Goal: Transaction & Acquisition: Purchase product/service

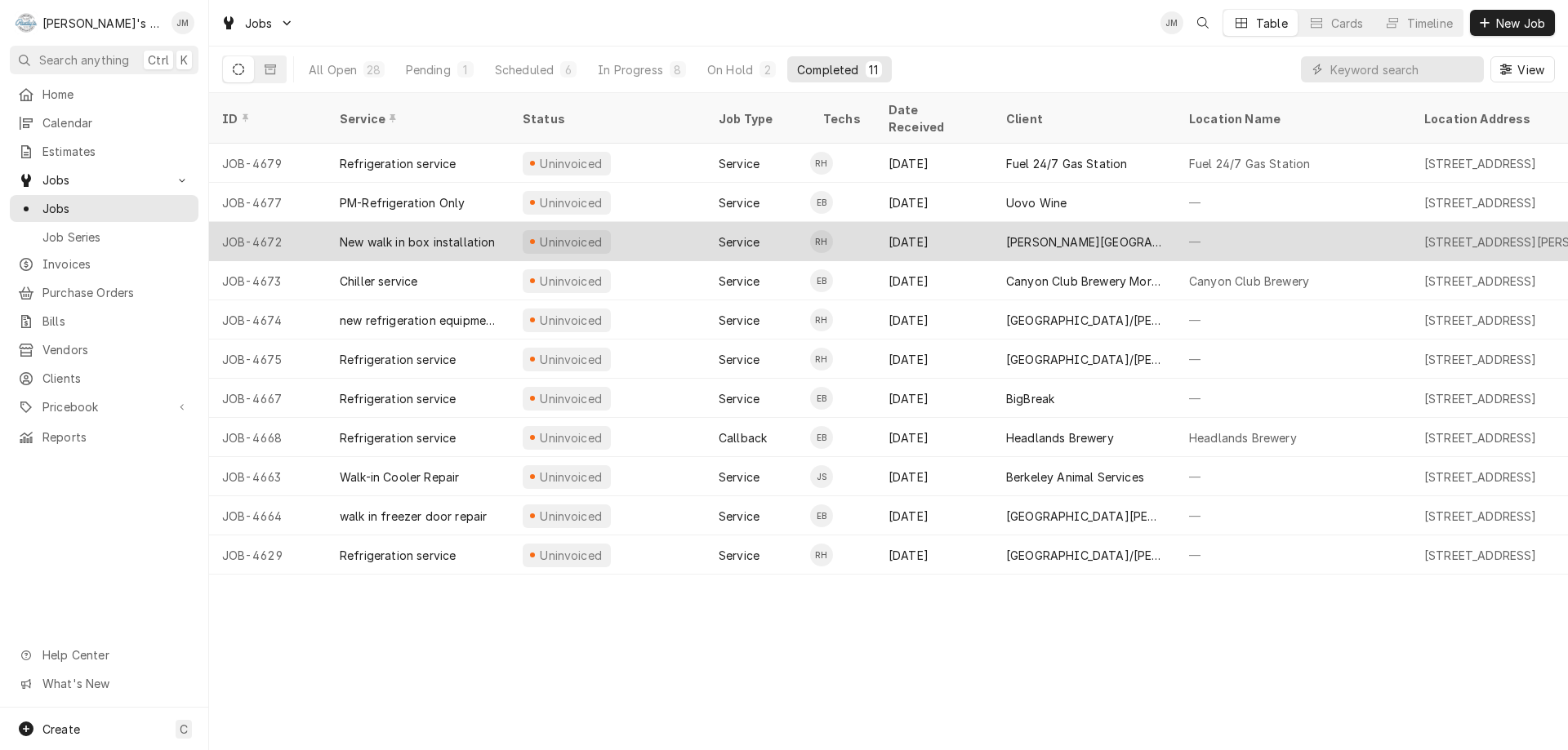
click at [1023, 234] on div "[PERSON_NAME][GEOGRAPHIC_DATA]" at bounding box center [1085, 242] width 157 height 17
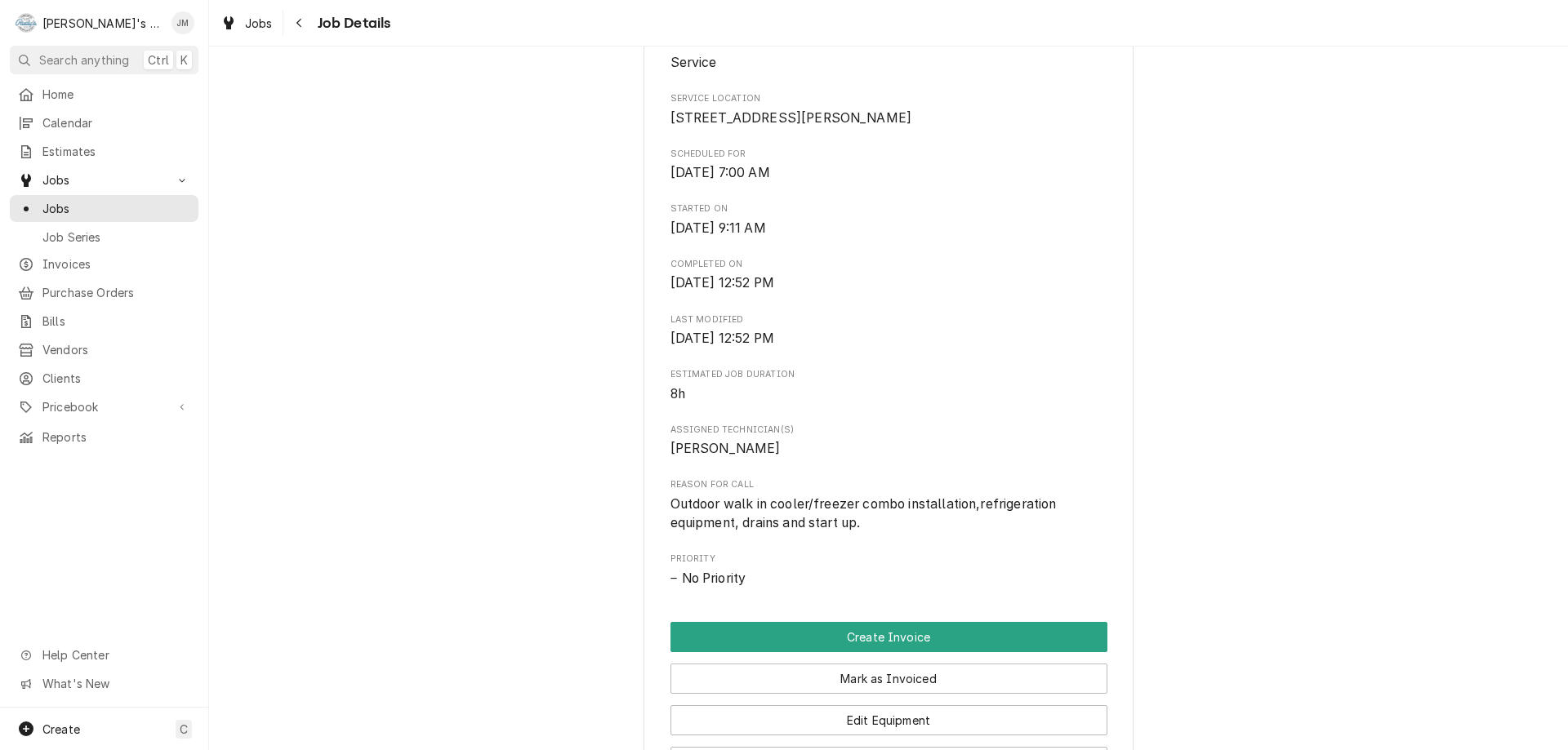
scroll to position [571, 0]
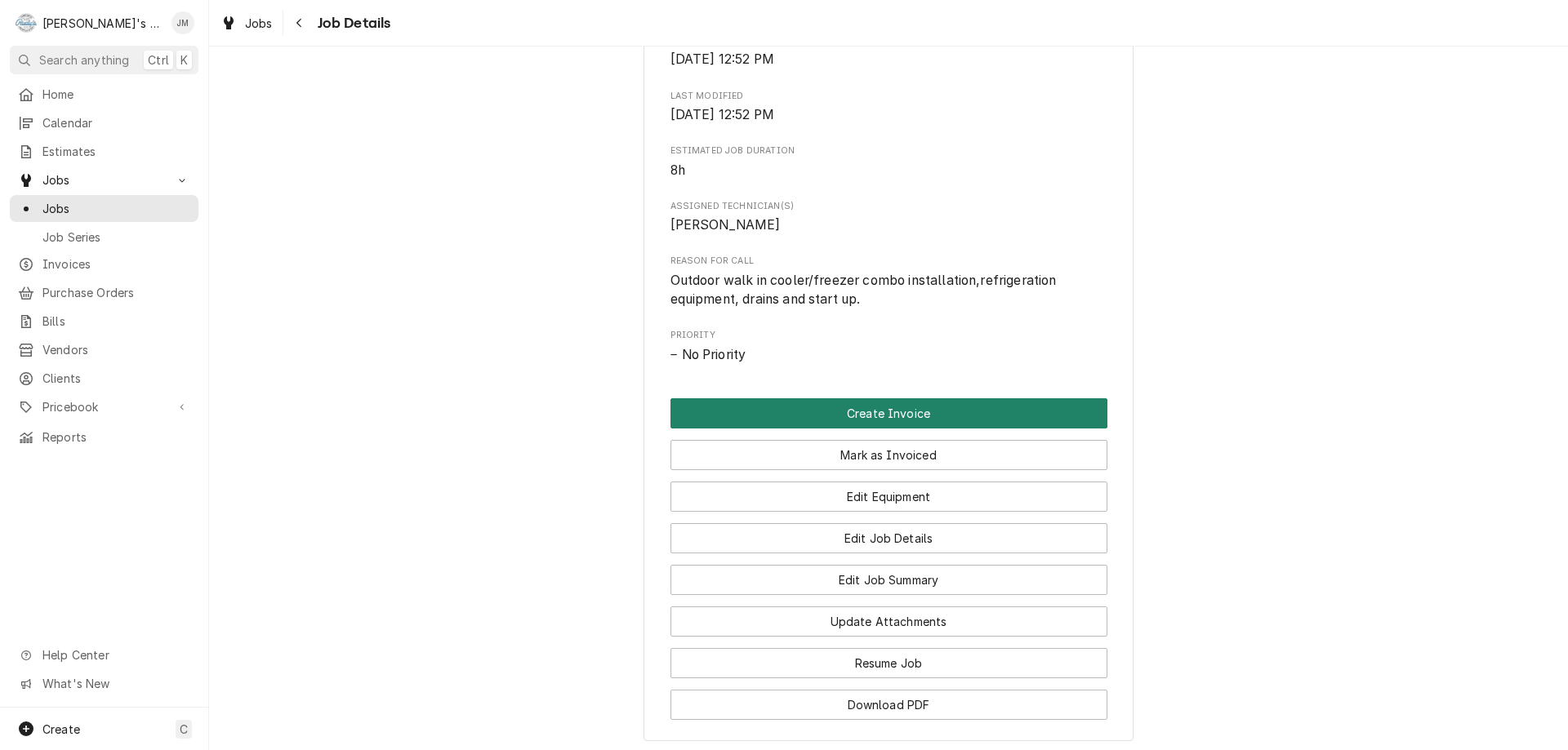
click at [874, 429] on button "Create Invoice" at bounding box center [889, 413] width 437 height 30
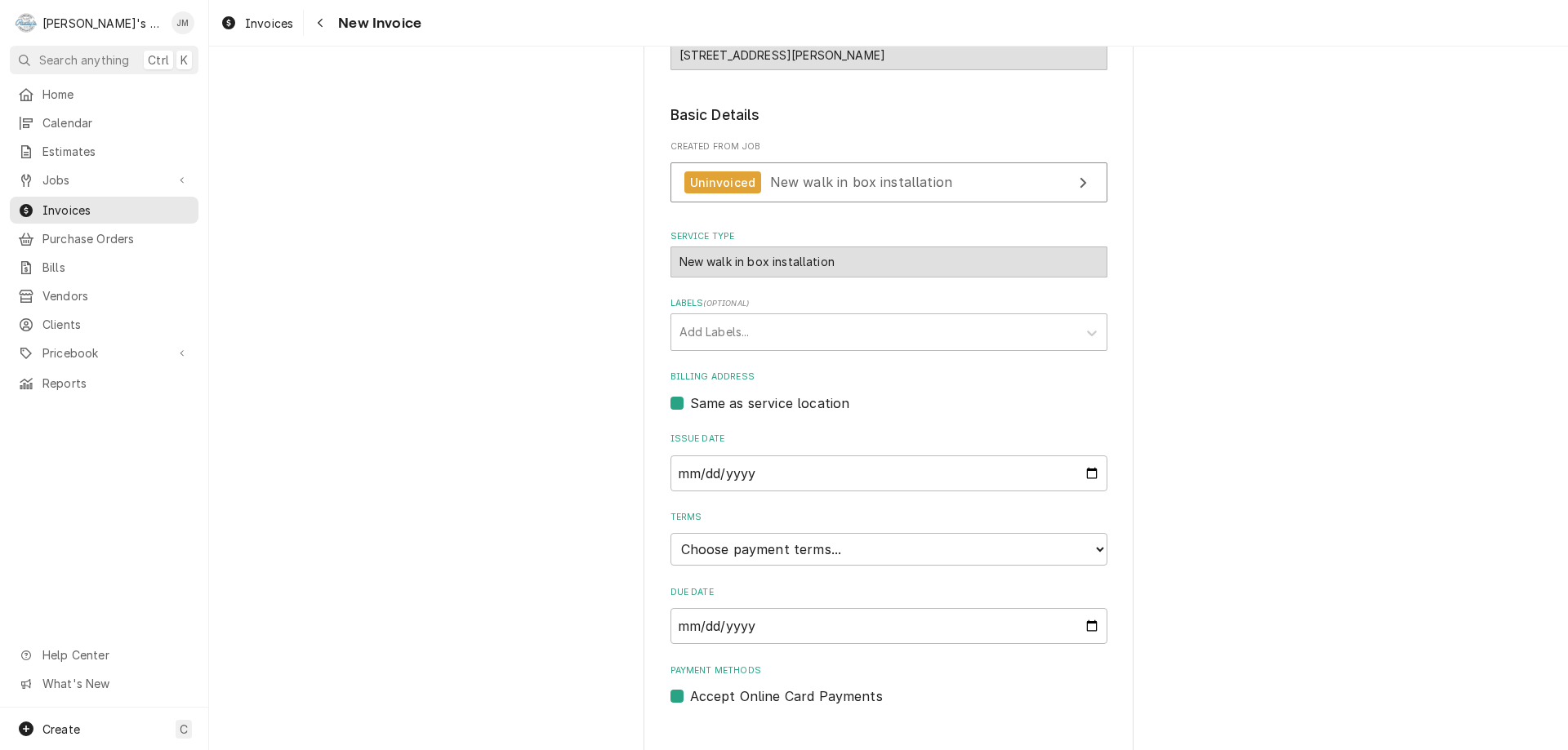
scroll to position [243, 0]
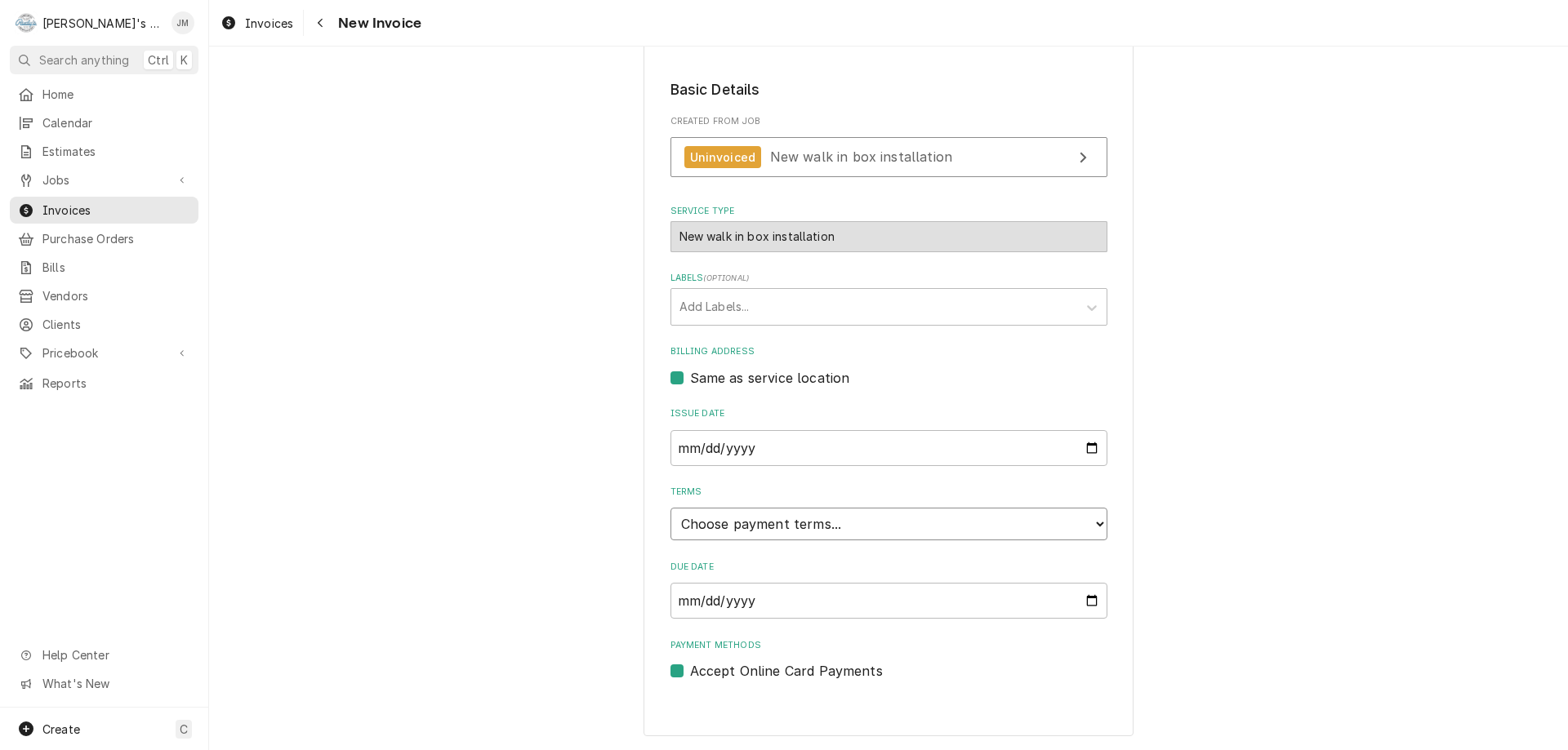
click at [881, 515] on select "Choose payment terms... Same Day Net 7 Net 14 Net 21 Net 30 Net 45 Net 60 Net 90" at bounding box center [889, 524] width 437 height 33
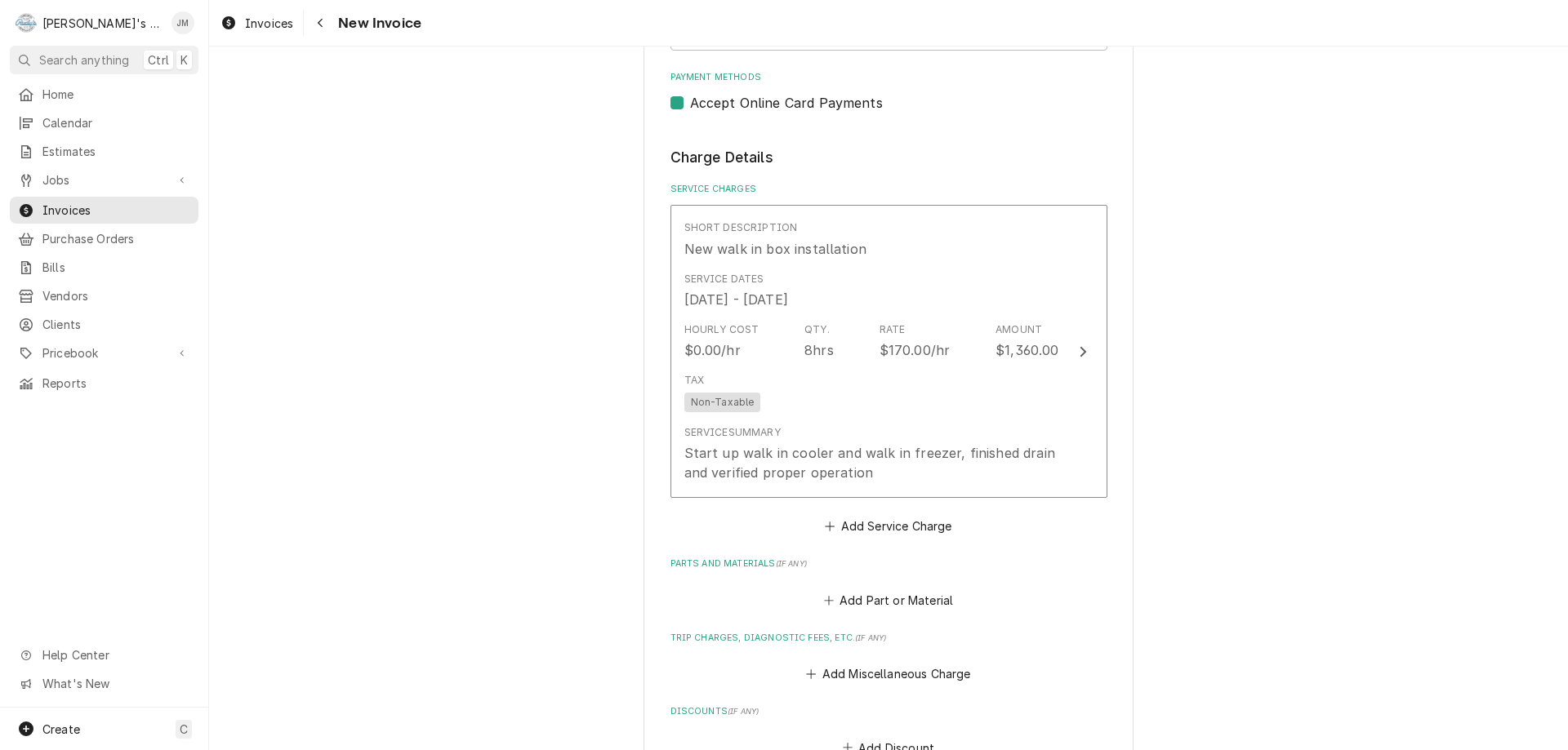
scroll to position [815, 0]
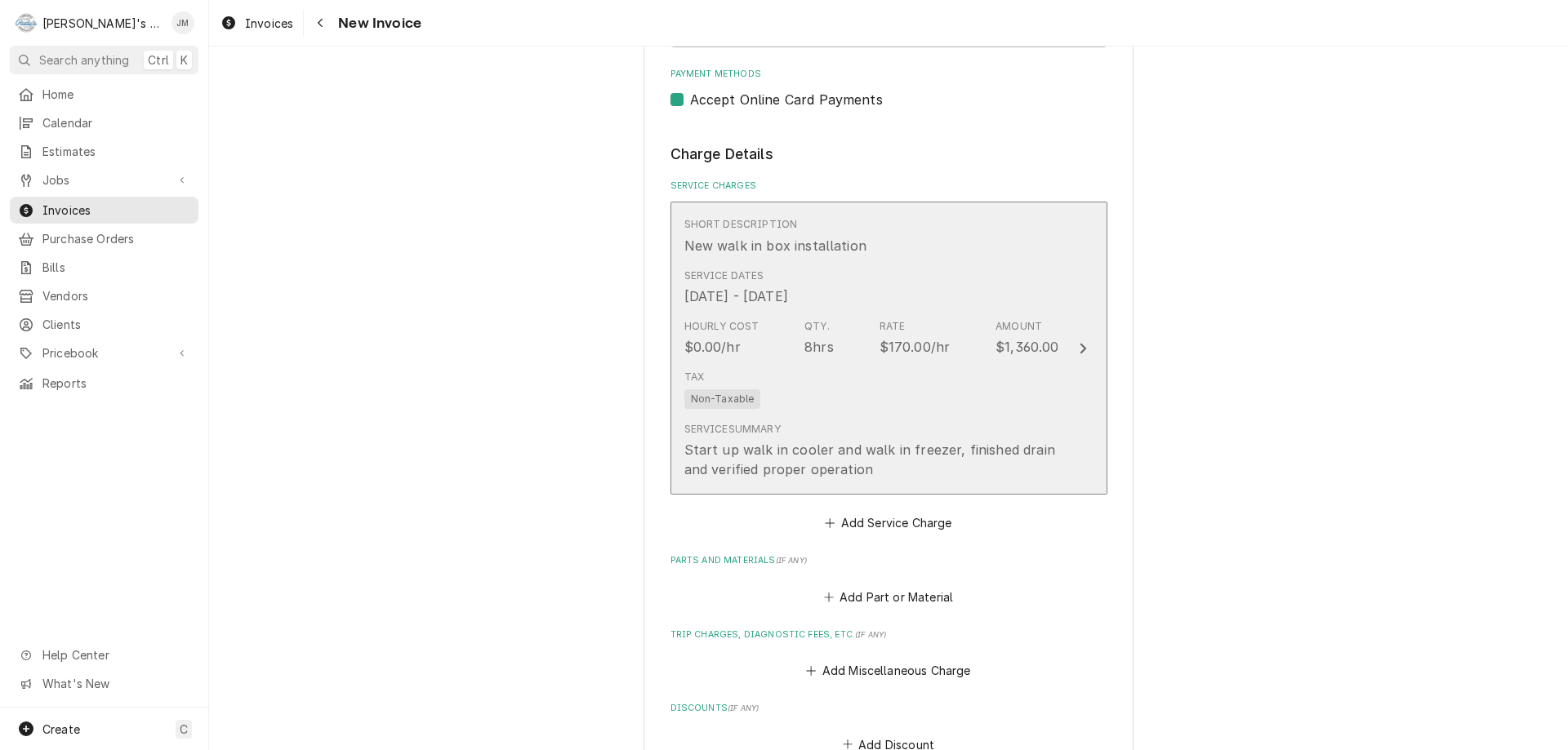
click at [1079, 342] on icon "Update Line Item" at bounding box center [1083, 349] width 8 height 13
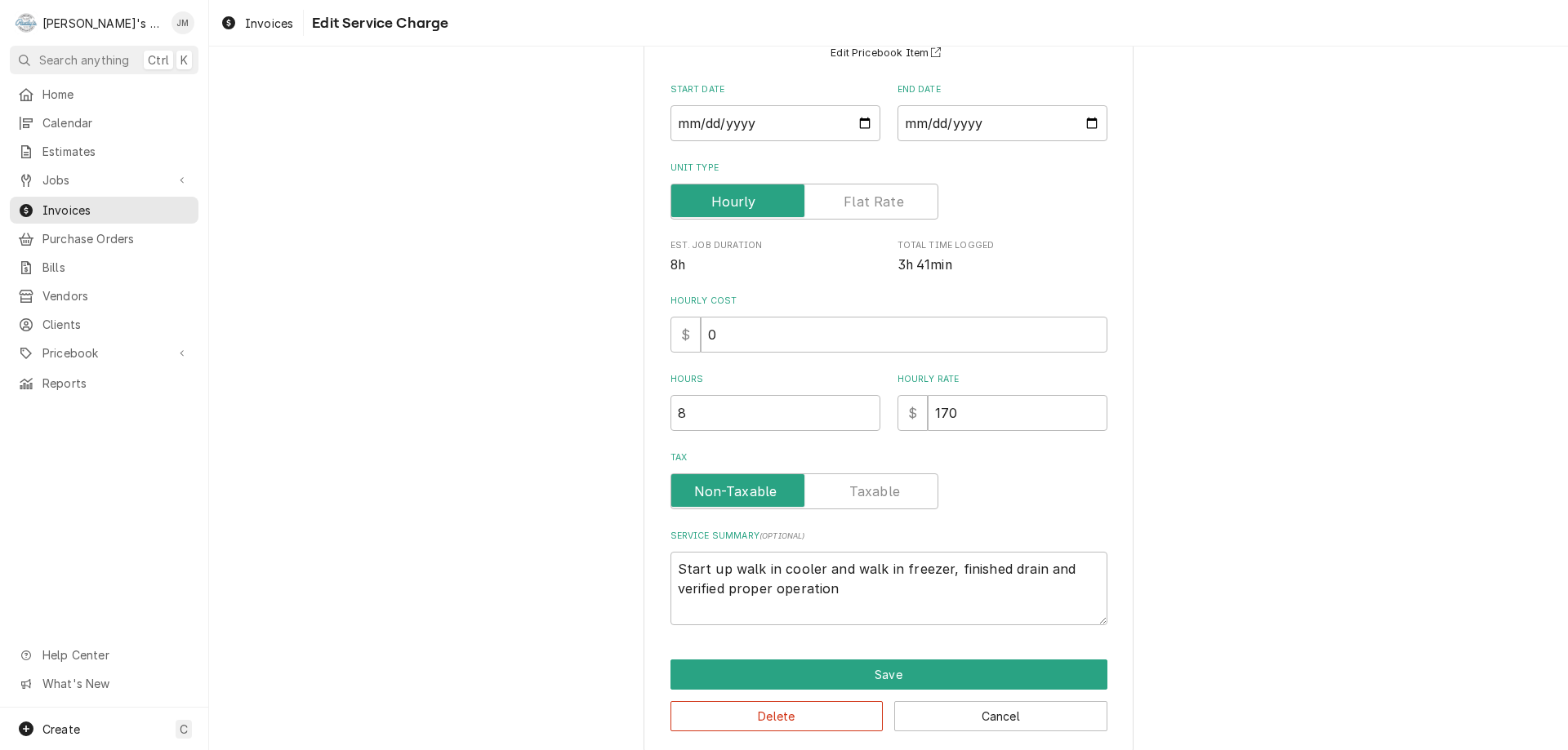
scroll to position [173, 0]
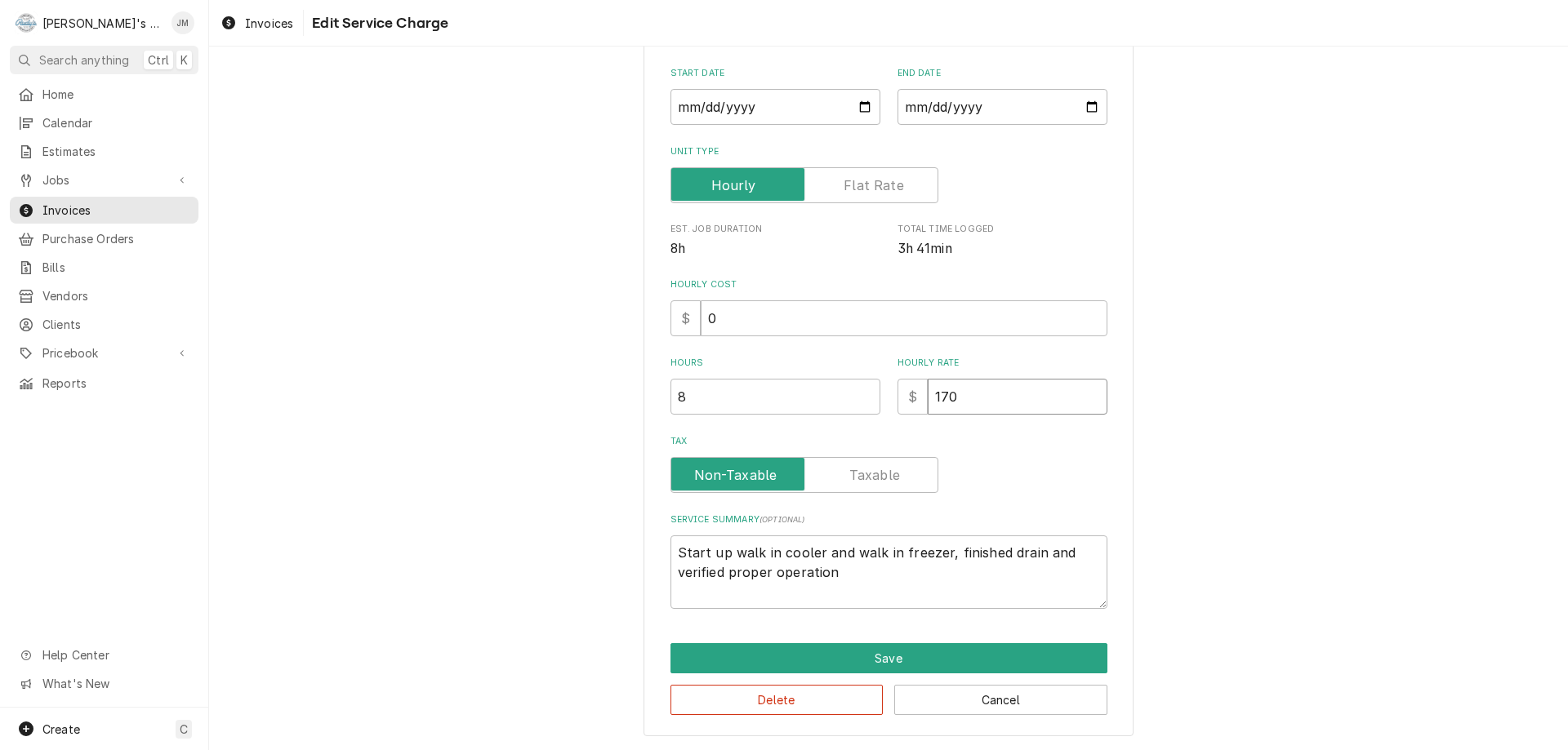
drag, startPoint x: 953, startPoint y: 386, endPoint x: 862, endPoint y: 377, distance: 91.4
click at [862, 377] on div "Hours 8 Hourly Rate $ 170" at bounding box center [889, 386] width 437 height 58
type textarea "x"
type input "0"
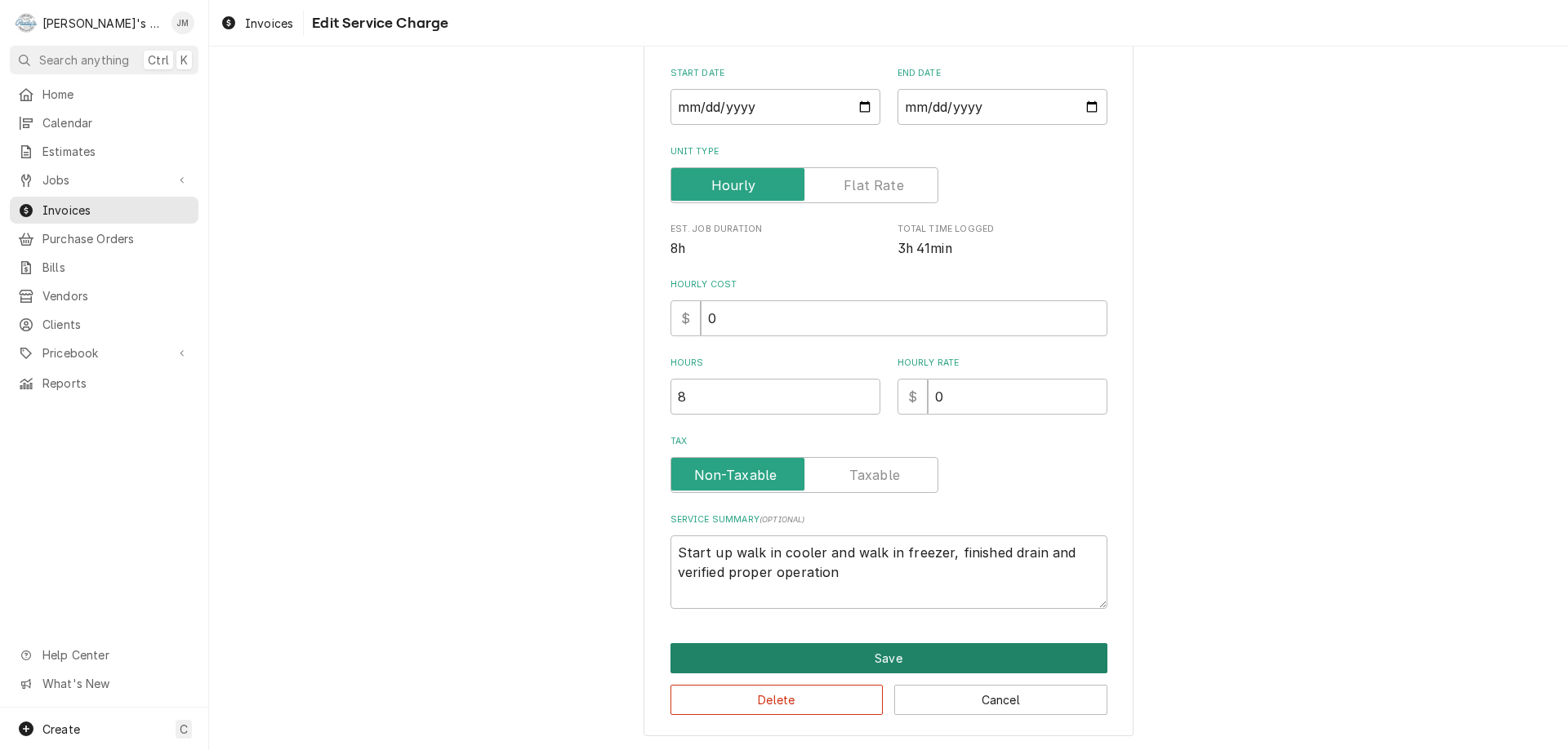
click at [923, 655] on button "Save" at bounding box center [889, 658] width 437 height 30
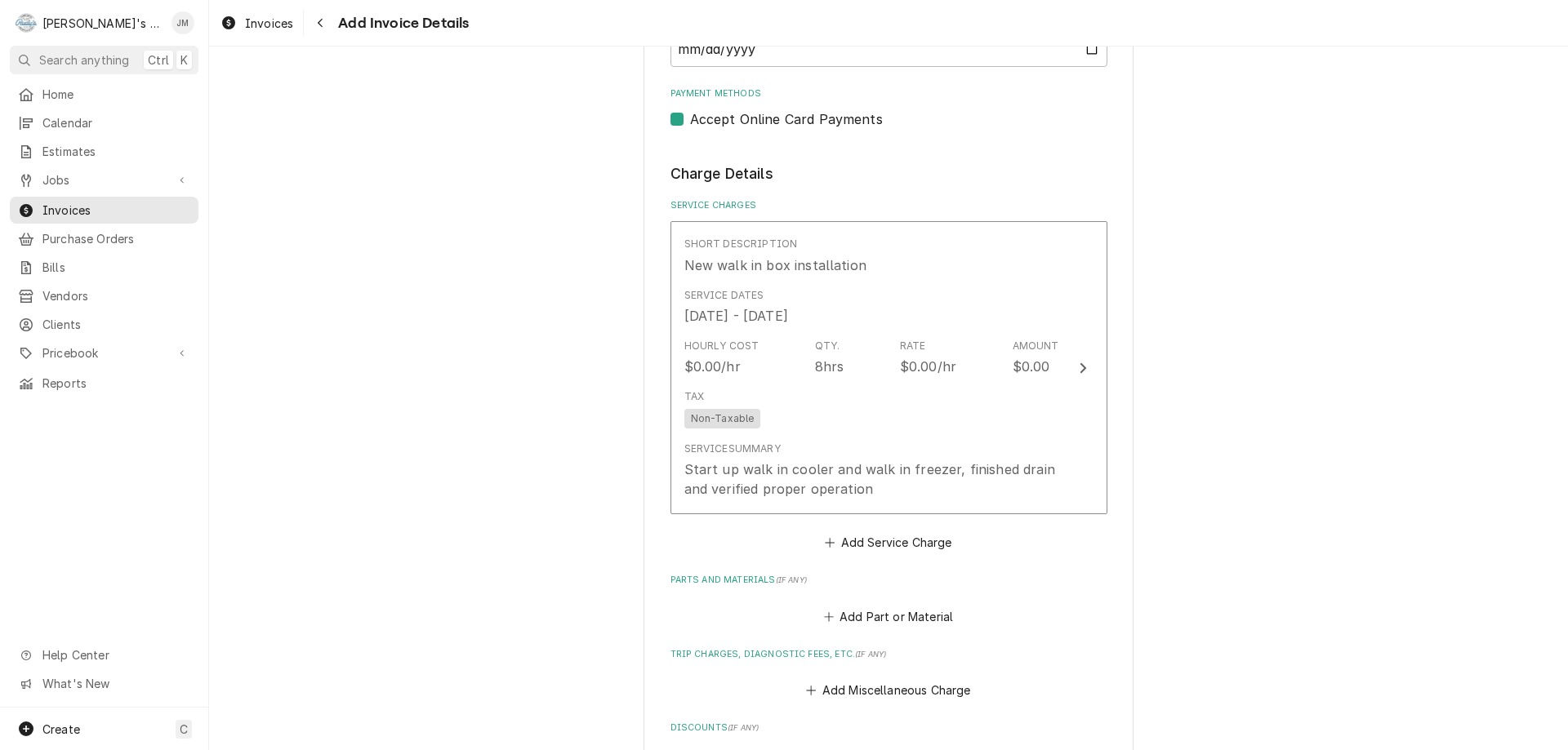
scroll to position [1285, 0]
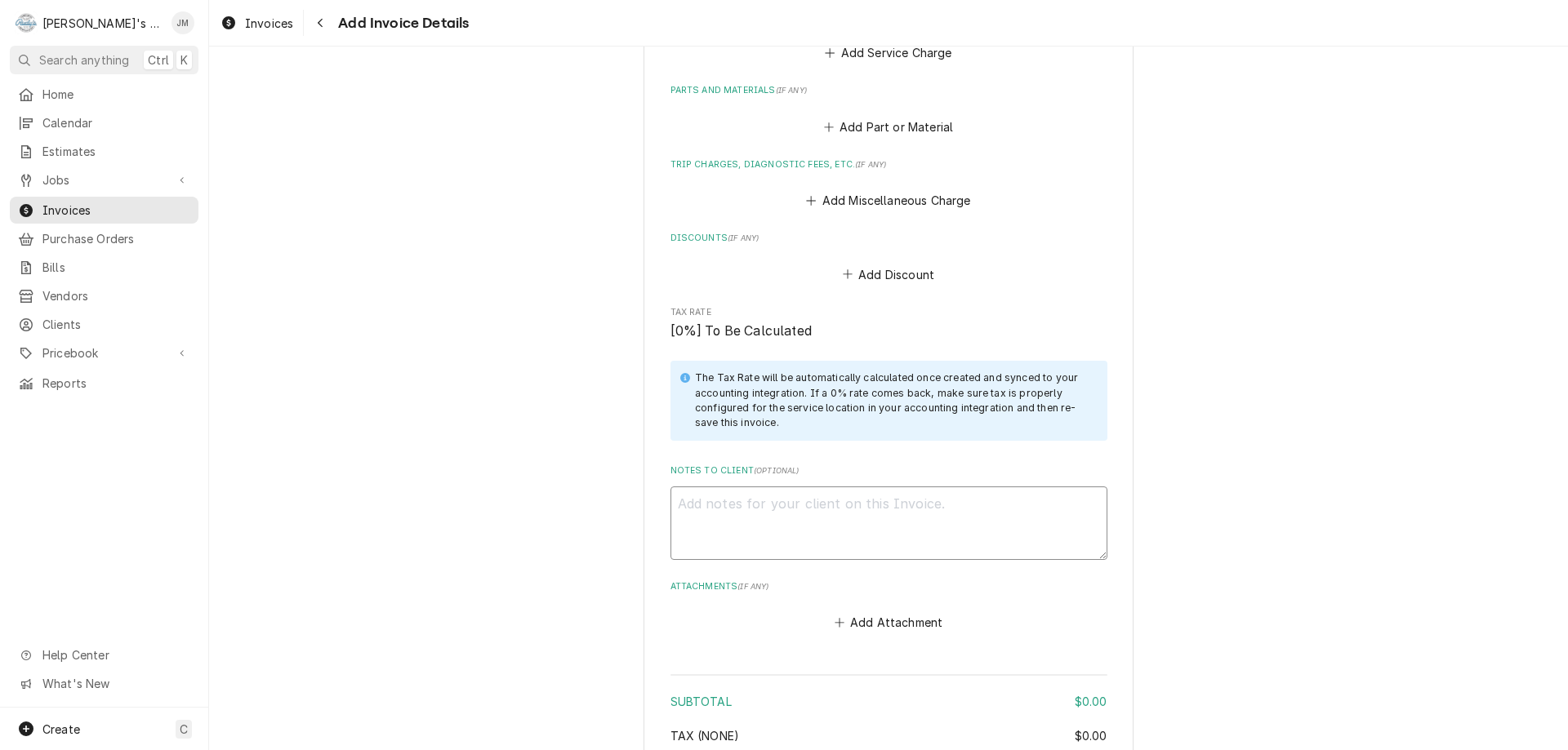
click at [965, 523] on textarea "Notes to Client ( optional )" at bounding box center [889, 523] width 437 height 74
type textarea "x"
type textarea "C"
type textarea "x"
type textarea "Co"
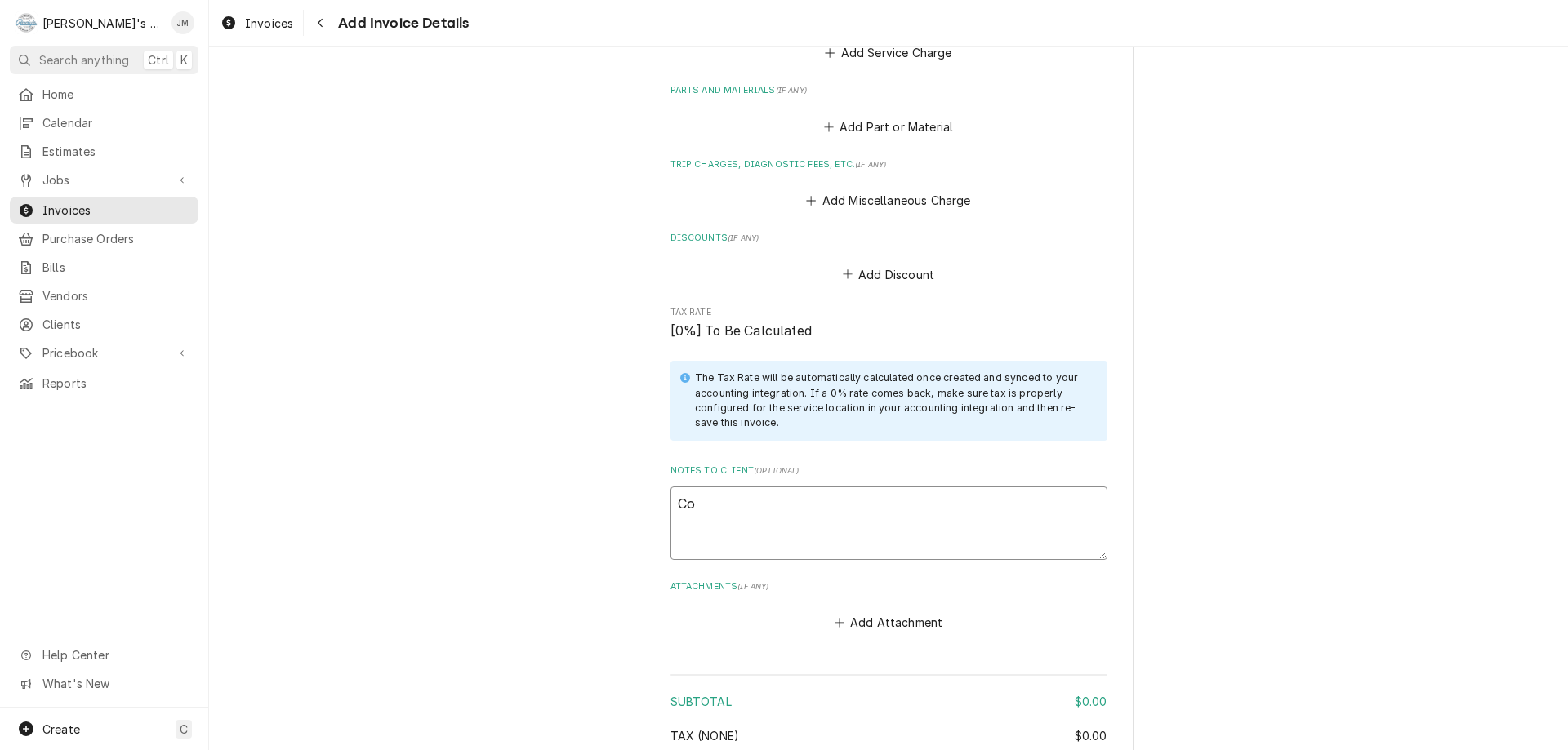
type textarea "x"
type textarea "Con"
type textarea "x"
type textarea "Cont"
type textarea "x"
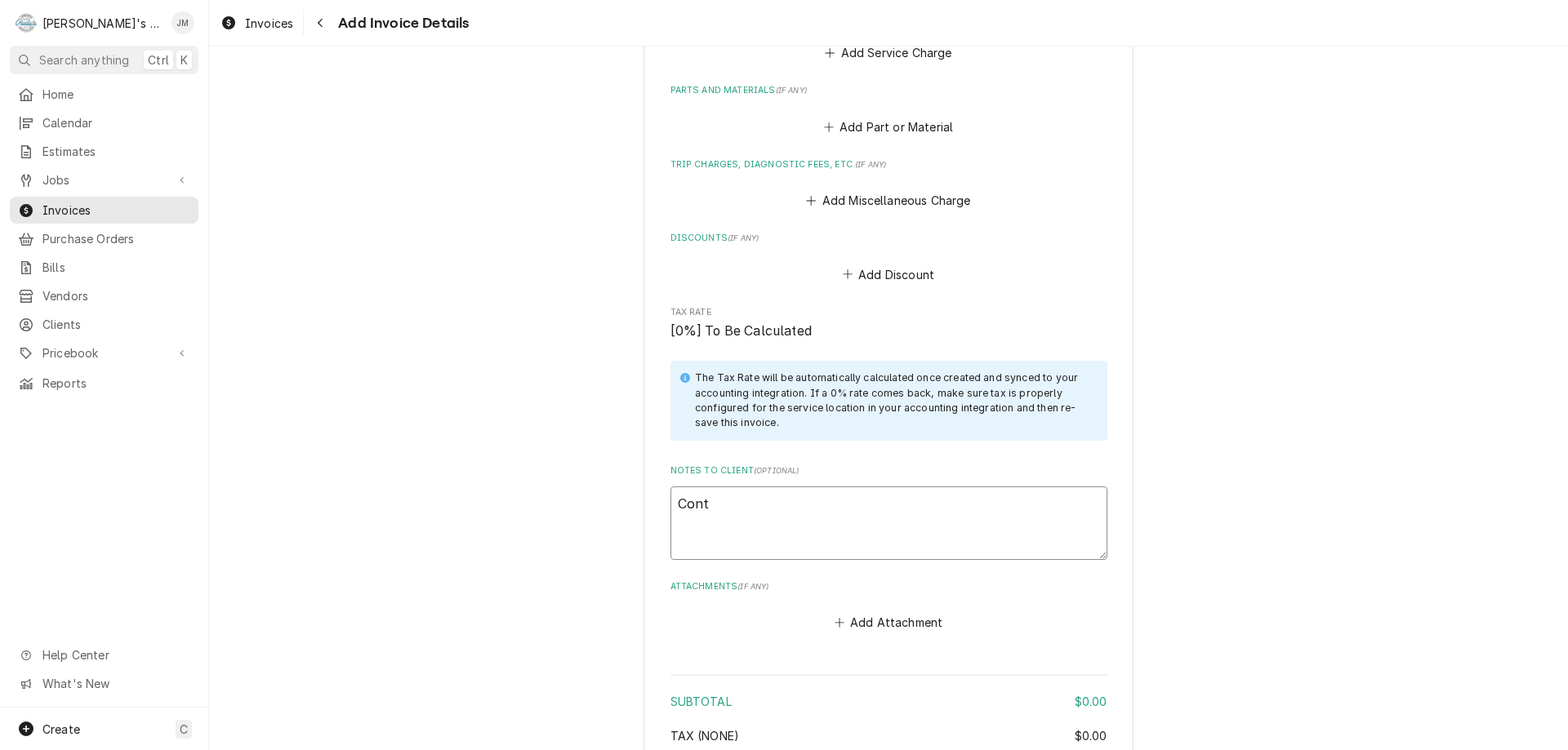
type textarea "Contr"
type textarea "x"
type textarea "Contra"
type textarea "x"
type textarea "Contrac"
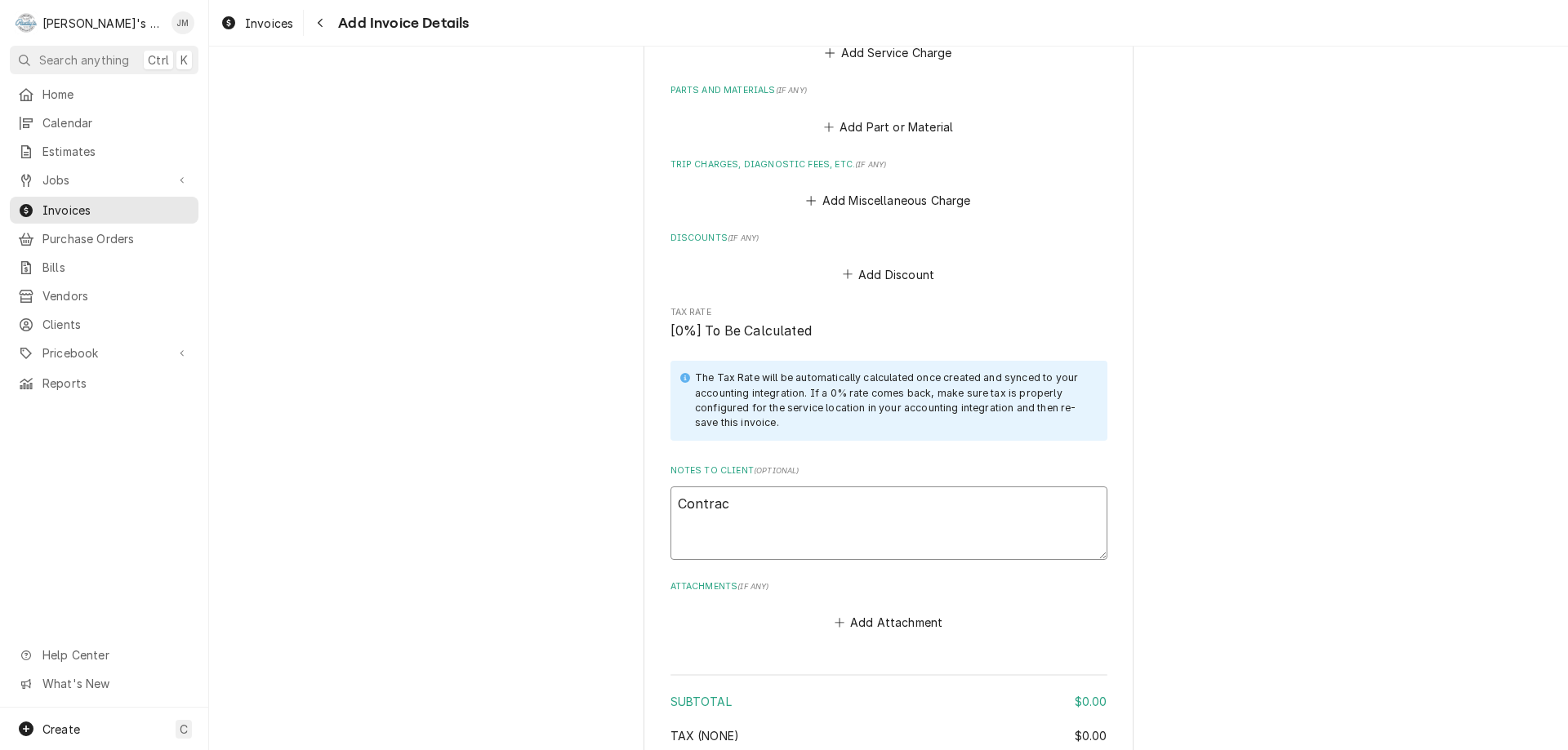
type textarea "x"
type textarea "Contract"
type textarea "x"
type textarea "Contract"
type textarea "x"
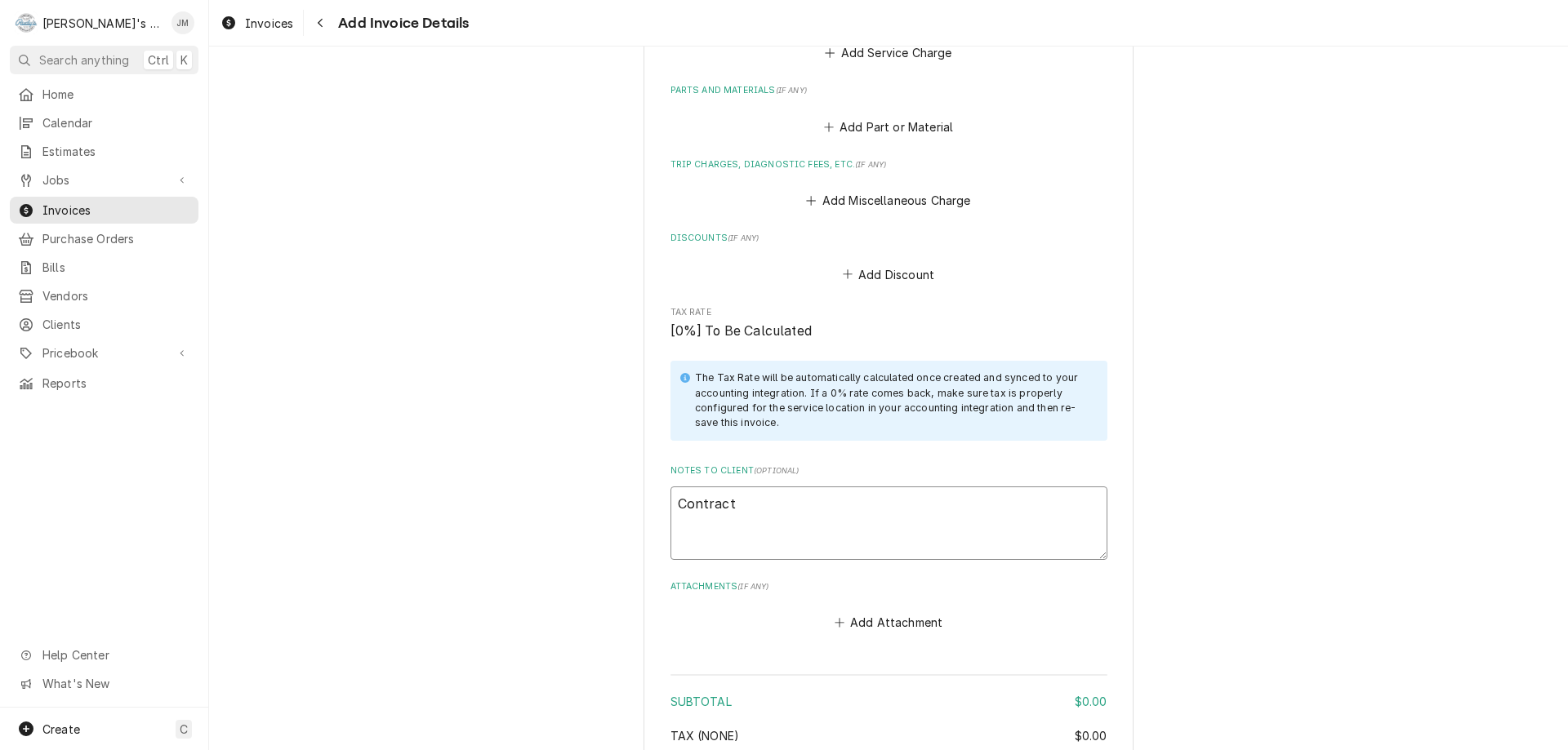
type textarea "Contract w"
type textarea "x"
type textarea "Contract wo"
type textarea "x"
type textarea "Contract wor"
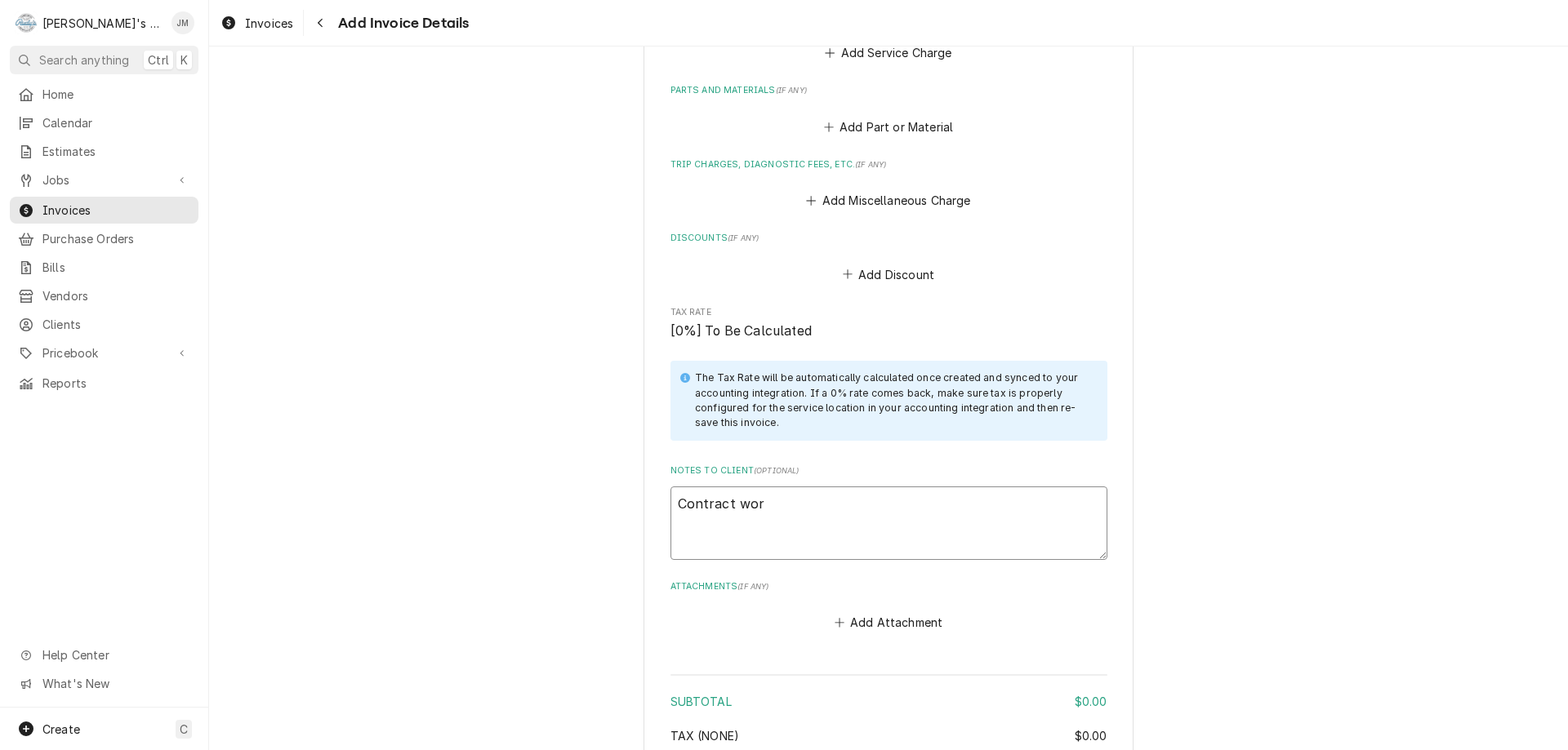
type textarea "x"
type textarea "Contract work"
type textarea "x"
type textarea "Contract work"
type textarea "x"
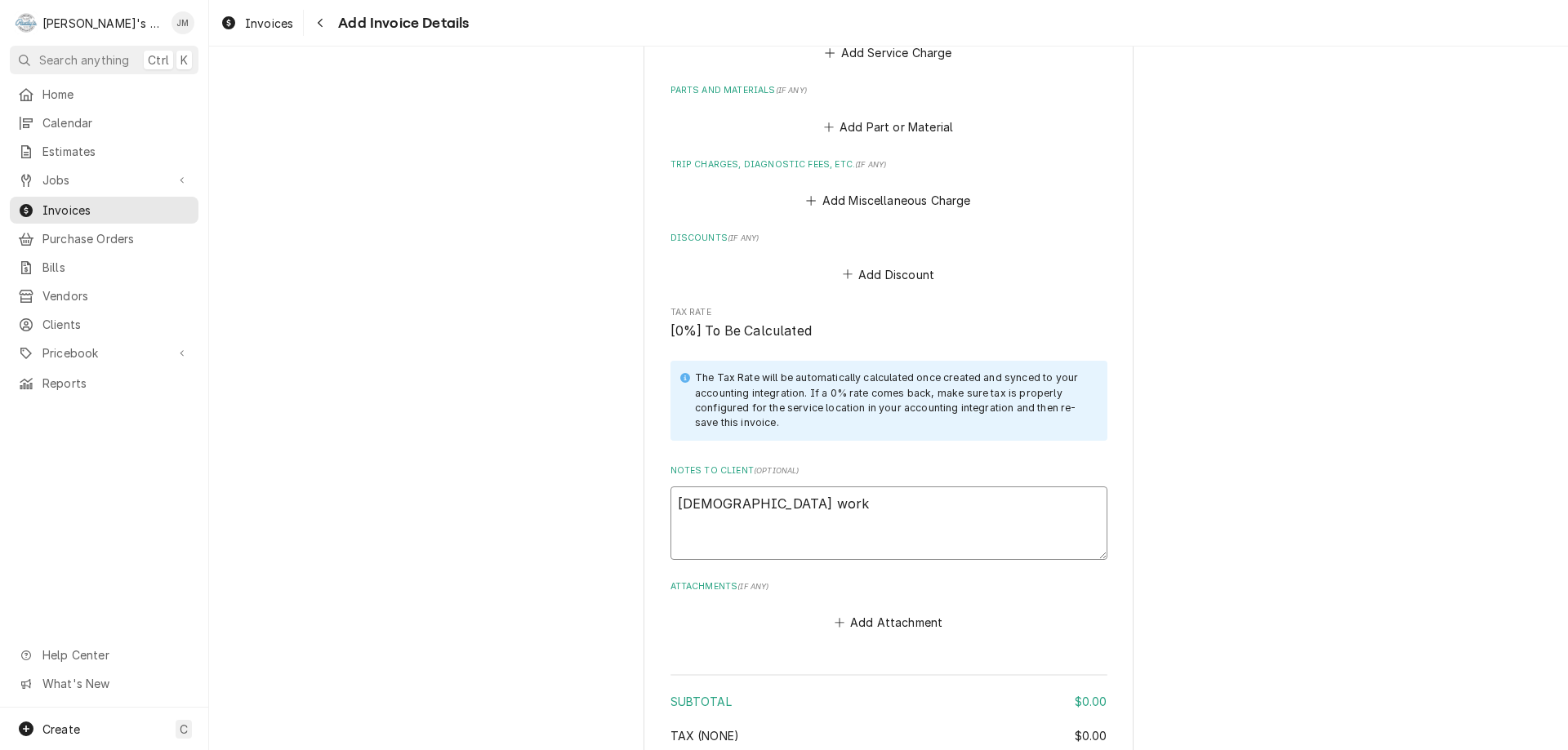
type textarea "Contract work -"
type textarea "x"
type textarea "Contract work -"
type textarea "x"
type textarea "Contract work - n"
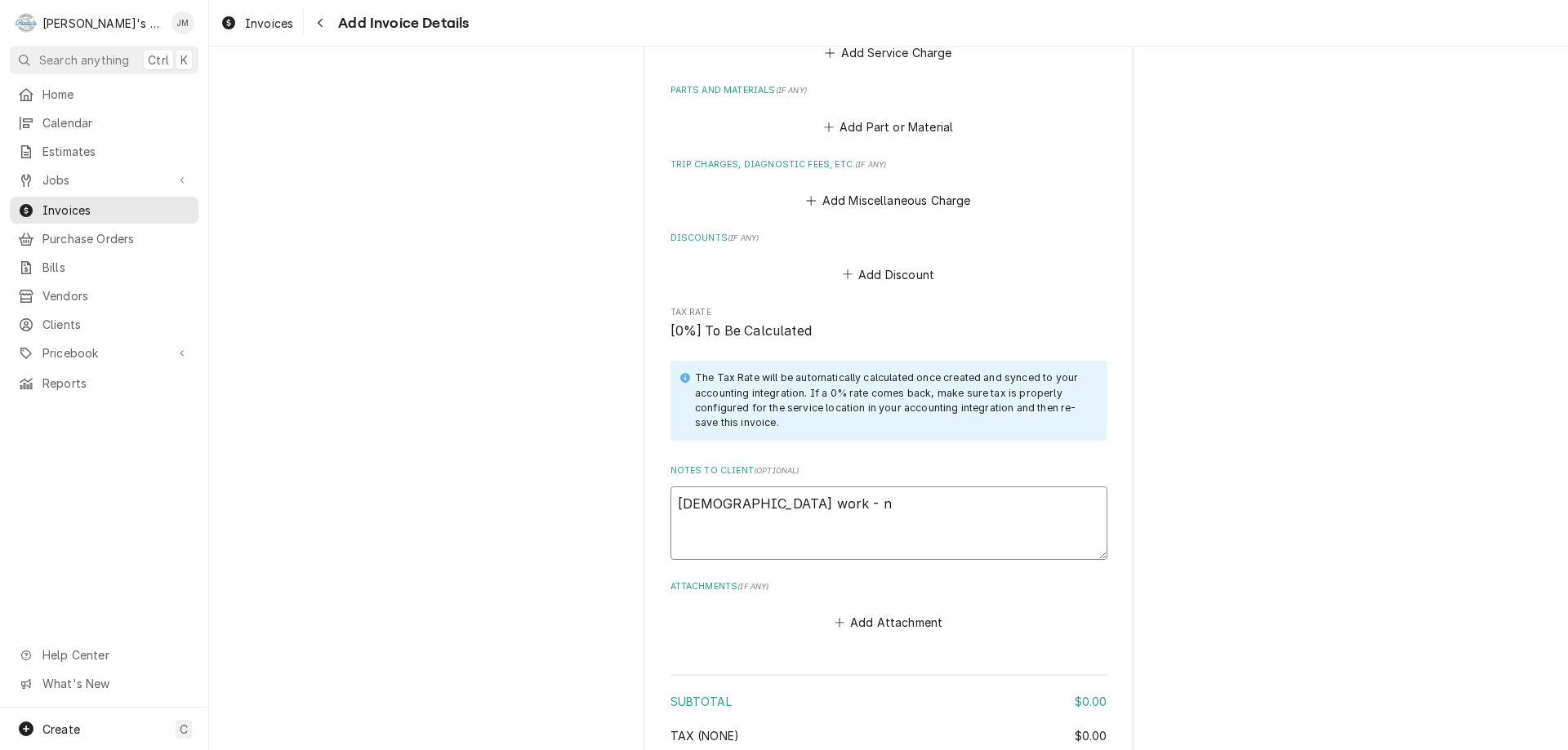
type textarea "x"
type textarea "Contract work - no"
type textarea "x"
type textarea "Contract work - no"
type textarea "x"
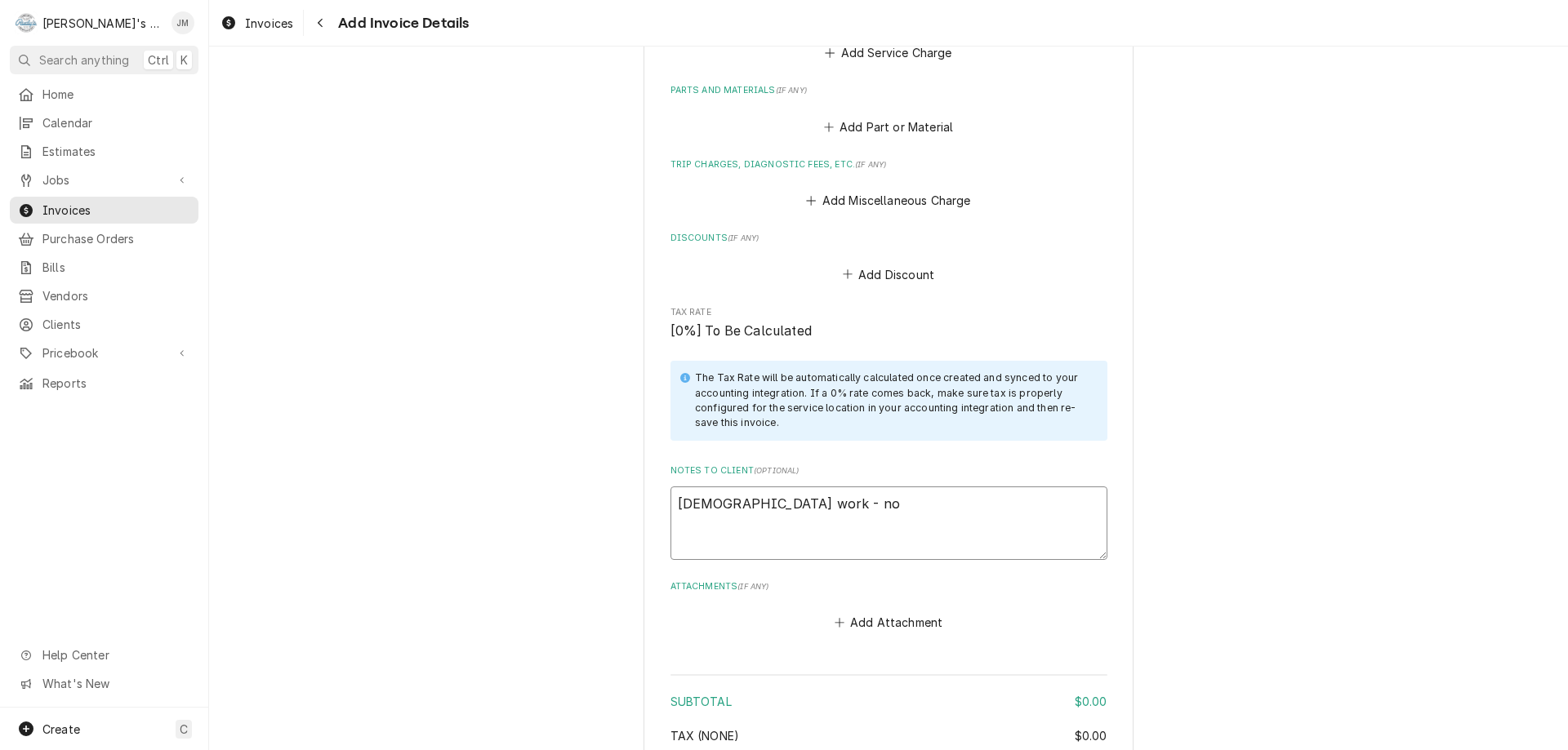
type textarea "Contract work - no c"
type textarea "x"
type textarea "Contract work - no ch"
type textarea "x"
type textarea "Contract work - no cha"
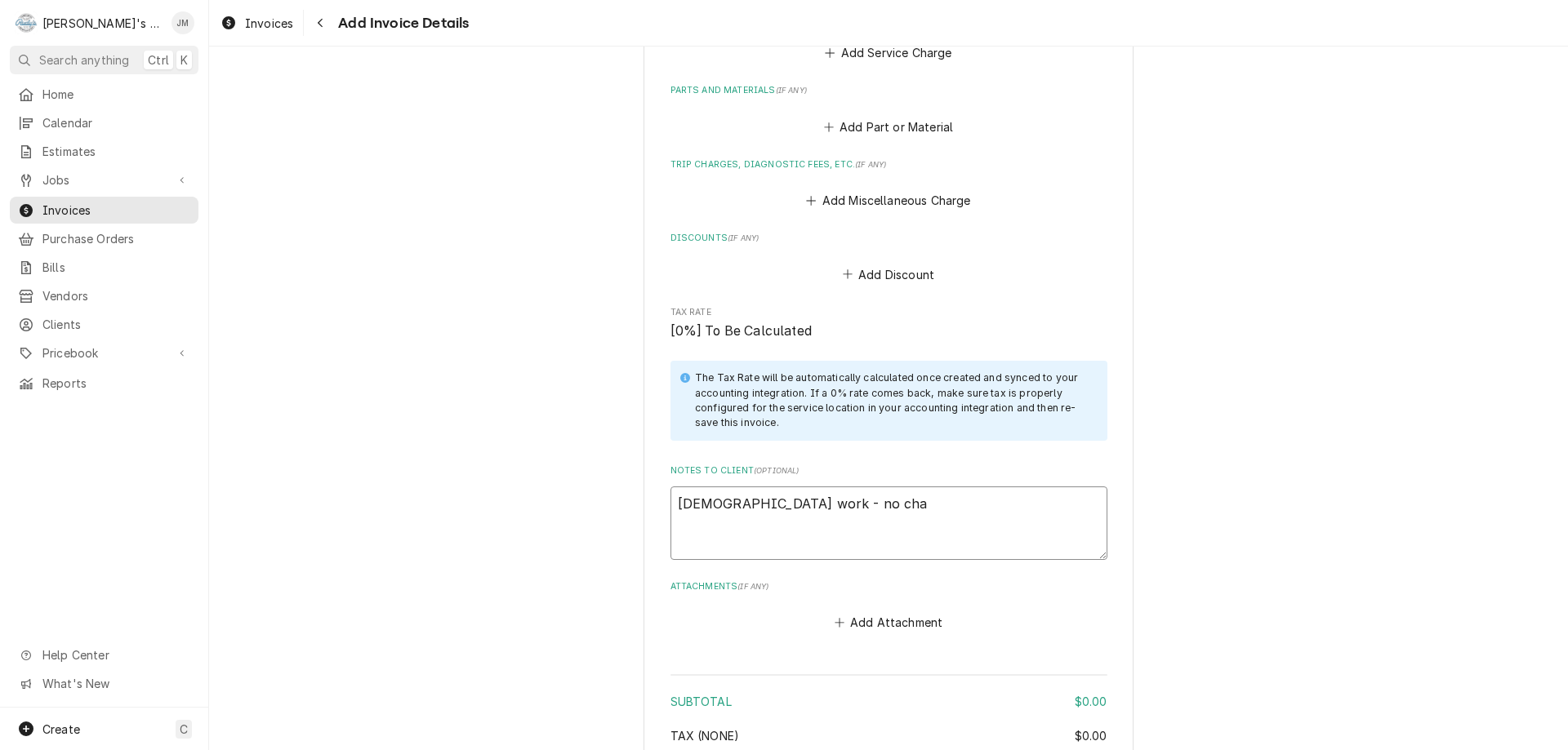
type textarea "x"
type textarea "Contract work - no char"
type textarea "x"
type textarea "Contract work - no charg"
type textarea "x"
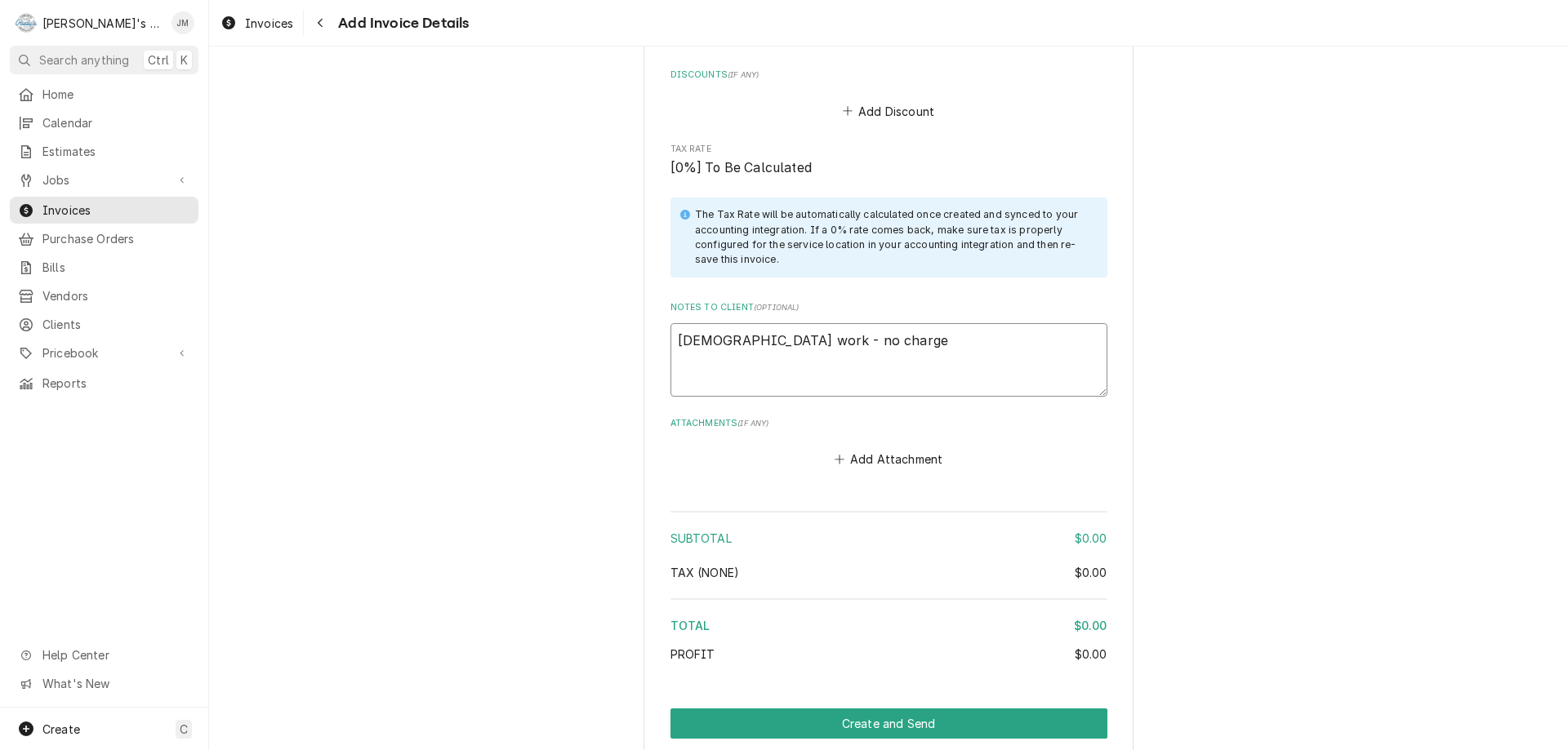
scroll to position [1513, 0]
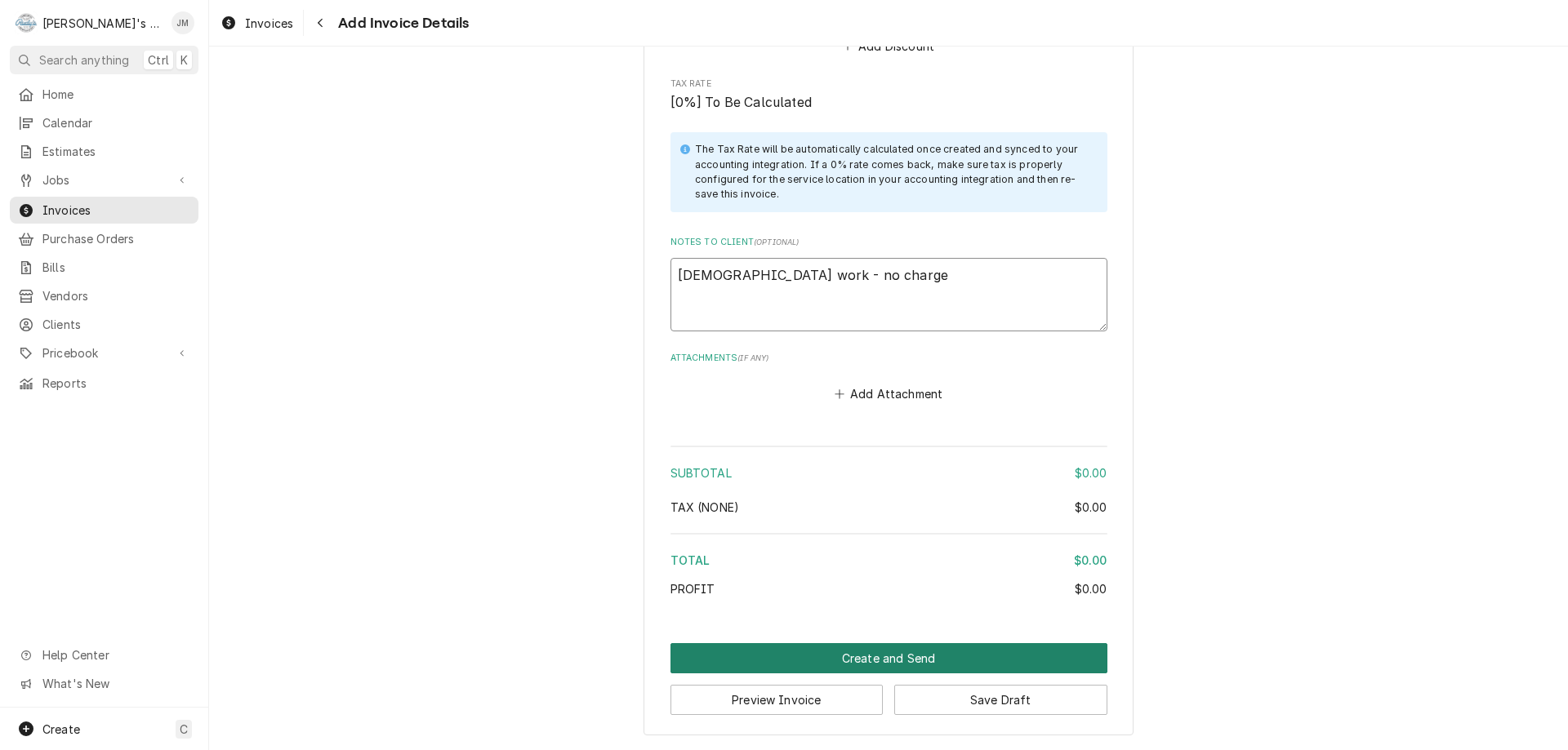
type textarea "Contract work - no charge"
click at [849, 659] on button "Create and Send" at bounding box center [889, 658] width 437 height 30
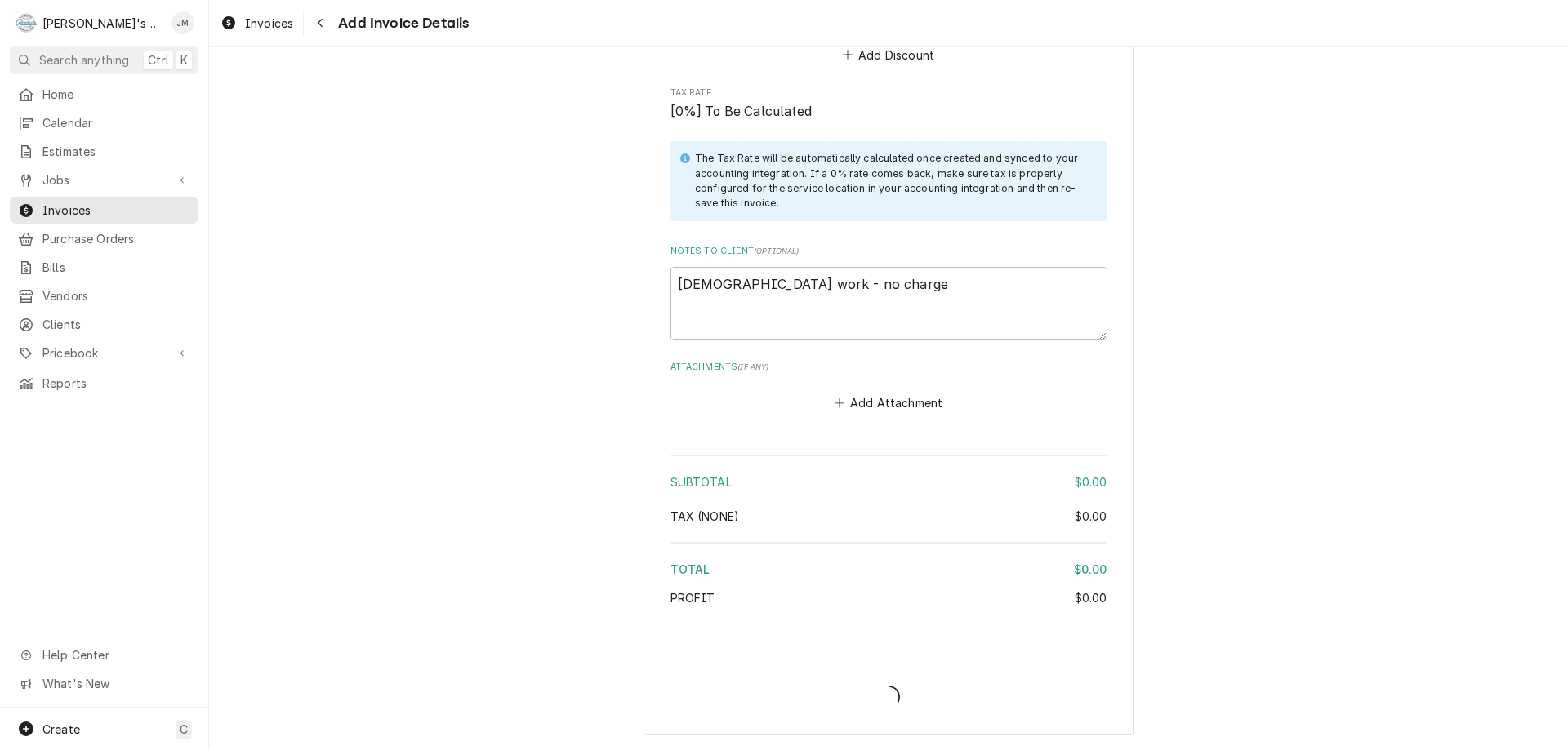
type textarea "x"
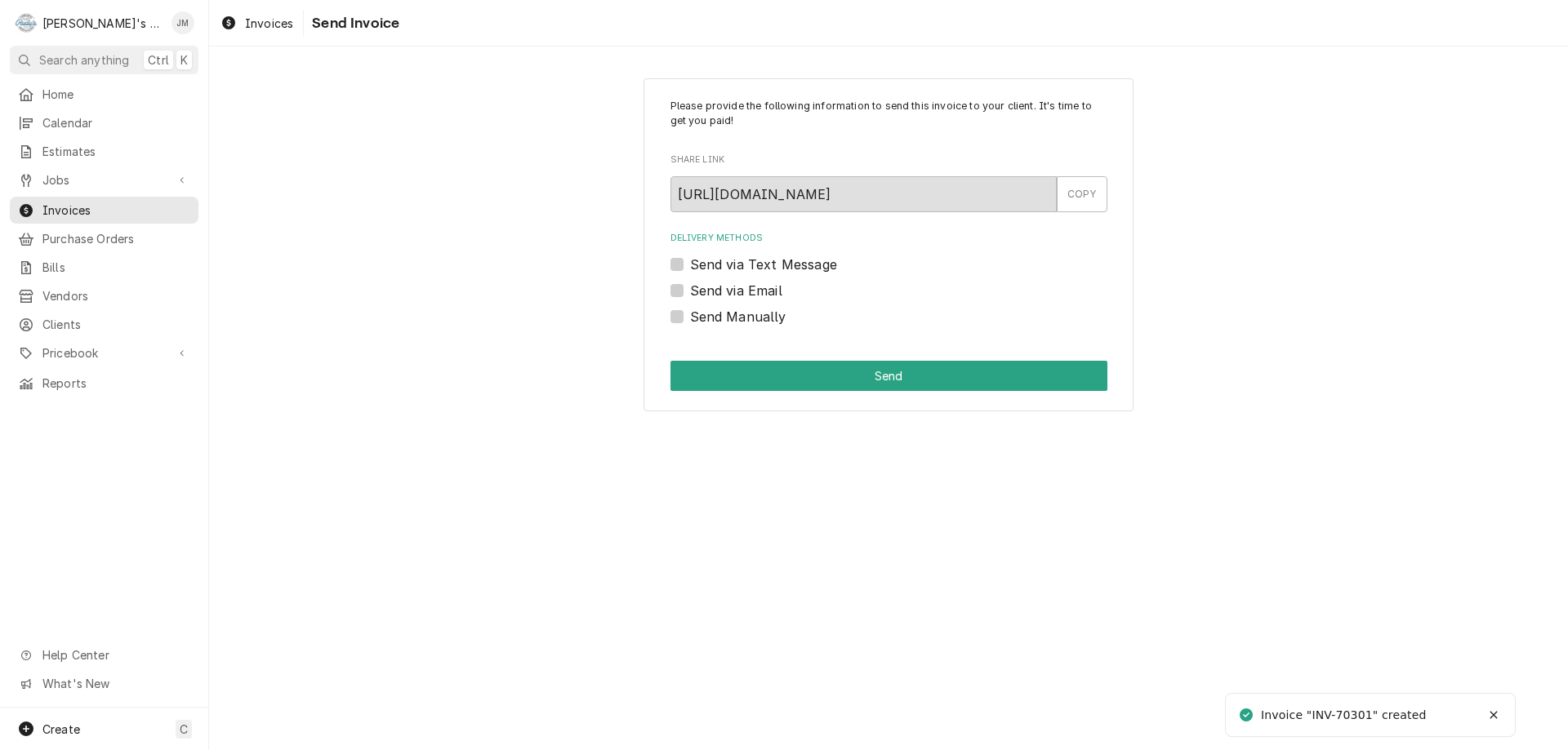
click at [759, 319] on label "Send Manually" at bounding box center [738, 317] width 96 height 20
click at [759, 319] on input "Send Manually" at bounding box center [908, 325] width 437 height 36
checkbox input "true"
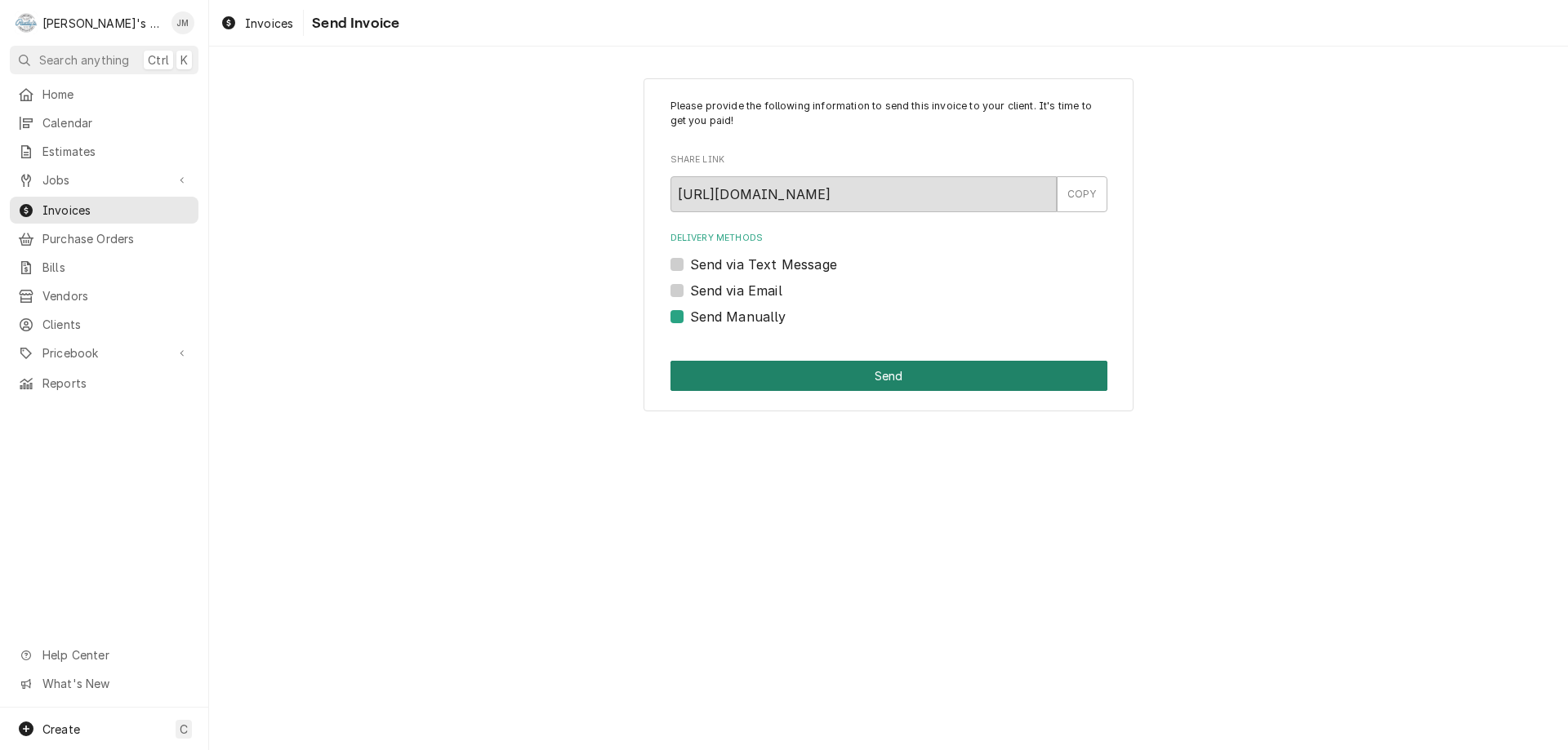
click at [833, 373] on button "Send" at bounding box center [889, 376] width 437 height 30
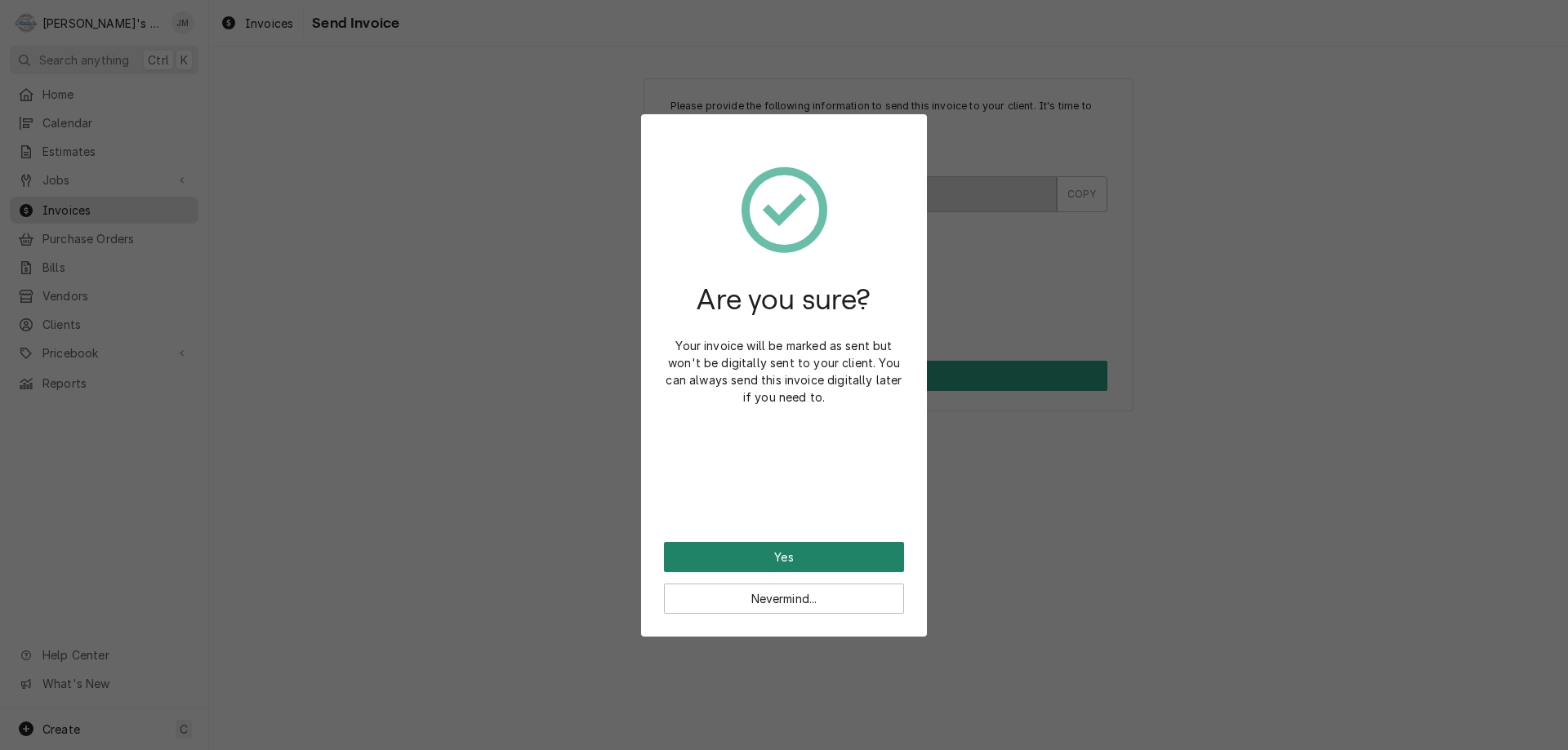
click at [779, 547] on button "Yes" at bounding box center [784, 556] width 240 height 30
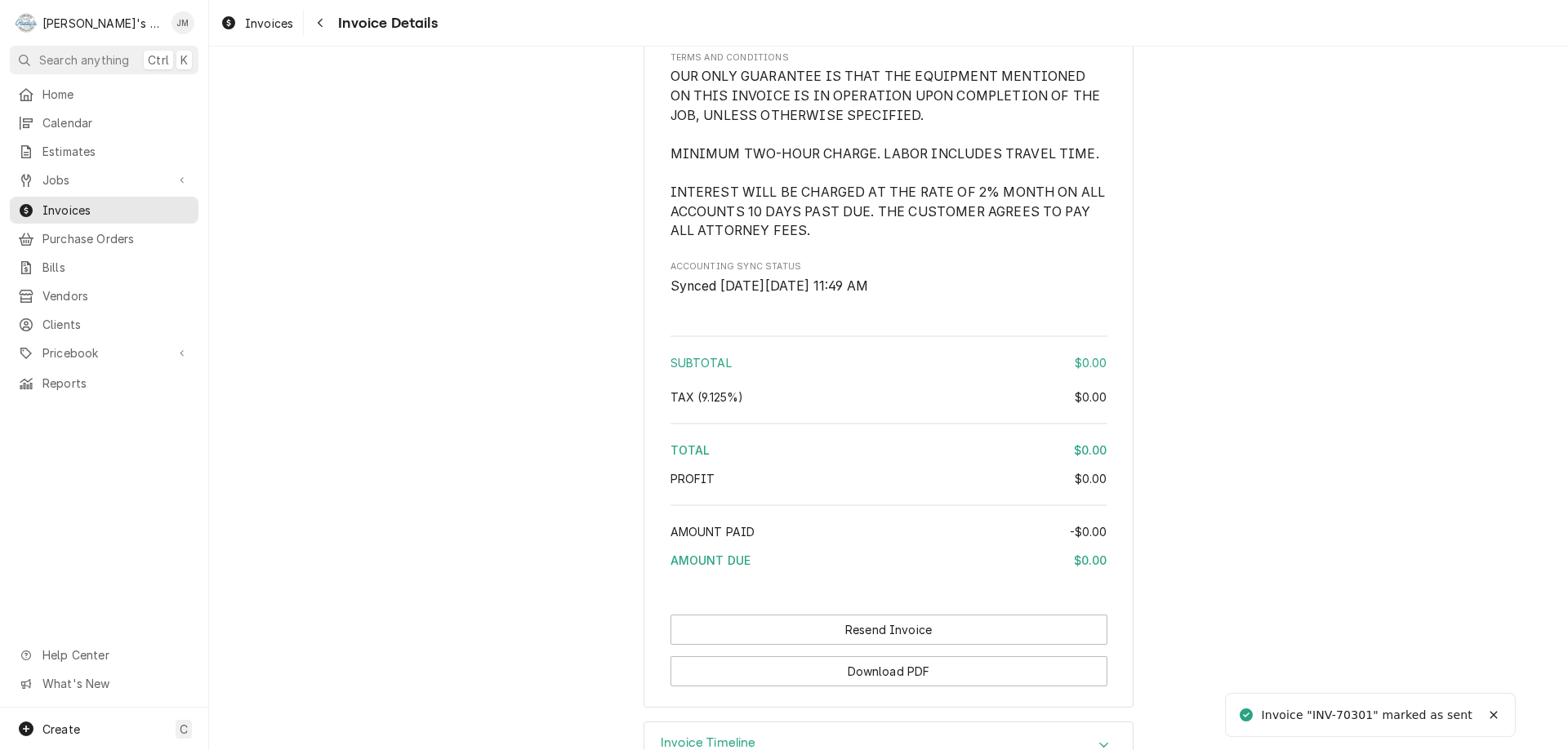
scroll to position [1583, 0]
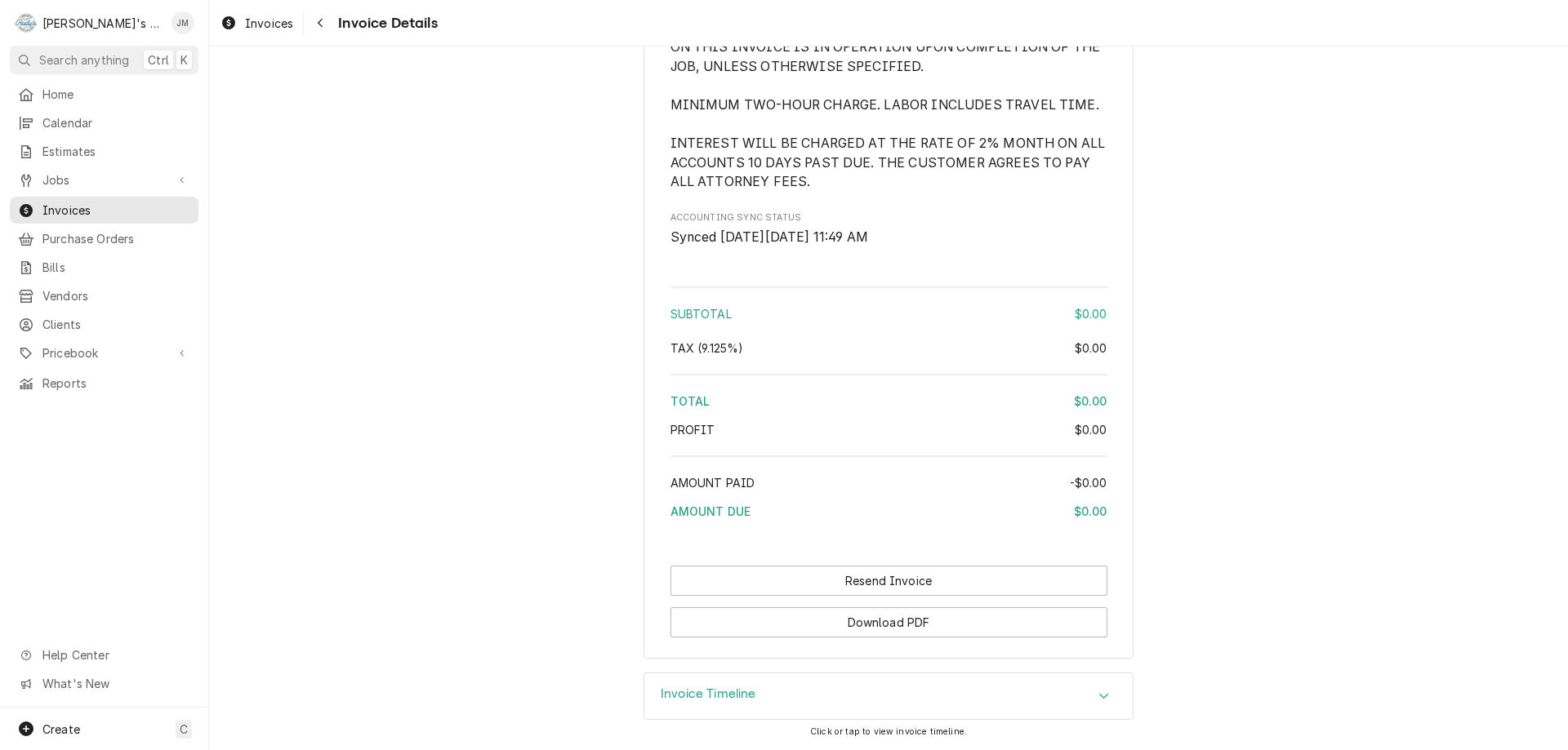
click at [728, 698] on h3 "Invoice Timeline" at bounding box center [708, 694] width 96 height 16
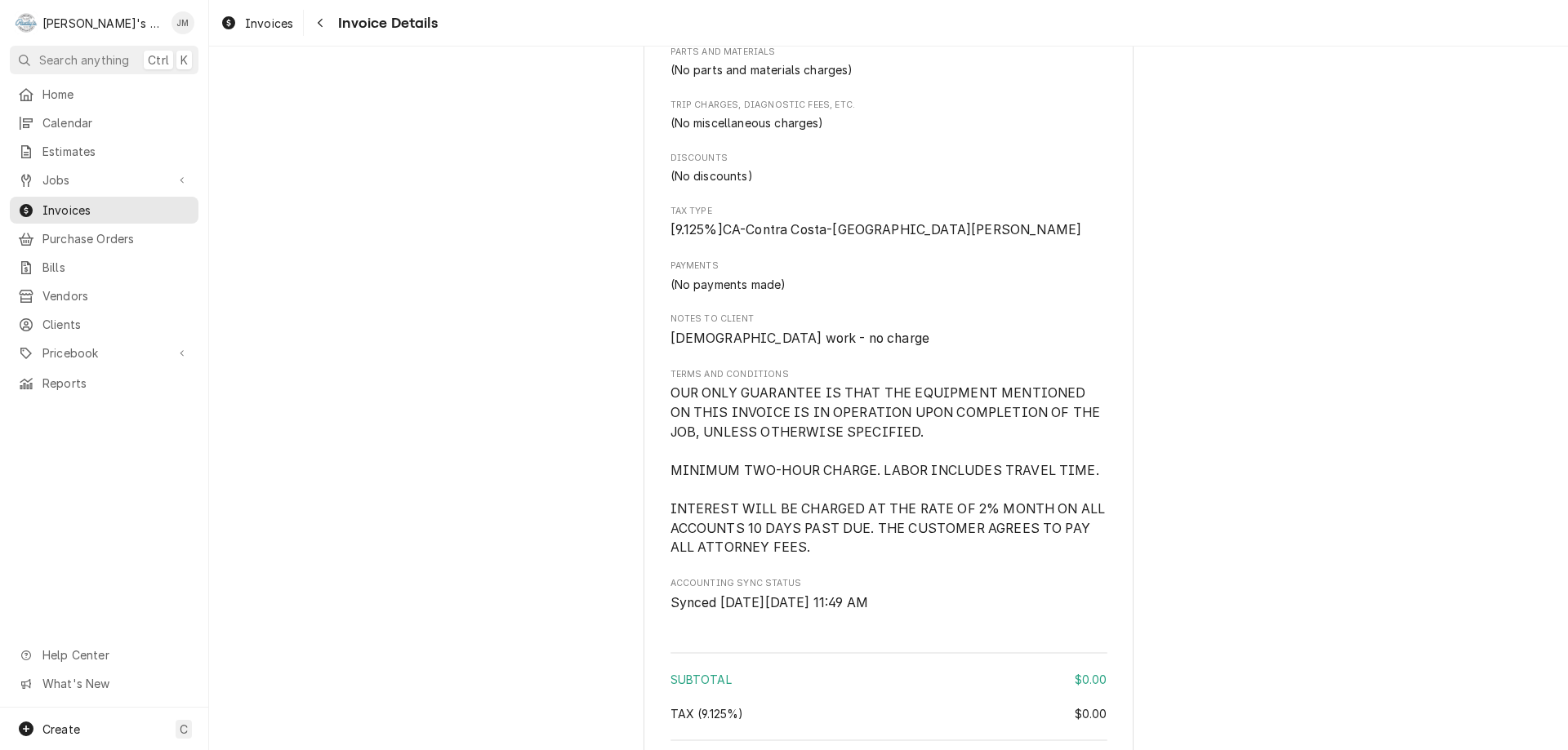
scroll to position [1163, 0]
click at [77, 172] on span "Jobs" at bounding box center [104, 180] width 123 height 17
click at [69, 200] on span "Jobs" at bounding box center [116, 208] width 148 height 17
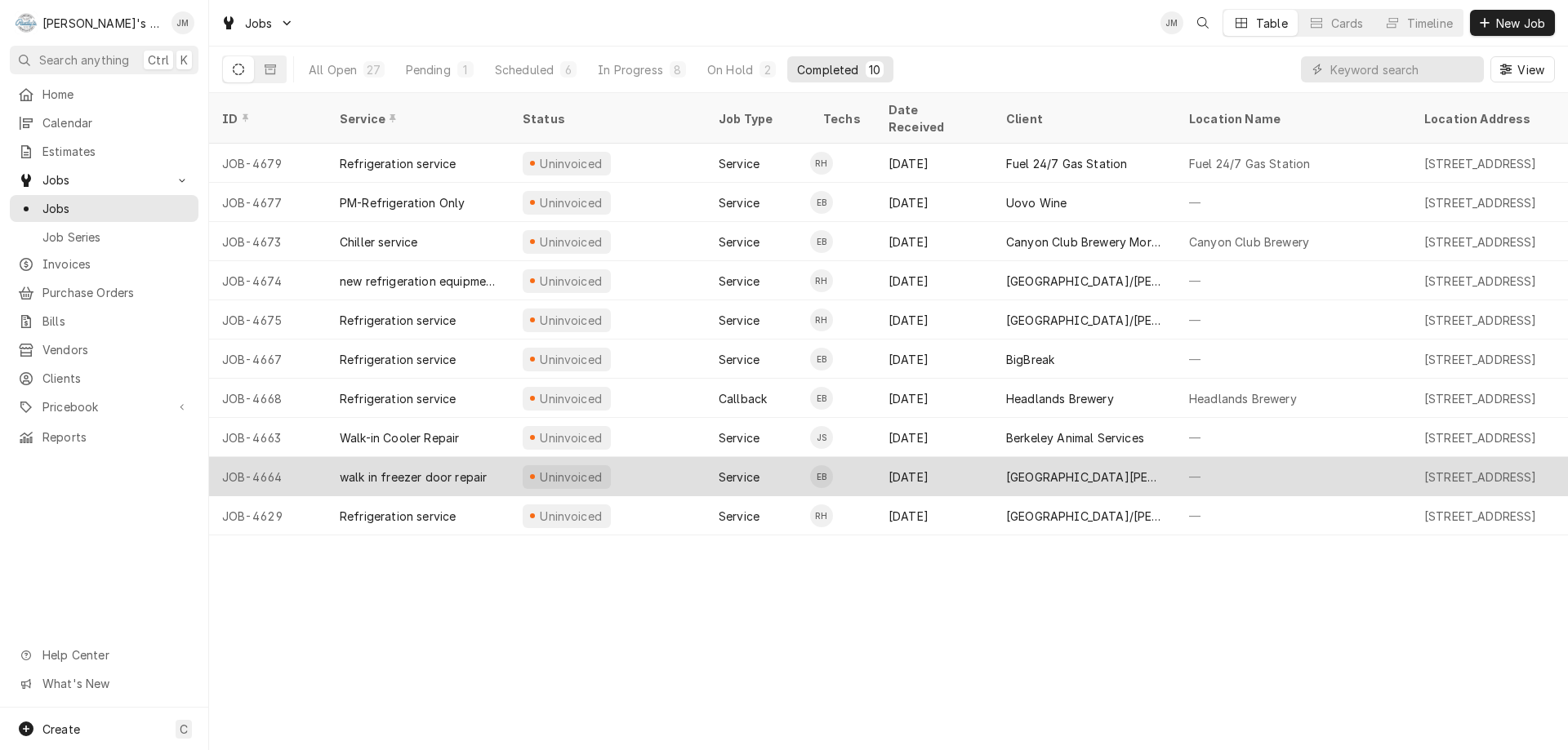
click at [1085, 468] on div "[GEOGRAPHIC_DATA][PERSON_NAME]" at bounding box center [1085, 476] width 157 height 17
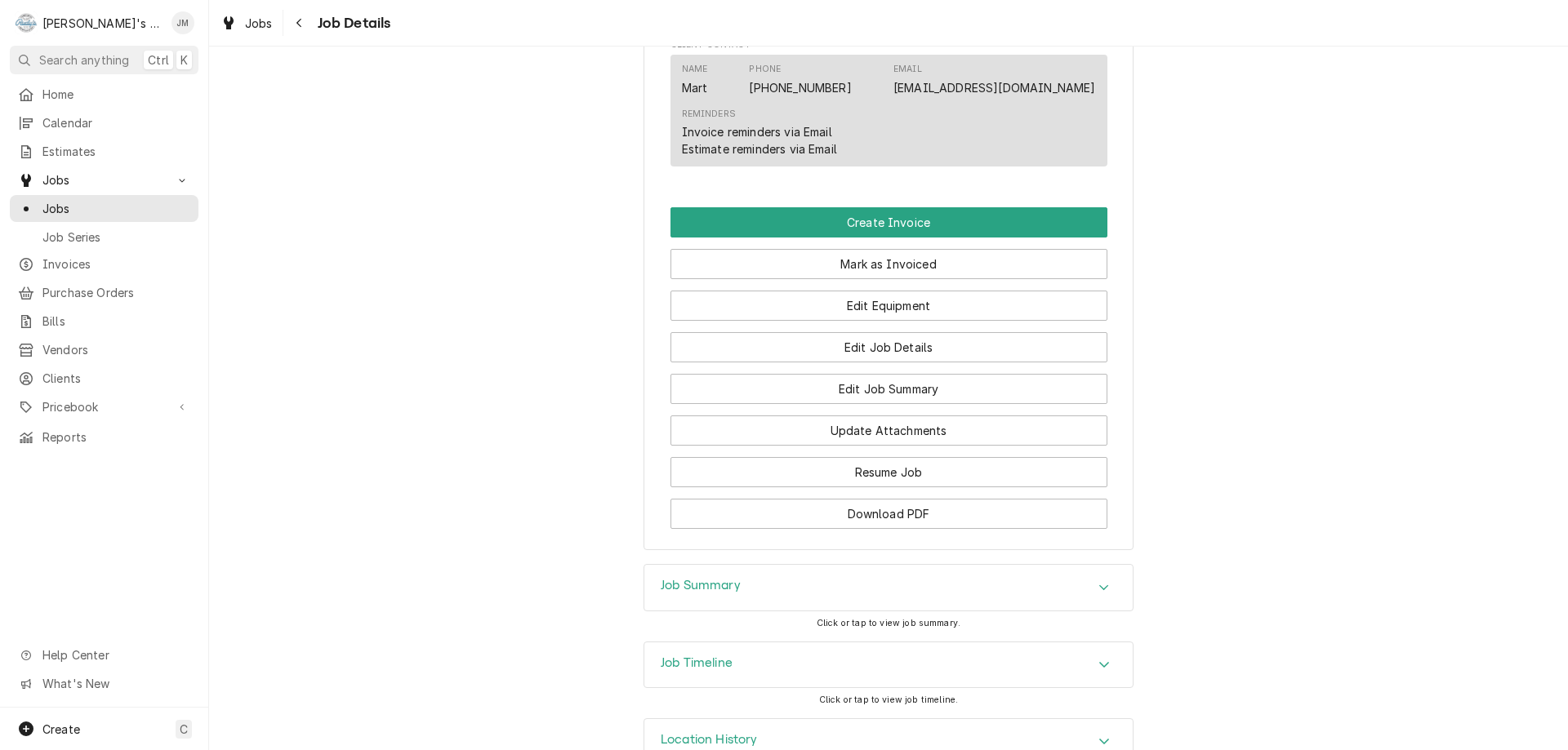
scroll to position [962, 0]
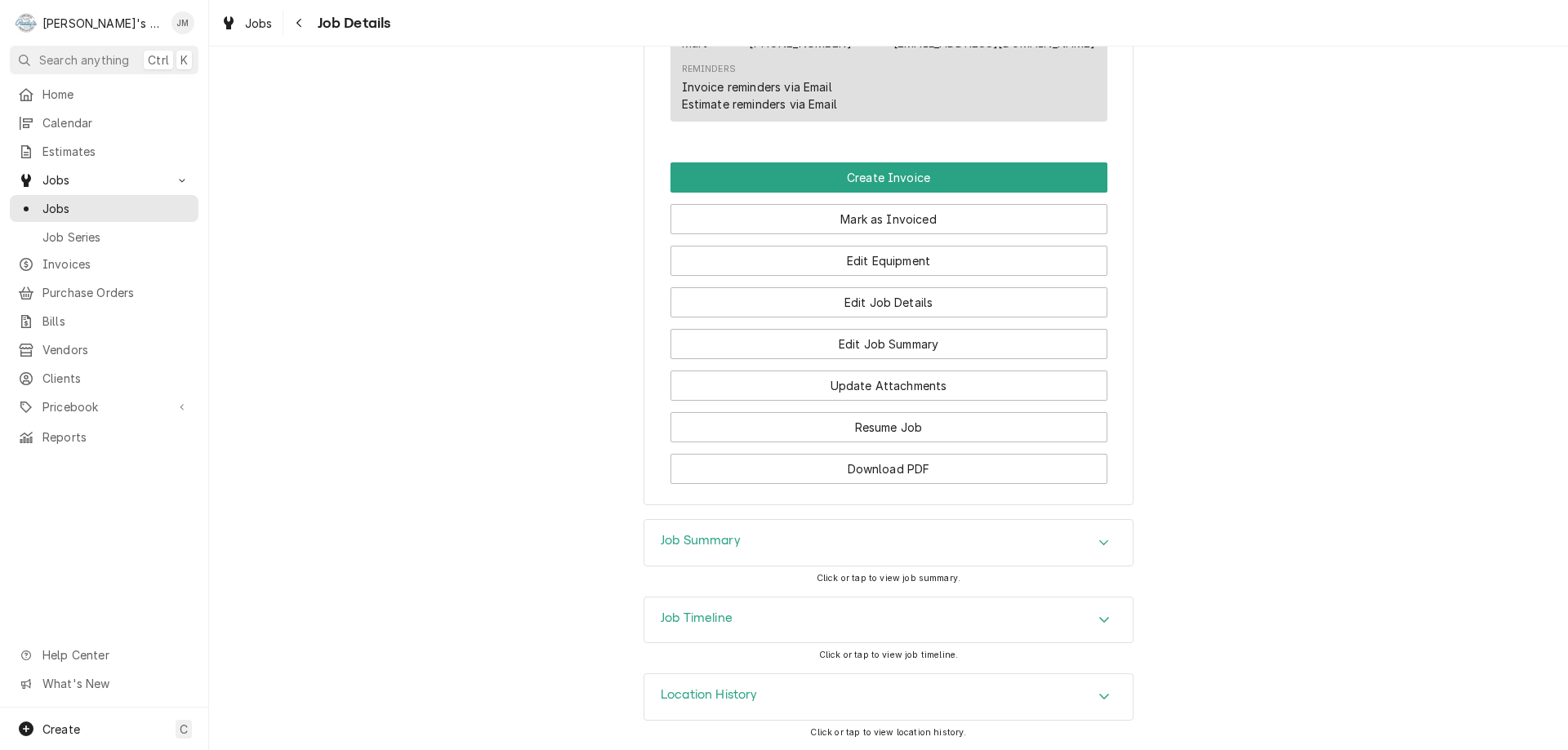
click at [683, 541] on h3 "Job Summary" at bounding box center [701, 540] width 80 height 16
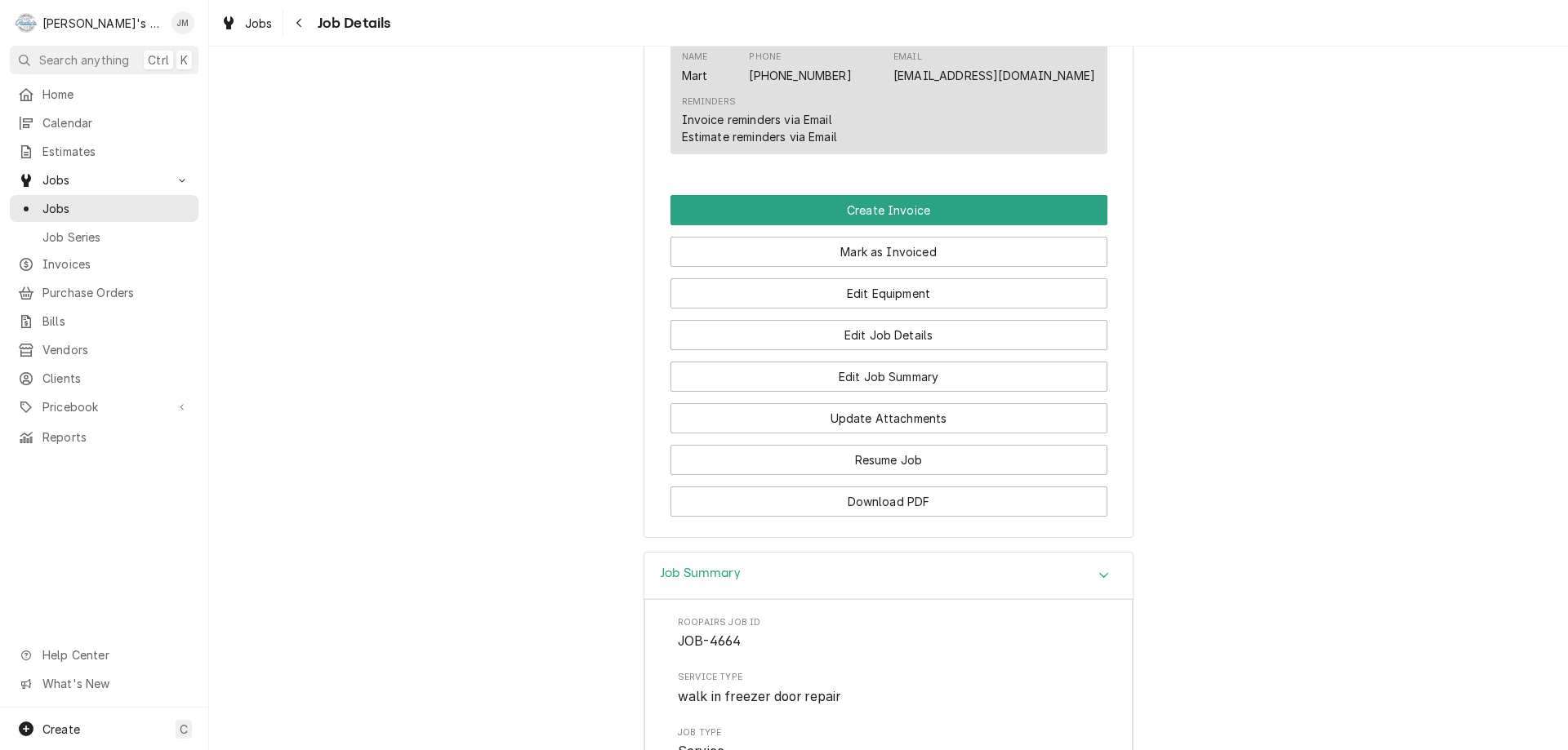
scroll to position [747, 0]
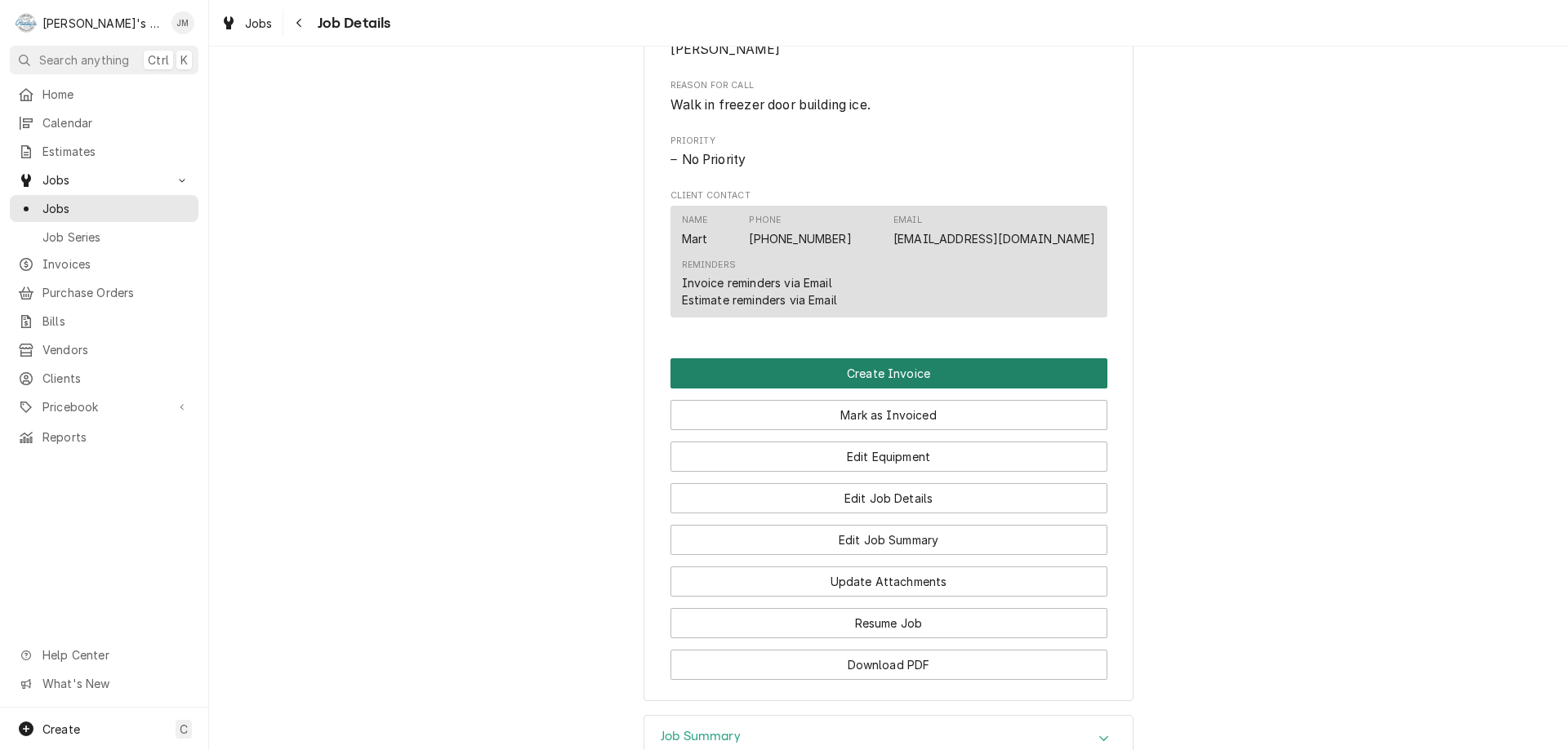
click at [909, 389] on button "Create Invoice" at bounding box center [889, 373] width 437 height 30
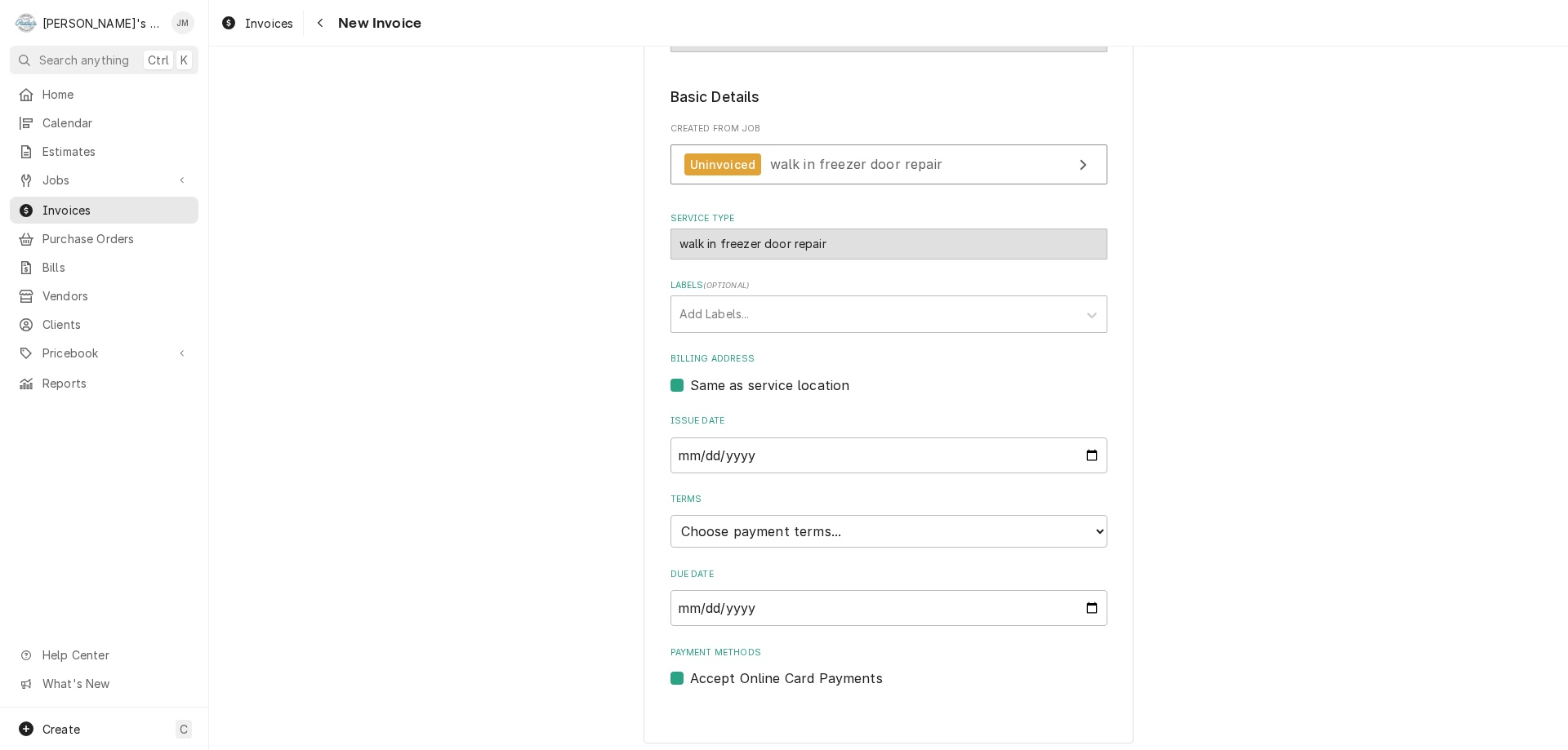
scroll to position [243, 0]
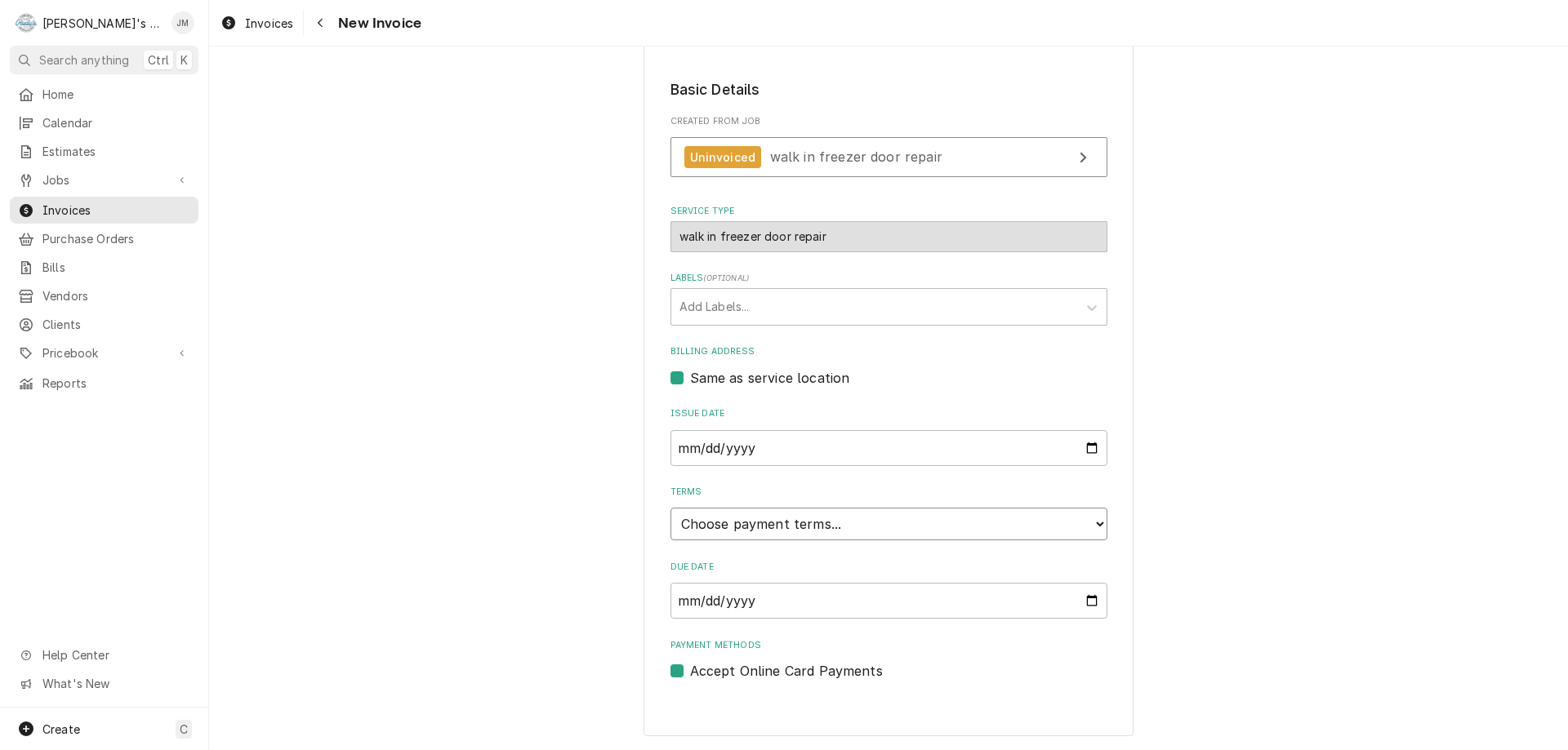
click at [1077, 525] on select "Choose payment terms... Same Day Net 7 Net 14 Net 21 Net 30 Net 45 Net 60 Net 90" at bounding box center [889, 524] width 437 height 33
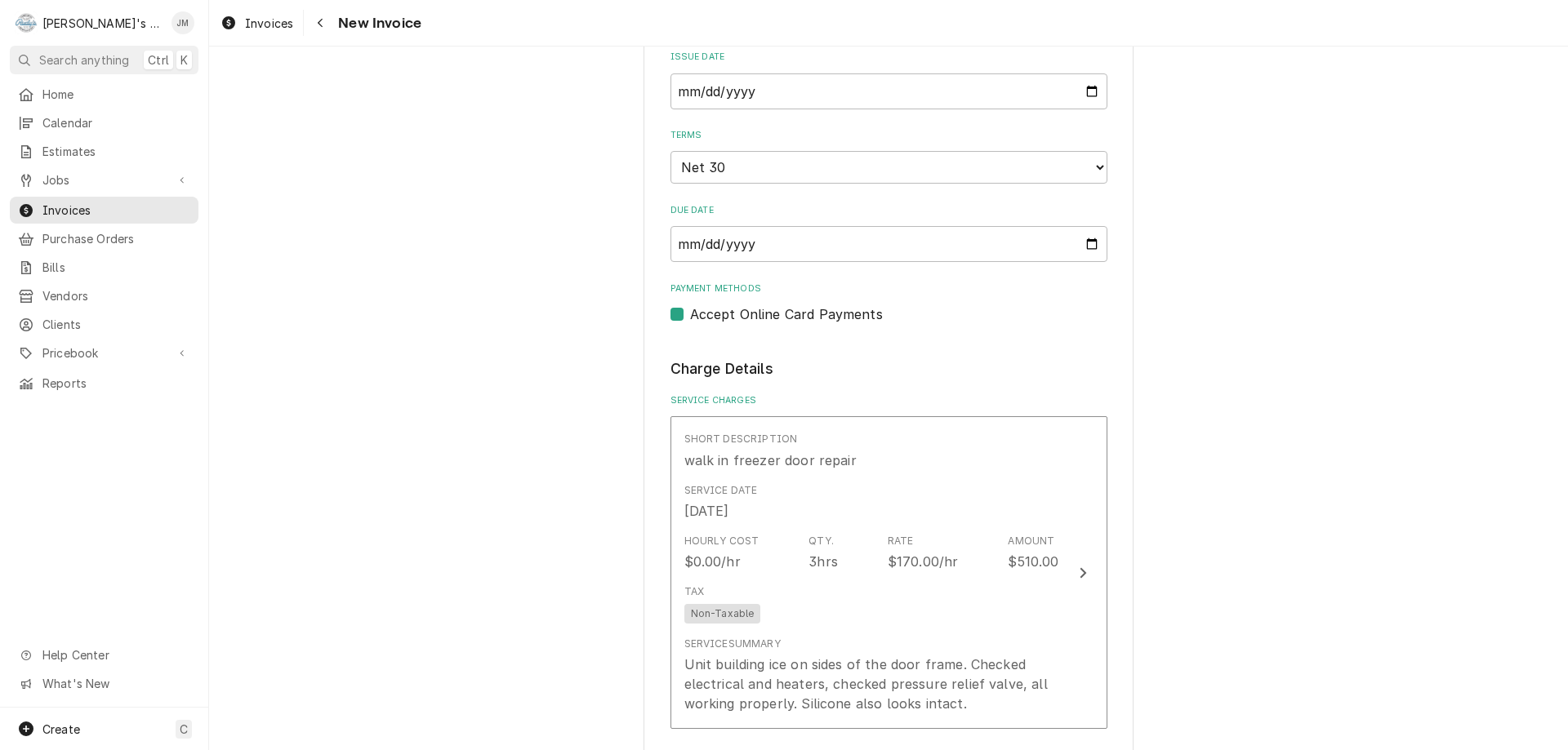
scroll to position [815, 0]
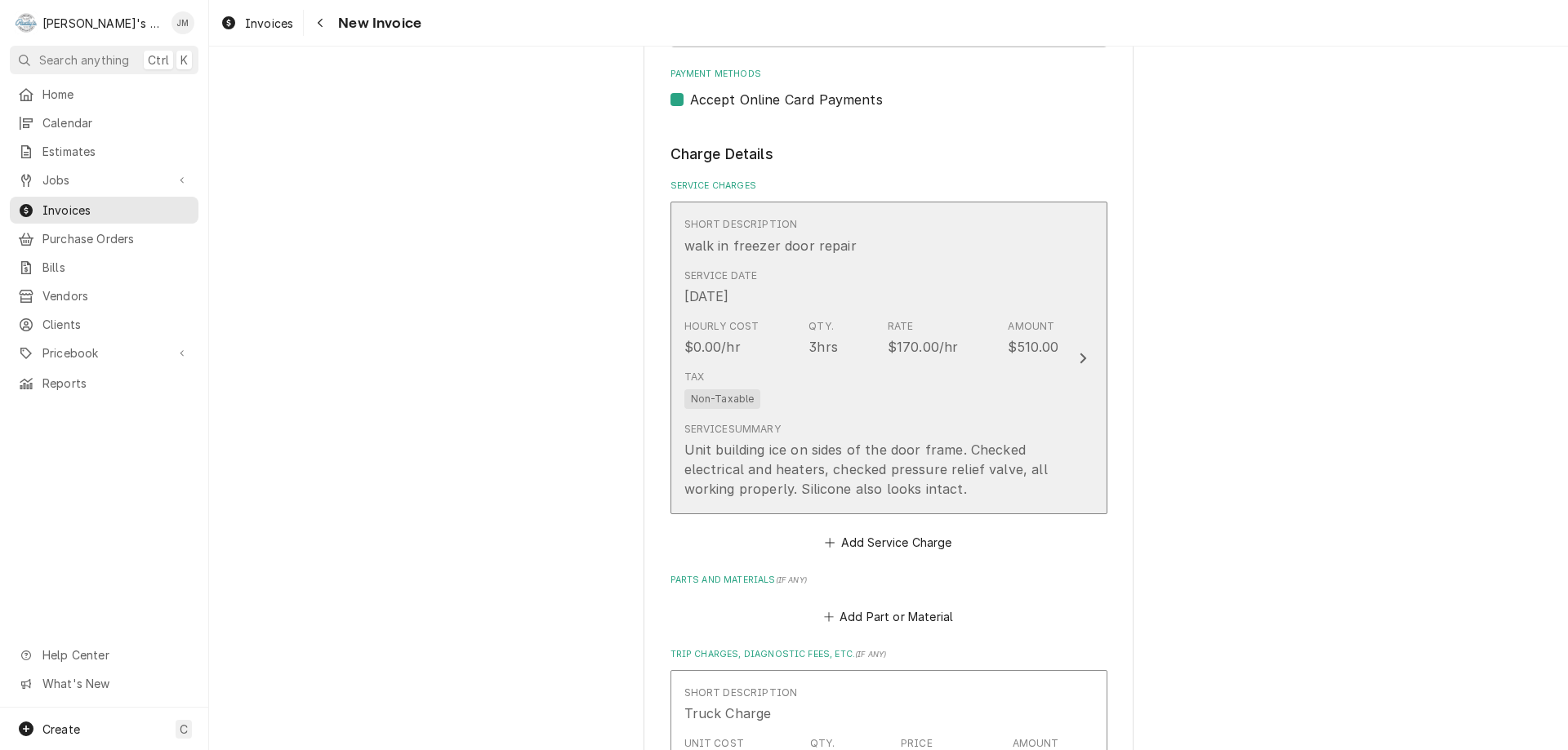
click at [1079, 360] on icon "Update Line Item" at bounding box center [1083, 359] width 8 height 13
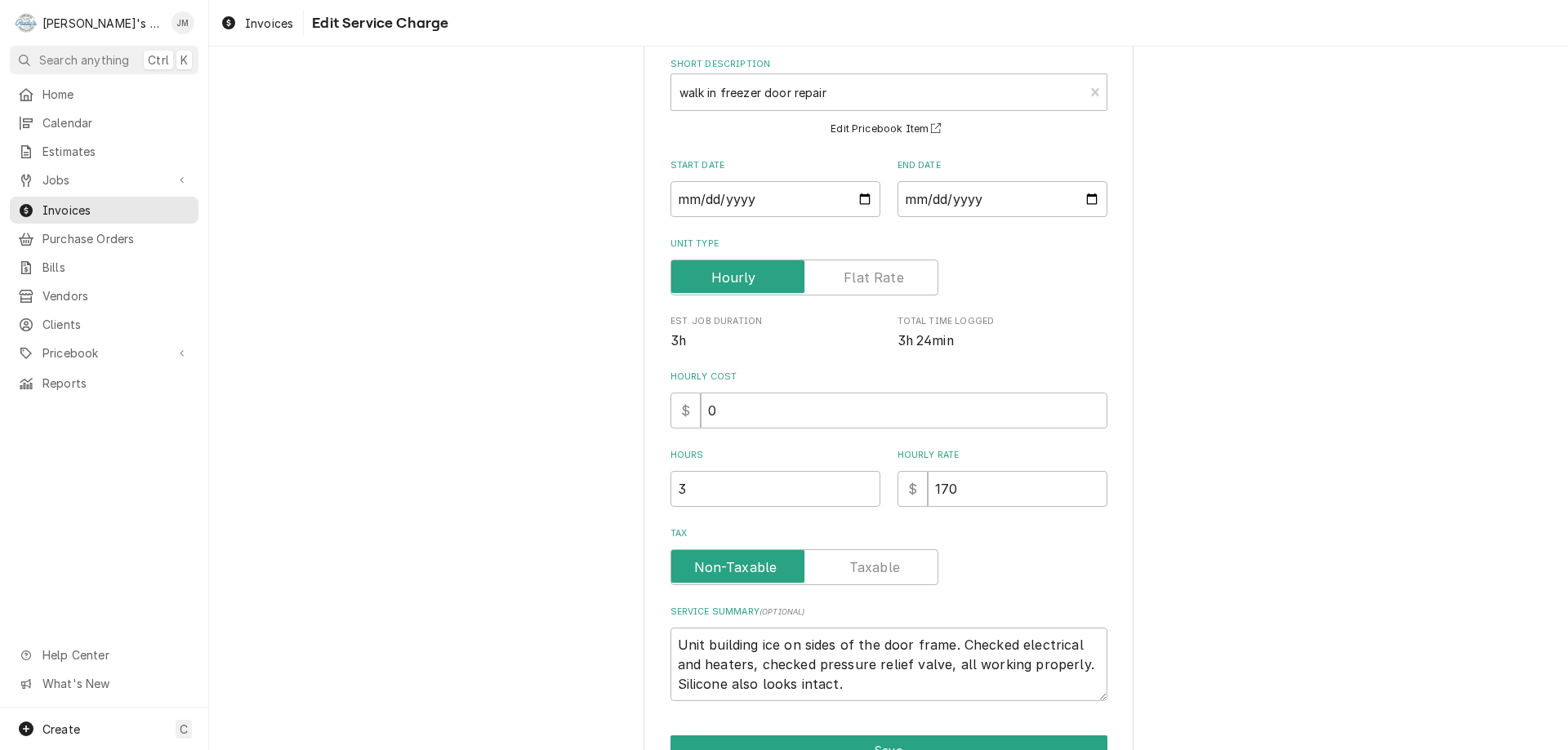
scroll to position [82, 0]
drag, startPoint x: 969, startPoint y: 488, endPoint x: 922, endPoint y: 498, distance: 48.1
click at [928, 498] on input "170" at bounding box center [1018, 488] width 180 height 36
type textarea "x"
type input "1"
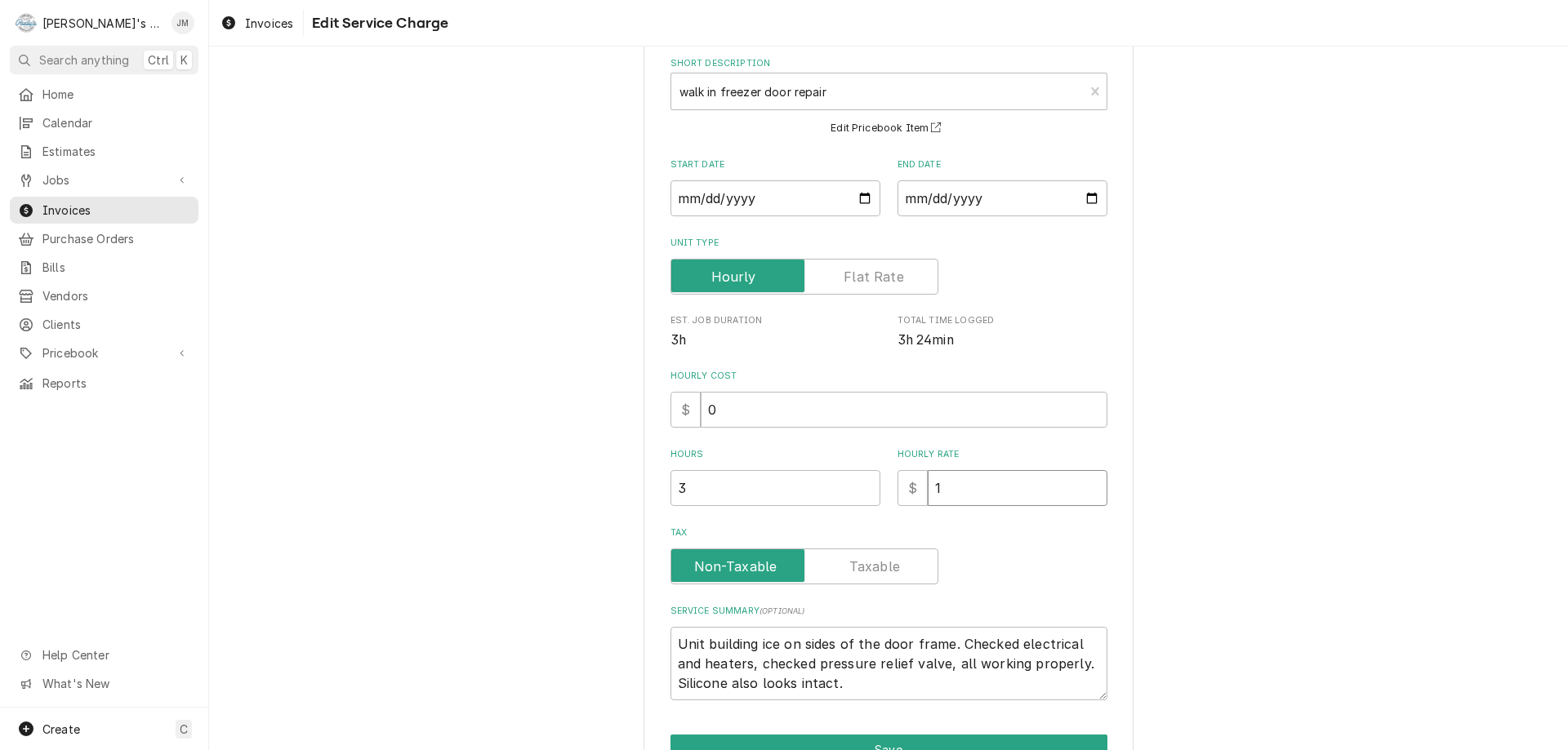
type textarea "x"
type input "19"
type textarea "x"
type input "195"
click at [1288, 593] on div "Use the fields below to edit this service charge Short Description walk in free…" at bounding box center [889, 412] width 1360 height 859
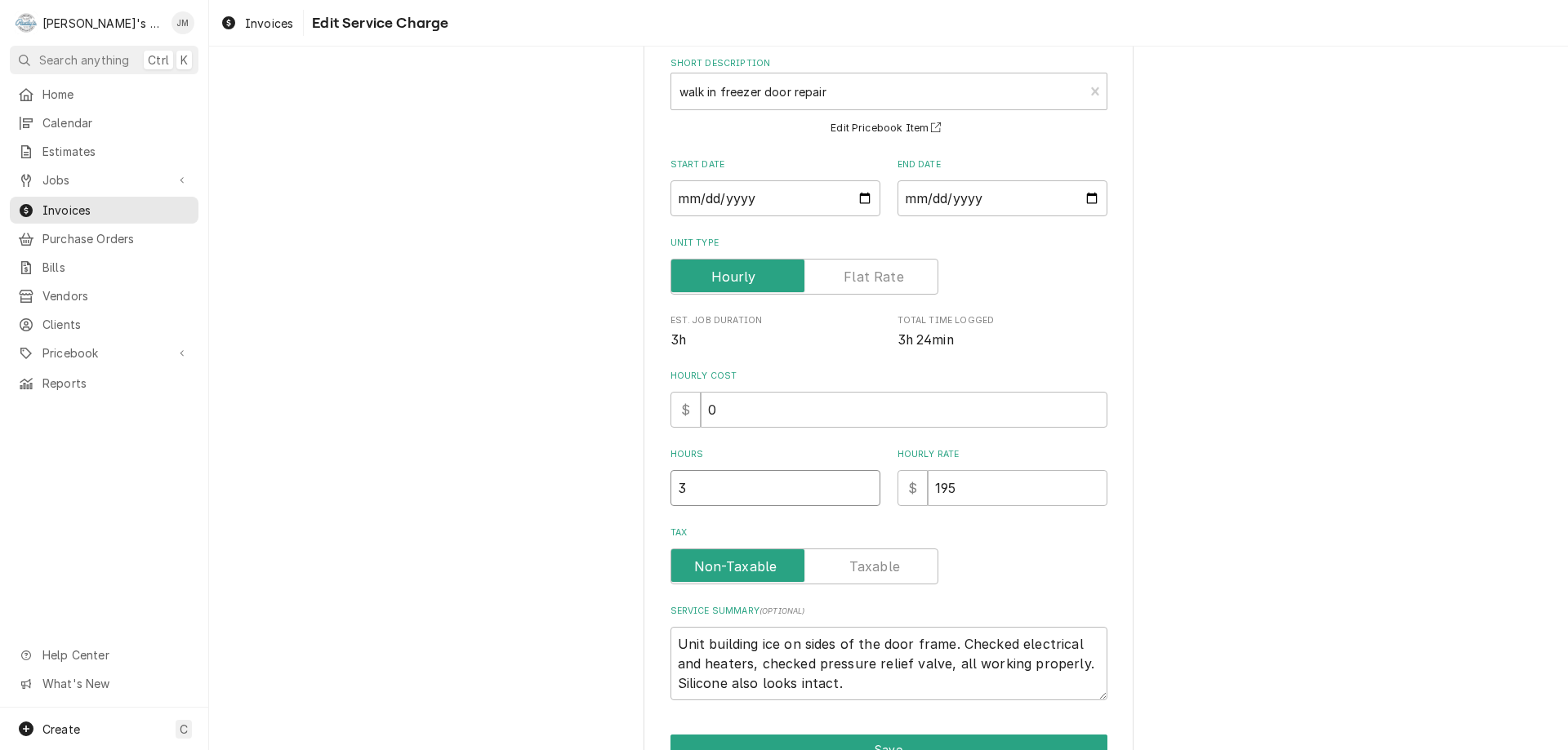
type textarea "x"
type input "3.5"
click at [859, 483] on input "3.5" at bounding box center [775, 488] width 210 height 36
drag, startPoint x: 1111, startPoint y: 541, endPoint x: 1136, endPoint y: 548, distance: 26.0
click at [1115, 543] on div "Use the fields below to edit this service charge Short Description walk in free…" at bounding box center [888, 412] width 490 height 831
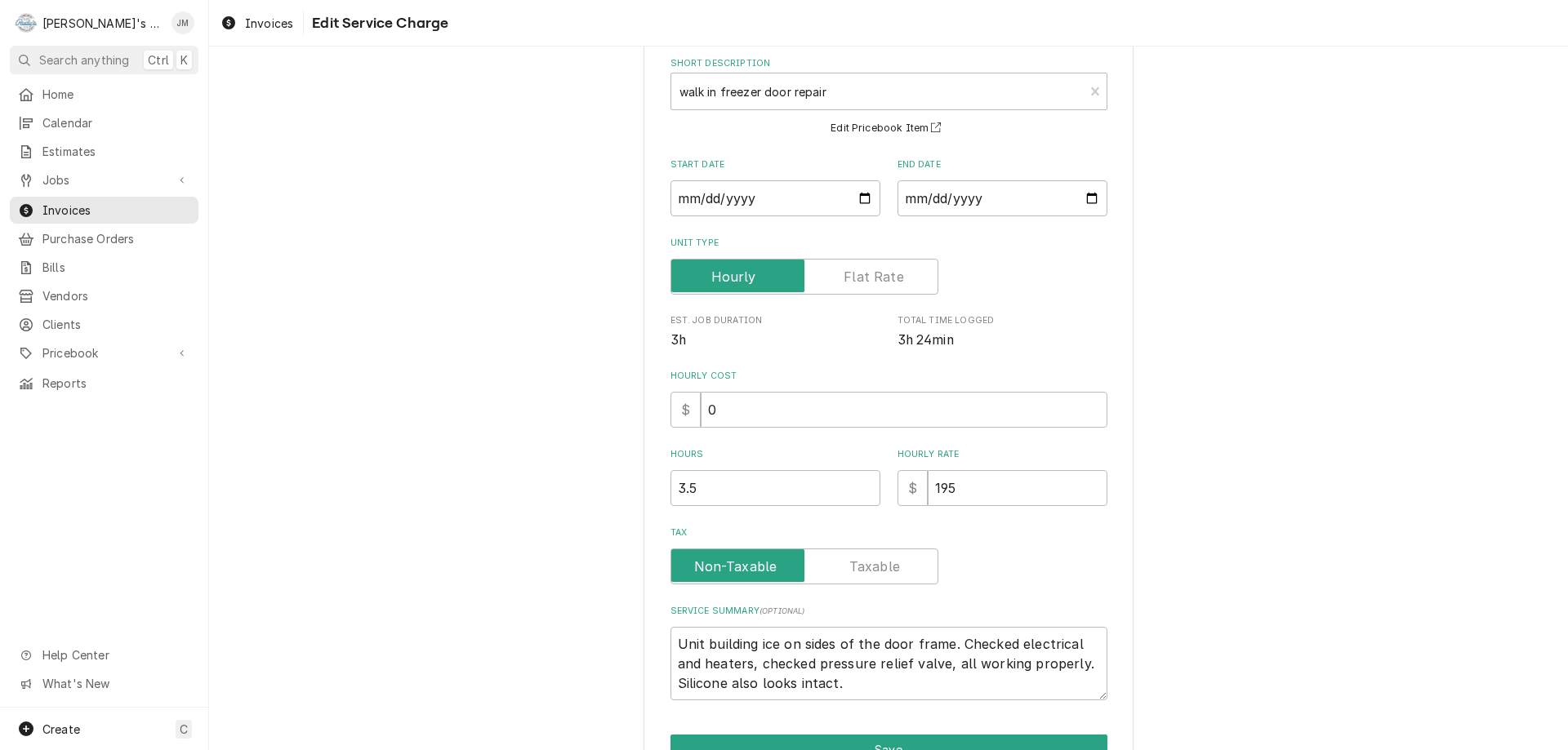
scroll to position [173, 0]
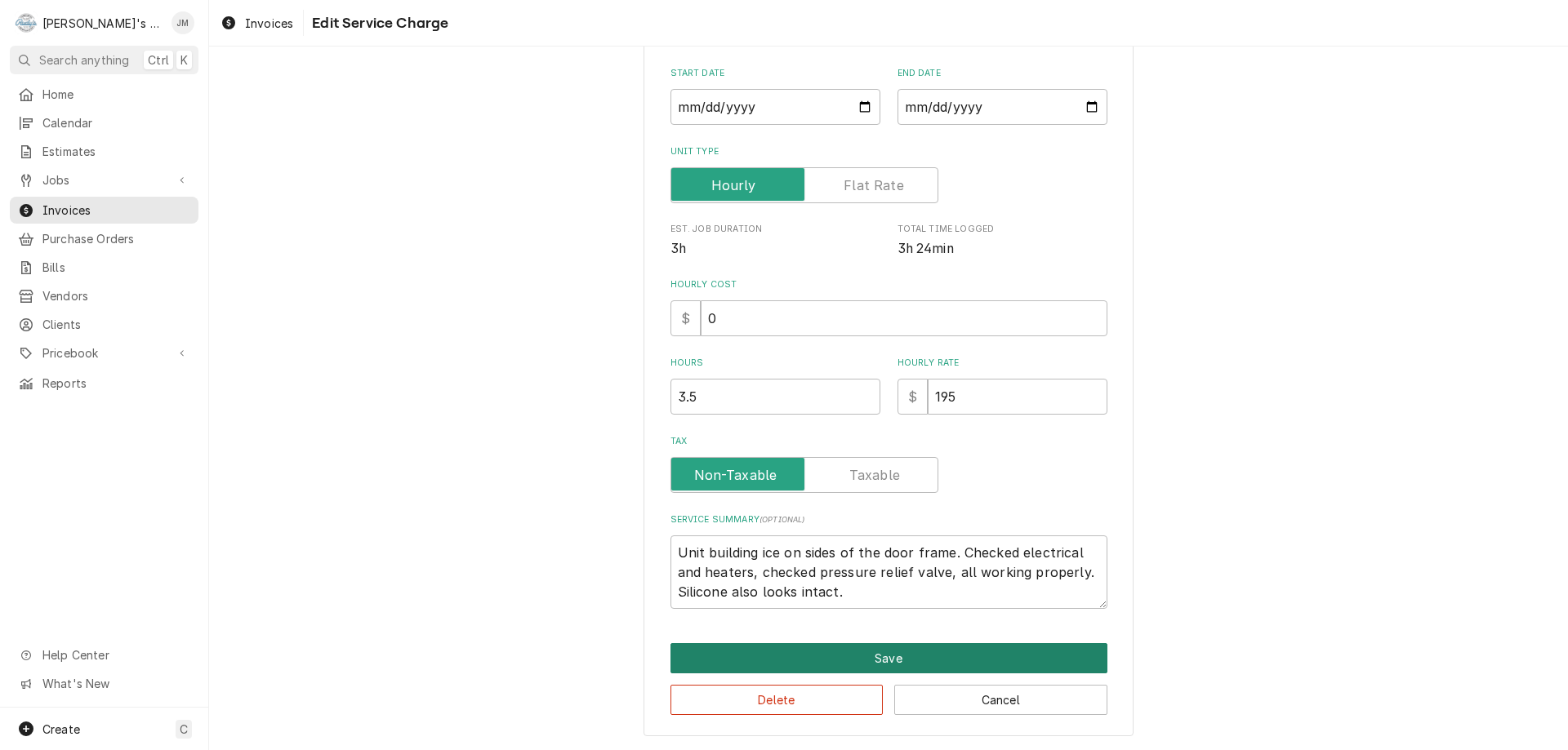
click at [830, 661] on button "Save" at bounding box center [889, 658] width 437 height 30
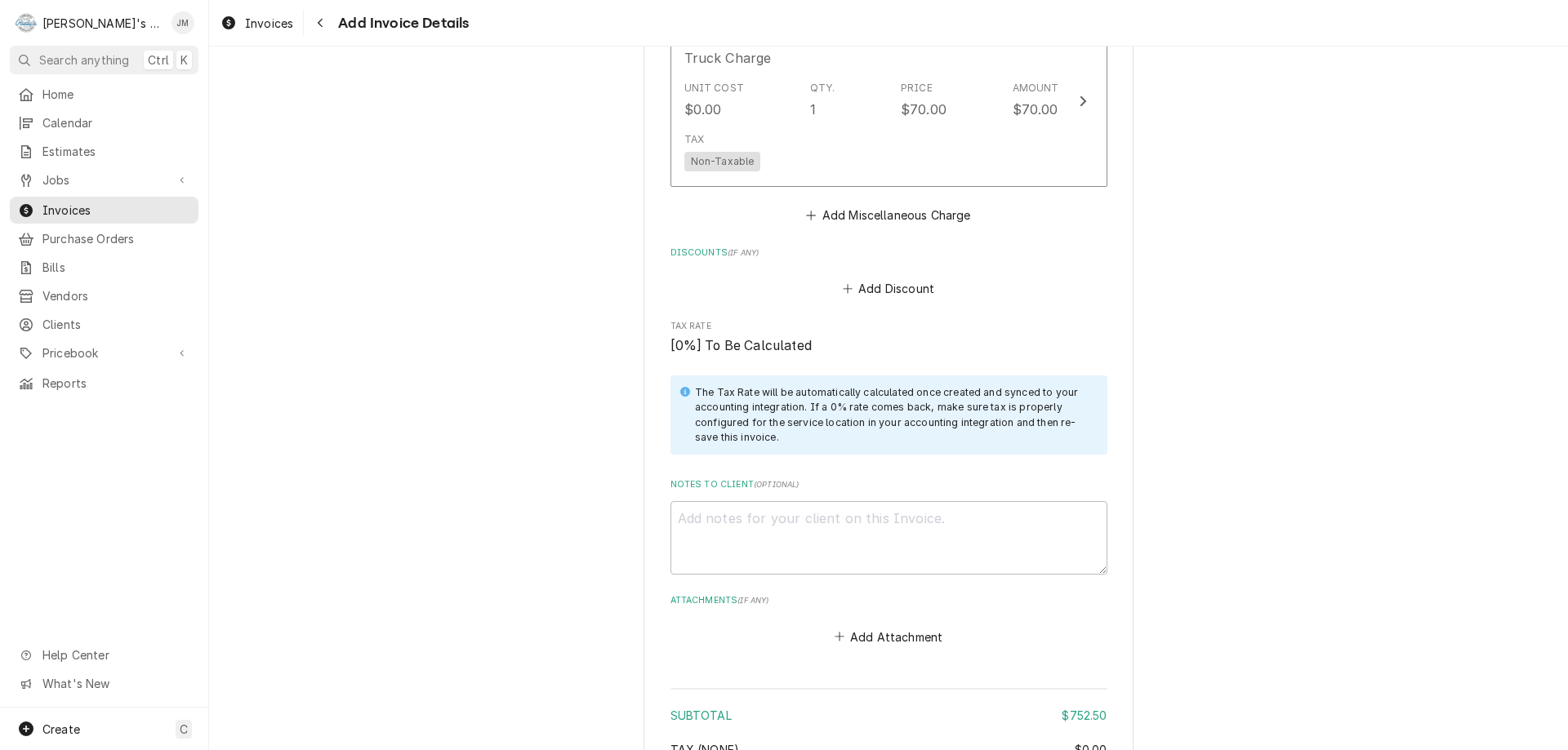
scroll to position [1712, 0]
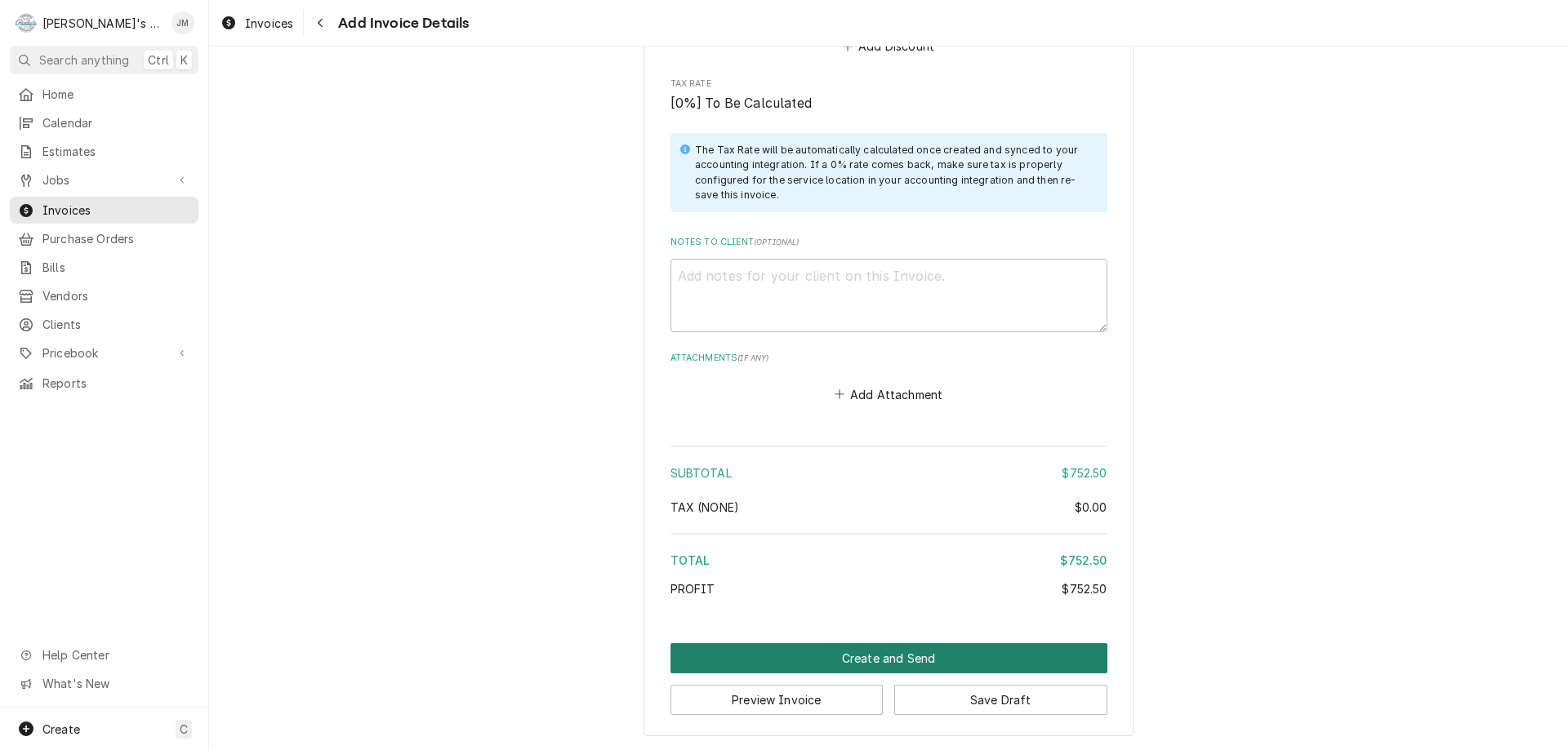
click at [912, 655] on button "Create and Send" at bounding box center [889, 658] width 437 height 30
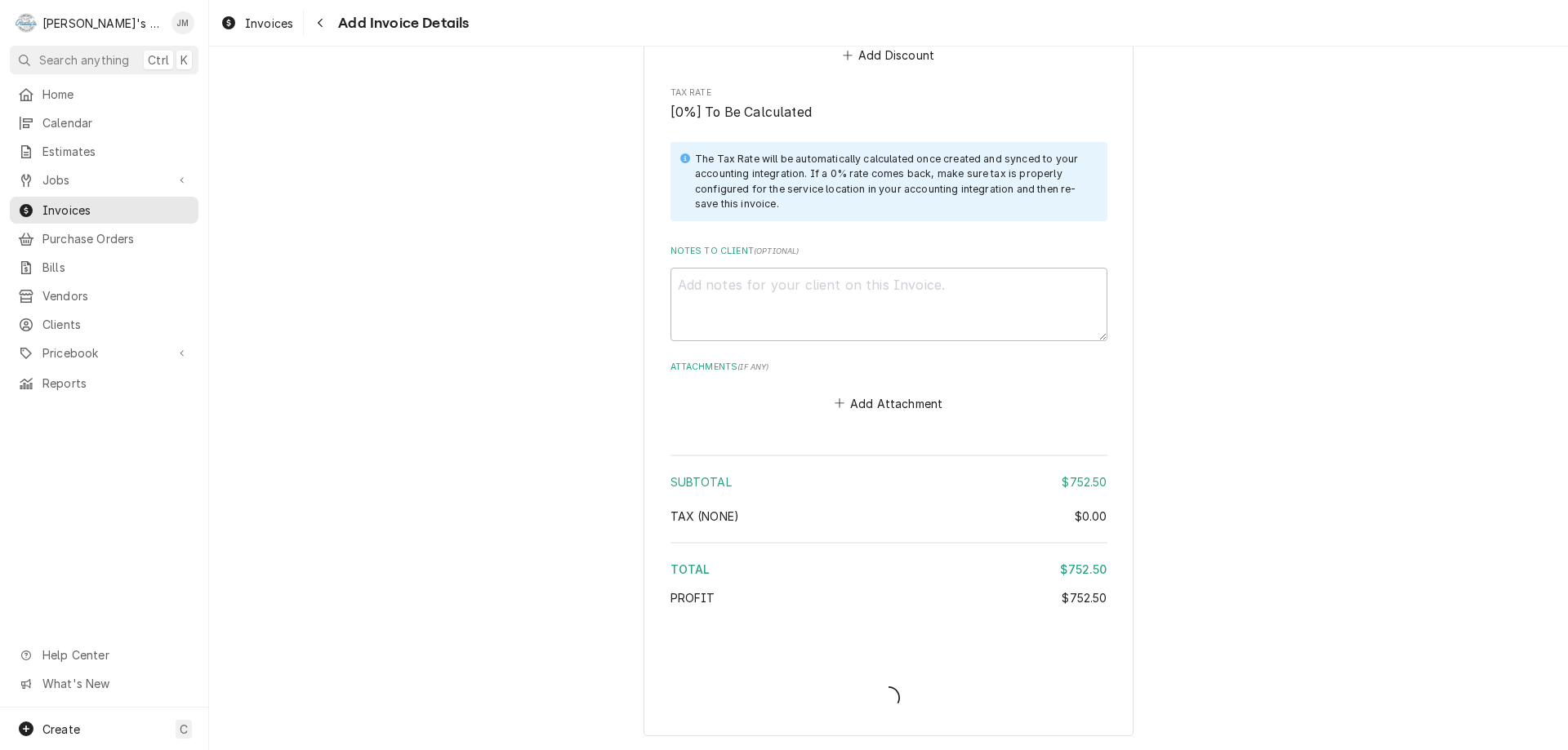
scroll to position [1703, 0]
type textarea "x"
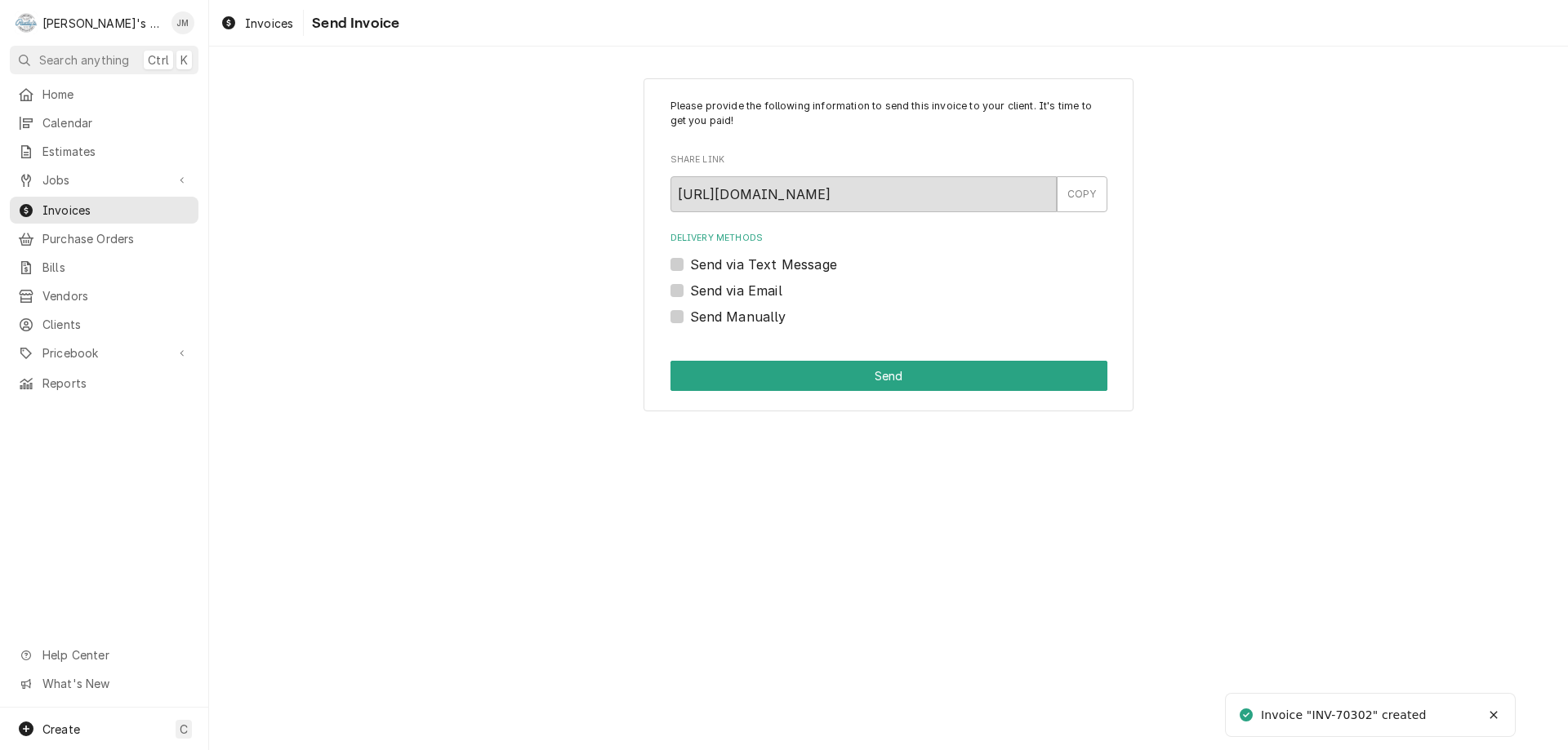
click at [759, 292] on label "Send via Email" at bounding box center [736, 291] width 92 height 20
click at [759, 292] on input "Send via Email" at bounding box center [908, 299] width 437 height 36
checkbox input "true"
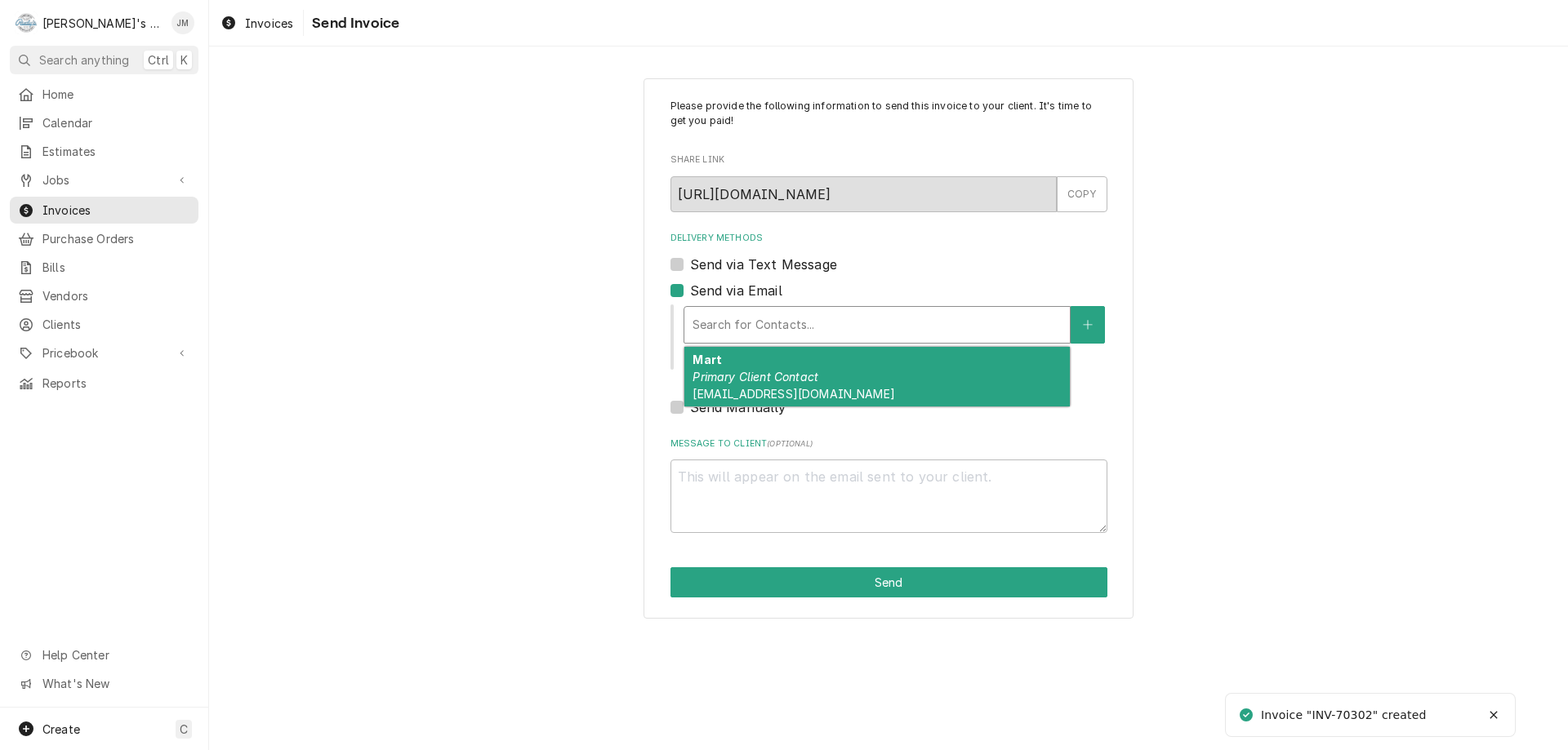
click at [764, 313] on div "Delivery Methods" at bounding box center [877, 325] width 370 height 29
click at [762, 378] on em "Primary Client Contact" at bounding box center [755, 377] width 126 height 14
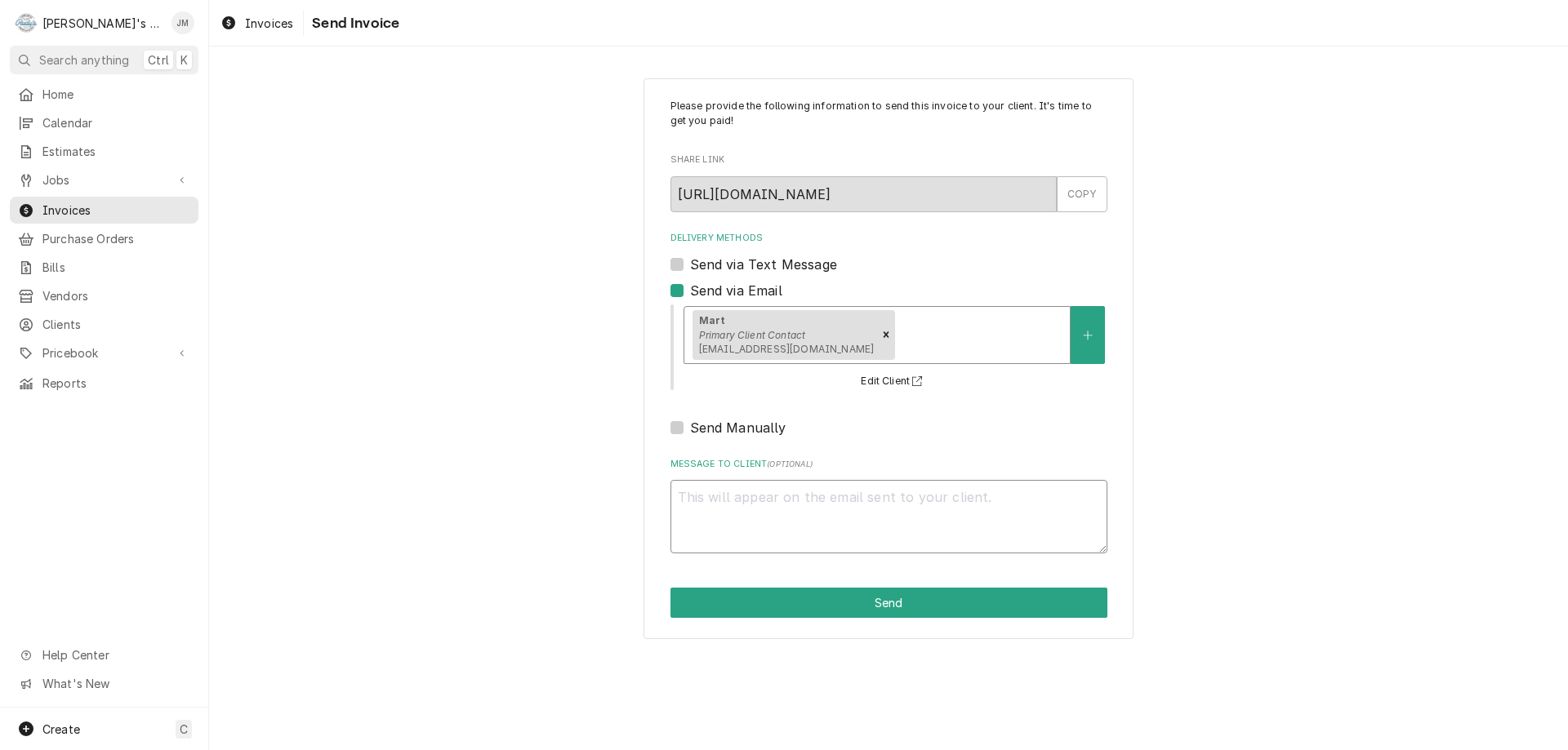
click at [795, 493] on textarea "Message to Client ( optional )" at bounding box center [889, 516] width 437 height 74
type textarea "x"
type textarea "T"
type textarea "x"
type textarea "Th"
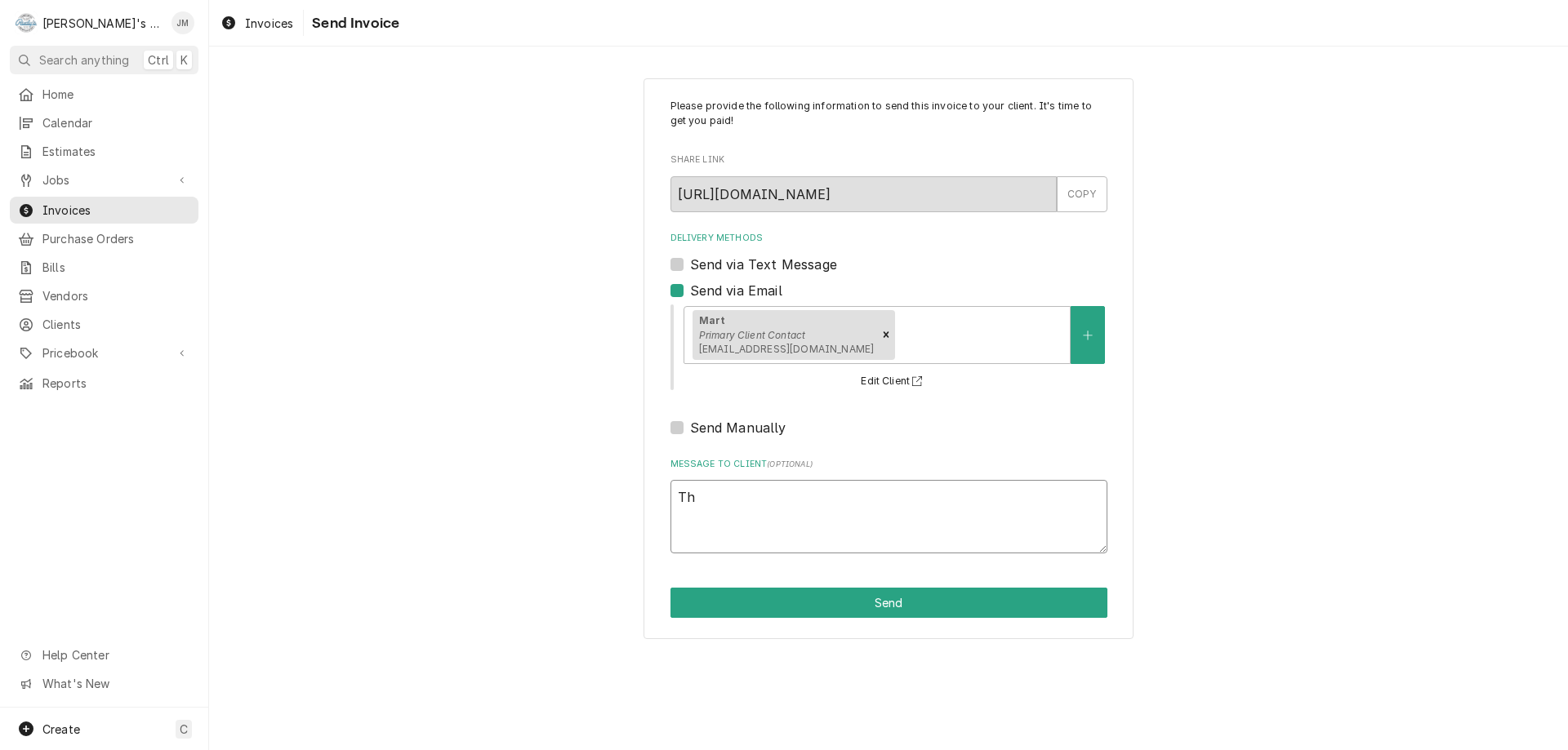
type textarea "x"
type textarea "Tha"
type textarea "x"
type textarea "Than"
type textarea "x"
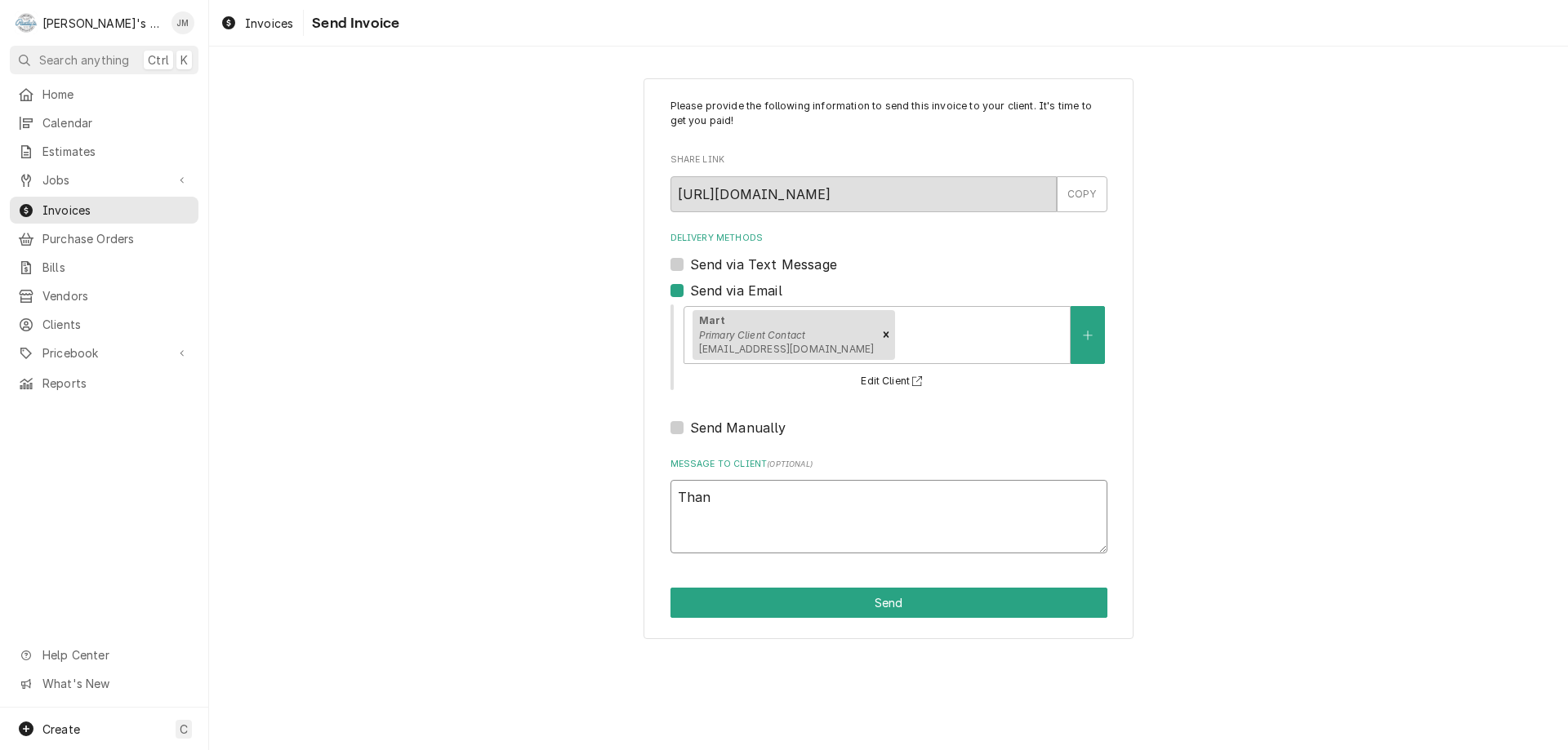
type textarea "Thank"
type textarea "x"
type textarea "Thank"
type textarea "x"
type textarea "Thank y"
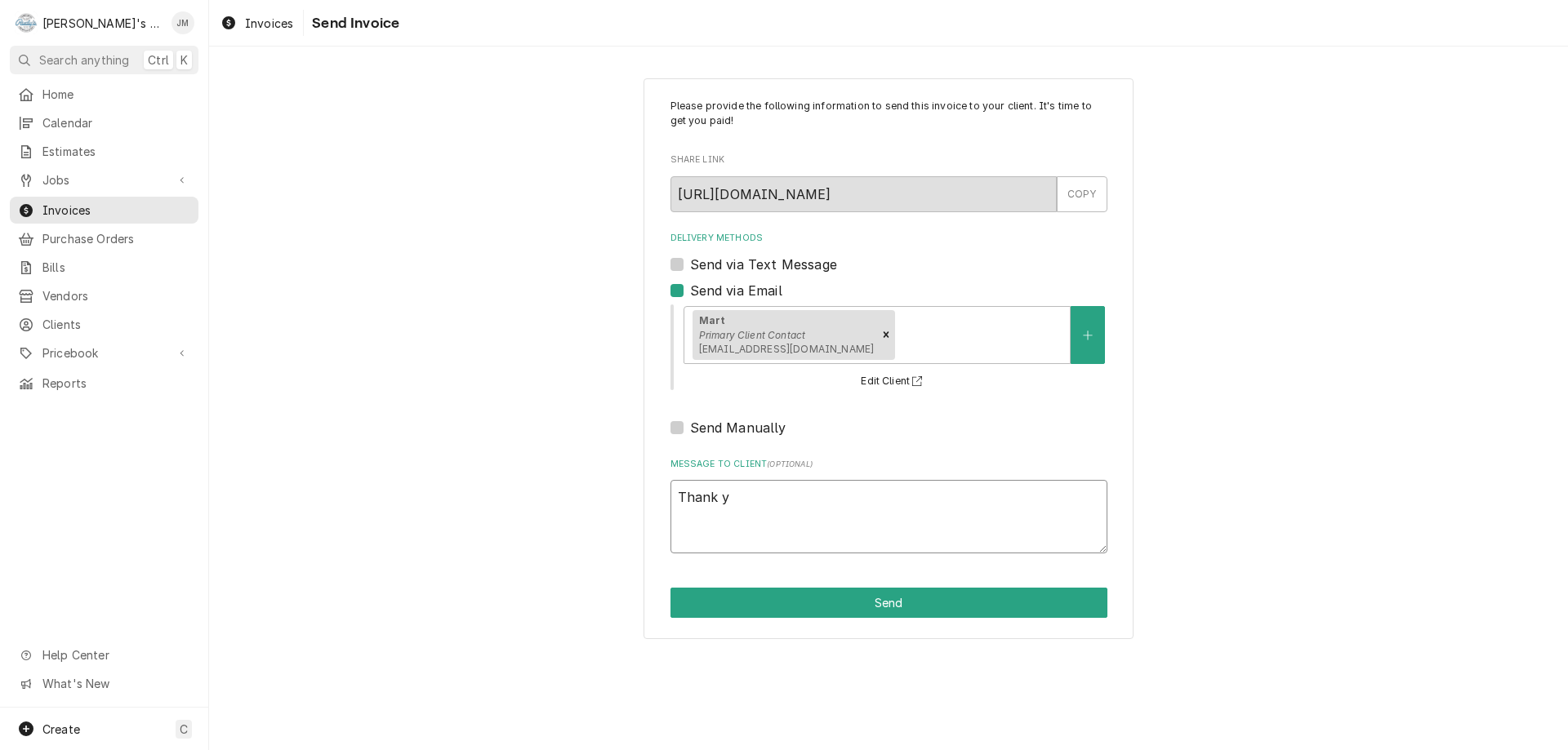
type textarea "x"
type textarea "Thank you"
type textarea "x"
type textarea "Thank you"
type textarea "x"
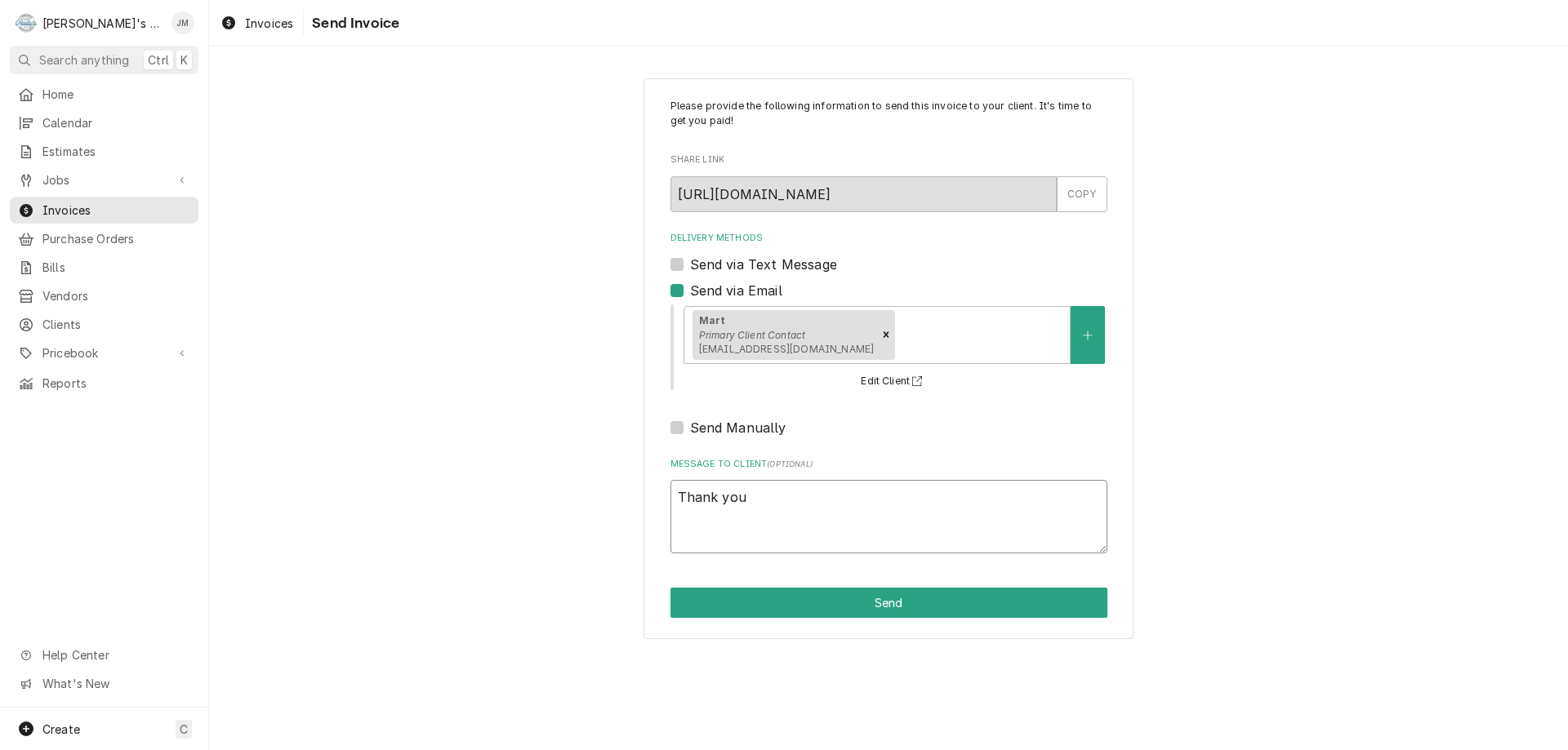
type textarea "Thank you f"
type textarea "x"
type textarea "Thank you fo"
type textarea "x"
type textarea "Thank you for"
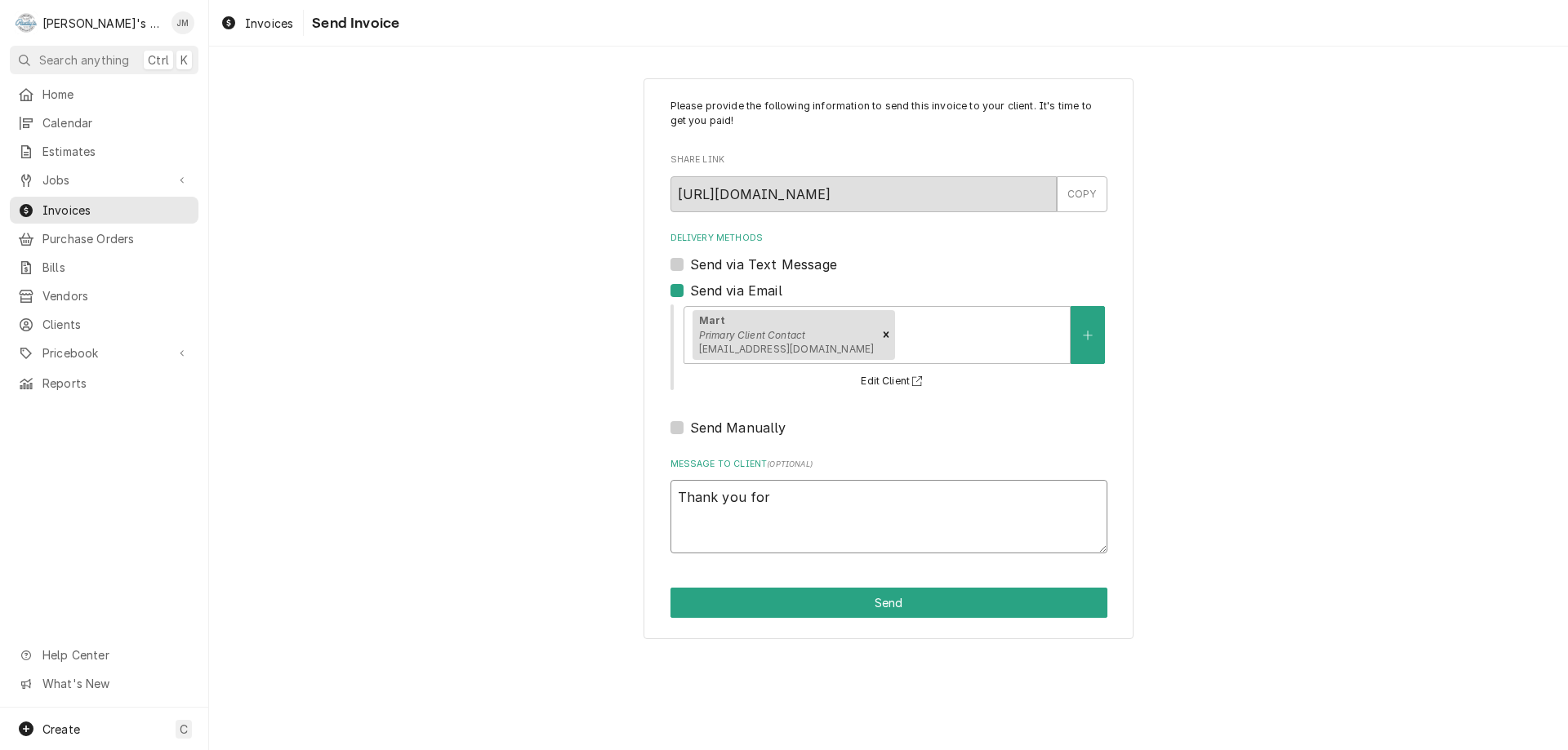
type textarea "x"
type textarea "Thank you for"
type textarea "x"
type textarea "Thank you for y"
type textarea "x"
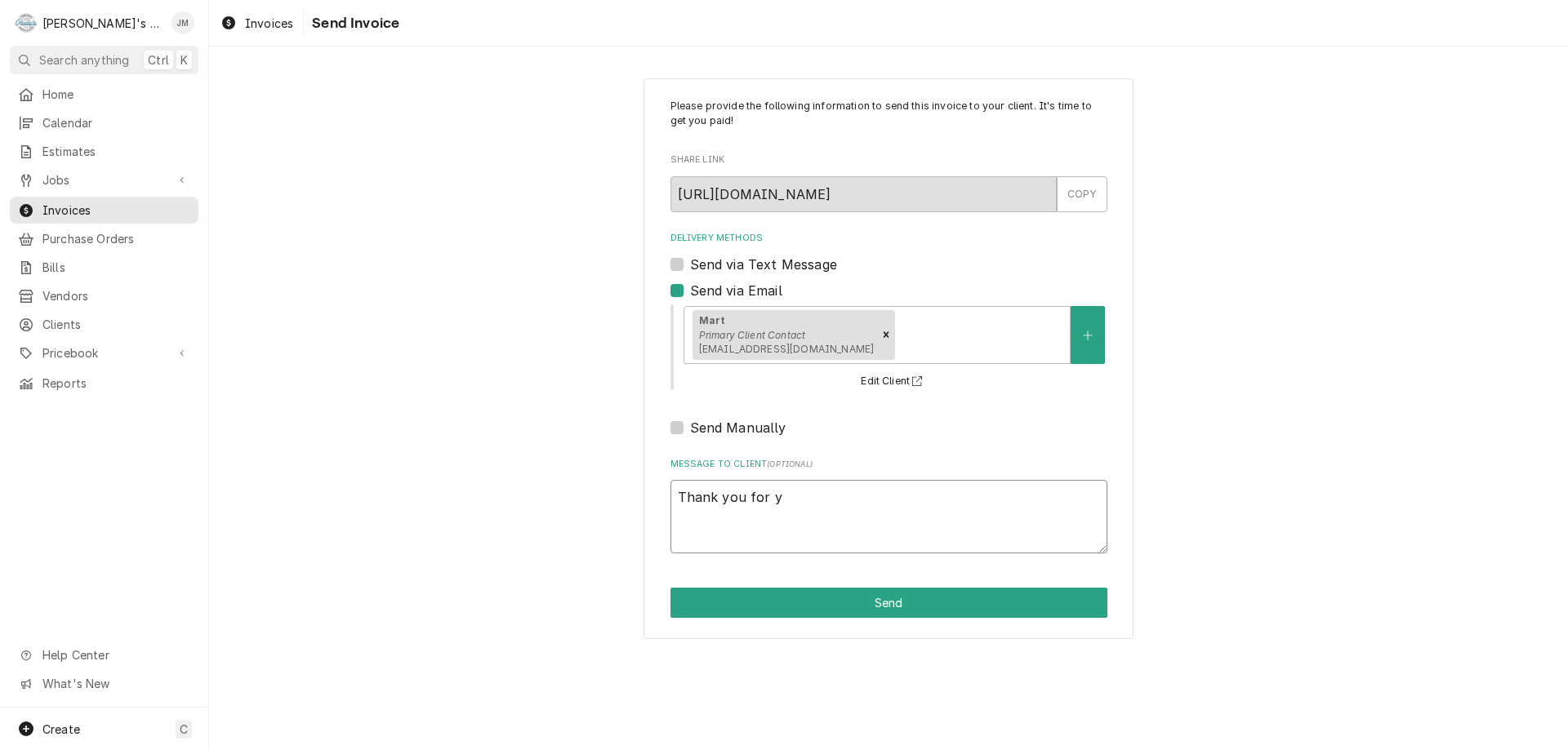
type textarea "Thank you for yo"
type textarea "x"
type textarea "Thank you for you"
type textarea "x"
type textarea "Thank you for your"
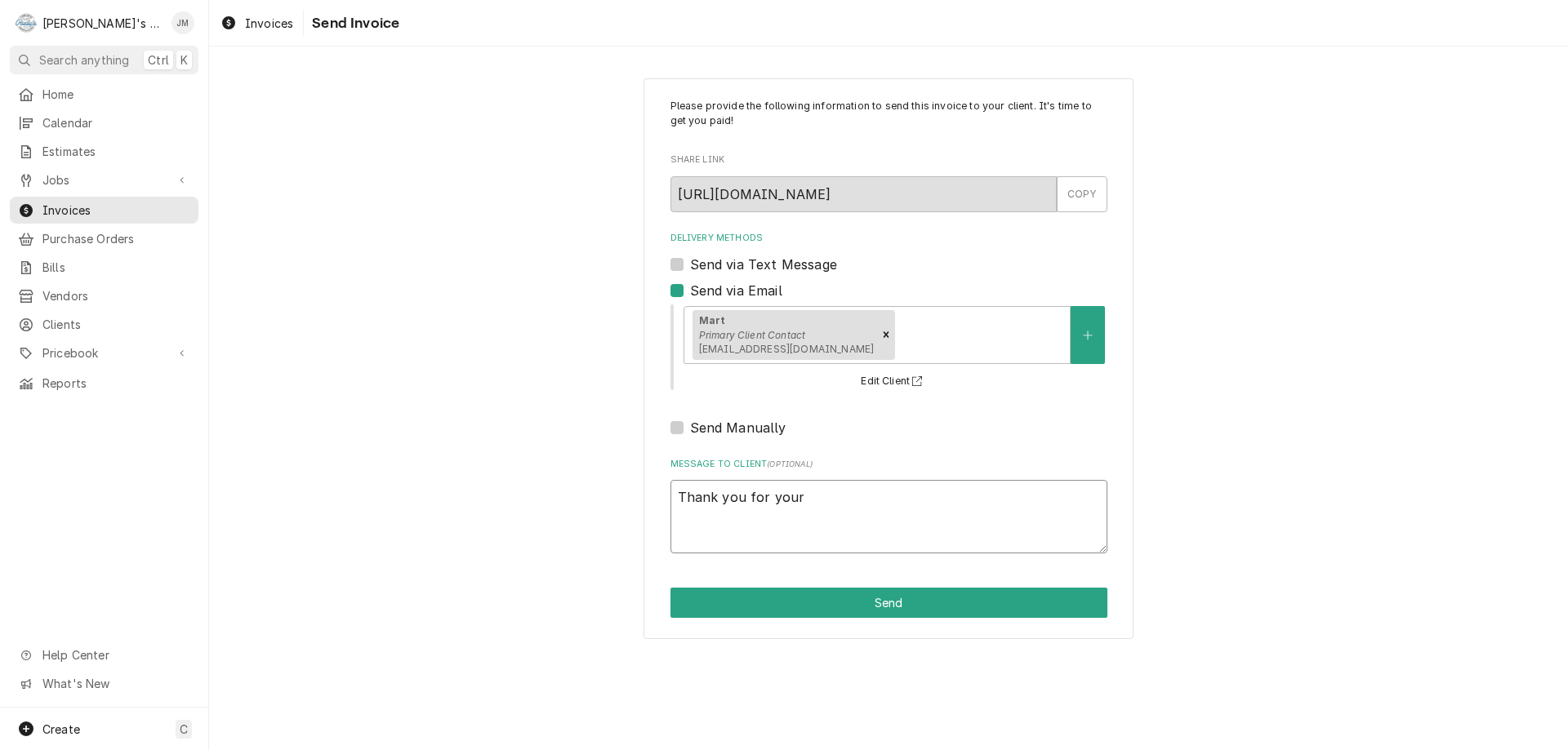
type textarea "x"
type textarea "Thank you for your"
type textarea "x"
type textarea "Thank you for your v"
type textarea "x"
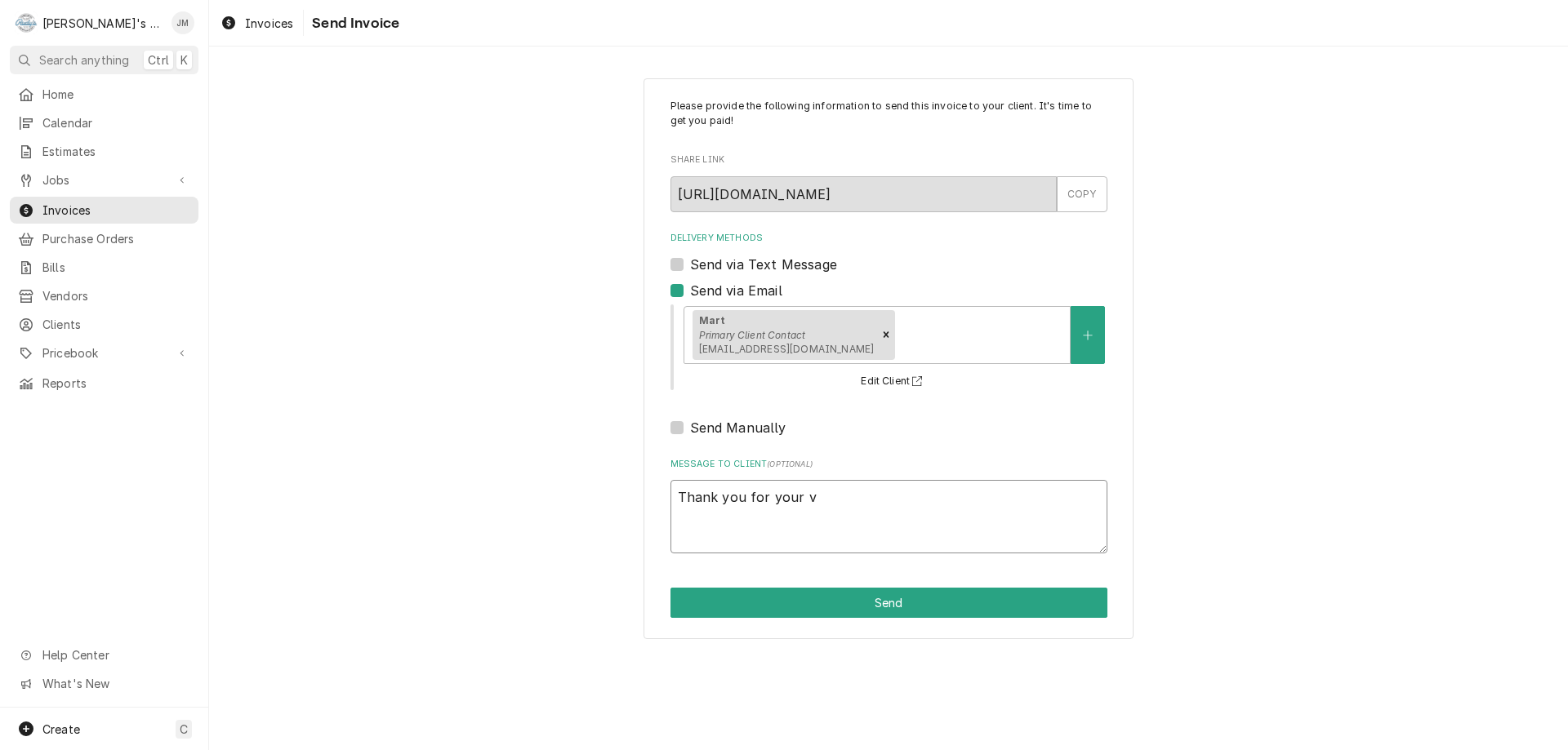
type textarea "Thank you for your"
type textarea "x"
type textarea "Thank you for your b"
type textarea "x"
type textarea "Thank you for your bu"
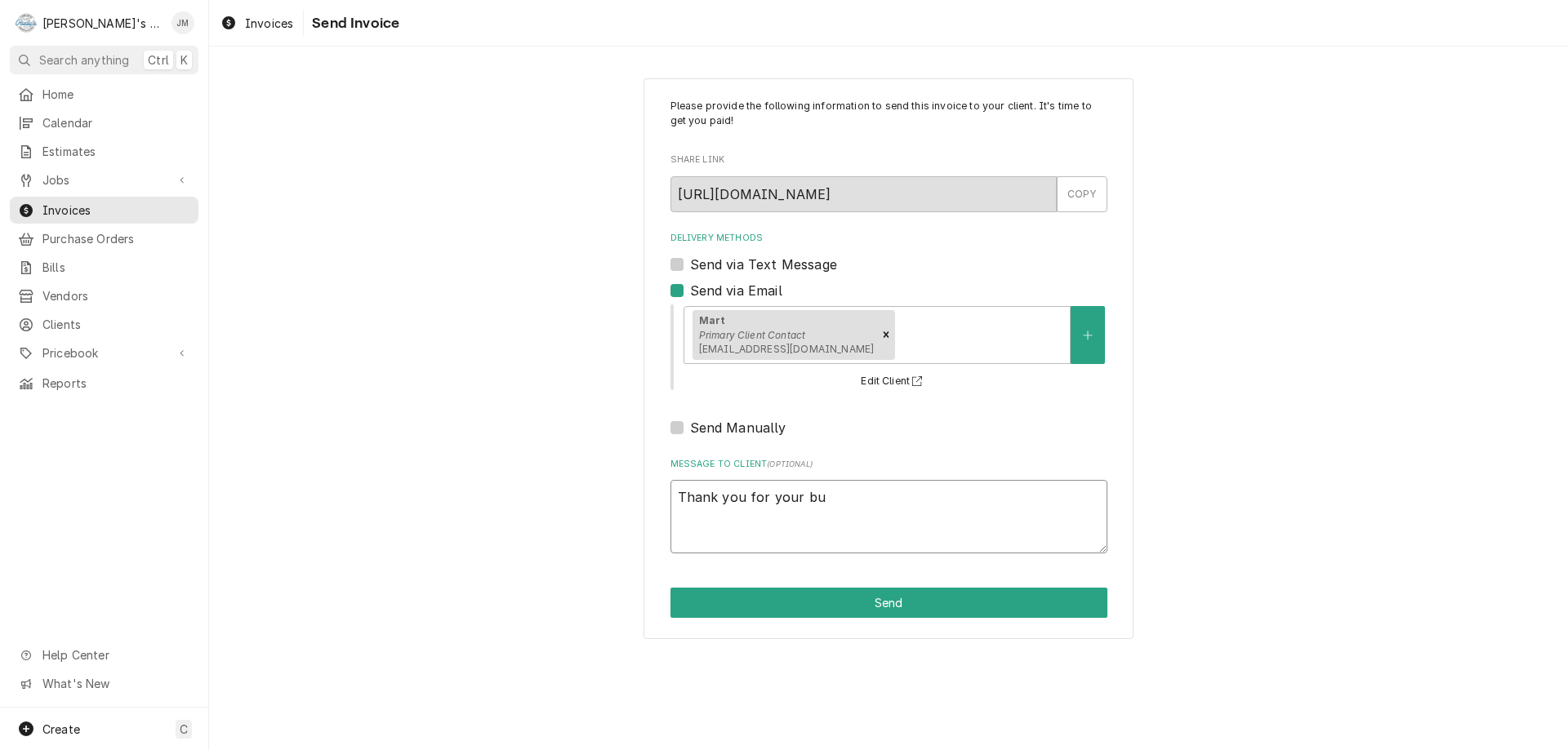
type textarea "x"
type textarea "Thank you for your bus"
type textarea "x"
type textarea "Thank you for your busi"
type textarea "x"
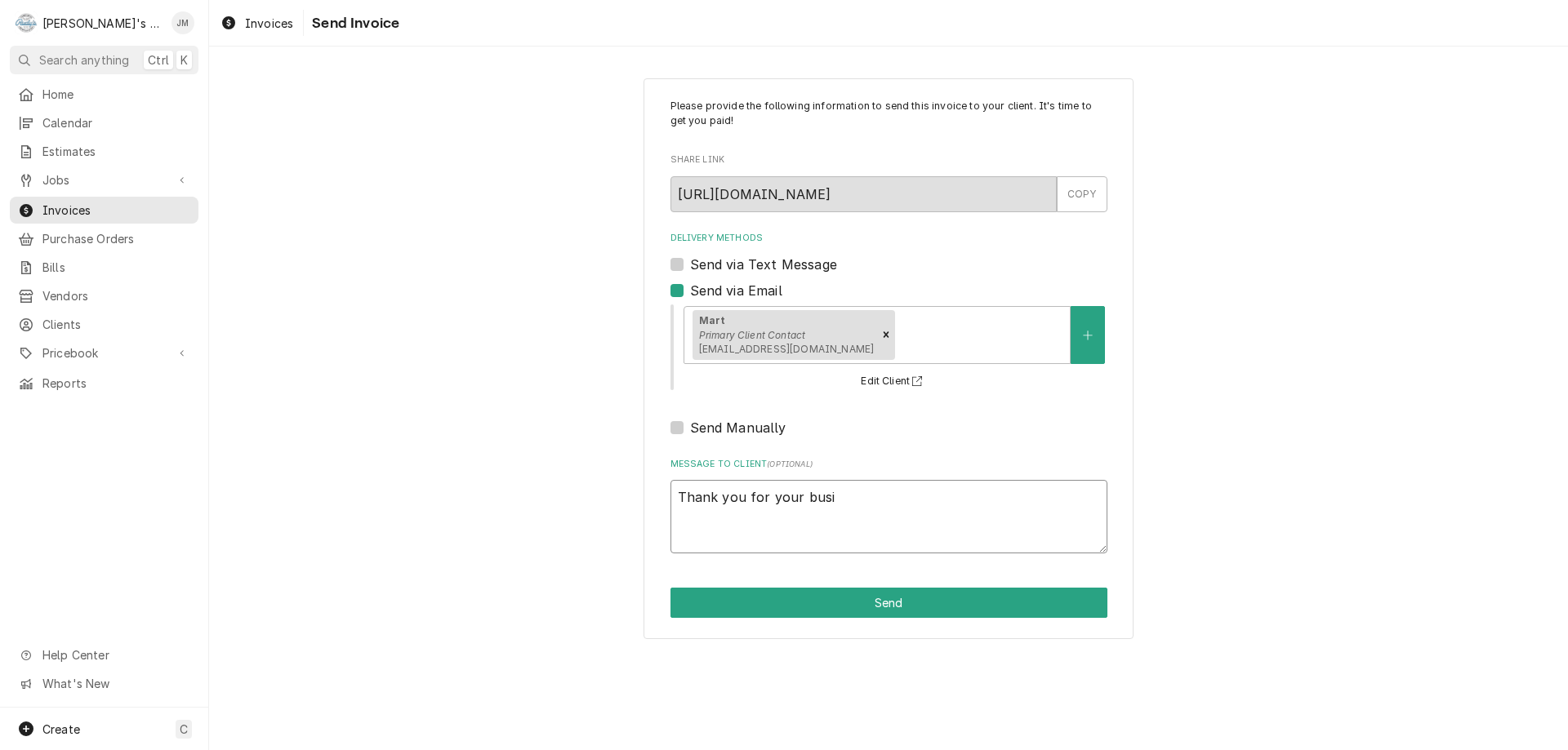
type textarea "Thank you for your busin"
type textarea "x"
type textarea "Thank you for your busine"
type textarea "x"
type textarea "Thank you for your busines"
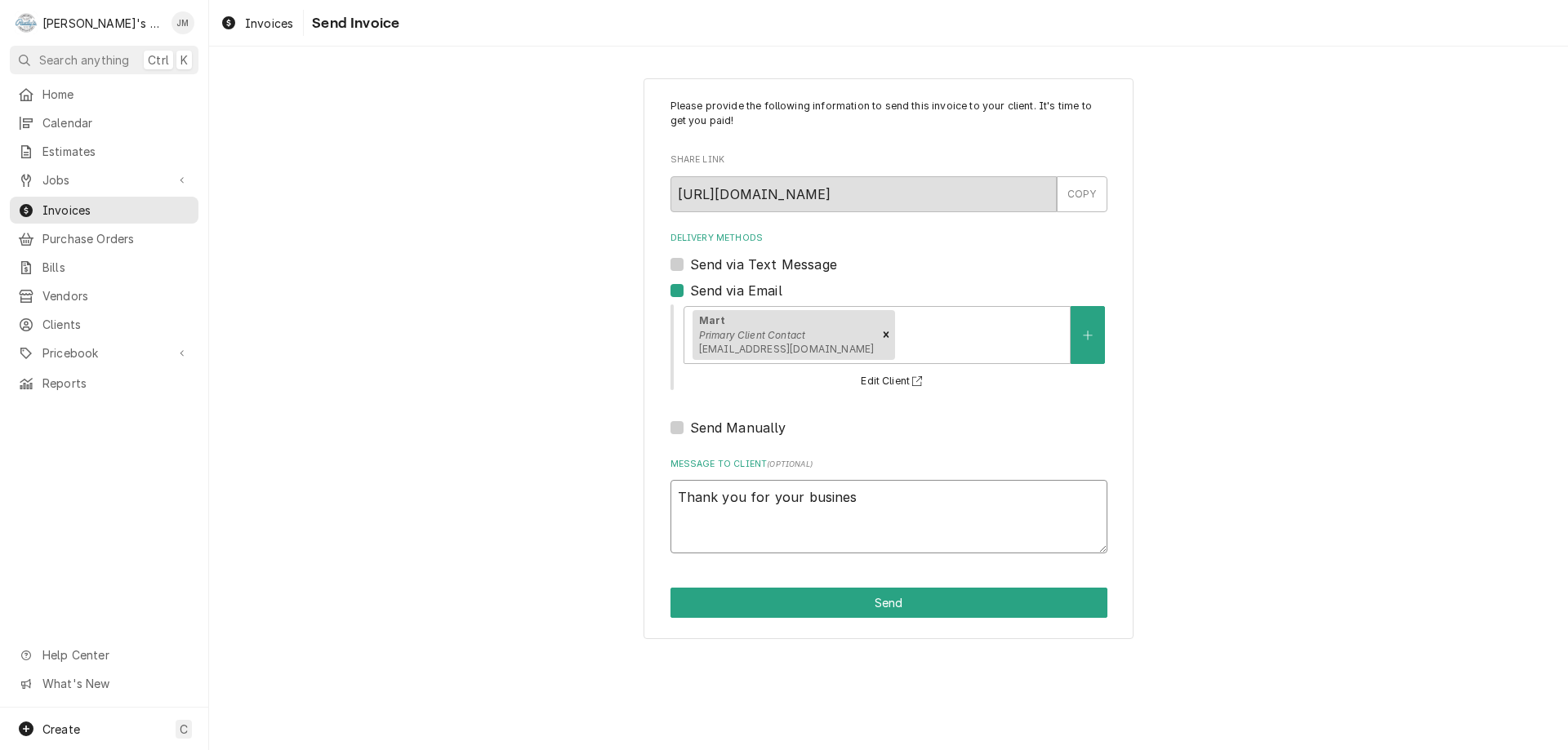
type textarea "x"
type textarea "Thank you for your business"
type textarea "x"
type textarea "Thank you for your business."
type textarea "x"
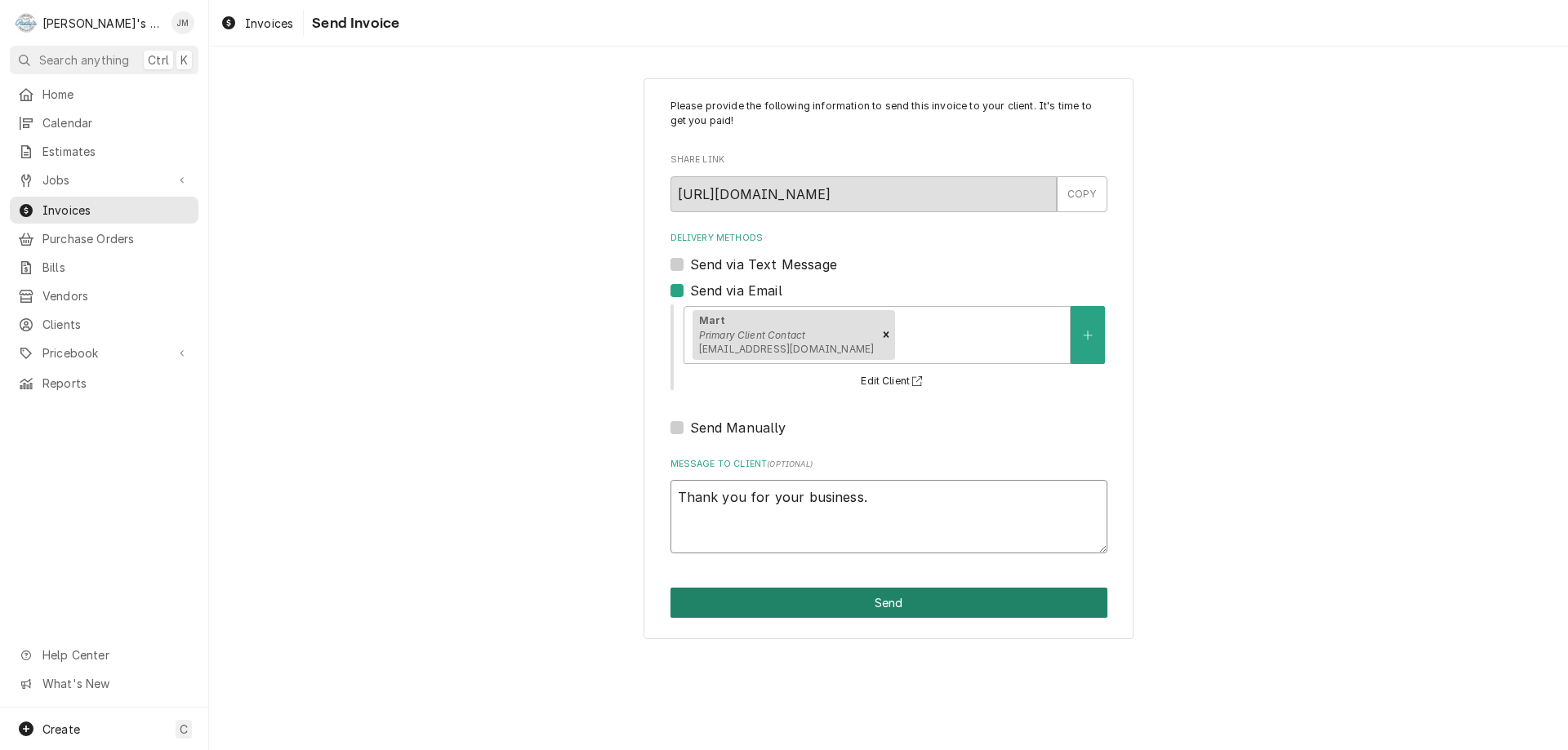
type textarea "Thank you for your business."
click at [882, 608] on button "Send" at bounding box center [889, 602] width 437 height 30
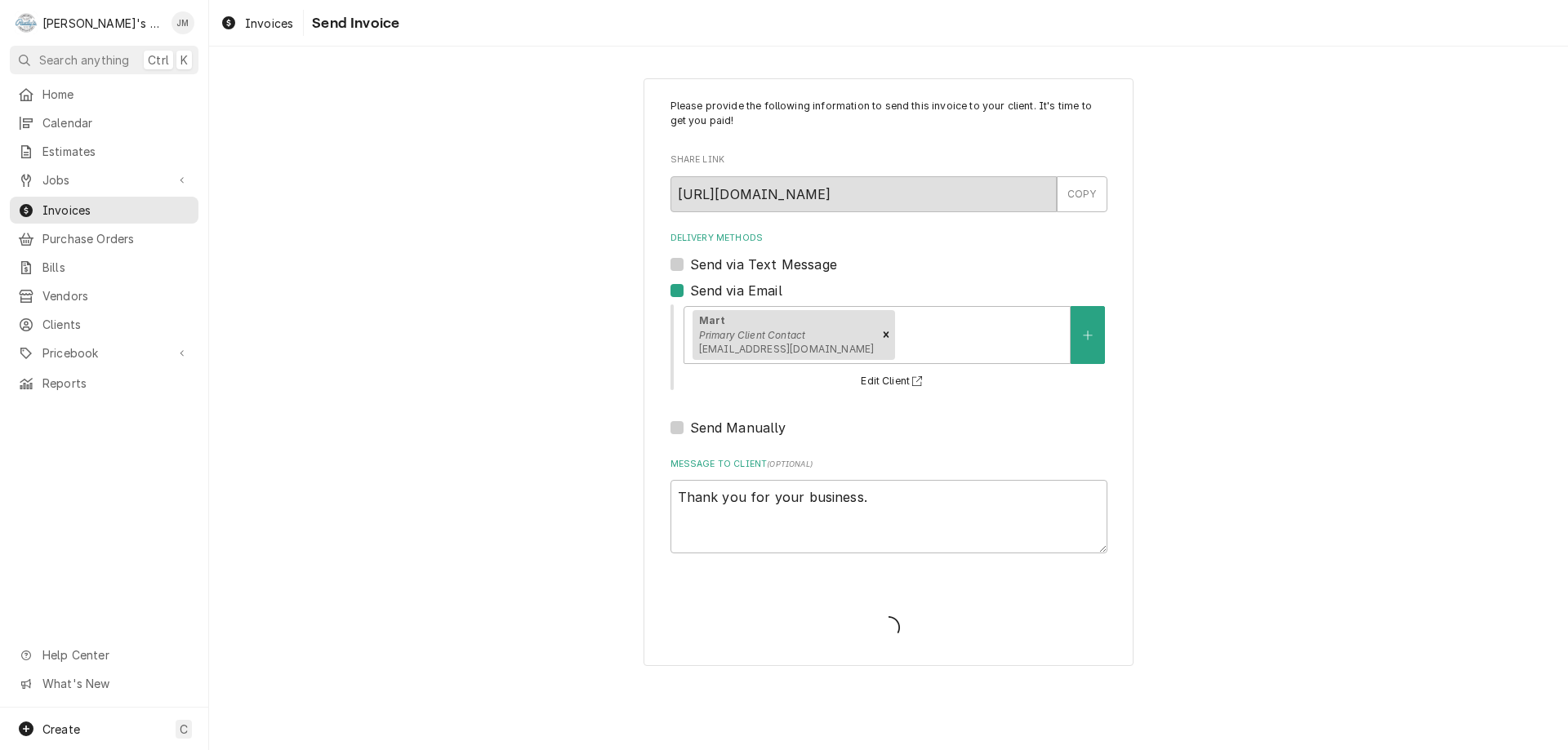
type textarea "x"
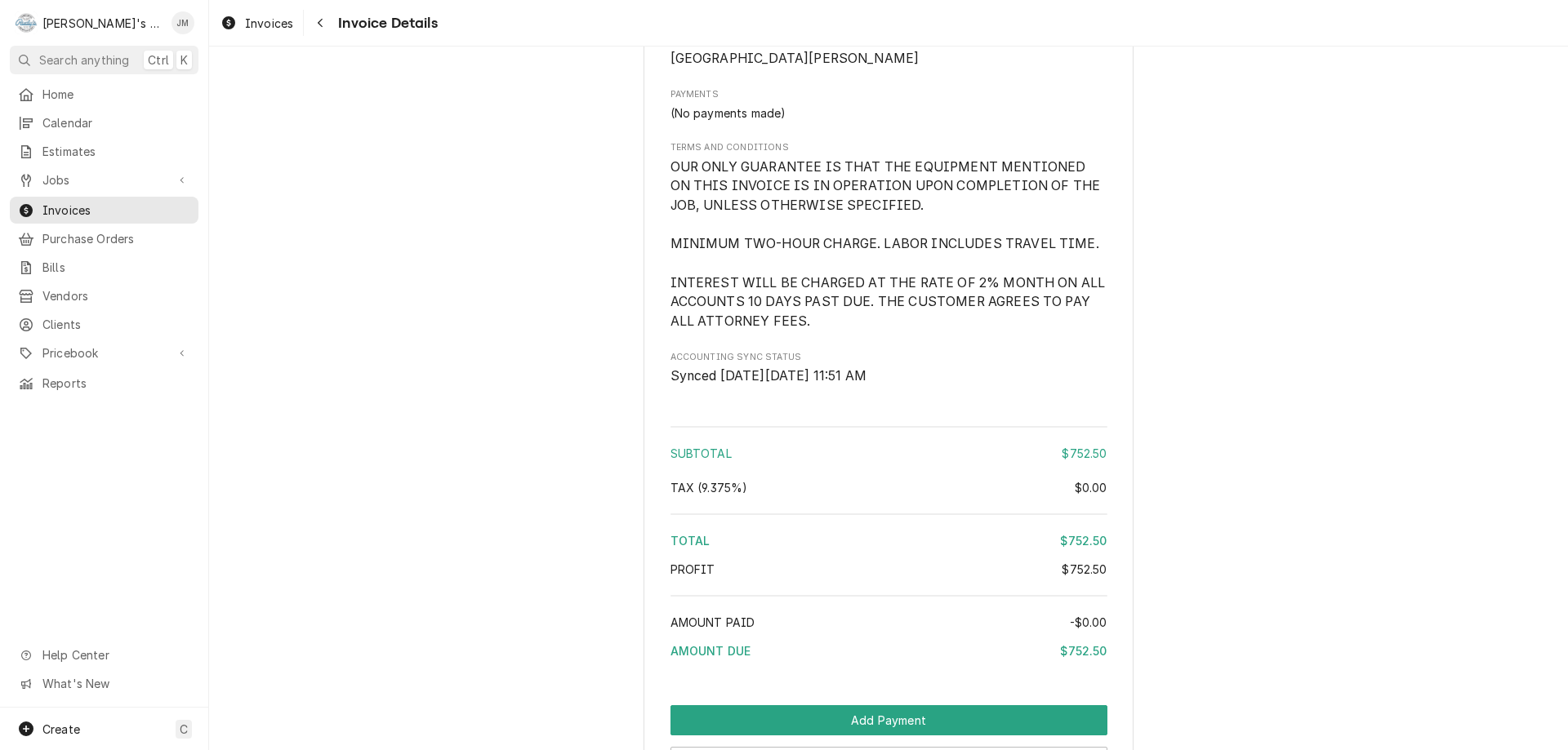
scroll to position [1824, 0]
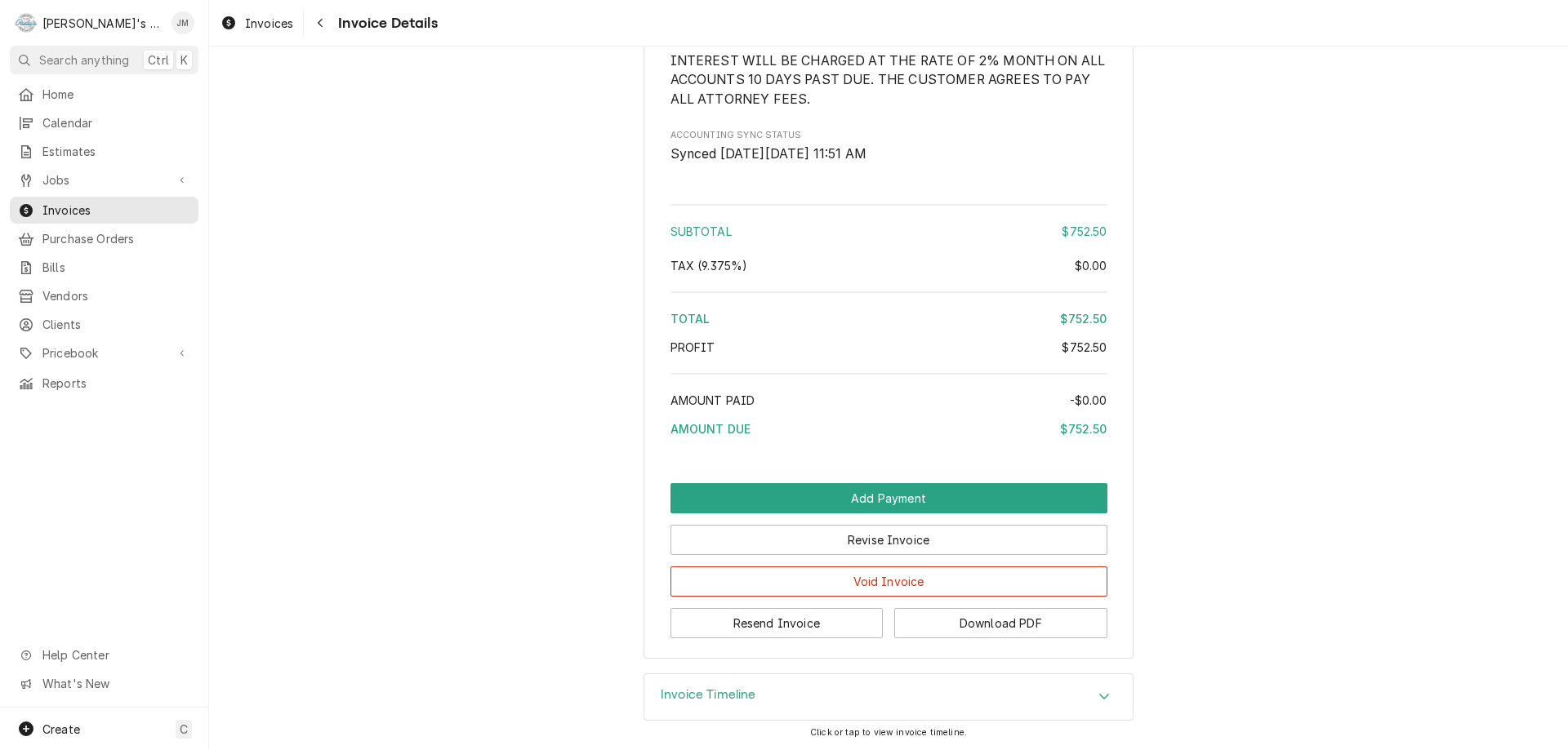
click at [740, 690] on h3 "Invoice Timeline" at bounding box center [708, 694] width 96 height 16
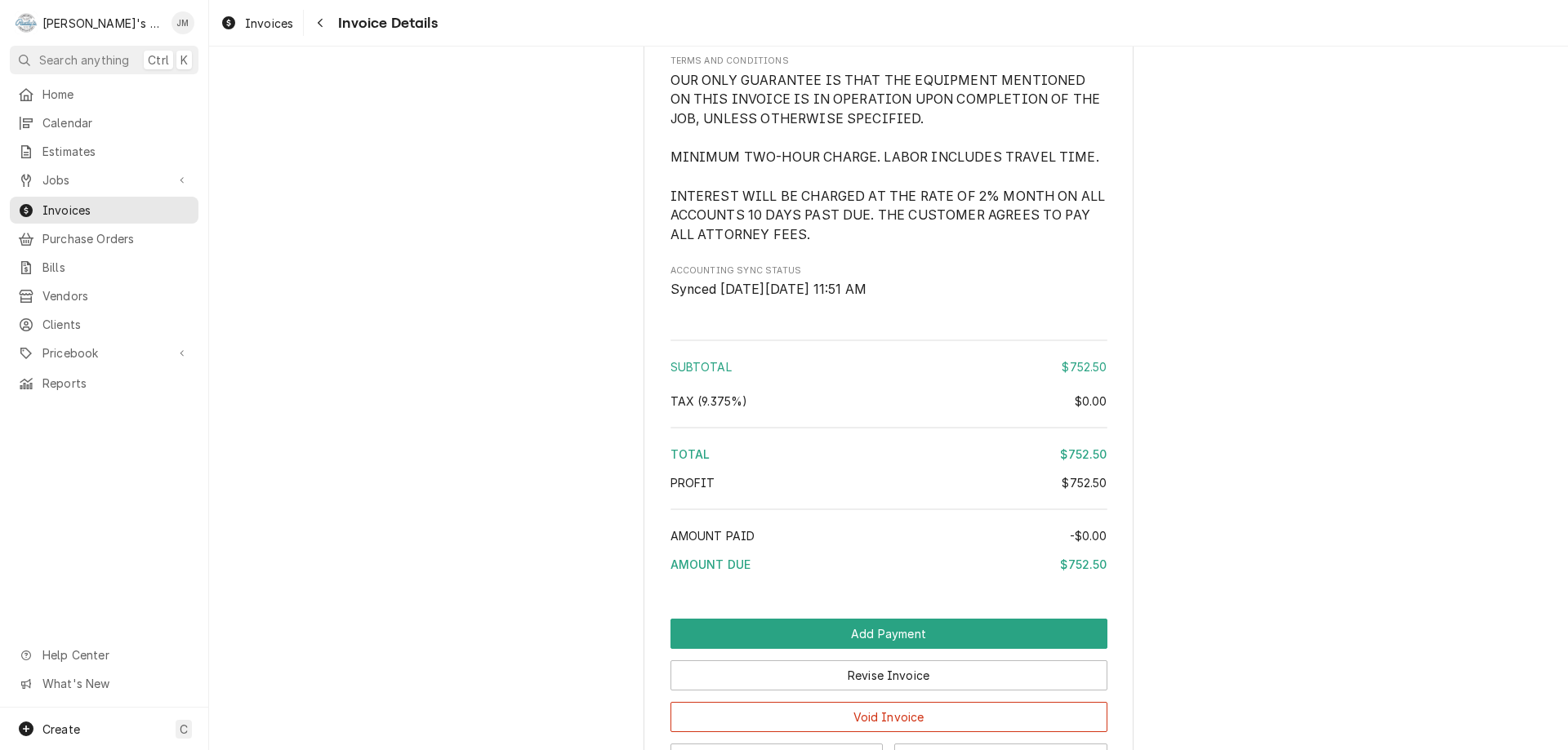
scroll to position [1241, 0]
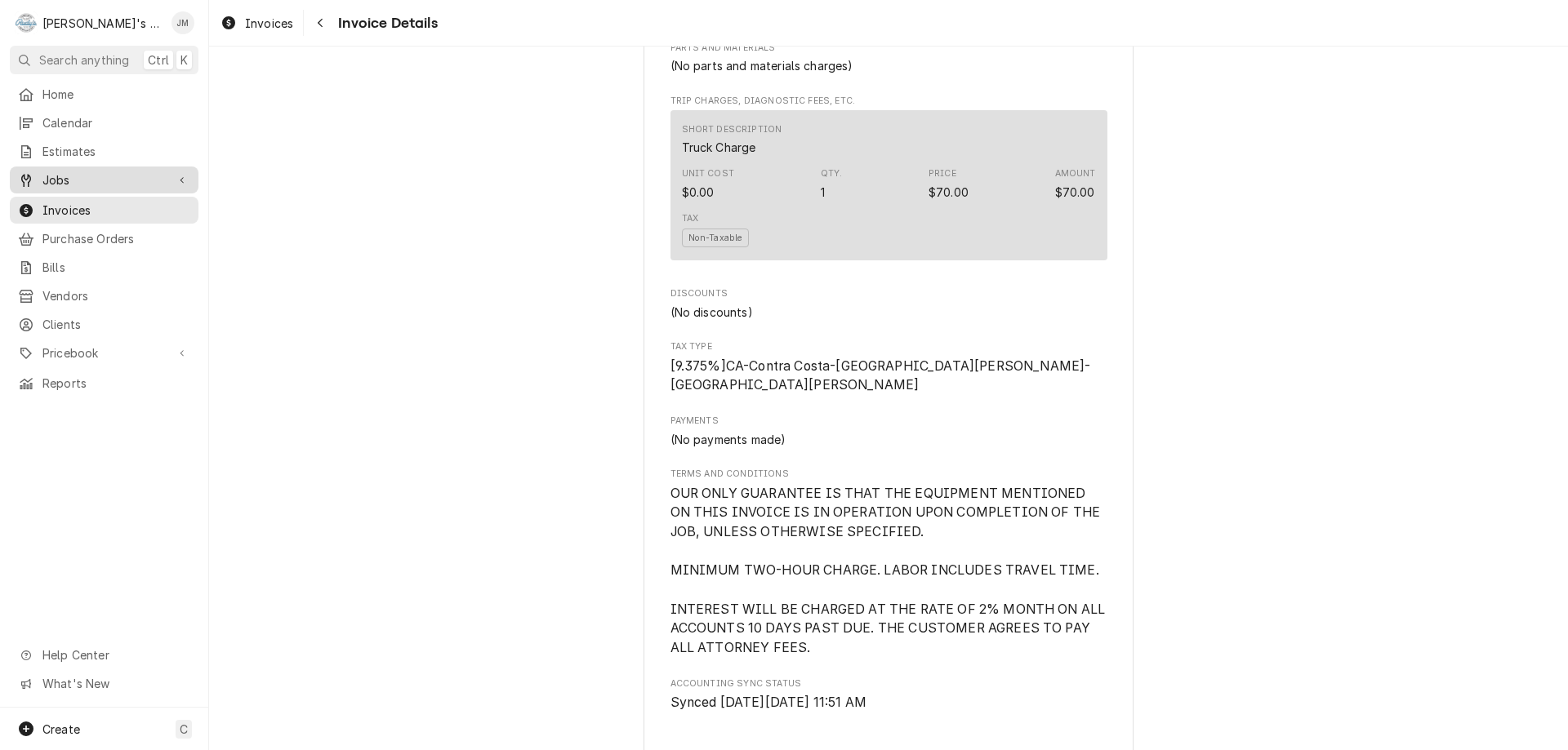
click at [47, 172] on span "Jobs" at bounding box center [104, 180] width 123 height 17
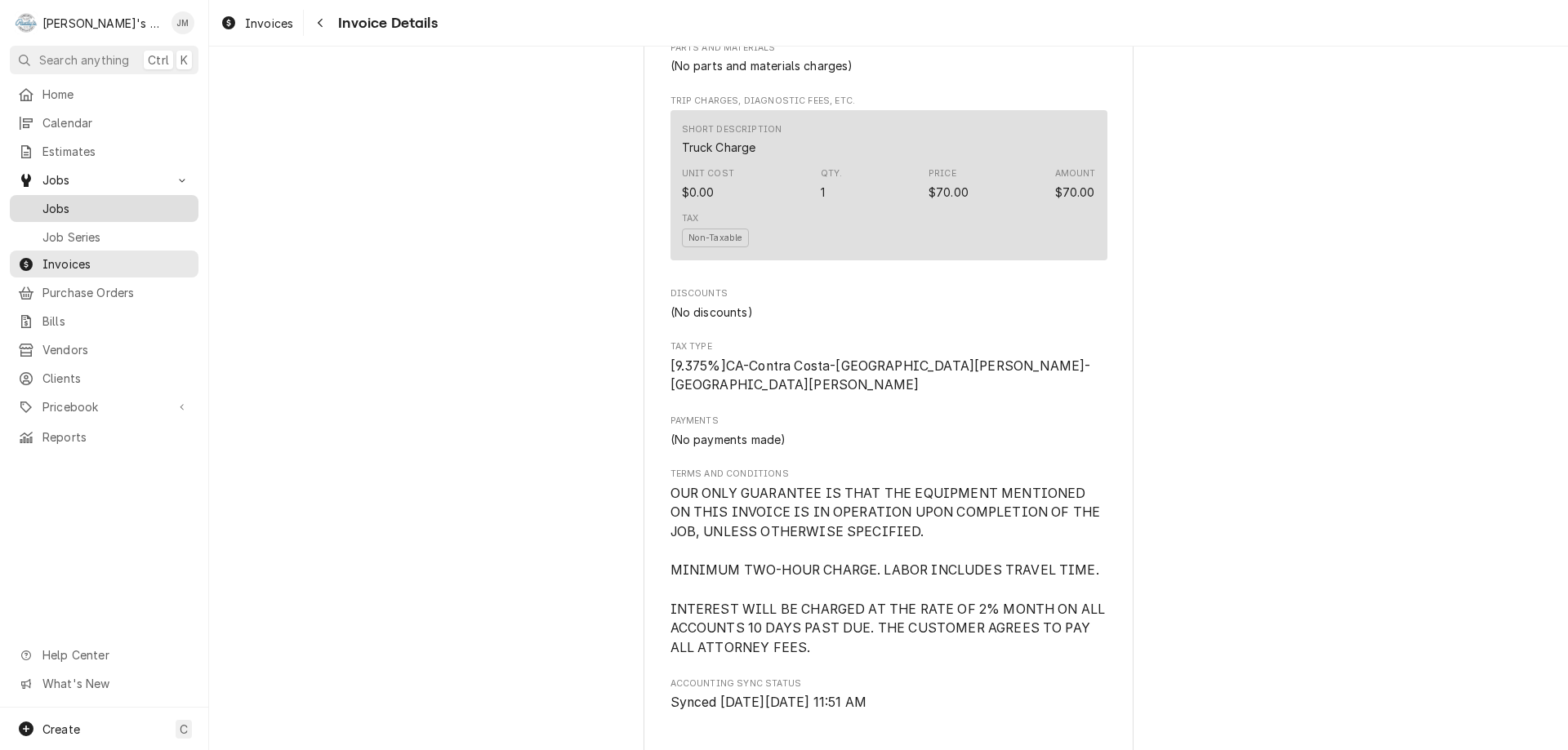
click at [56, 203] on span "Jobs" at bounding box center [116, 208] width 148 height 17
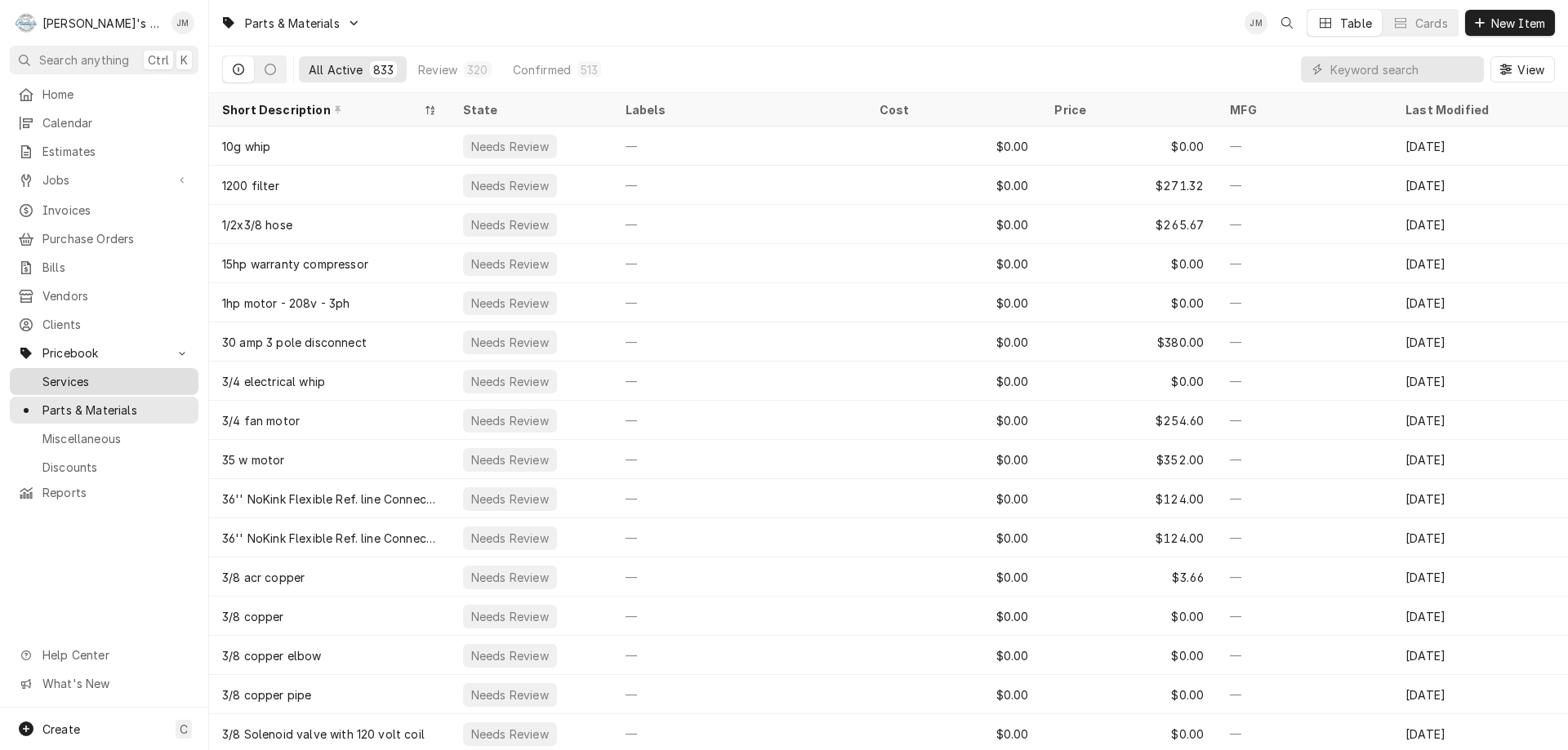
click at [75, 373] on span "Services" at bounding box center [116, 382] width 148 height 17
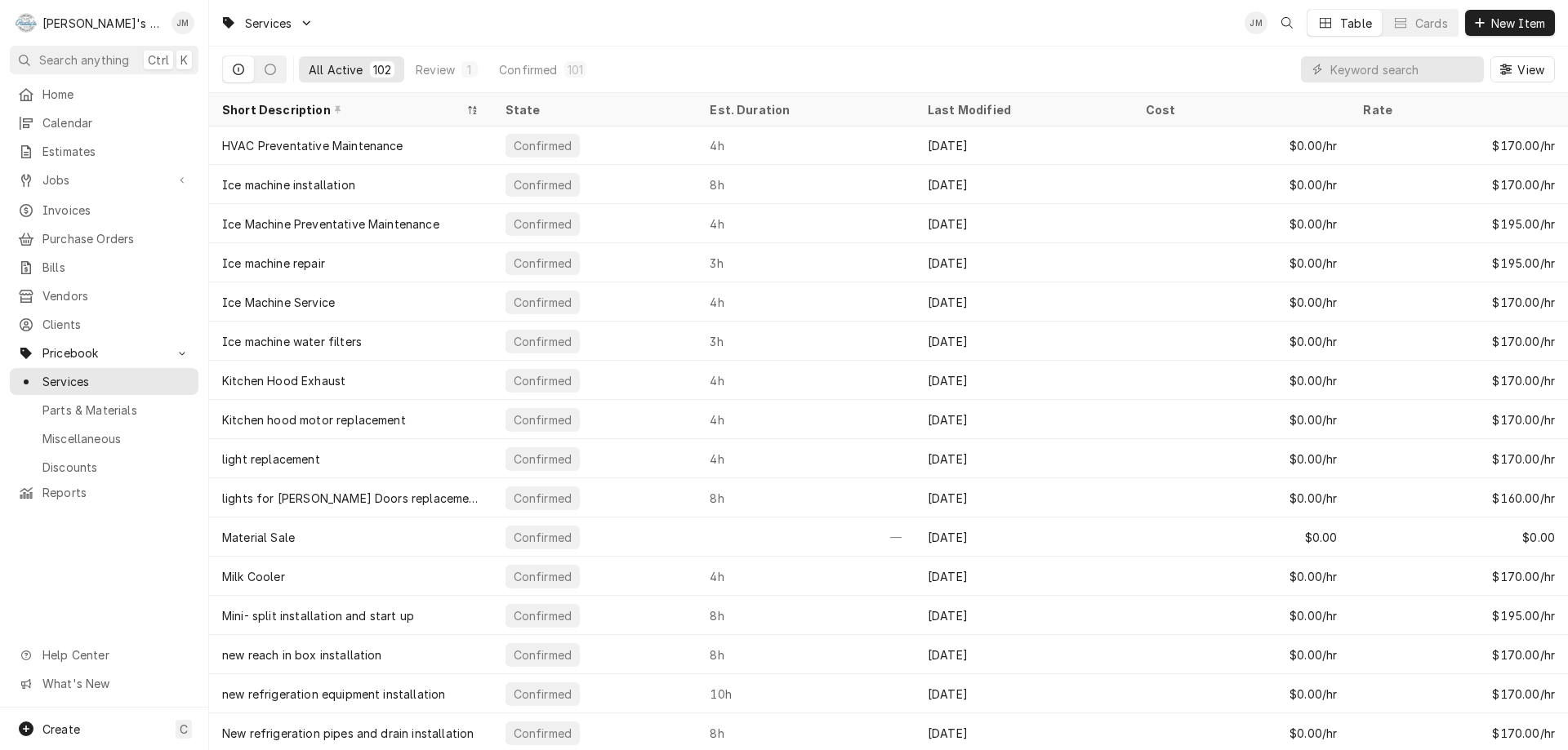
scroll to position [1529, 0]
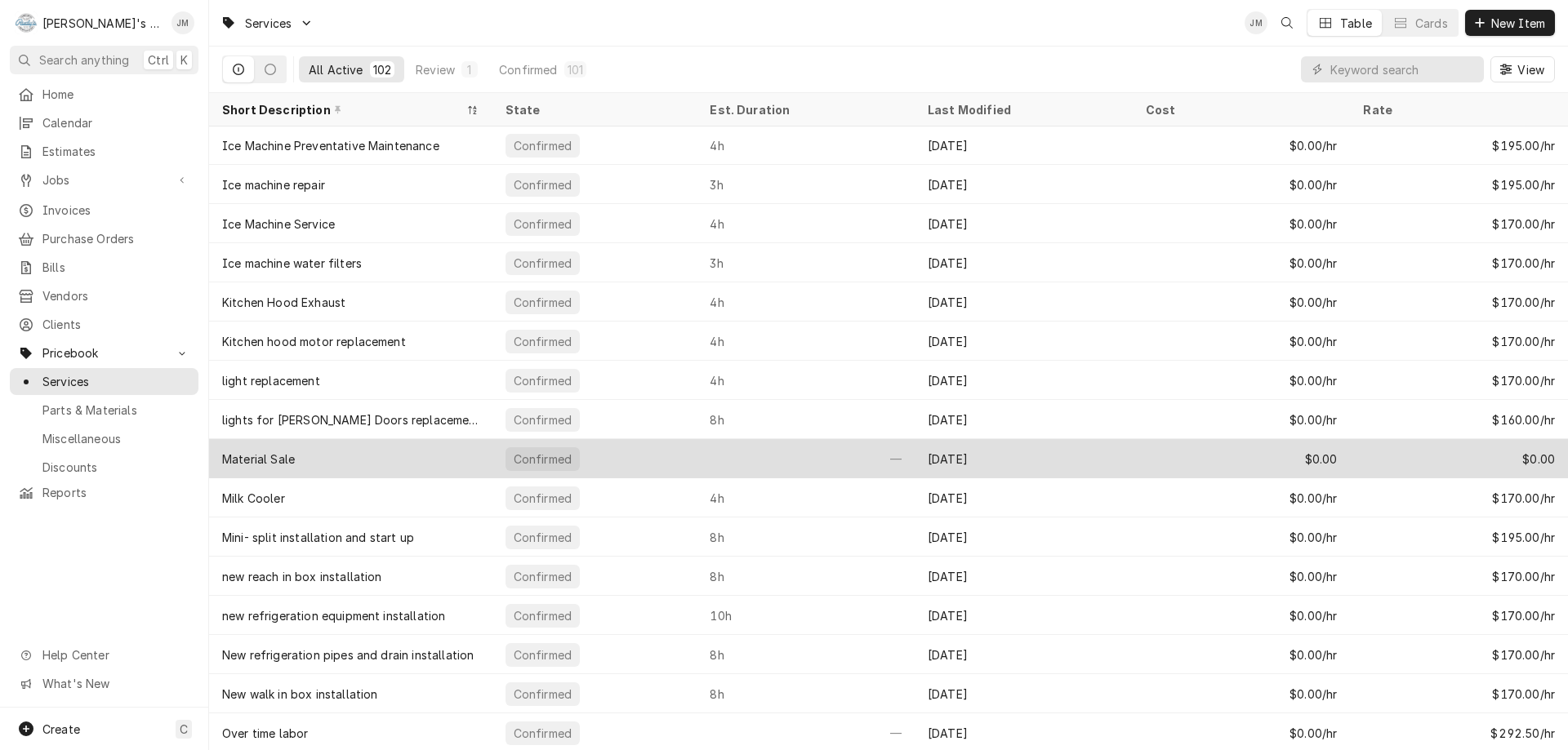
click at [1275, 447] on div "$0.00" at bounding box center [1242, 459] width 218 height 39
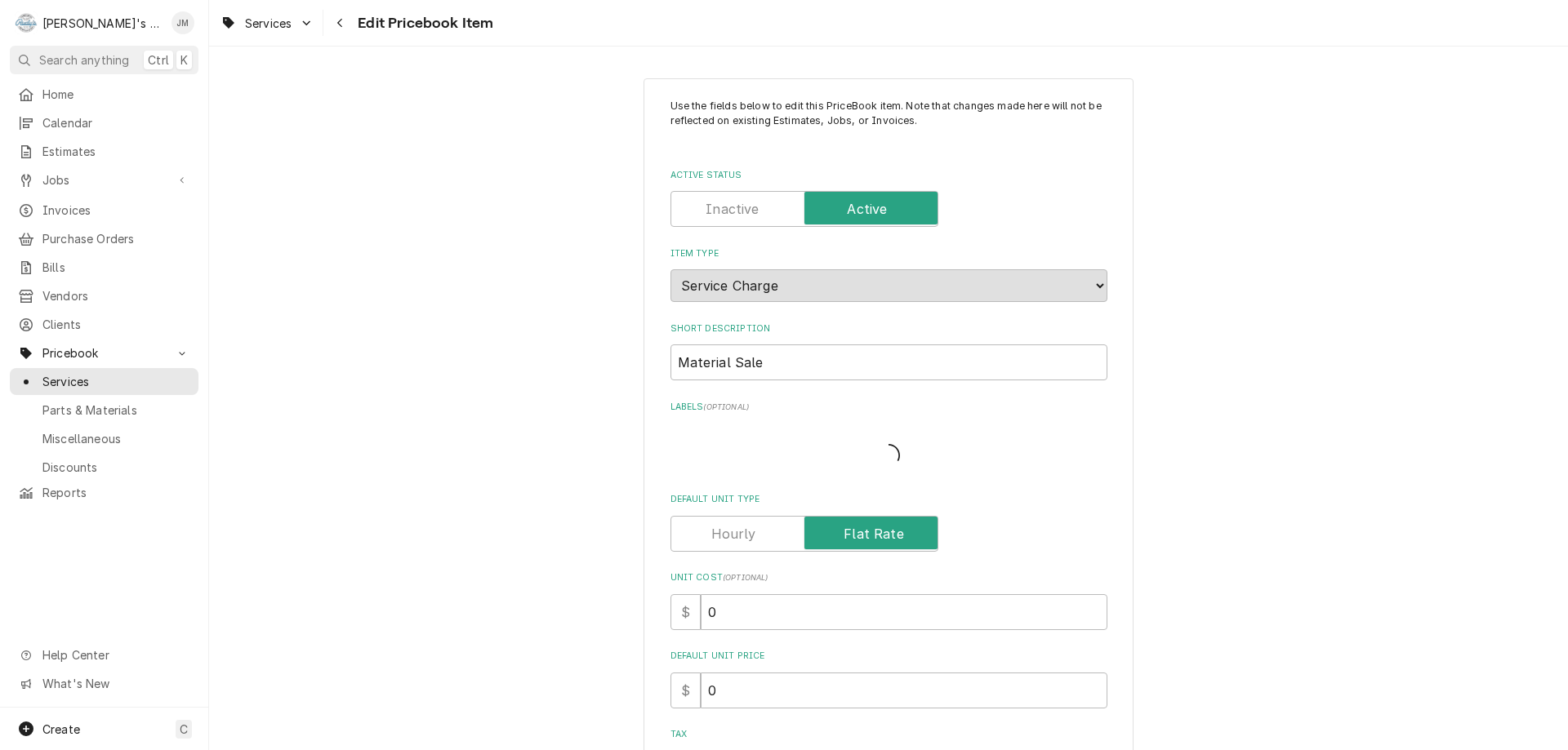
type textarea "x"
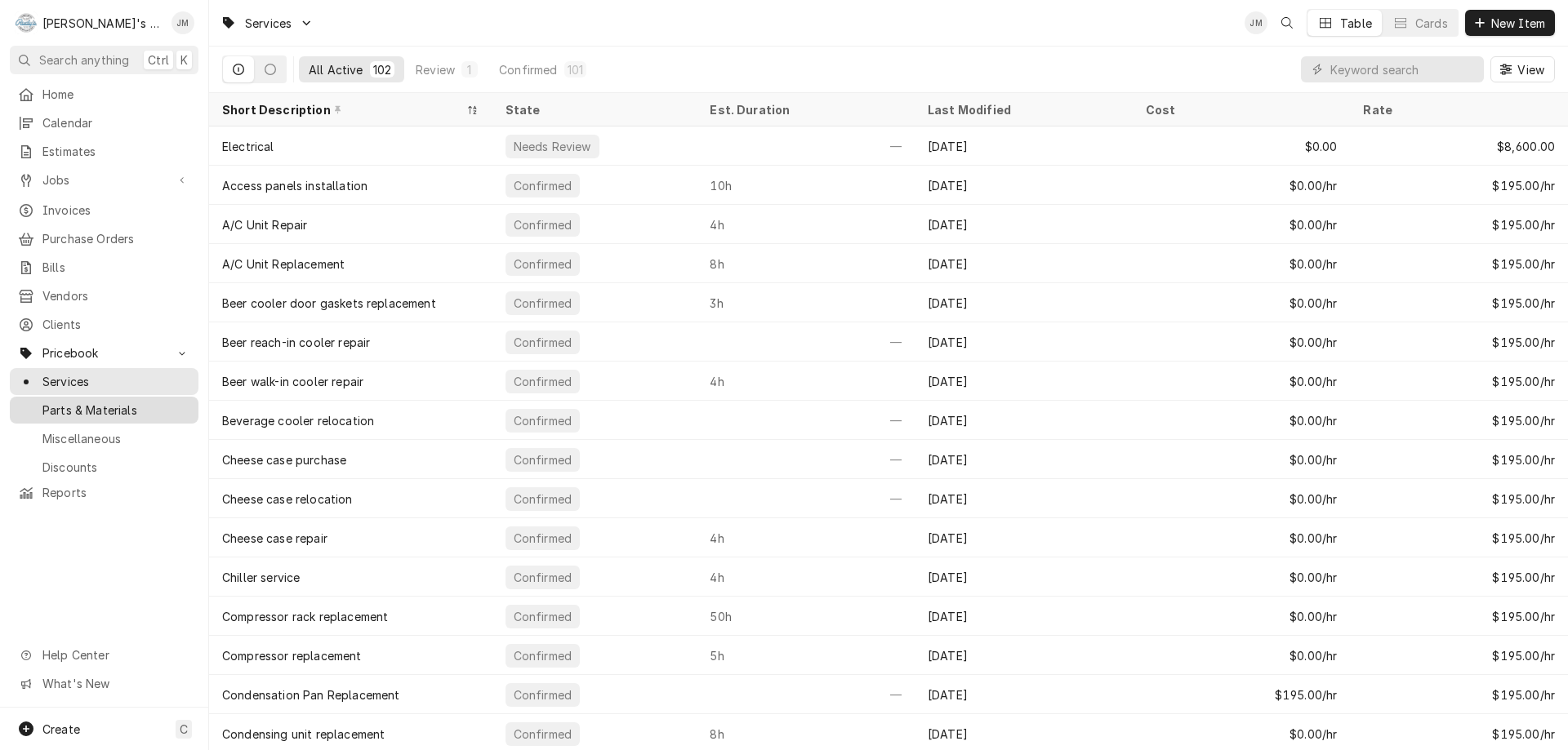
click at [74, 402] on span "Parts & Materials" at bounding box center [116, 410] width 148 height 17
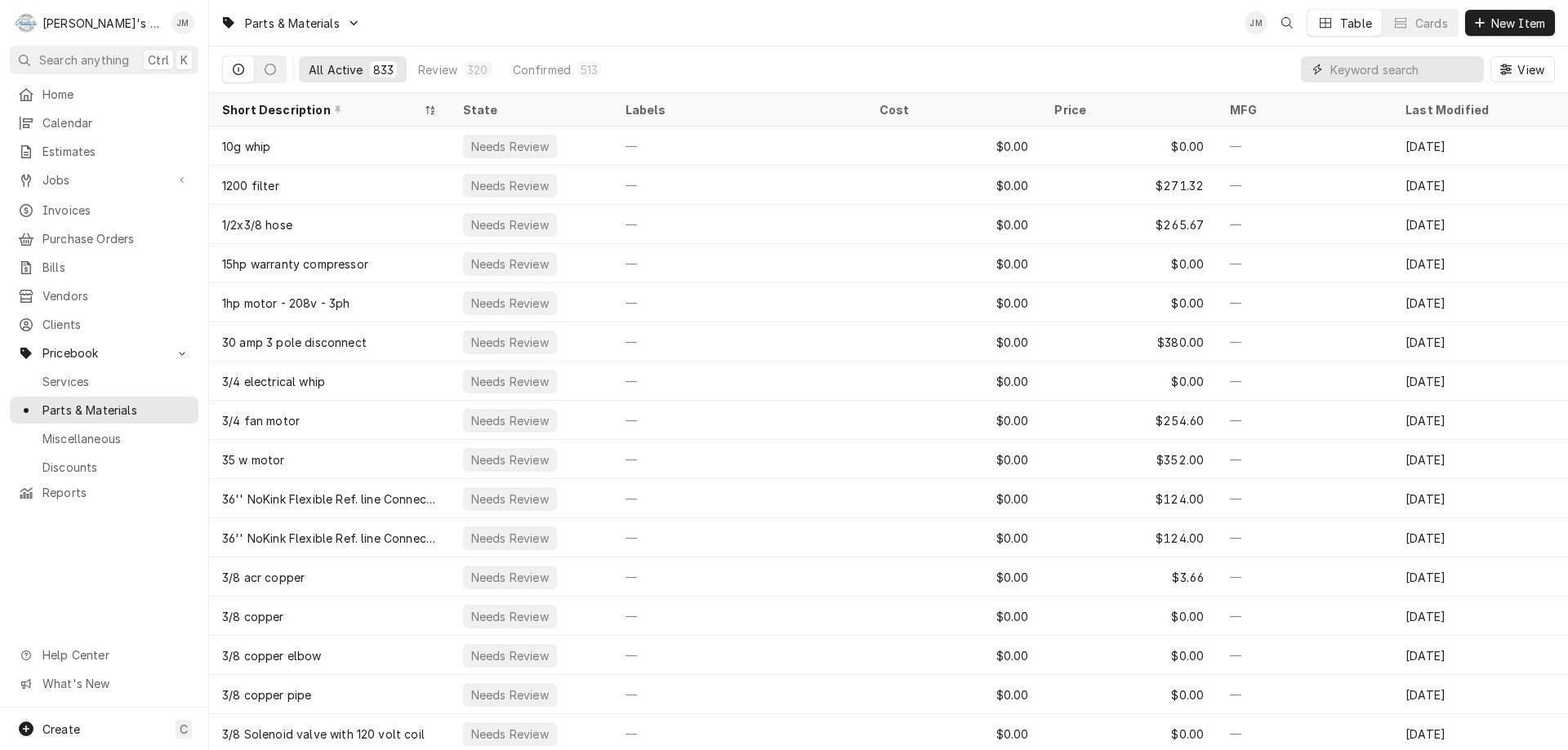
click at [1344, 71] on input "Dynamic Content Wrapper" at bounding box center [1404, 69] width 146 height 26
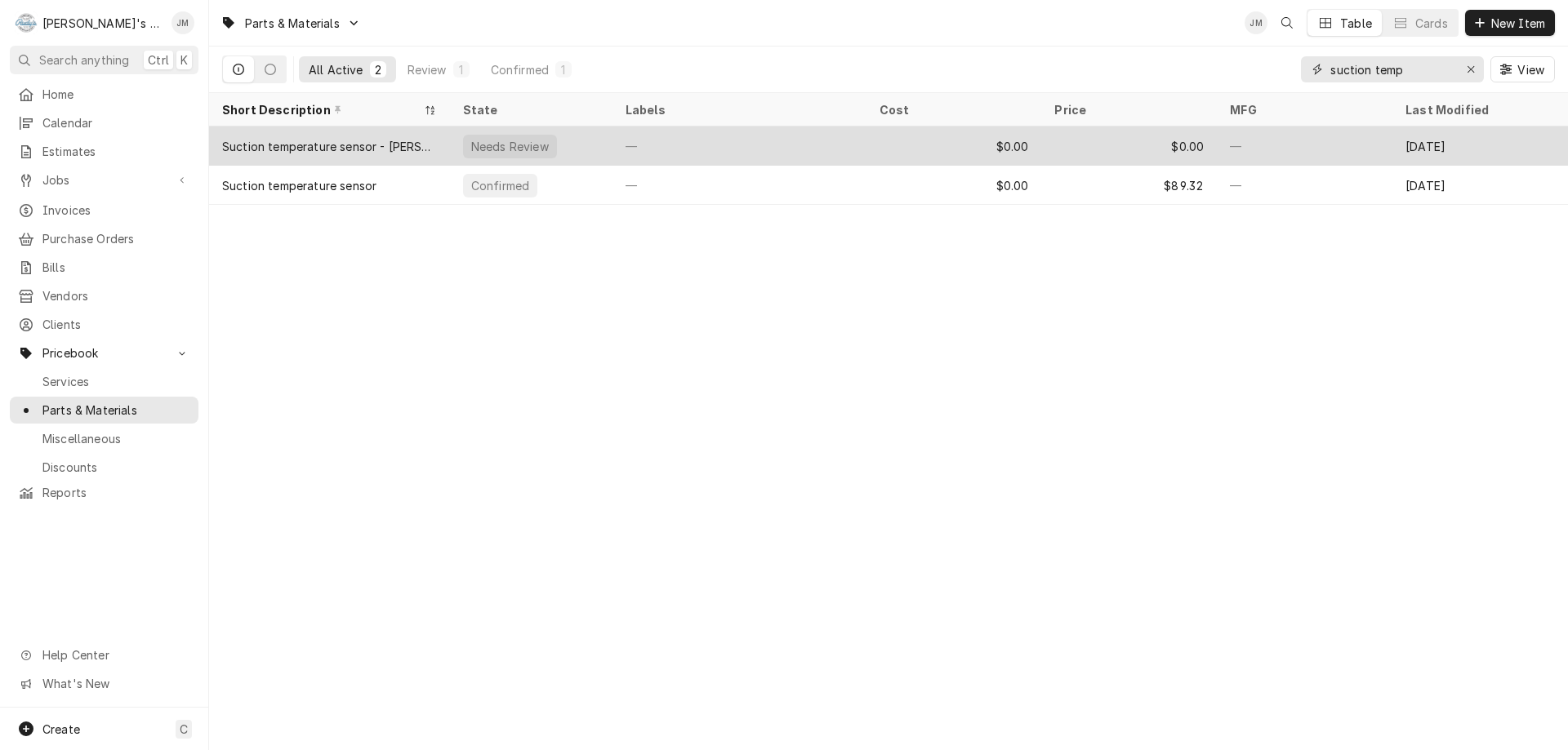
type input "suction temp"
click at [1144, 141] on div "$0.00" at bounding box center [1129, 146] width 176 height 39
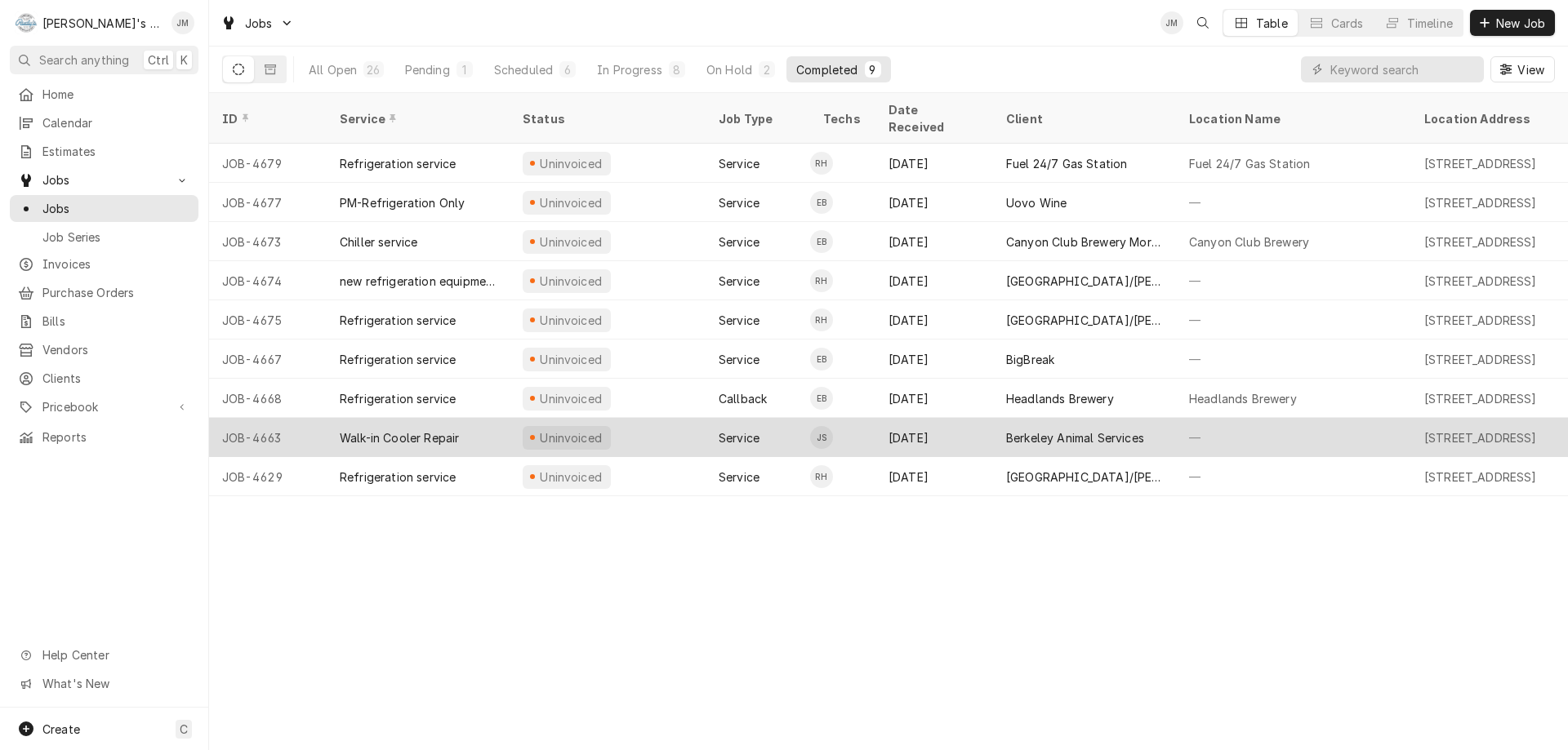
click at [1088, 430] on div "Berkeley Animal Services" at bounding box center [1075, 438] width 138 height 17
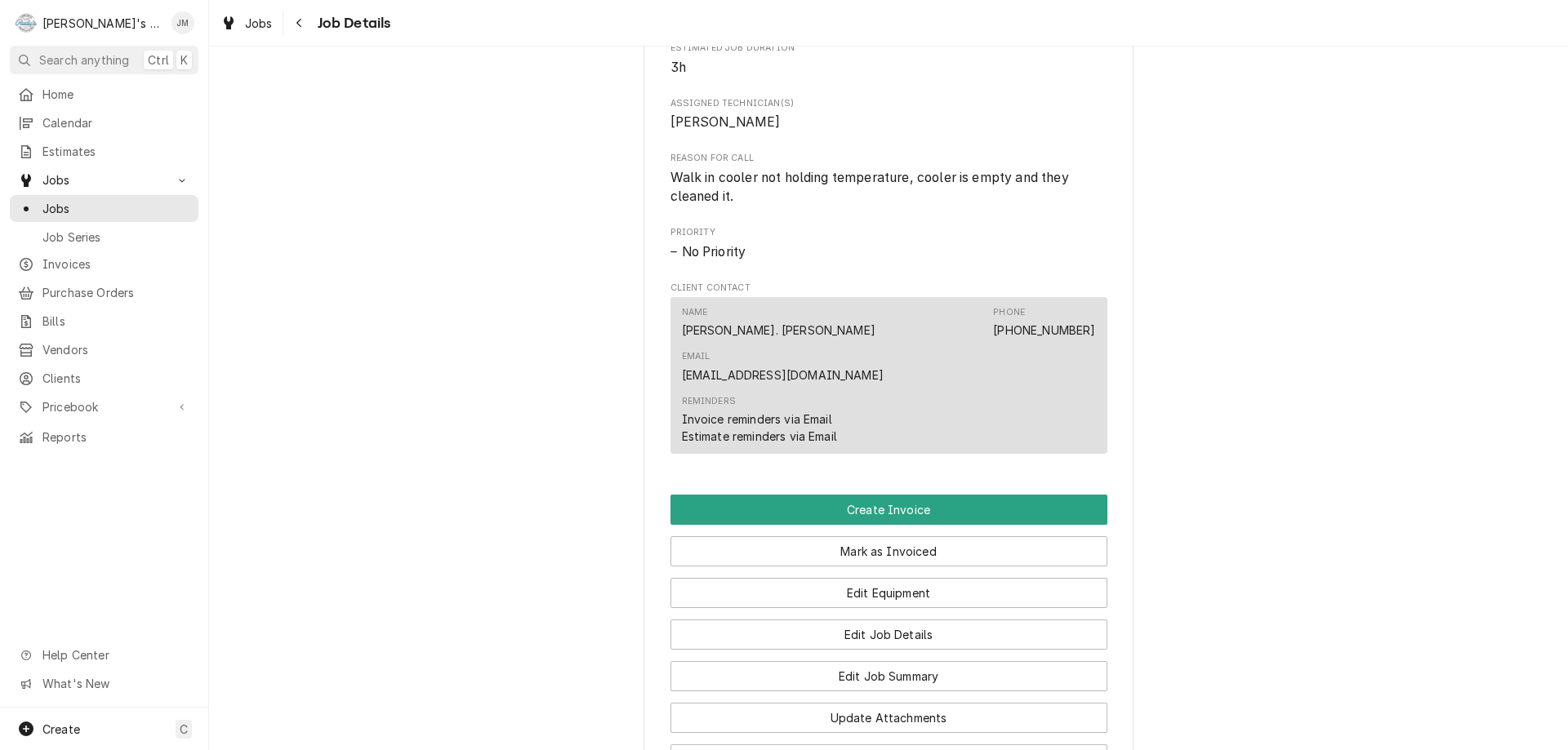
scroll to position [898, 0]
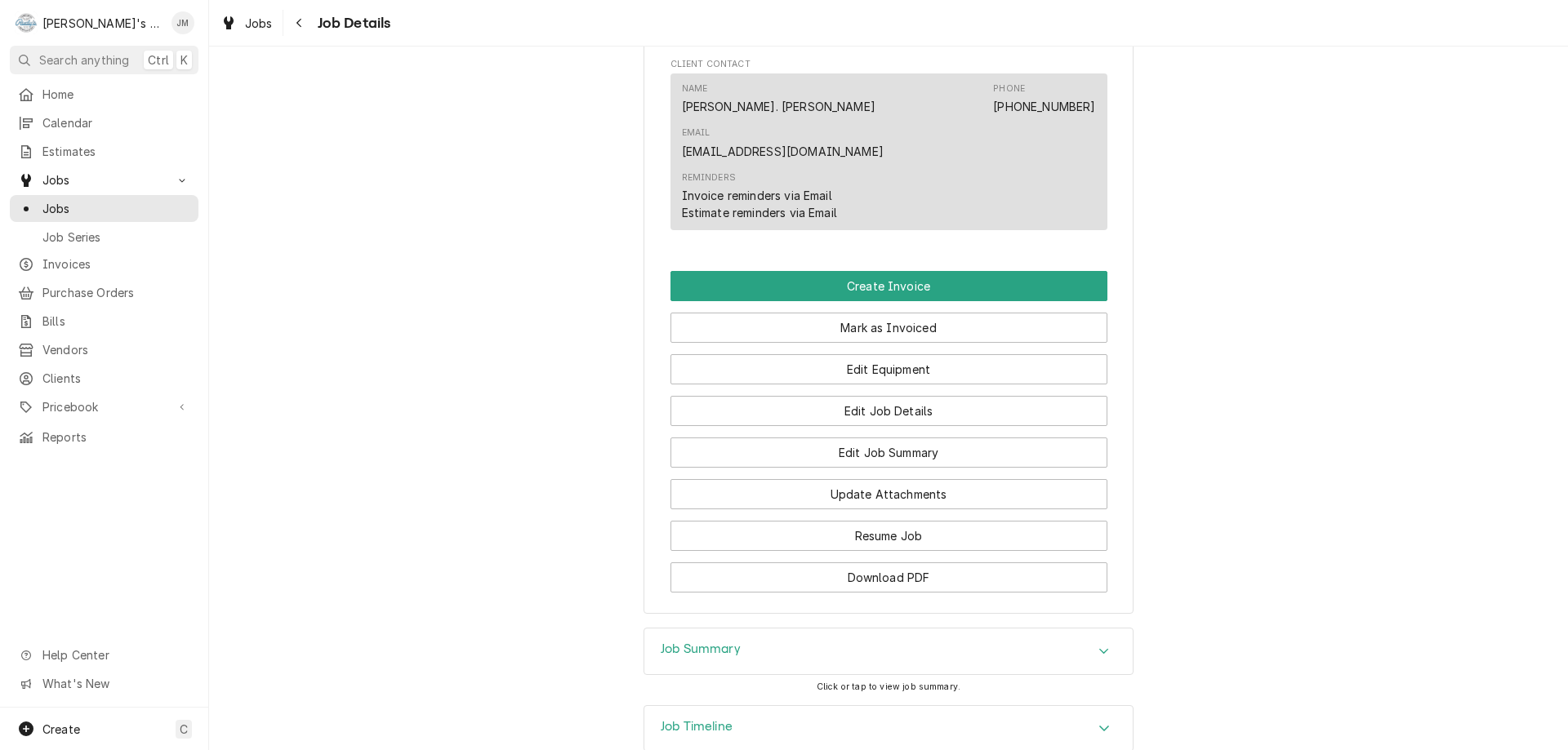
click at [683, 641] on h3 "Job Summary" at bounding box center [701, 649] width 80 height 16
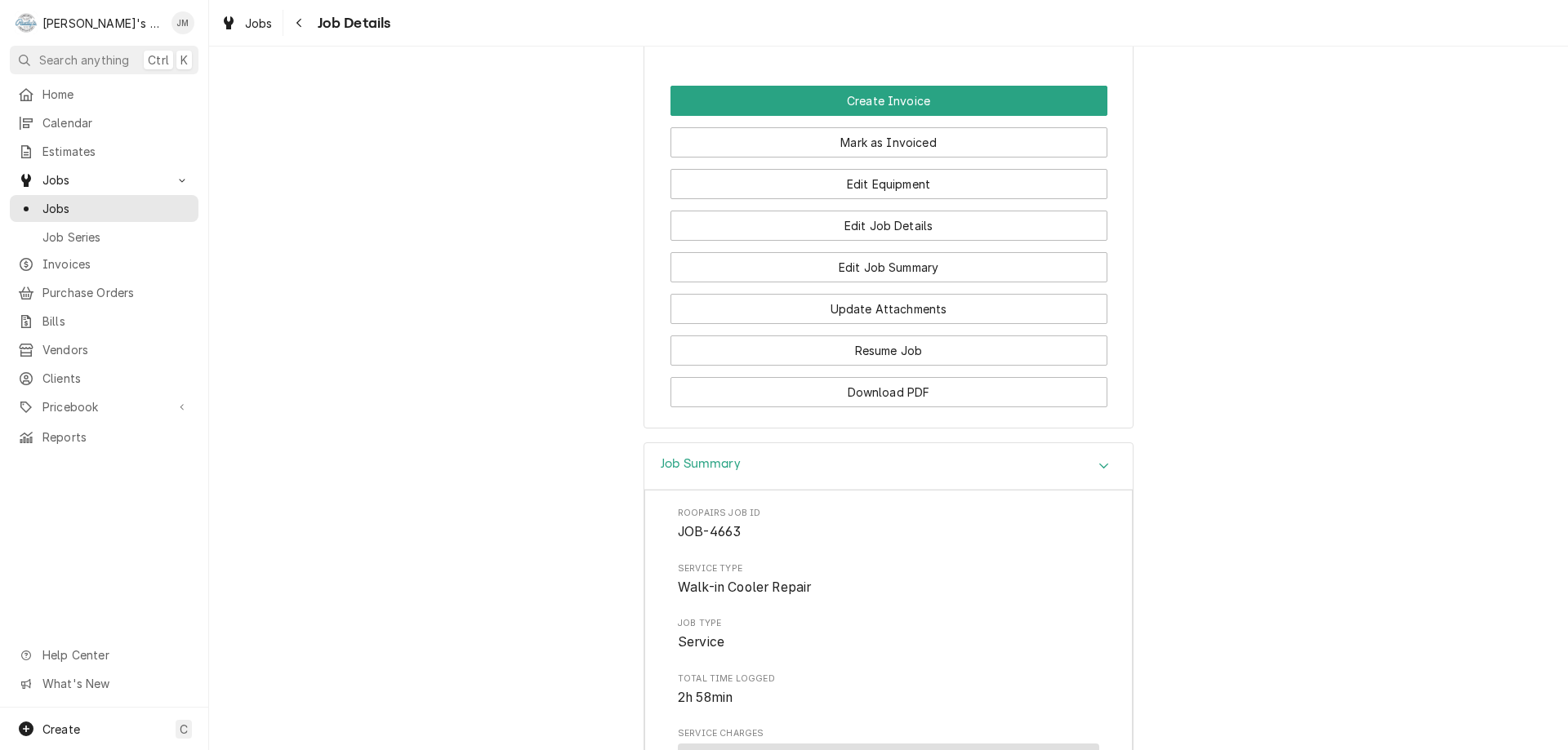
scroll to position [1031, 0]
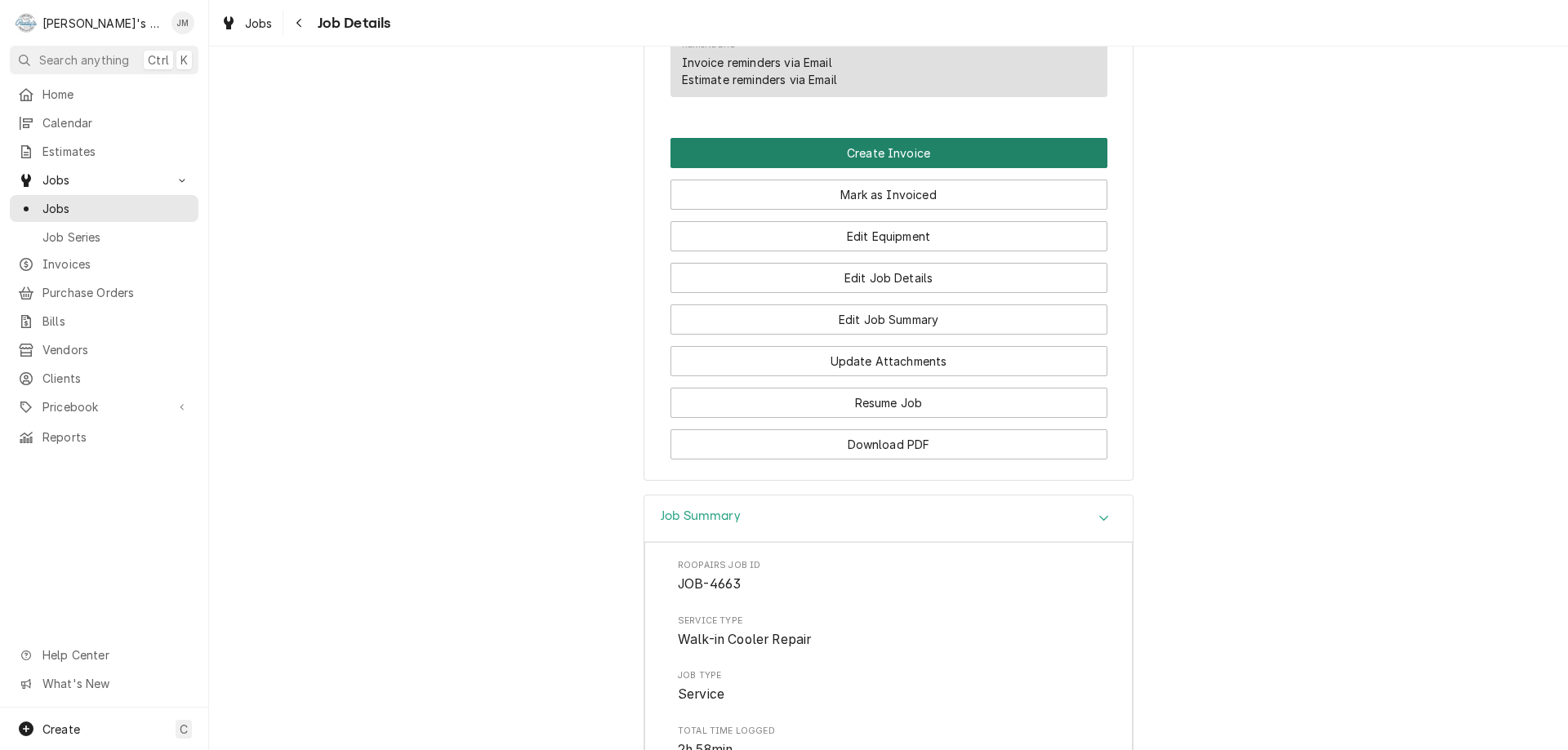
click at [903, 138] on button "Create Invoice" at bounding box center [889, 153] width 437 height 30
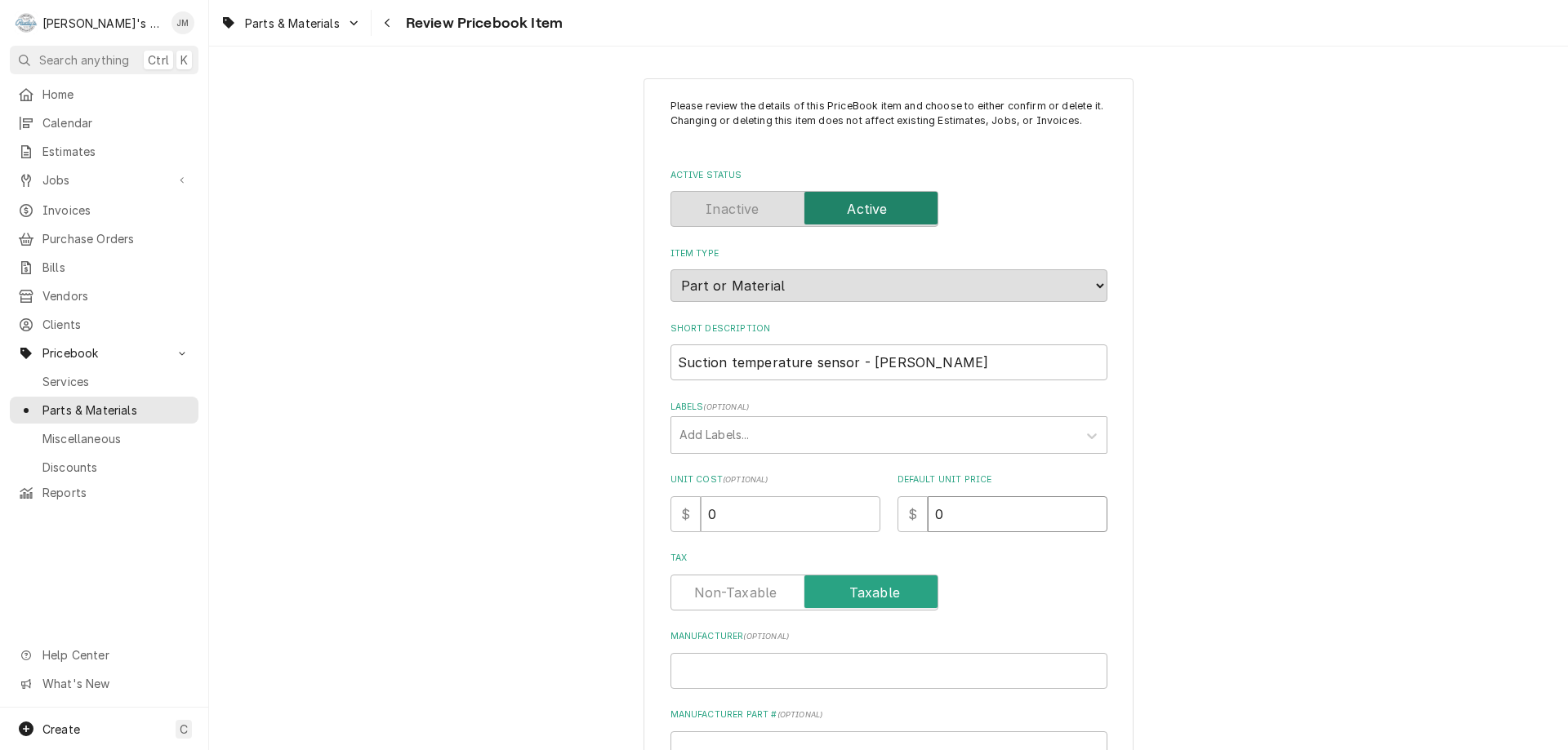
click at [970, 518] on input "0" at bounding box center [1018, 514] width 180 height 36
type textarea "x"
type input "9"
type textarea "x"
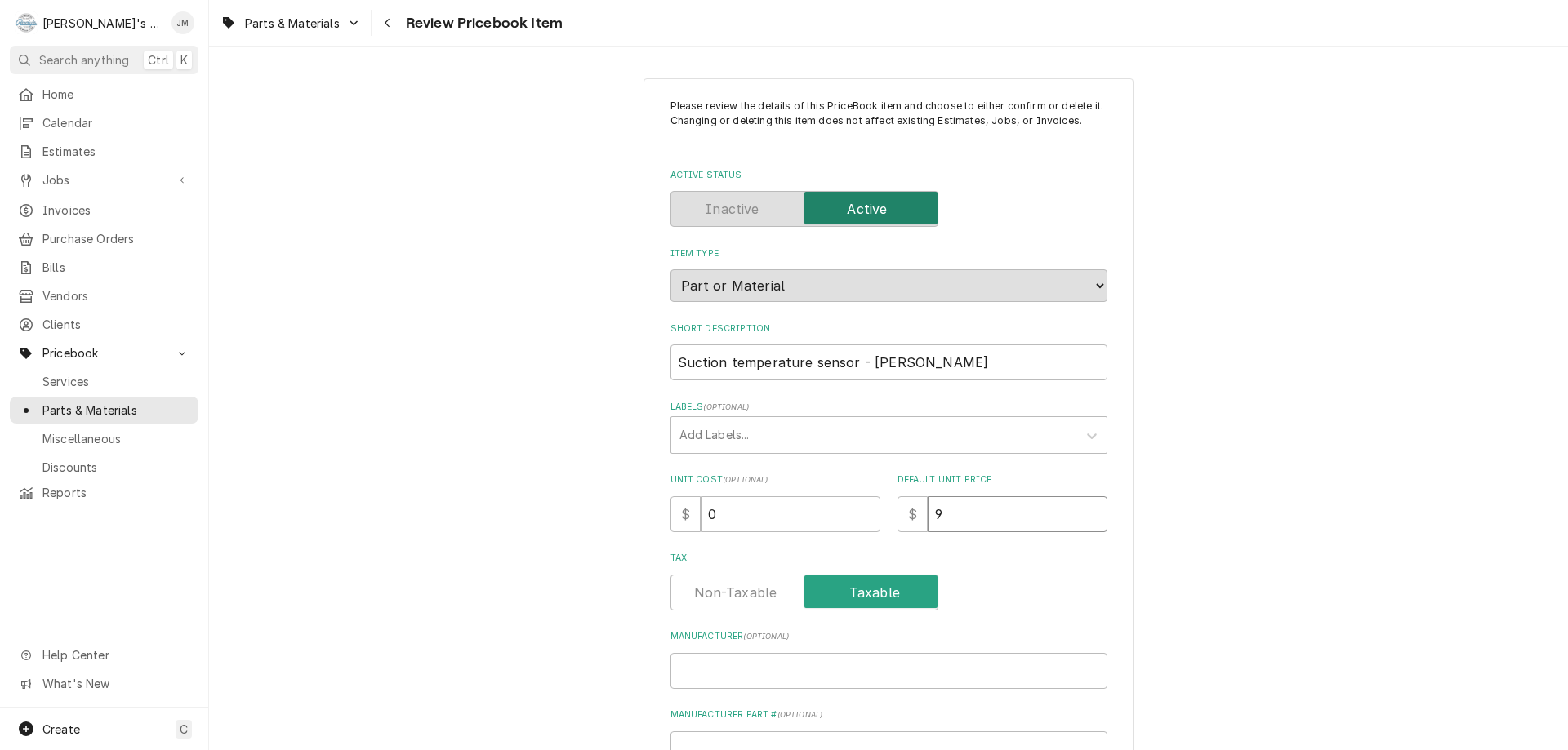
type input "92"
type textarea "x"
type input "92.3"
type textarea "x"
type input "92.35"
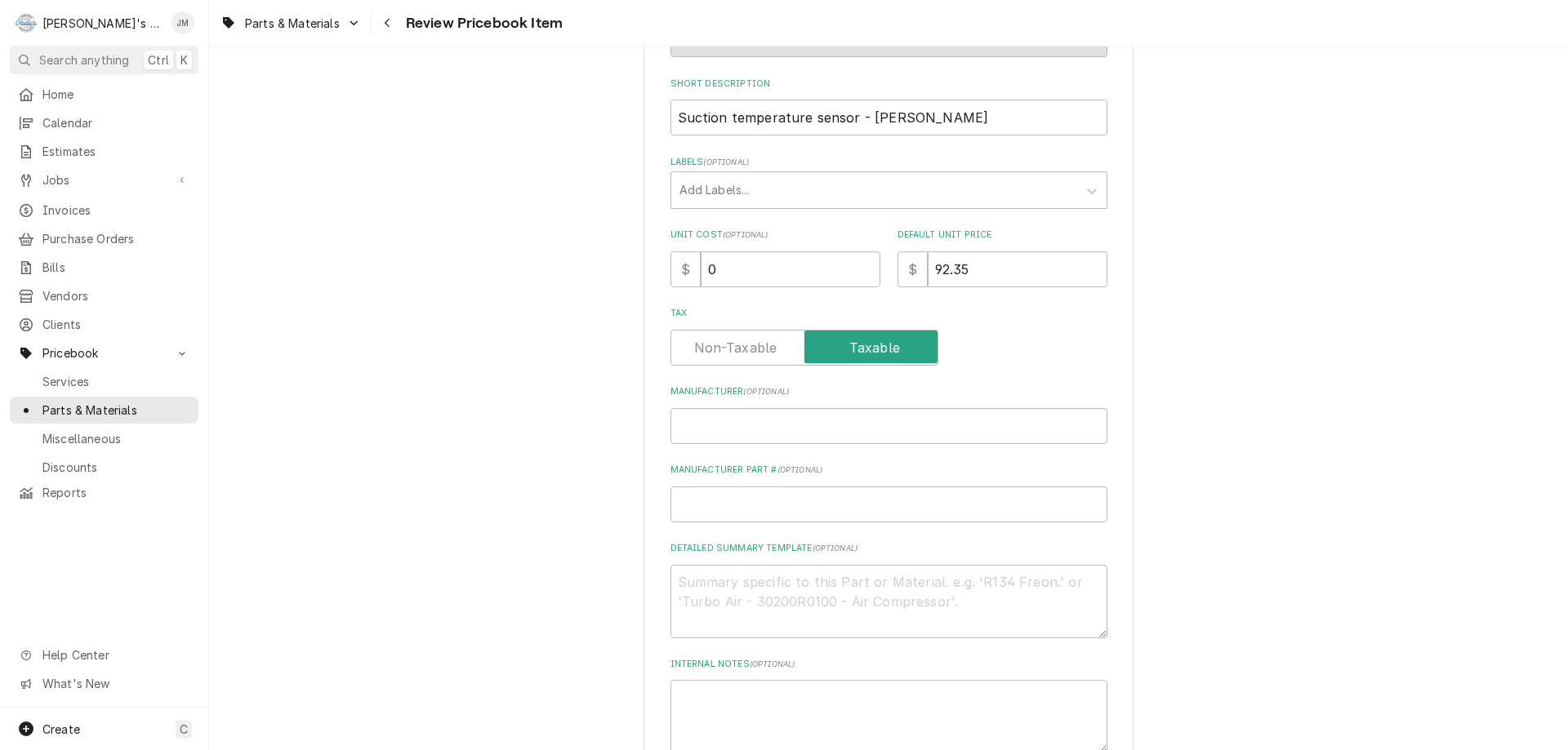
scroll to position [596, 0]
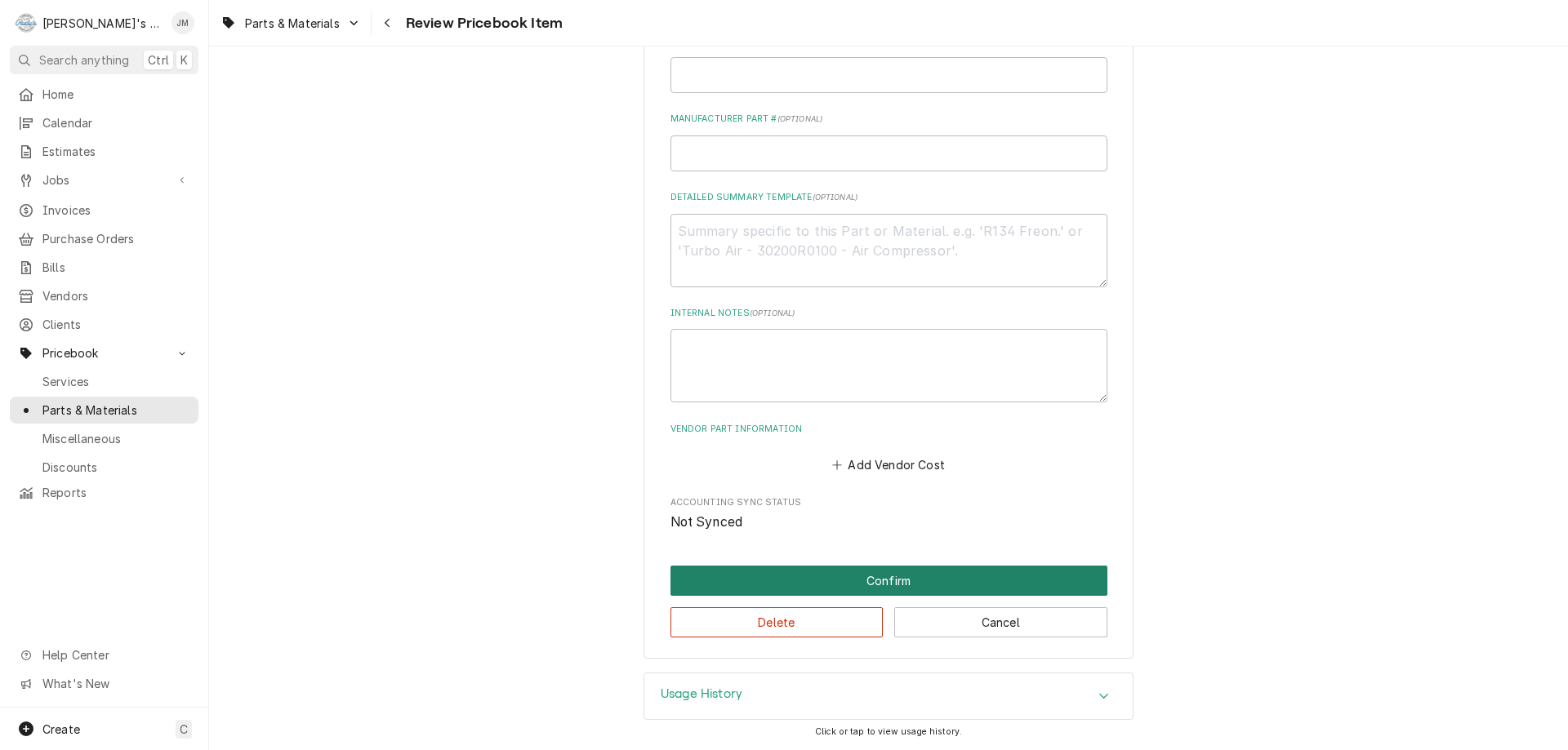
click at [865, 578] on button "Confirm" at bounding box center [889, 580] width 437 height 30
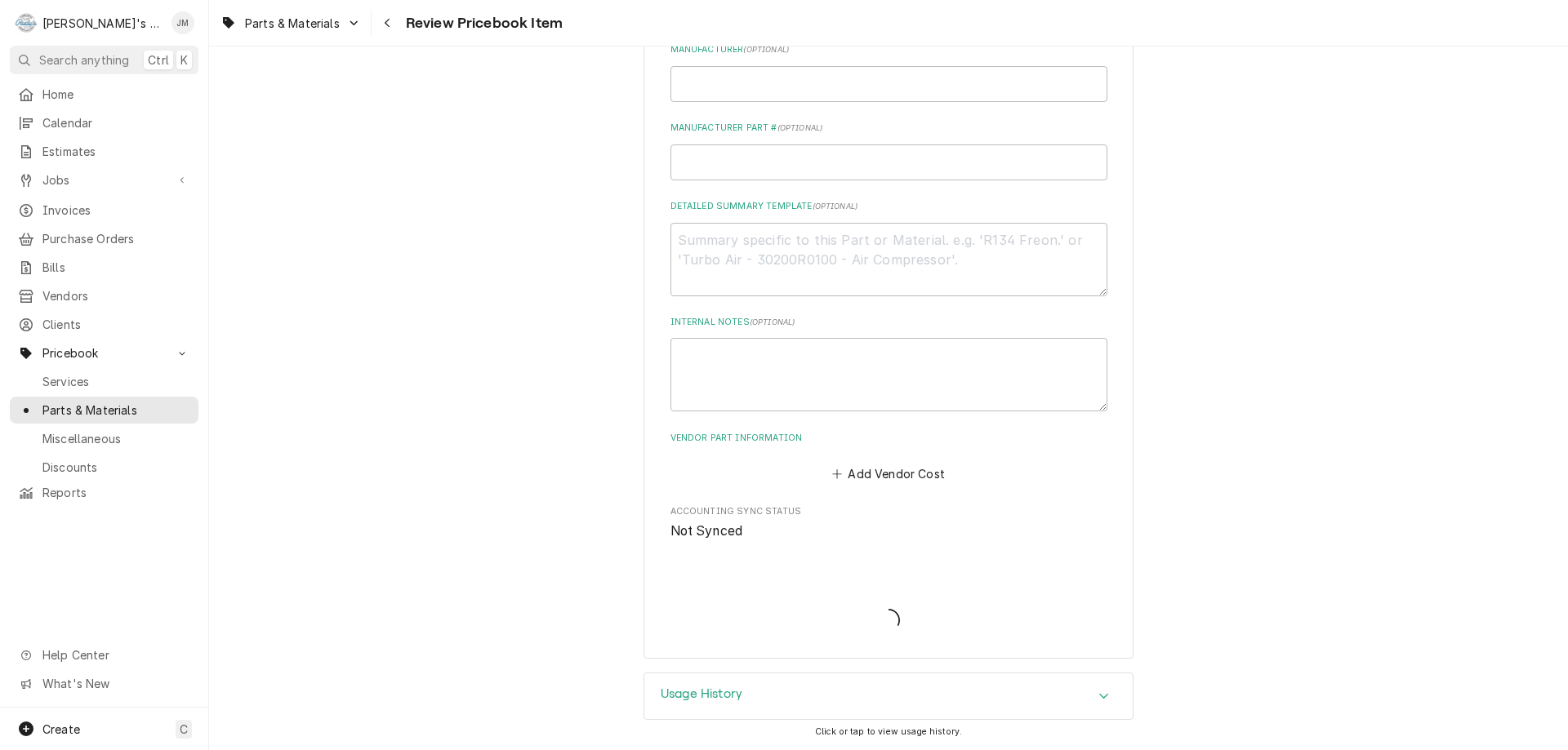
type textarea "x"
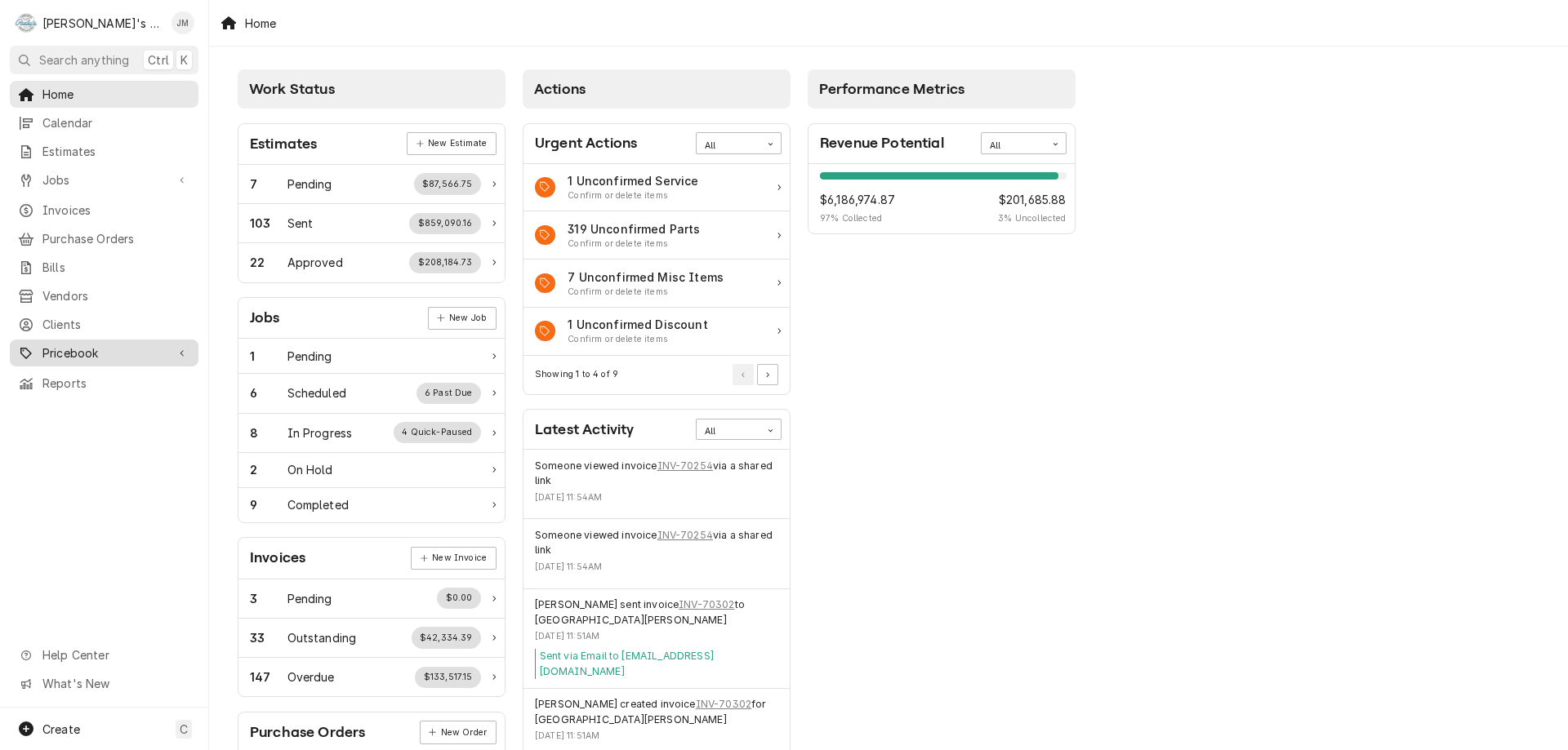
click at [44, 343] on div "Pricebook" at bounding box center [104, 353] width 182 height 20
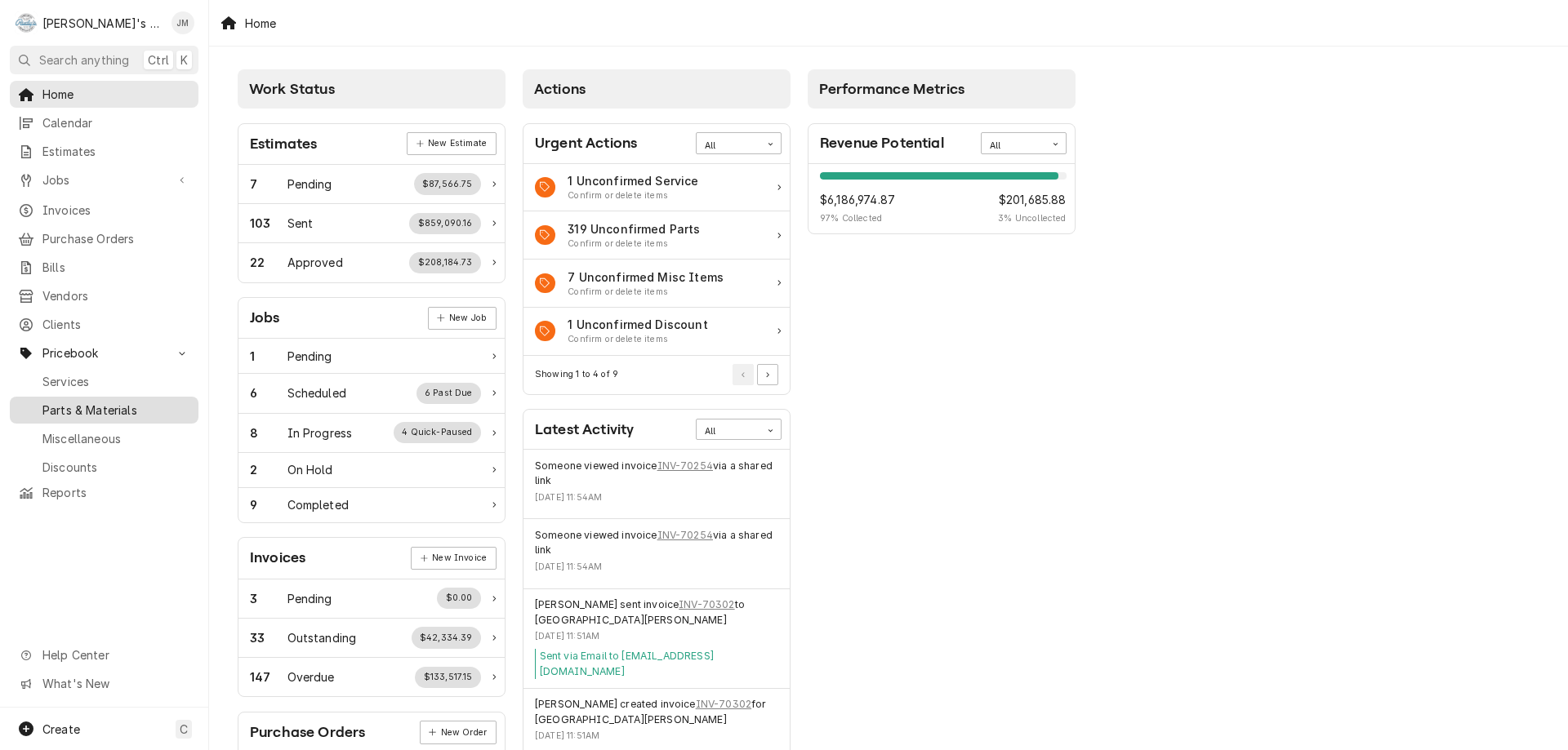
click at [71, 406] on span "Parts & Materials" at bounding box center [116, 410] width 148 height 17
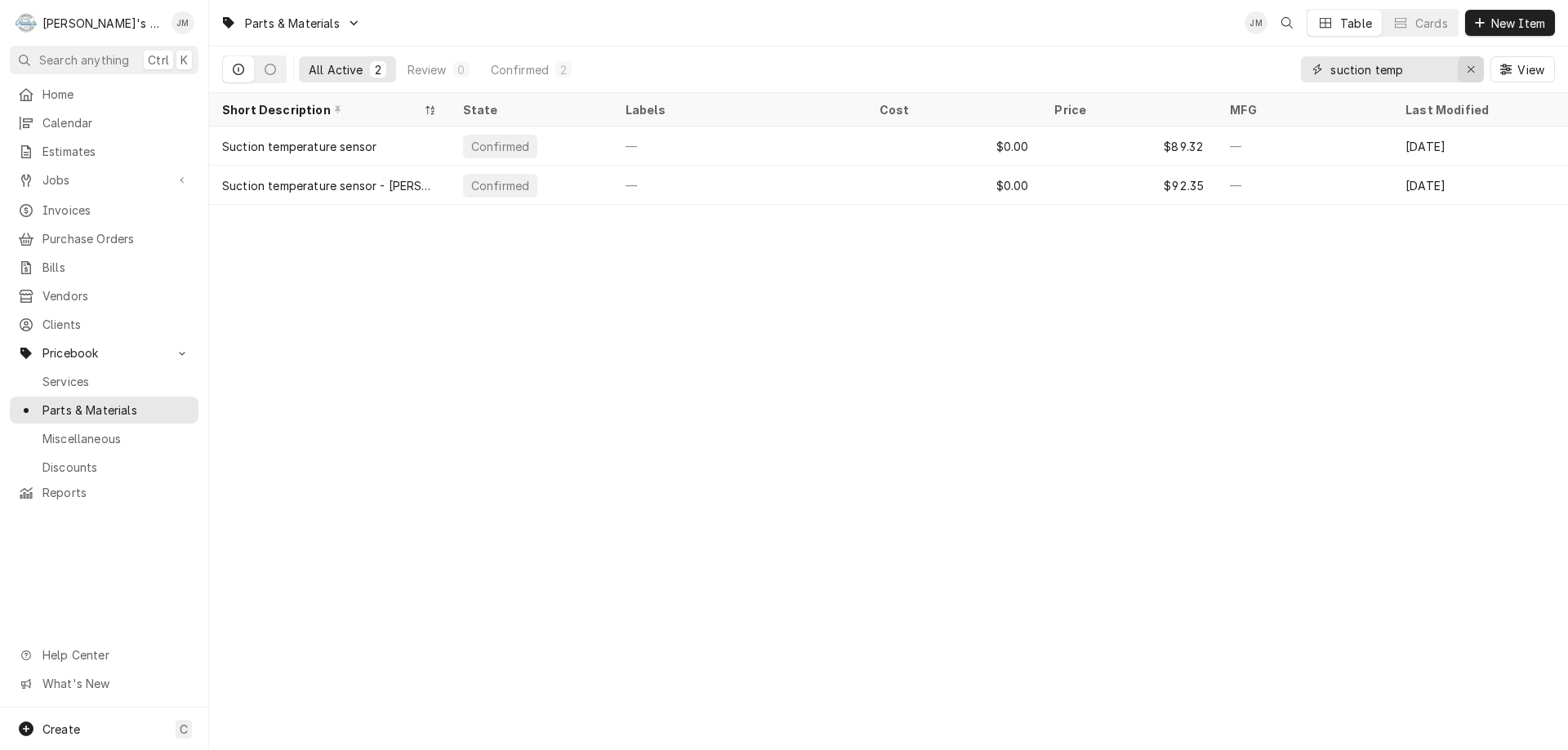
click at [1474, 70] on icon "Erase input" at bounding box center [1471, 69] width 9 height 11
type input "thresh"
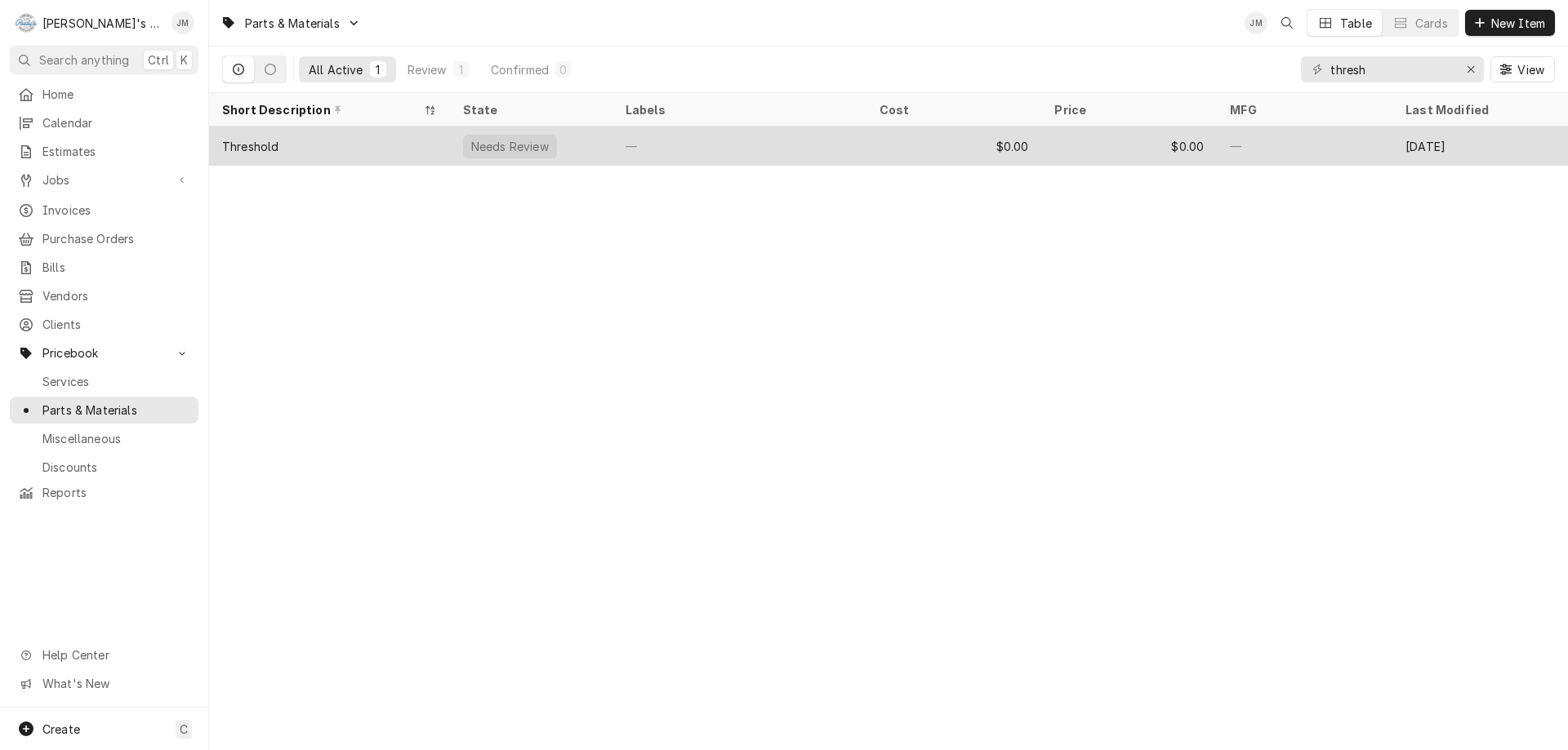
click at [1151, 144] on div "$0.00" at bounding box center [1129, 146] width 176 height 39
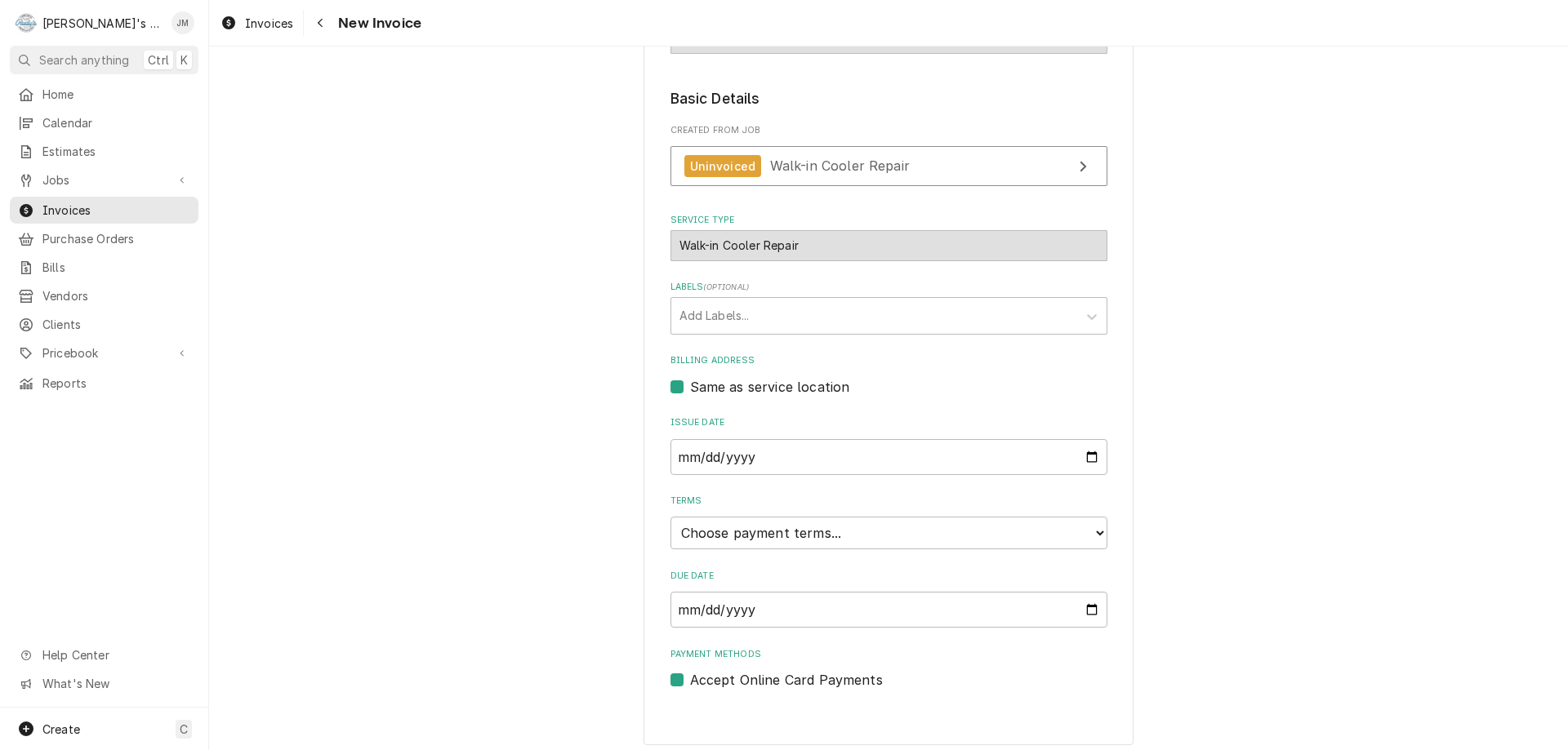
scroll to position [243, 0]
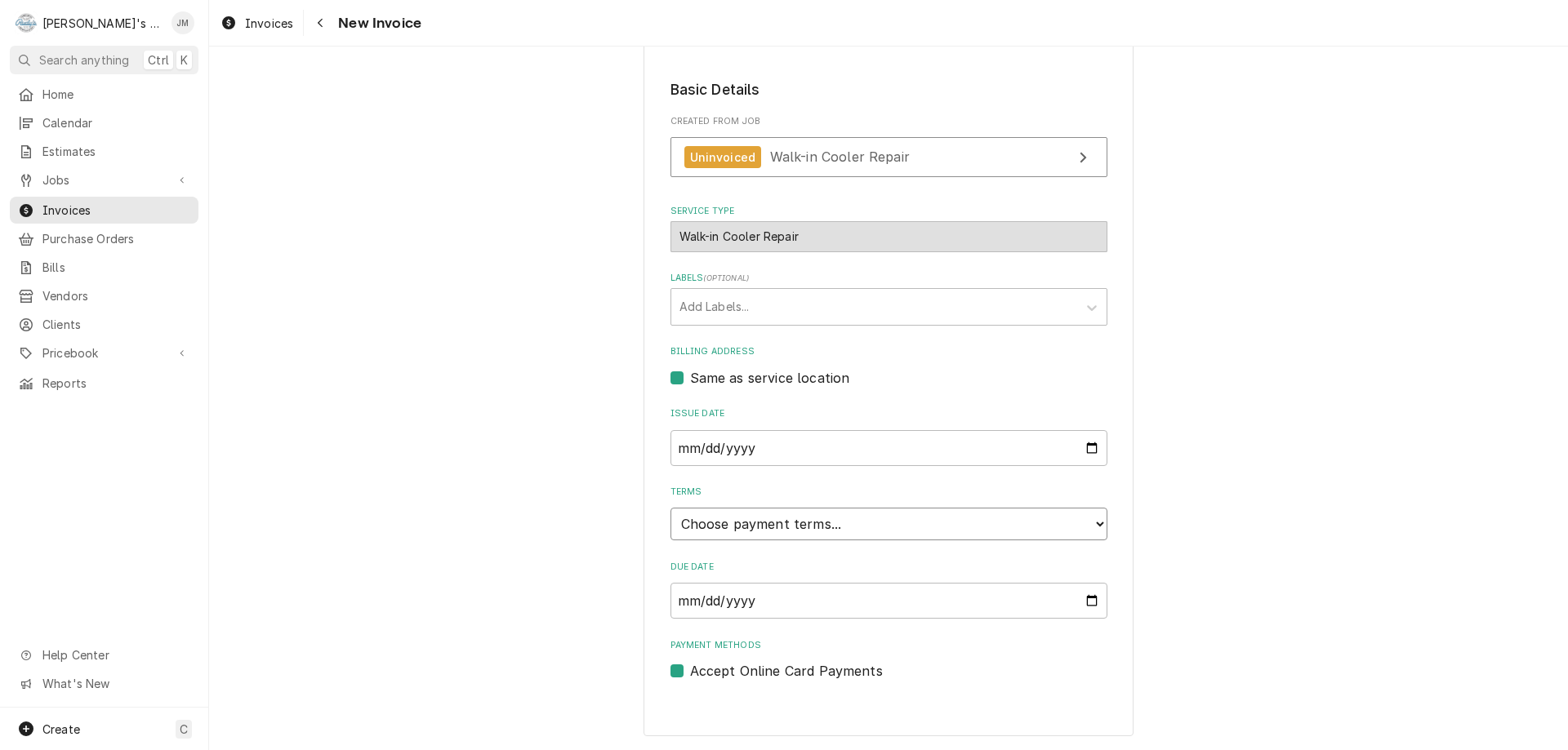
click at [961, 516] on select "Choose payment terms... Same Day Net 7 Net 14 Net 21 Net 30 Net 45 Net 60 Net 90" at bounding box center [889, 524] width 437 height 33
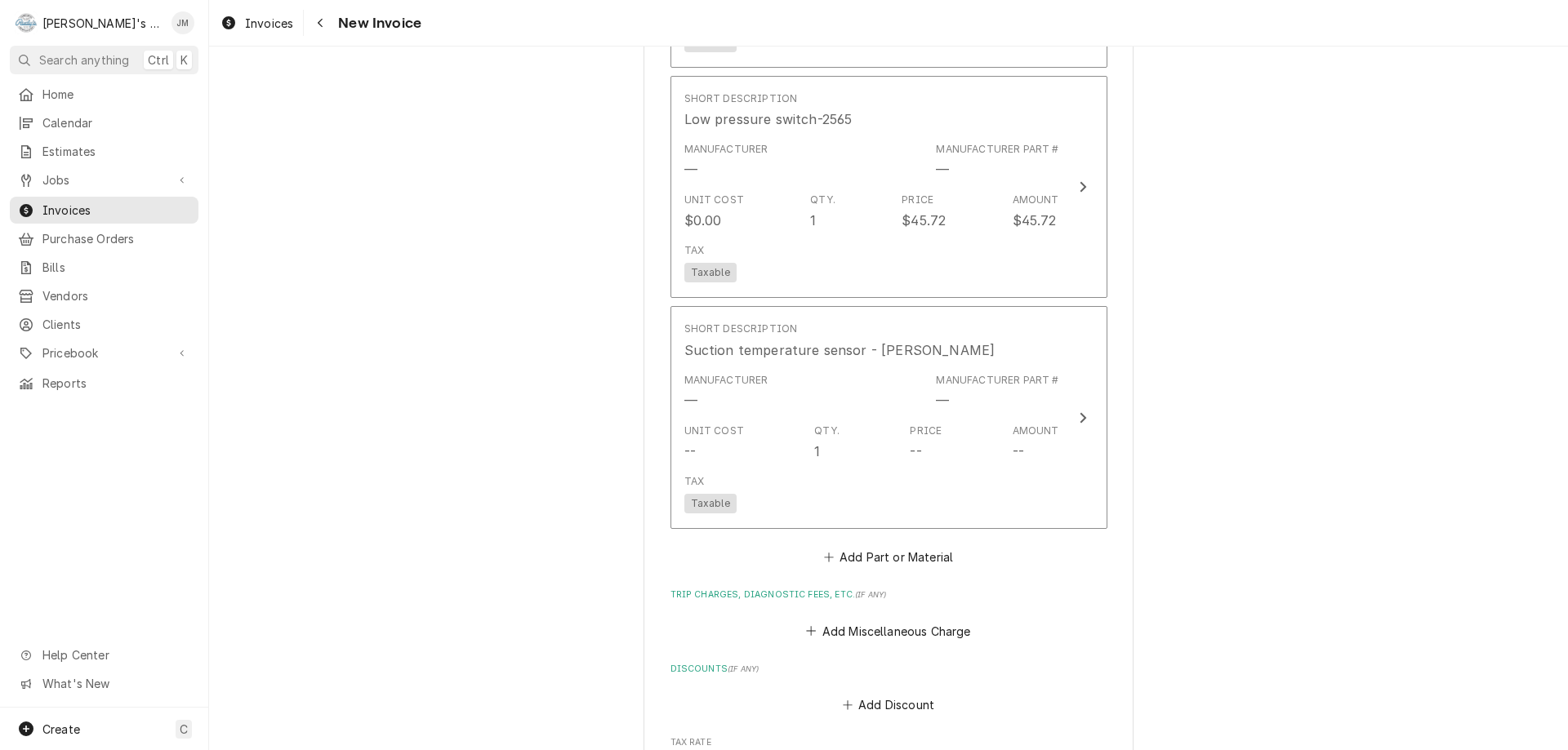
scroll to position [1794, 0]
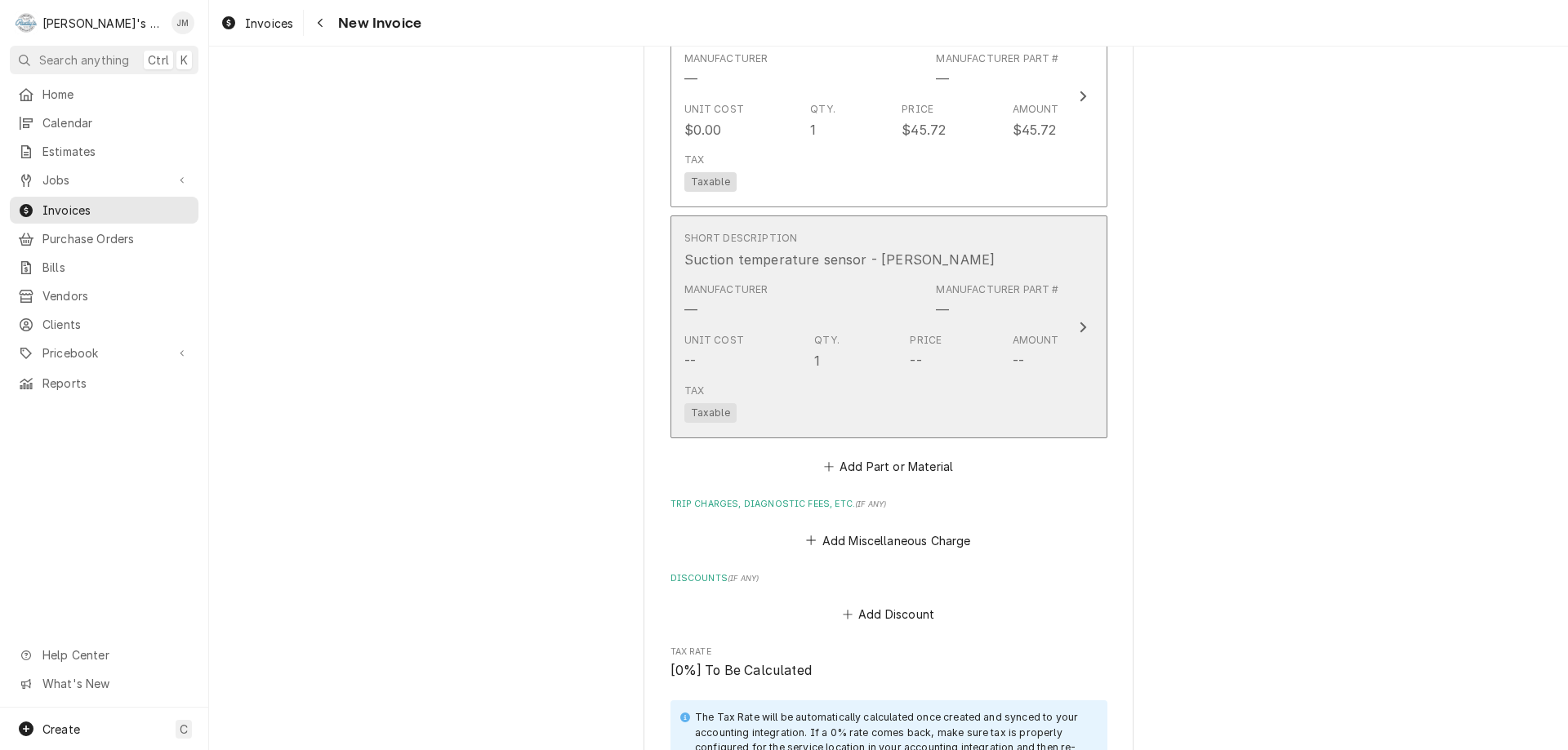
click at [1081, 318] on div "Update Line Item" at bounding box center [1083, 328] width 21 height 20
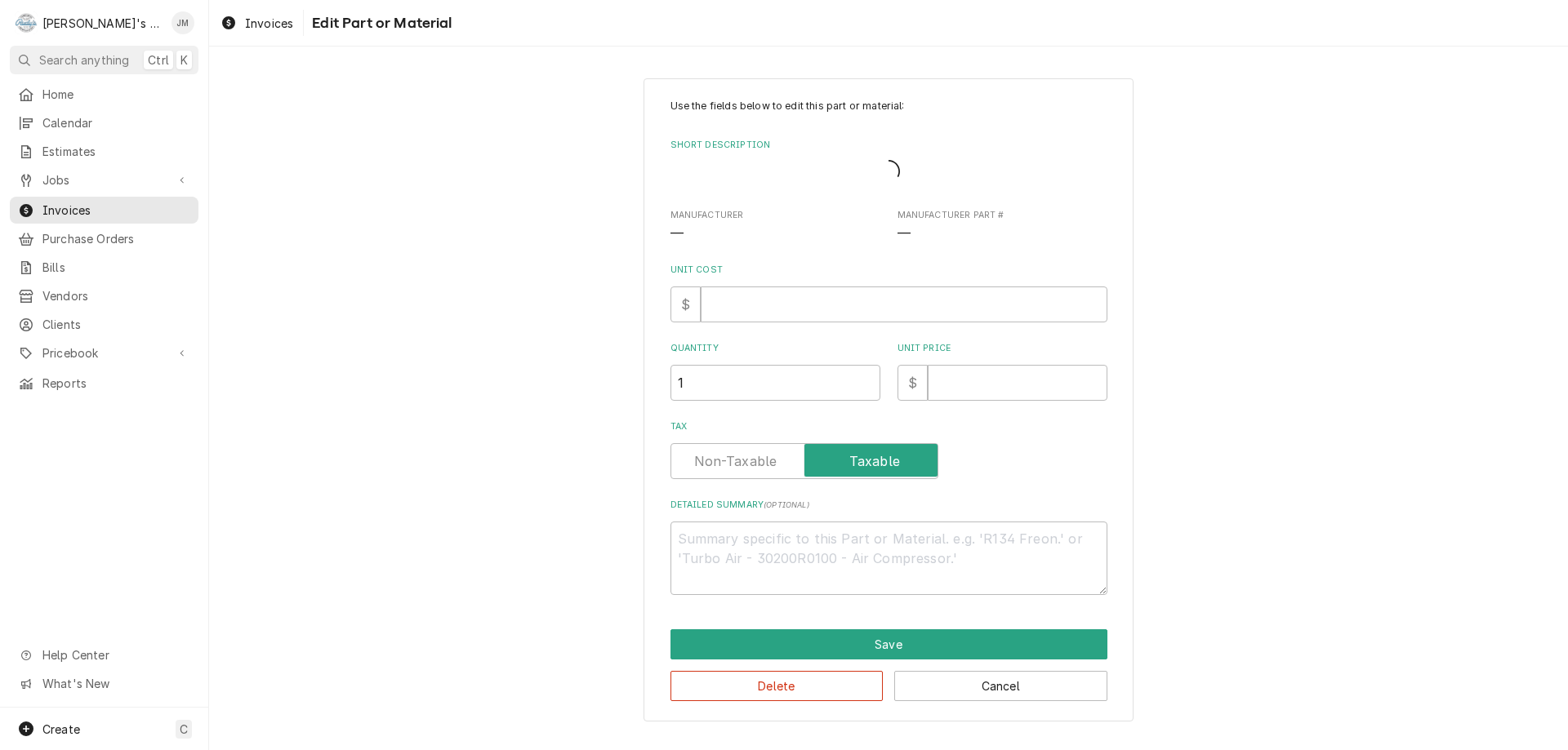
type textarea "x"
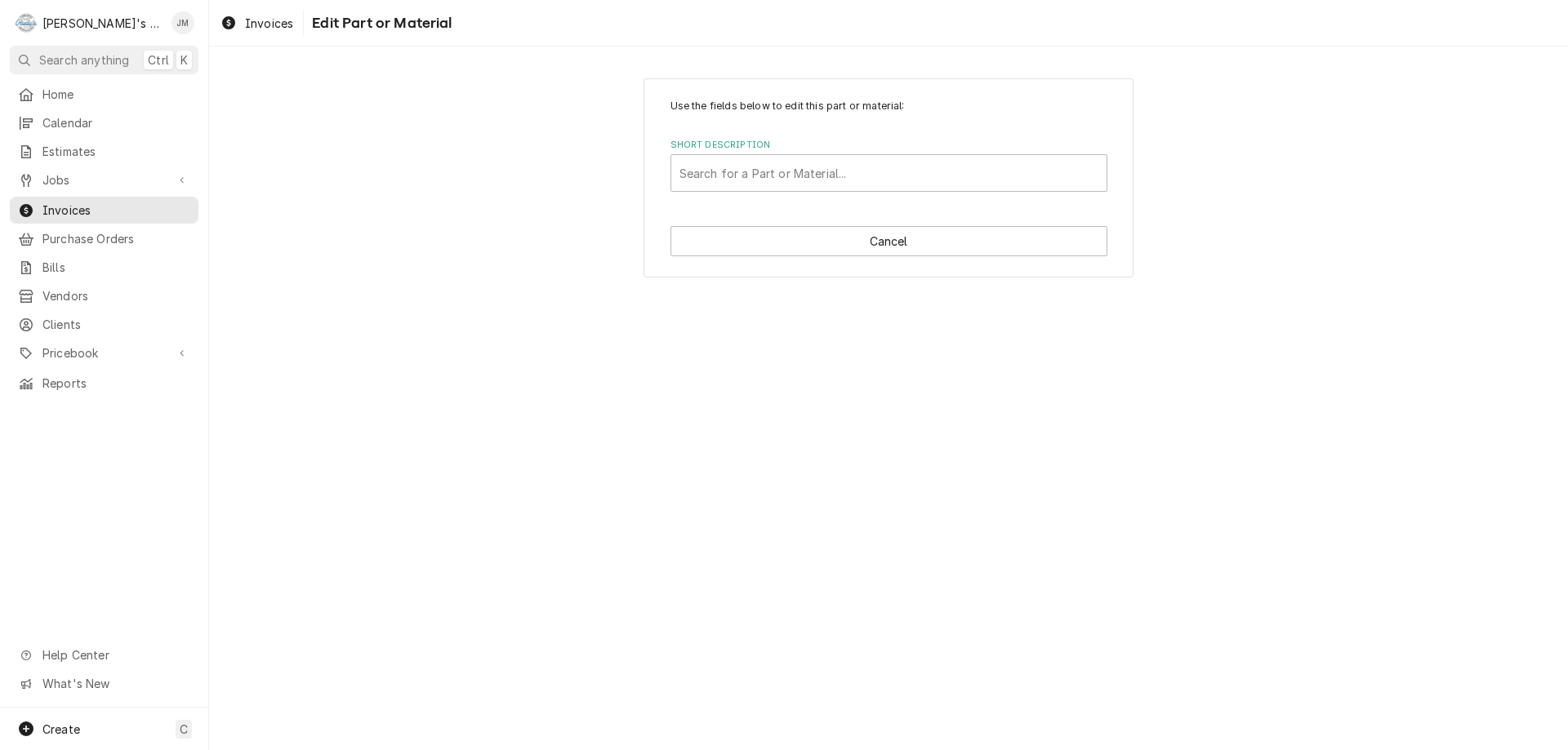
click at [1047, 175] on html "R Rudy's Commercial Refrigeration JM Search anything Ctrl K Home Calendar Estim…" at bounding box center [784, 375] width 1568 height 750
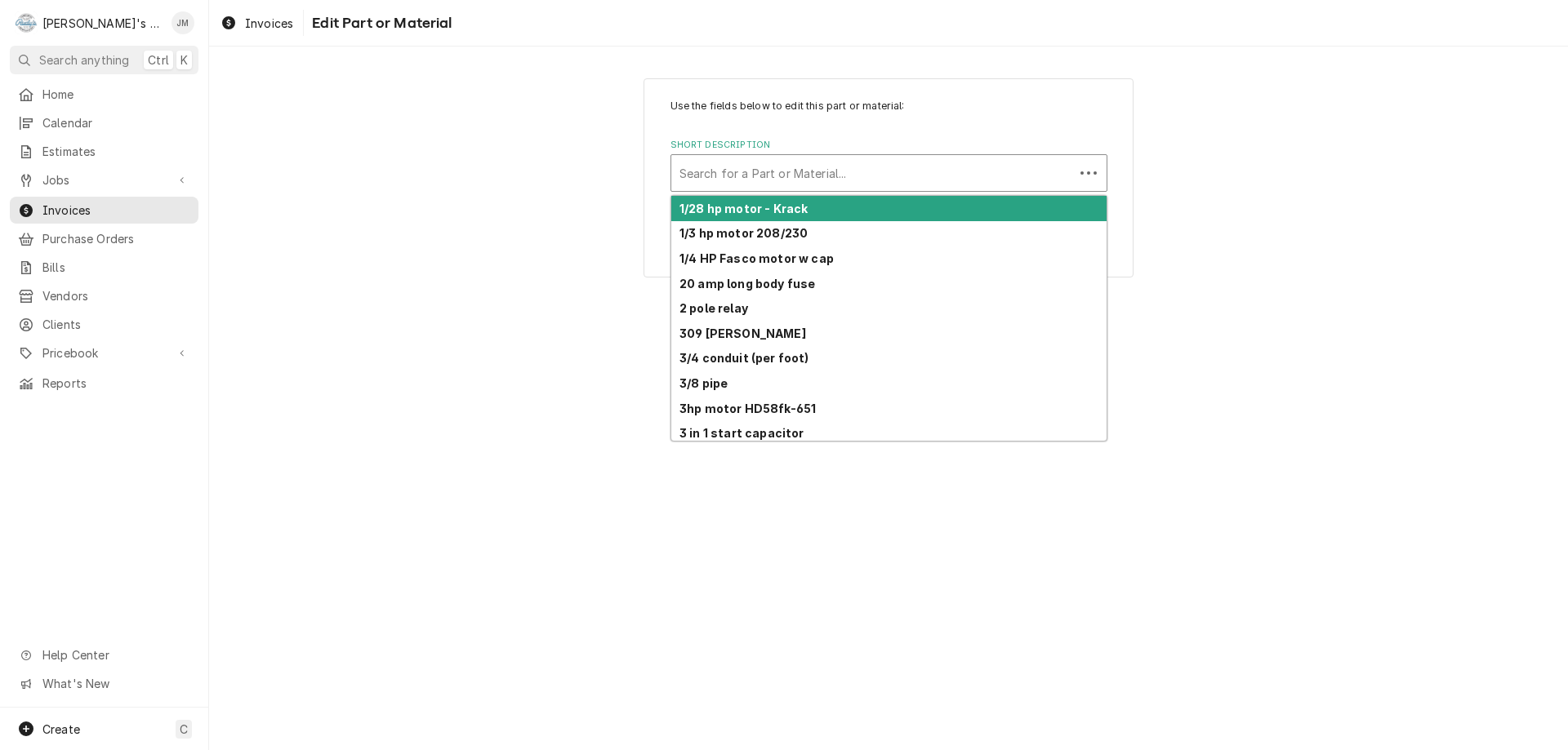
click at [1047, 175] on div "Short Description" at bounding box center [872, 173] width 387 height 29
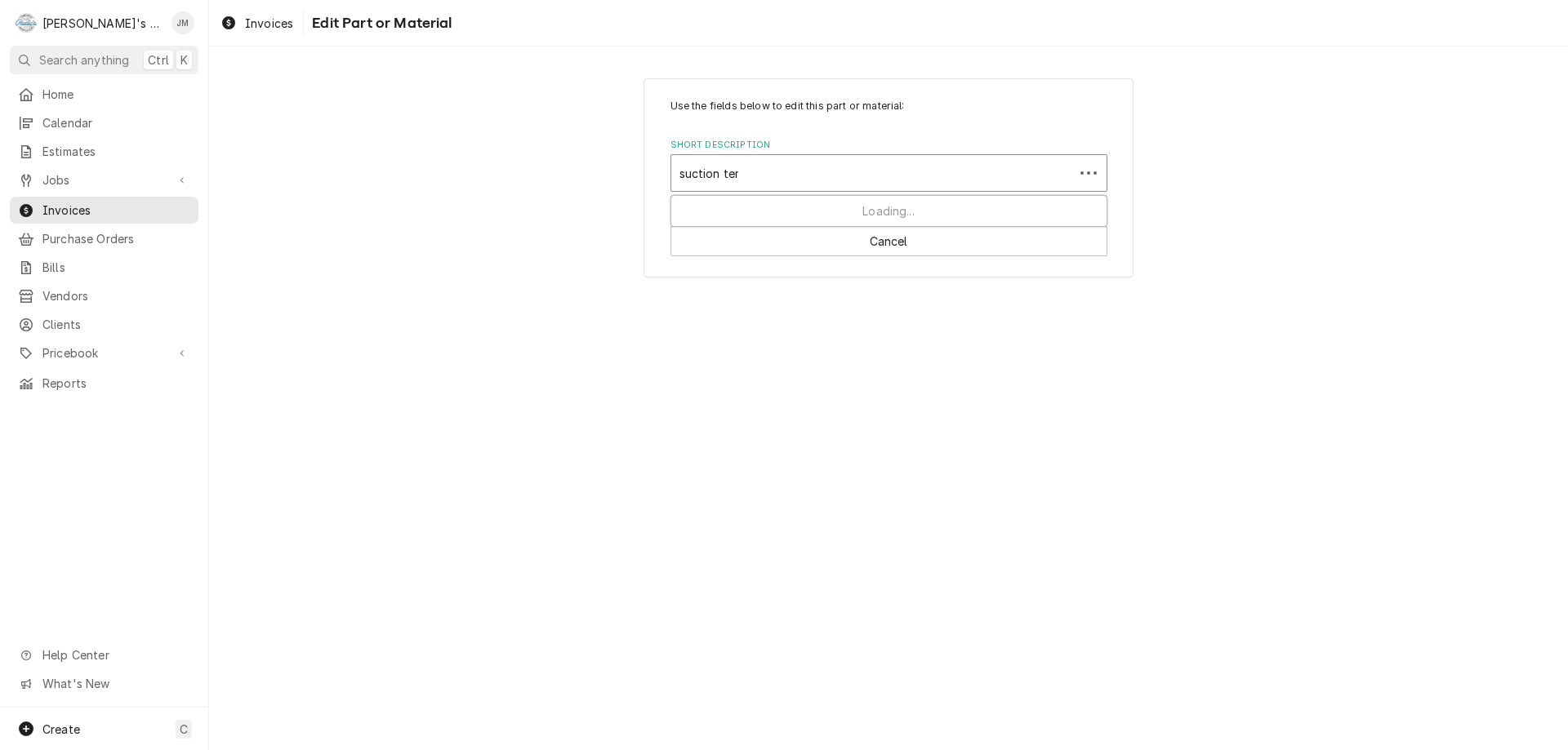
type input "suction temp"
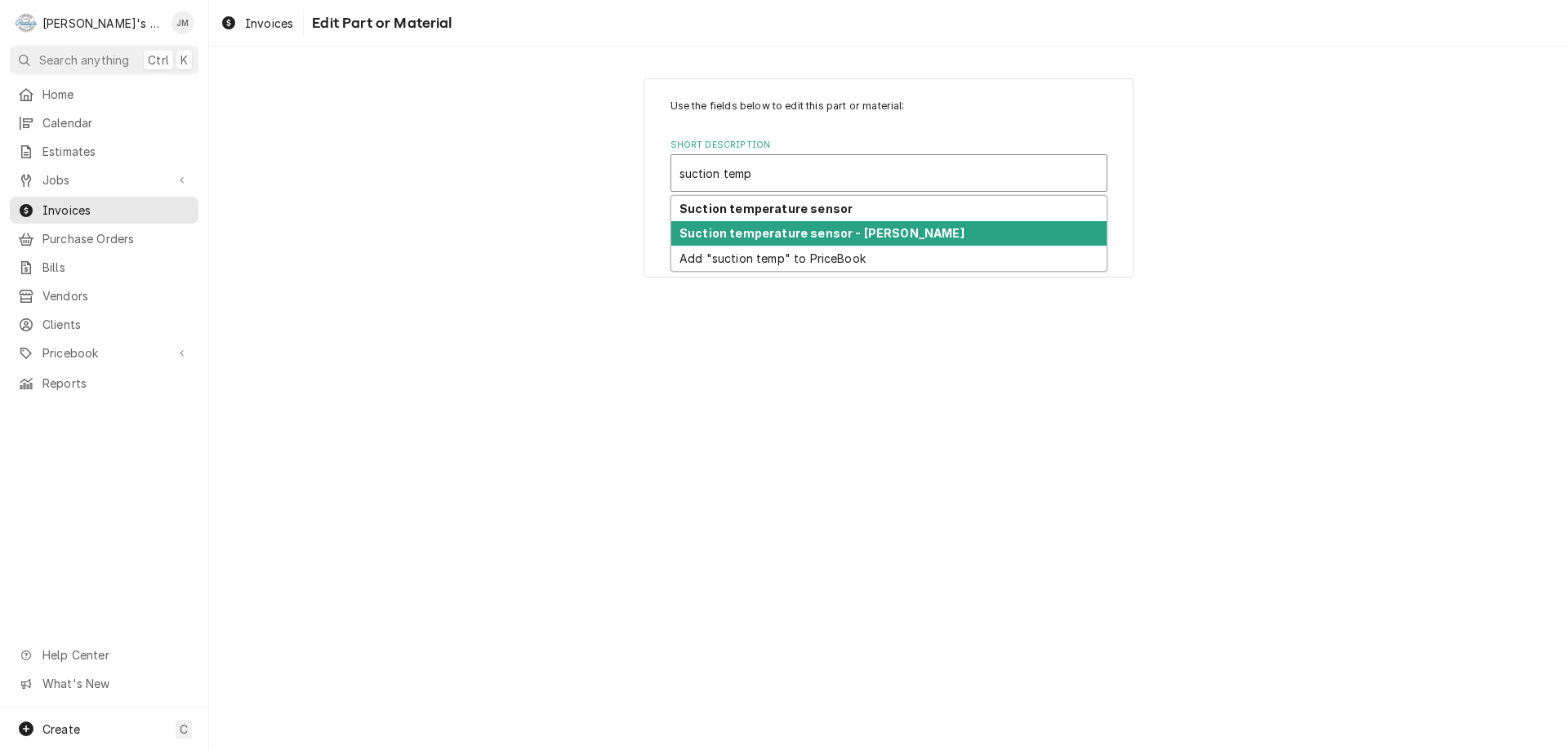
click at [857, 234] on strong "Suction temperature sensor - Russell" at bounding box center [822, 233] width 285 height 14
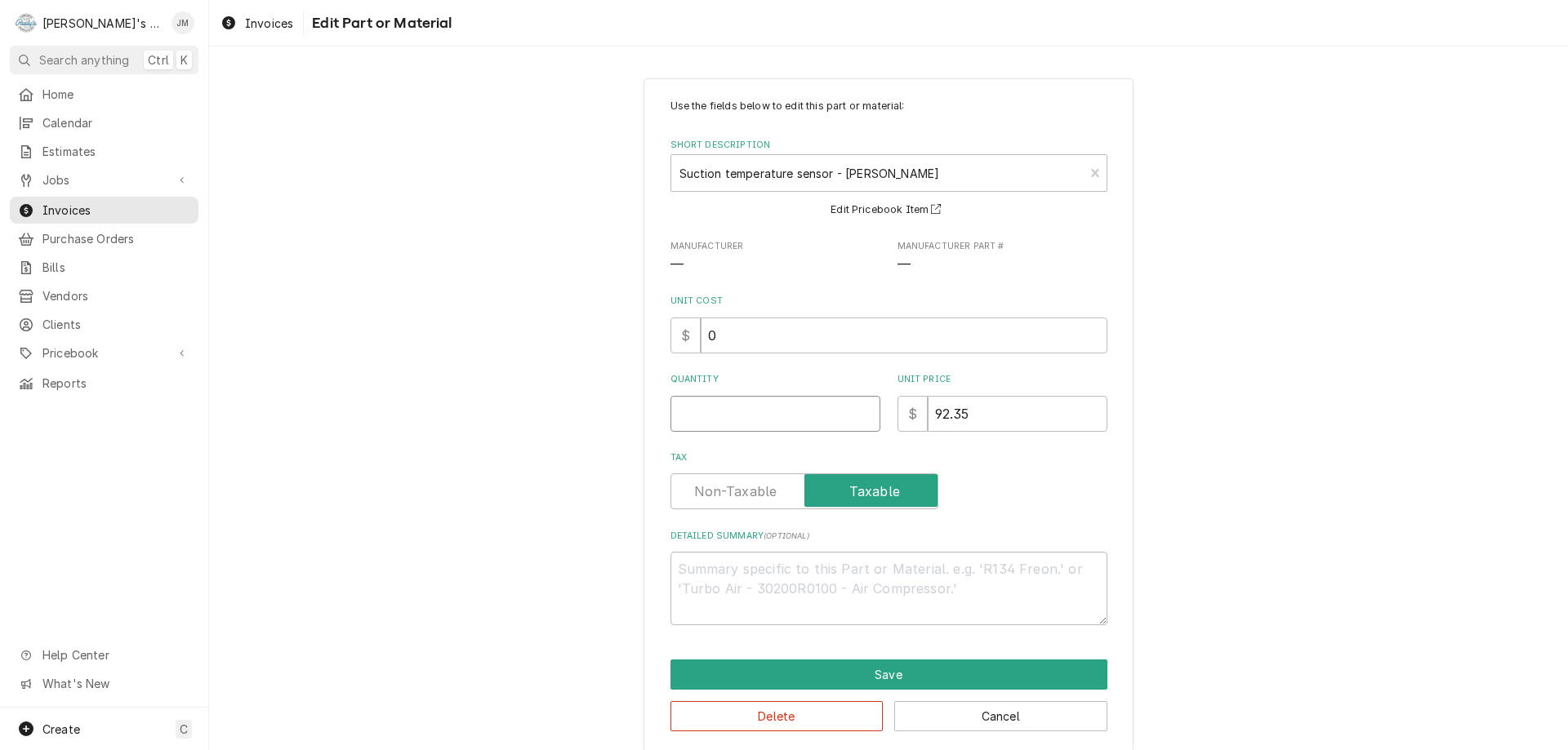
click at [852, 402] on input "Quantity" at bounding box center [775, 414] width 210 height 36
type textarea "x"
type input "1"
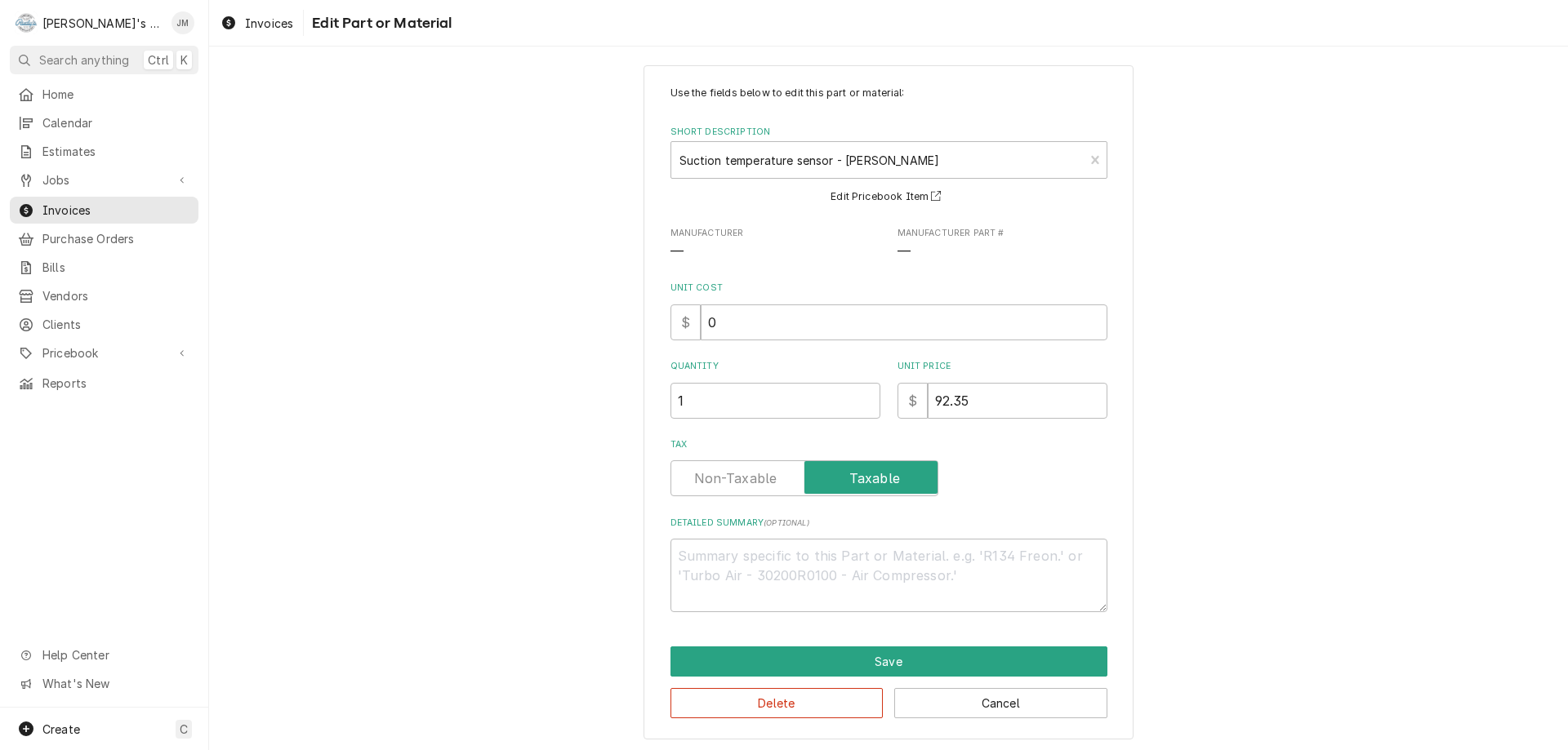
scroll to position [16, 0]
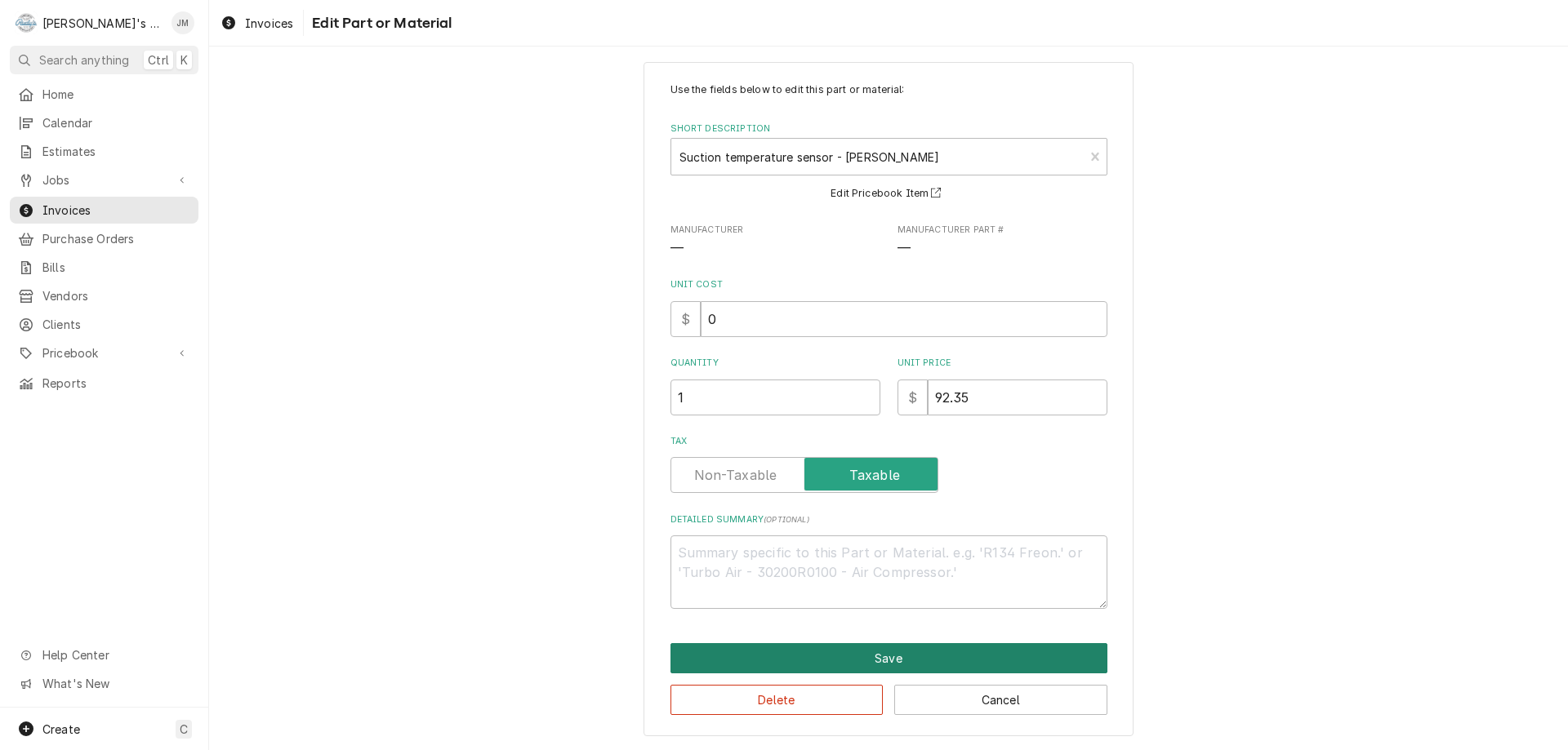
click at [903, 653] on button "Save" at bounding box center [889, 658] width 437 height 30
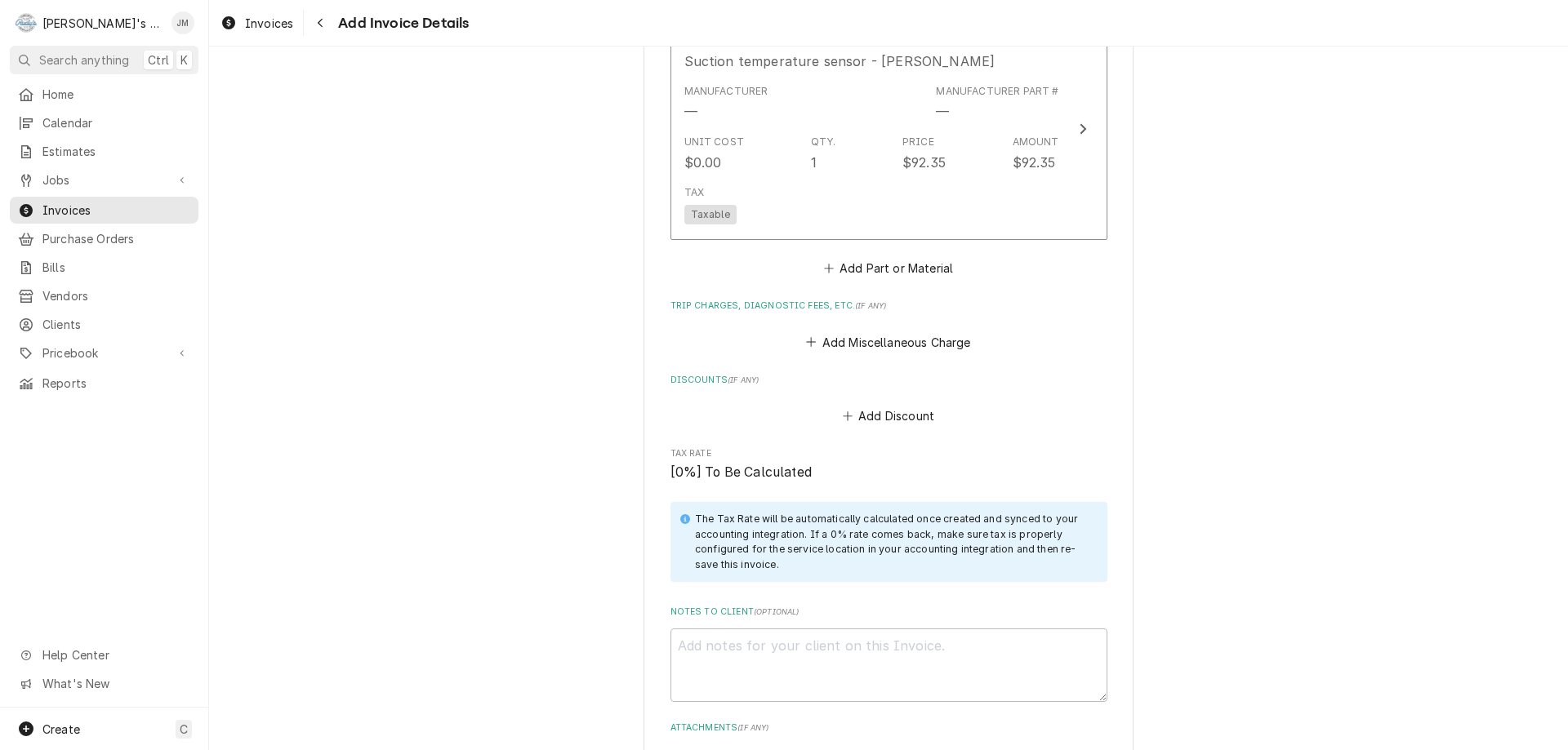
scroll to position [2016, 0]
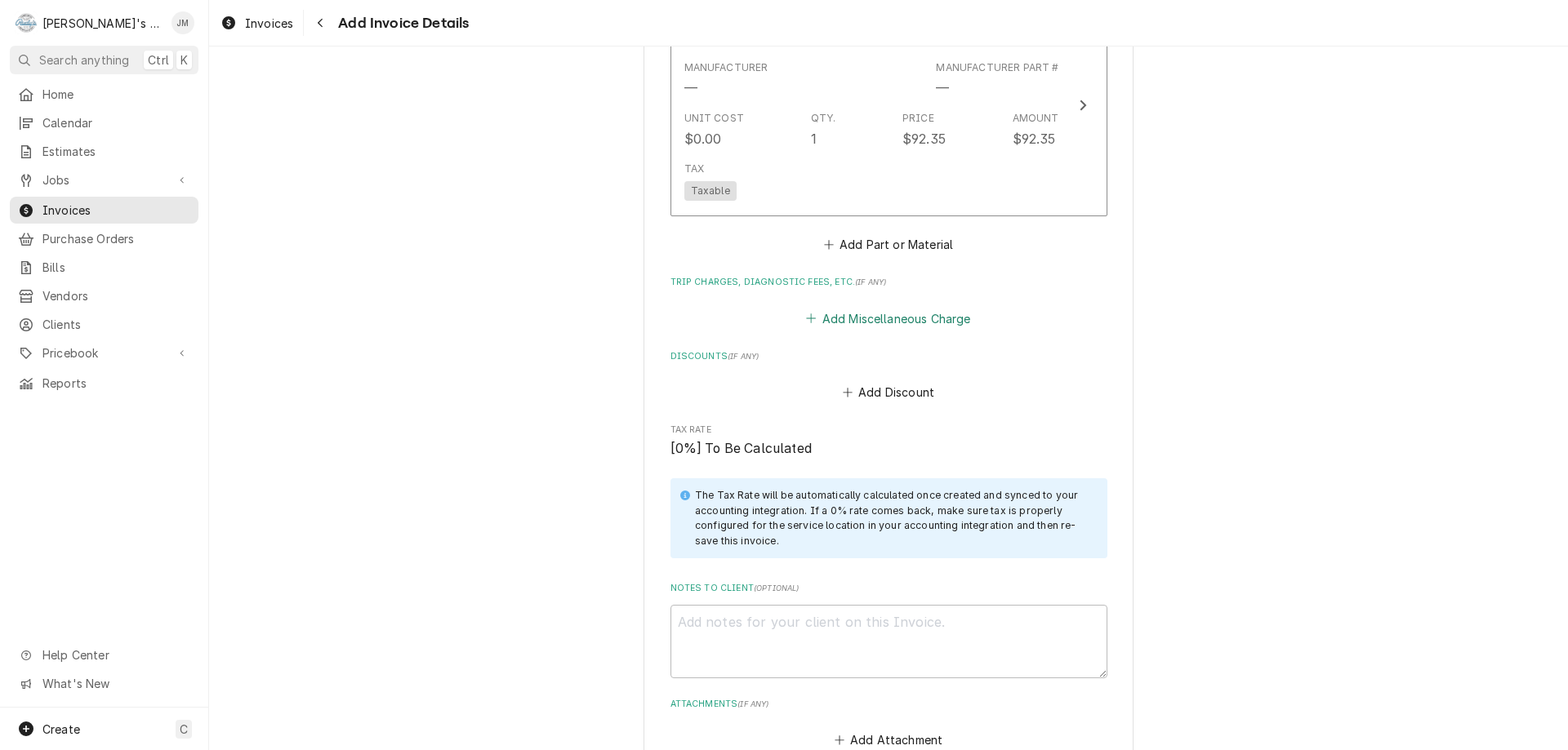
click at [923, 308] on button "Add Miscellaneous Charge" at bounding box center [889, 319] width 170 height 23
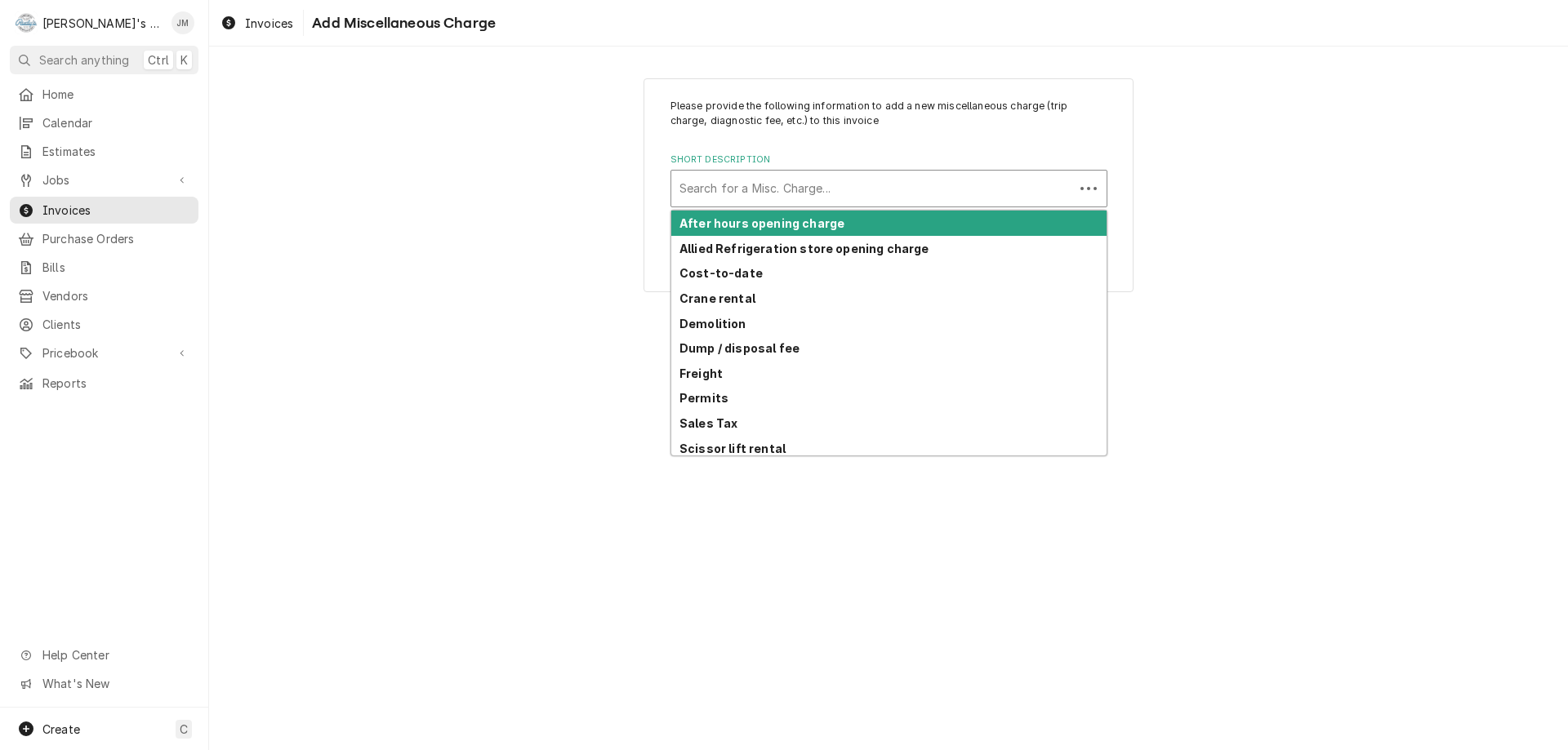
click at [850, 176] on div "Short Description" at bounding box center [872, 189] width 387 height 29
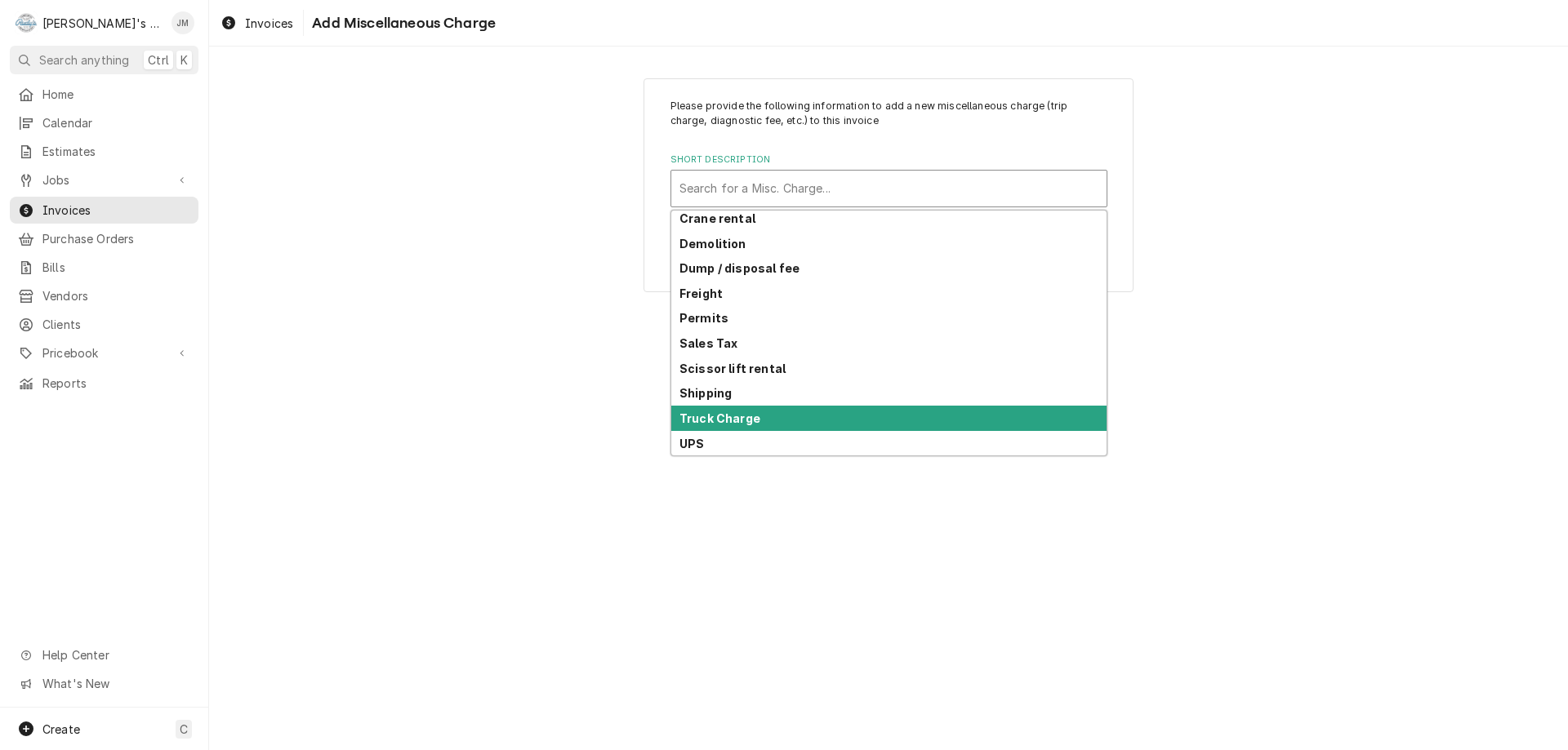
click at [884, 413] on div "Truck Charge" at bounding box center [889, 418] width 436 height 25
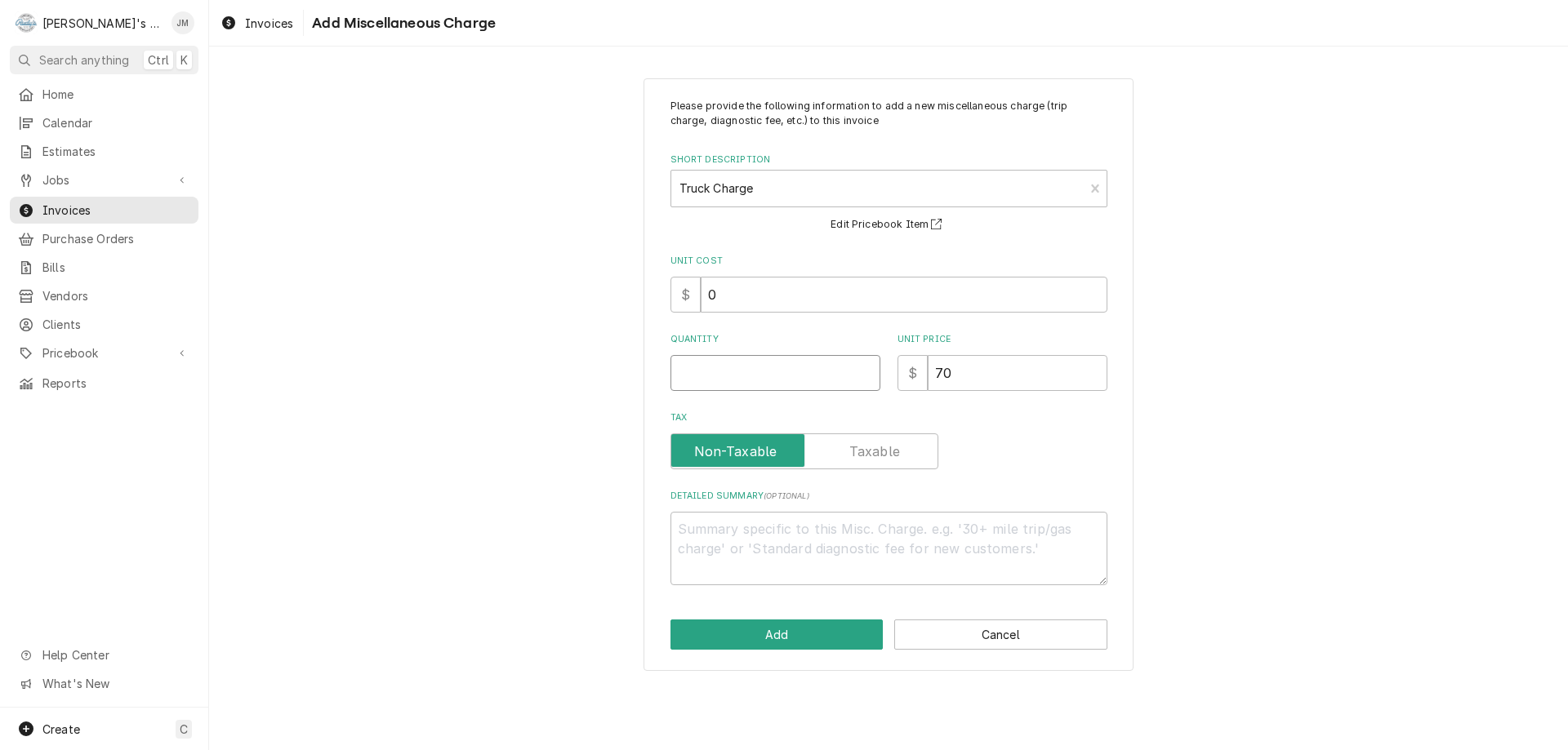
click at [843, 366] on input "Quantity" at bounding box center [775, 373] width 210 height 36
type textarea "x"
type input "1"
click at [783, 636] on button "Add" at bounding box center [777, 634] width 213 height 30
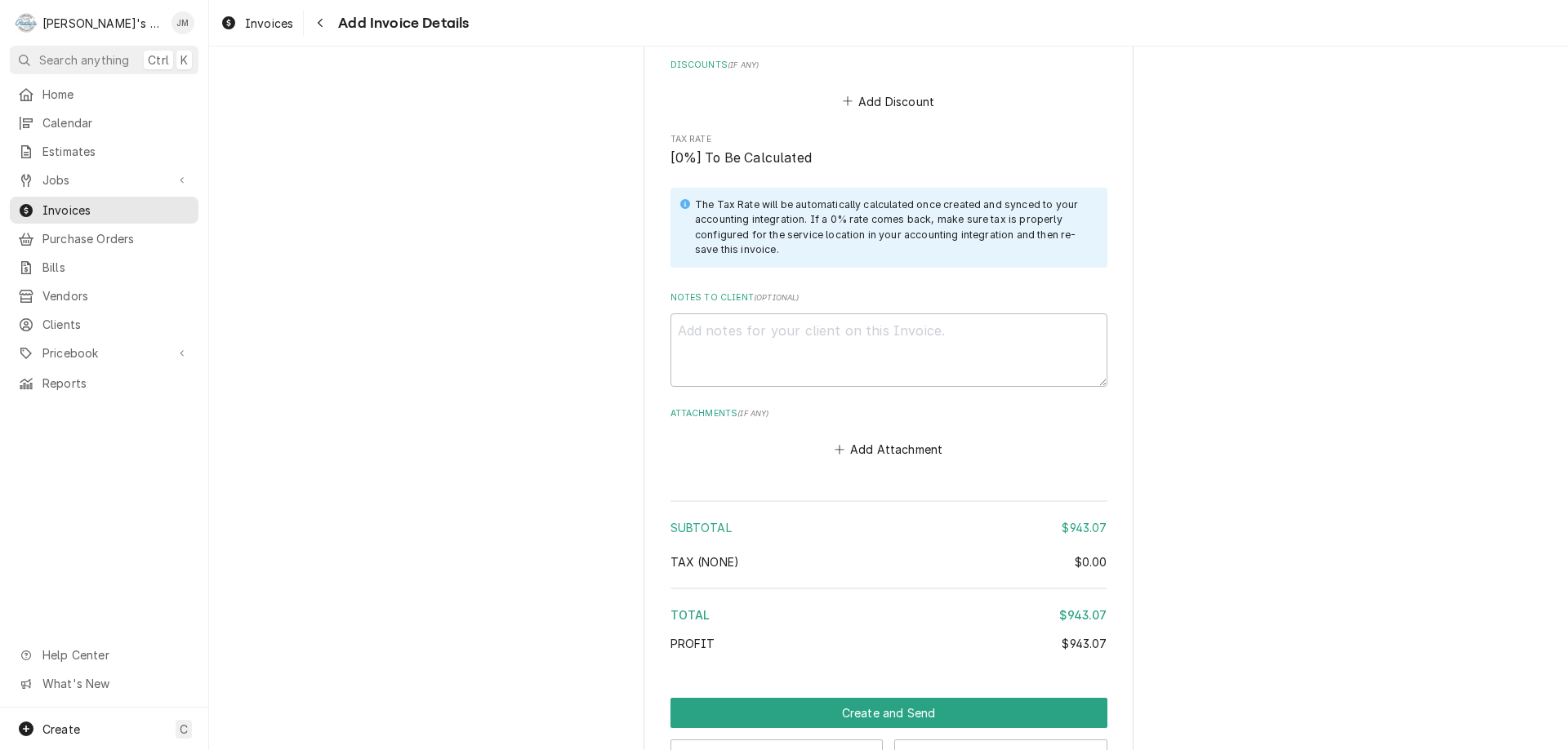
scroll to position [2522, 0]
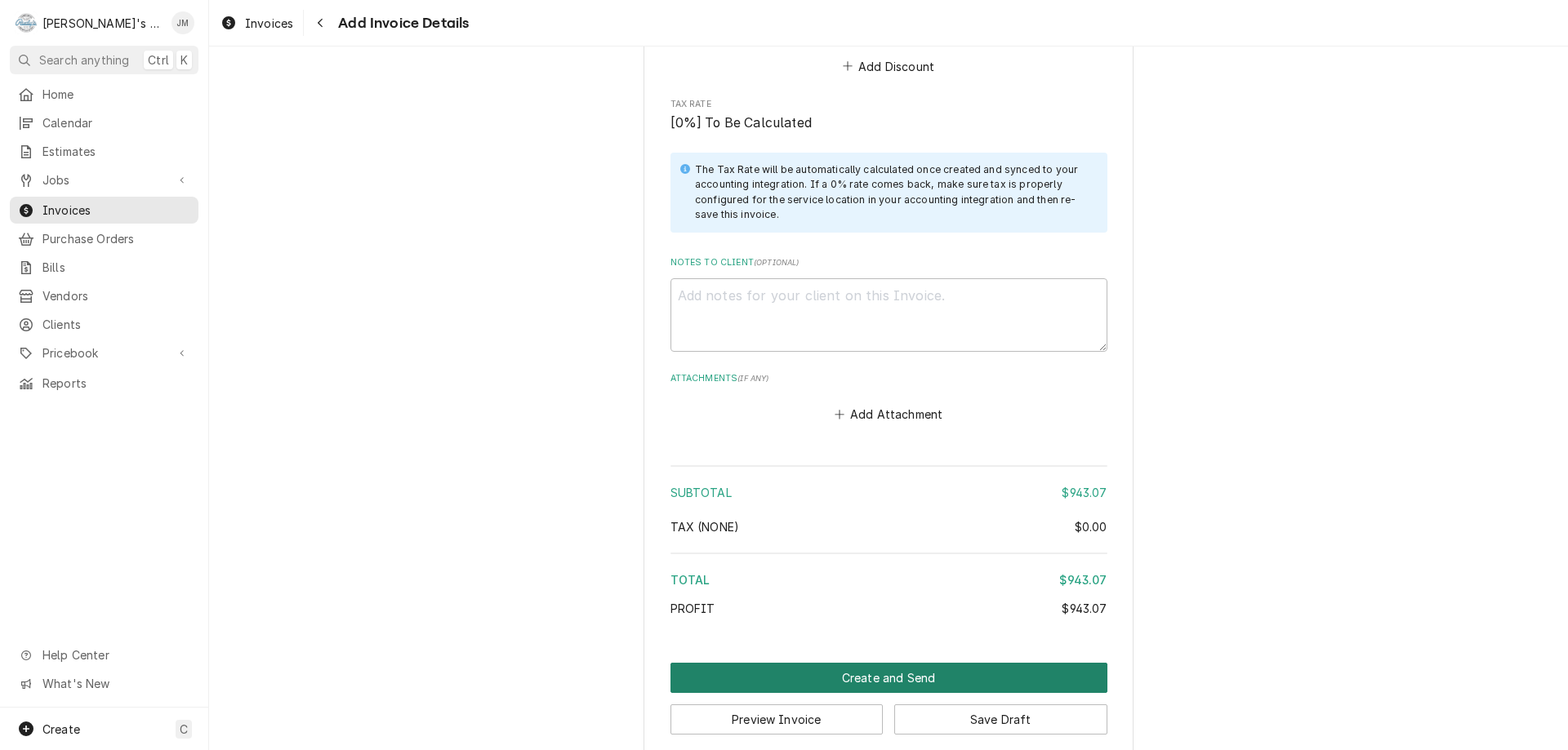
click at [847, 663] on button "Create and Send" at bounding box center [889, 677] width 437 height 30
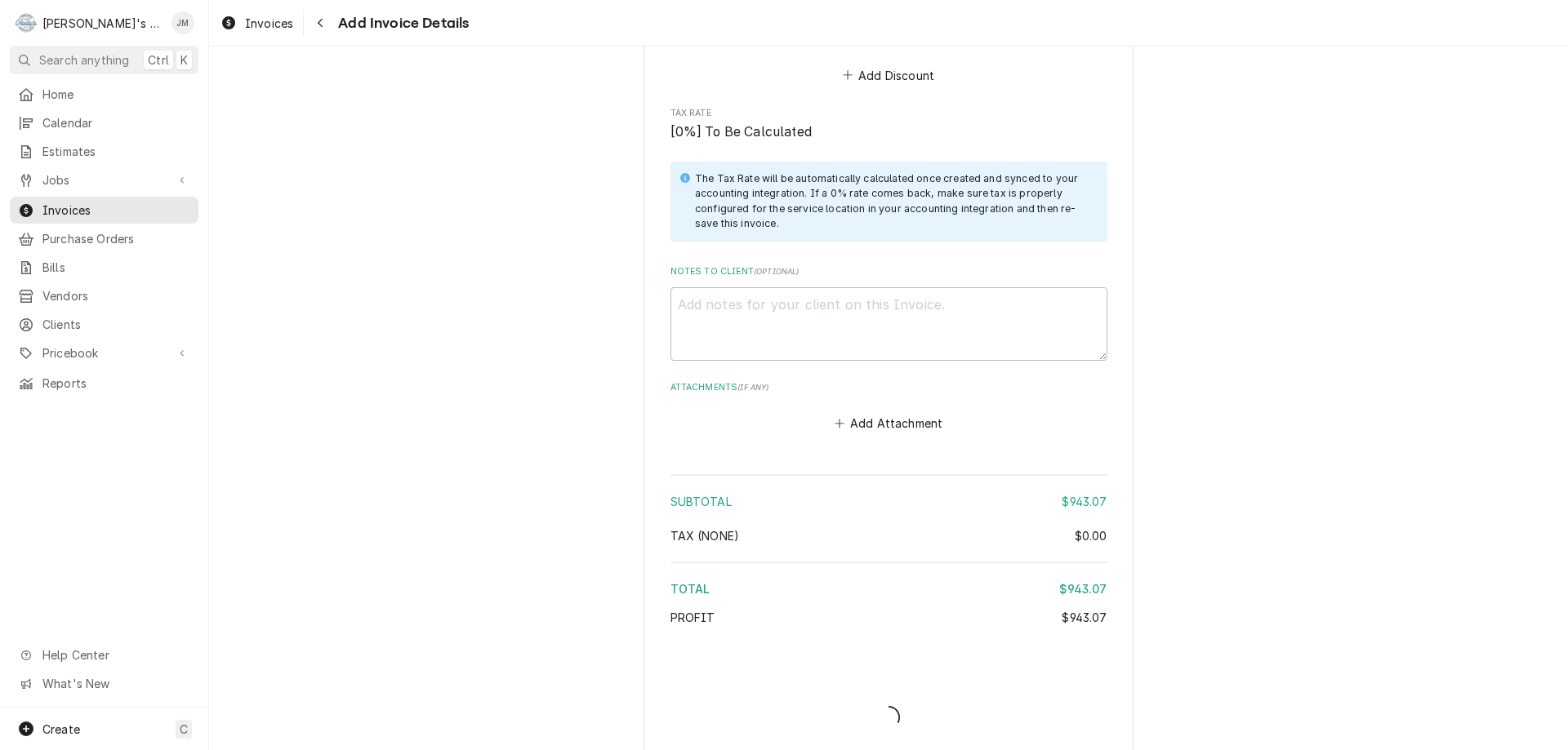
type textarea "x"
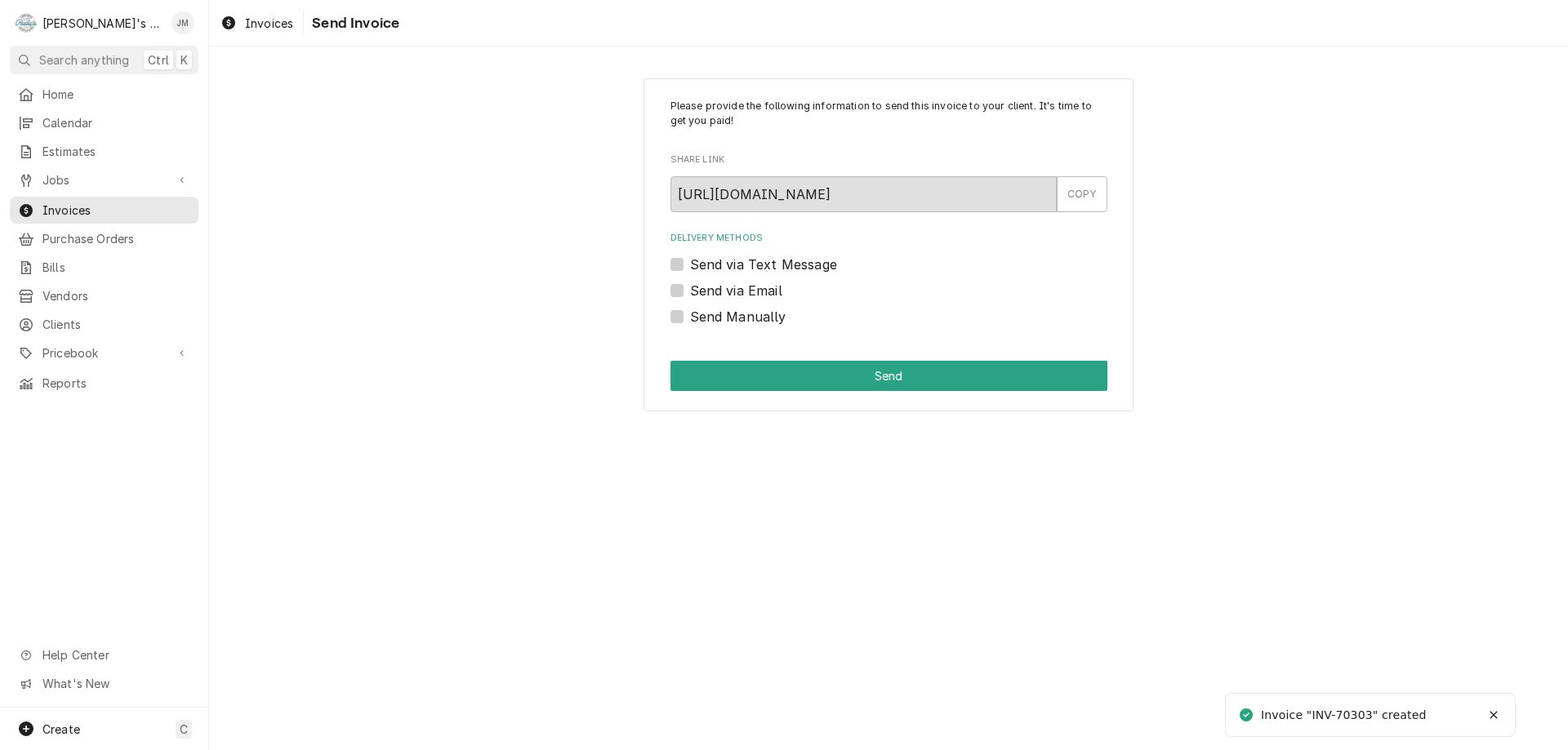
click at [719, 310] on label "Send Manually" at bounding box center [738, 317] width 96 height 20
click at [719, 310] on input "Send Manually" at bounding box center [908, 325] width 437 height 36
checkbox input "true"
click at [814, 373] on button "Send" at bounding box center [889, 376] width 437 height 30
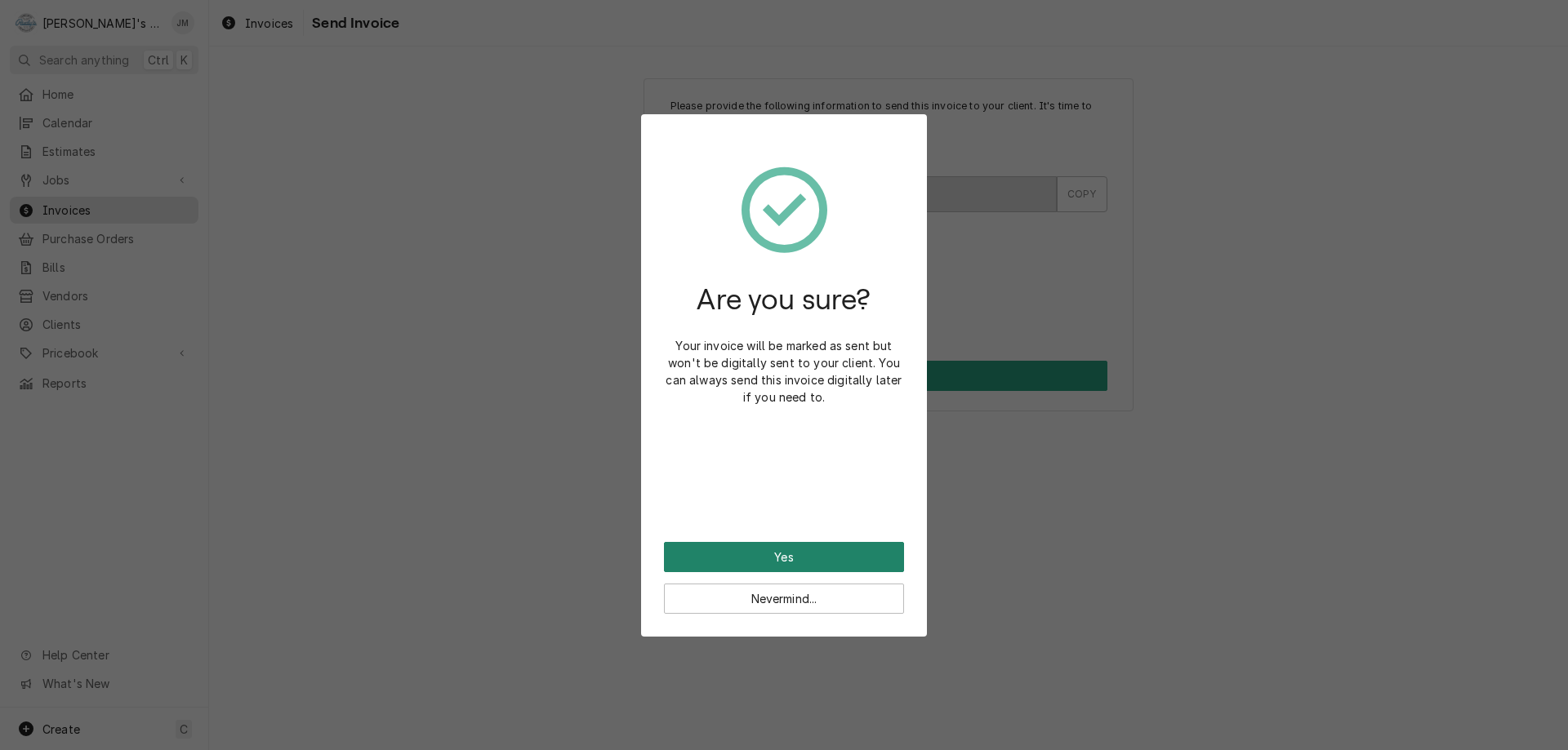
click at [796, 561] on button "Yes" at bounding box center [784, 556] width 240 height 30
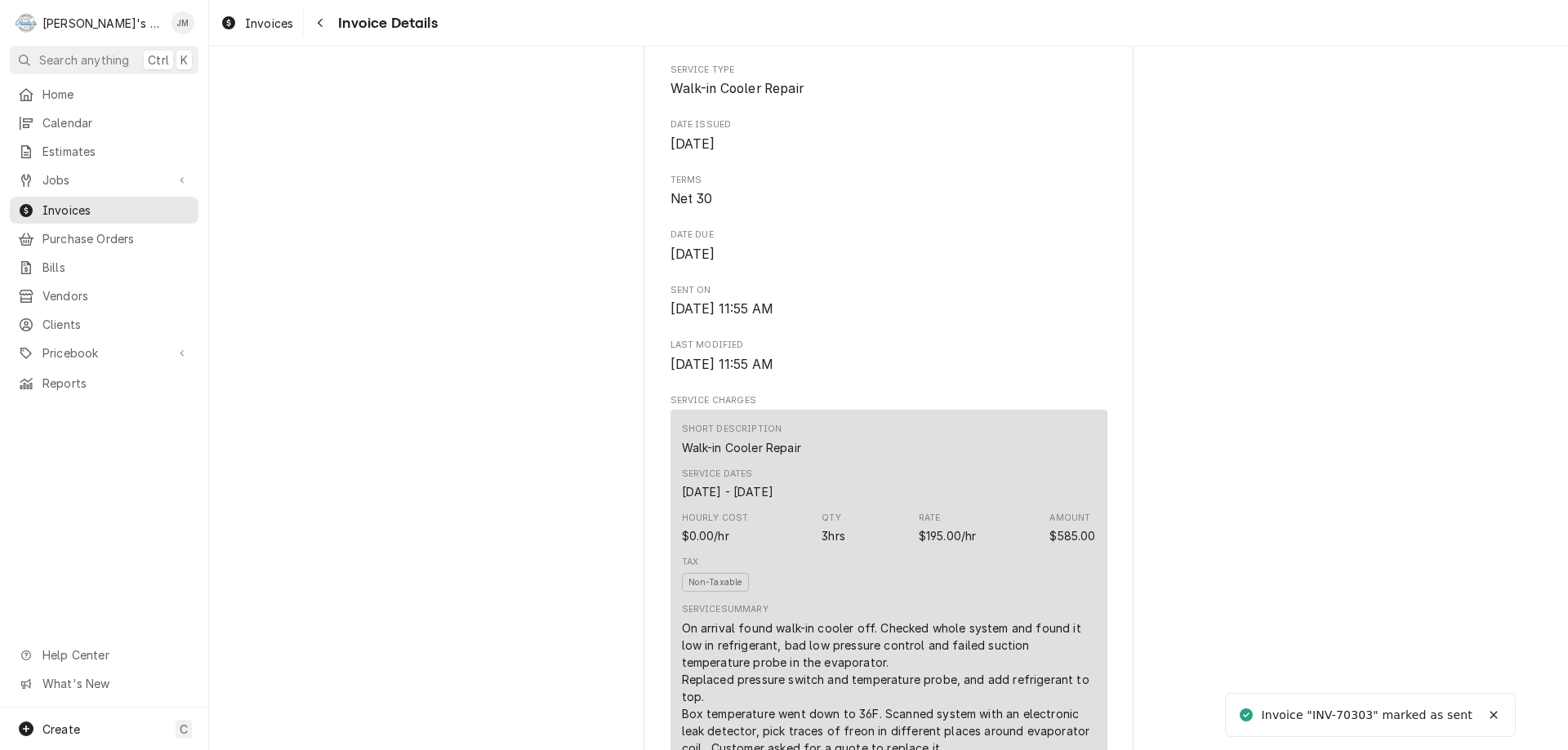
scroll to position [2498, 0]
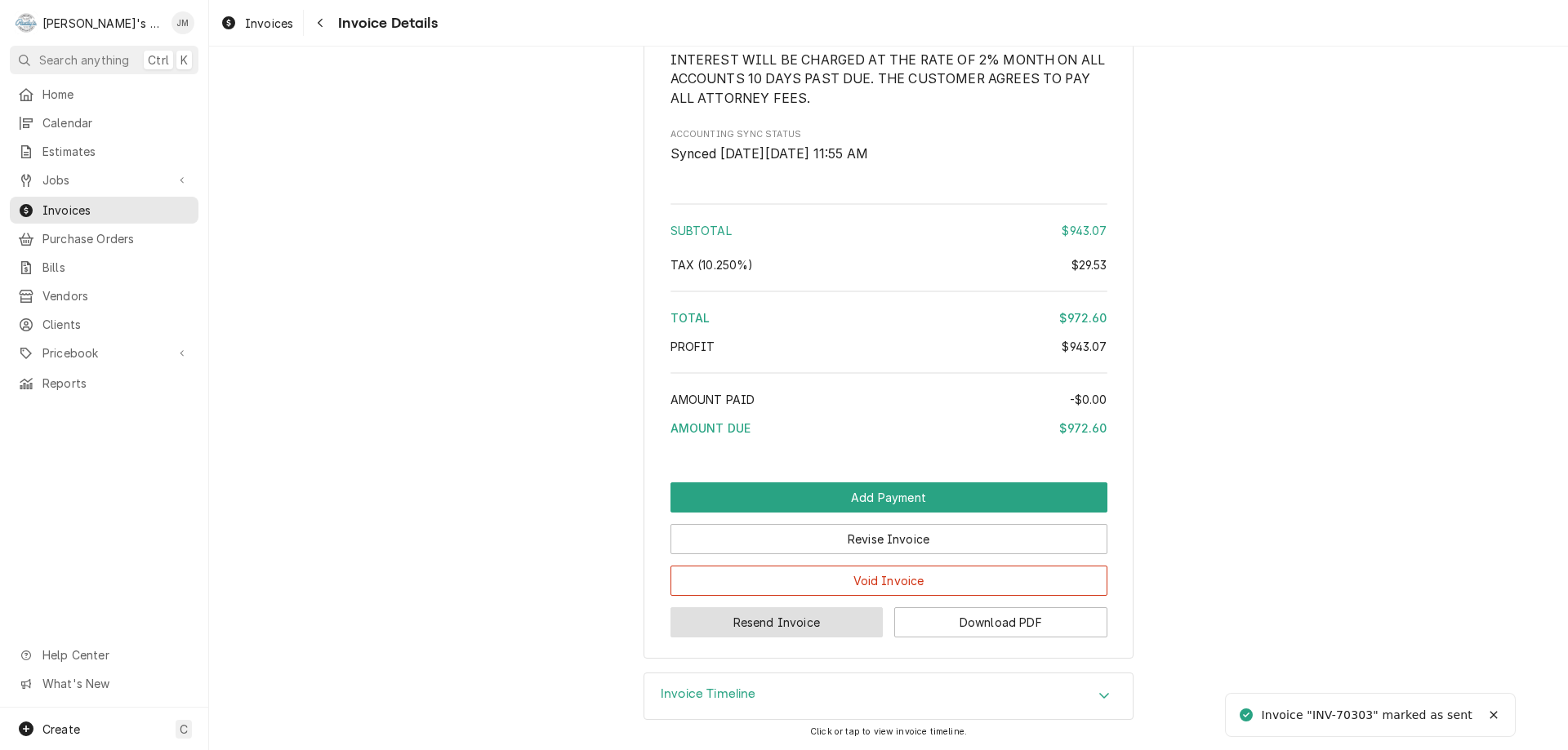
click at [792, 622] on button "Resend Invoice" at bounding box center [777, 622] width 213 height 30
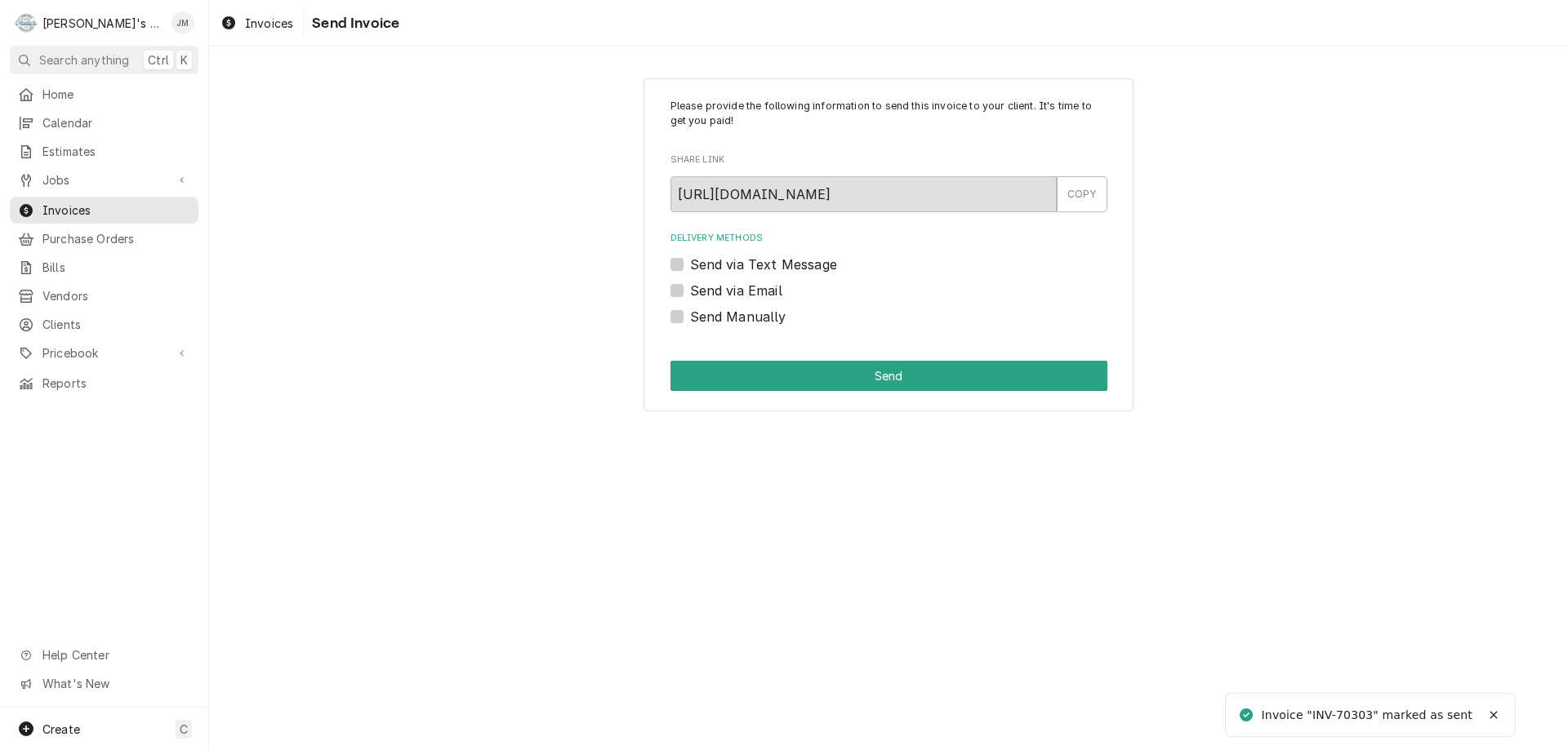
drag, startPoint x: 715, startPoint y: 290, endPoint x: 723, endPoint y: 297, distance: 10.6
click at [715, 292] on label "Send via Email" at bounding box center [736, 291] width 92 height 20
click at [715, 292] on input "Send via Email" at bounding box center [908, 299] width 437 height 36
checkbox input "true"
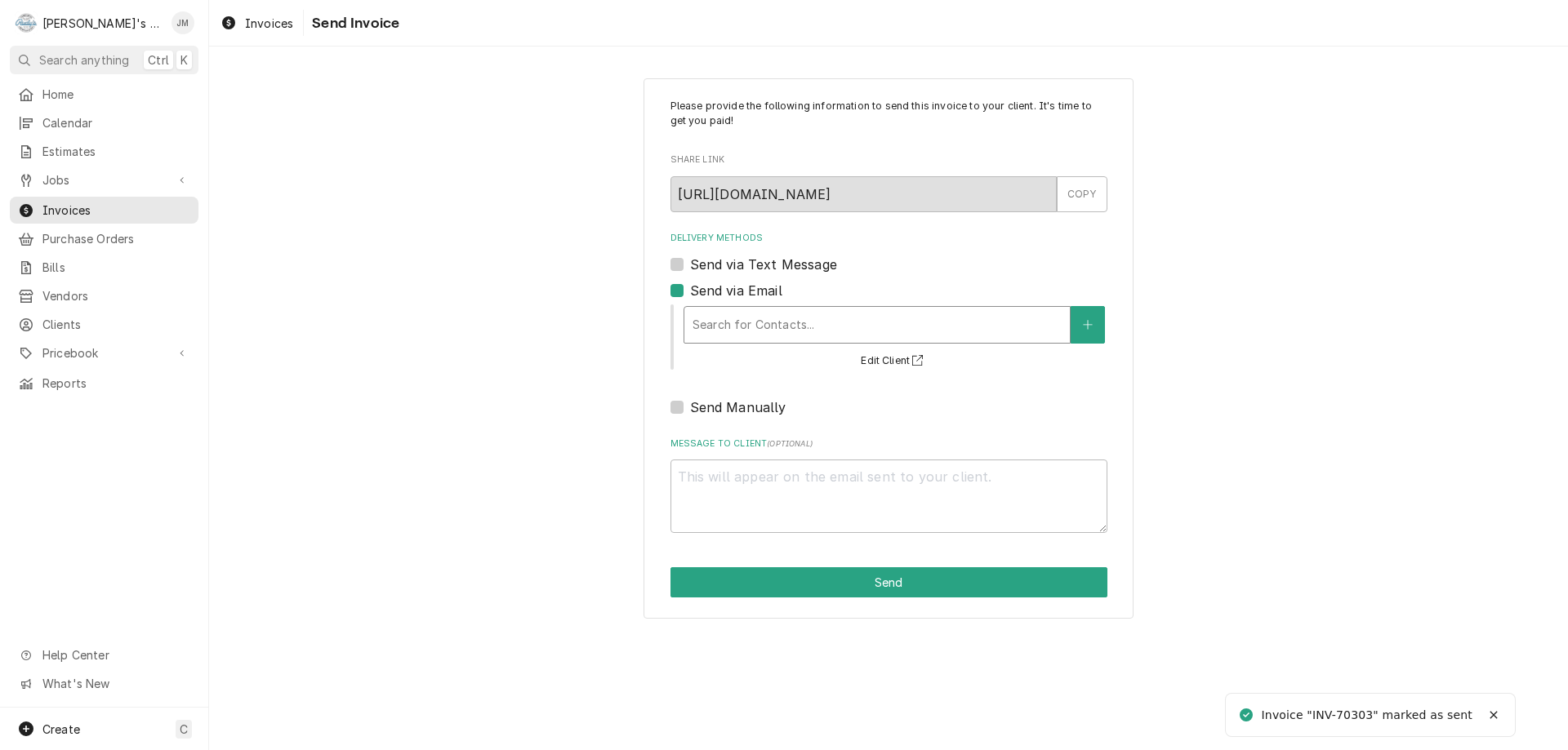
click at [758, 328] on div "Delivery Methods" at bounding box center [877, 325] width 370 height 29
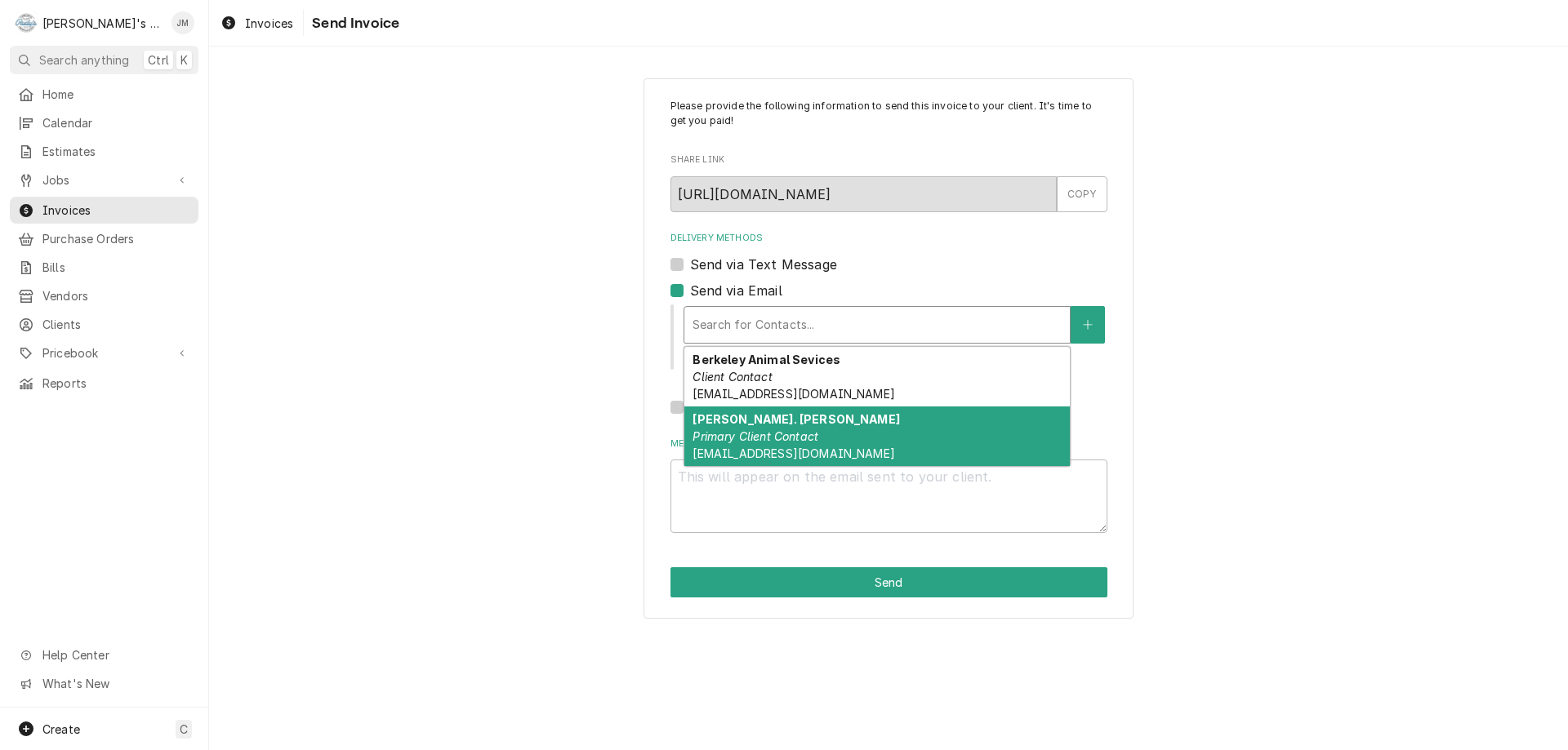
click at [744, 440] on em "Primary Client Contact" at bounding box center [755, 436] width 126 height 14
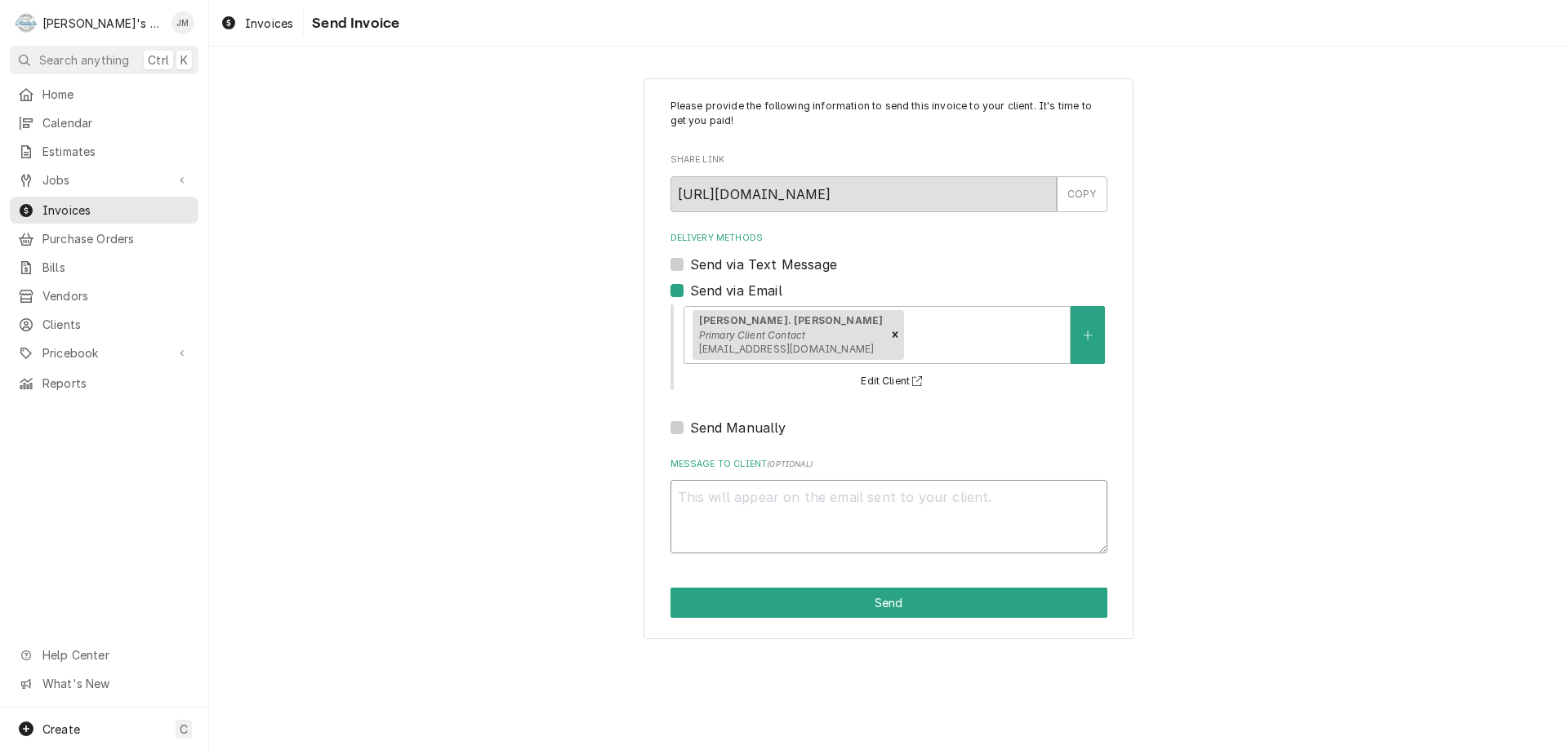
click at [781, 520] on textarea "Message to Client ( optional )" at bounding box center [889, 516] width 437 height 74
type textarea "x"
type textarea "T"
type textarea "x"
type textarea "Th"
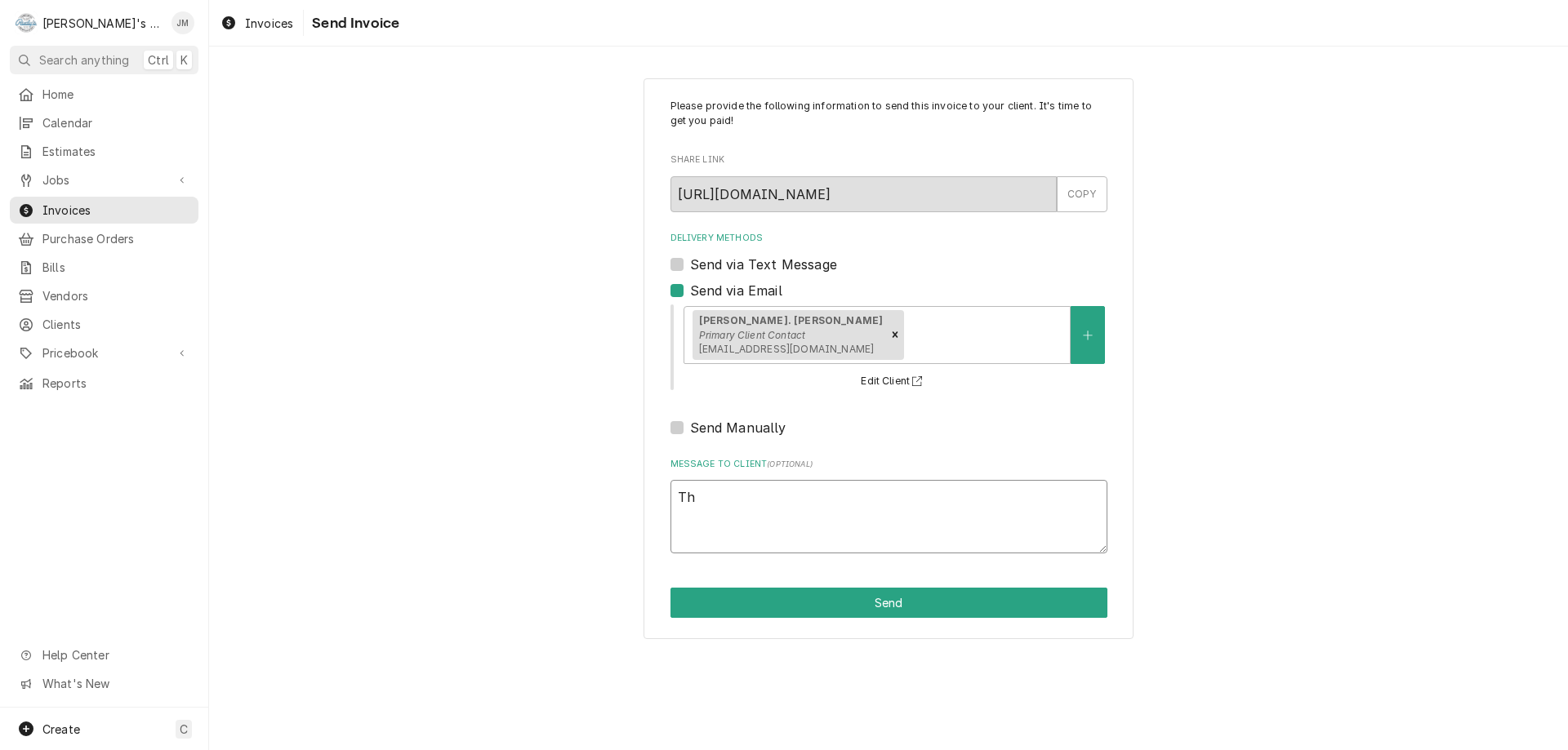
type textarea "x"
type textarea "Tha"
type textarea "x"
type textarea "Than"
type textarea "x"
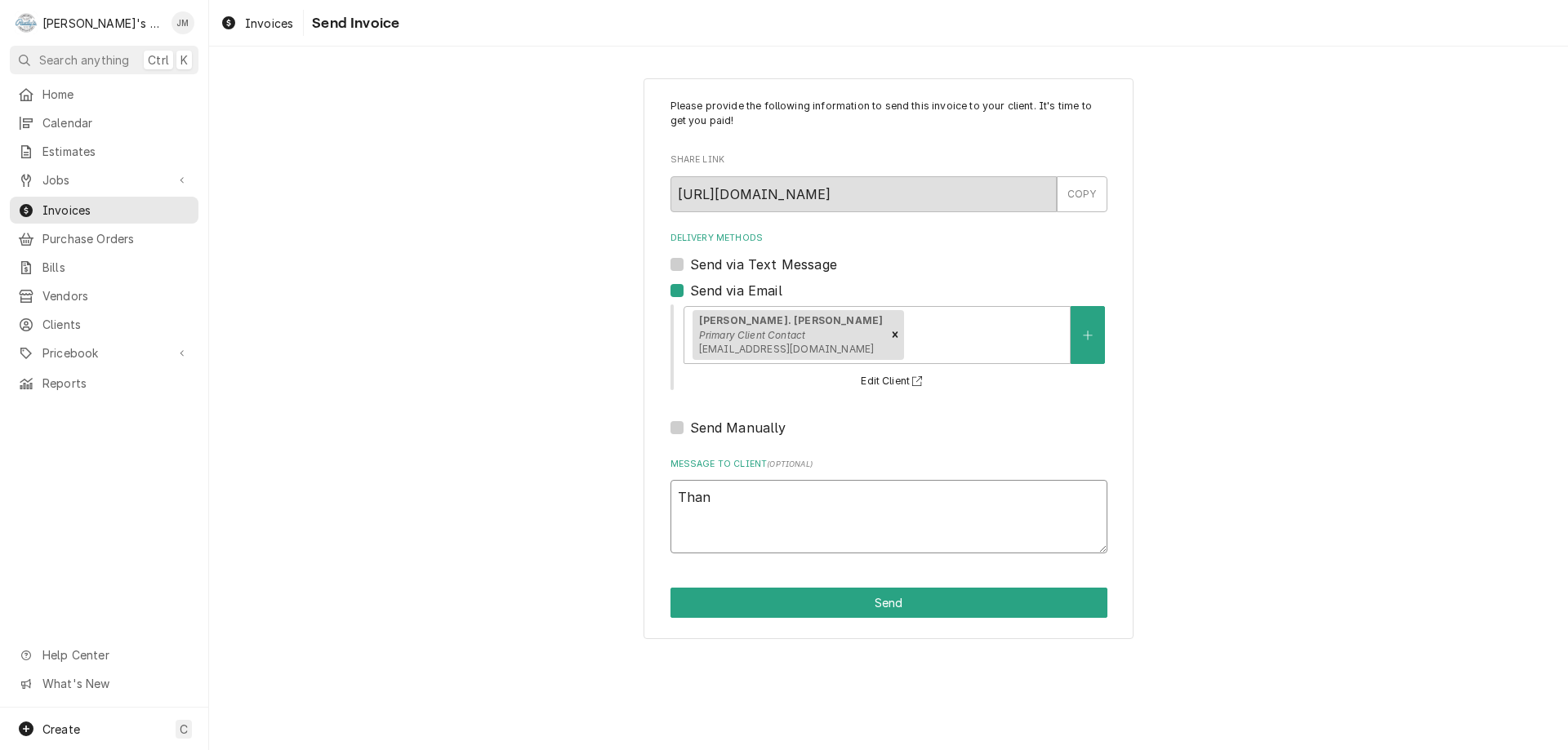
type textarea "Thank"
type textarea "x"
type textarea "Thank"
type textarea "x"
type textarea "Thank y"
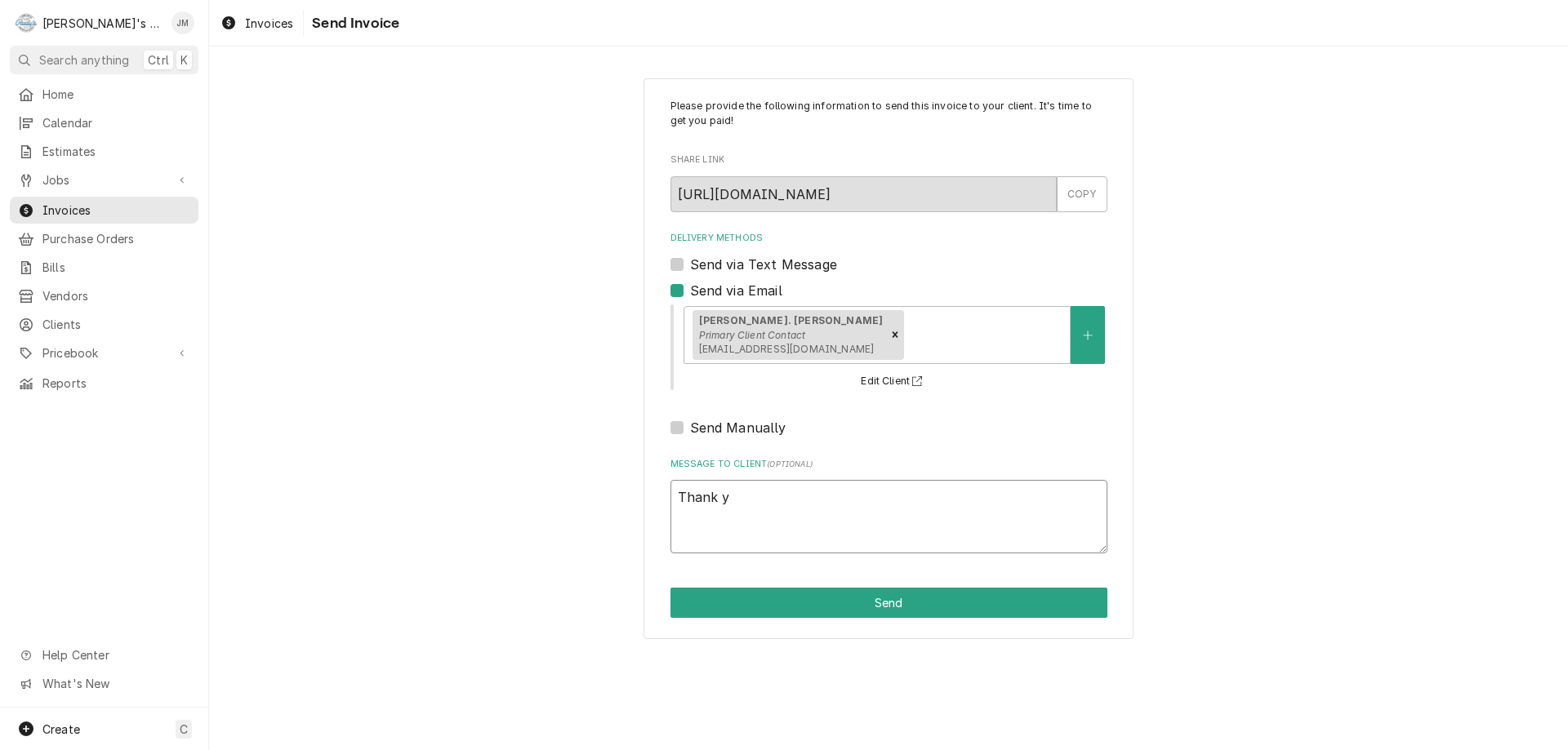
type textarea "x"
type textarea "Thank yo"
type textarea "x"
type textarea "Thank yoi"
type textarea "x"
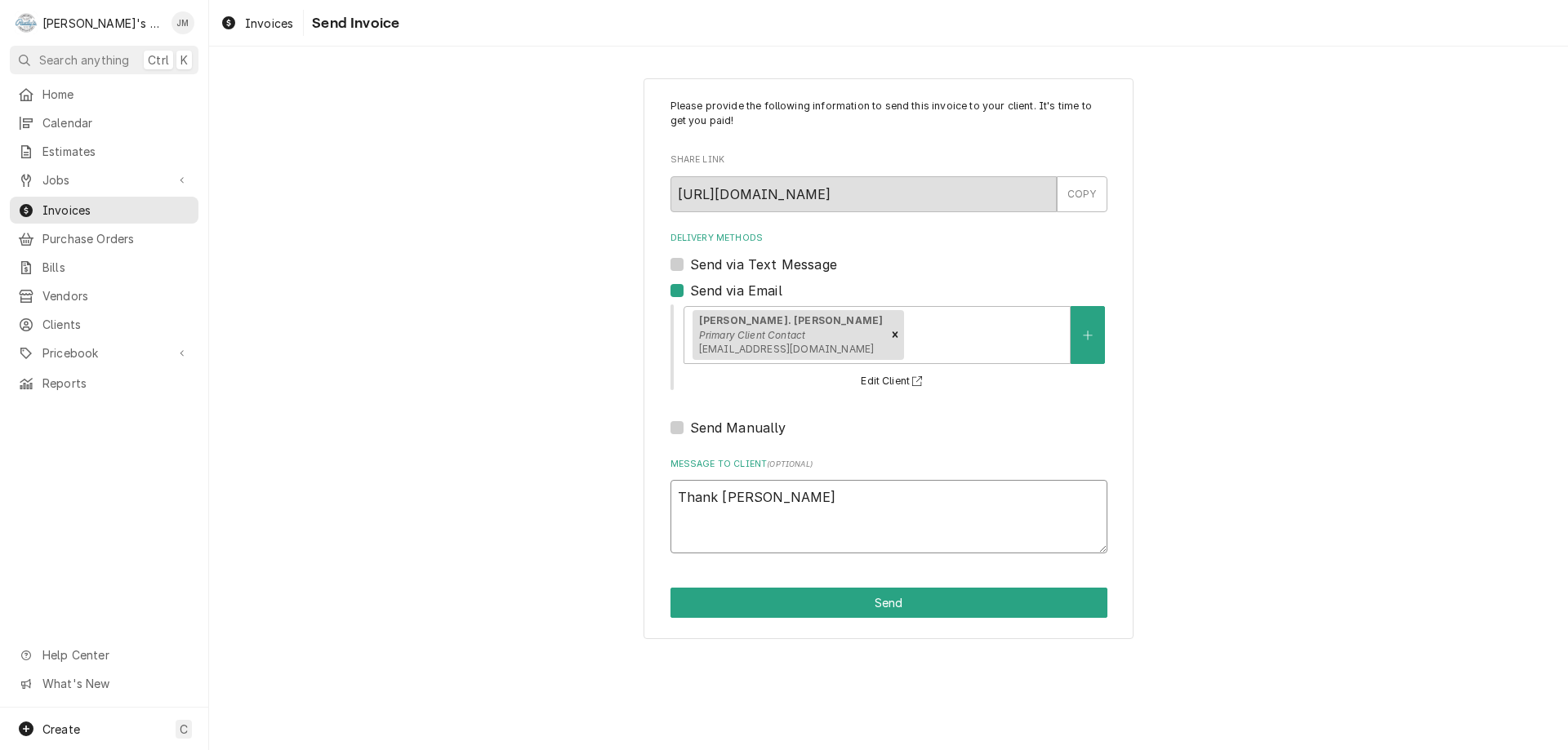
type textarea "Thank yoi"
type textarea "x"
type textarea "Thank yoi f"
type textarea "x"
type textarea "Thank yoi fo"
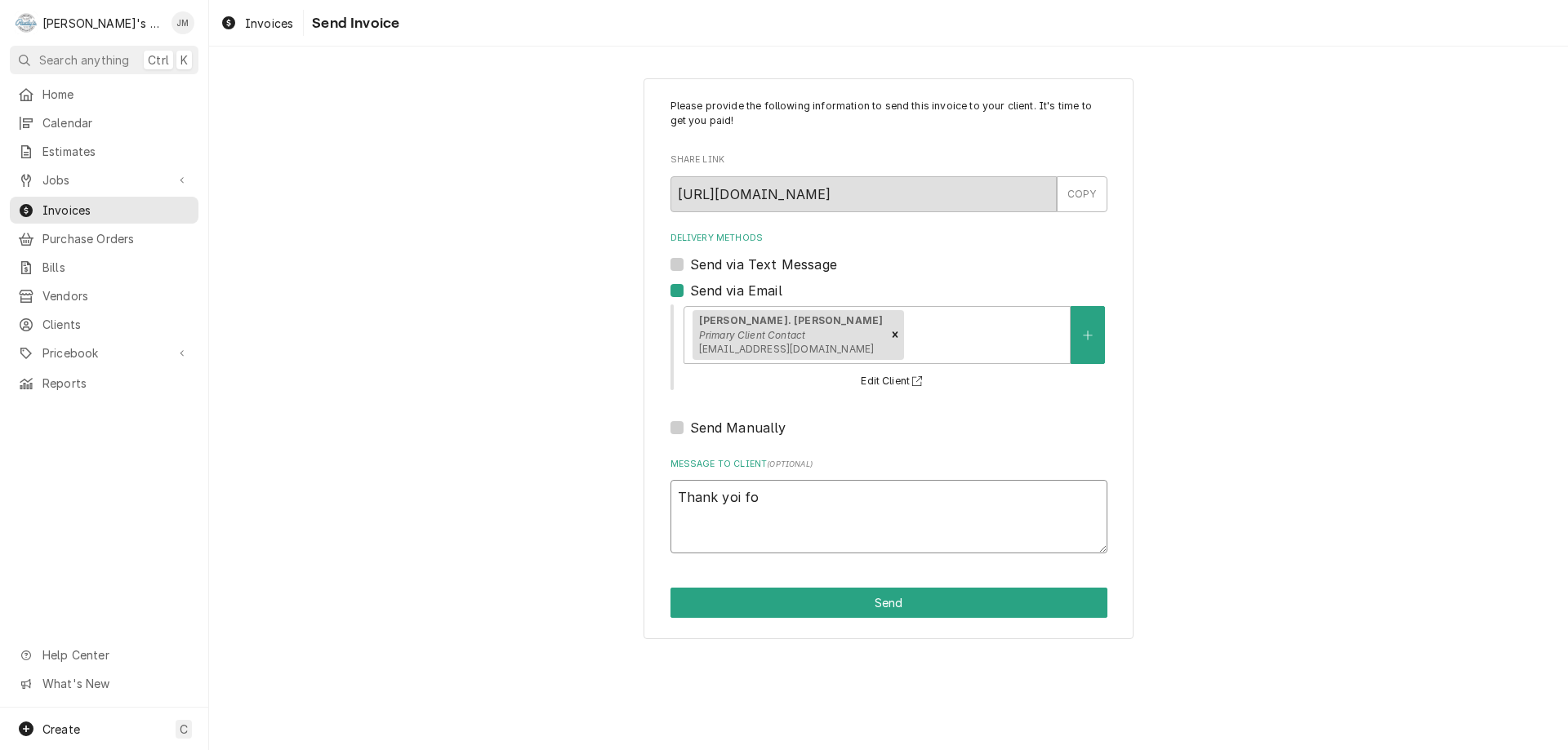
type textarea "x"
type textarea "Thank yoi f"
type textarea "x"
type textarea "Thank yoi"
type textarea "x"
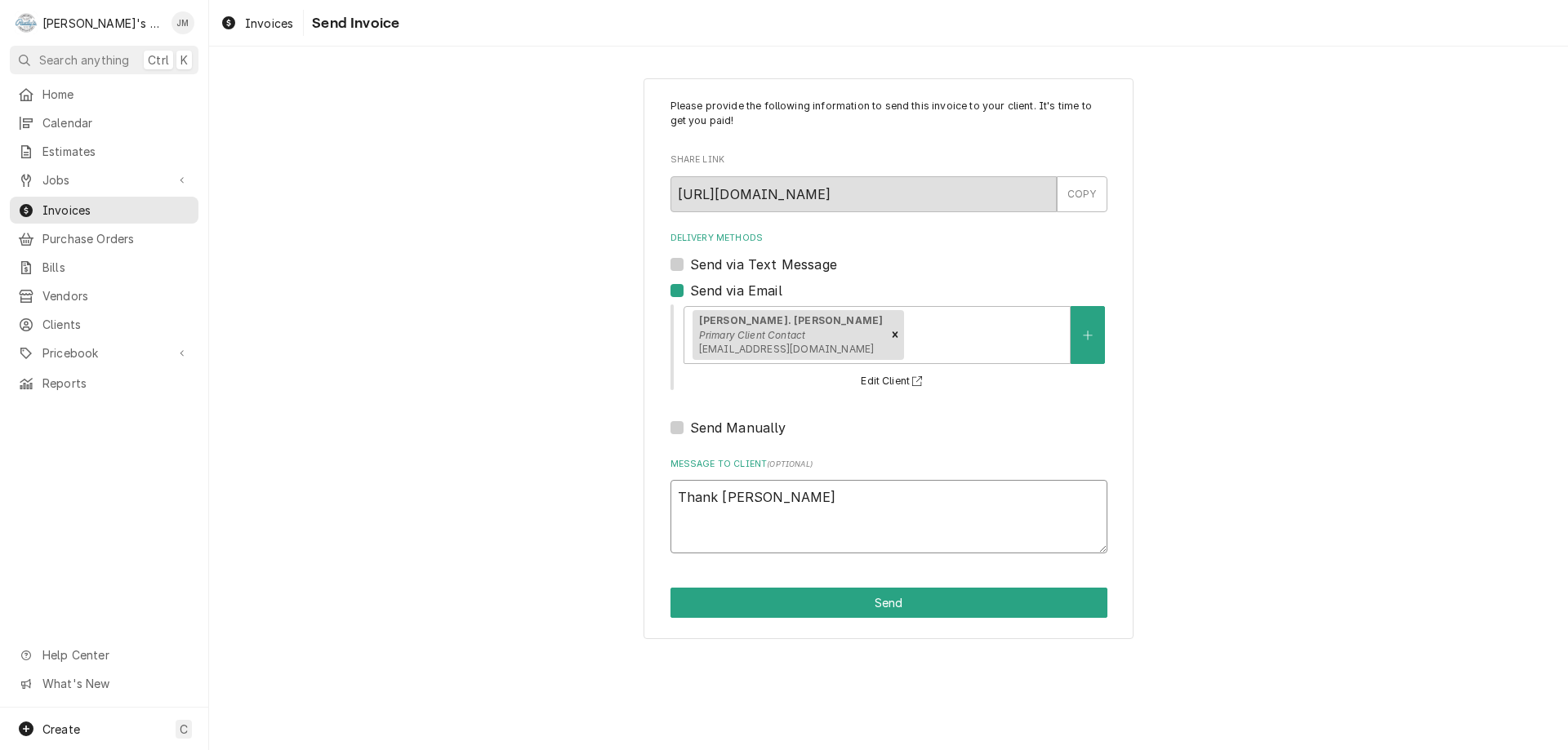
type textarea "Thank yoi"
type textarea "x"
type textarea "Thank yo"
type textarea "x"
type textarea "Thank you"
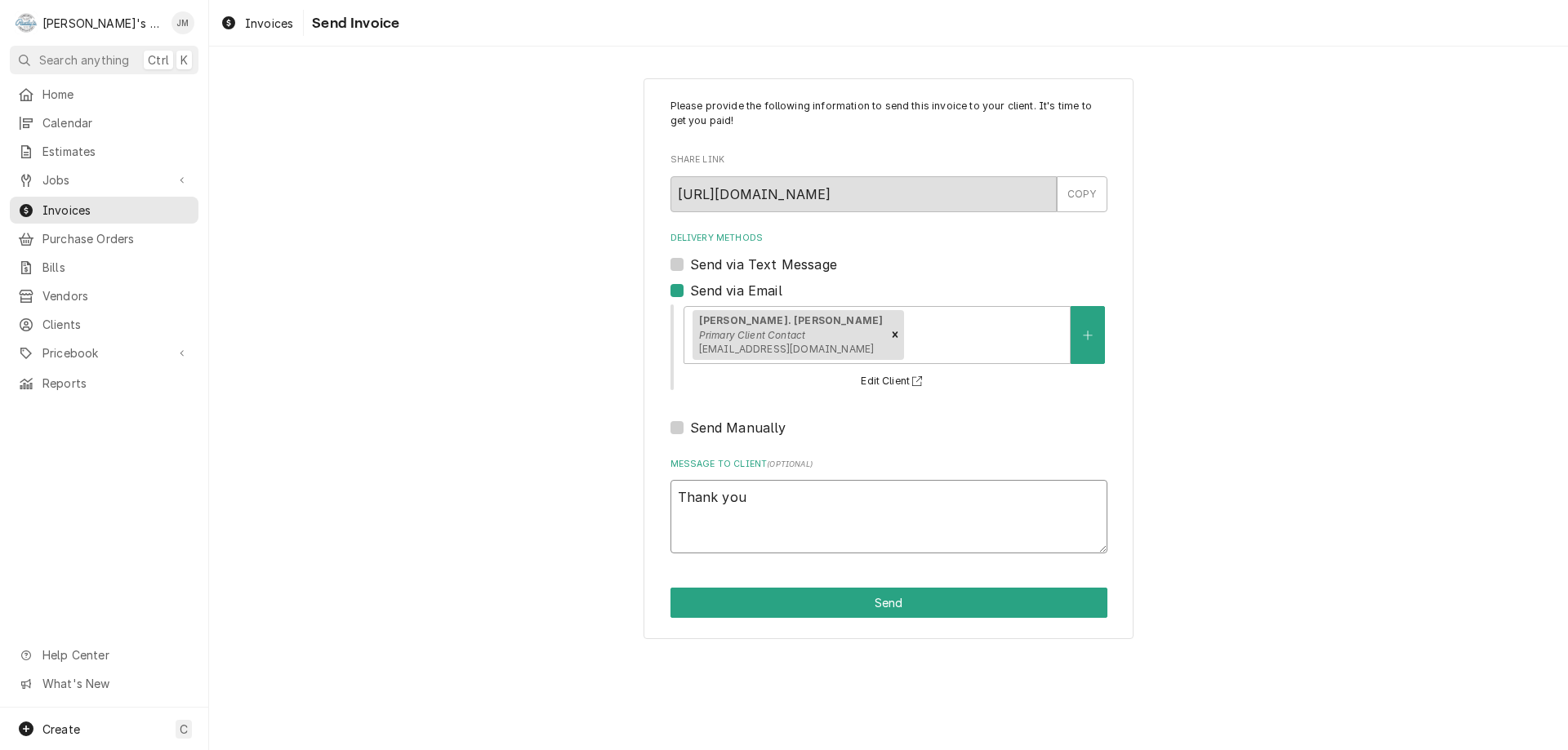
type textarea "x"
type textarea "Thank you"
type textarea "x"
type textarea "Thank you f"
type textarea "x"
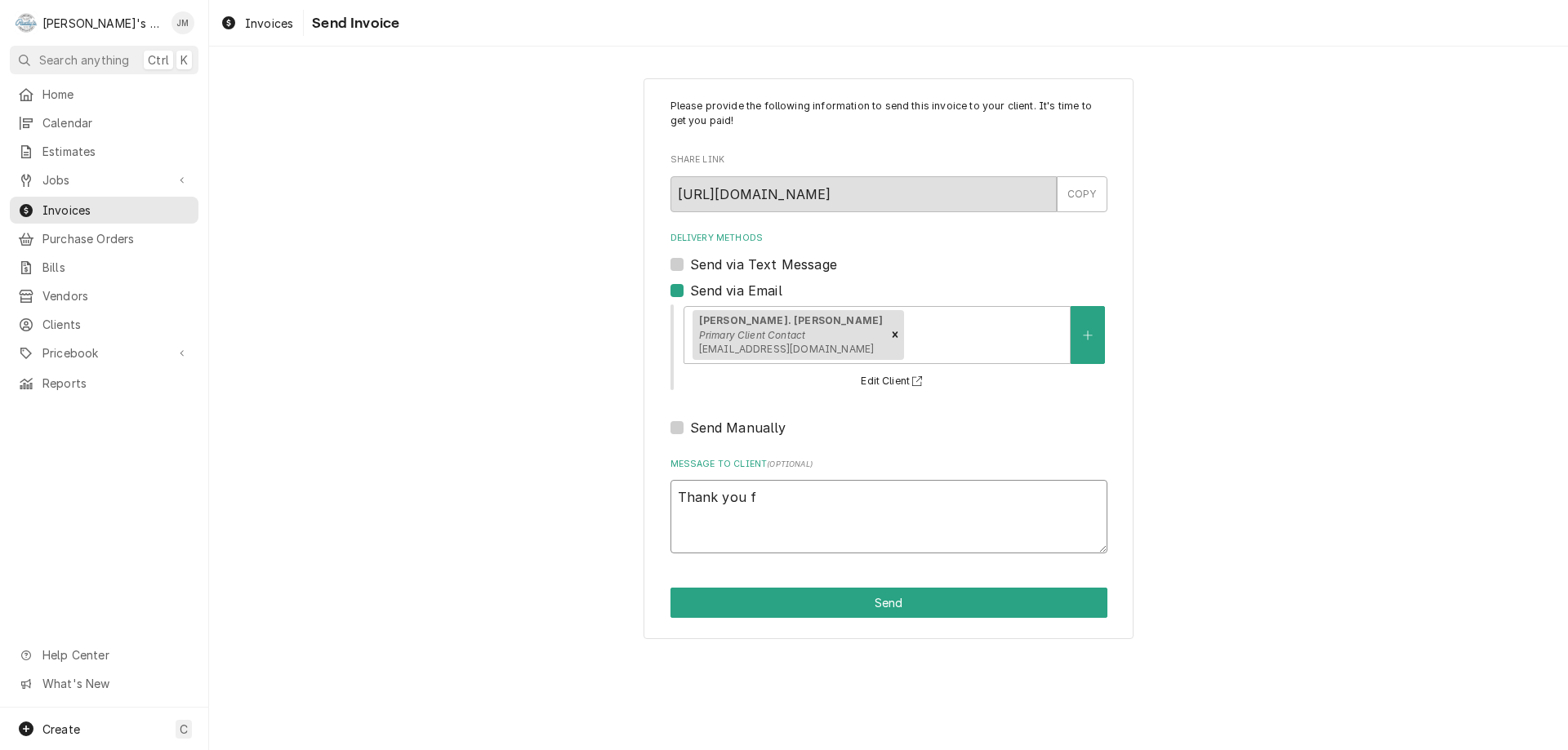
type textarea "Thank you fo"
type textarea "x"
type textarea "Thank you for"
type textarea "x"
type textarea "Thank you for"
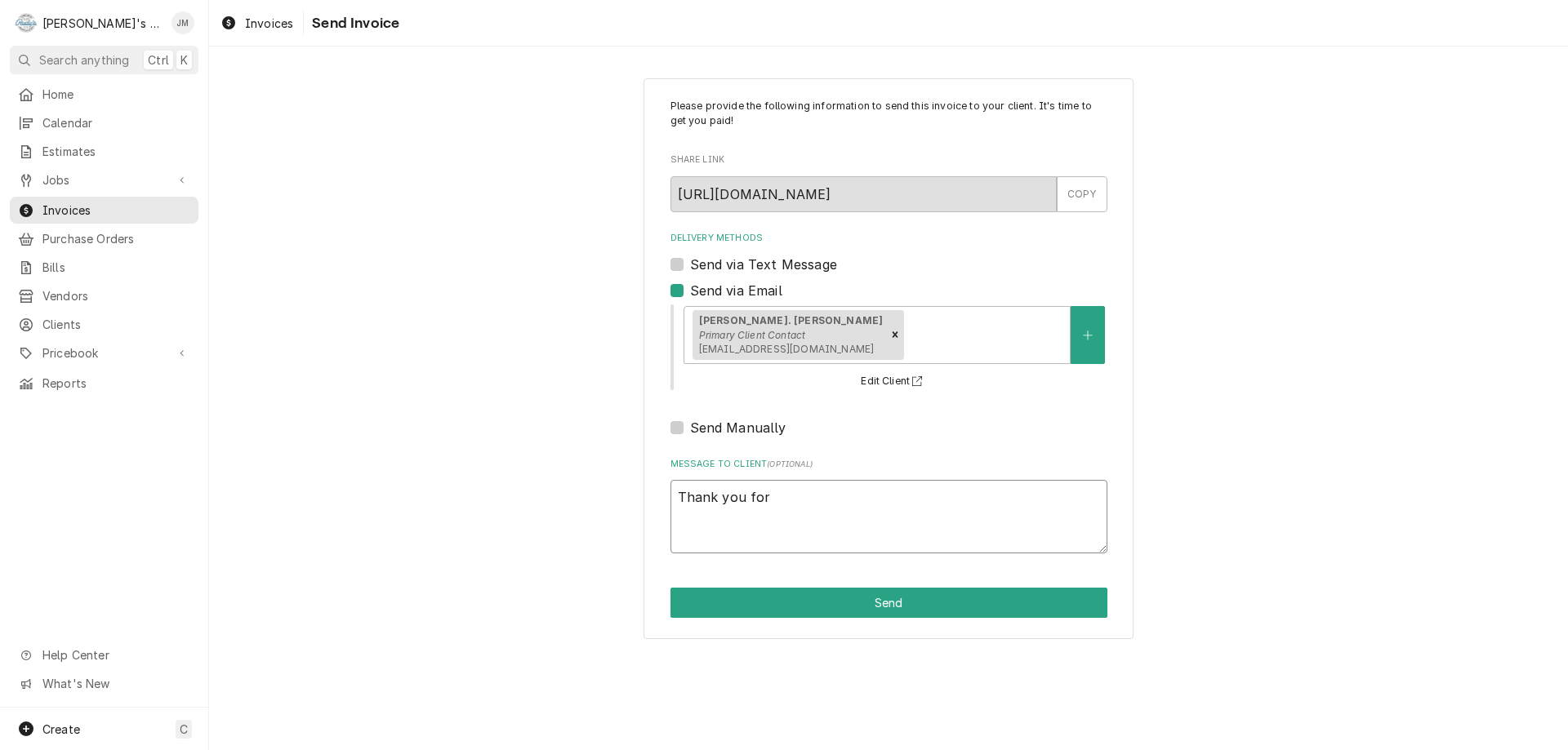
type textarea "x"
type textarea "Thank you for y"
type textarea "x"
type textarea "Thank you for yo"
type textarea "x"
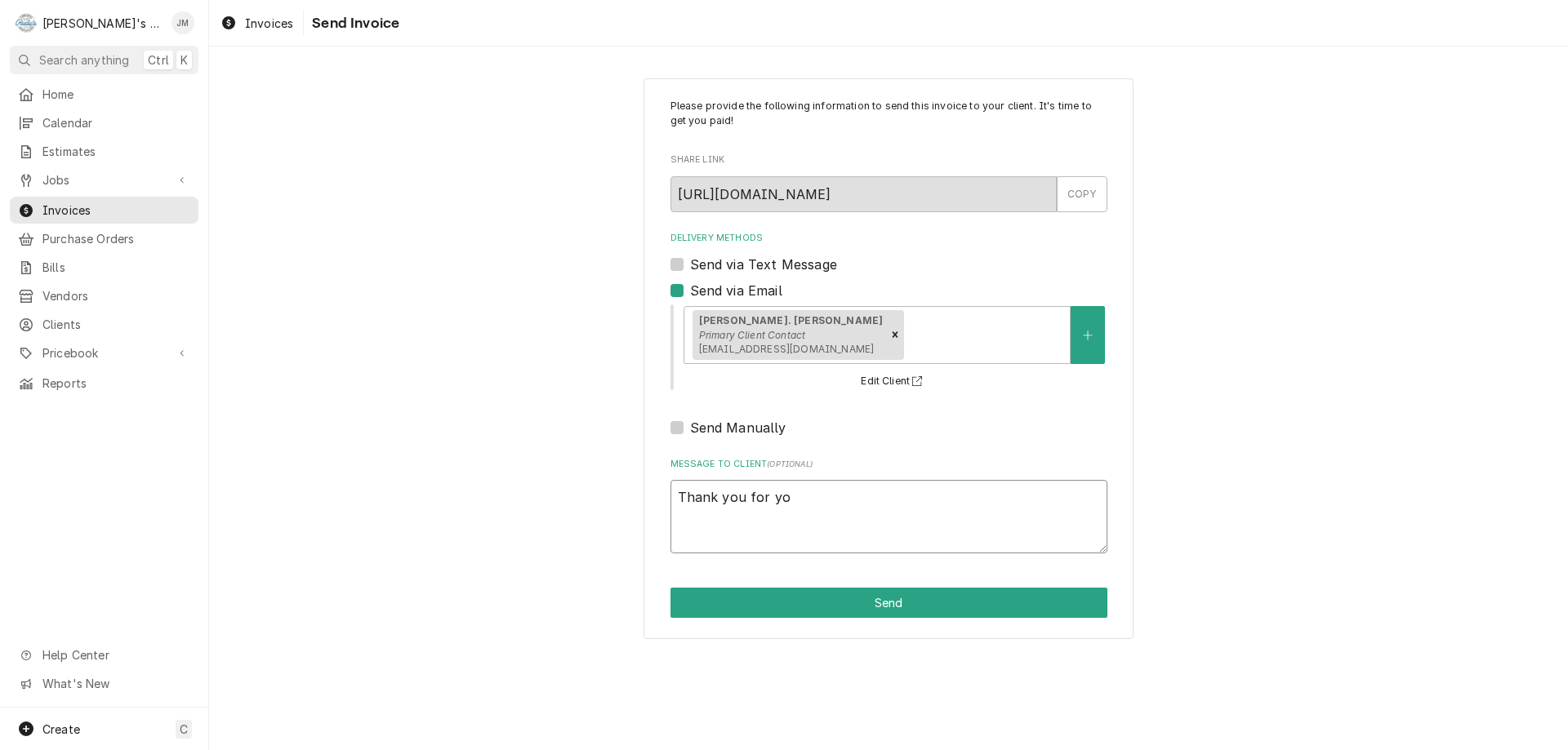
type textarea "Thank you for you"
type textarea "x"
type textarea "Thank you for your"
type textarea "x"
type textarea "Thank you for your"
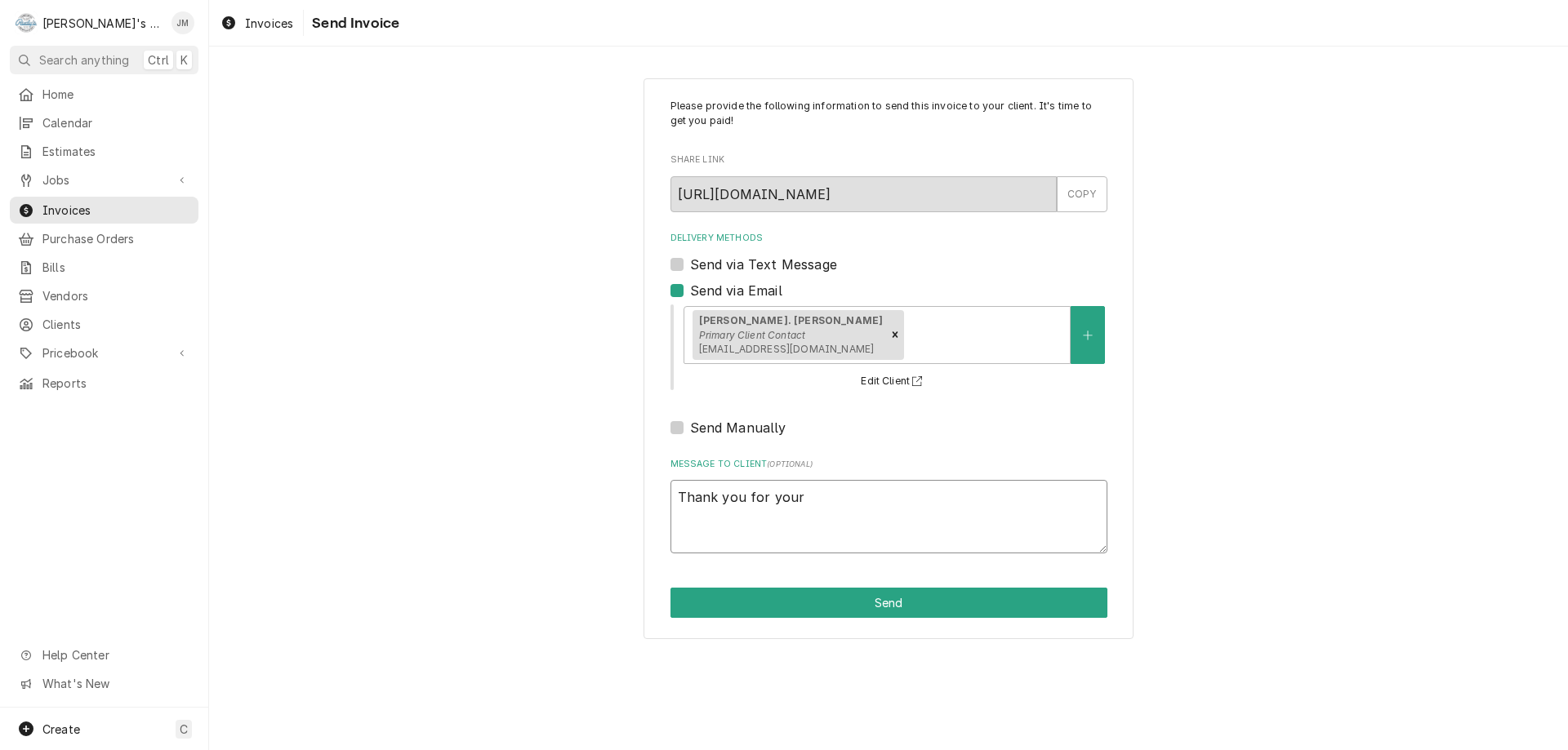
type textarea "x"
type textarea "Thank you for your b"
type textarea "x"
type textarea "Thank you for your bu"
type textarea "x"
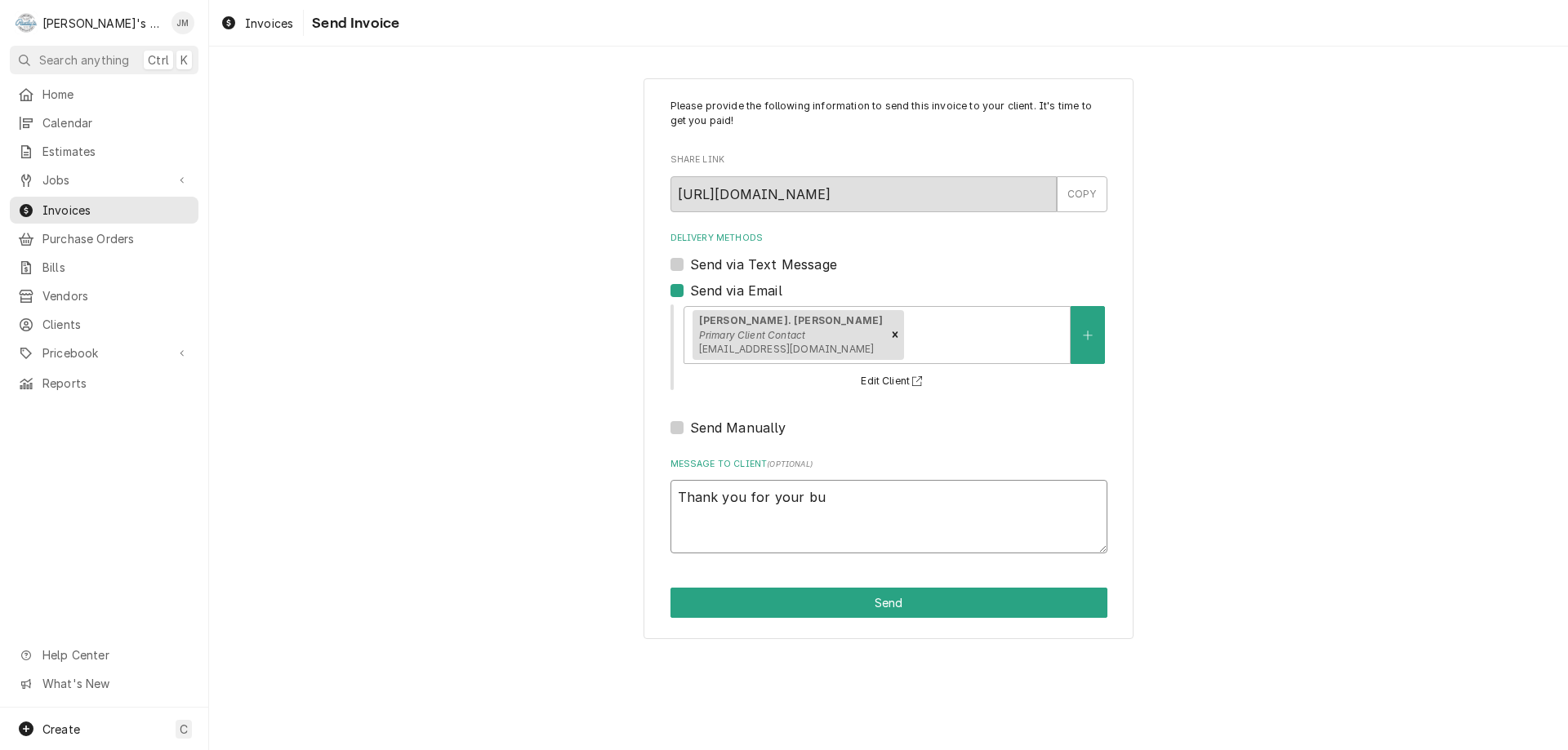
type textarea "Thank you for your bus"
type textarea "x"
type textarea "Thank you for your busi"
type textarea "x"
type textarea "Thank you for your busin"
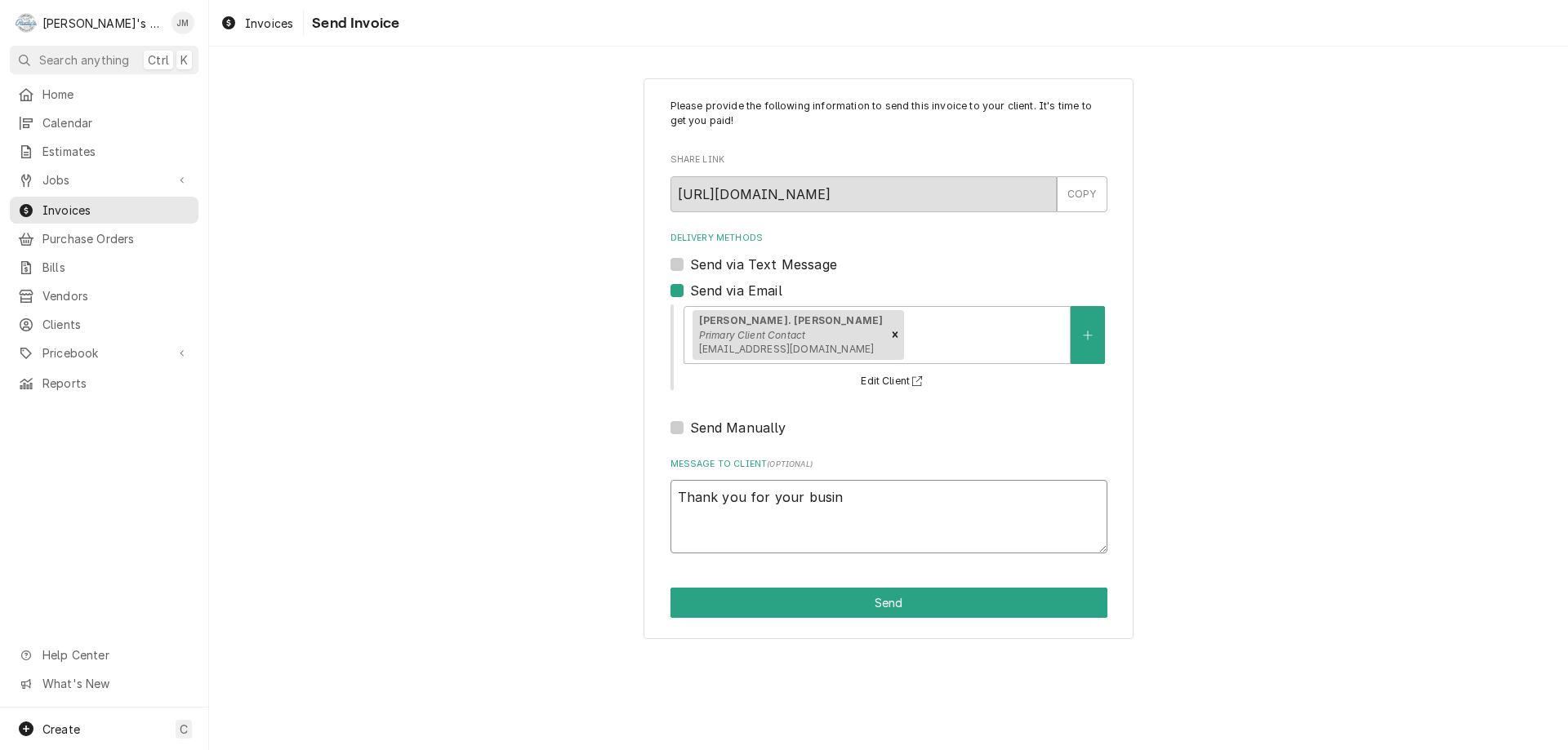
type textarea "x"
type textarea "Thank you for your busine"
type textarea "x"
type textarea "Thank you for your busines"
type textarea "x"
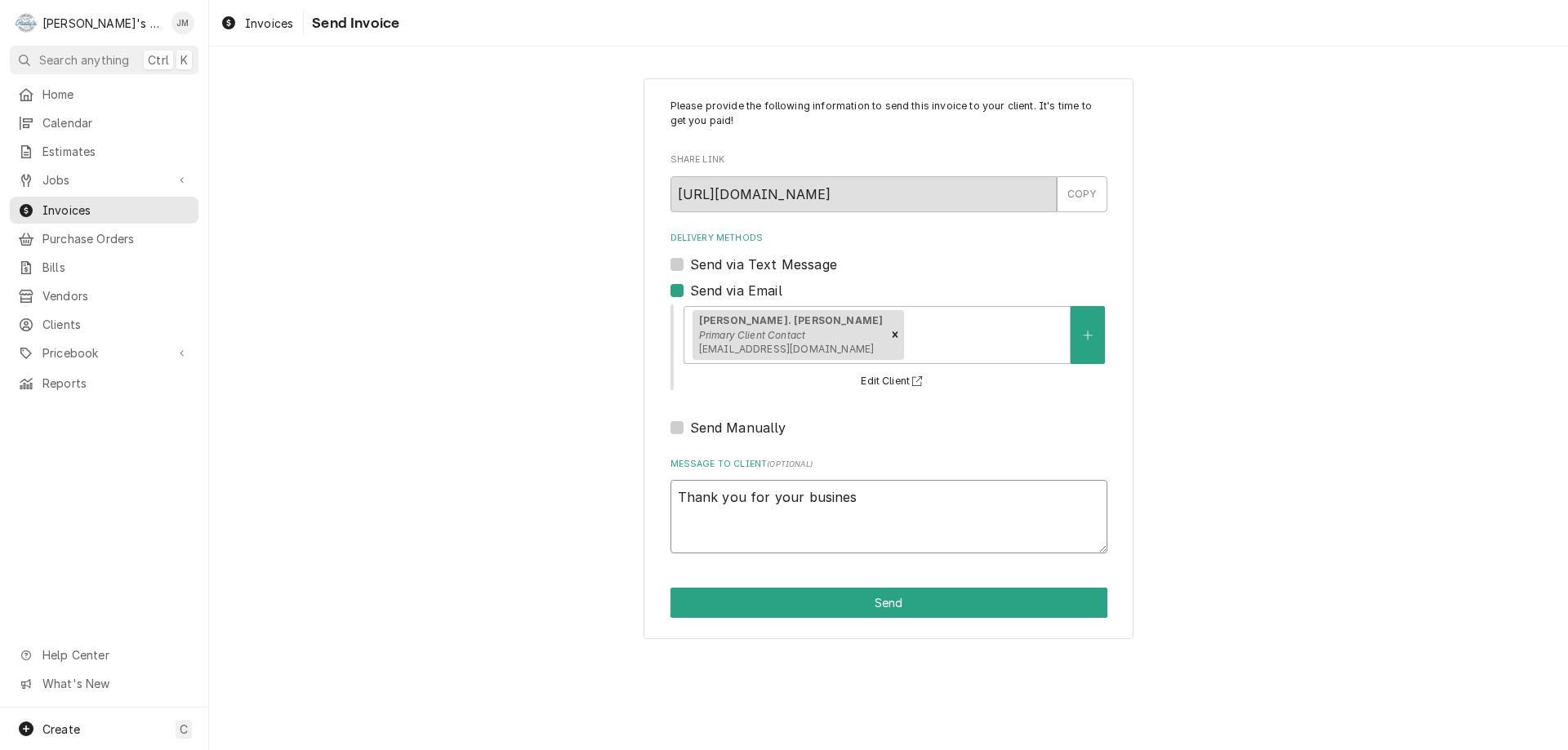
type textarea "Thank you for your business"
type textarea "x"
type textarea "Thank you for your business."
type textarea "x"
type textarea "Thank you for your business."
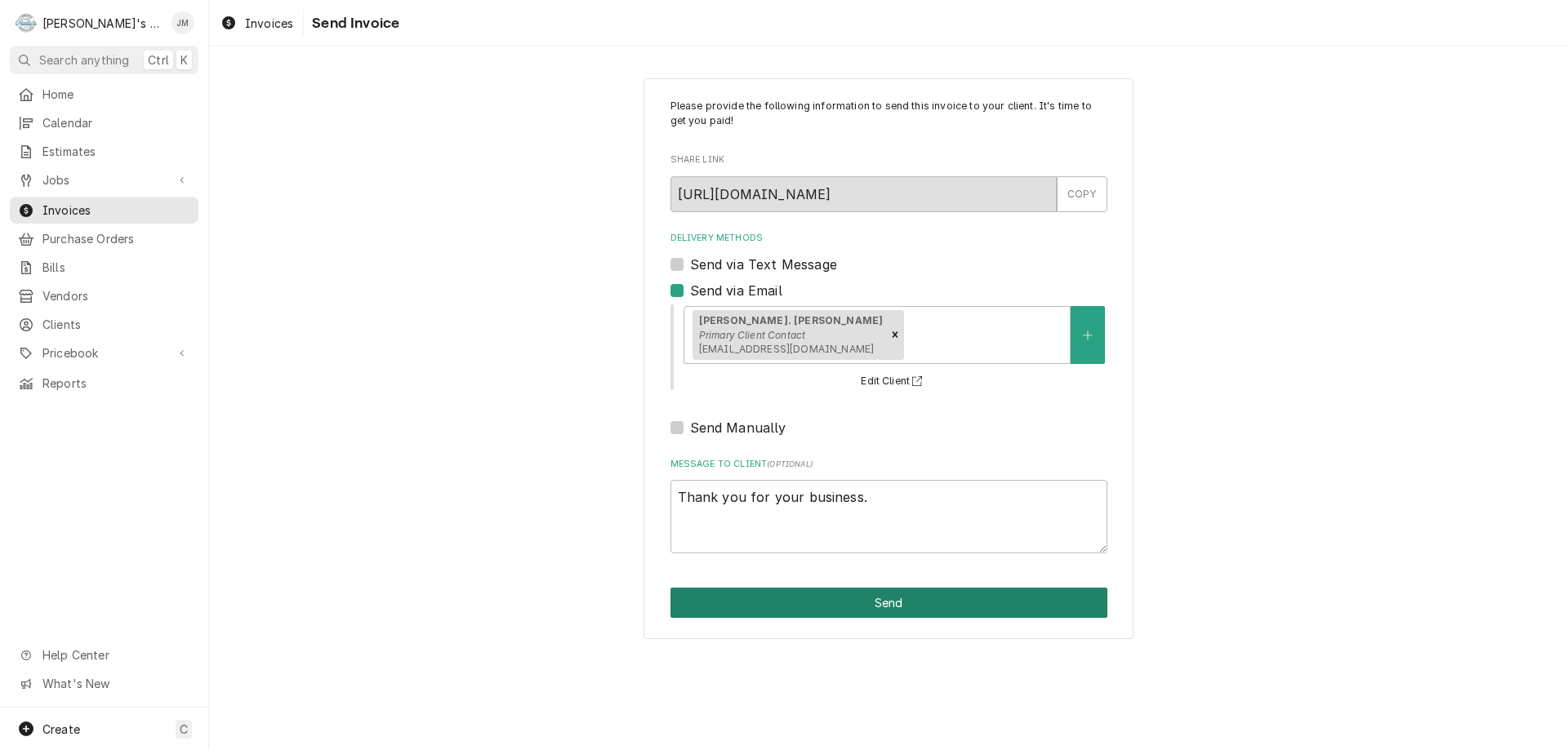
click at [899, 599] on button "Send" at bounding box center [889, 602] width 437 height 30
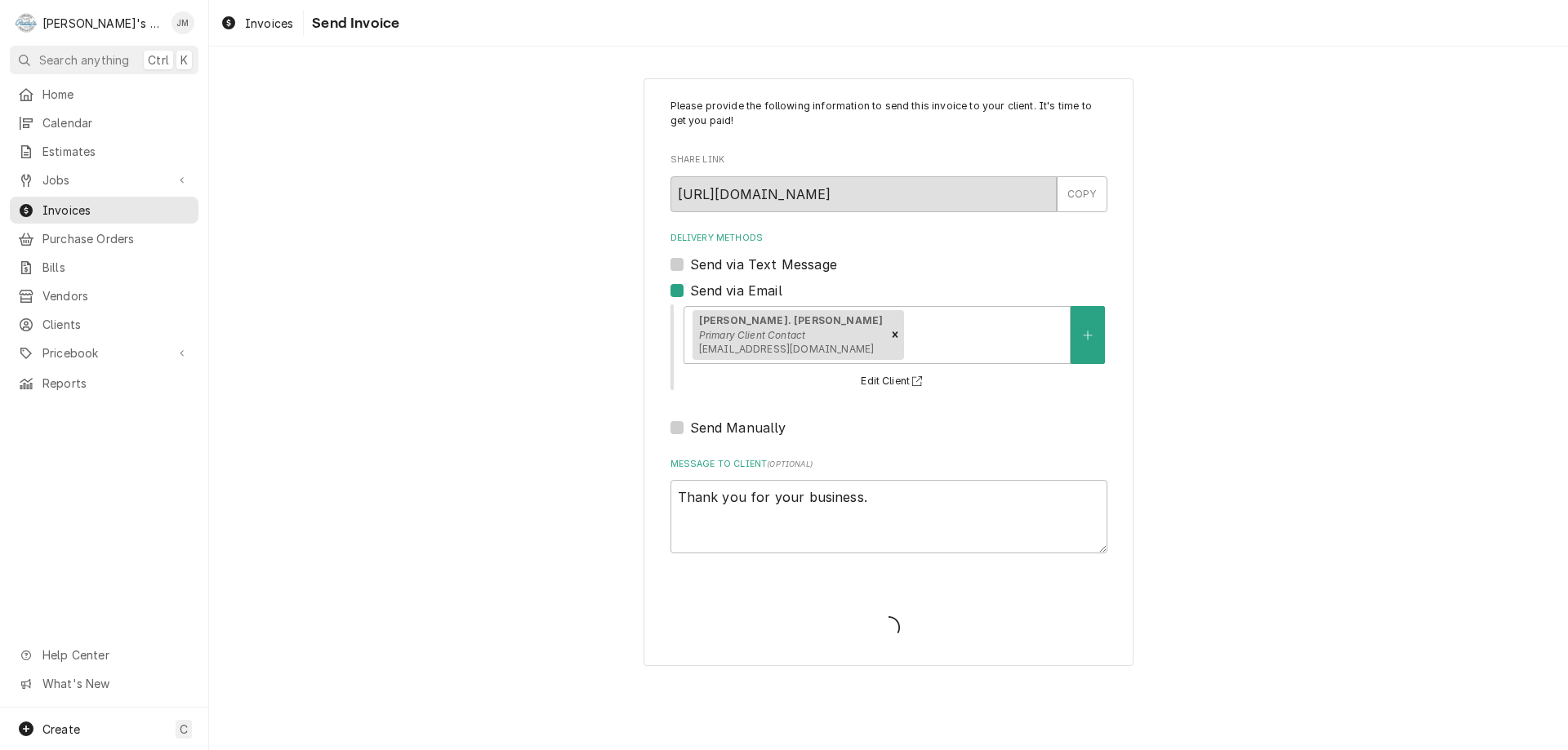
type textarea "x"
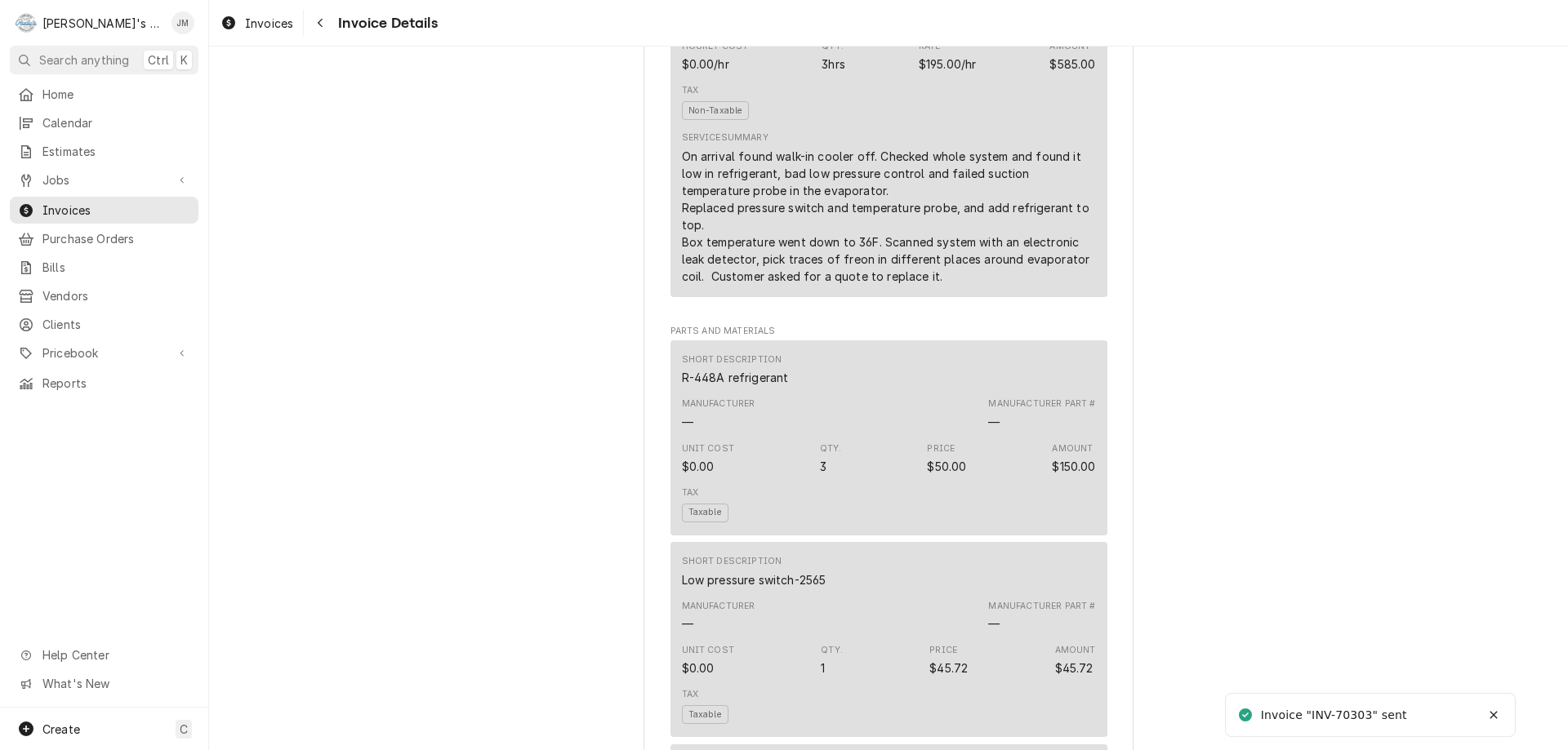
scroll to position [2498, 0]
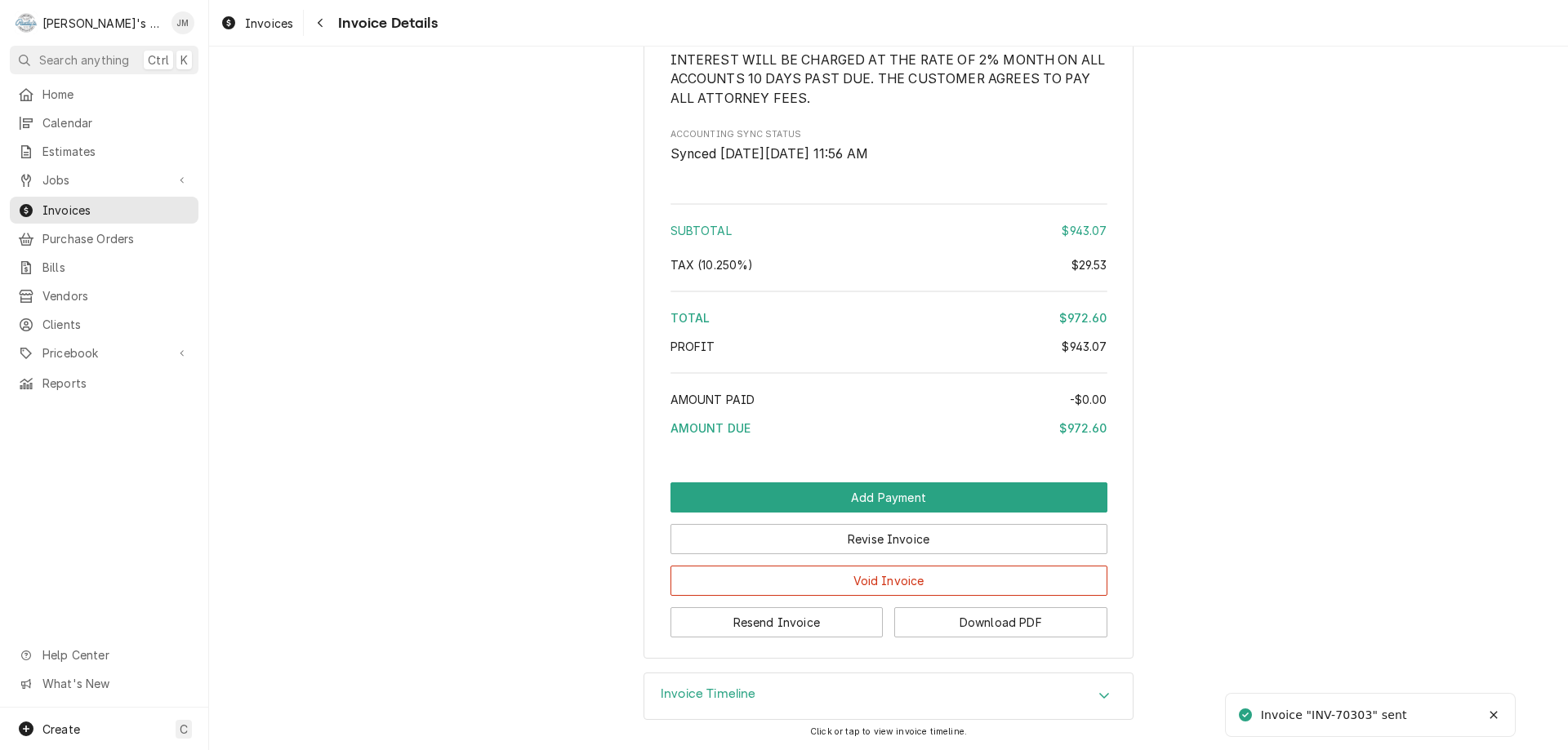
click at [705, 706] on div "Invoice Timeline" at bounding box center [708, 696] width 96 height 20
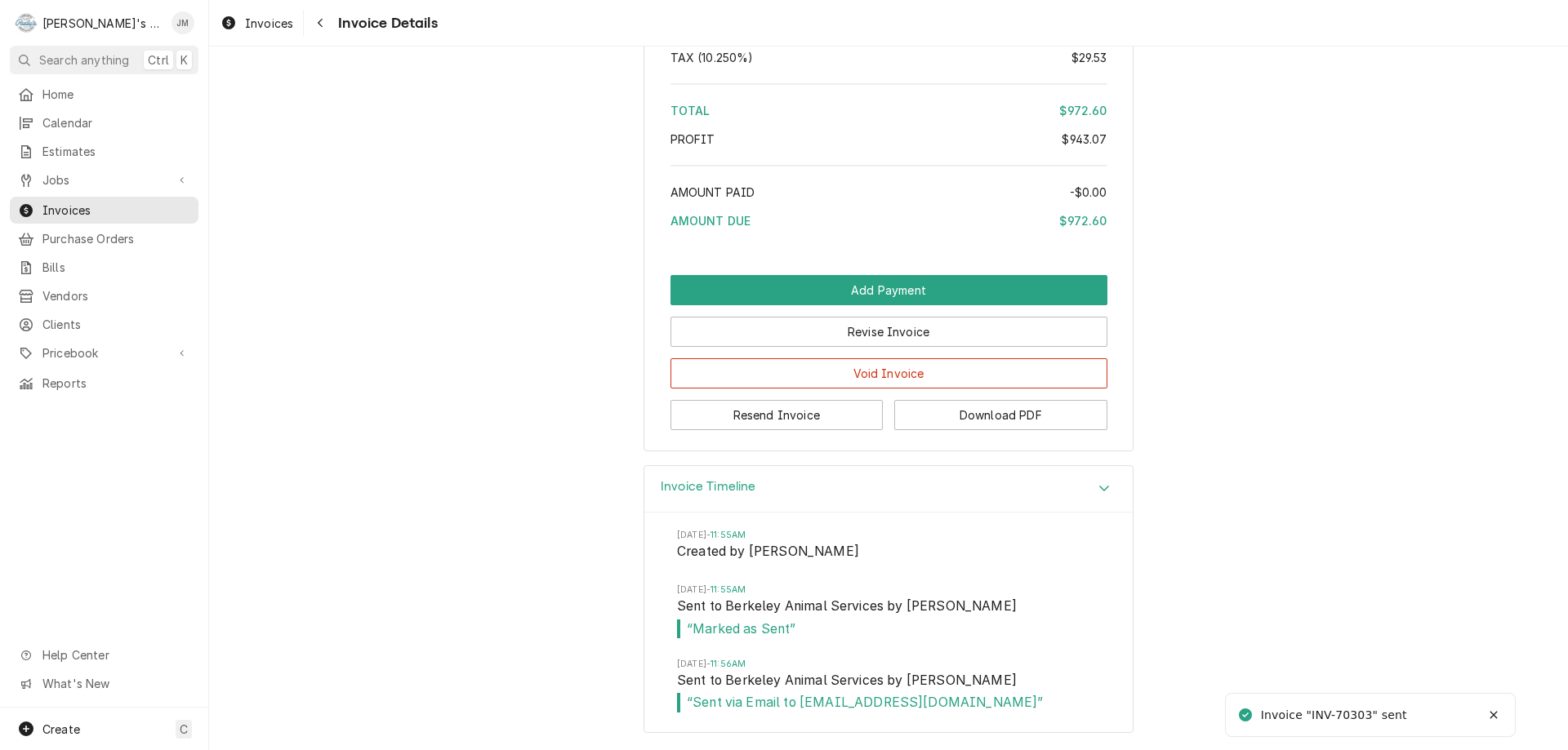
scroll to position [2135, 0]
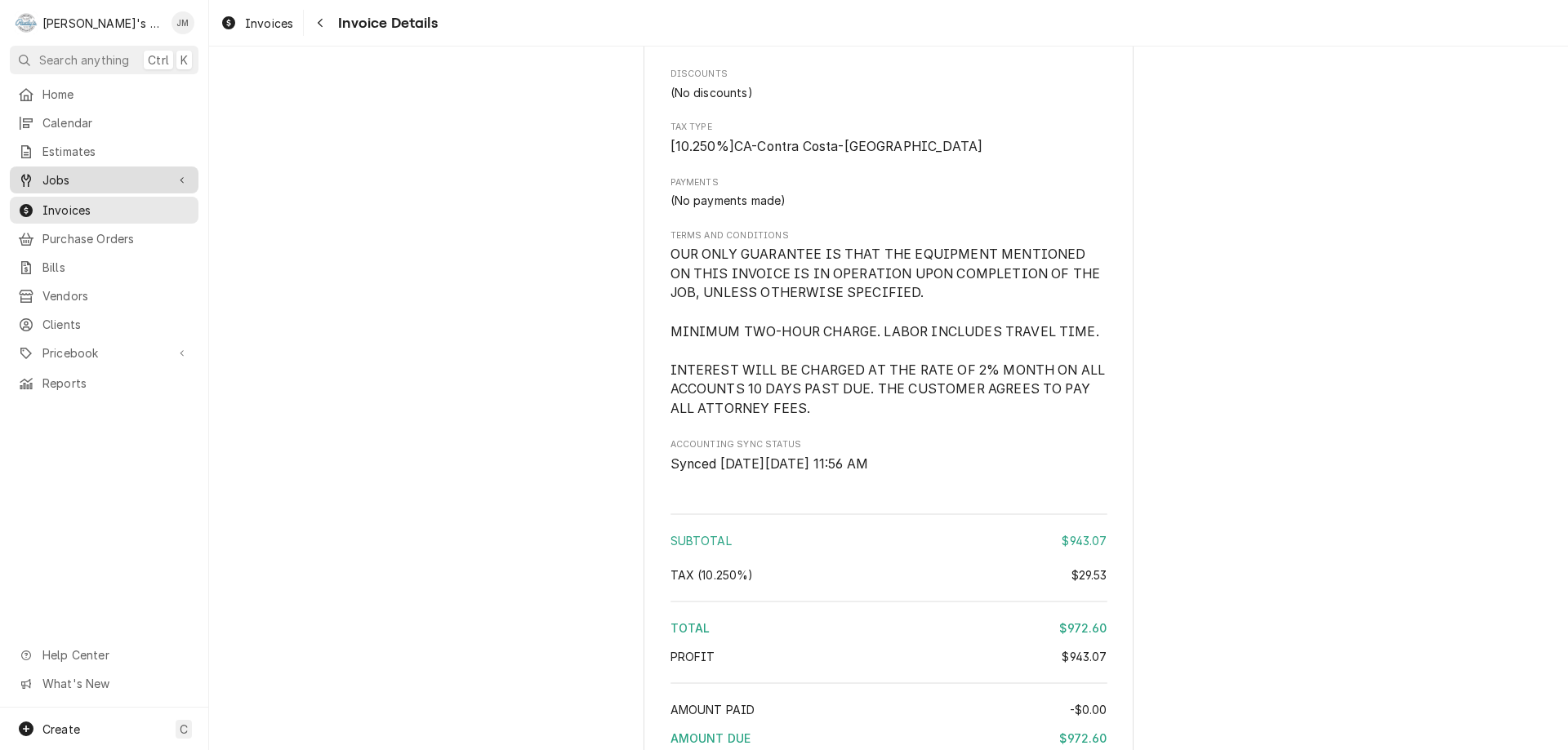
click at [65, 172] on span "Jobs" at bounding box center [104, 180] width 123 height 17
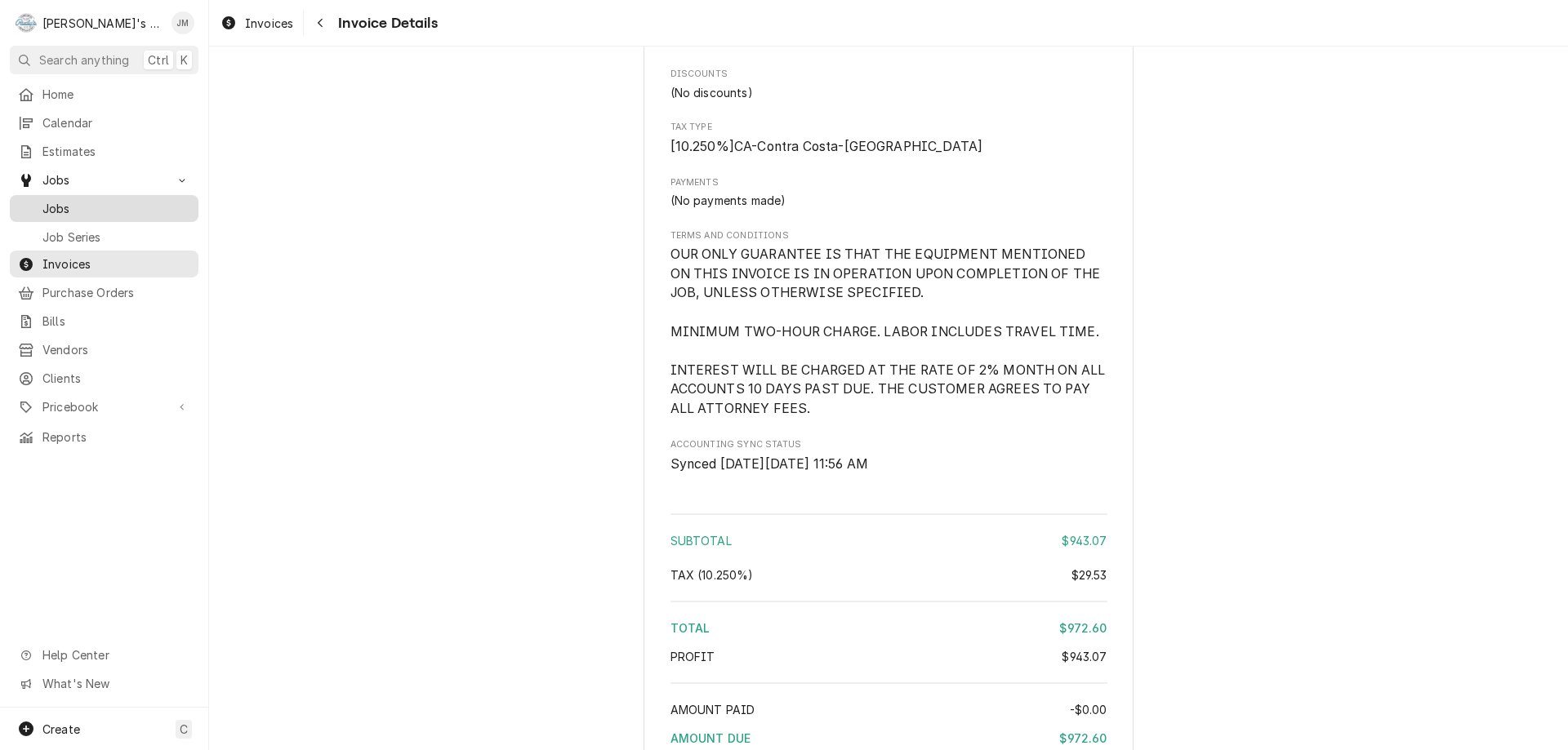
click at [48, 203] on span "Jobs" at bounding box center [116, 208] width 148 height 17
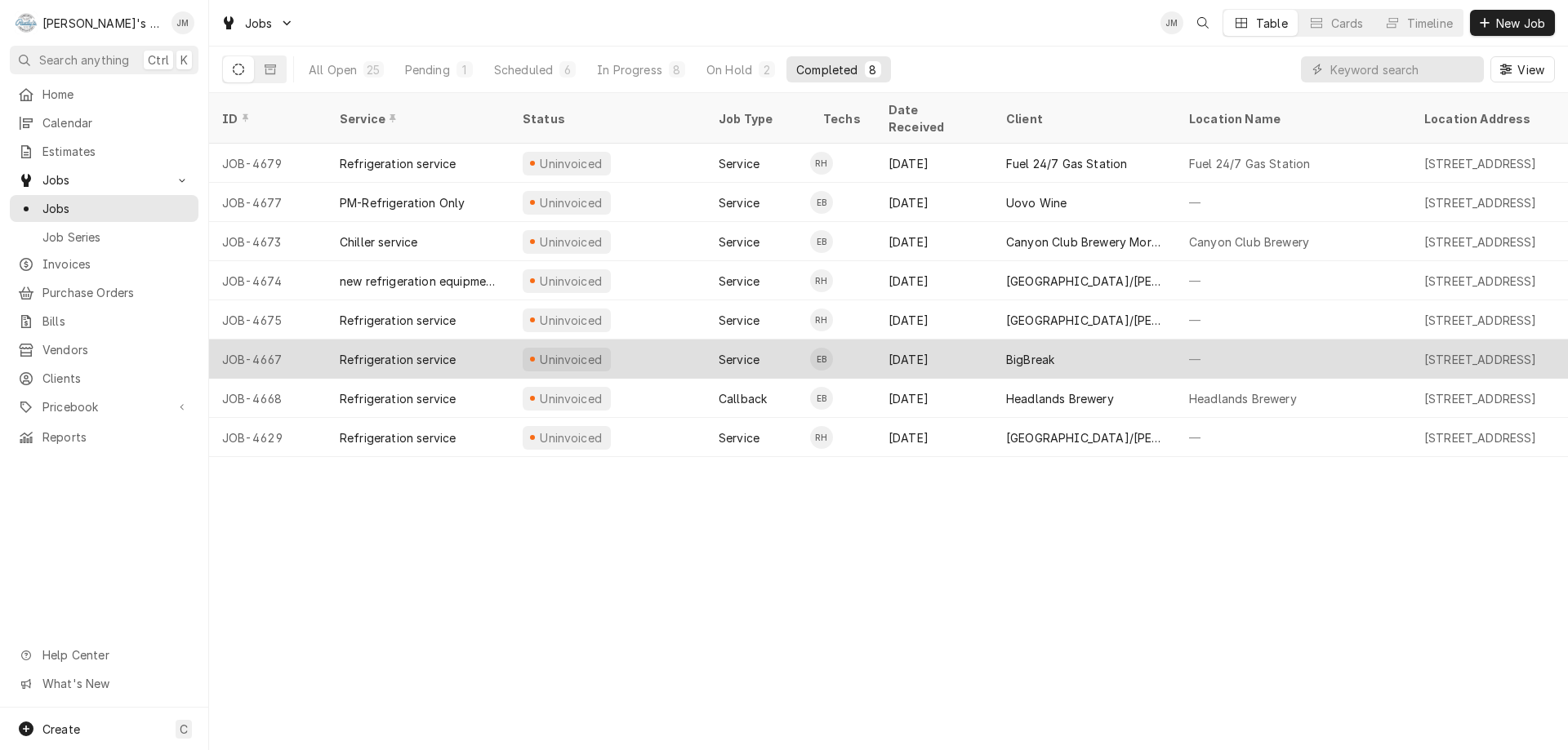
click at [1022, 351] on div "BigBreak" at bounding box center [1030, 359] width 48 height 17
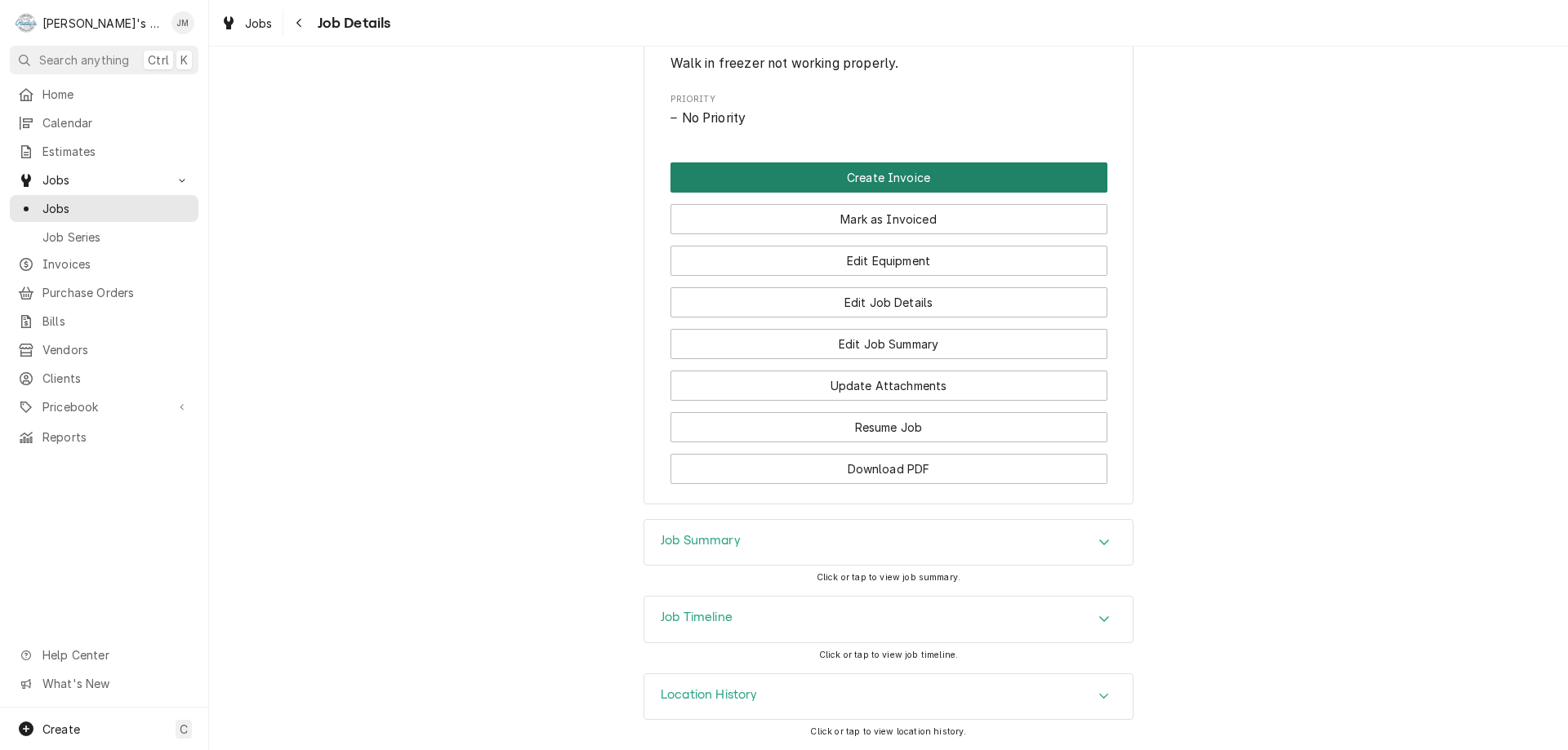
scroll to position [808, 0]
click at [712, 544] on h3 "Job Summary" at bounding box center [701, 540] width 80 height 16
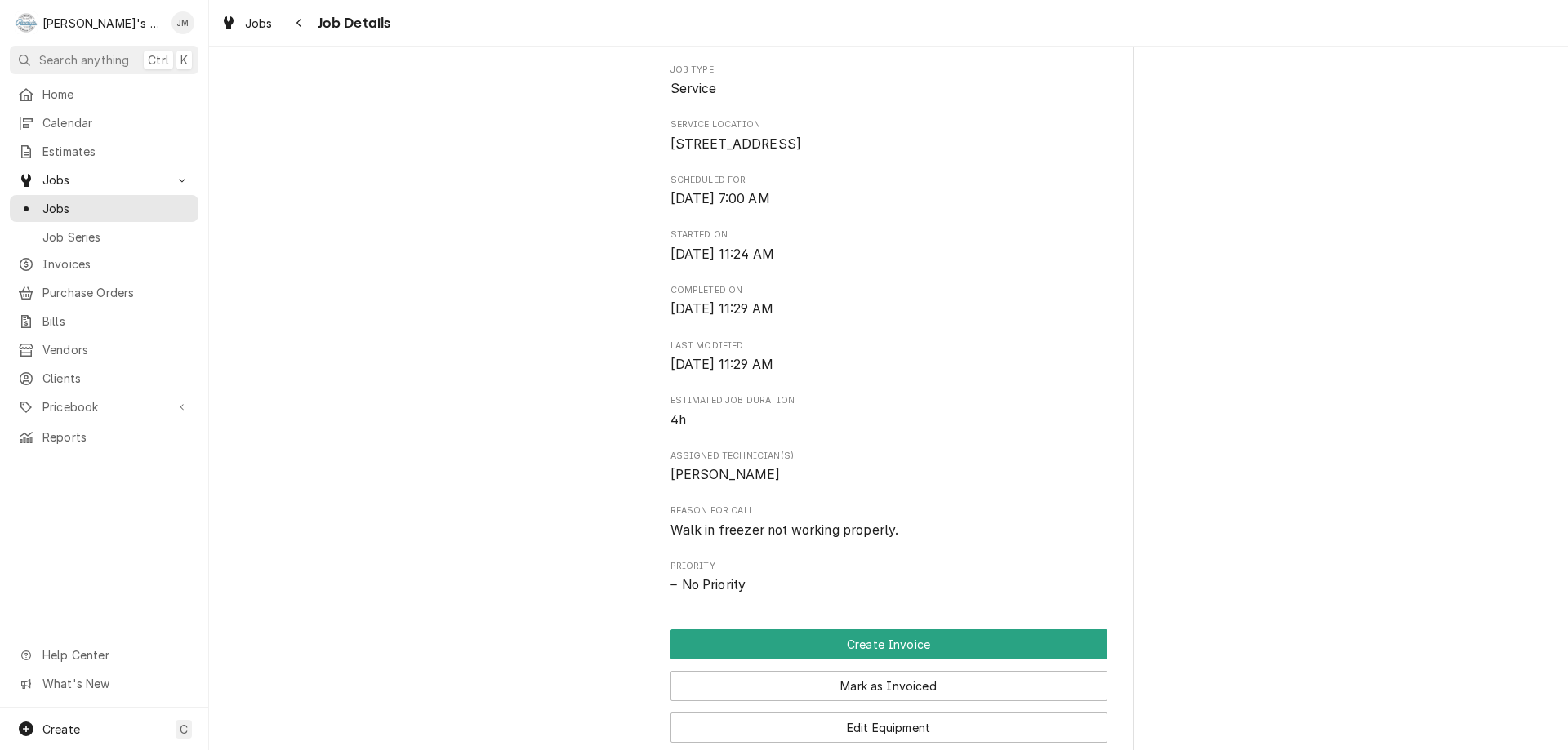
scroll to position [499, 0]
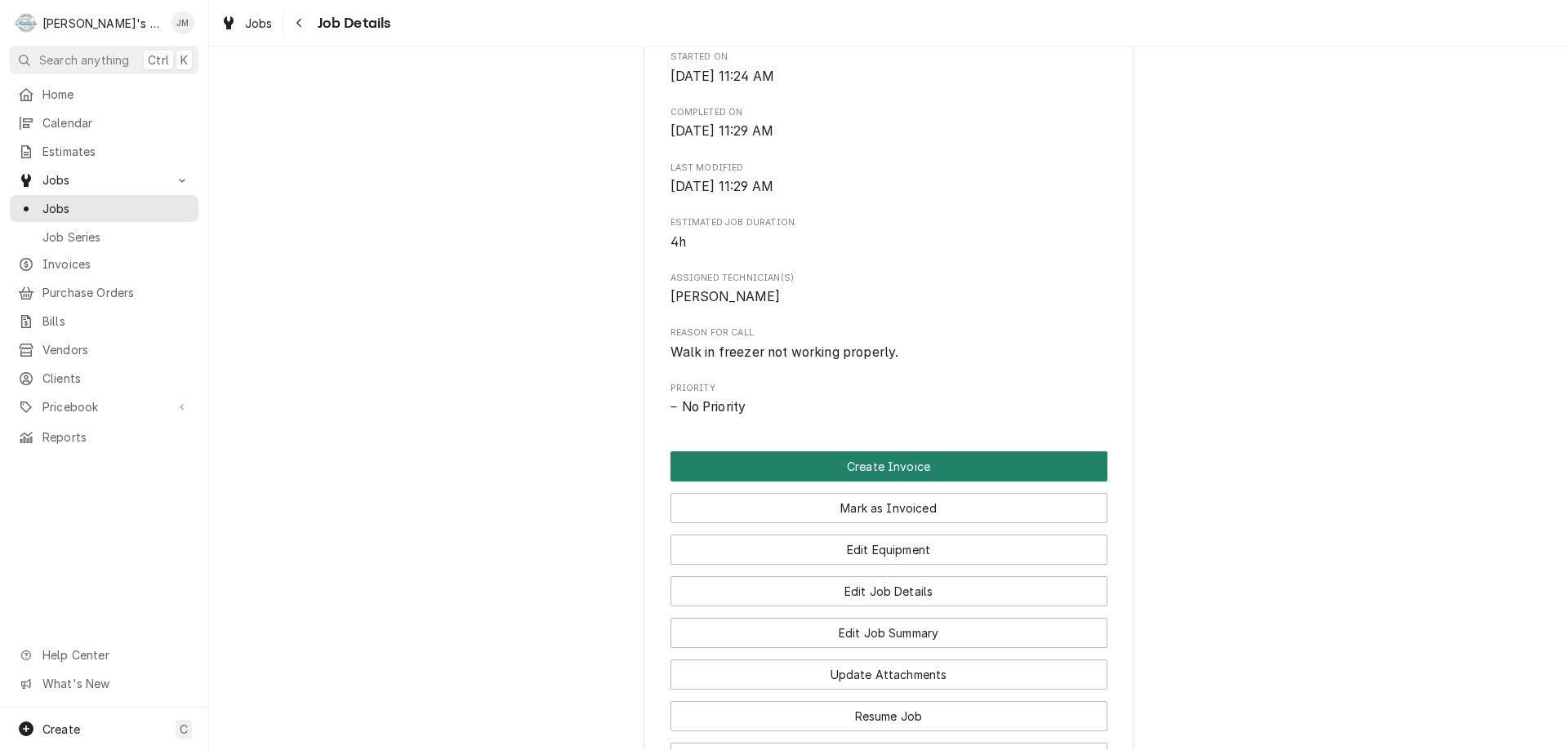
click at [872, 481] on button "Create Invoice" at bounding box center [889, 467] width 437 height 30
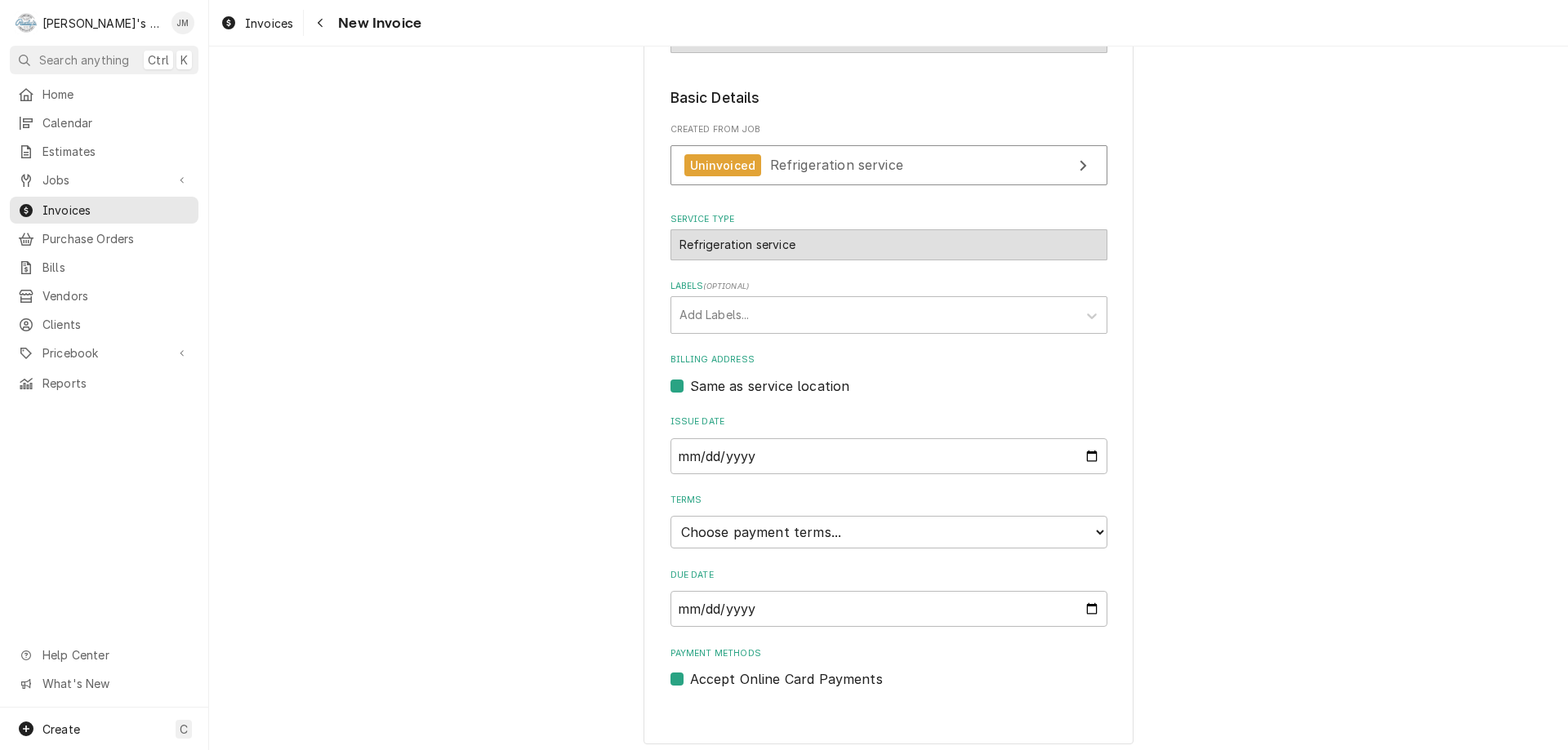
scroll to position [243, 0]
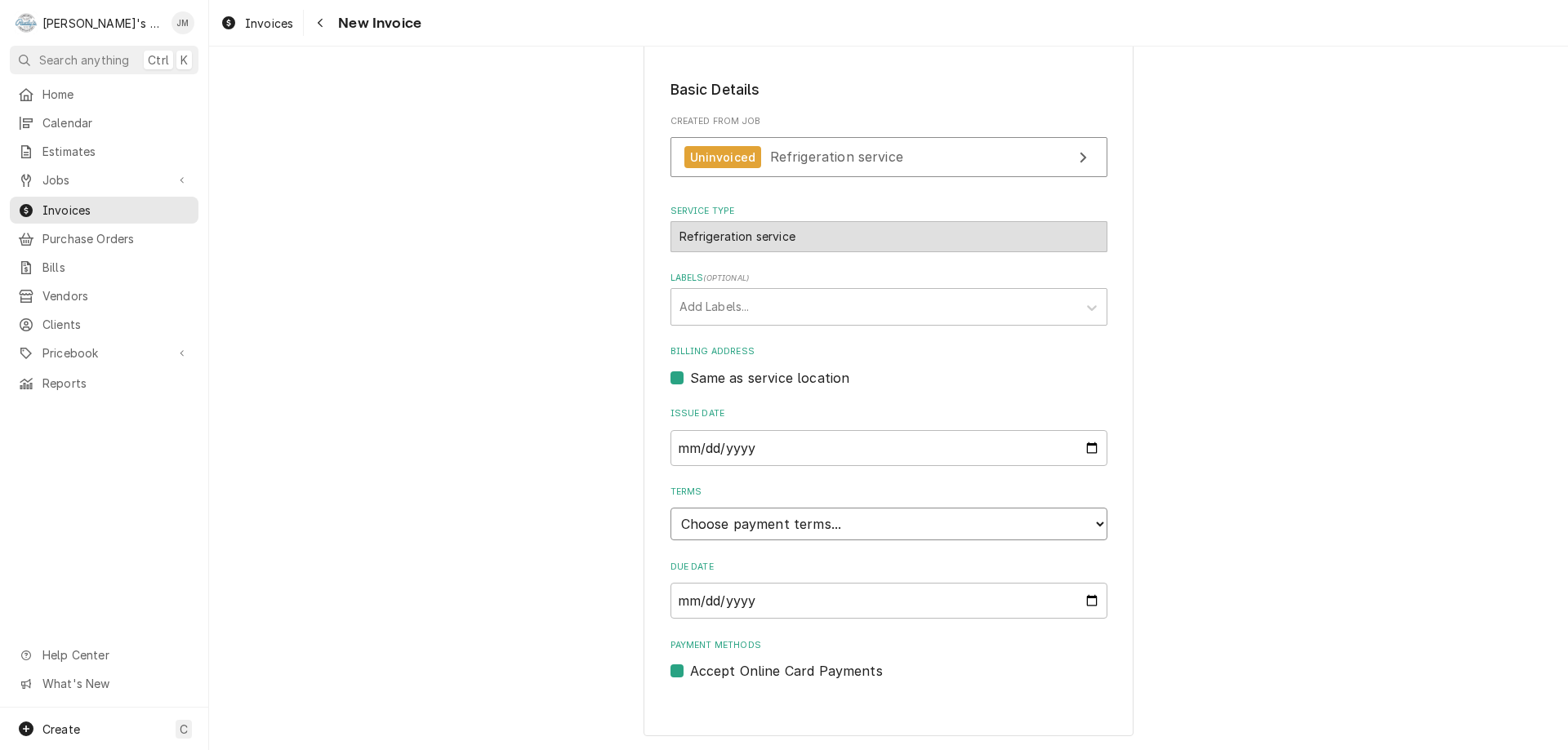
click at [978, 529] on select "Choose payment terms... Same Day Net 7 Net 14 Net 21 Net 30 Net 45 Net 60 Net 90" at bounding box center [889, 524] width 437 height 33
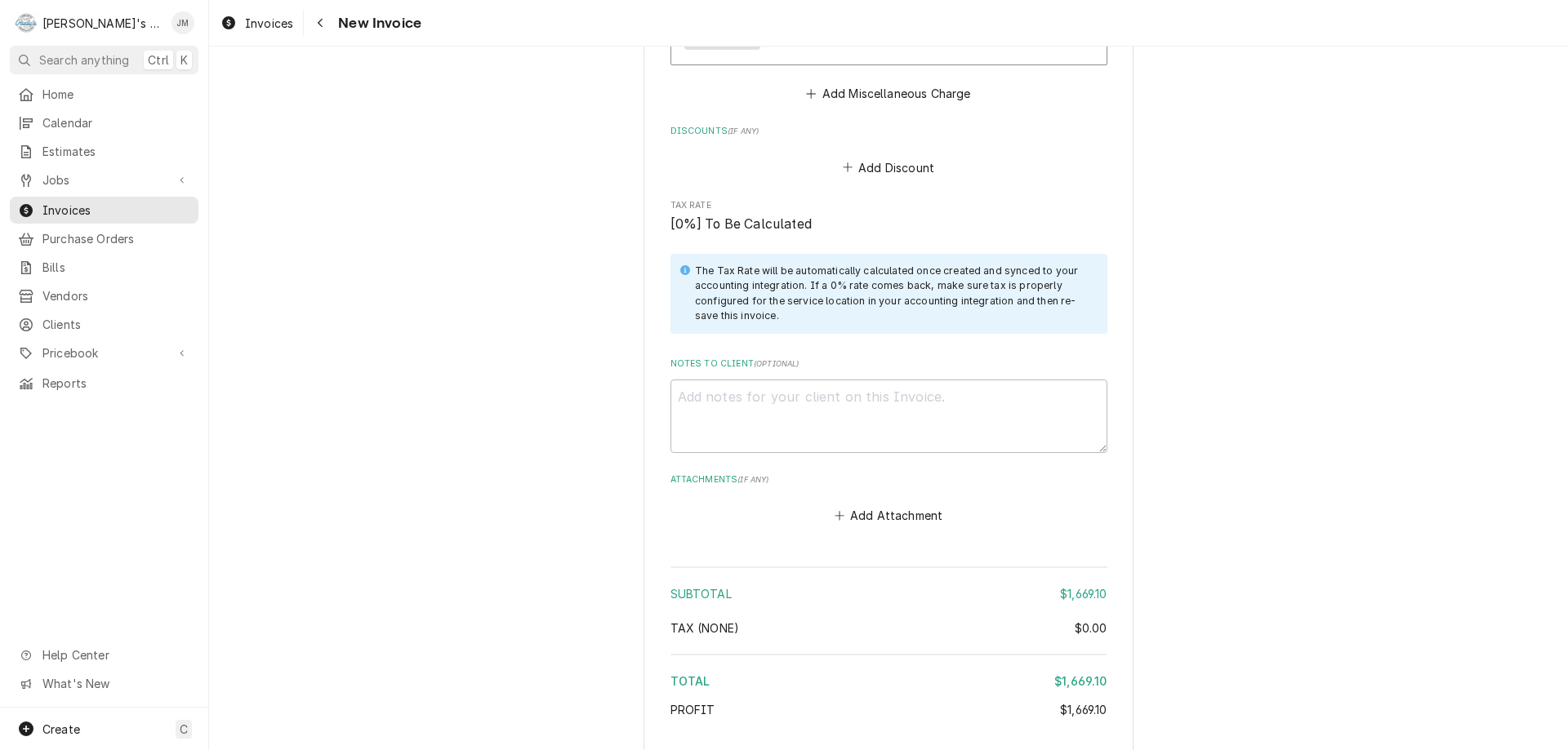
scroll to position [2502, 0]
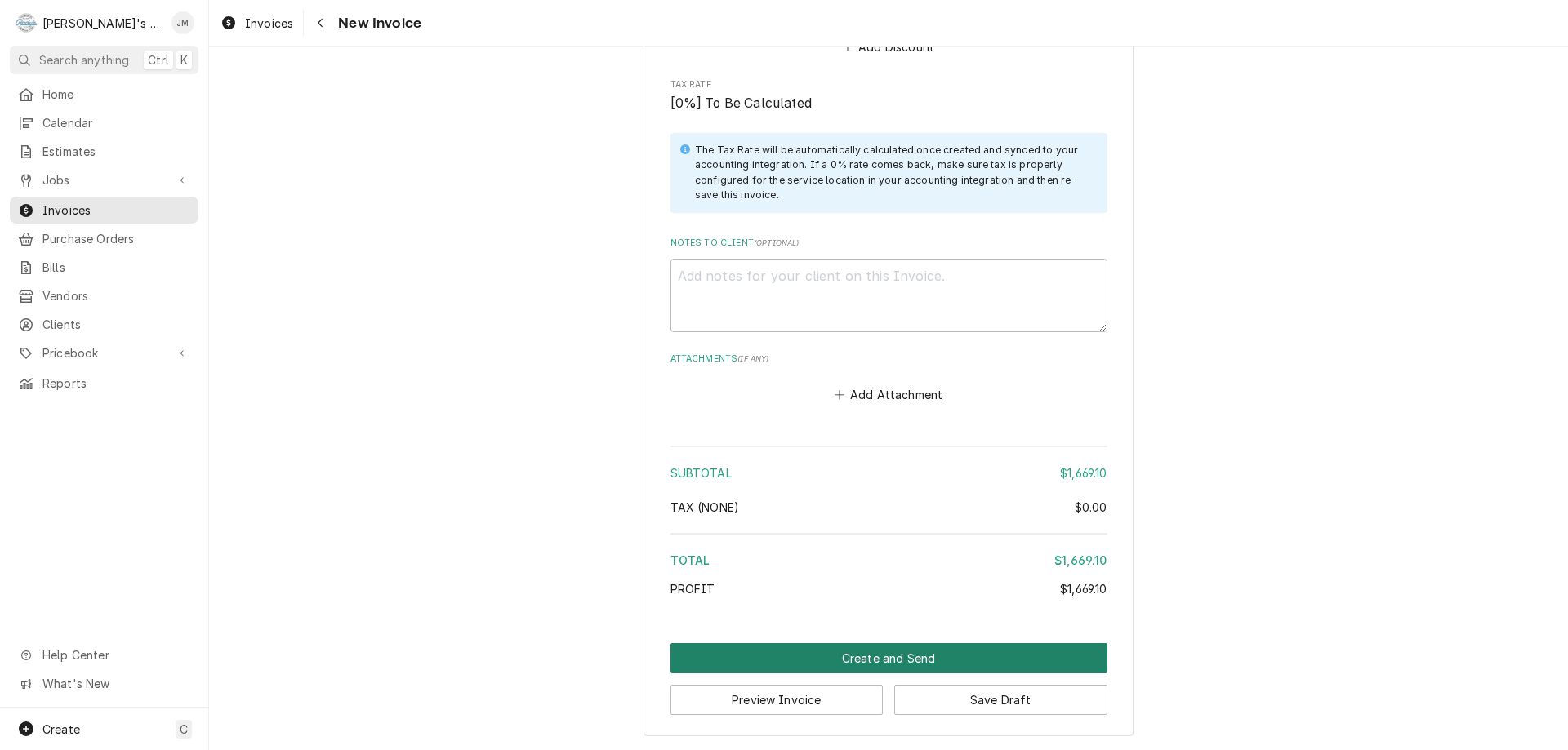
click at [904, 654] on button "Create and Send" at bounding box center [889, 658] width 437 height 30
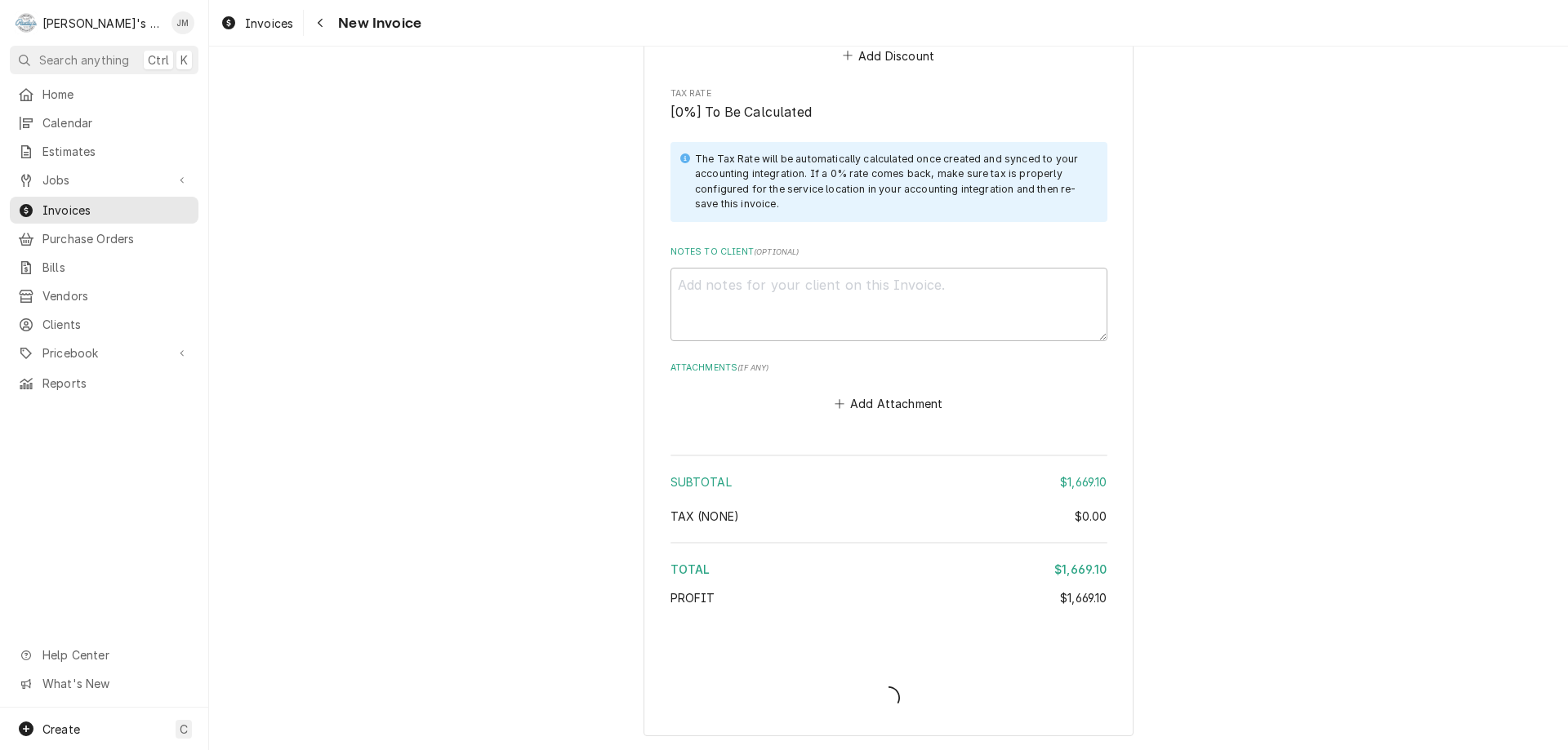
scroll to position [2493, 0]
type textarea "x"
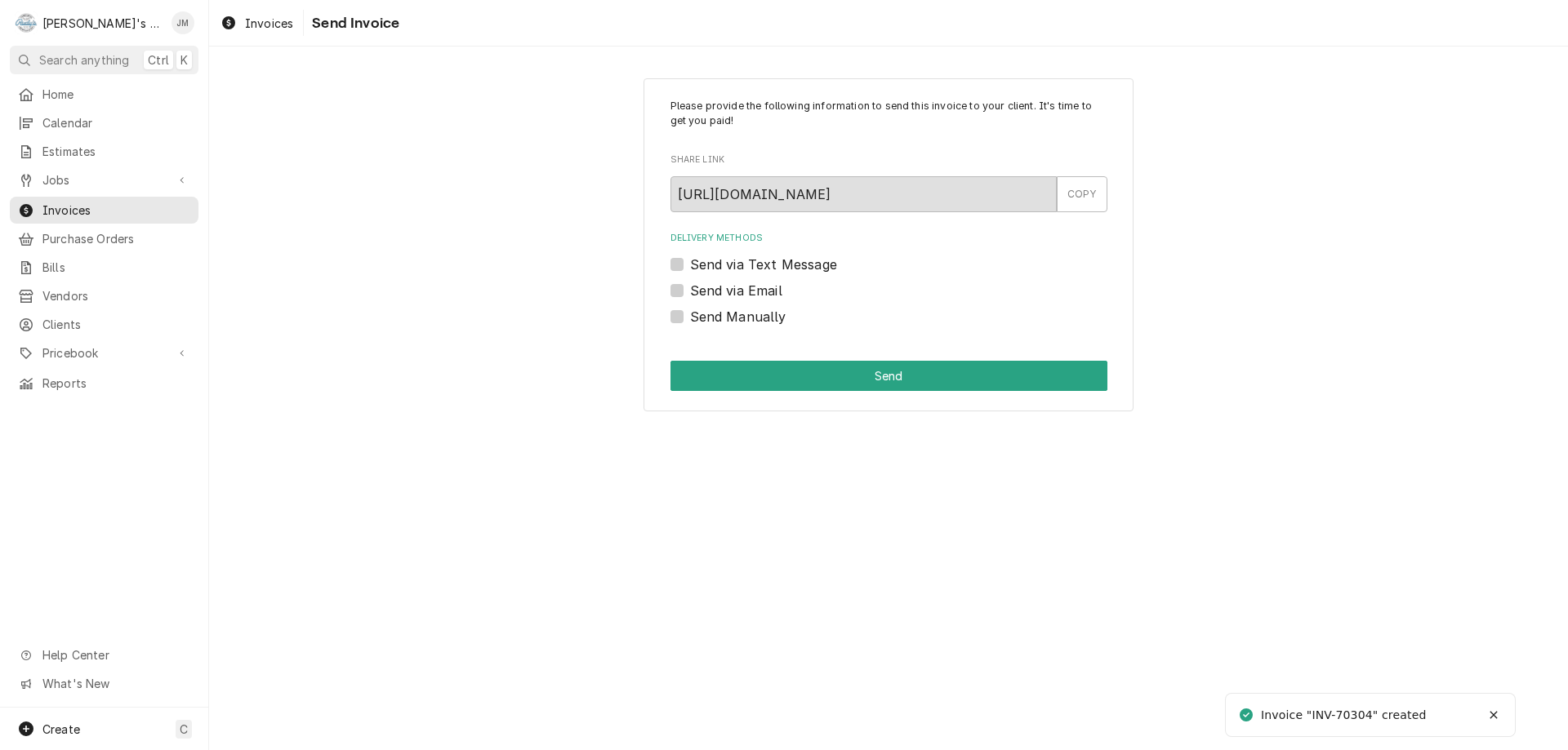
click at [759, 322] on label "Send Manually" at bounding box center [738, 317] width 96 height 20
click at [759, 322] on input "Send Manually" at bounding box center [908, 325] width 437 height 36
checkbox input "true"
click at [885, 369] on button "Send" at bounding box center [889, 376] width 437 height 30
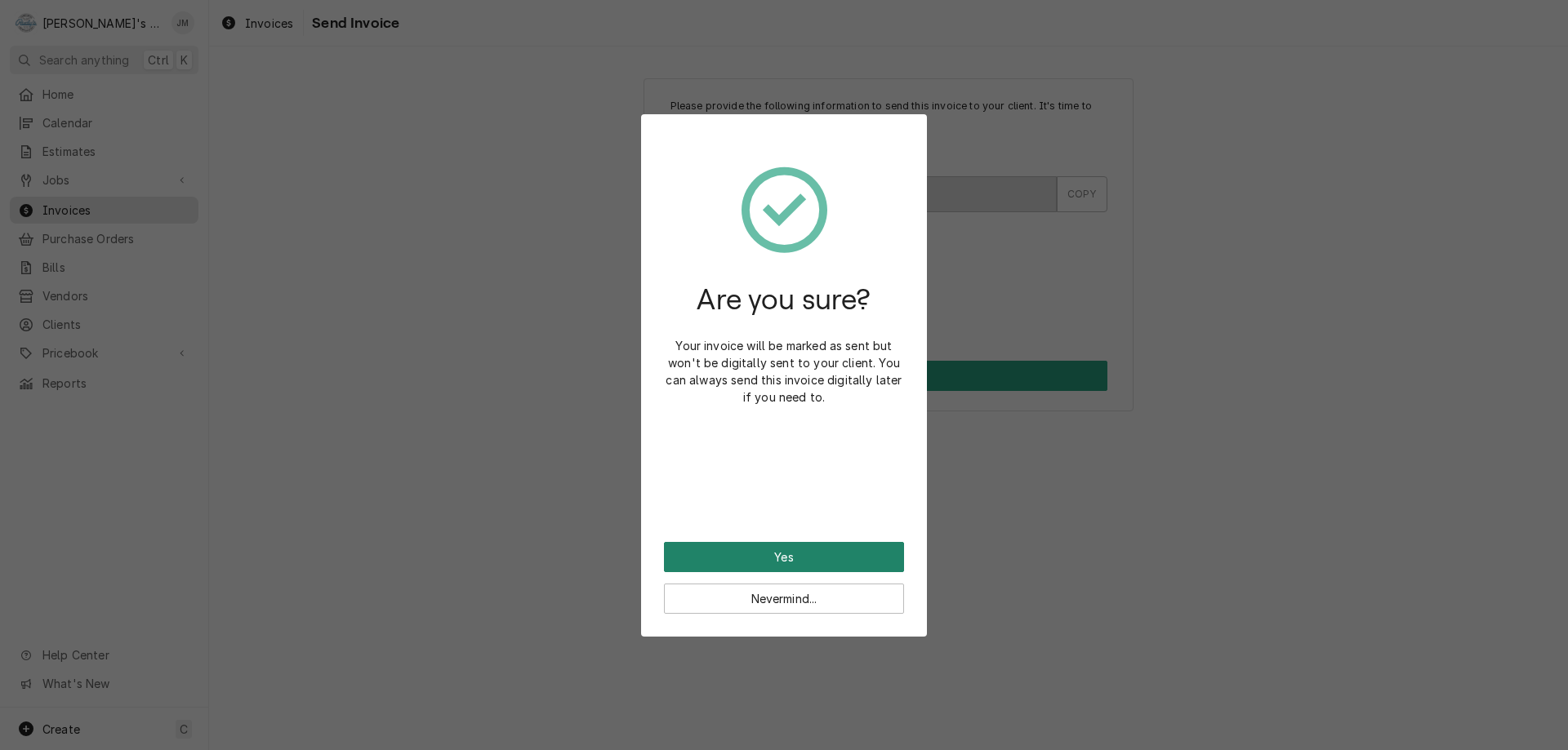
click at [786, 547] on button "Yes" at bounding box center [784, 556] width 240 height 30
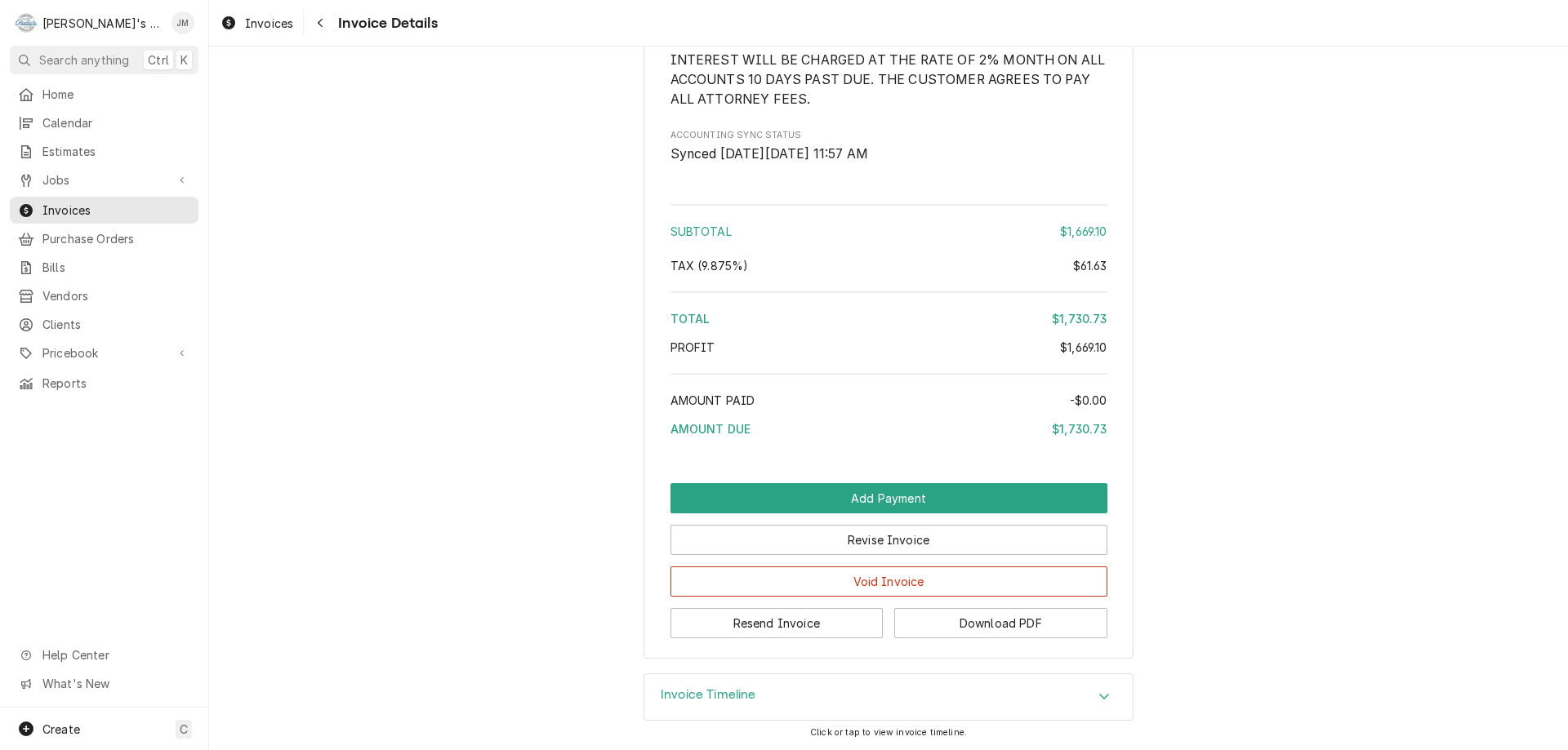
scroll to position [2480, 0]
click at [781, 620] on button "Resend Invoice" at bounding box center [777, 623] width 213 height 30
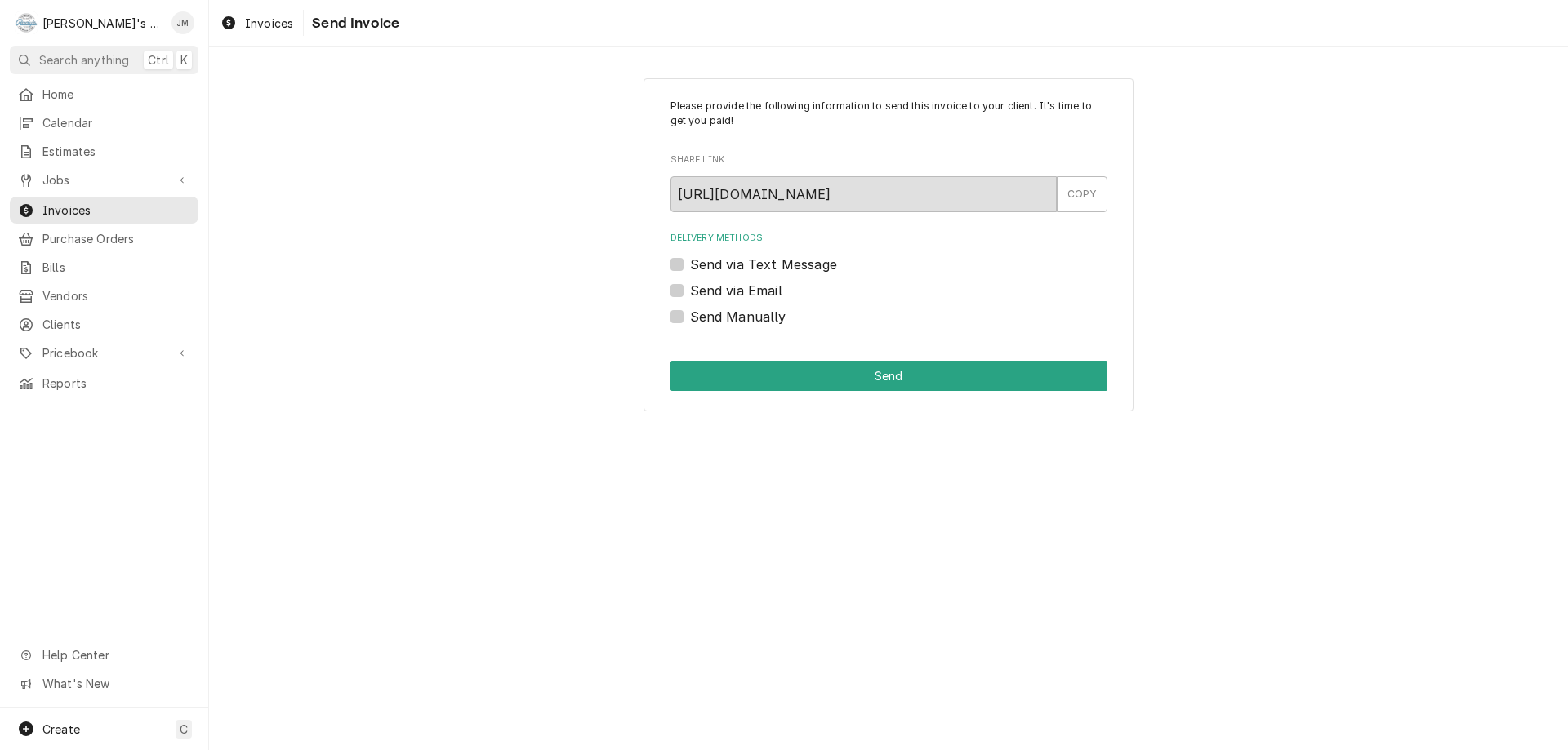
click at [756, 289] on label "Send via Email" at bounding box center [736, 291] width 92 height 20
click at [756, 289] on input "Send via Email" at bounding box center [908, 299] width 437 height 36
checkbox input "true"
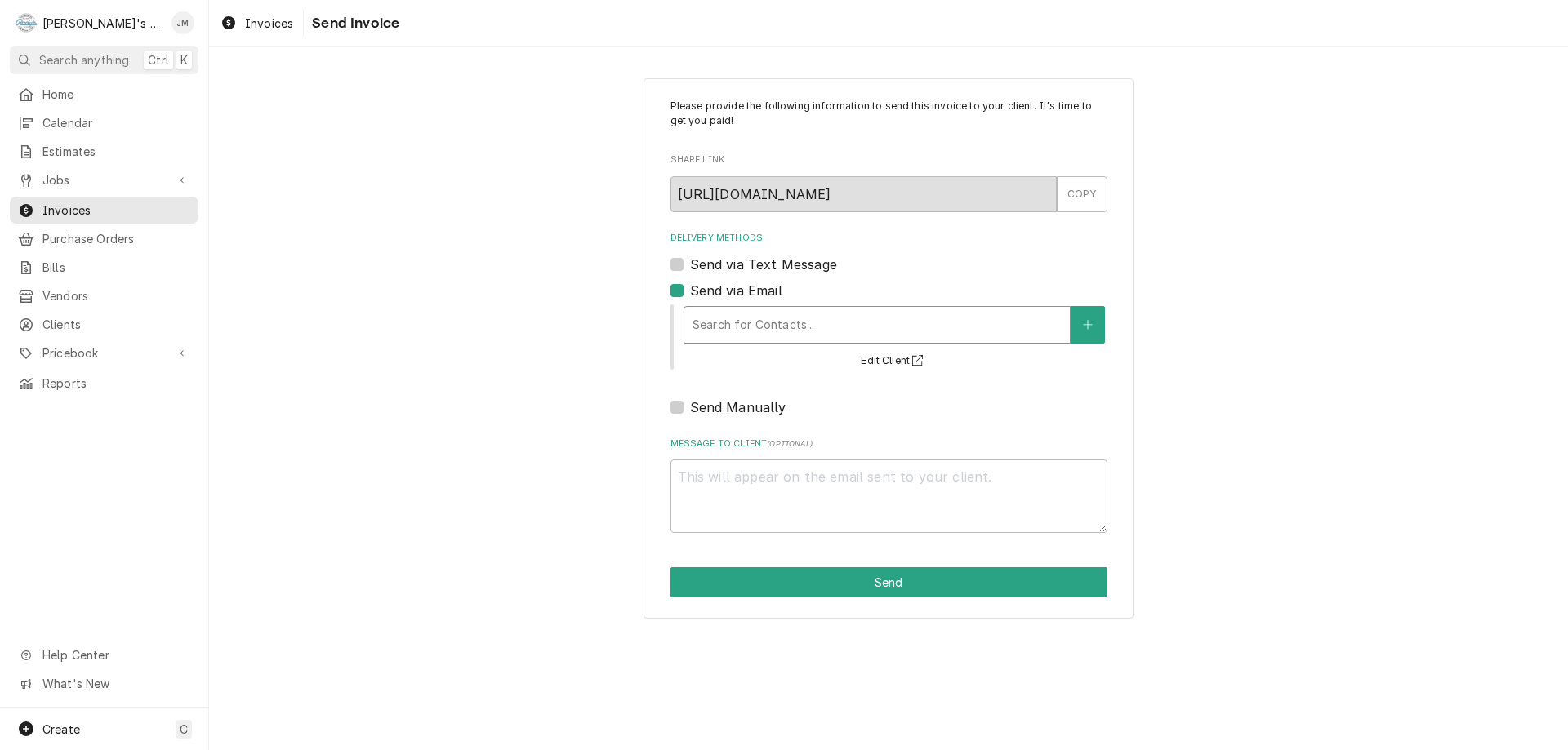
click at [755, 316] on div "Delivery Methods" at bounding box center [877, 325] width 370 height 29
click at [749, 326] on div "Delivery Methods" at bounding box center [877, 325] width 370 height 29
click at [888, 579] on button "Send" at bounding box center [889, 582] width 437 height 30
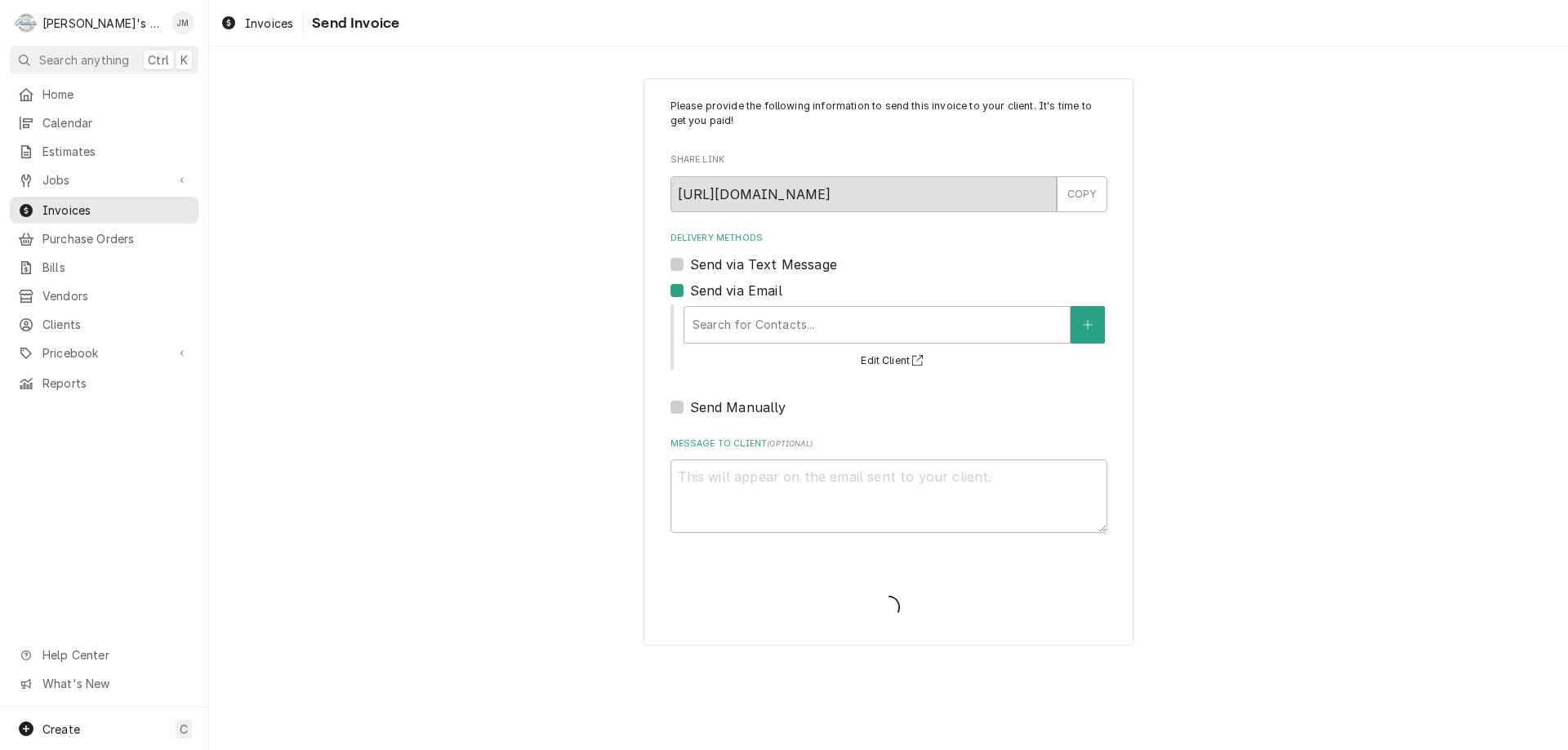
type textarea "x"
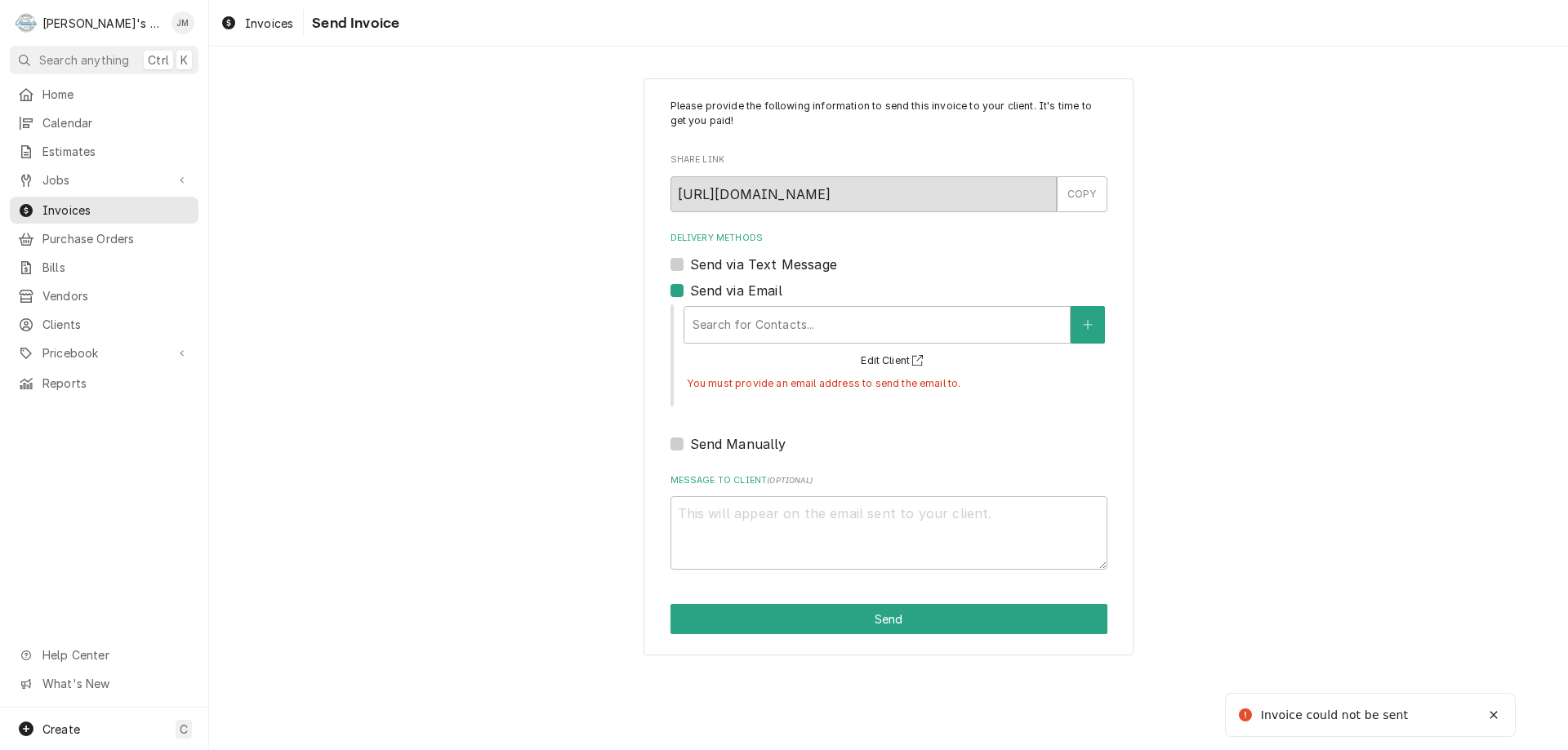
click at [690, 290] on label "Send via Email" at bounding box center [736, 291] width 92 height 20
click at [690, 290] on input "Send via Email" at bounding box center [908, 299] width 437 height 36
checkbox input "false"
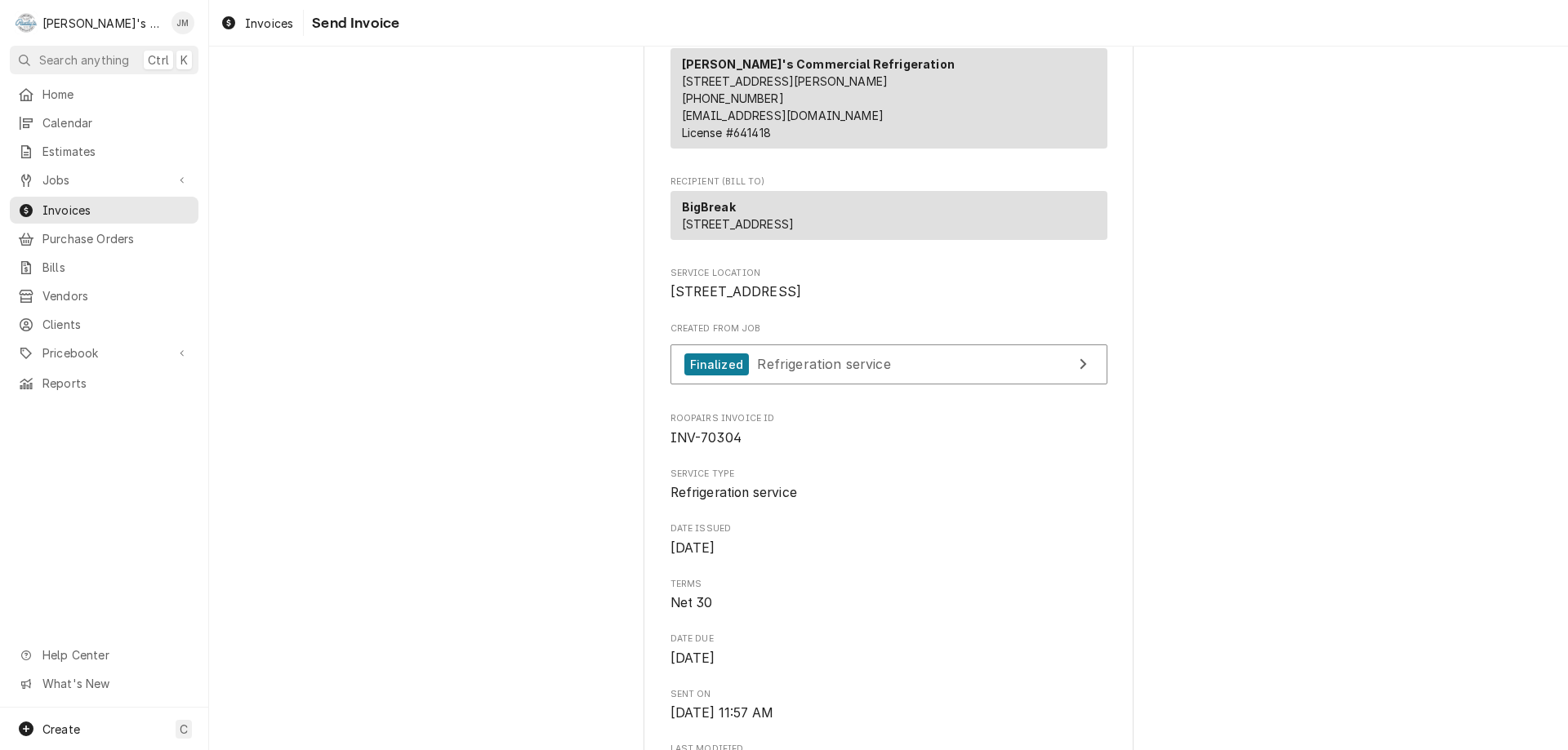
scroll to position [245, 0]
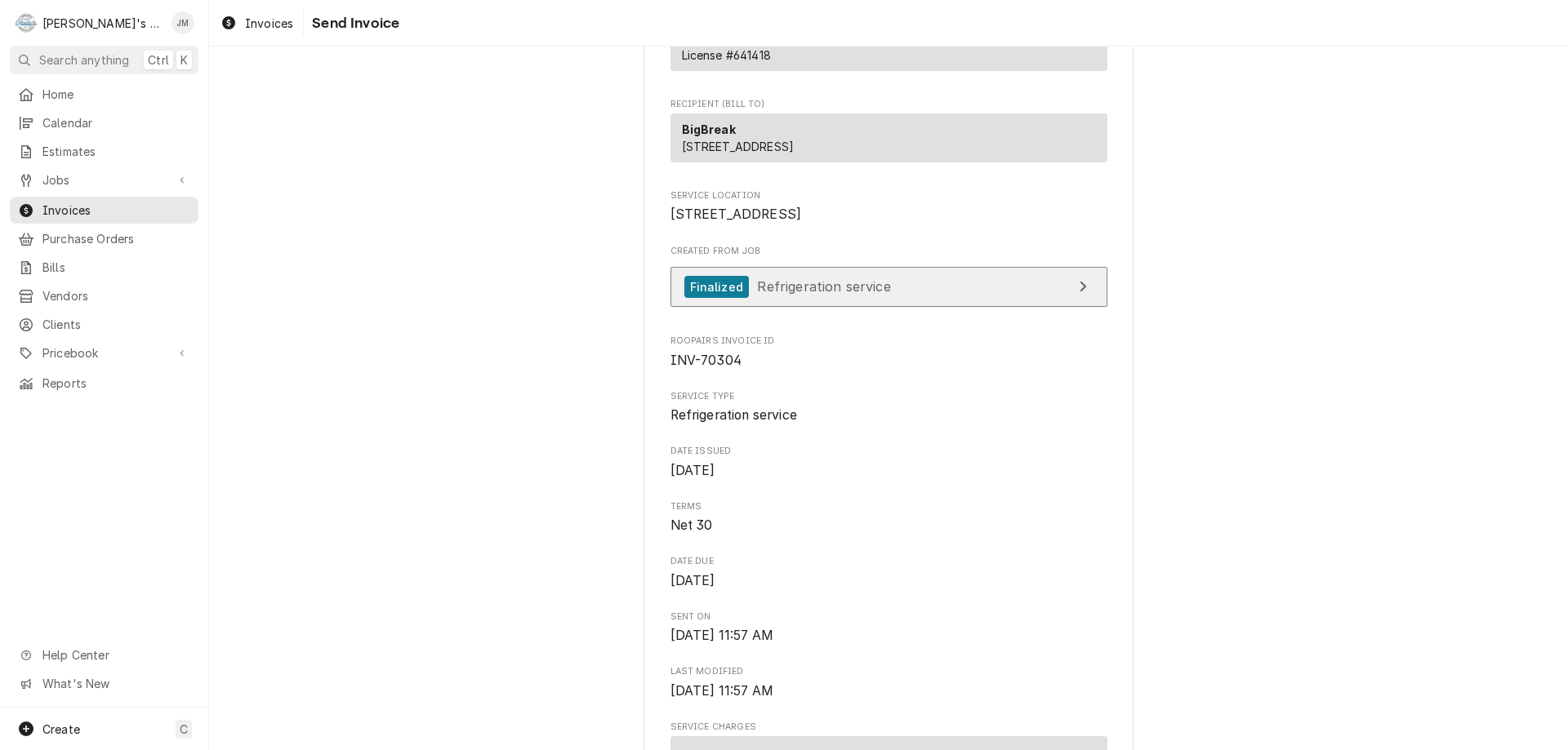
click at [838, 298] on div "Finalized Refrigeration service" at bounding box center [787, 287] width 207 height 22
click at [830, 295] on span "Refrigeration service" at bounding box center [823, 287] width 133 height 16
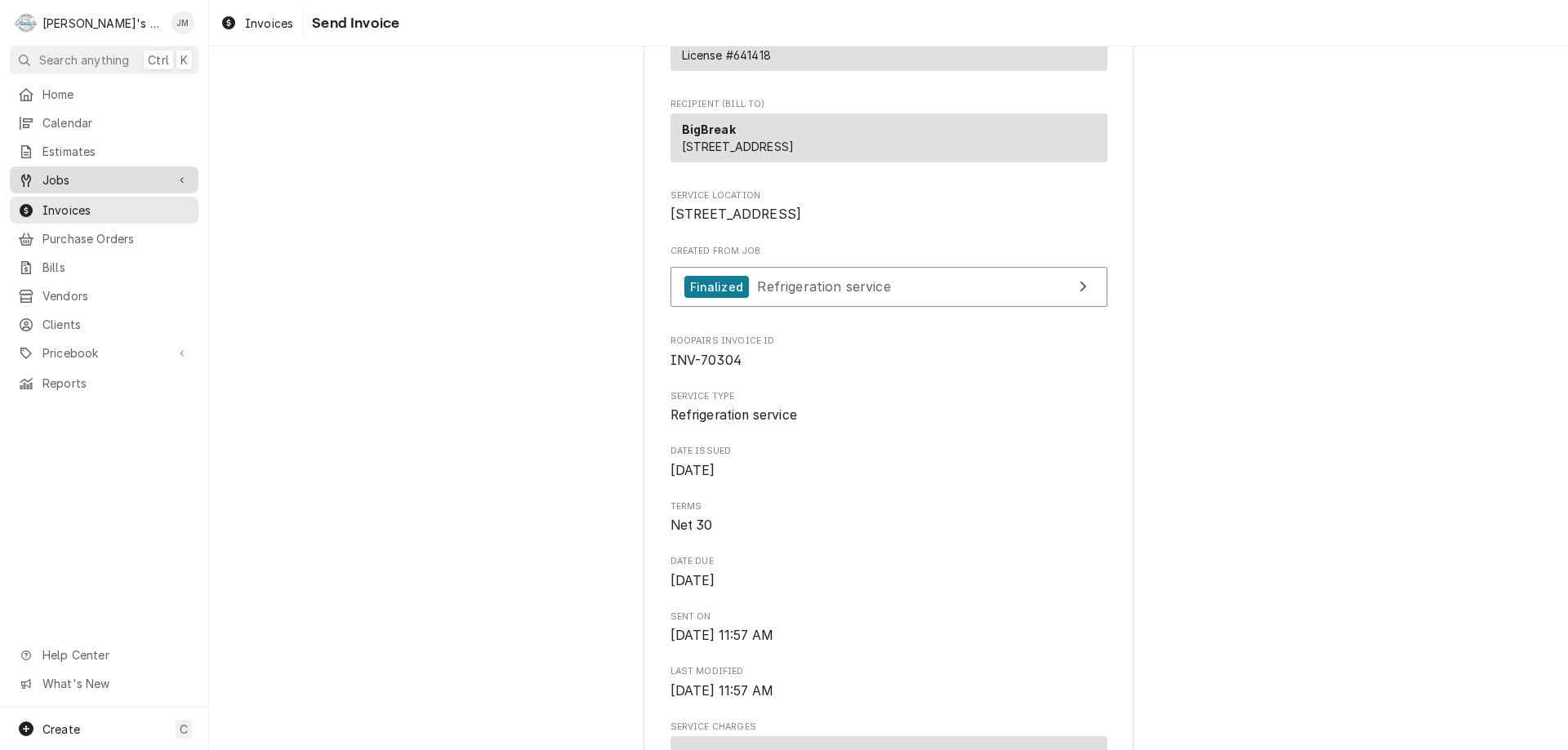
click at [52, 172] on span "Jobs" at bounding box center [104, 180] width 123 height 17
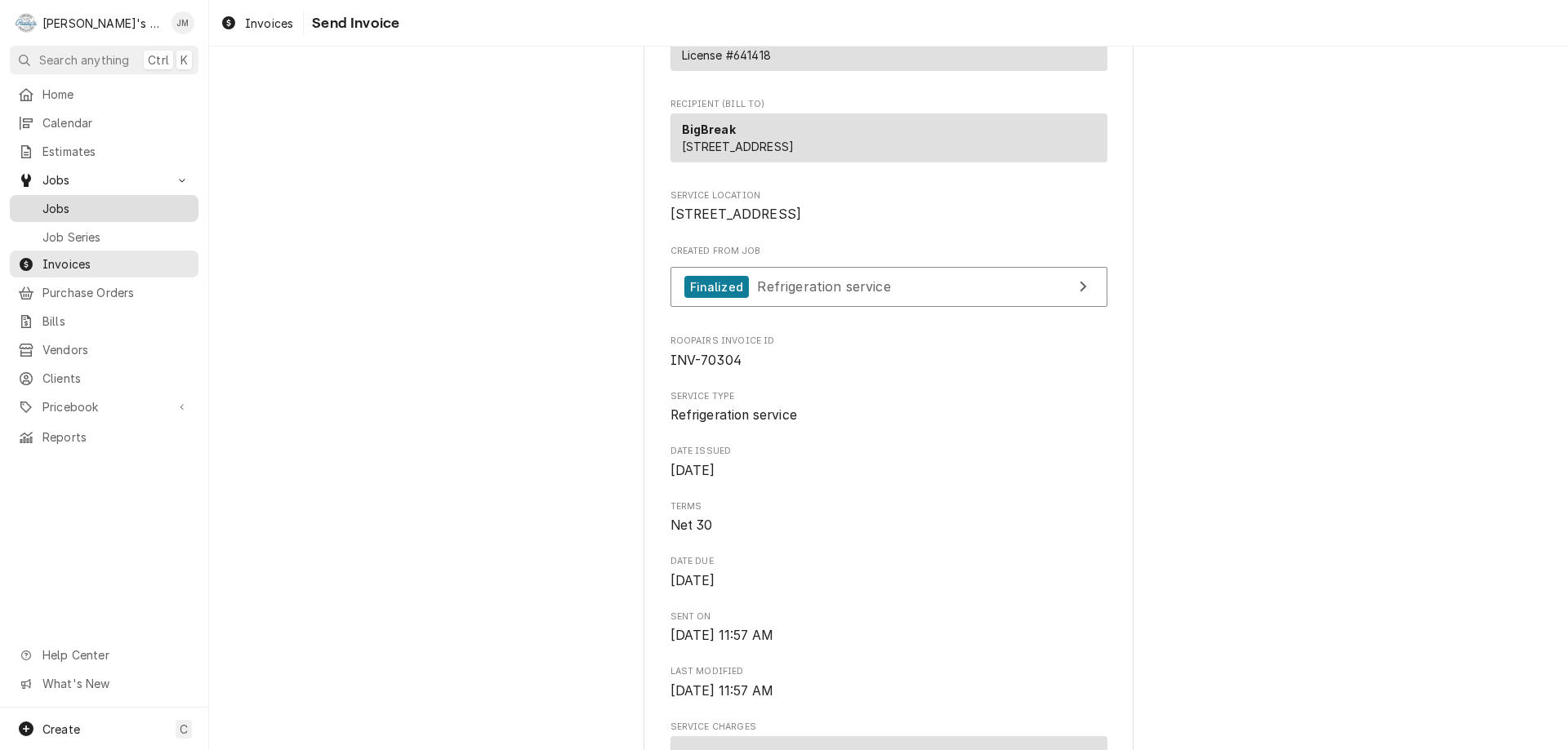
click at [52, 204] on span "Jobs" at bounding box center [116, 208] width 148 height 17
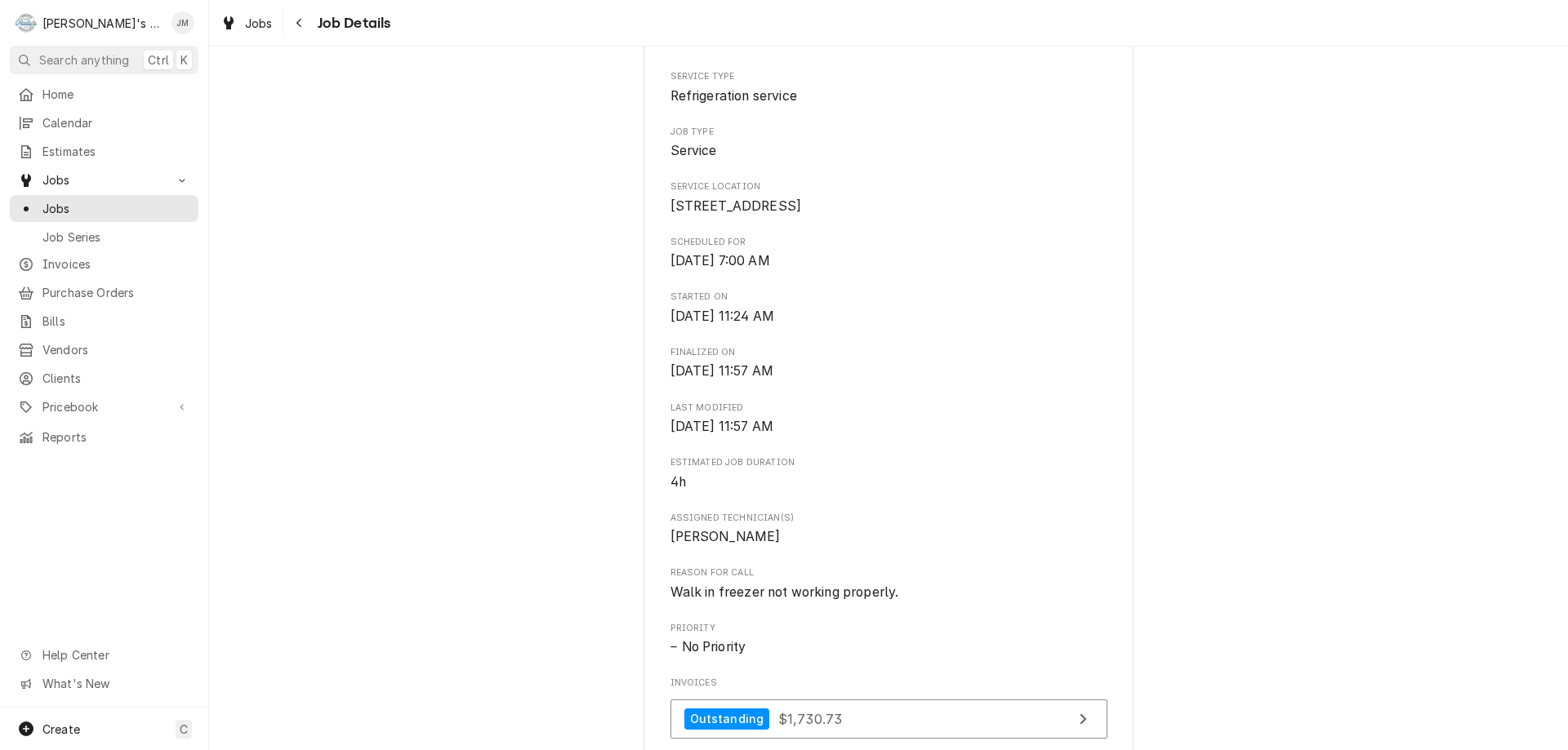
scroll to position [648, 0]
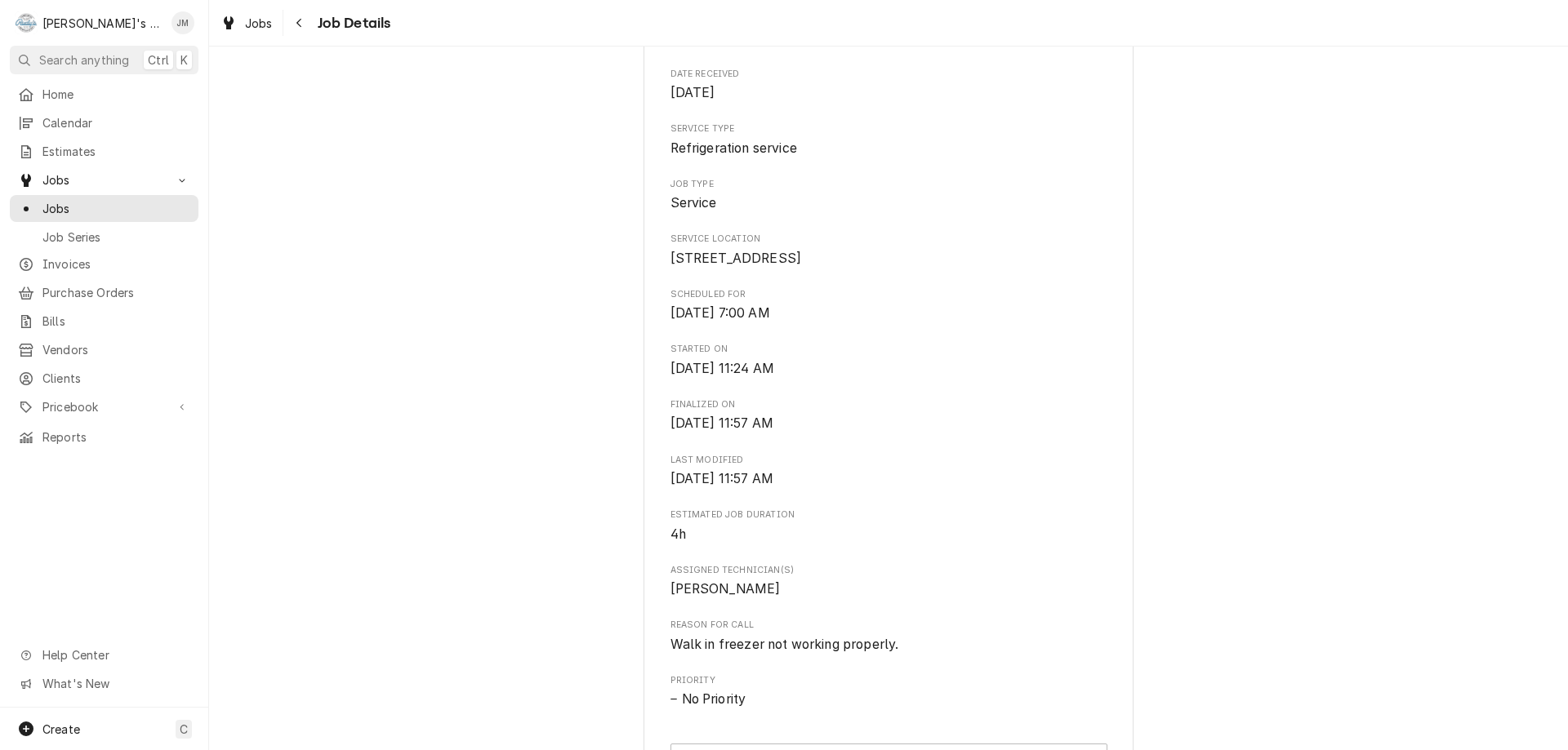
scroll to position [327, 0]
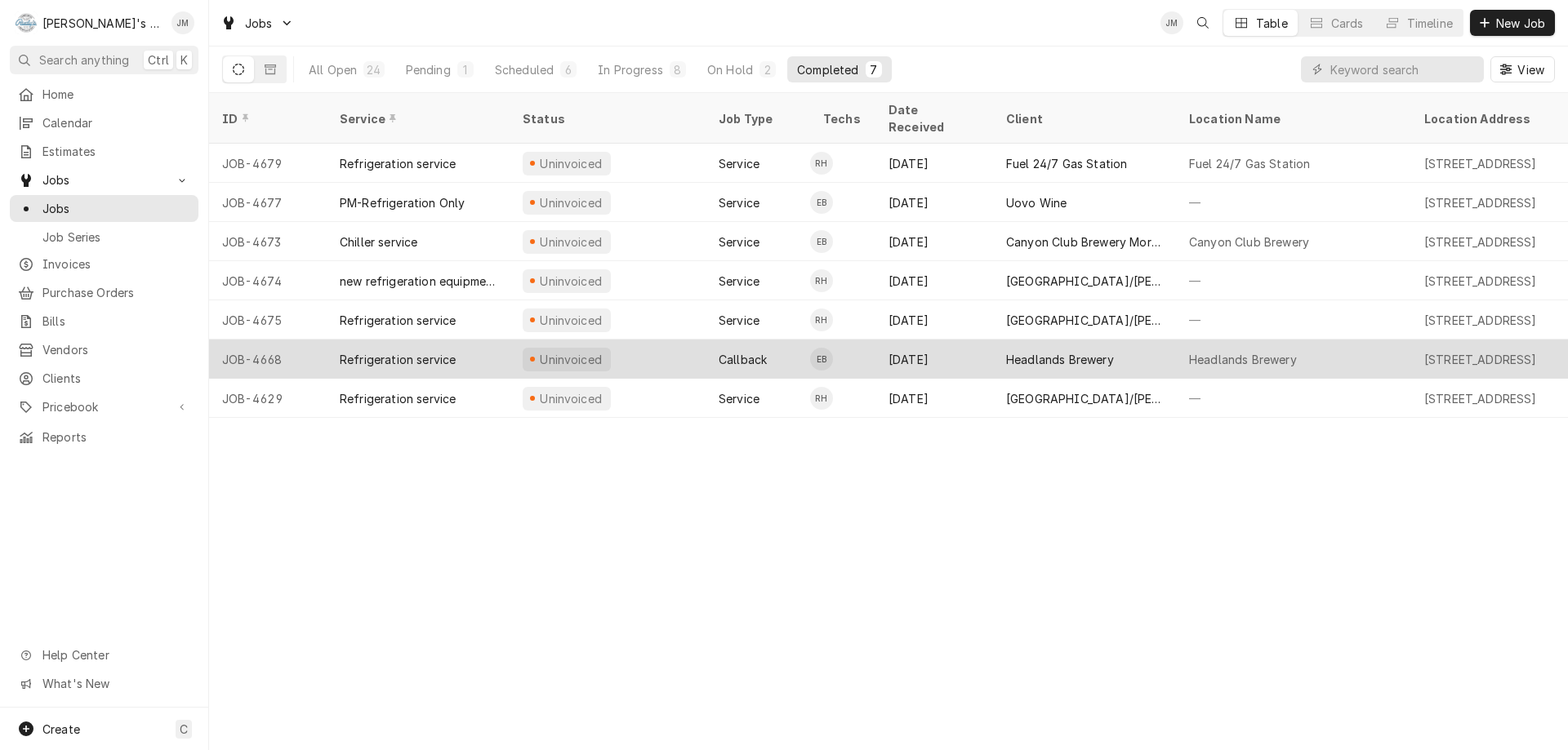
click at [1048, 340] on div "Headlands Brewery" at bounding box center [1085, 359] width 183 height 39
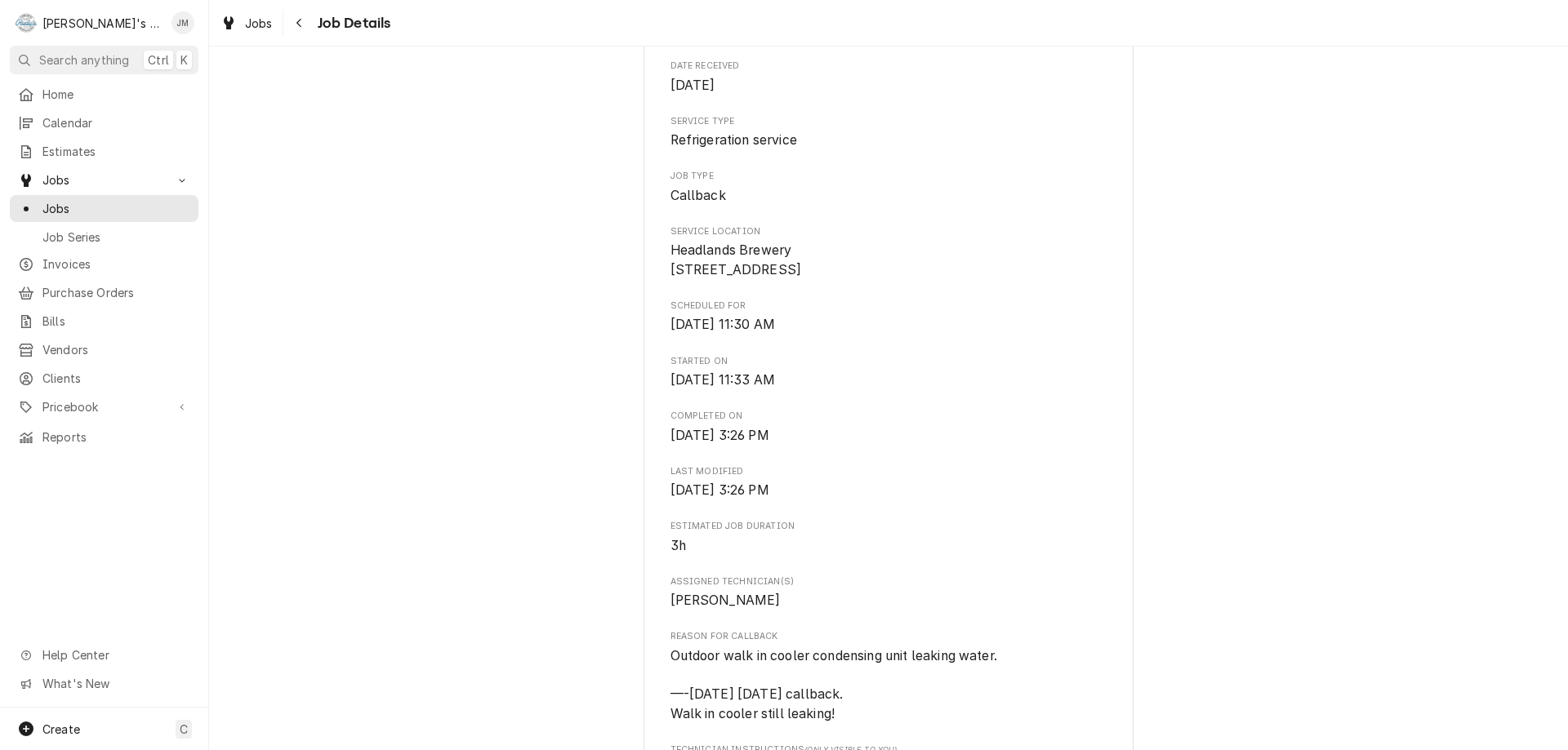
scroll to position [245, 0]
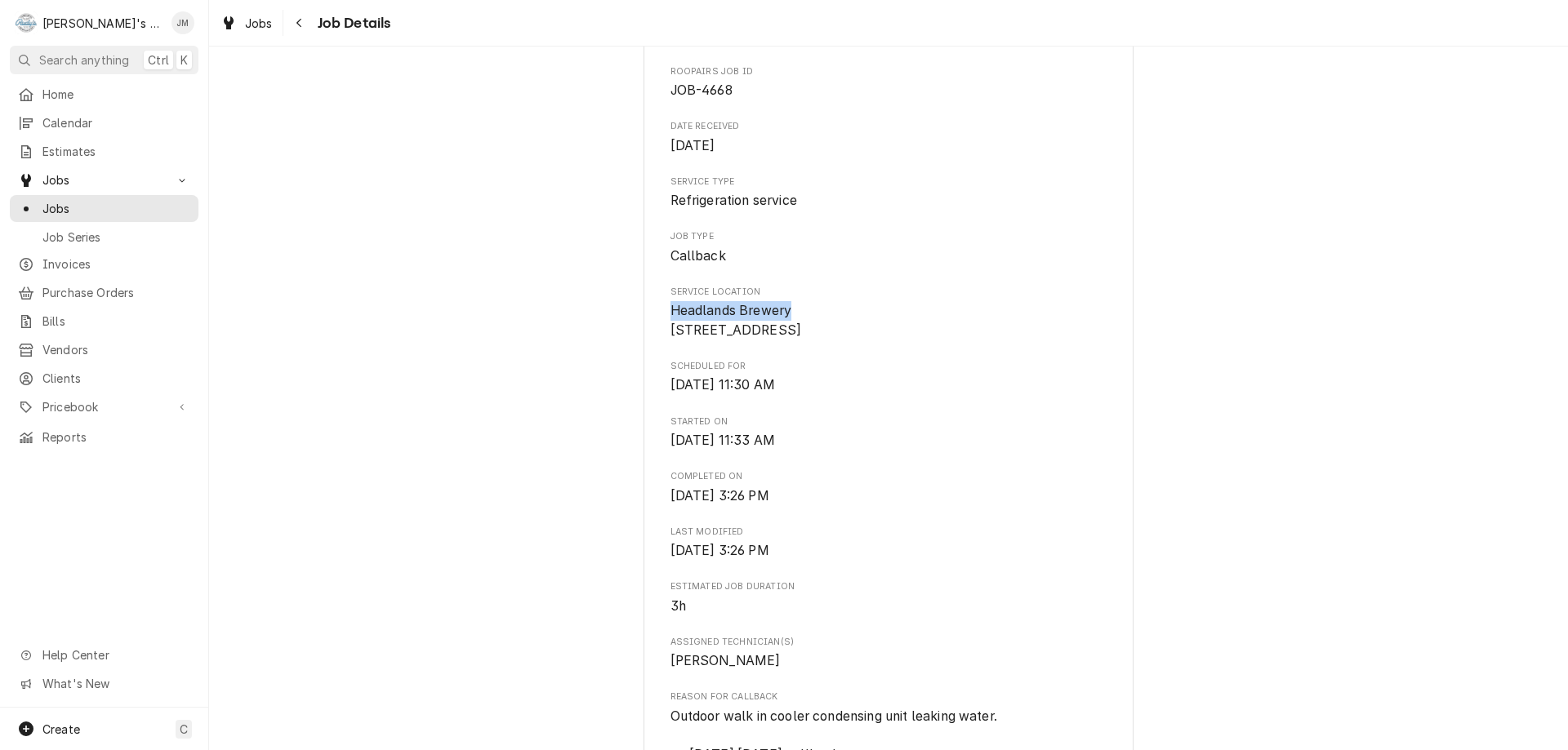
drag, startPoint x: 805, startPoint y: 316, endPoint x: 666, endPoint y: 307, distance: 139.3
click at [670, 307] on span "Headlands Brewery 2999 Oak Rd Unit: A Walnut Creek, CA 94597" at bounding box center [889, 320] width 437 height 38
copy span "Headlands Brewery"
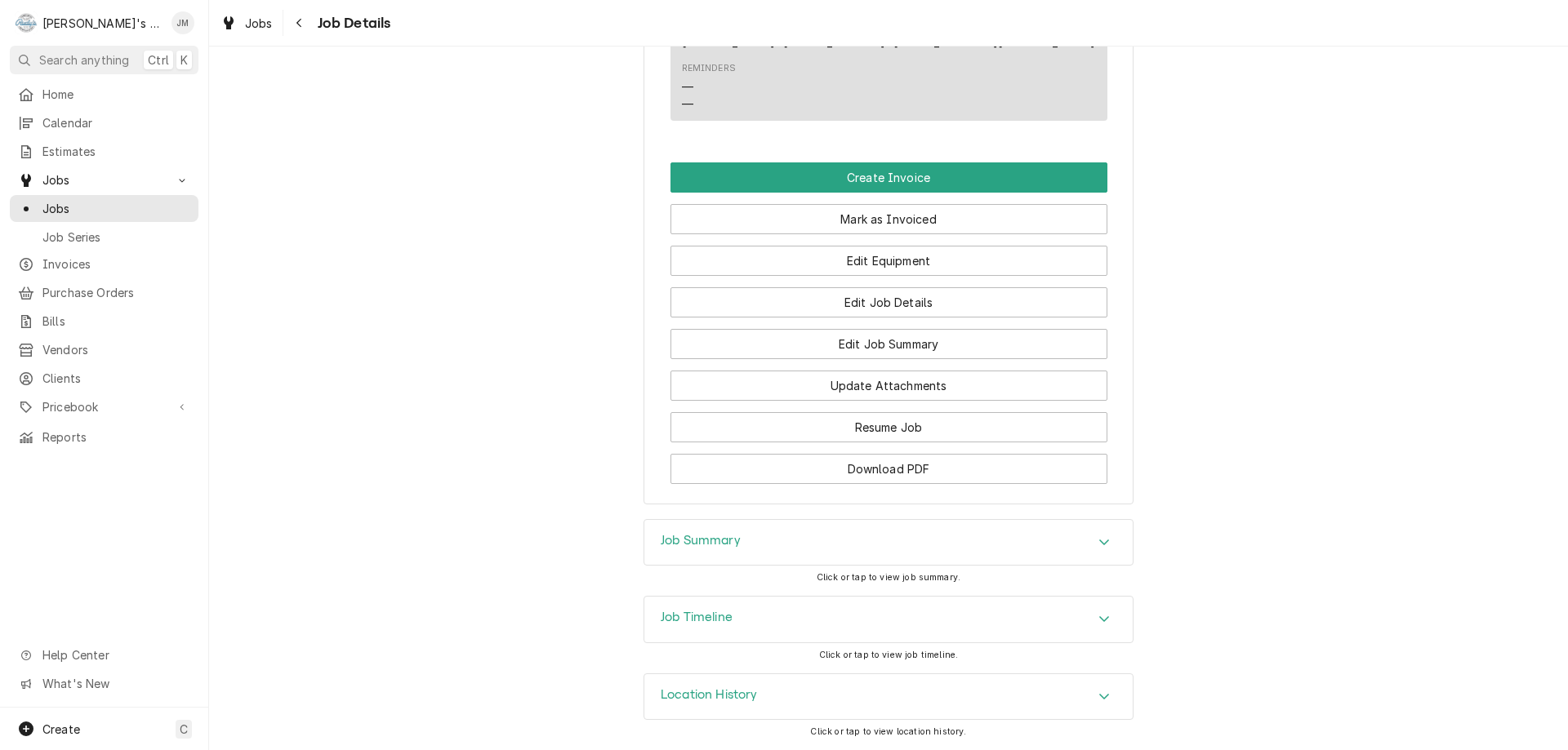
scroll to position [1185, 0]
click at [690, 535] on h3 "Job Summary" at bounding box center [701, 540] width 80 height 16
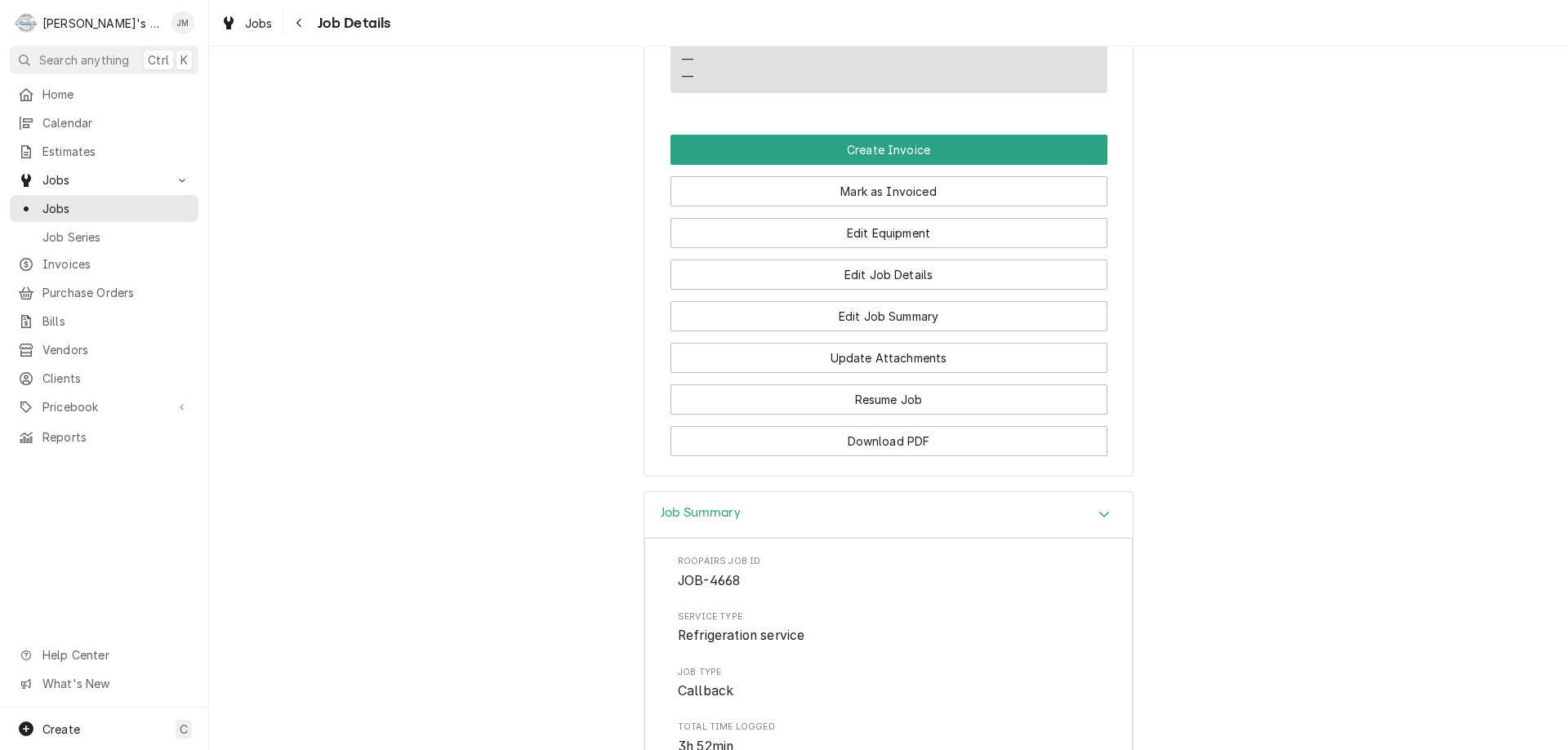
scroll to position [1185, 0]
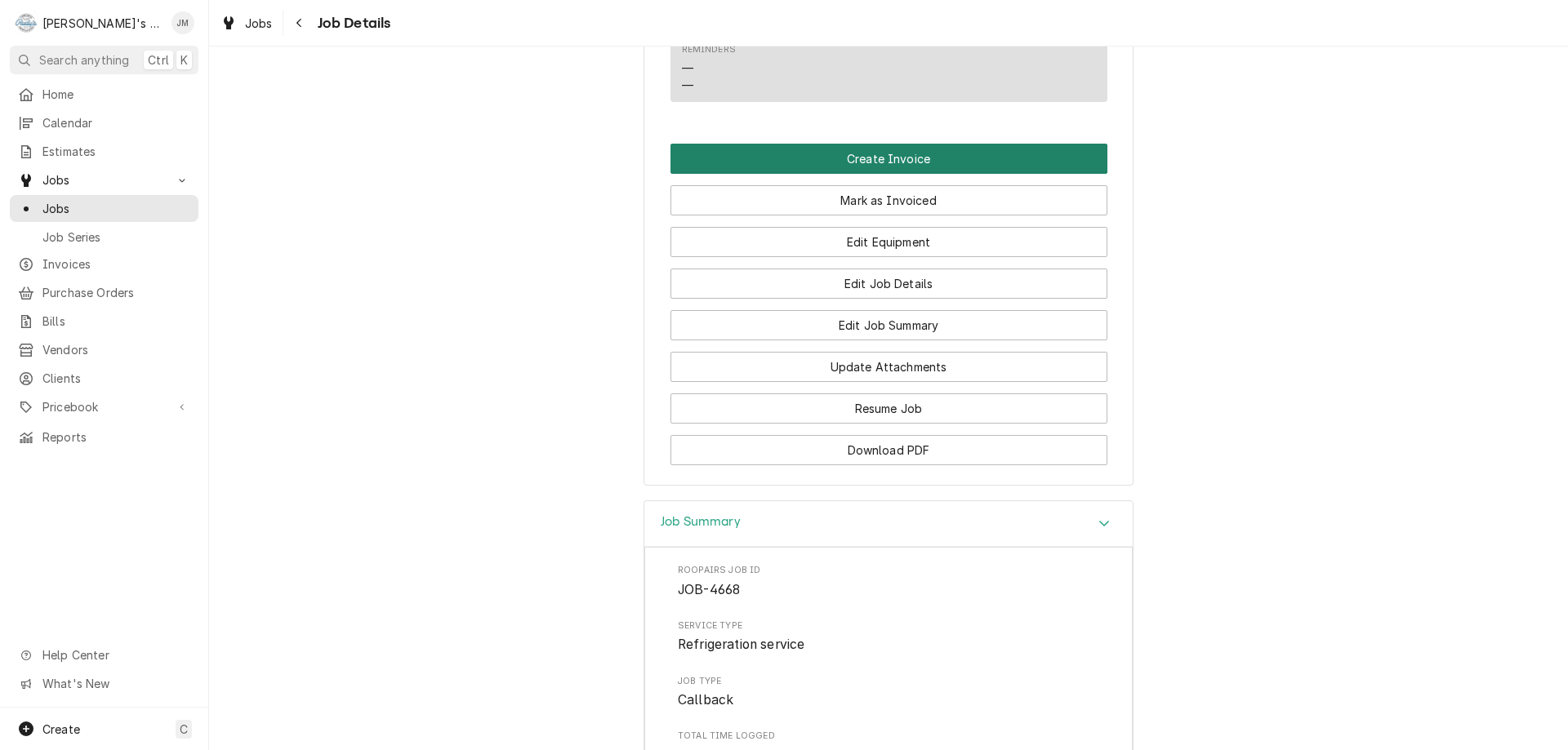
click at [835, 172] on button "Create Invoice" at bounding box center [889, 158] width 437 height 30
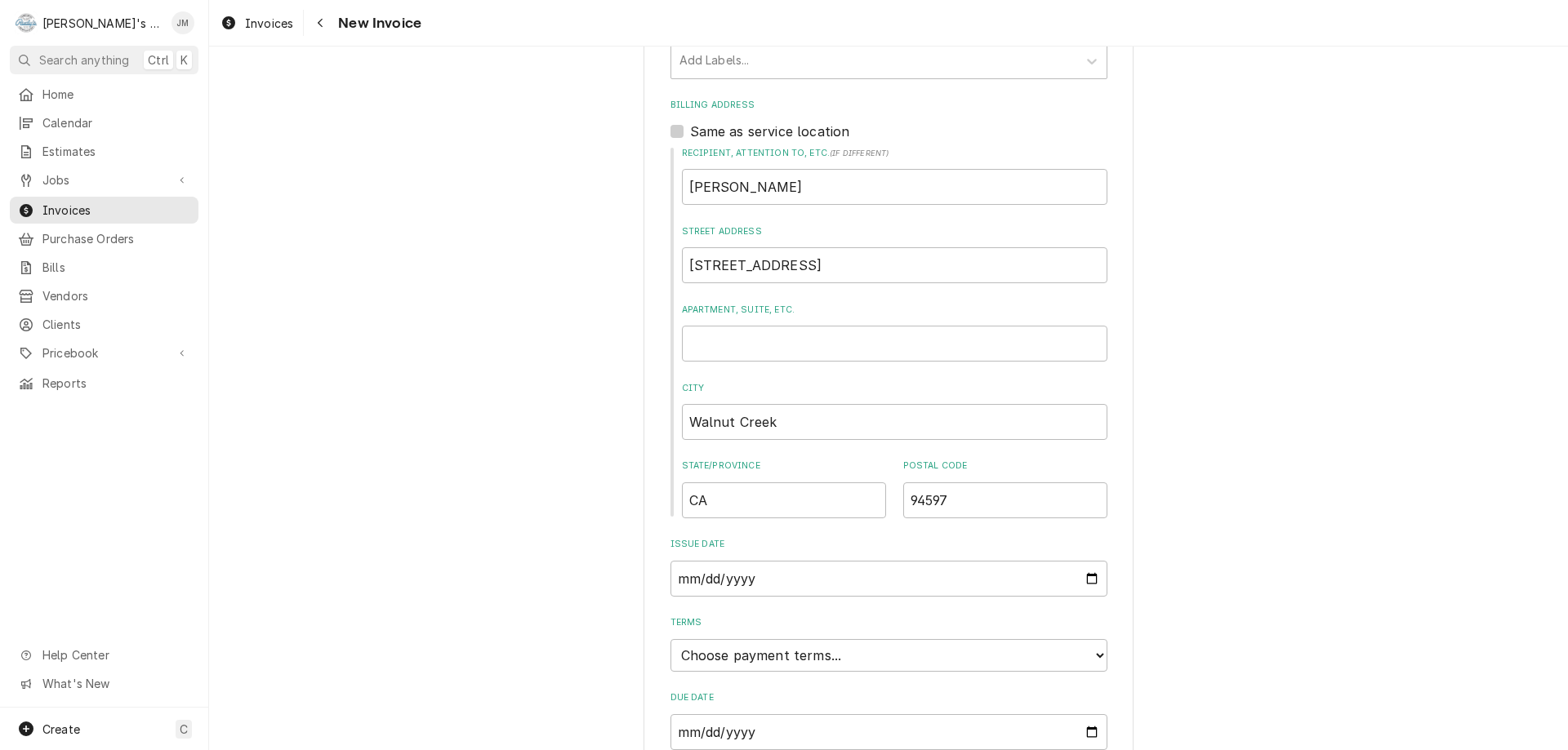
scroll to position [621, 0]
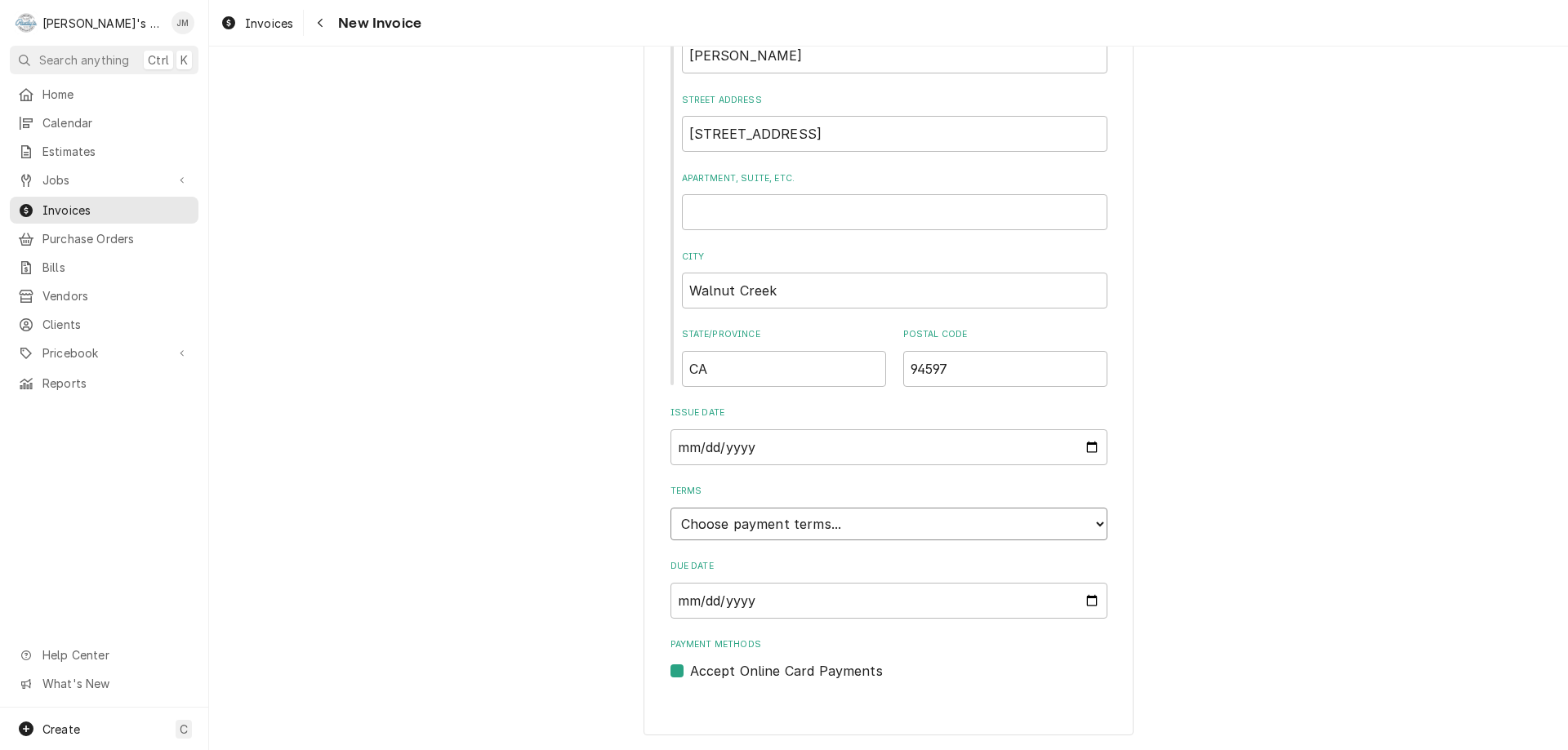
click at [965, 528] on select "Choose payment terms... Same Day Net 7 Net 14 Net 21 Net 30 Net 45 Net 60 Net 90" at bounding box center [889, 524] width 437 height 33
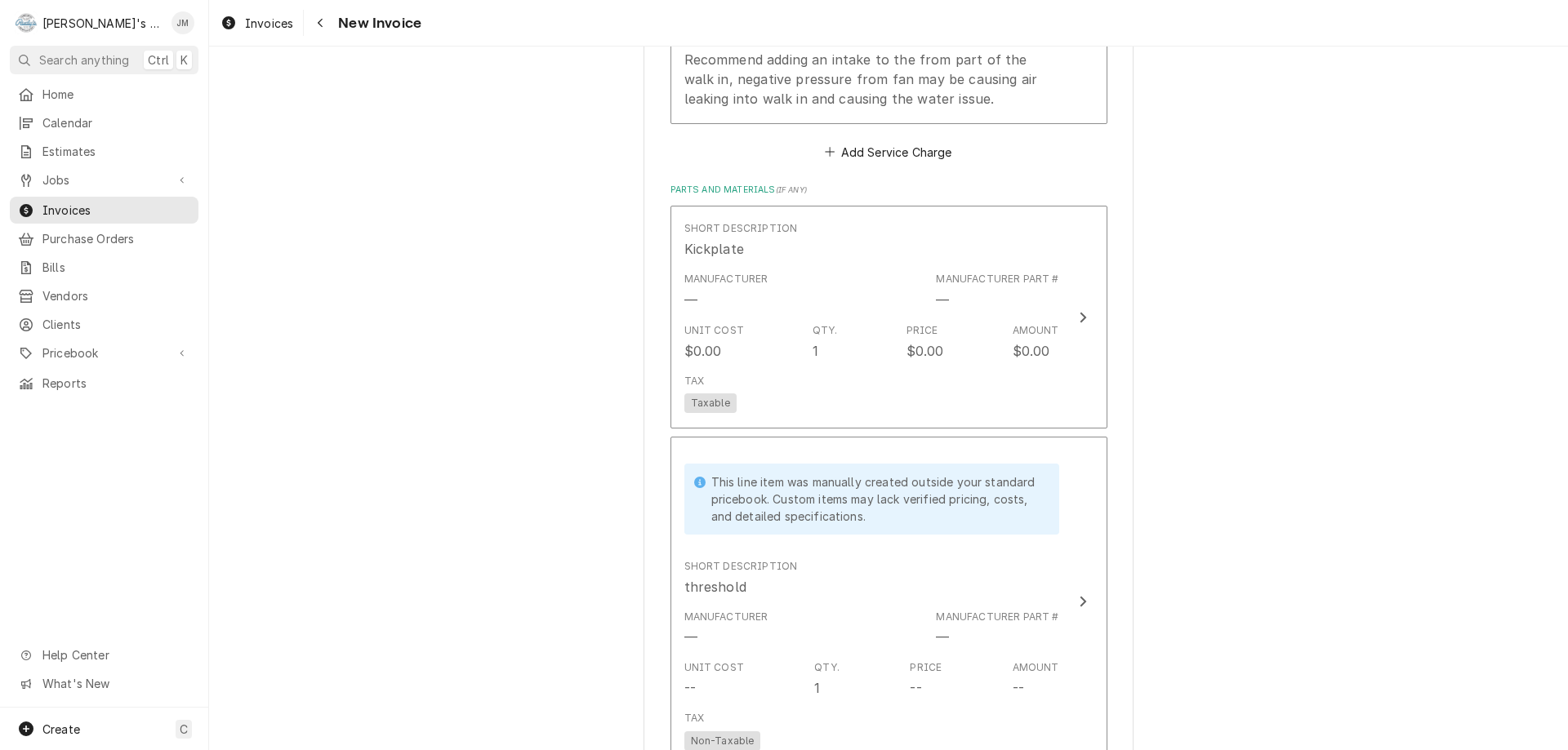
scroll to position [1682, 0]
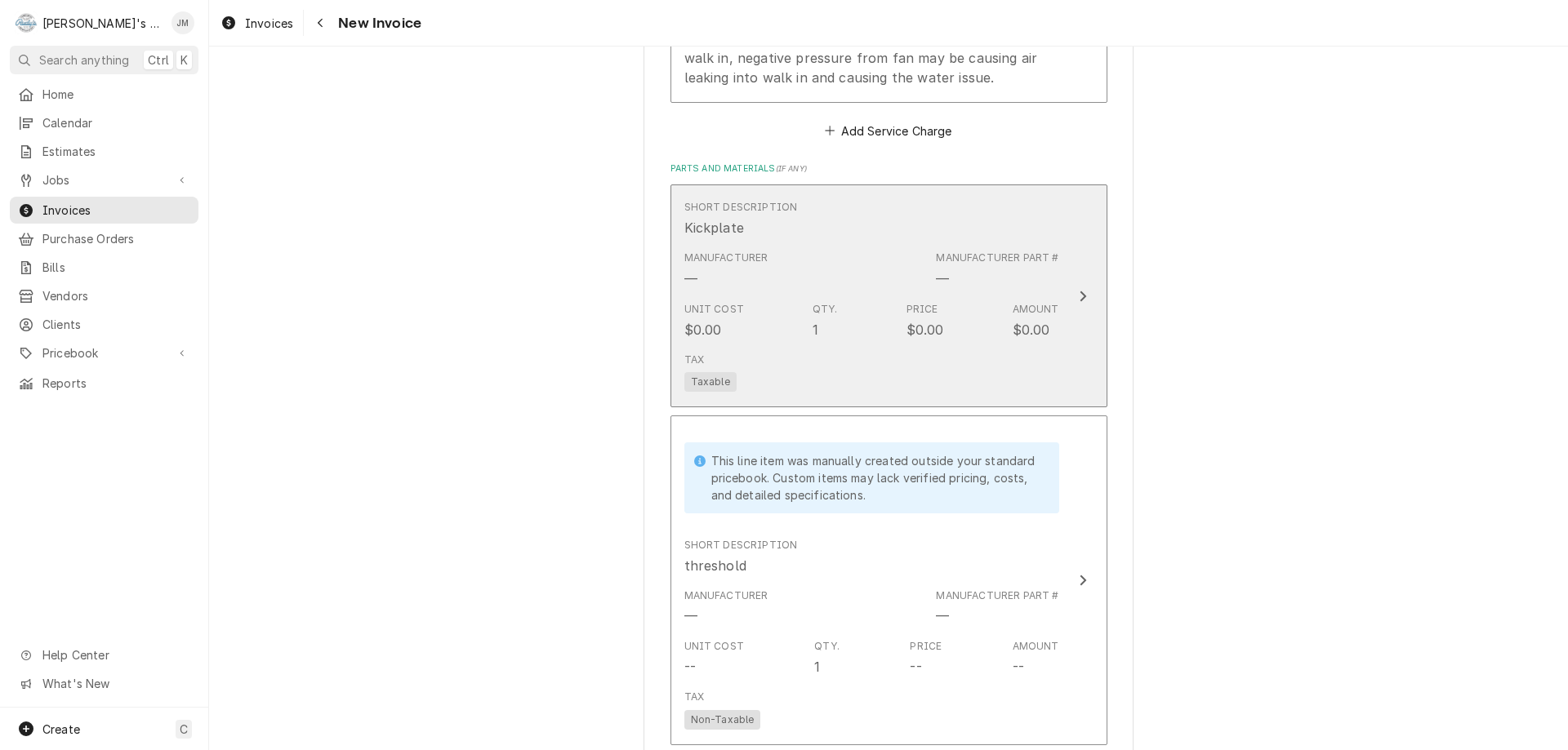
click at [1079, 293] on icon "Update Line Item" at bounding box center [1083, 297] width 8 height 13
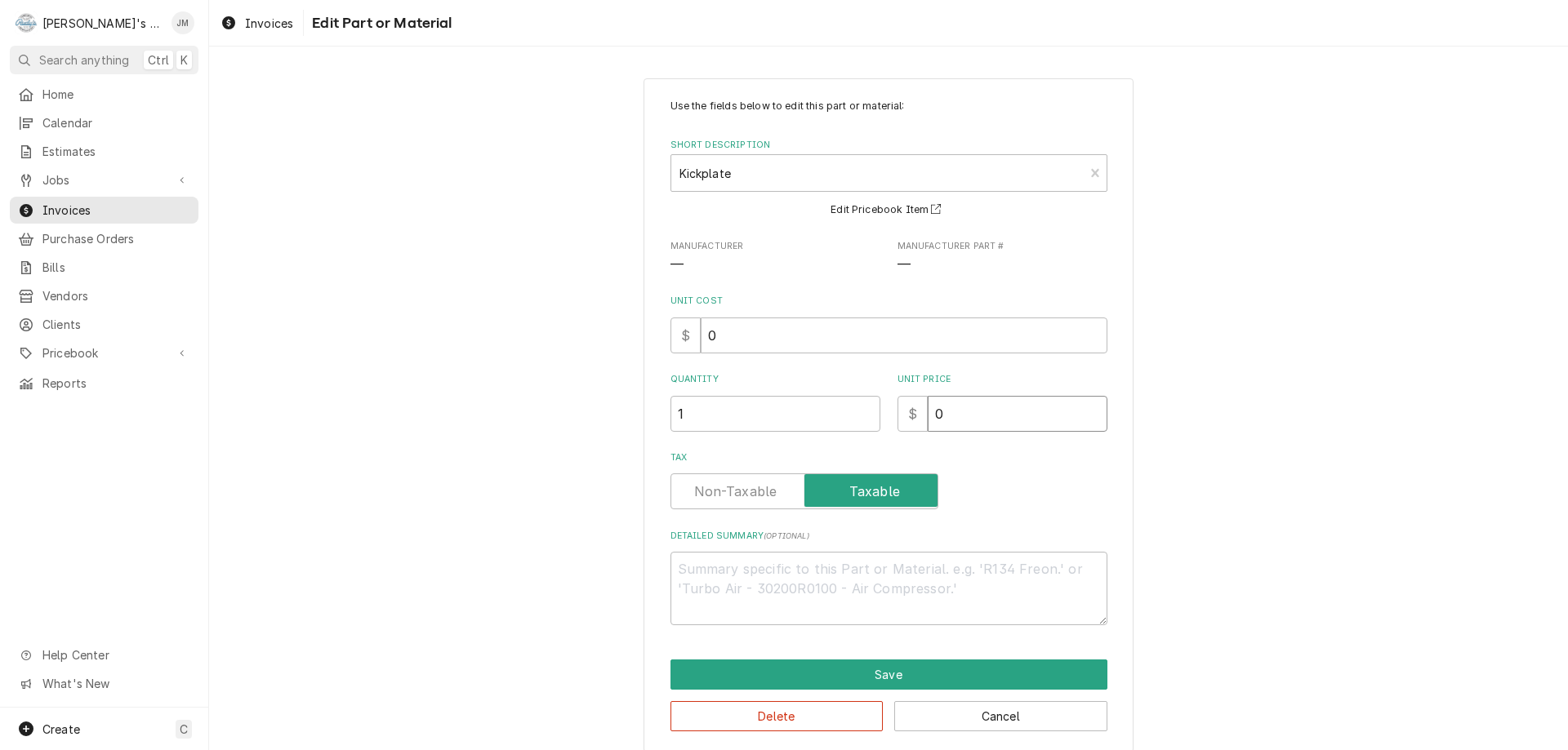
click at [970, 417] on input "0" at bounding box center [1018, 414] width 180 height 36
type textarea "x"
type input "6"
type textarea "x"
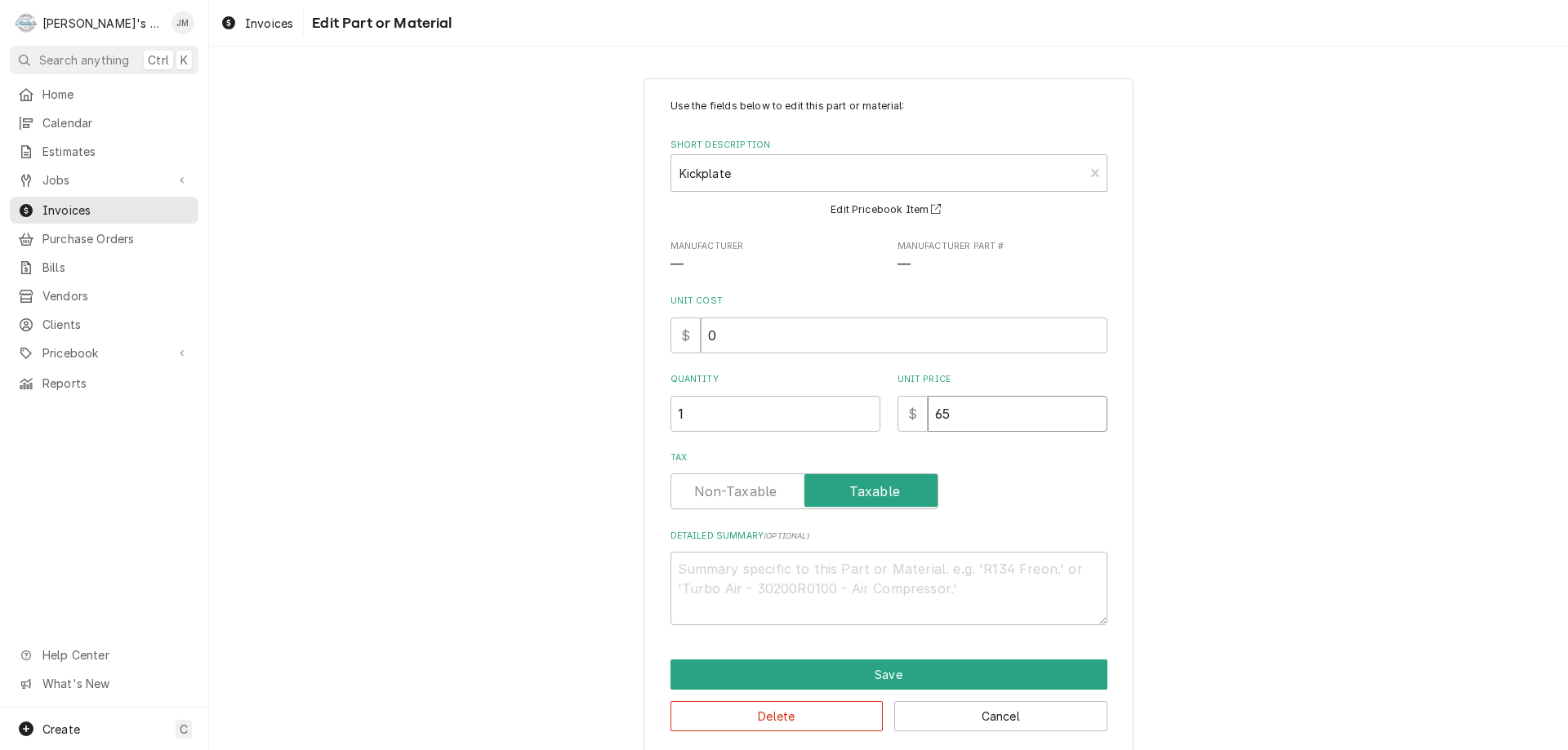
type input "65"
click at [1203, 484] on div "Use the fields below to edit this part or material: Short Description Kickplate…" at bounding box center [889, 415] width 1360 height 703
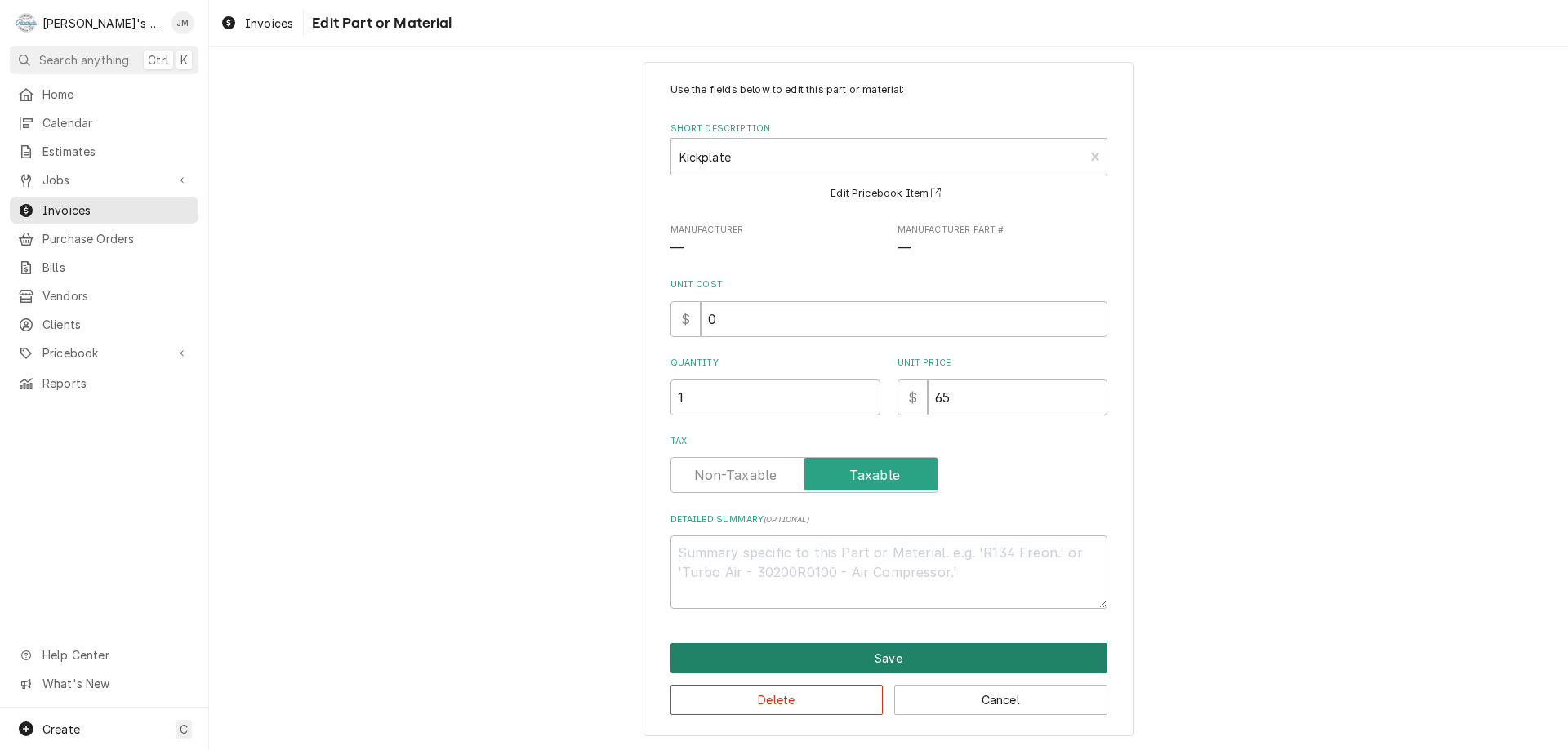
click at [898, 655] on button "Save" at bounding box center [889, 658] width 437 height 30
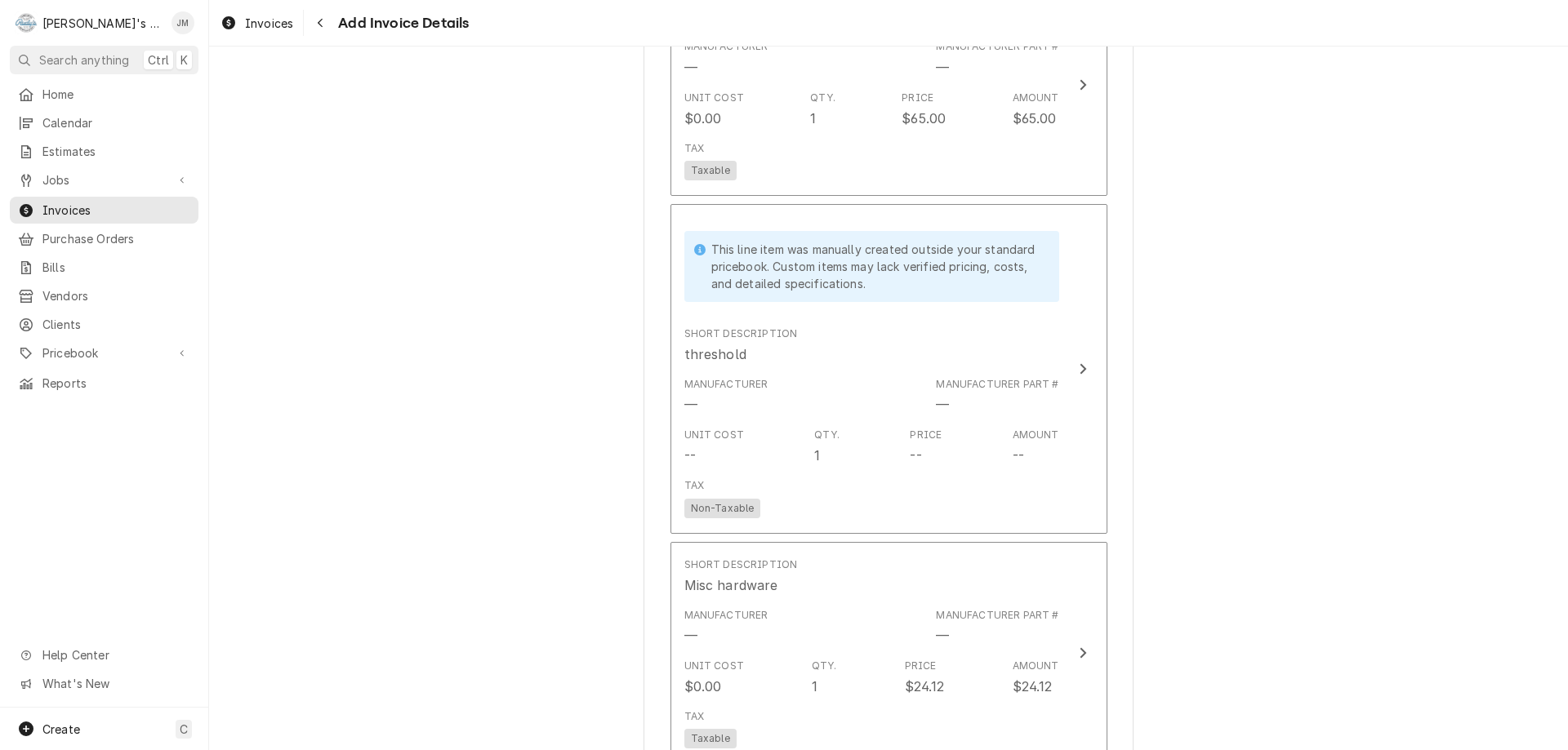
scroll to position [1989, 0]
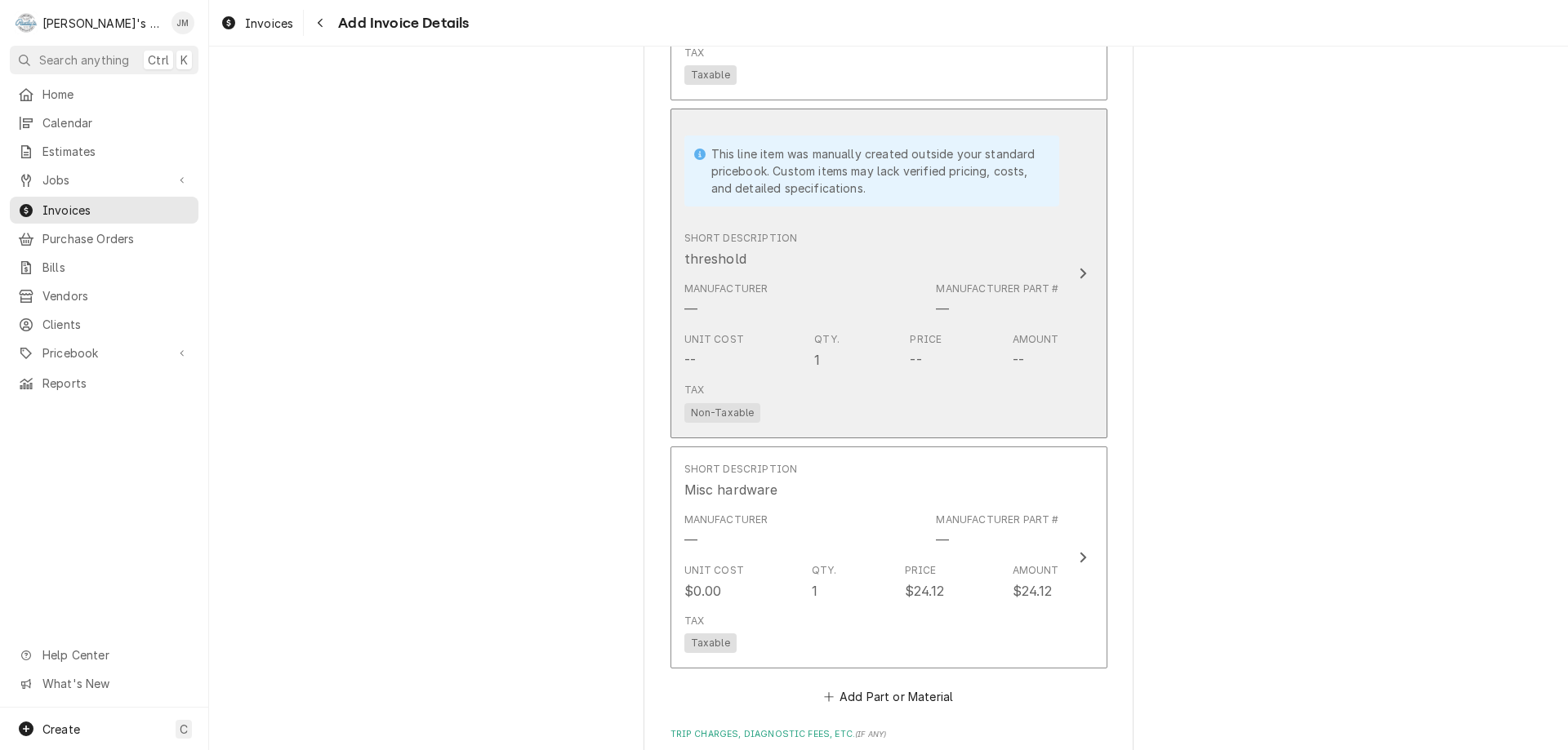
click at [1079, 273] on icon "Update Line Item" at bounding box center [1083, 274] width 8 height 13
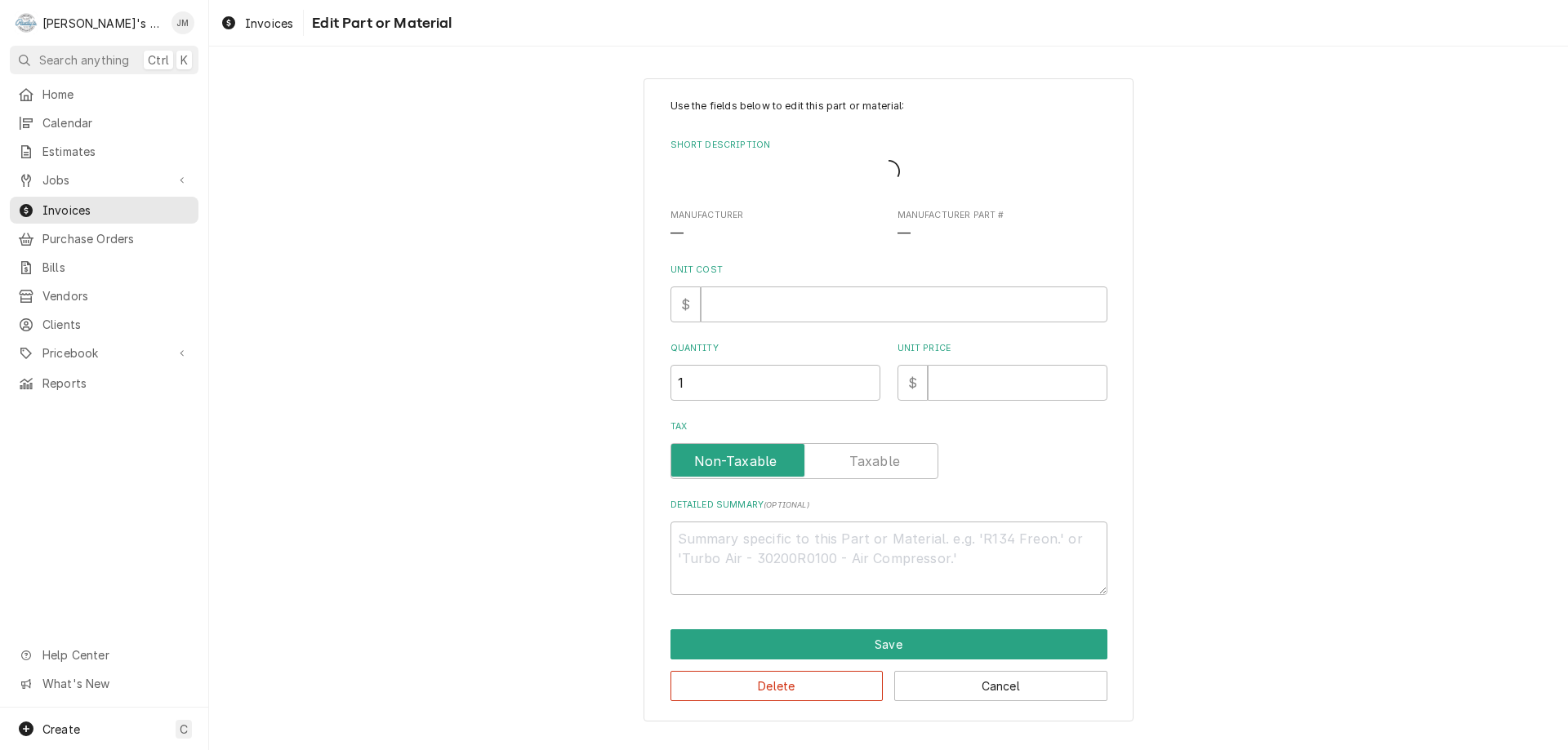
type textarea "x"
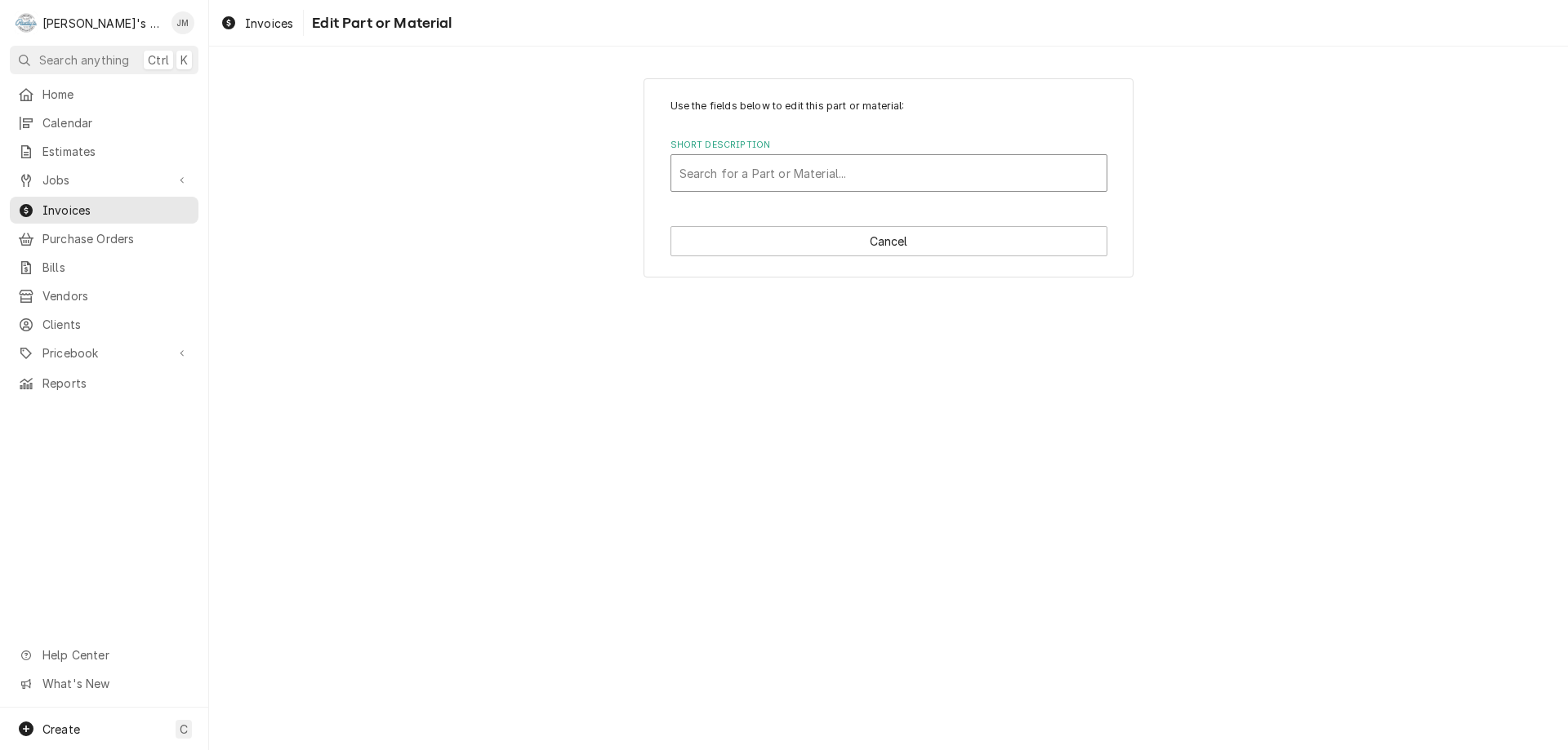
click at [978, 176] on div "Short Description" at bounding box center [889, 173] width 419 height 29
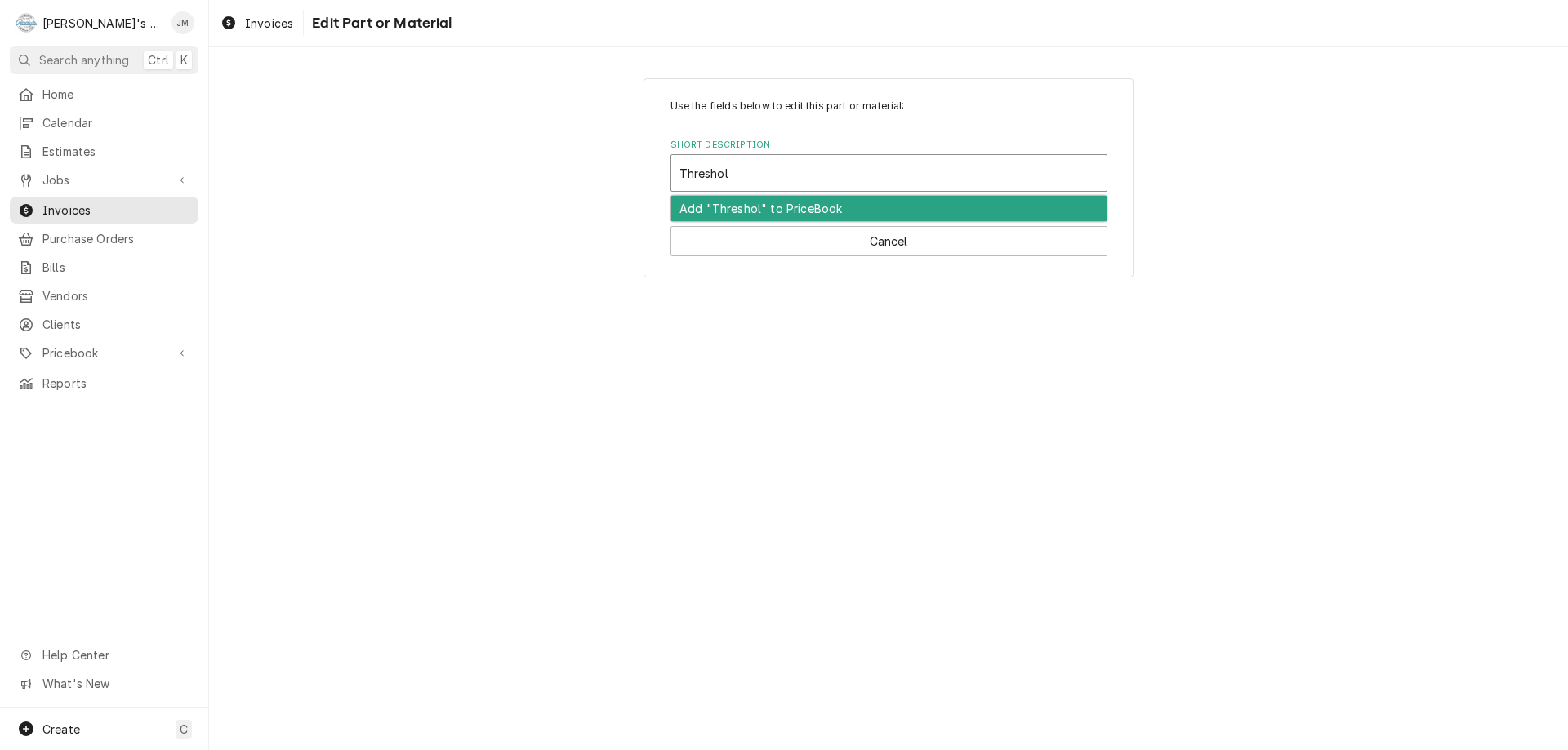
type input "Threshol"
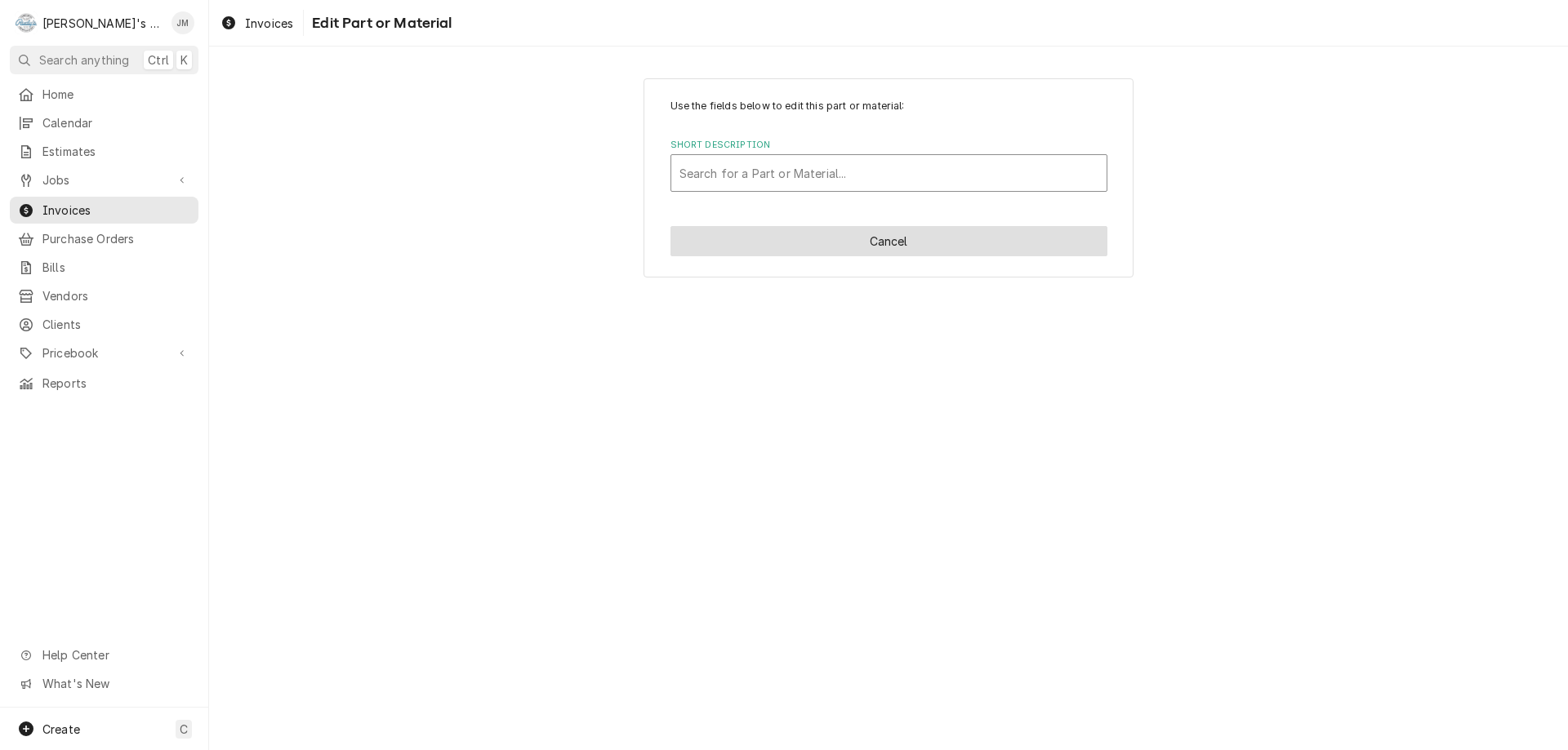
click at [840, 238] on button "Cancel" at bounding box center [889, 241] width 437 height 30
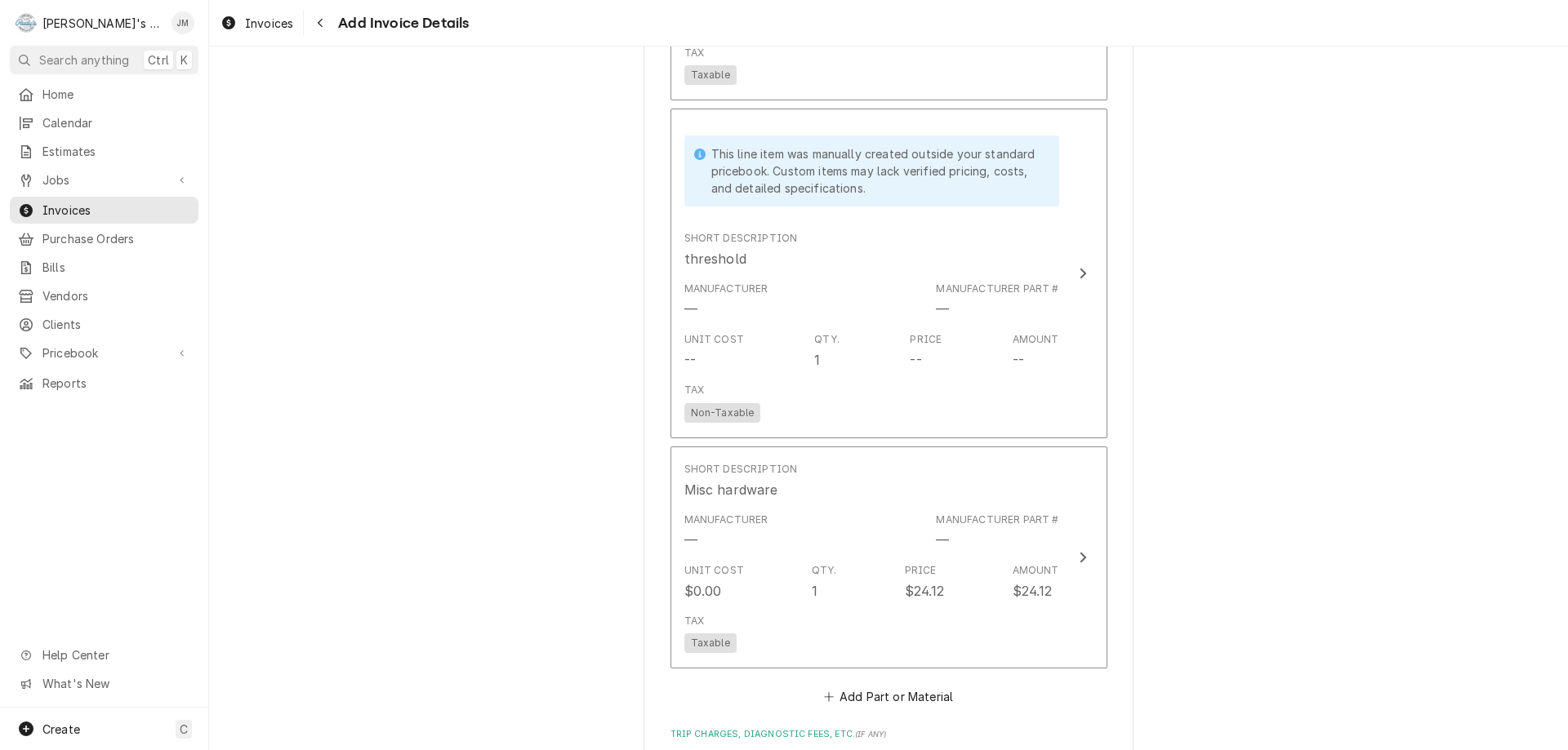
scroll to position [1970, 0]
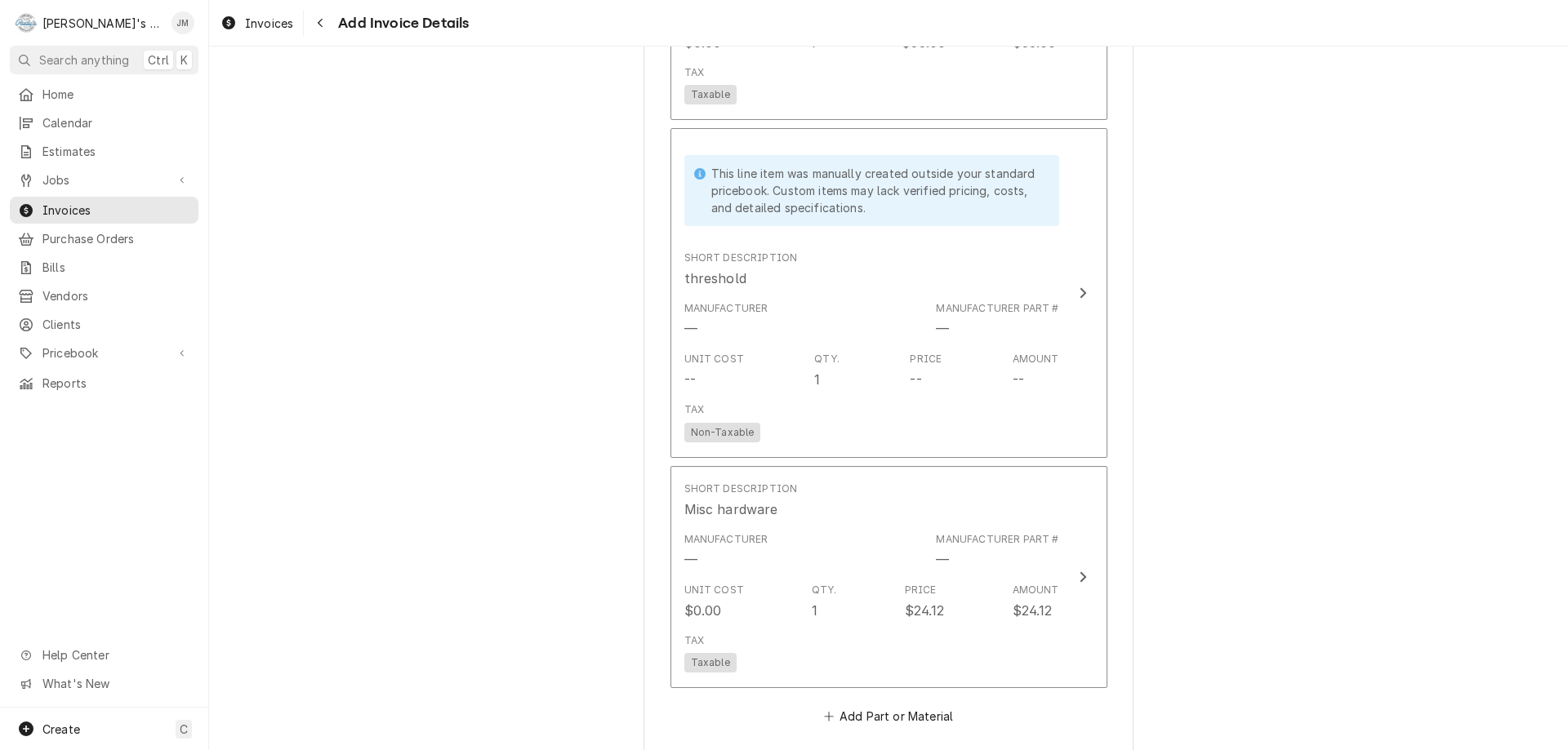
type textarea "x"
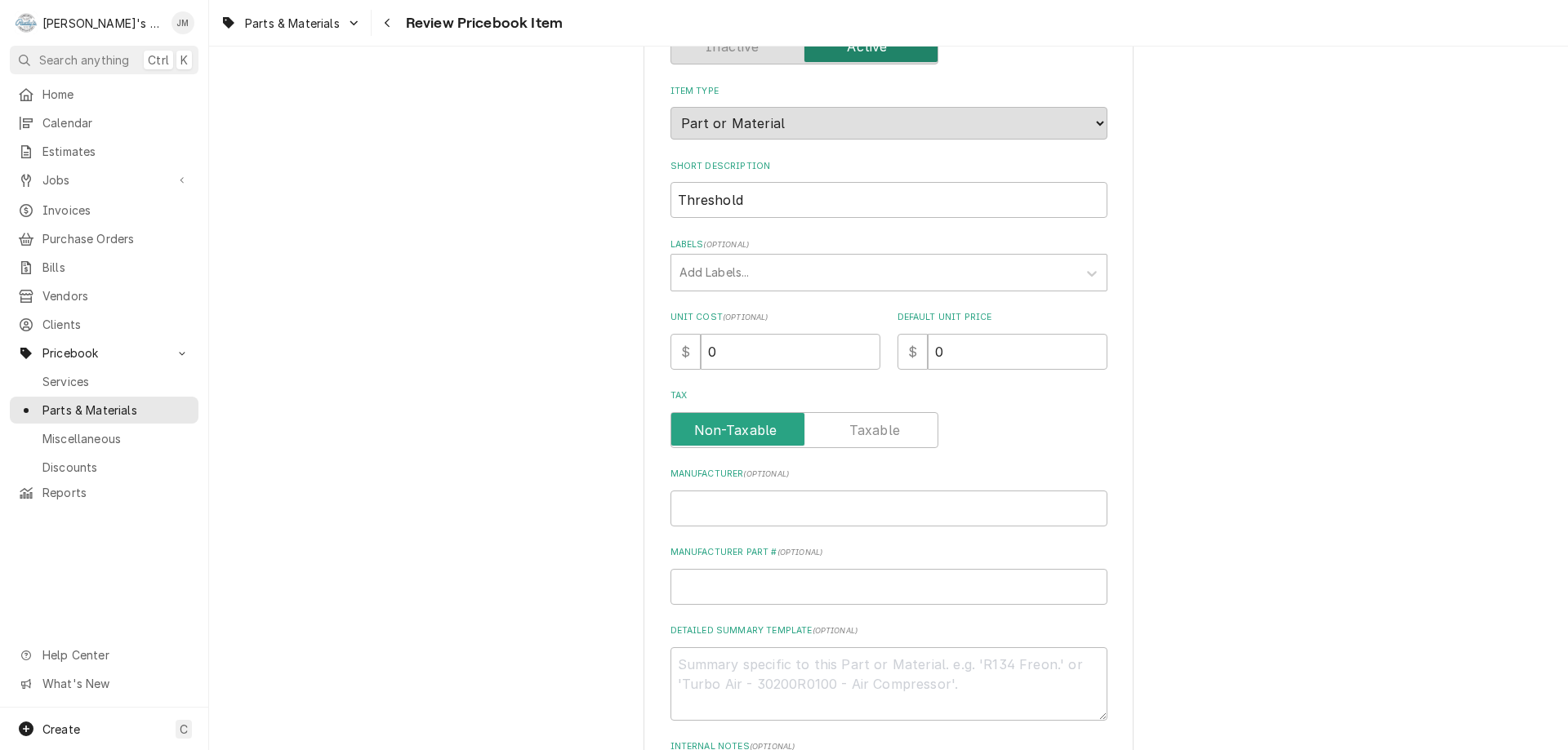
scroll to position [163, 0]
drag, startPoint x: 945, startPoint y: 350, endPoint x: 921, endPoint y: 355, distance: 24.5
click at [928, 355] on input "0" at bounding box center [1018, 351] width 180 height 36
type textarea "x"
type input "1"
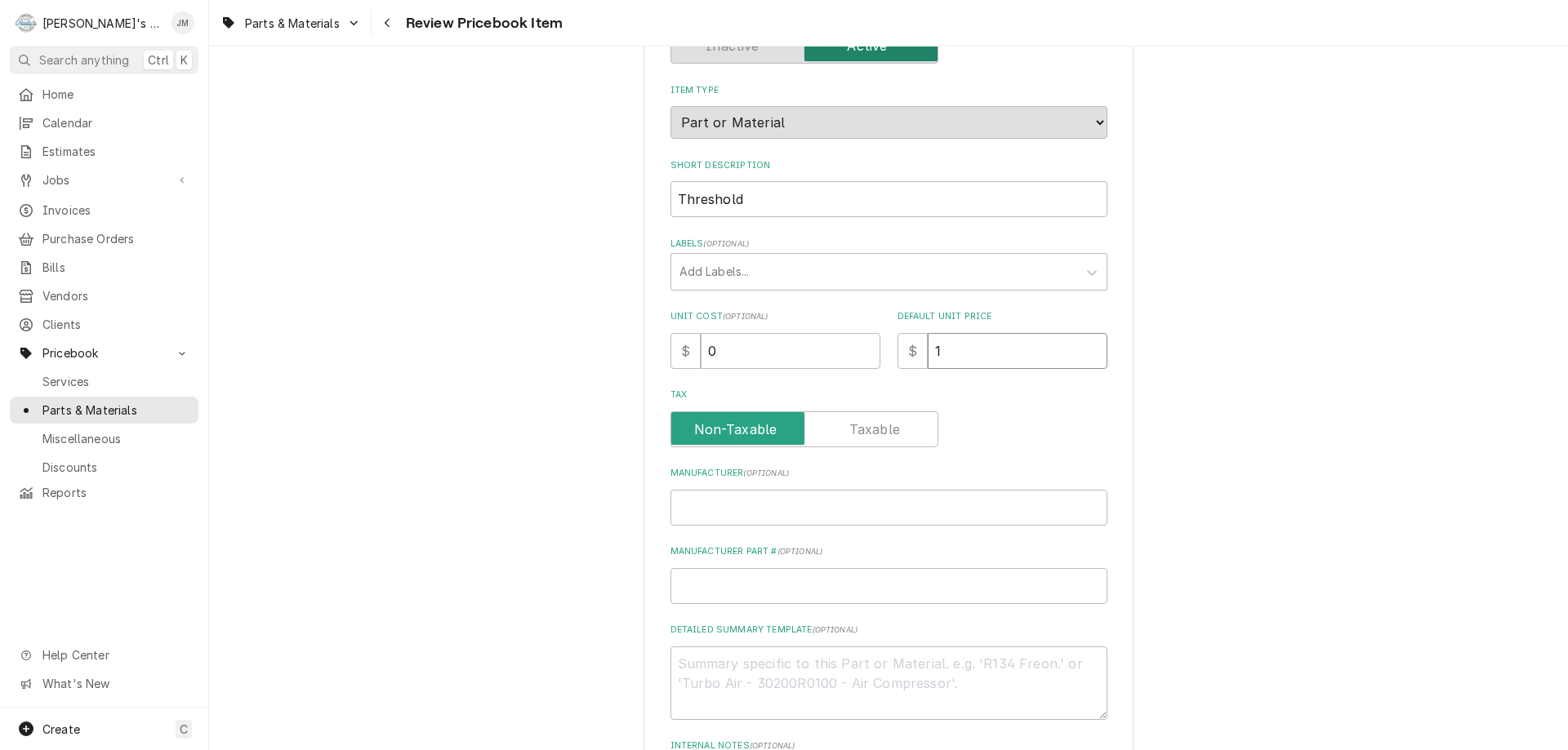
type textarea "x"
type input "12"
type textarea "x"
type input "125"
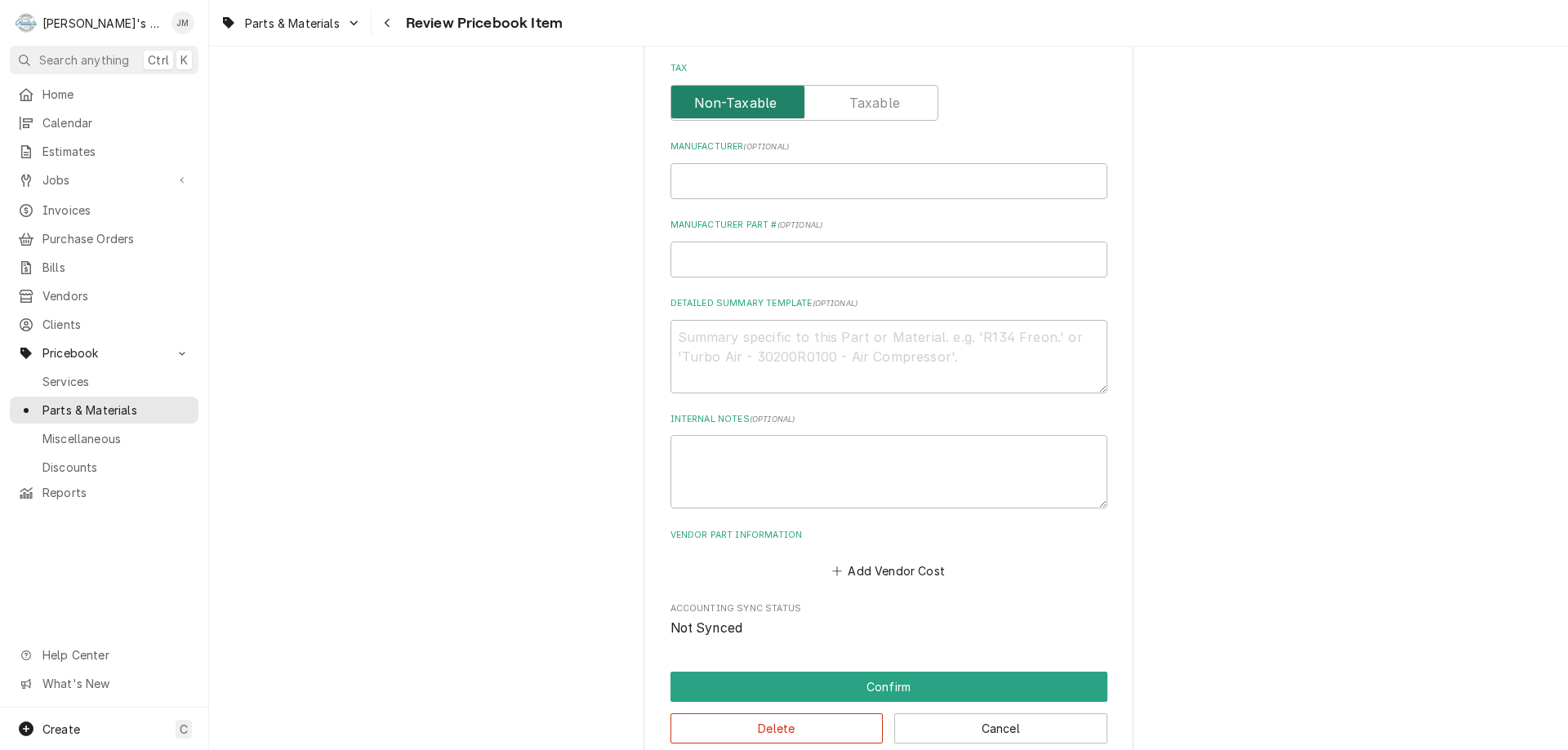
click at [838, 97] on input "Tax" at bounding box center [804, 103] width 253 height 36
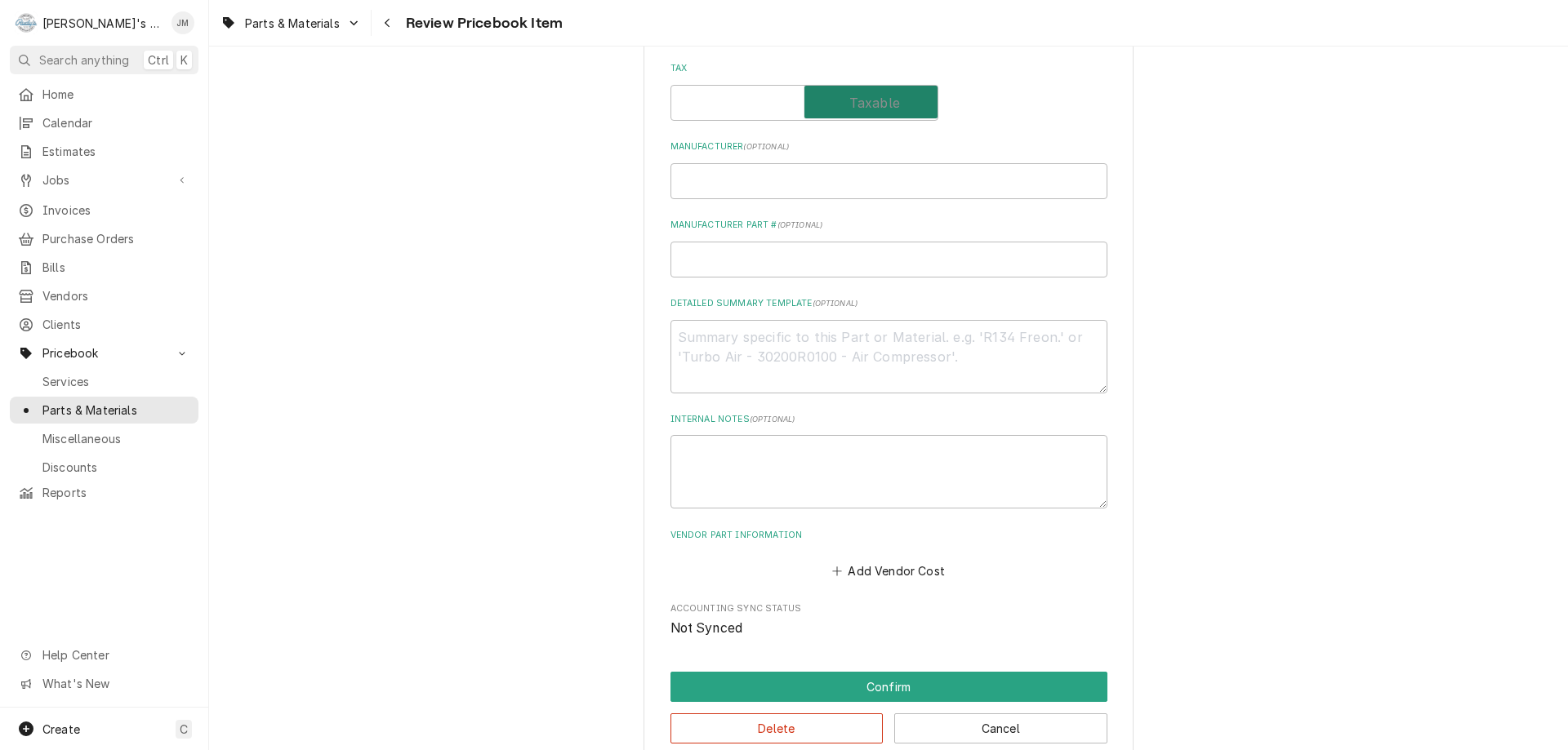
checkbox input "true"
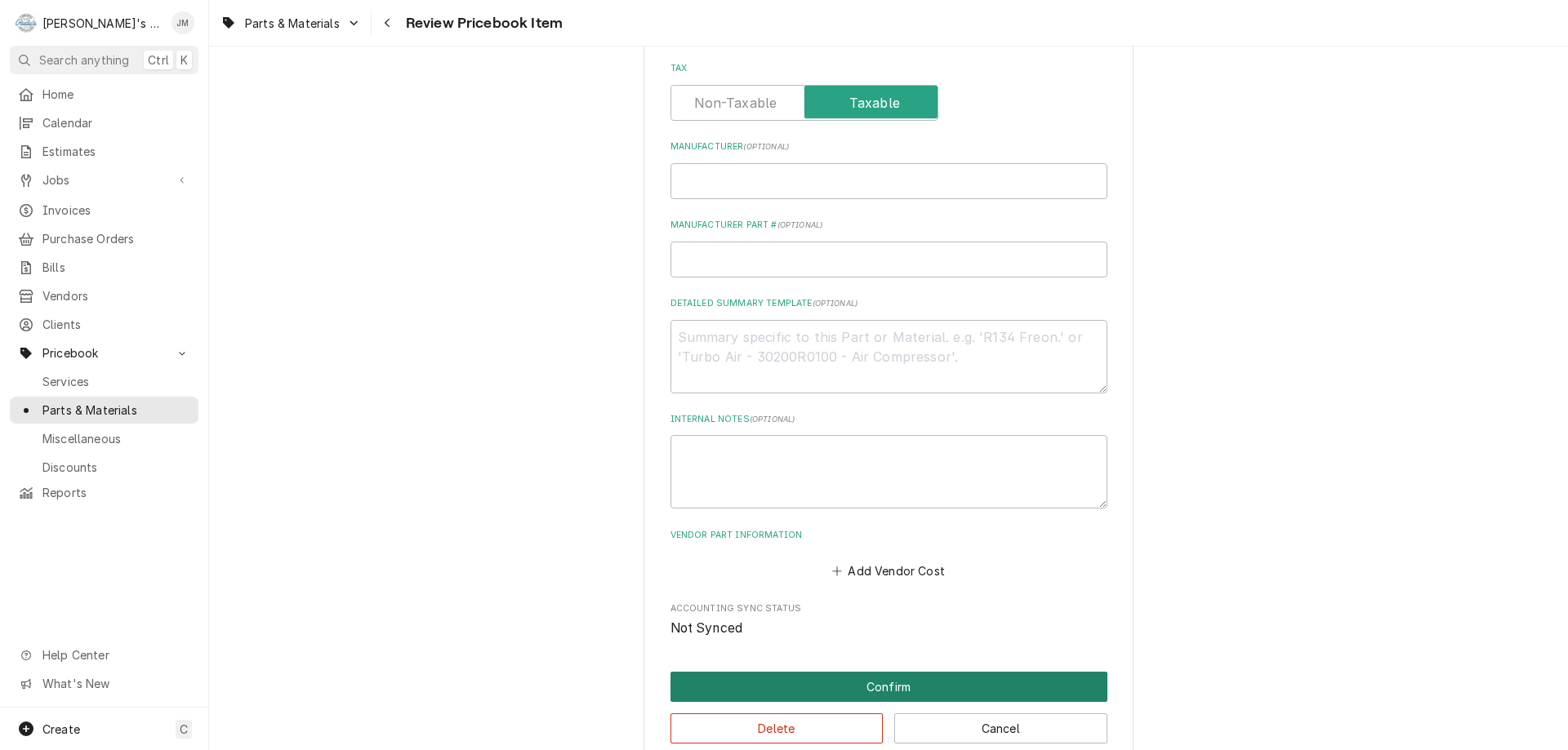
click at [885, 688] on button "Confirm" at bounding box center [889, 686] width 437 height 30
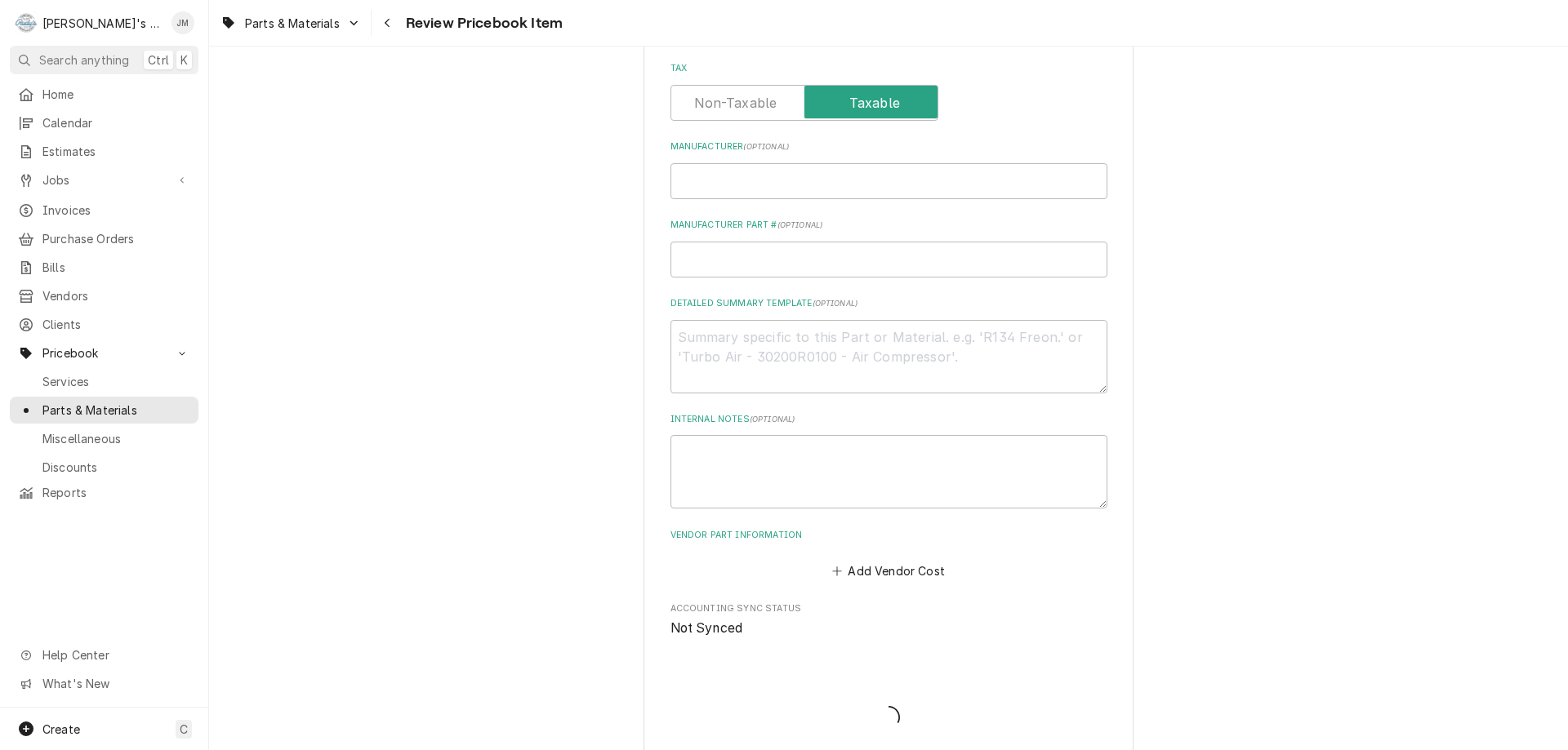
type textarea "x"
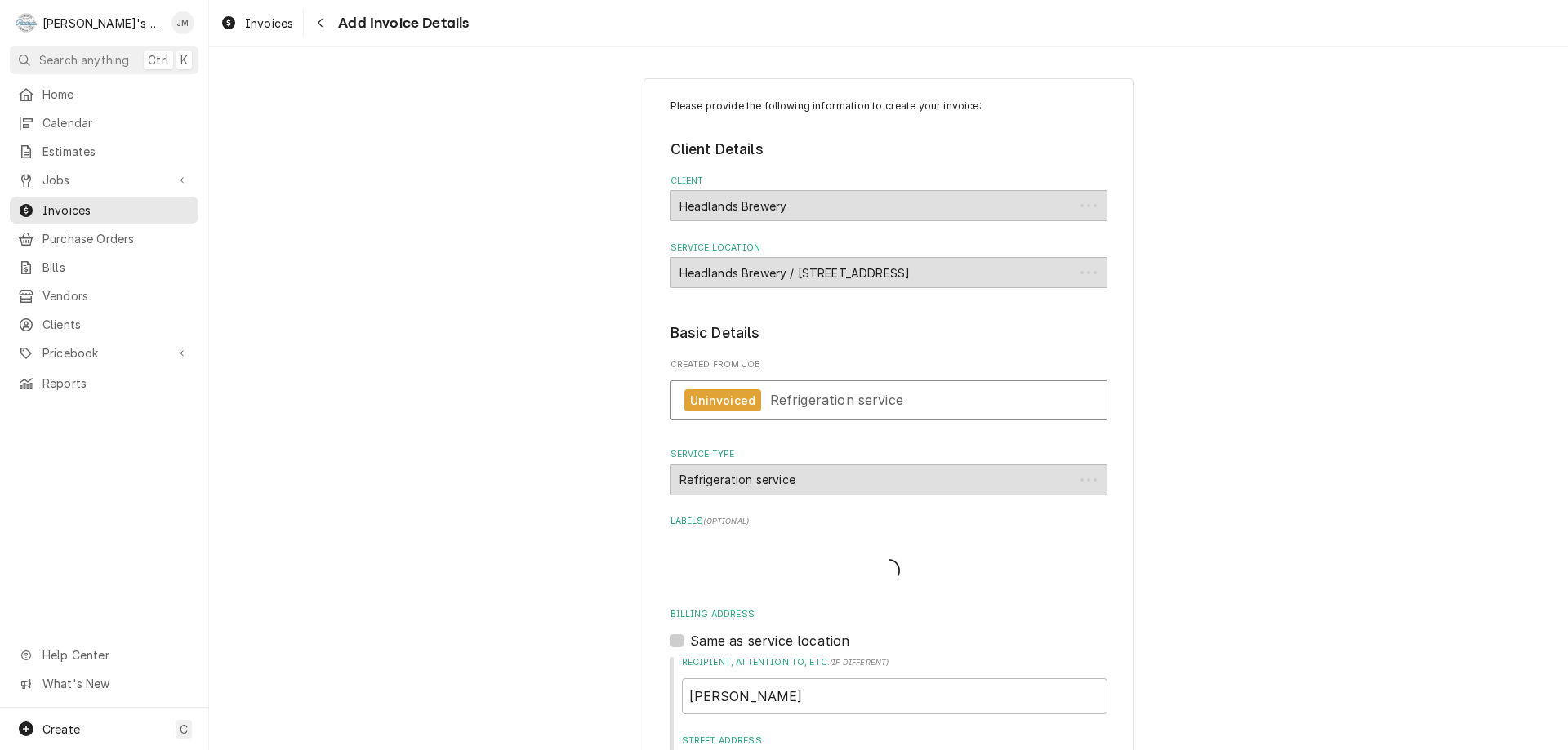
scroll to position [1970, 0]
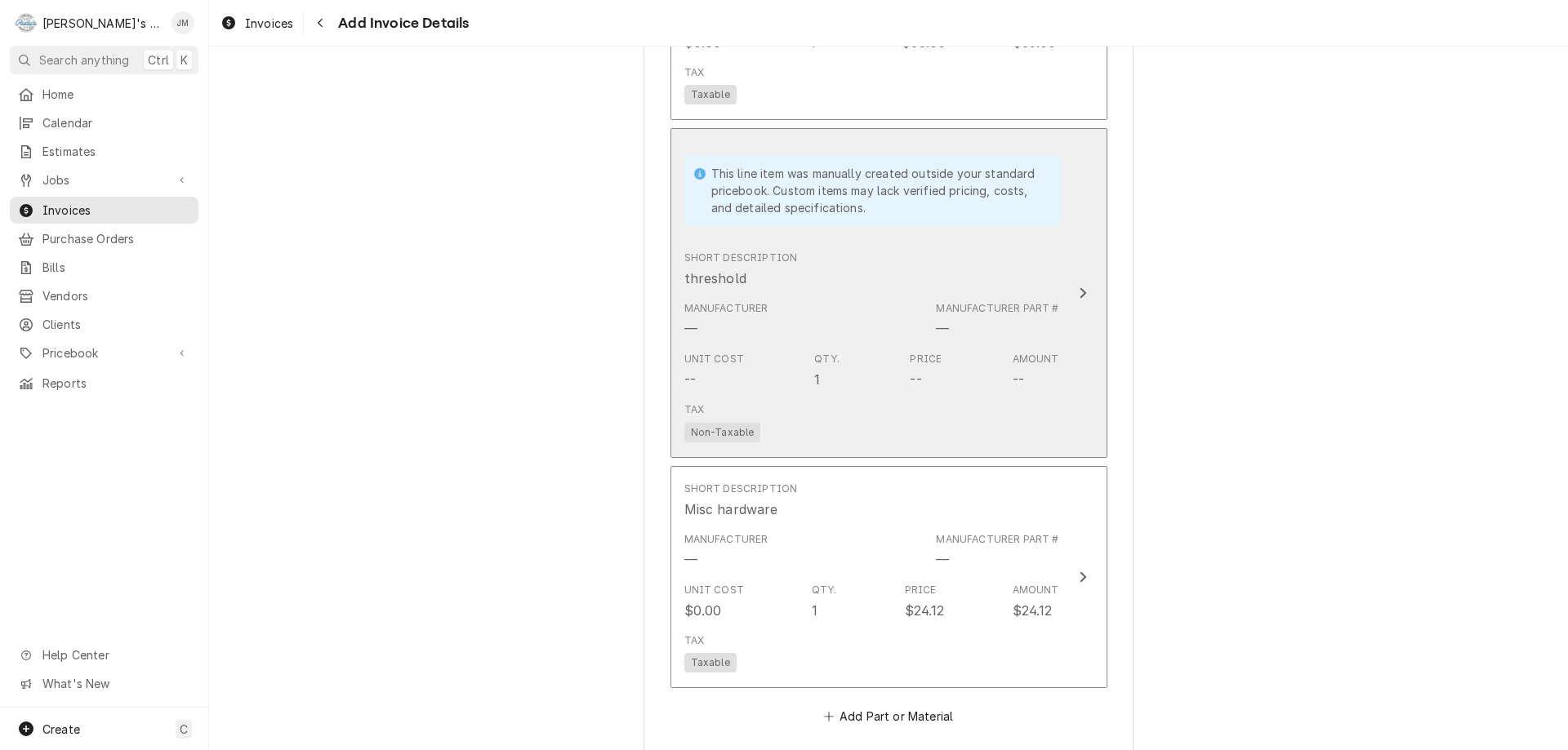
click at [1080, 296] on icon "Update Line Item" at bounding box center [1083, 292] width 7 height 11
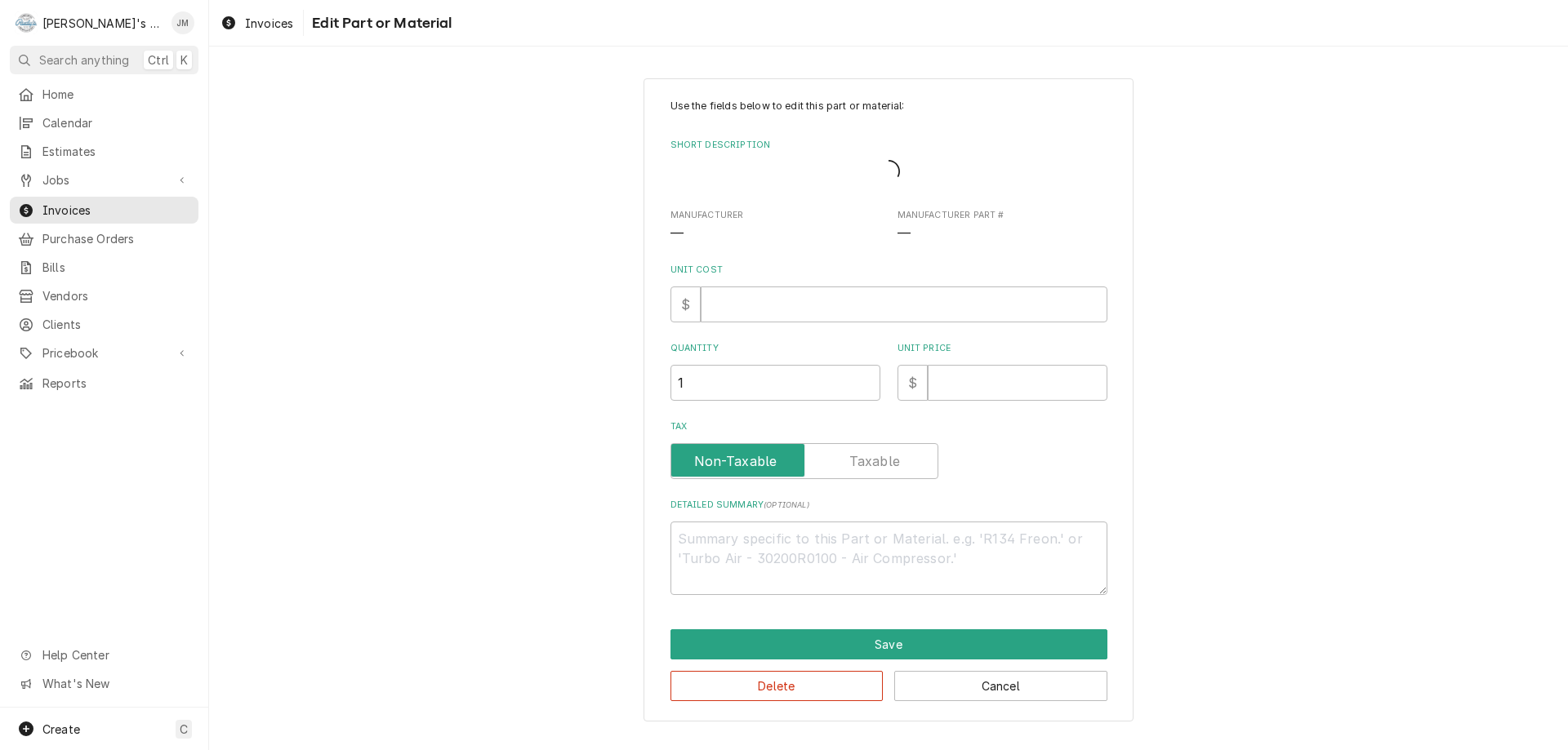
type textarea "x"
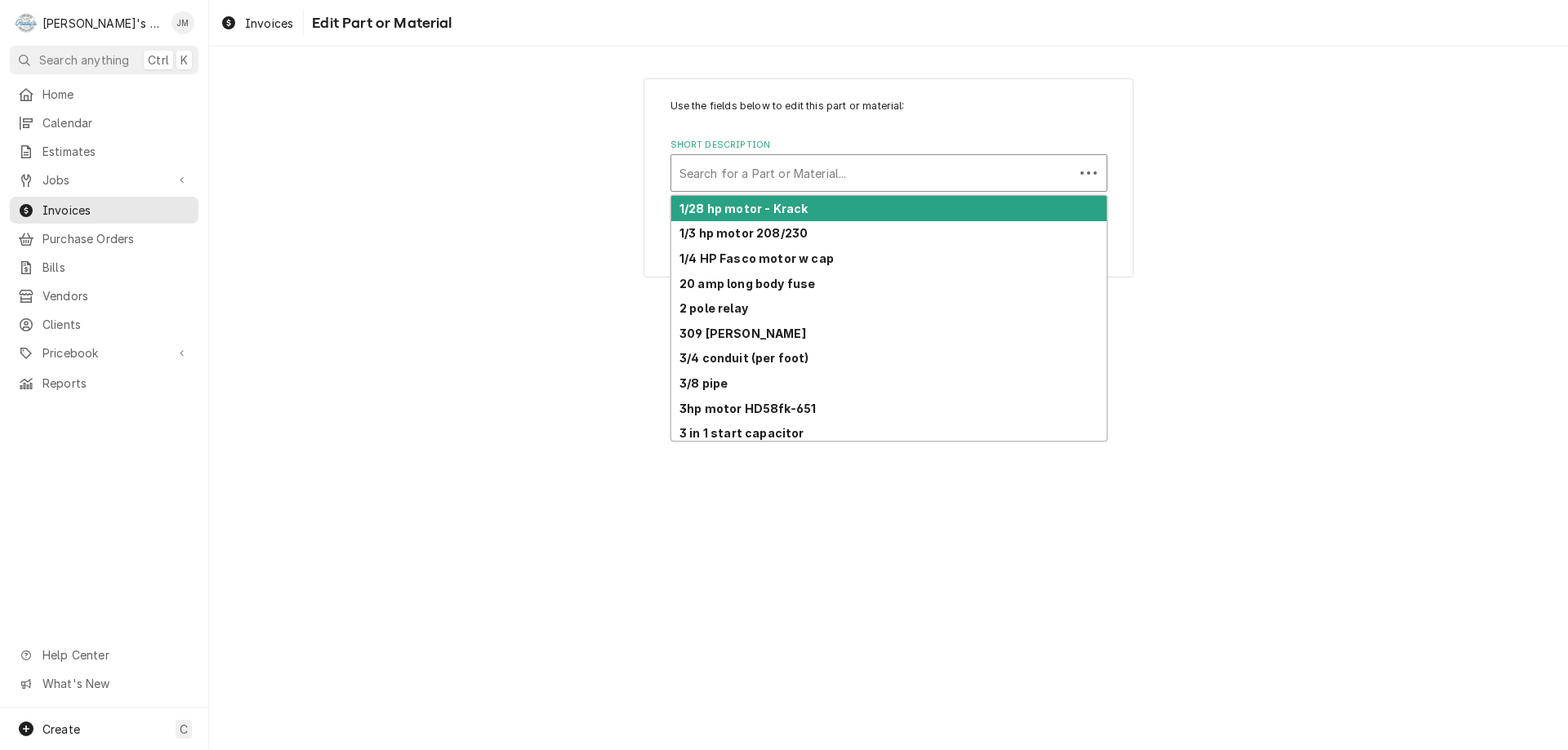
click at [938, 174] on div "Short Description" at bounding box center [872, 173] width 387 height 29
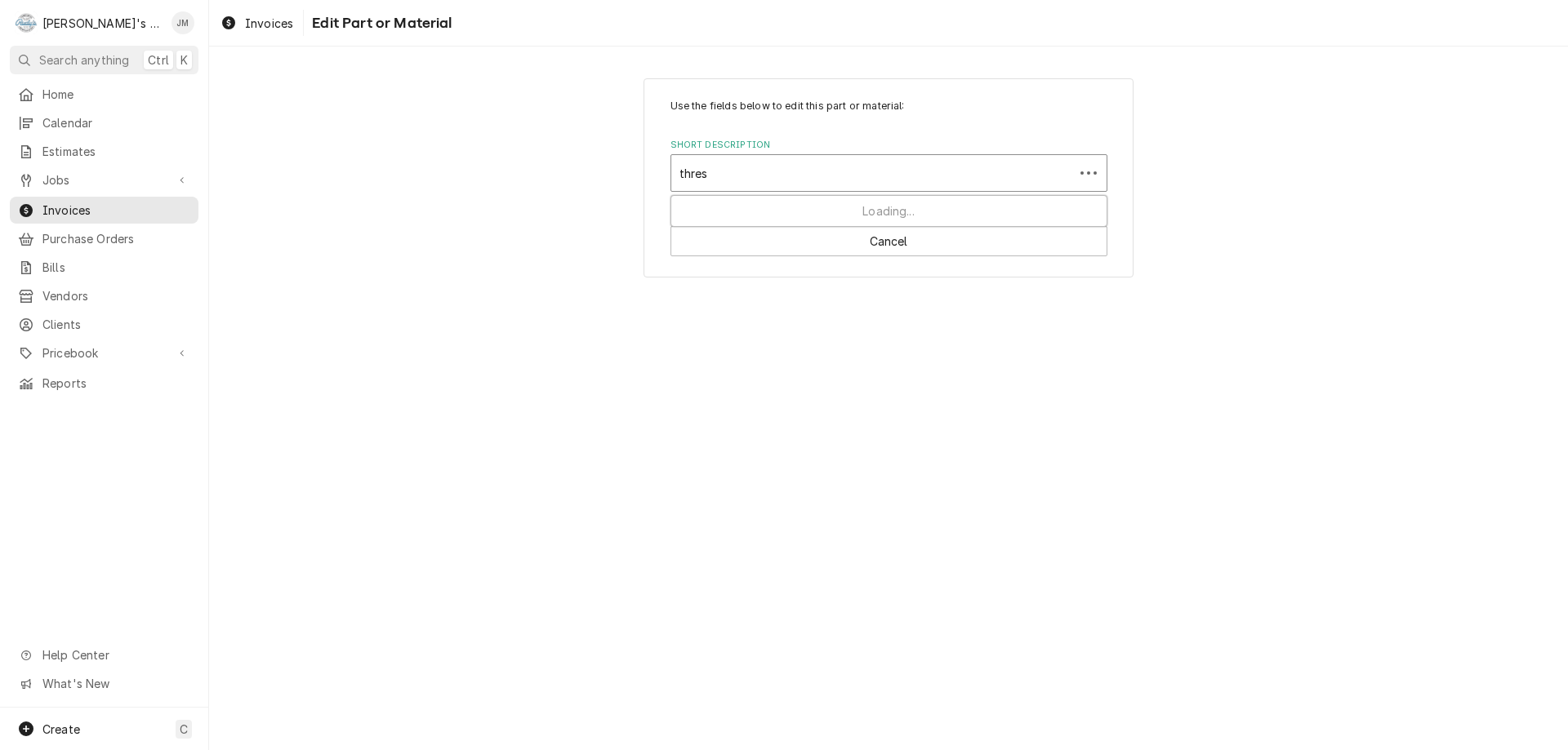
type input "thresh"
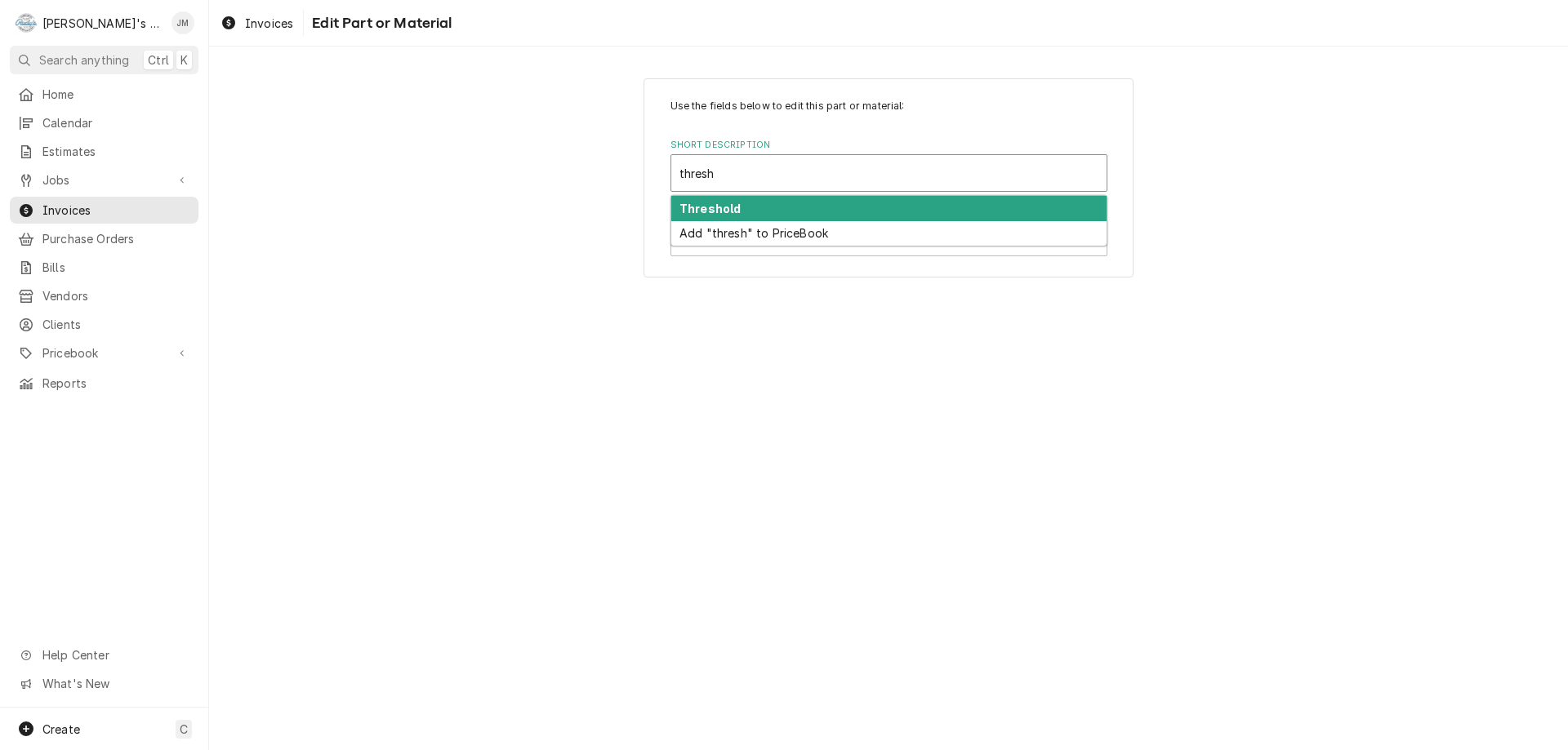
click at [789, 211] on div "Threshold" at bounding box center [889, 208] width 436 height 25
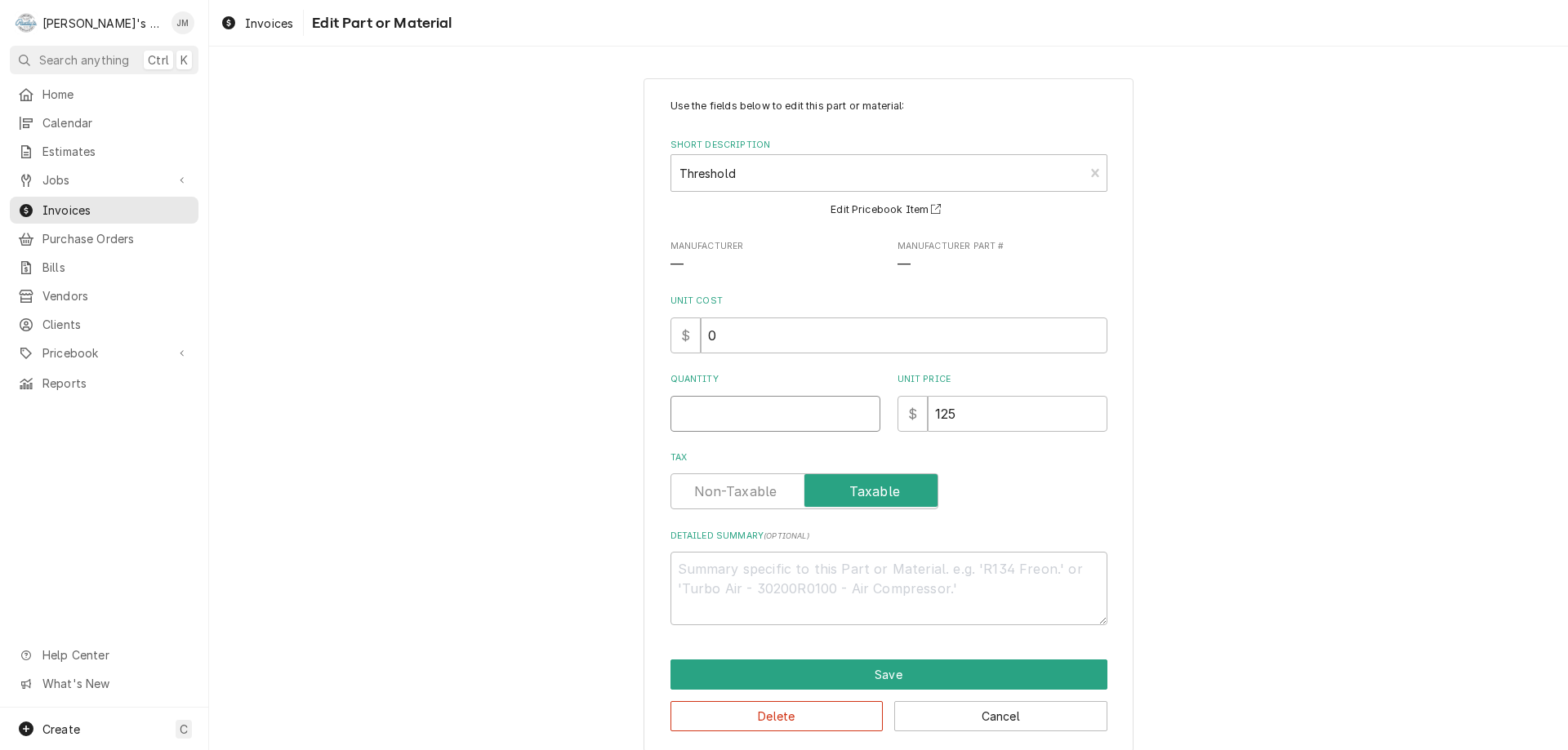
click at [804, 411] on input "Quantity" at bounding box center [775, 414] width 210 height 36
type textarea "x"
type input "1"
drag, startPoint x: 956, startPoint y: 414, endPoint x: 910, endPoint y: 408, distance: 46.4
click at [910, 408] on div "$ 125" at bounding box center [1002, 414] width 210 height 36
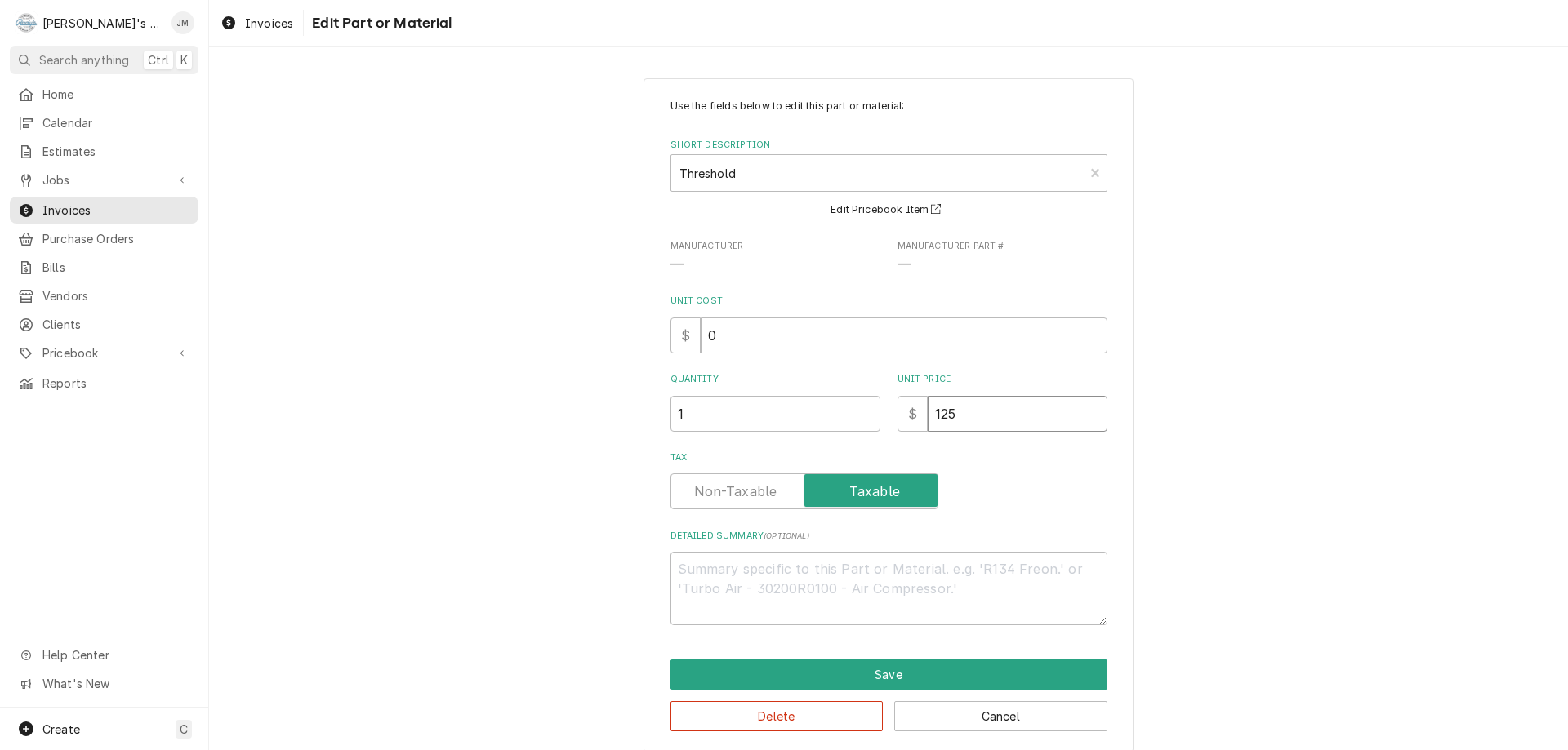
type textarea "x"
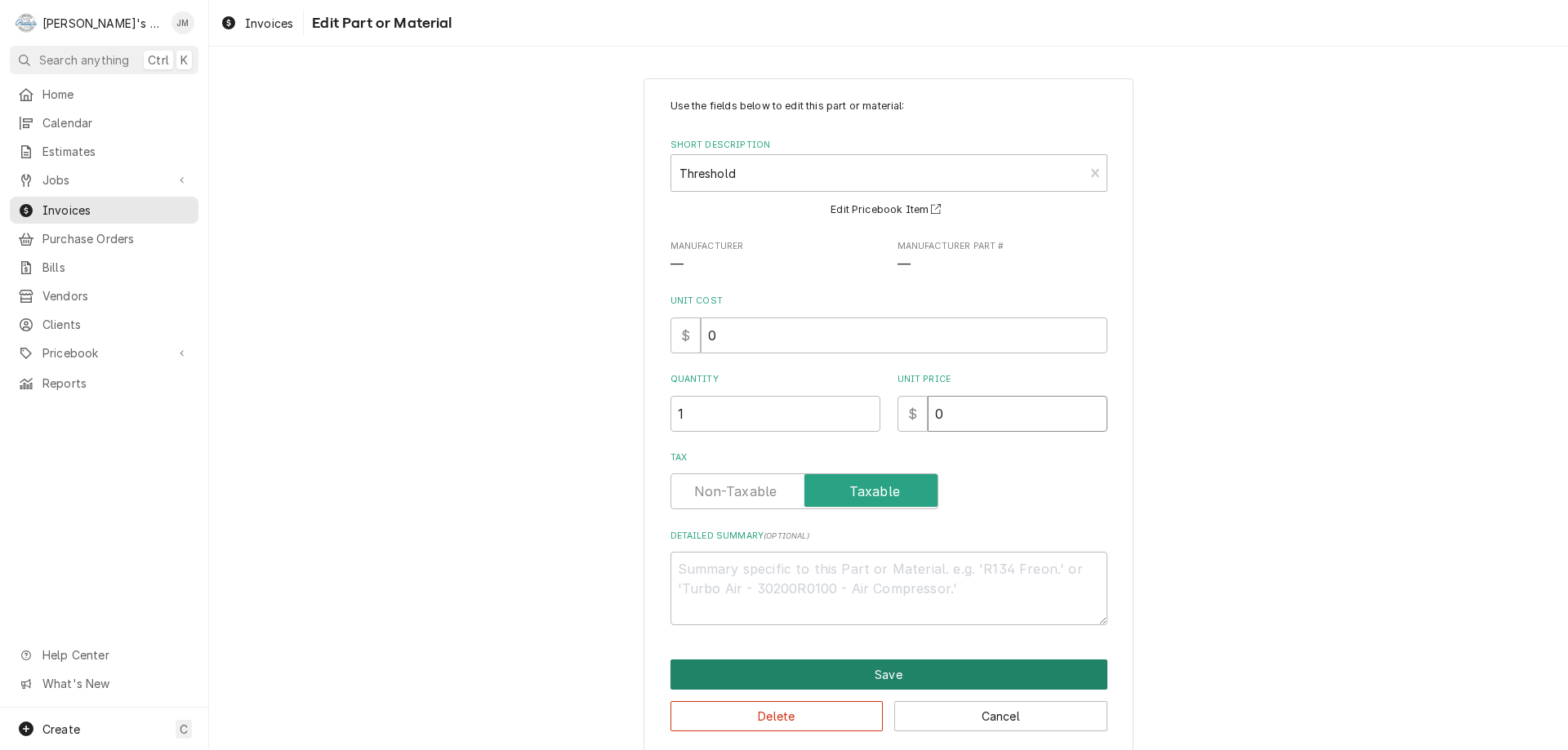
type input "0"
click at [860, 676] on button "Save" at bounding box center [889, 674] width 437 height 30
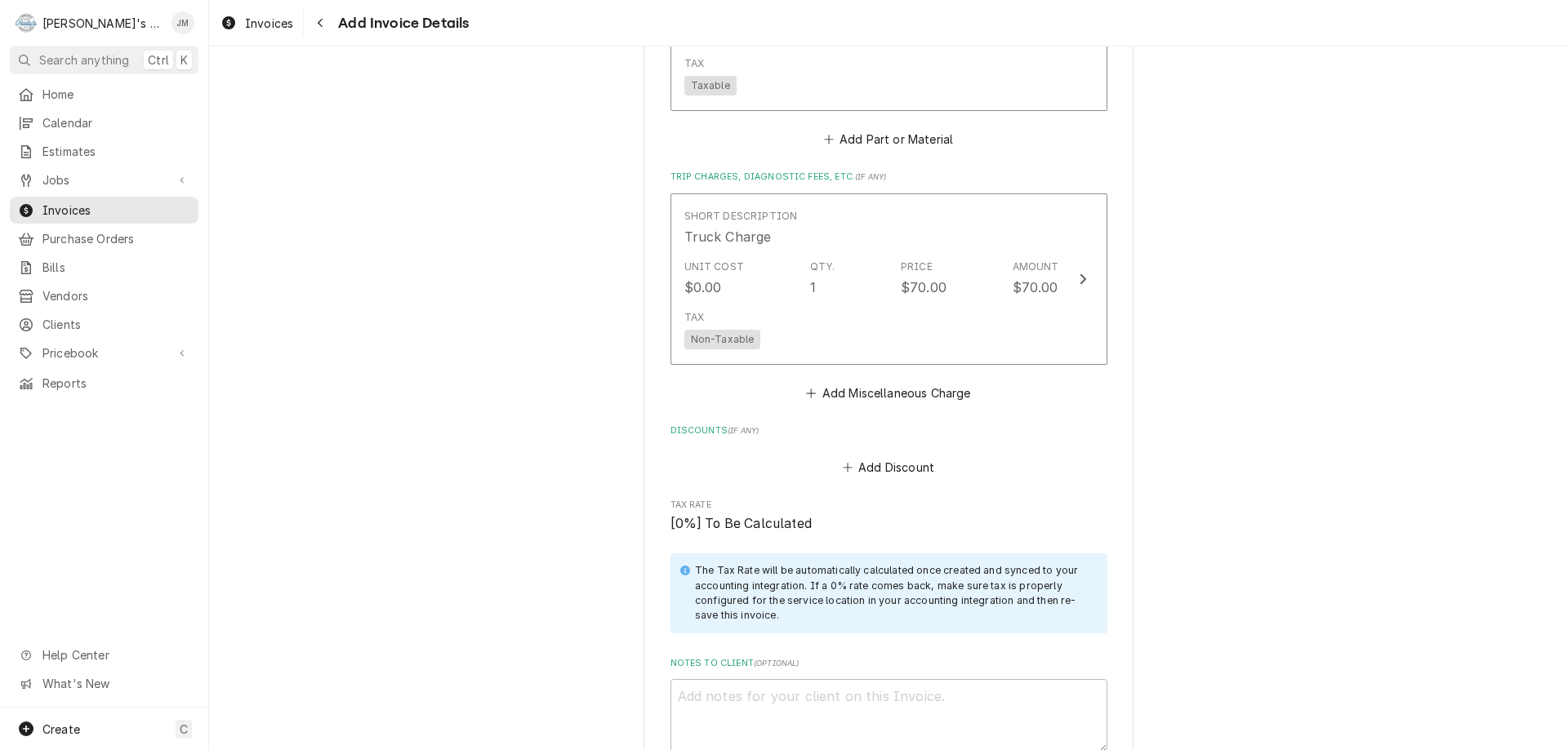
scroll to position [2861, 0]
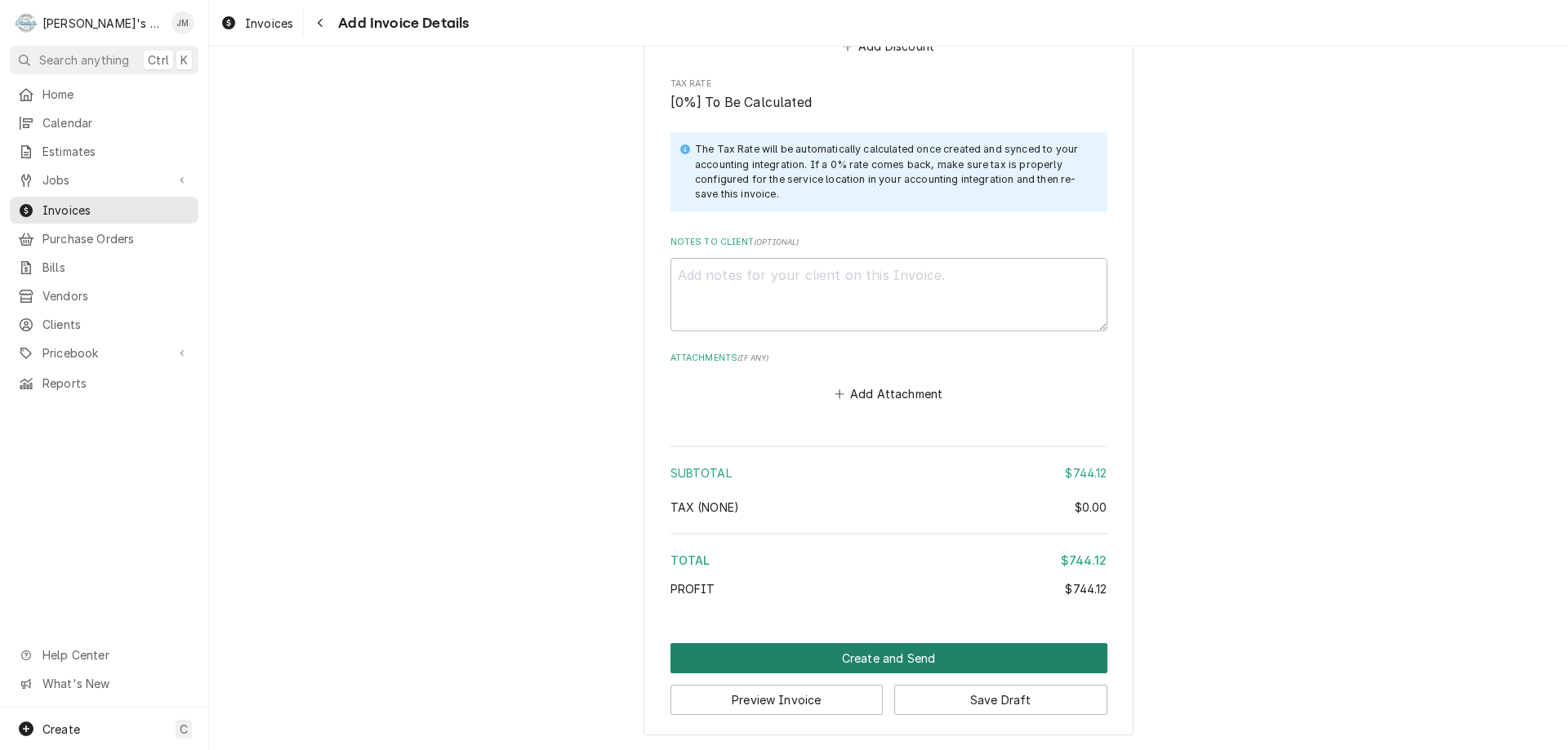
click at [885, 654] on button "Create and Send" at bounding box center [889, 658] width 437 height 30
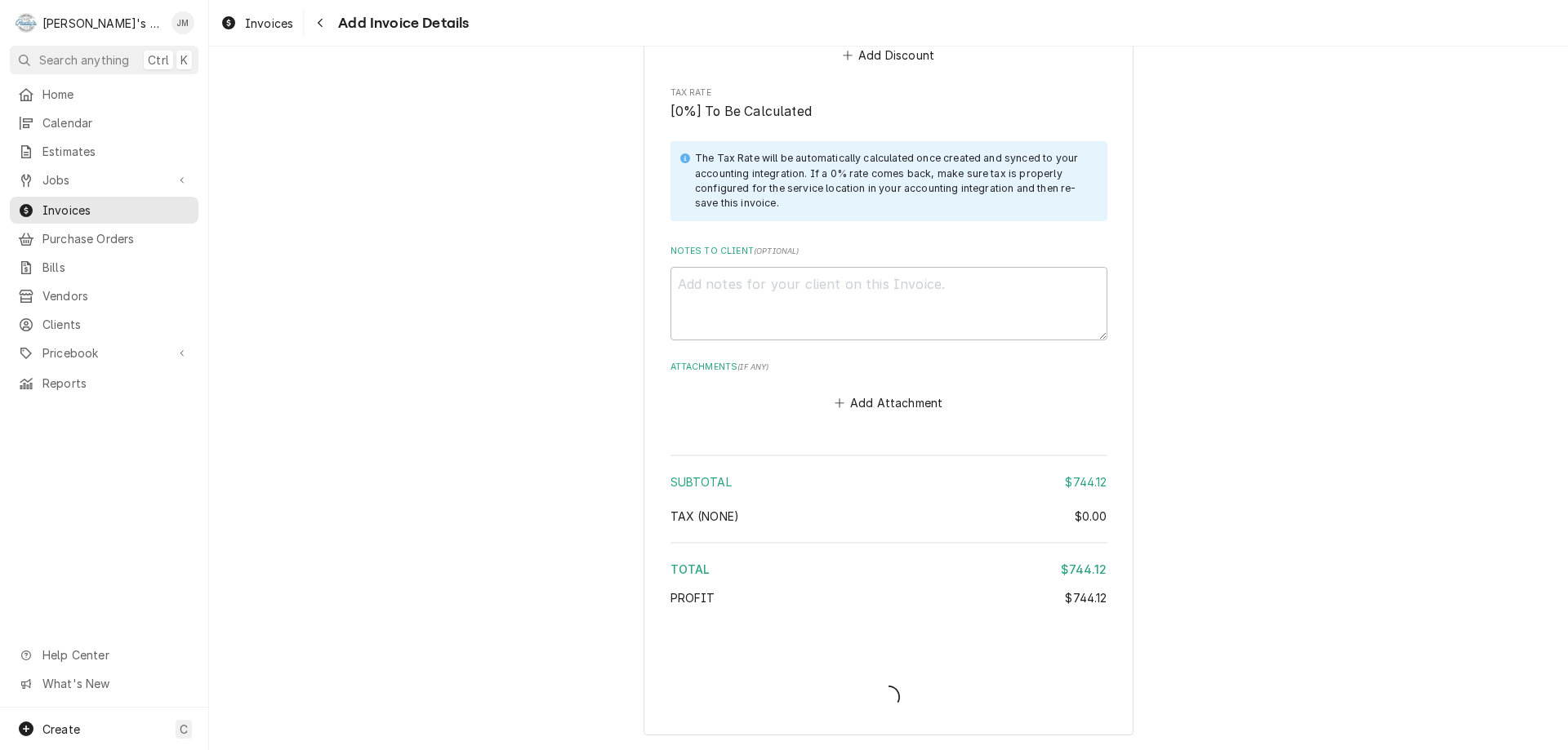
scroll to position [2852, 0]
type textarea "x"
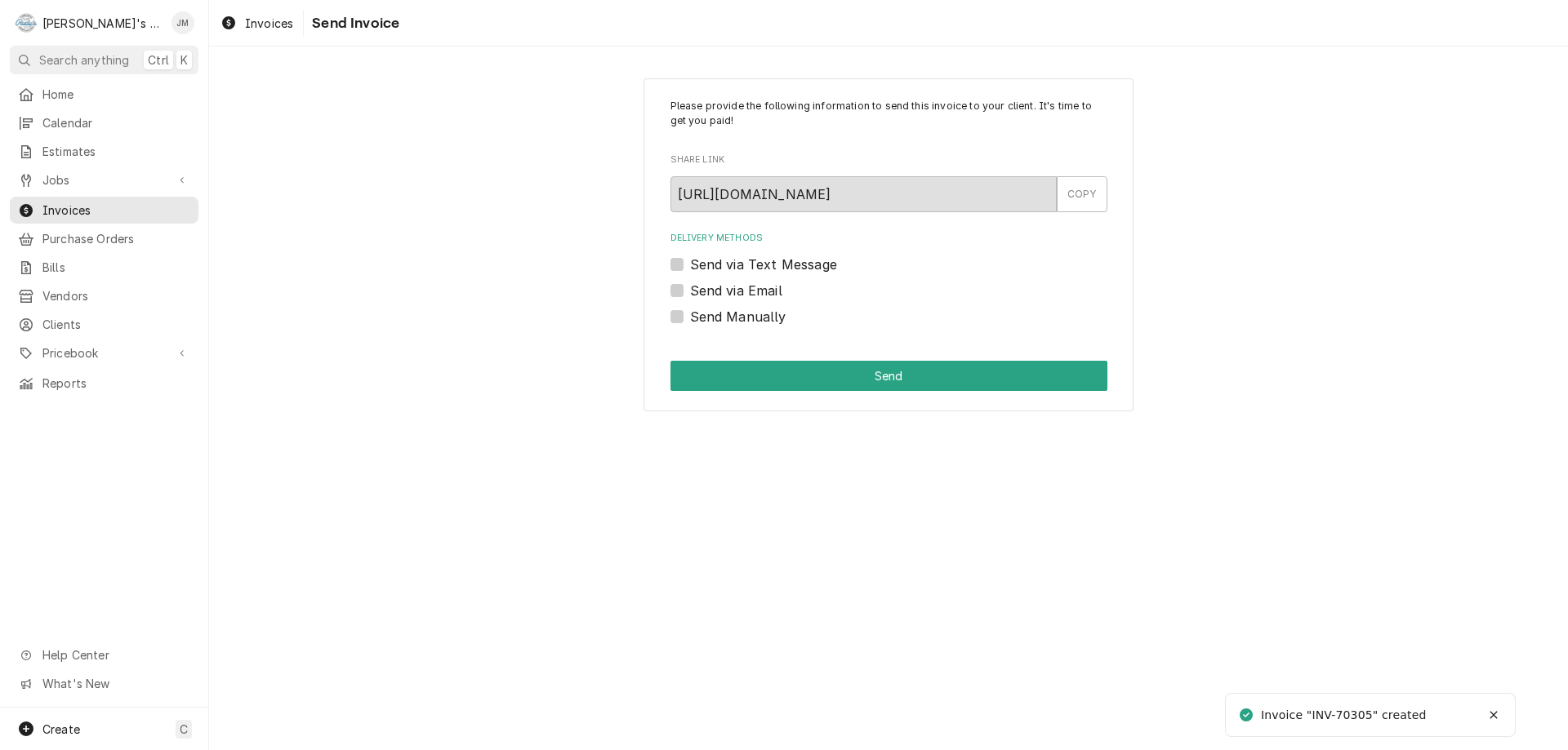
click at [725, 319] on label "Send Manually" at bounding box center [738, 317] width 96 height 20
click at [725, 319] on input "Send Manually" at bounding box center [908, 325] width 437 height 36
checkbox input "true"
click at [879, 381] on button "Send" at bounding box center [889, 376] width 437 height 30
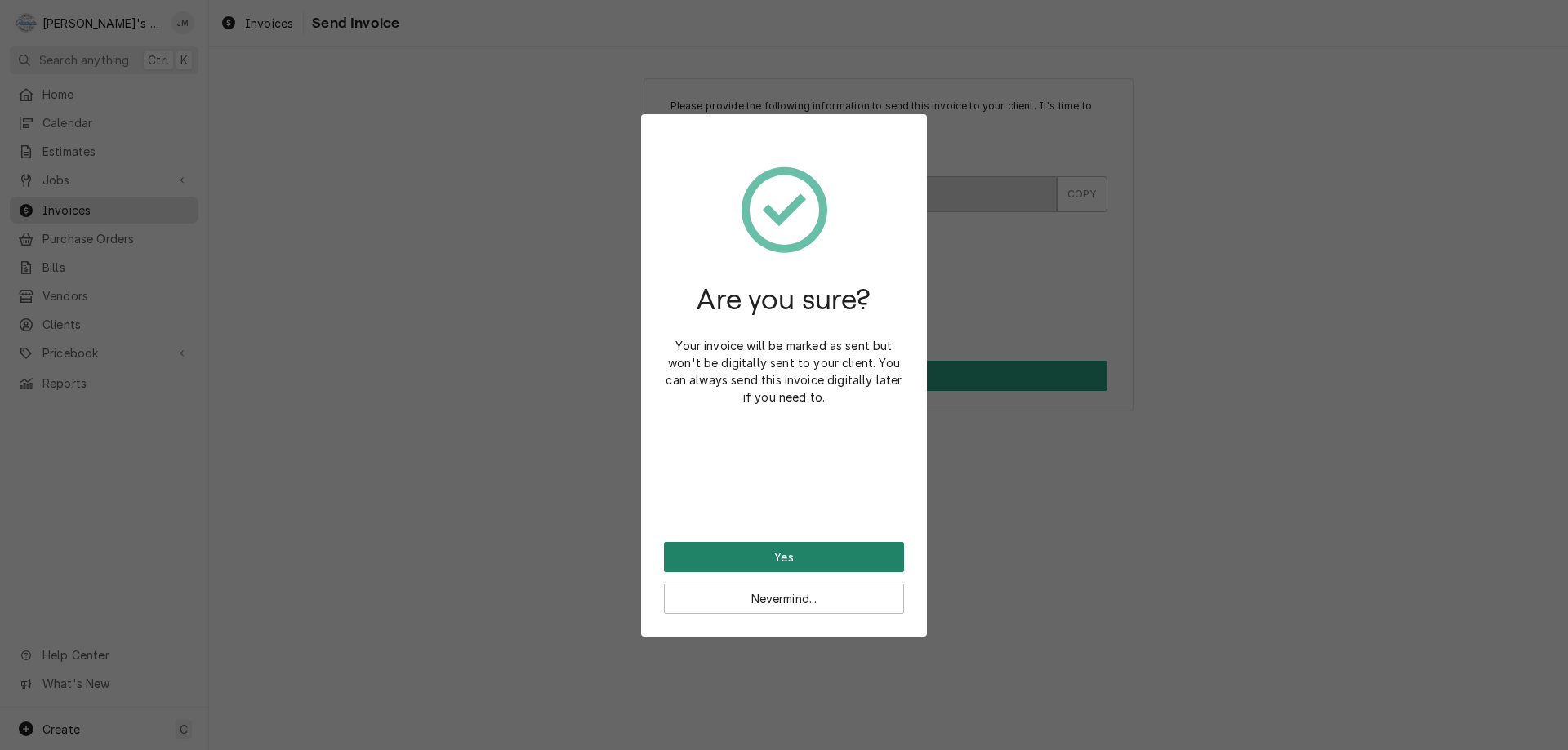
click at [779, 555] on button "Yes" at bounding box center [784, 556] width 240 height 30
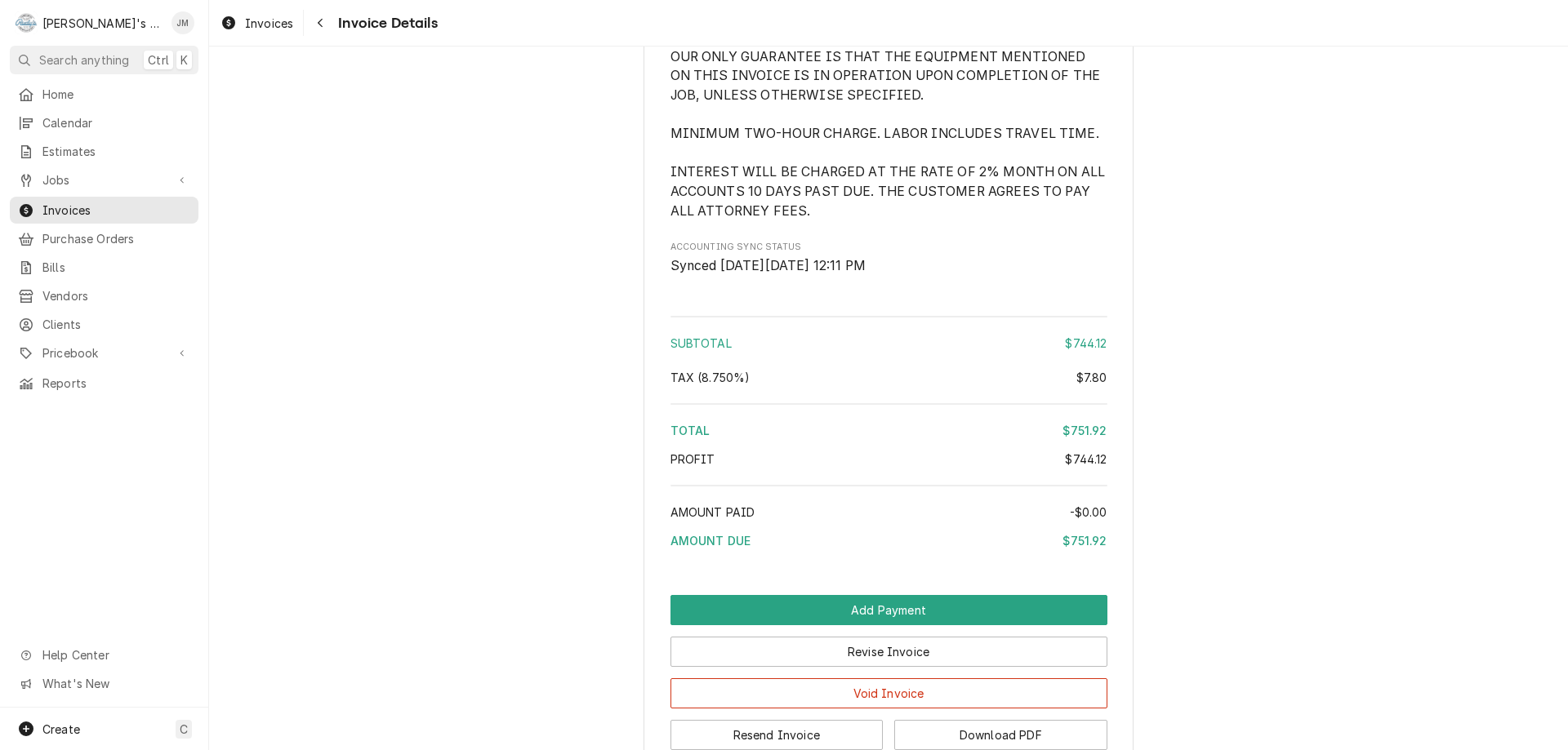
scroll to position [2500, 0]
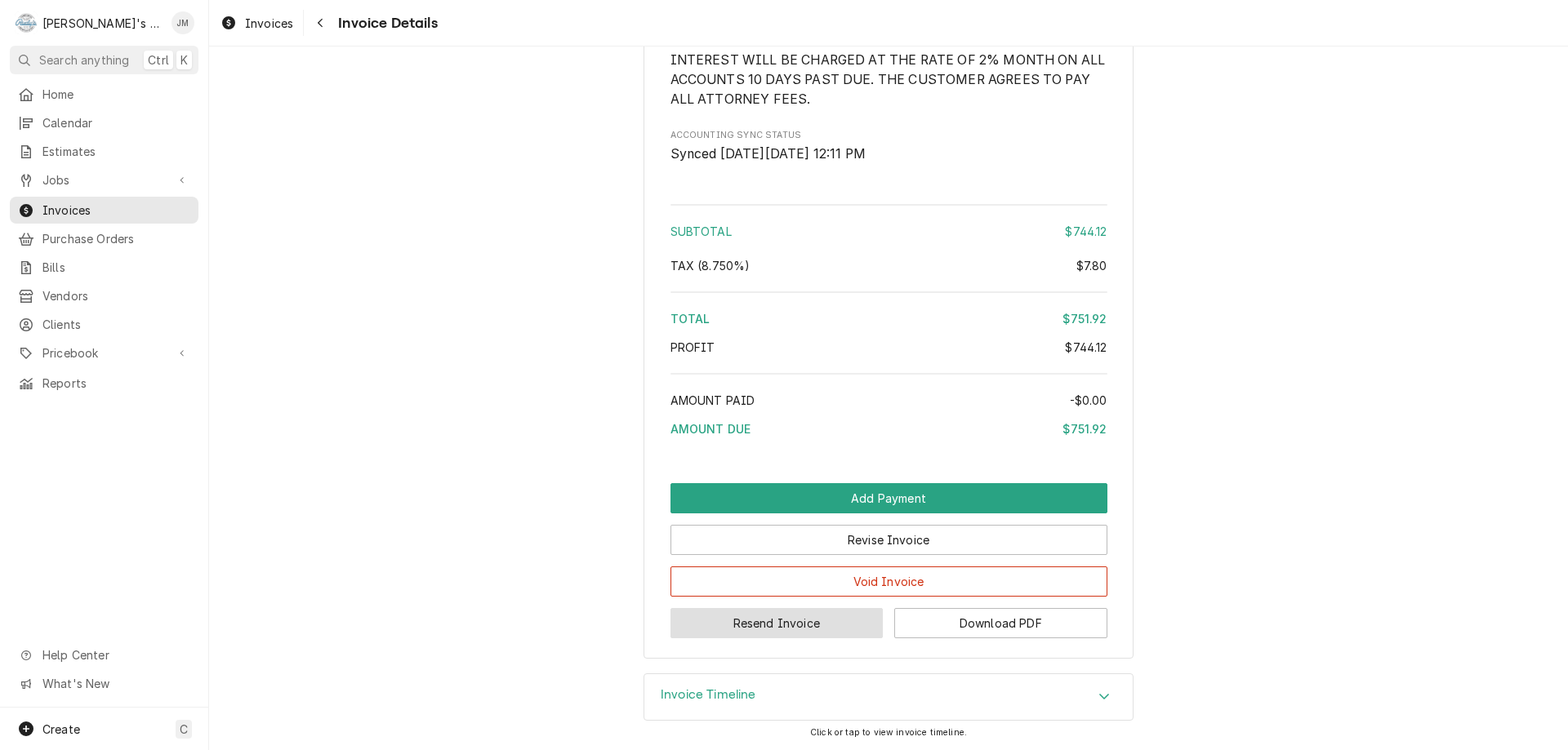
click at [778, 627] on button "Resend Invoice" at bounding box center [777, 623] width 213 height 30
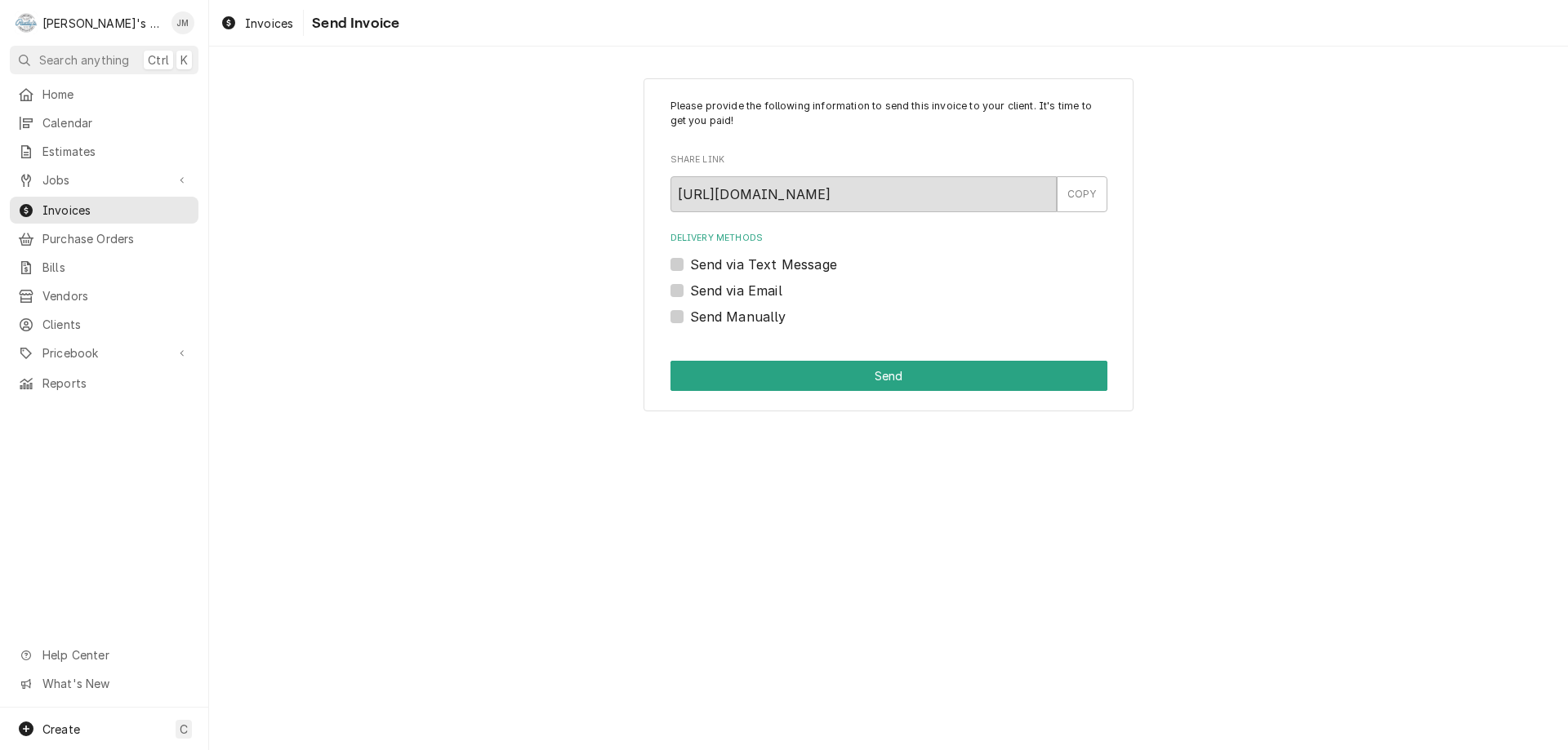
click at [761, 295] on label "Send via Email" at bounding box center [736, 291] width 92 height 20
click at [761, 295] on input "Send via Email" at bounding box center [908, 299] width 437 height 36
checkbox input "true"
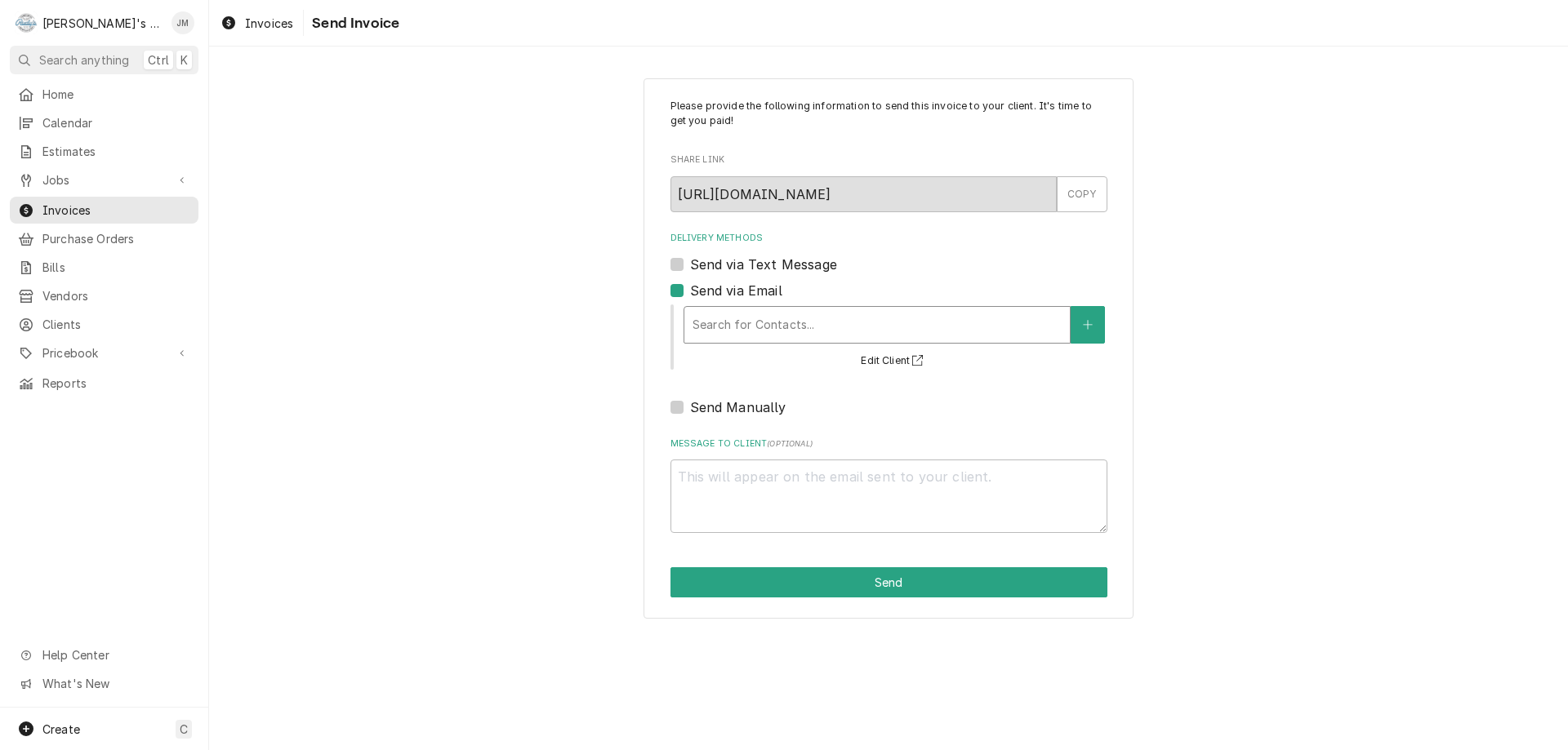
click at [764, 315] on div "Delivery Methods" at bounding box center [877, 325] width 370 height 29
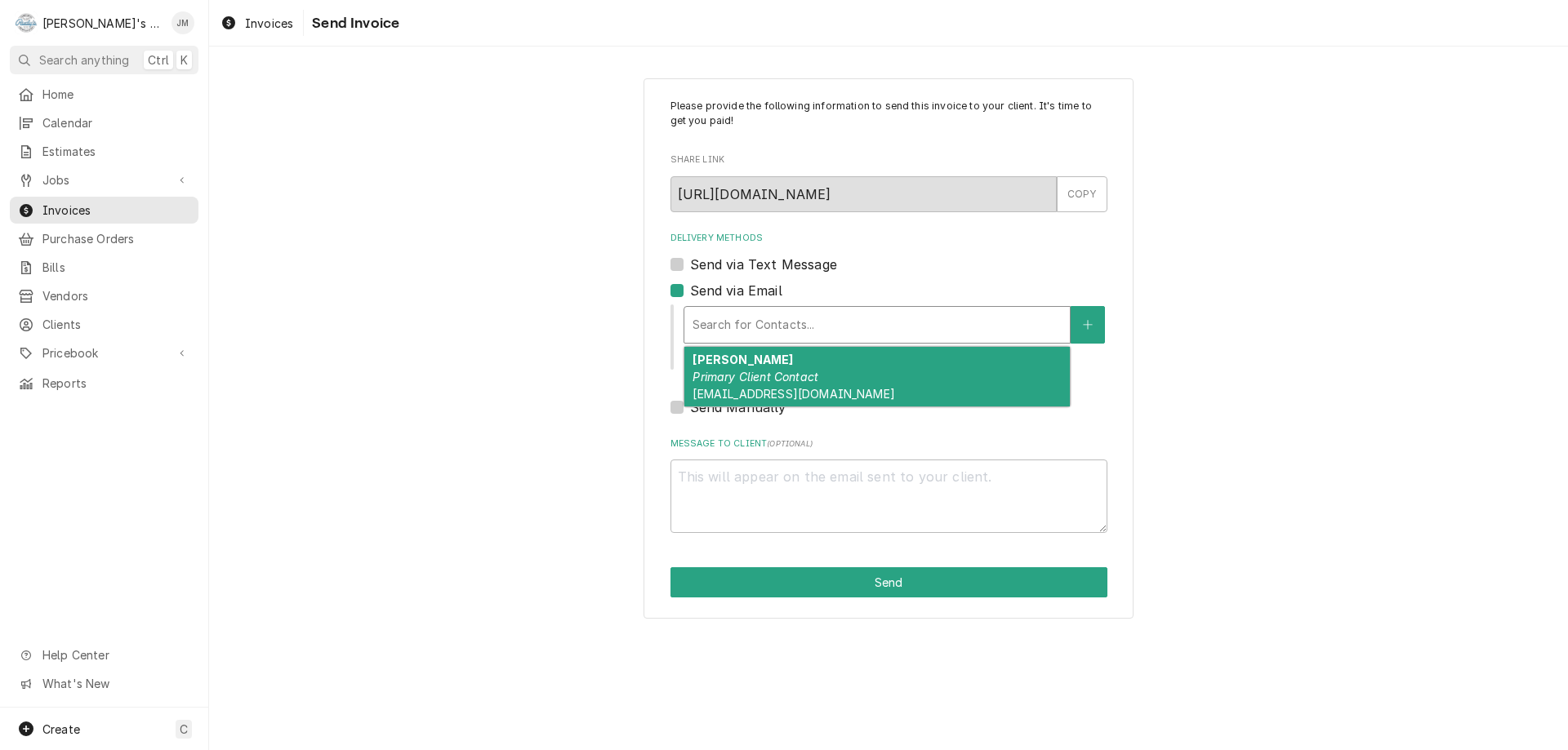
click at [766, 373] on em "Primary Client Contact" at bounding box center [755, 377] width 126 height 14
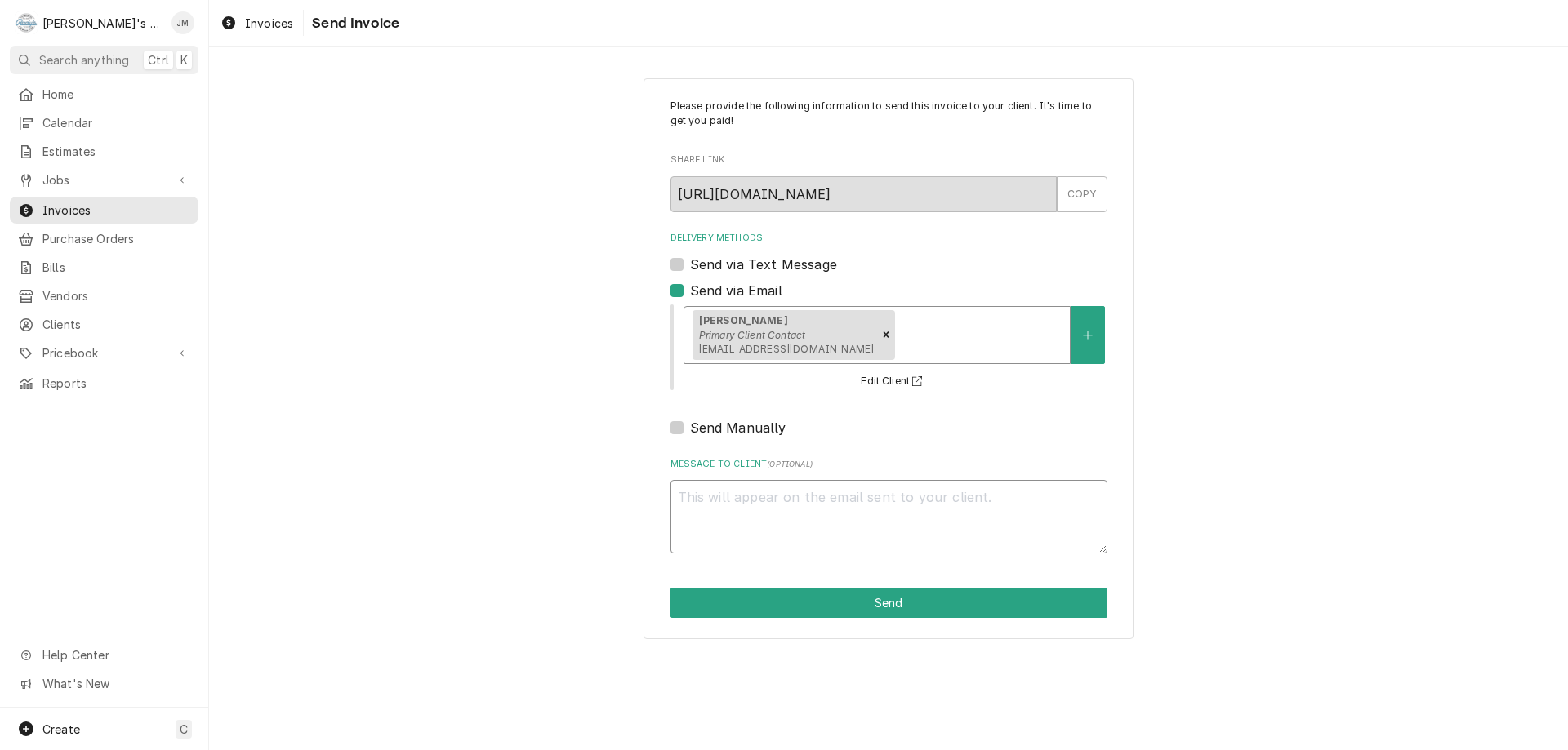
click at [802, 502] on textarea "Message to Client ( optional )" at bounding box center [889, 516] width 437 height 74
type textarea "x"
type textarea "T"
type textarea "x"
type textarea "Th"
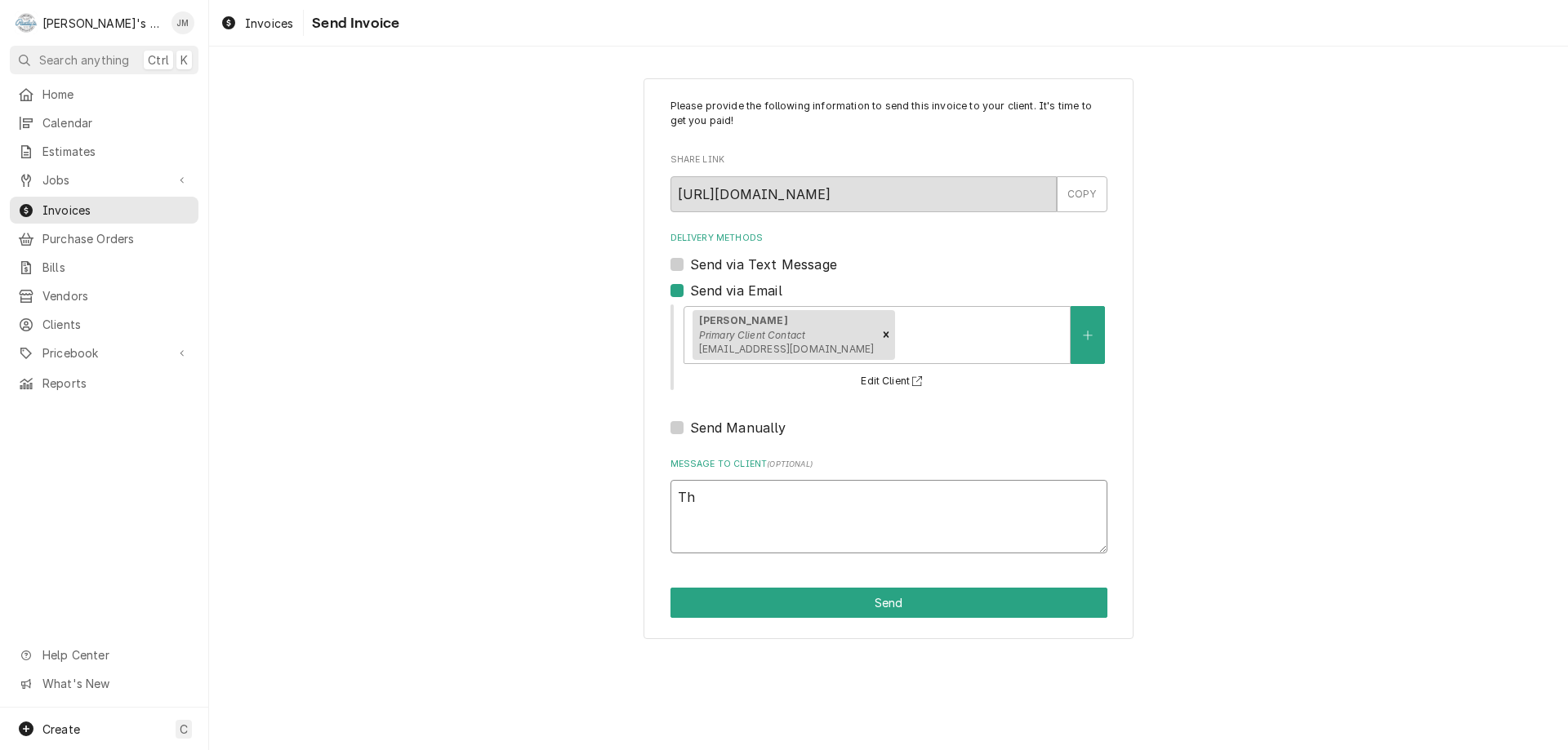
type textarea "x"
type textarea "Tha"
type textarea "x"
type textarea "Than"
type textarea "x"
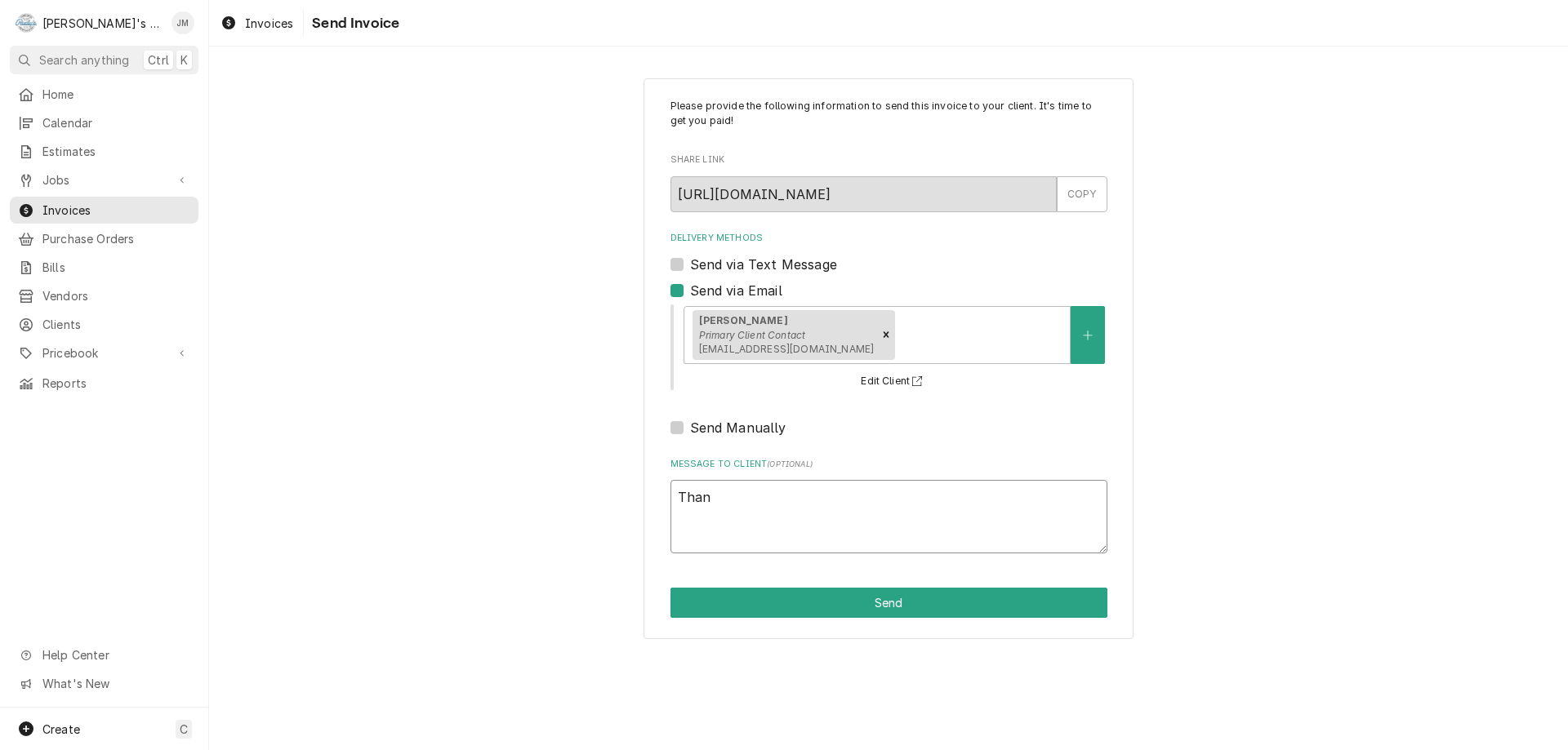
type textarea "Thank"
type textarea "x"
type textarea "Thank"
type textarea "x"
type textarea "Thank y"
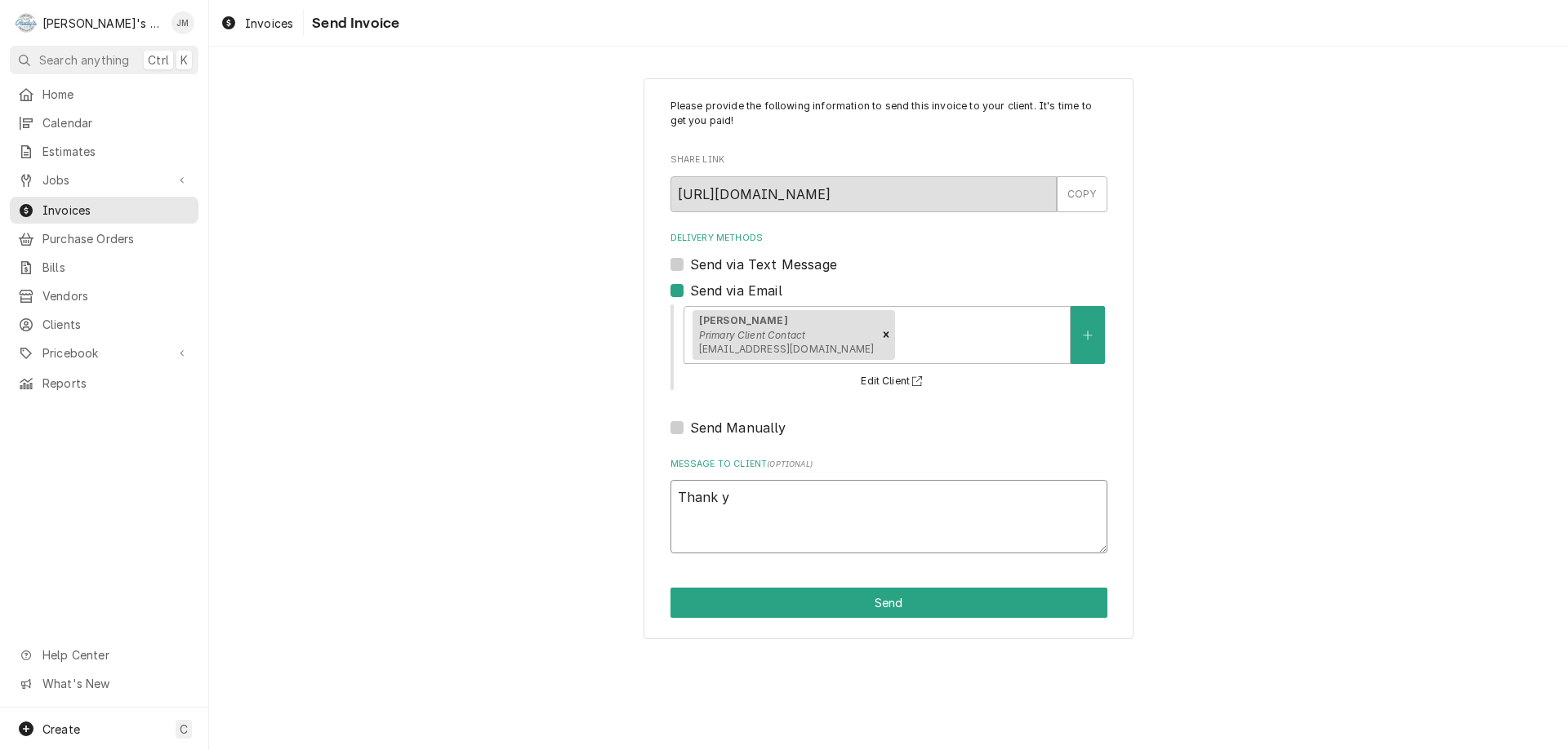
type textarea "x"
type textarea "Thank yo"
type textarea "x"
type textarea "Thank you"
type textarea "x"
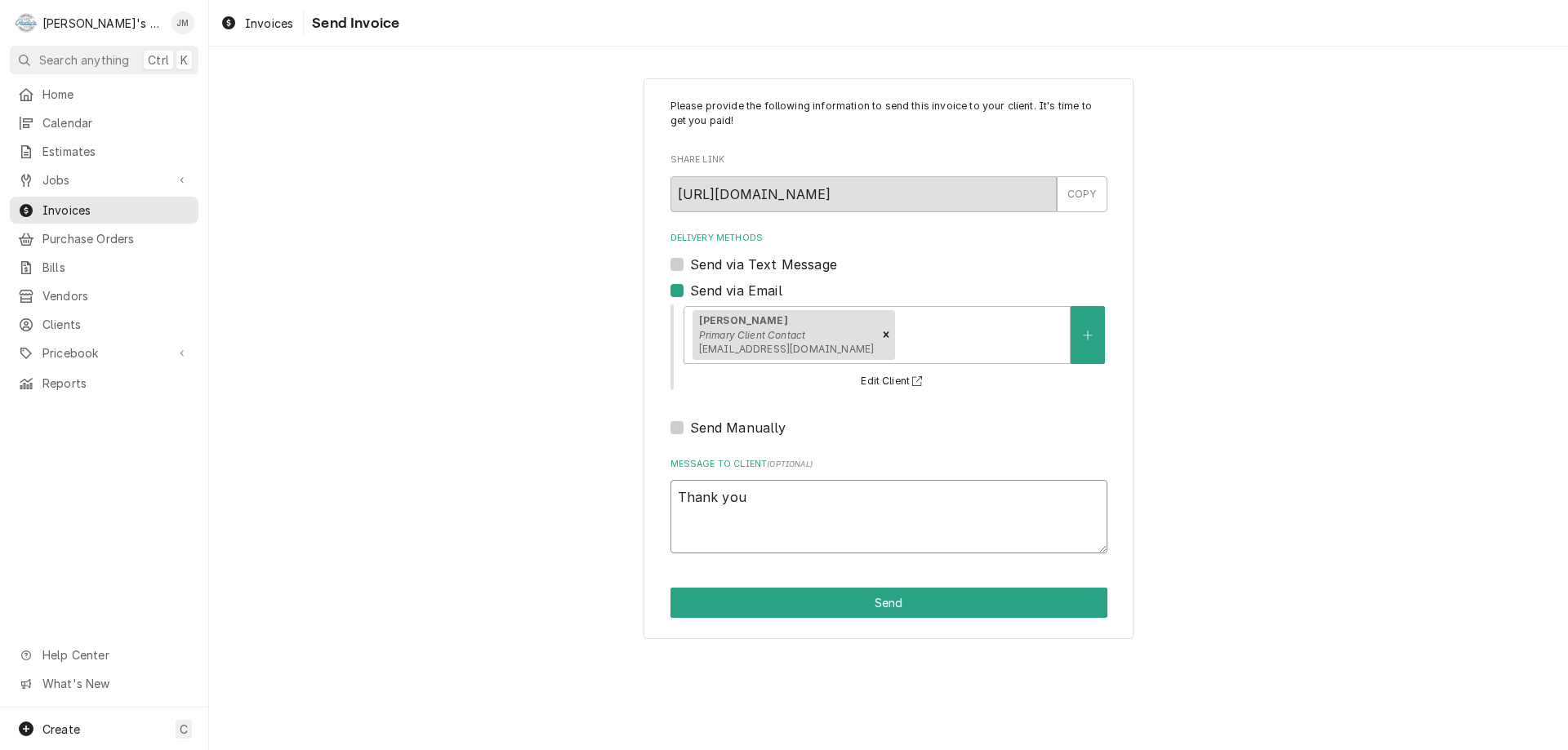
type textarea "Thank you"
type textarea "x"
type textarea "Thank you f"
type textarea "x"
type textarea "Thank you fo"
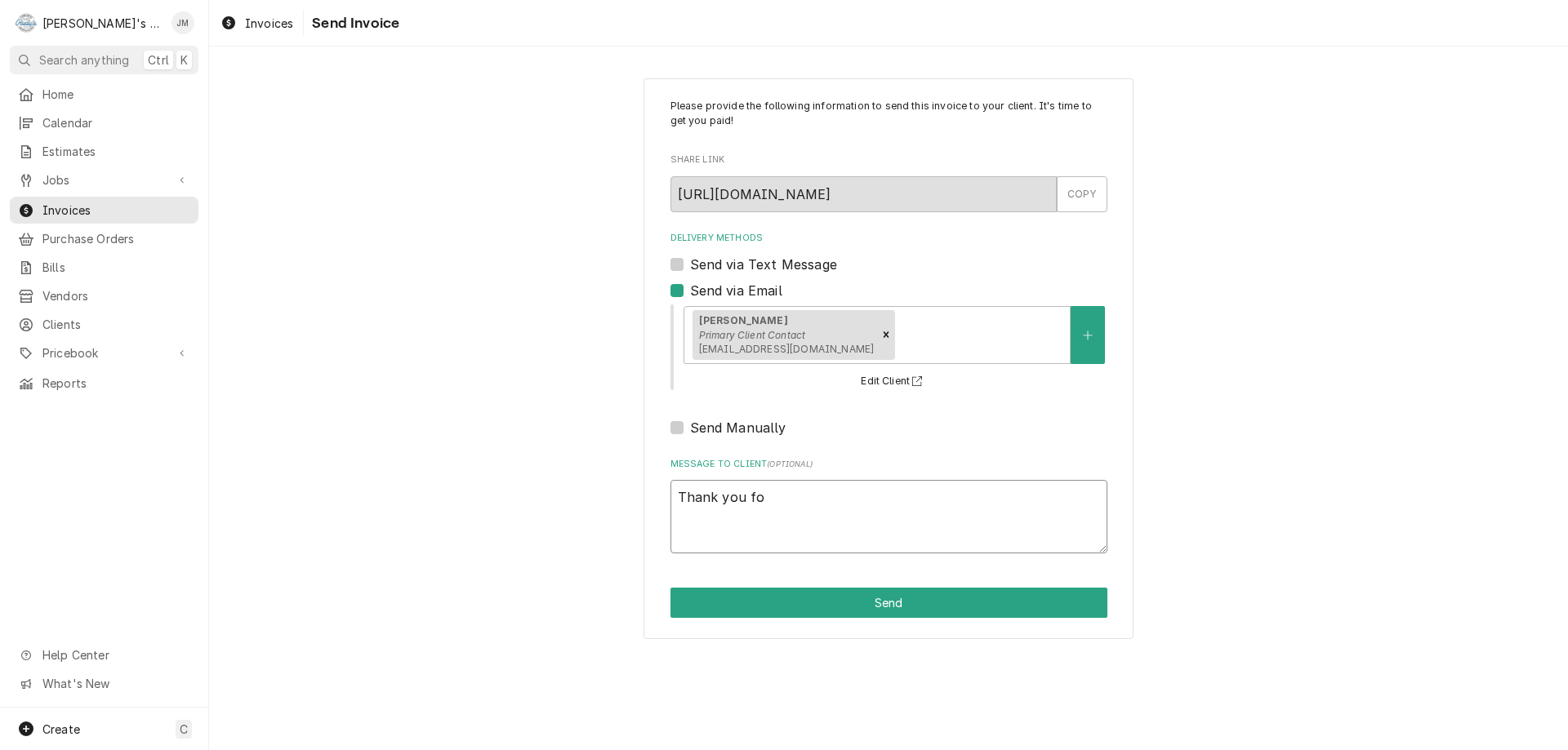
type textarea "x"
type textarea "Thank you for"
type textarea "x"
type textarea "Thank you for"
type textarea "x"
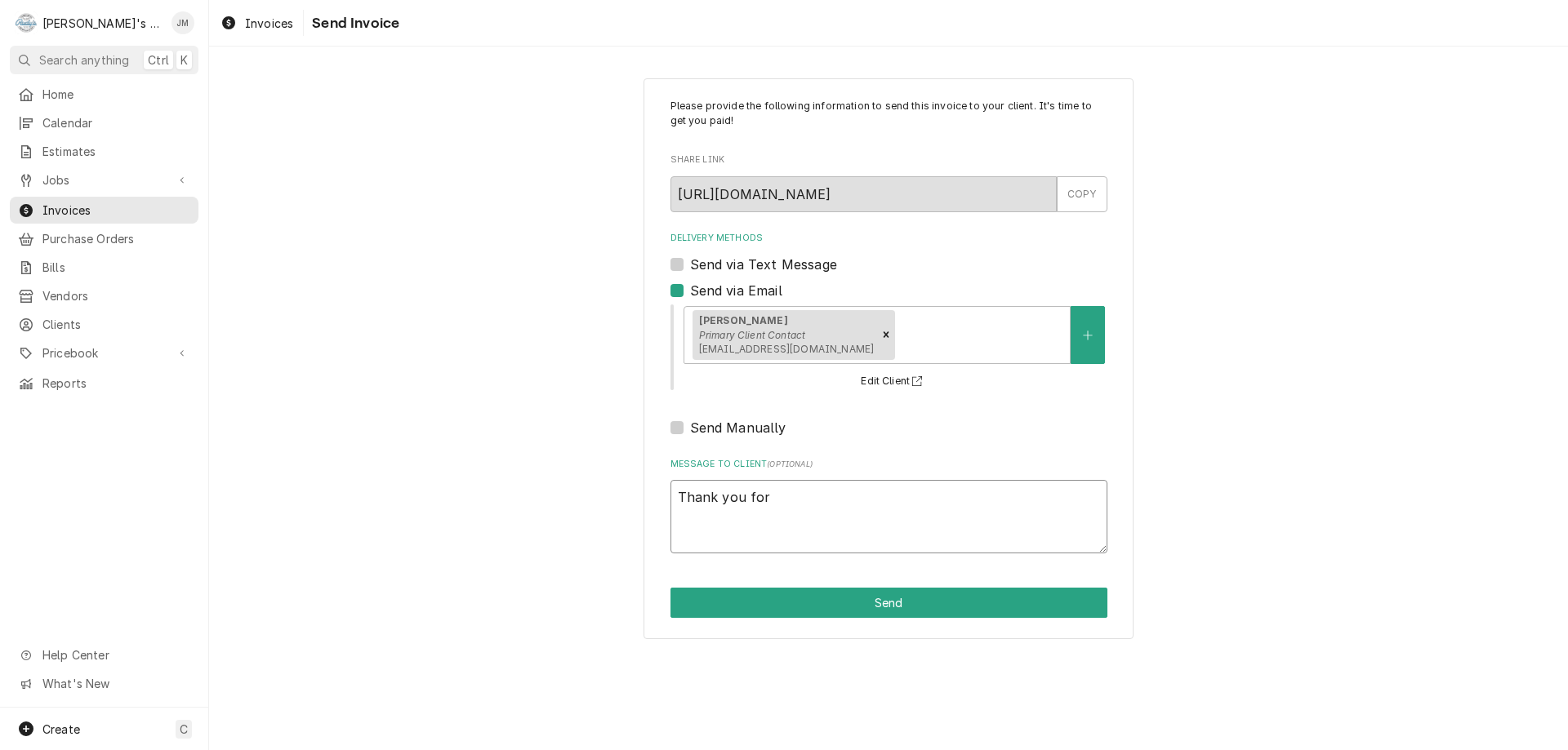
type textarea "Thank you for y"
type textarea "x"
type textarea "Thank you for yo"
type textarea "x"
type textarea "Thank you for you"
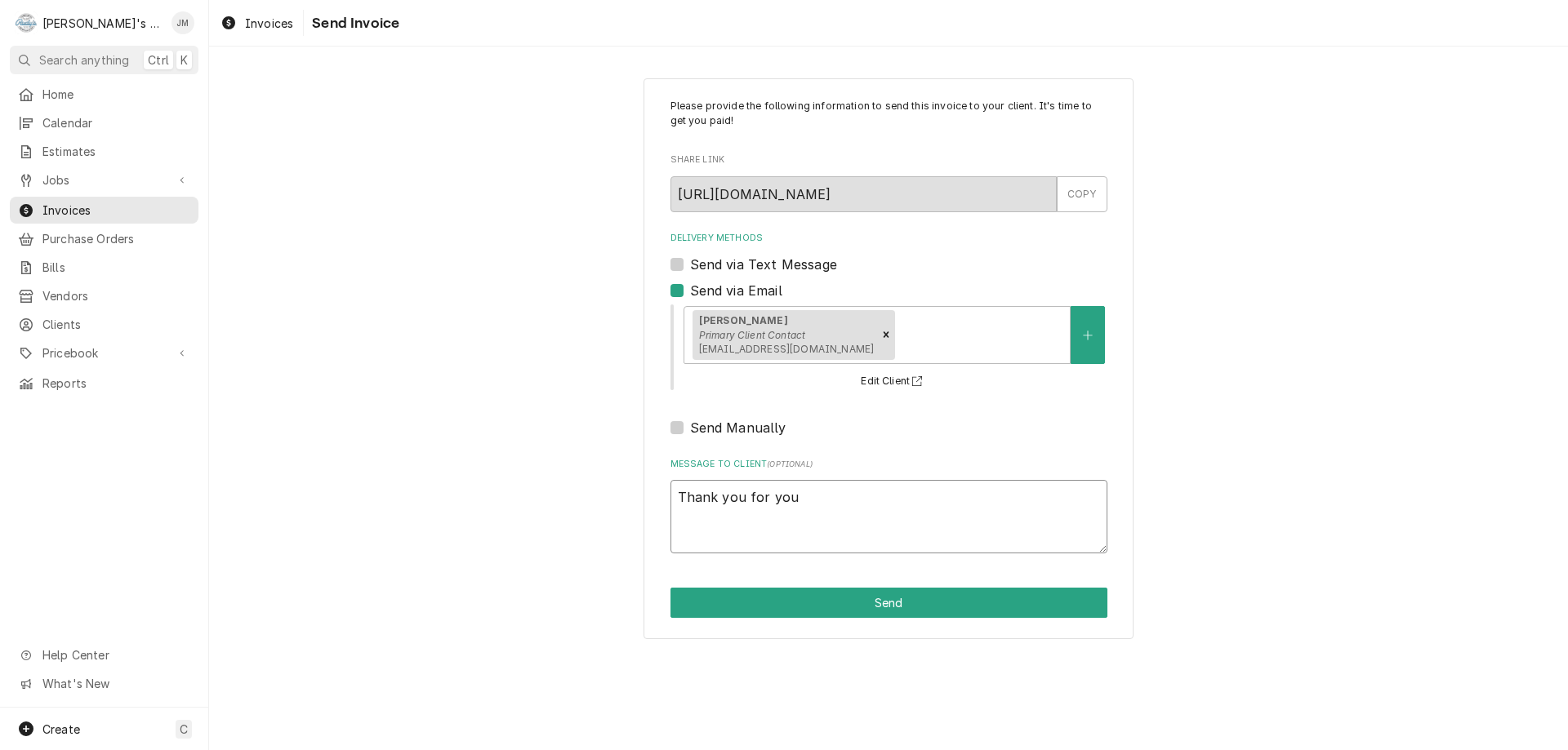
type textarea "x"
type textarea "Thank you for your"
type textarea "x"
type textarea "Thank you for your"
type textarea "x"
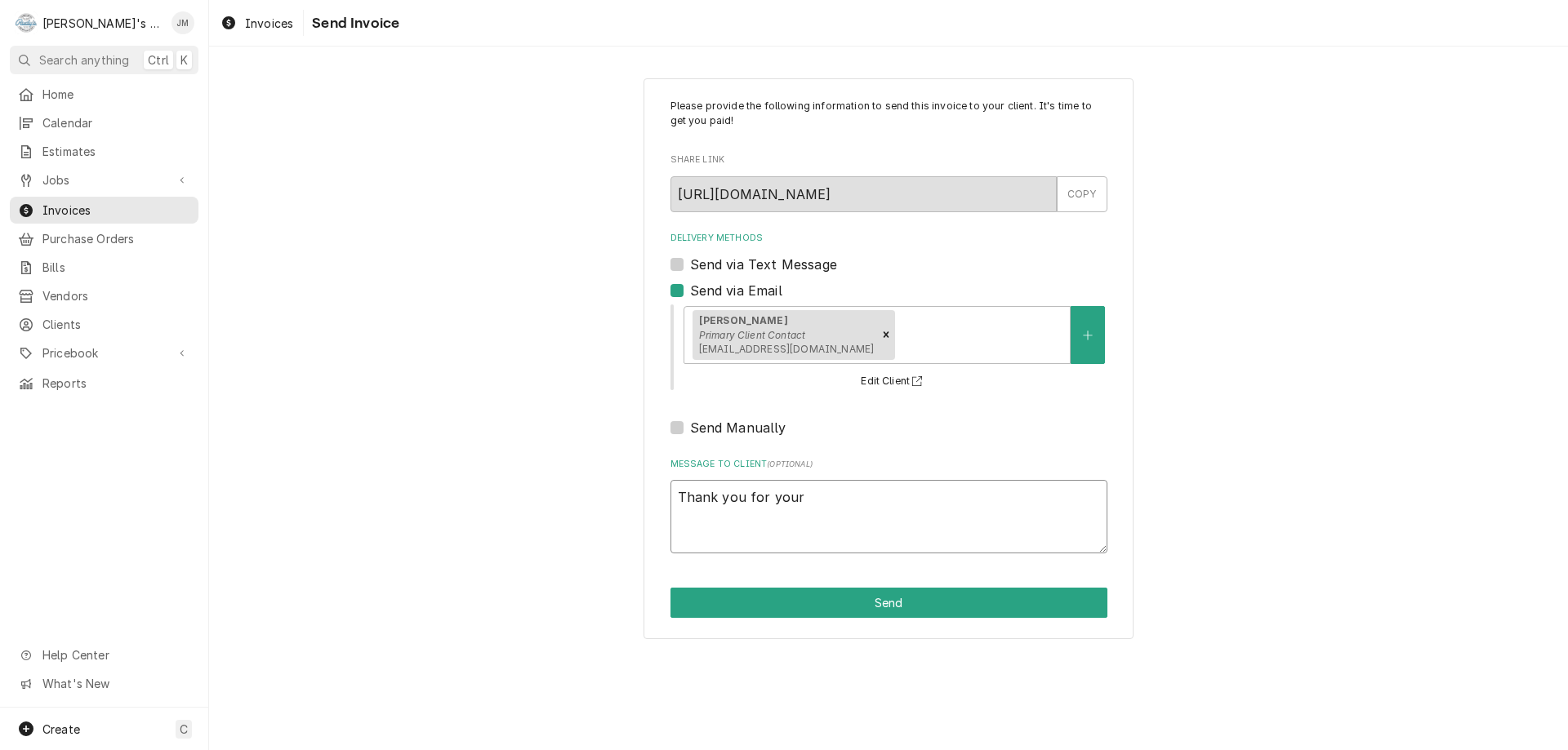
type textarea "Thank you for your b"
type textarea "x"
type textarea "Thank you for your bu"
type textarea "x"
type textarea "Thank you for your bus"
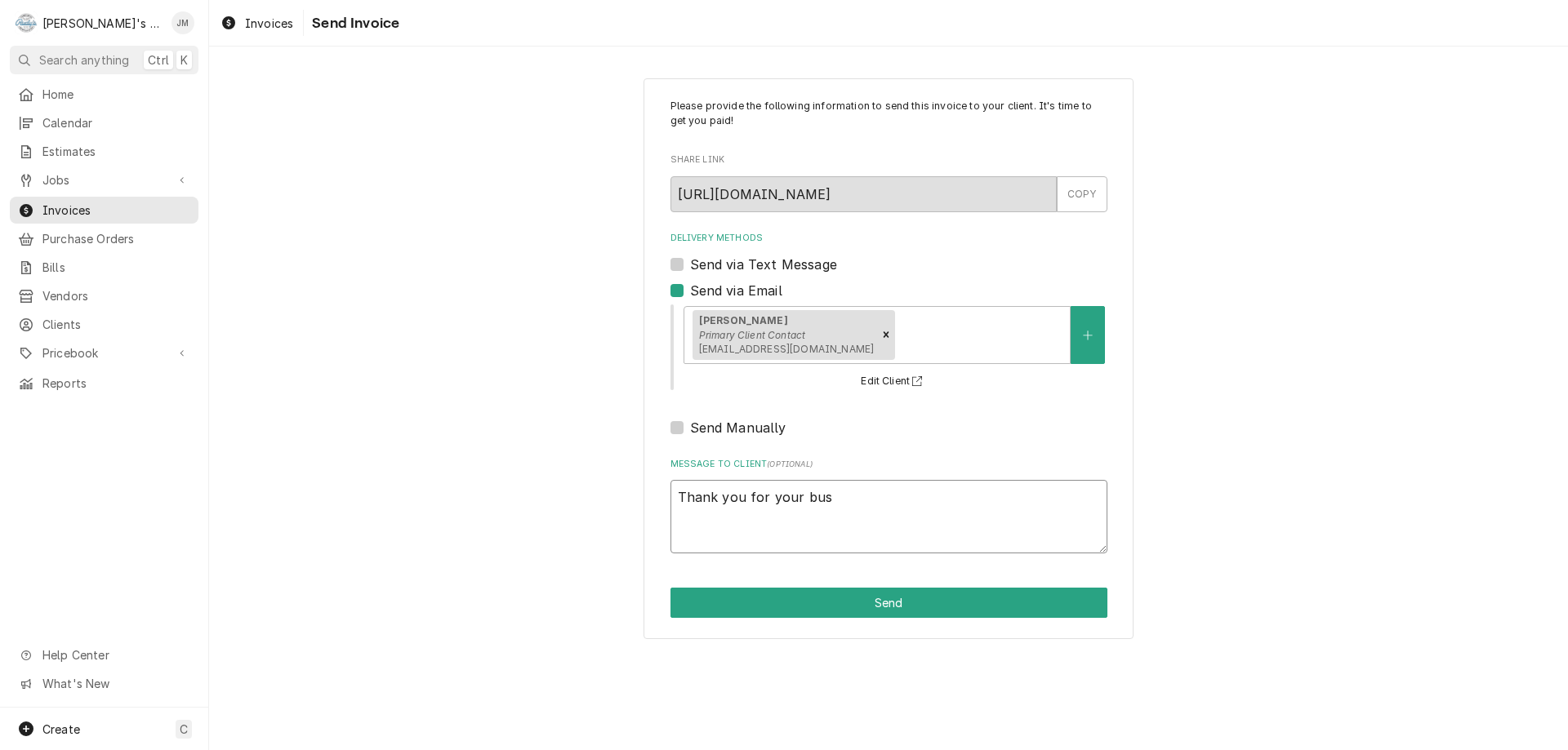
type textarea "x"
type textarea "Thank you for your busi"
type textarea "x"
type textarea "Thank you for your busin"
type textarea "x"
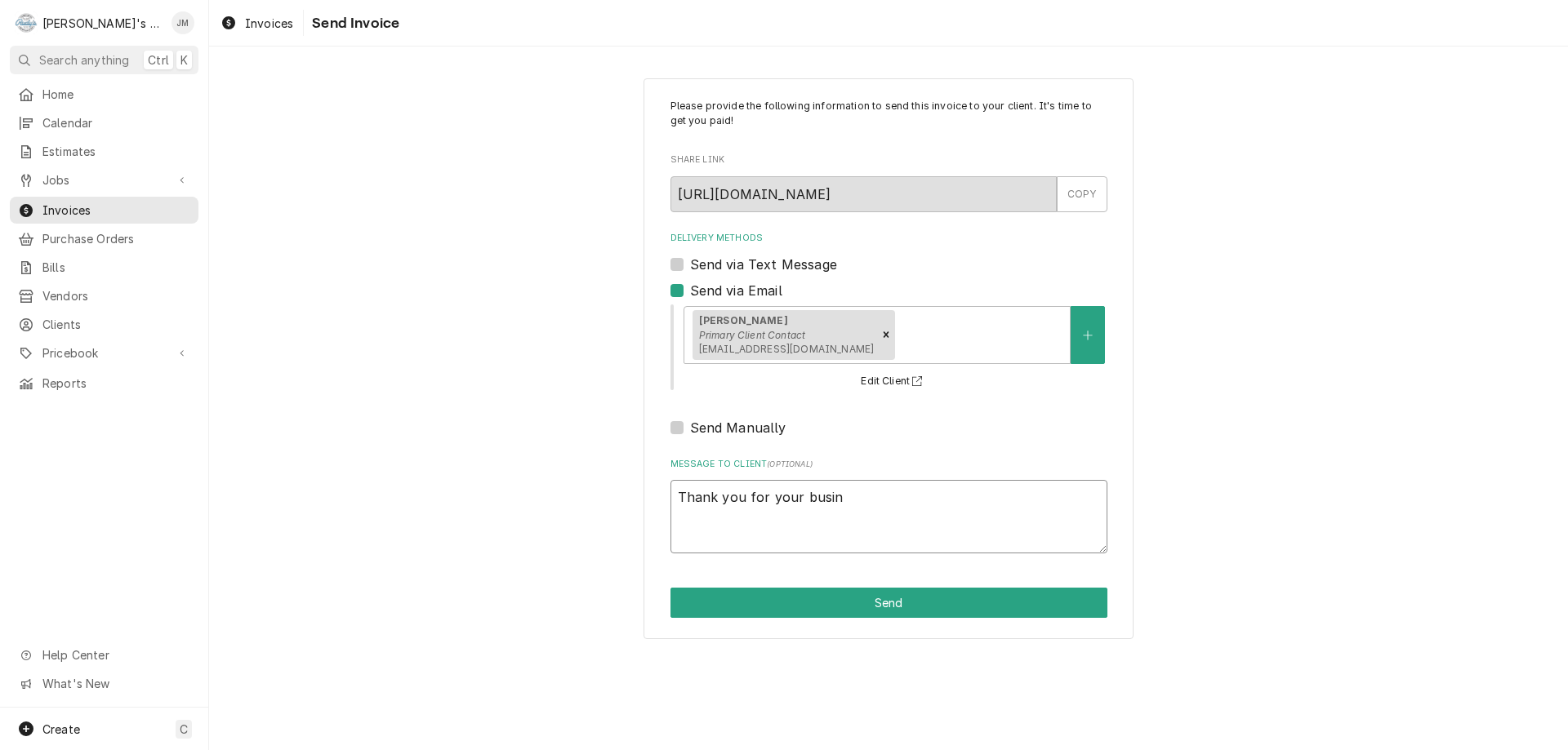
type textarea "Thank you for your busine"
type textarea "x"
type textarea "Thank you for your busines"
type textarea "x"
type textarea "Thank you for your business"
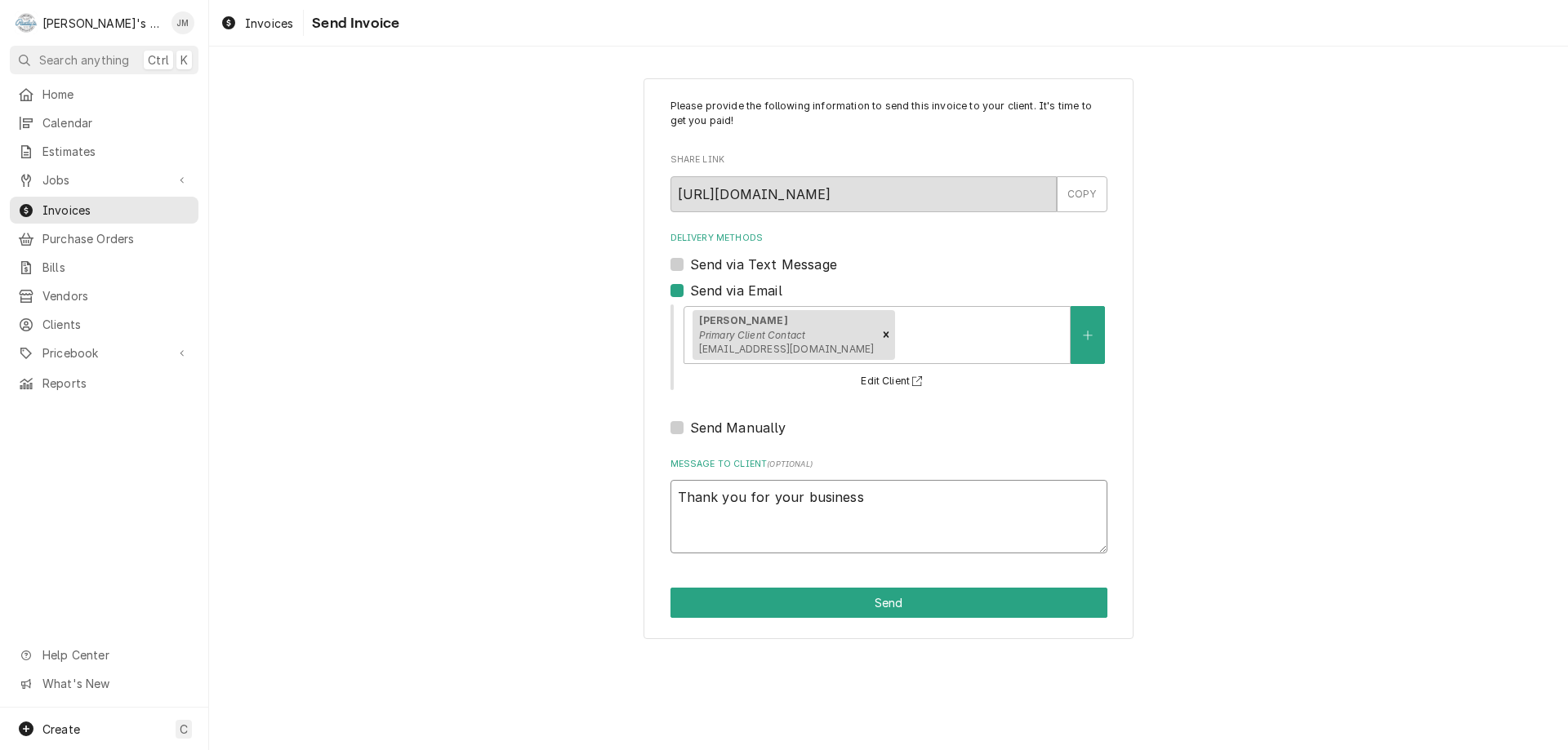
type textarea "x"
type textarea "Thank you for your business."
click at [886, 605] on button "Send" at bounding box center [889, 602] width 437 height 30
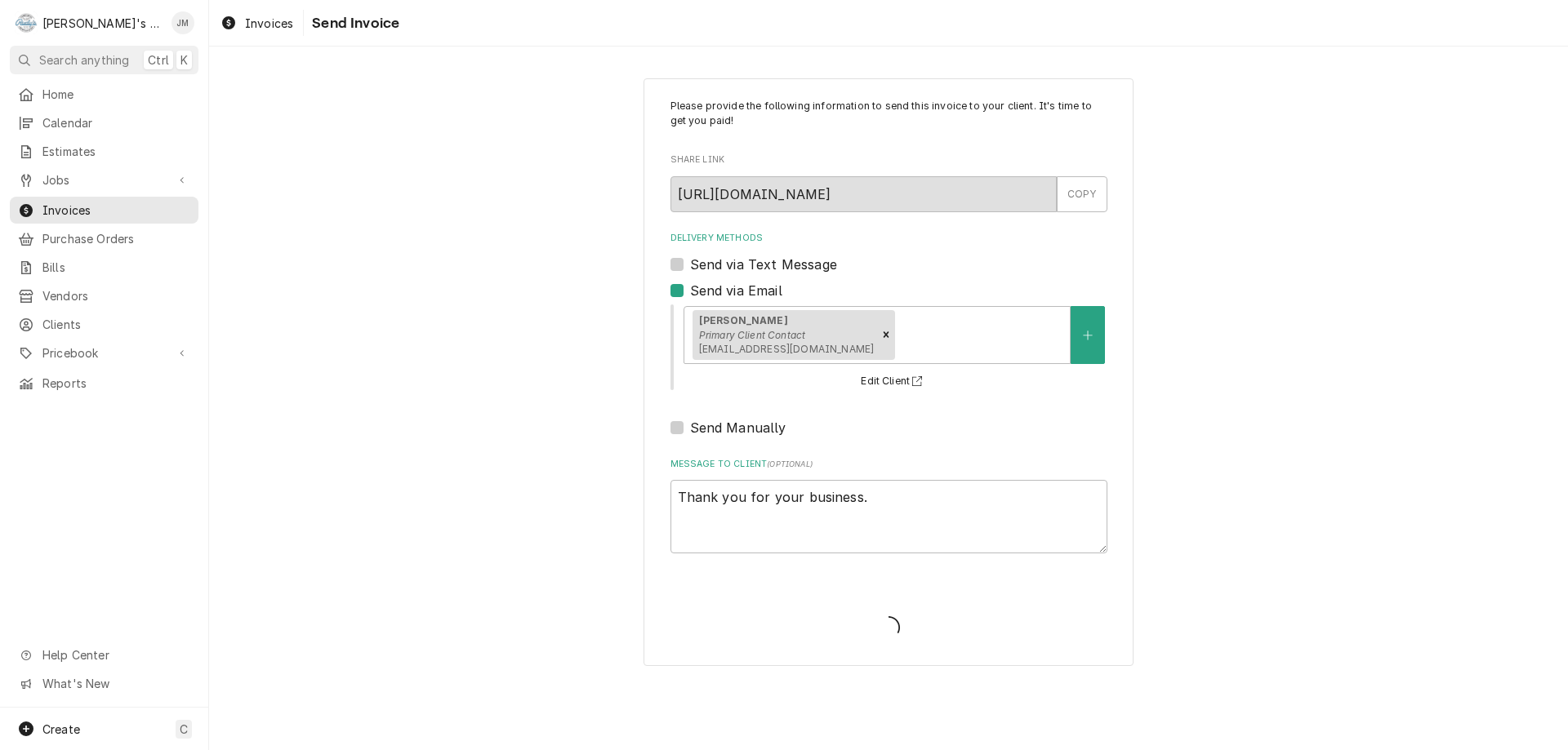
type textarea "x"
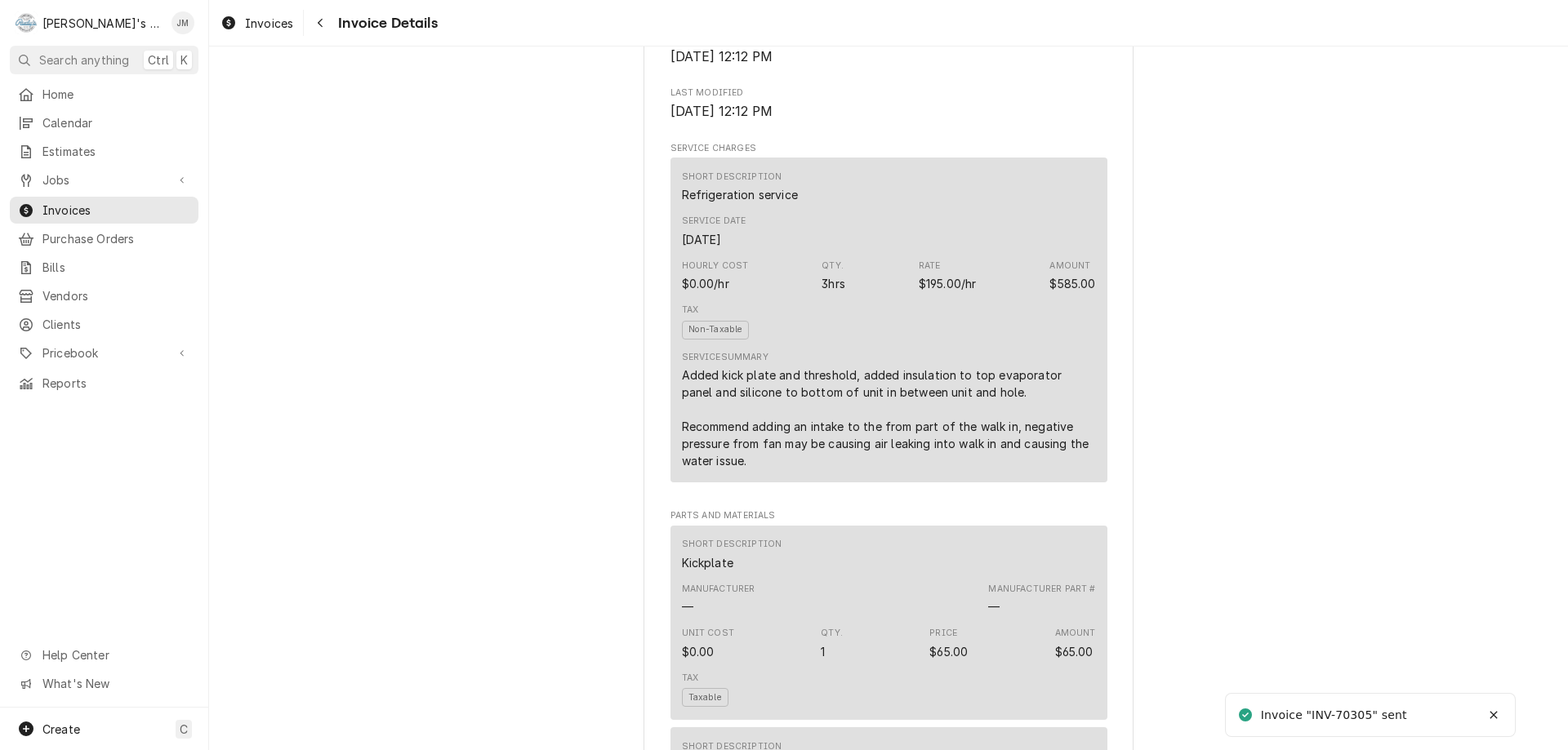
scroll to position [2500, 0]
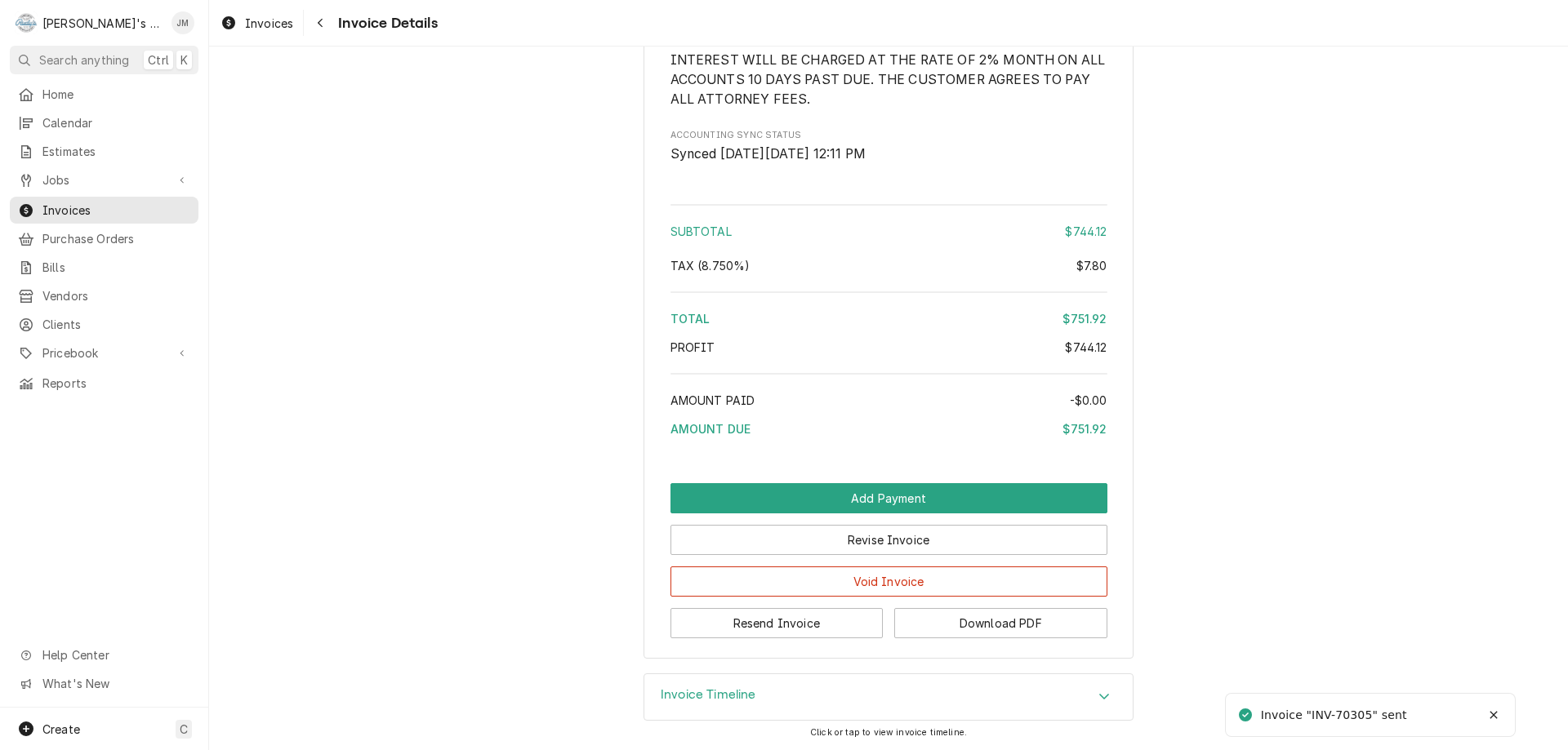
click at [727, 683] on div "Invoice Timeline" at bounding box center [888, 697] width 488 height 46
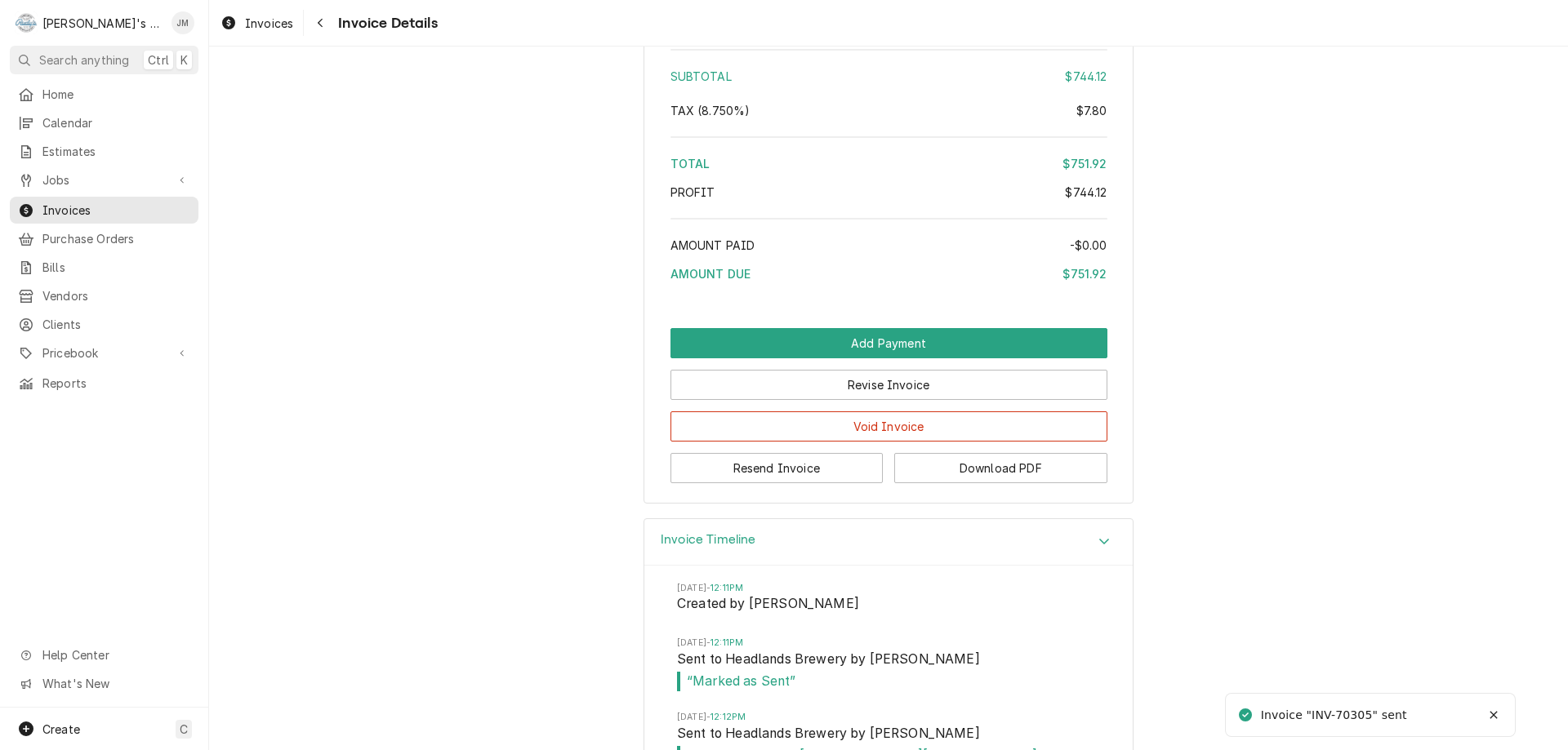
scroll to position [2708, 0]
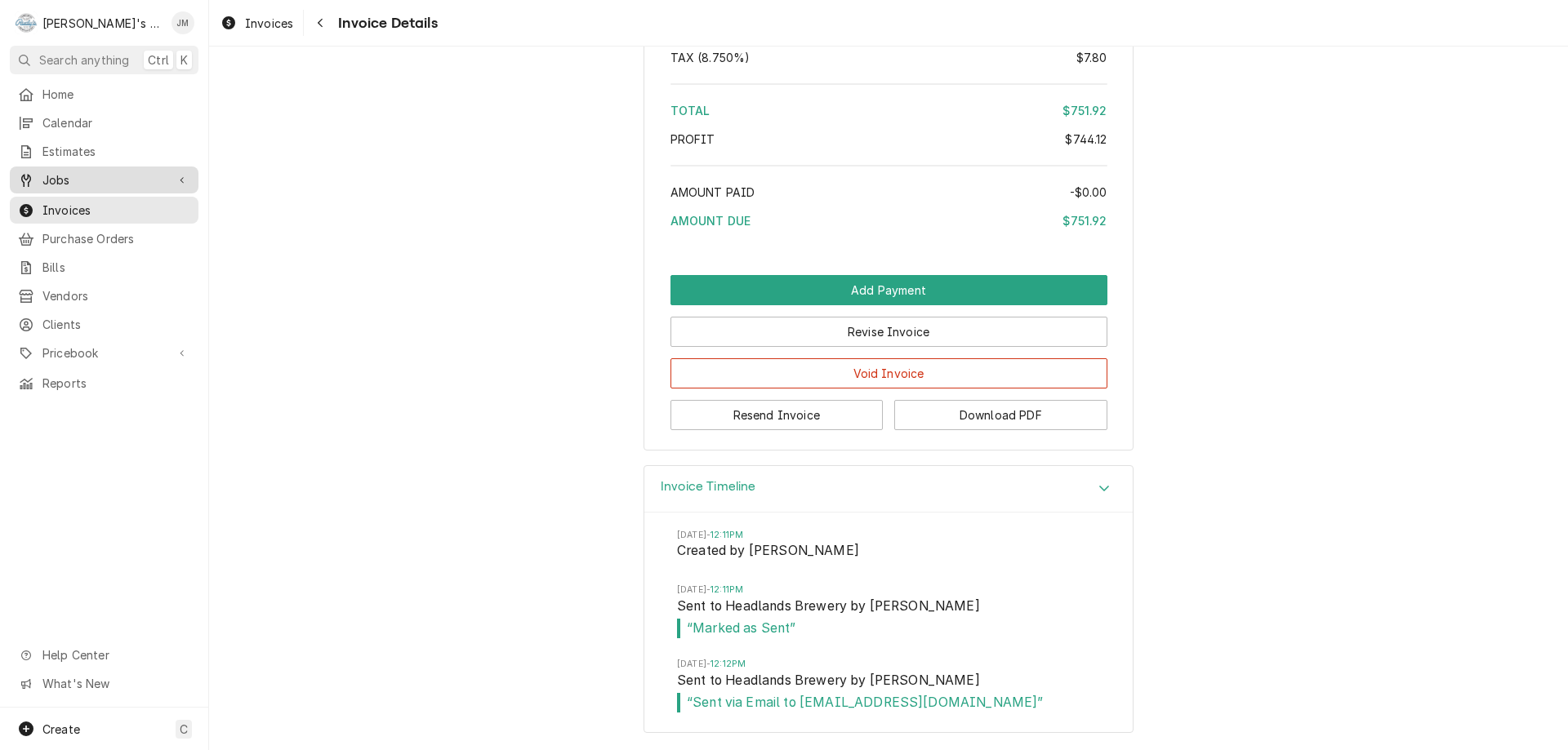
click at [49, 176] on span "Jobs" at bounding box center [104, 180] width 123 height 17
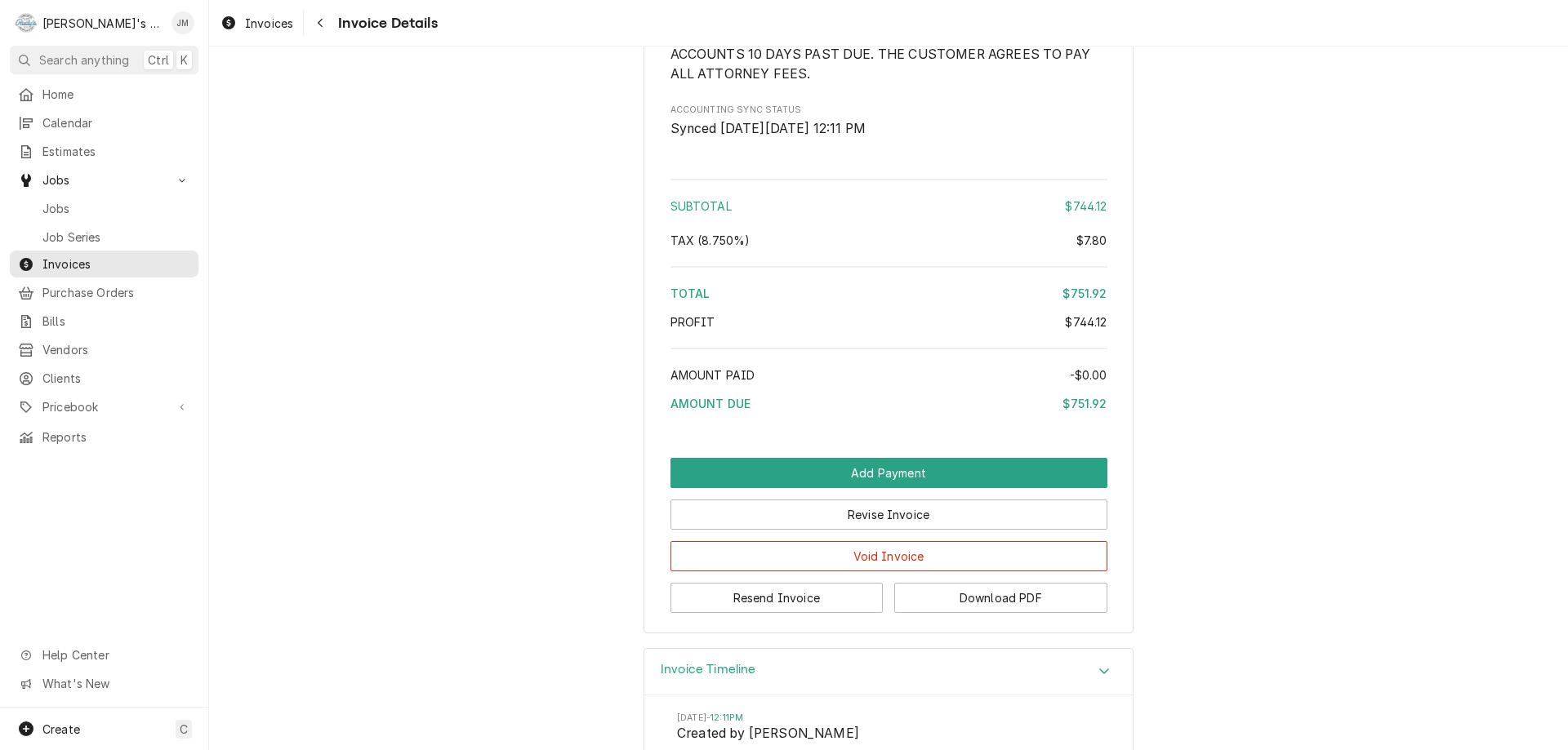
scroll to position [2136, 0]
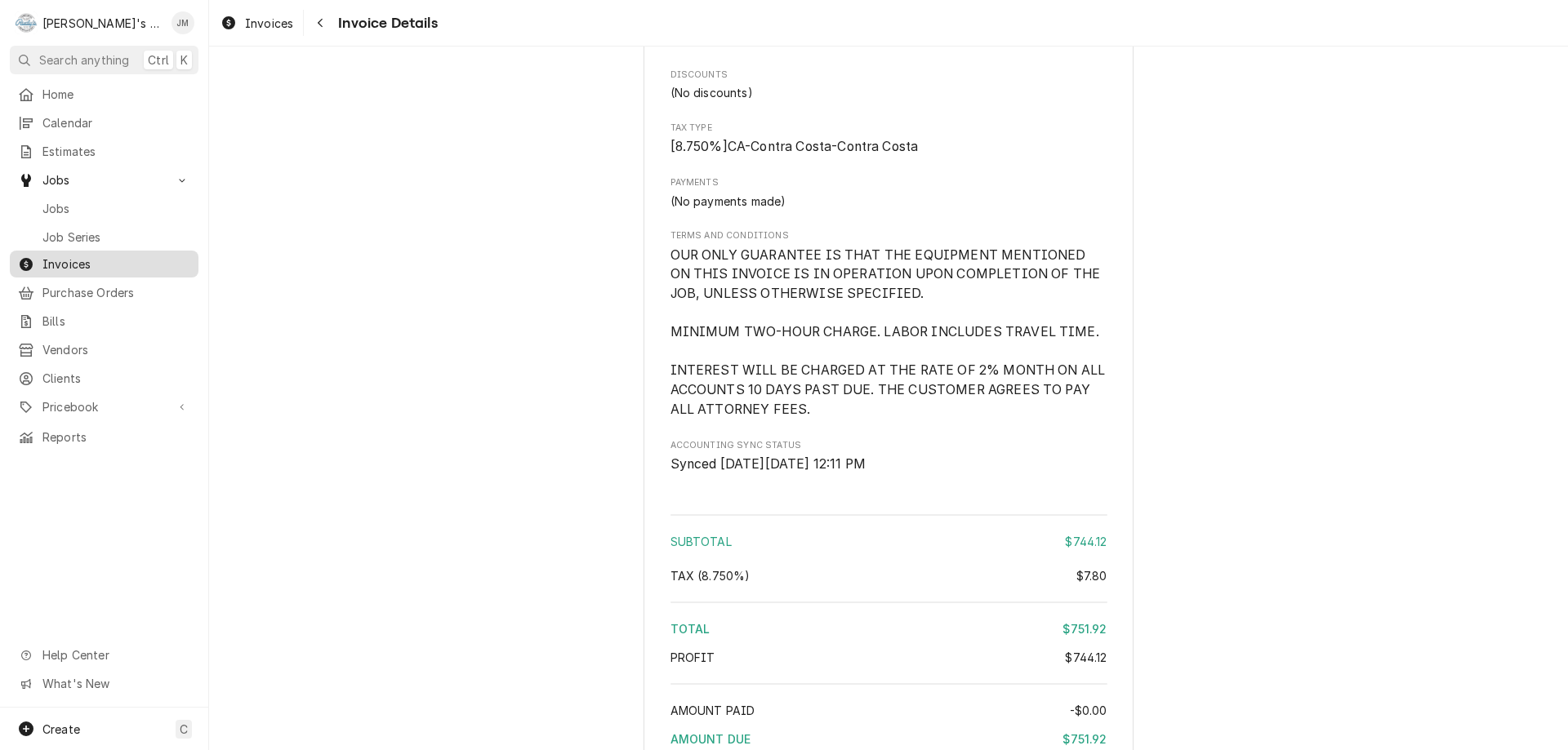
click at [63, 256] on span "Invoices" at bounding box center [116, 264] width 148 height 17
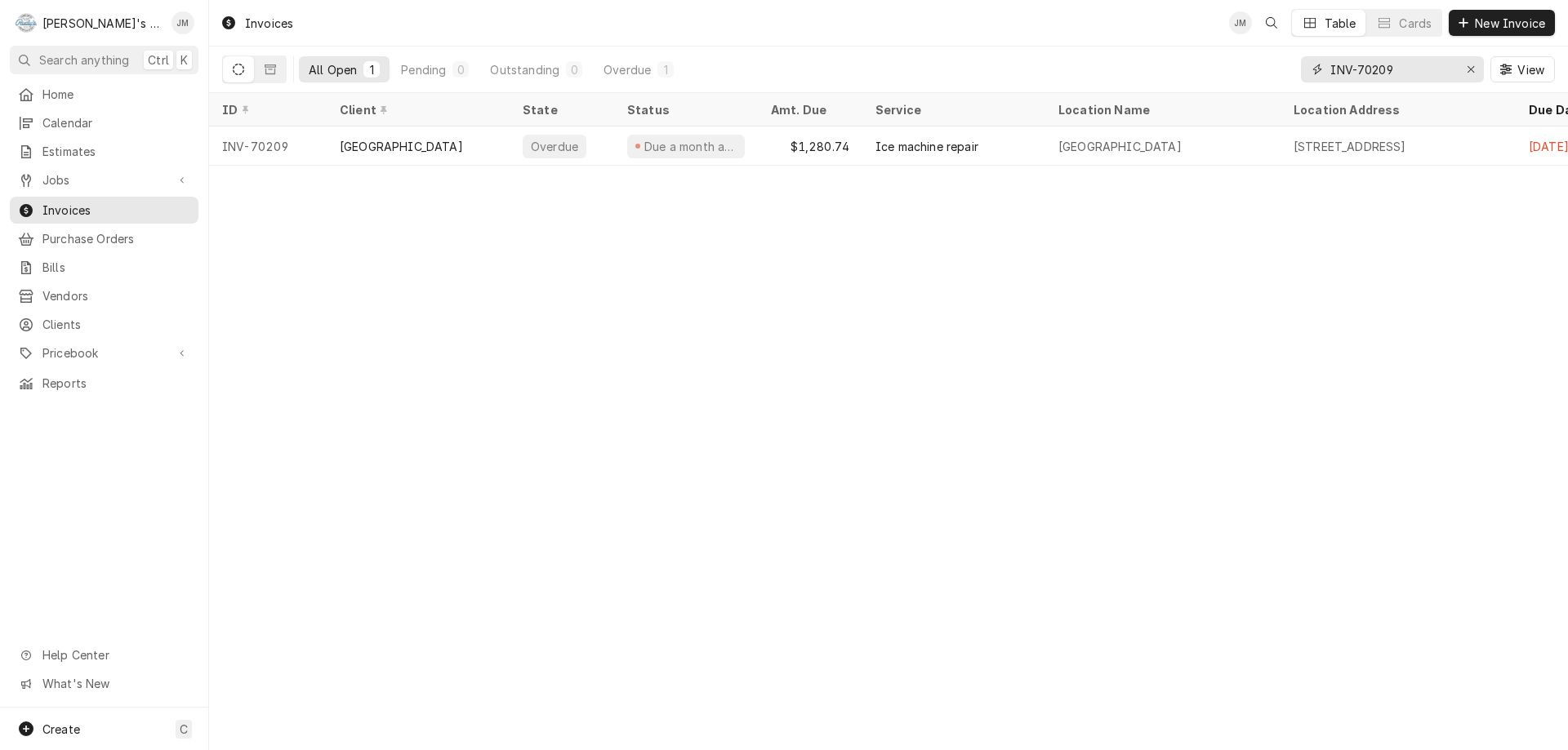
drag, startPoint x: 1414, startPoint y: 71, endPoint x: 1321, endPoint y: 73, distance: 93.0
click at [1321, 73] on div "INV-70209" at bounding box center [1393, 69] width 183 height 26
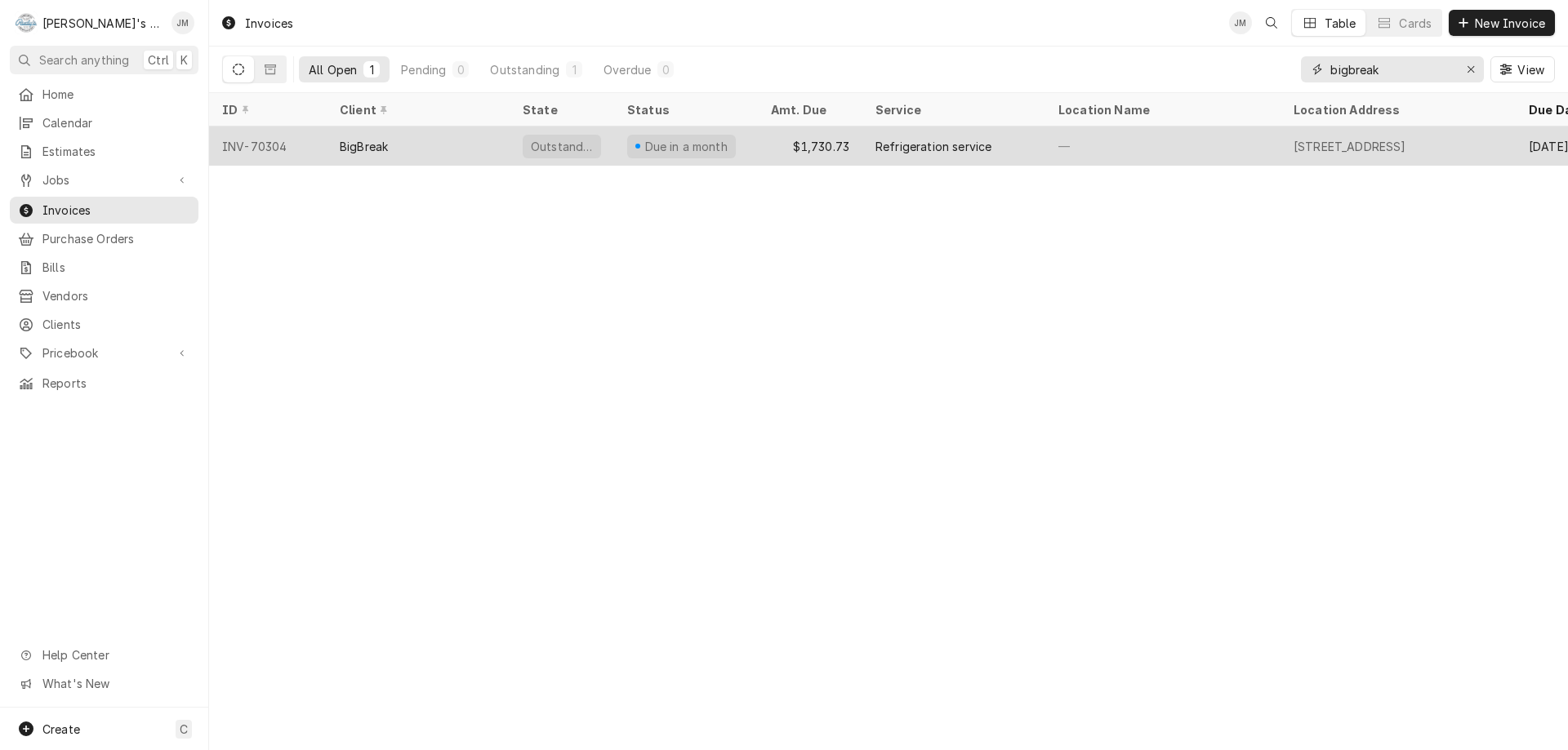
type input "bigbreak"
click at [1000, 139] on div "Refrigeration service" at bounding box center [954, 146] width 183 height 39
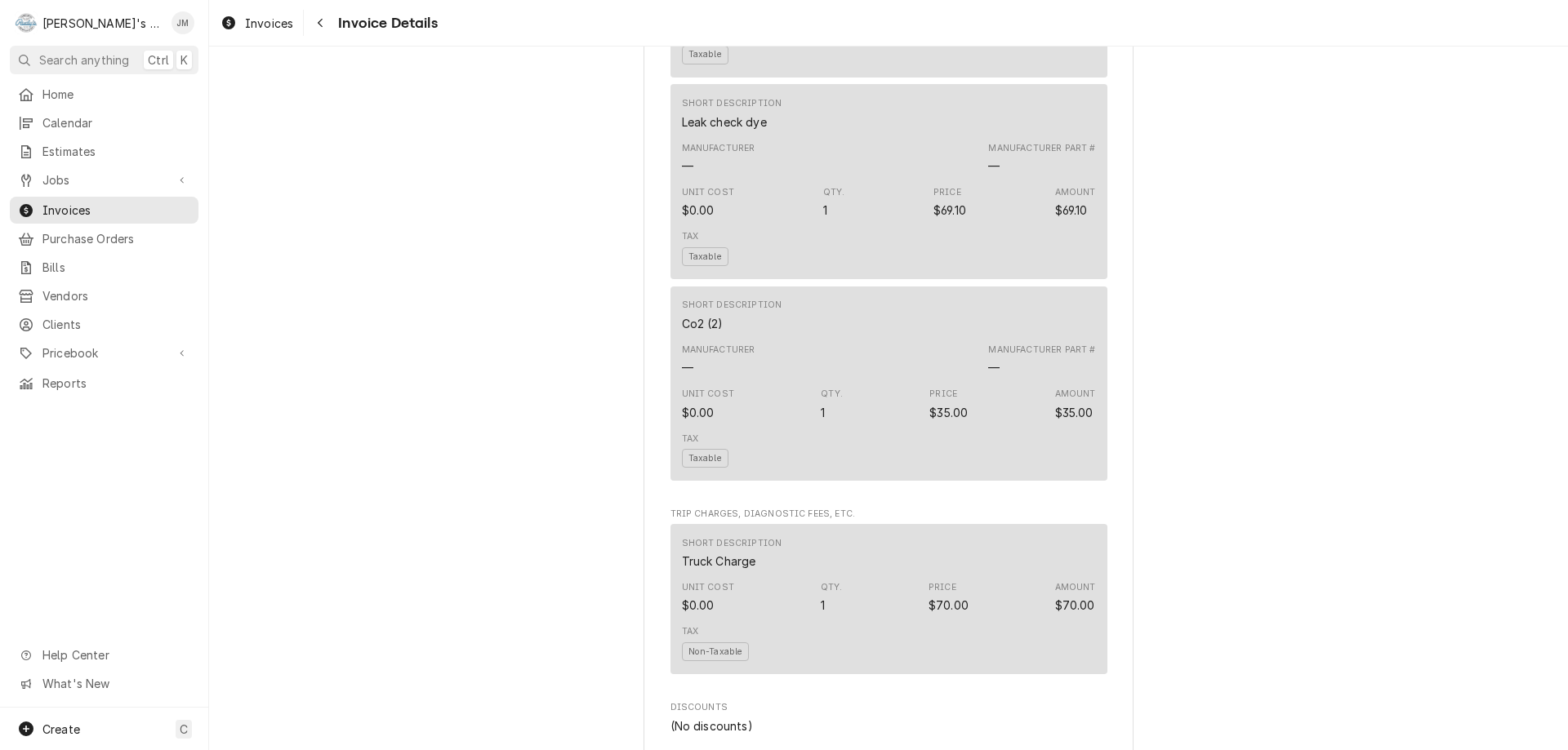
scroll to position [2480, 0]
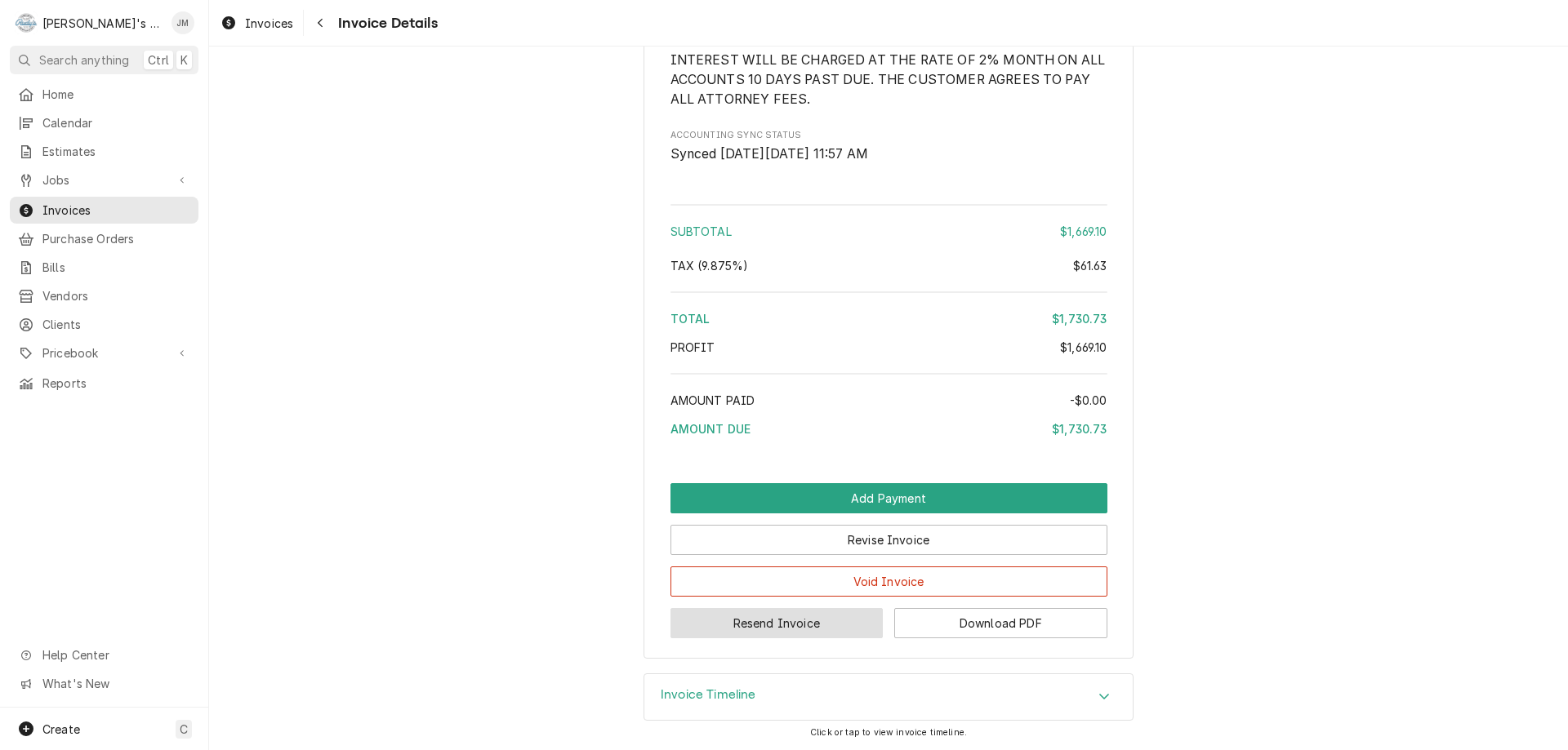
click at [764, 626] on button "Resend Invoice" at bounding box center [777, 623] width 213 height 30
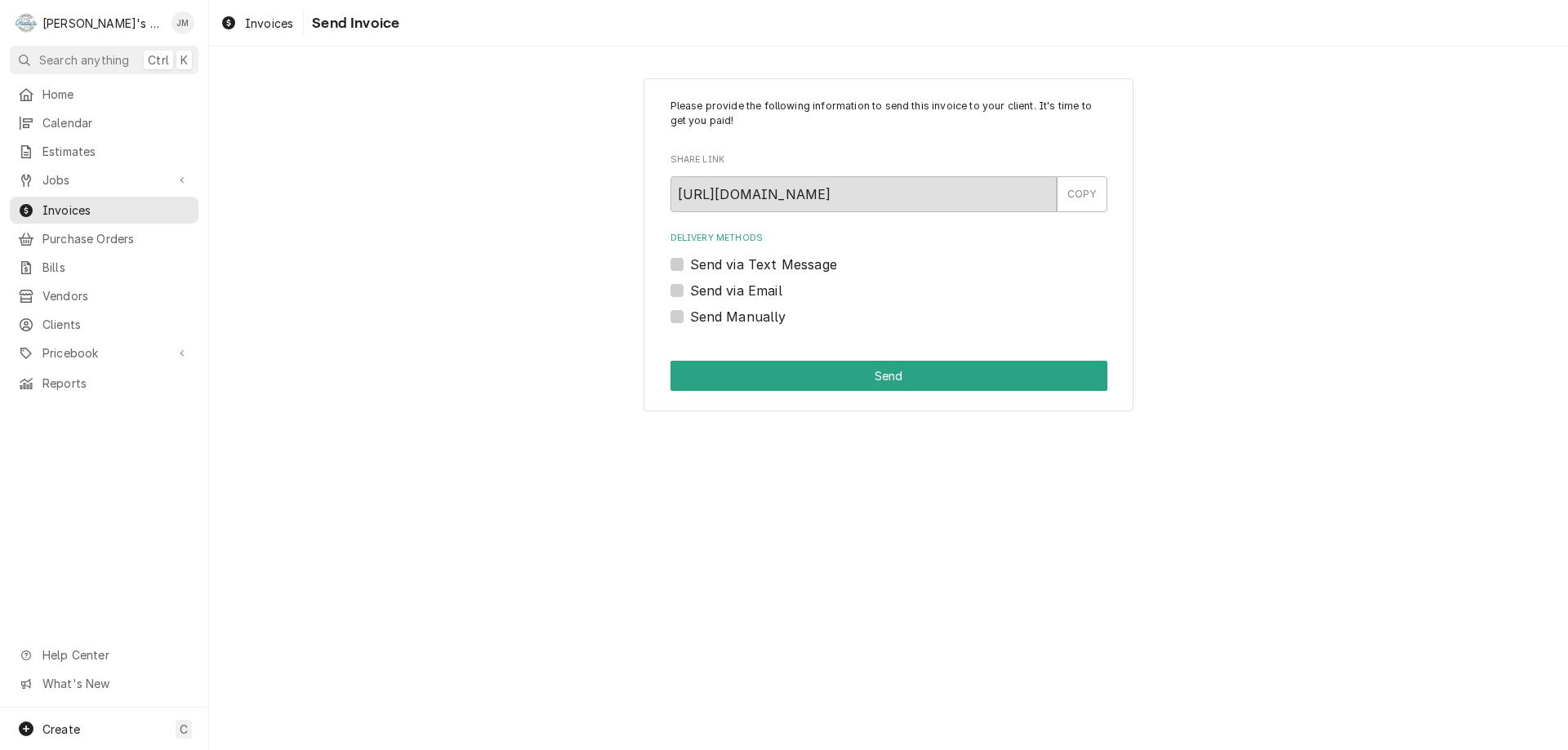
click at [723, 292] on label "Send via Email" at bounding box center [736, 291] width 92 height 20
click at [723, 292] on input "Send via Email" at bounding box center [908, 299] width 437 height 36
checkbox input "true"
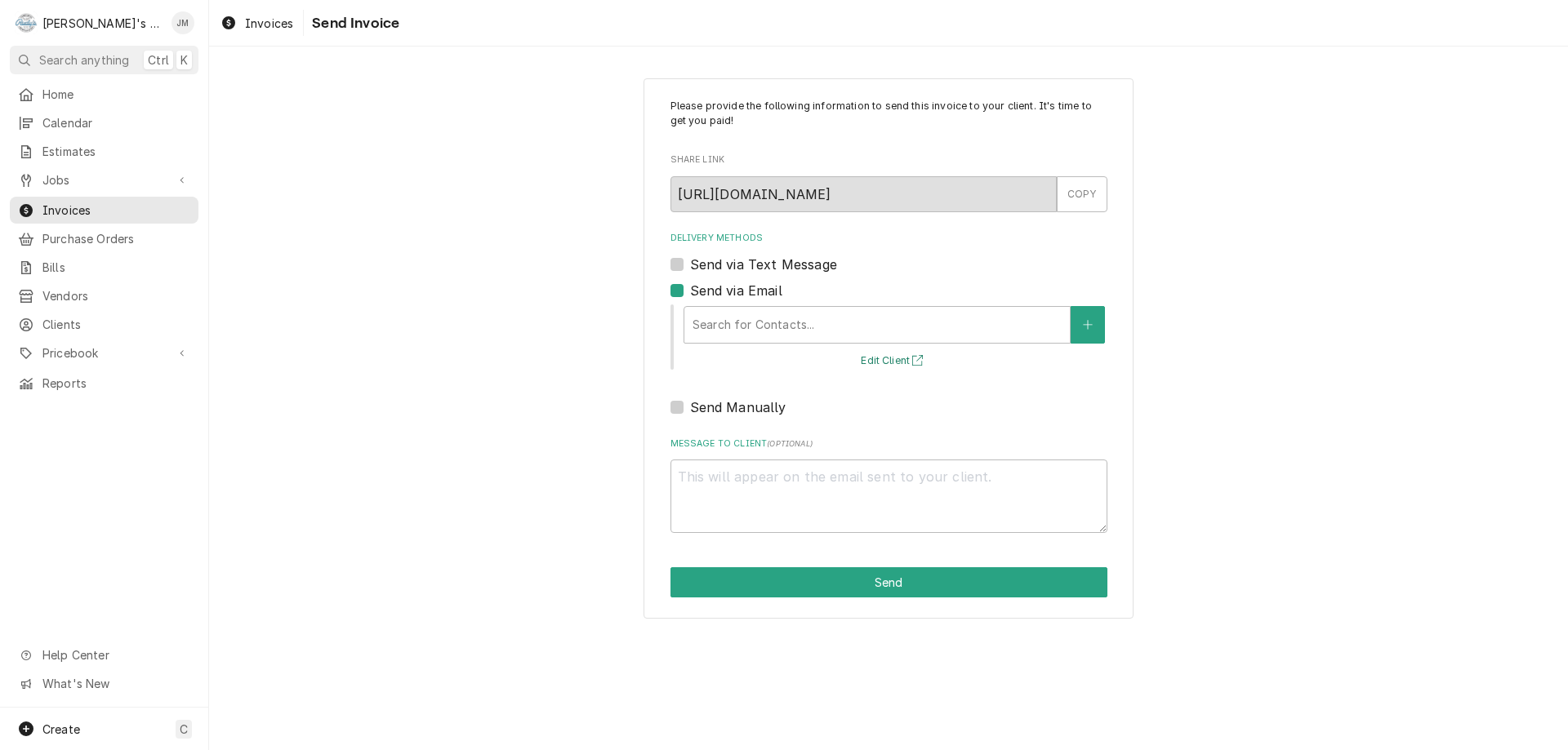
click at [885, 359] on button "Edit Client" at bounding box center [894, 361] width 71 height 20
type textarea "x"
click at [719, 328] on div "Delivery Methods" at bounding box center [877, 325] width 370 height 29
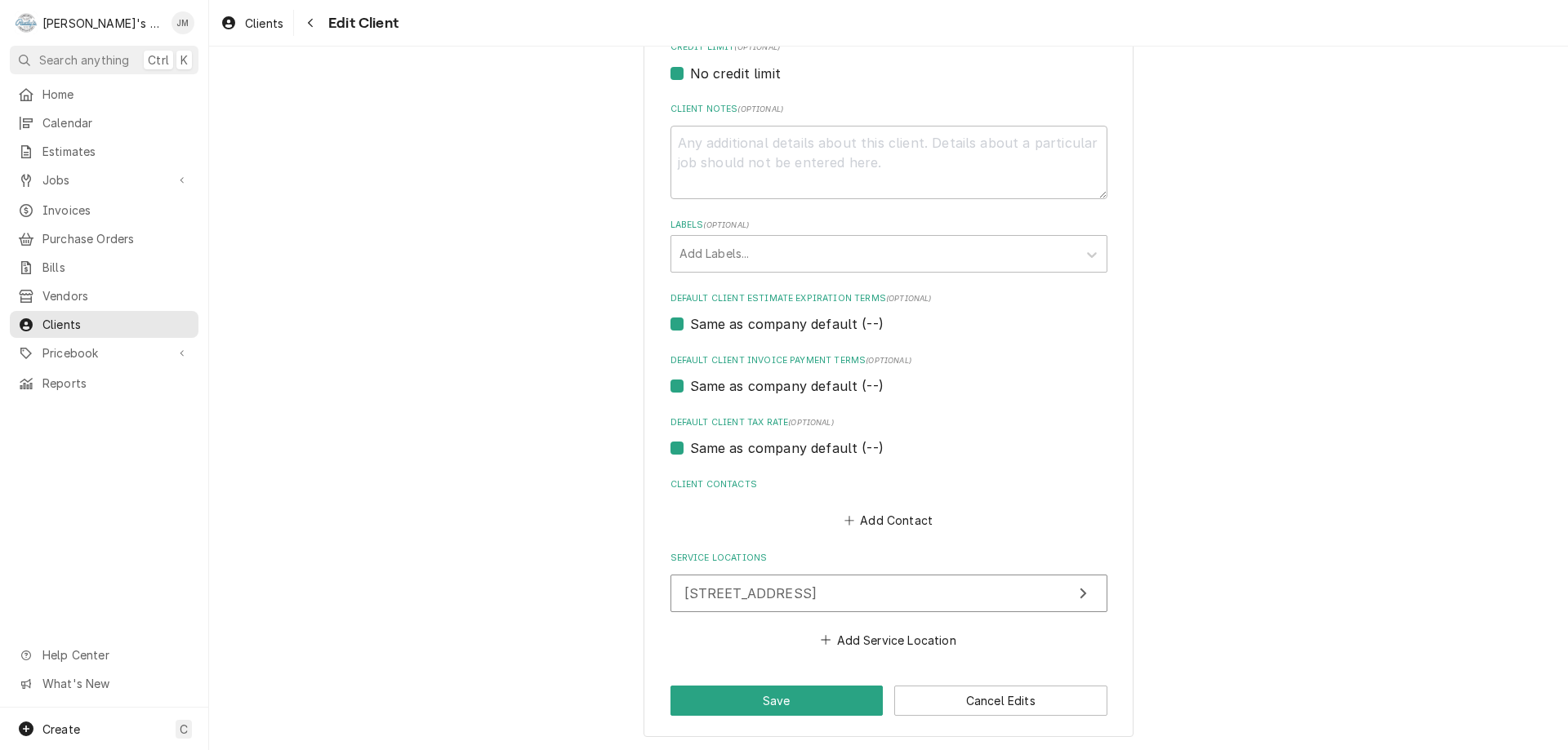
scroll to position [740, 0]
click at [876, 515] on button "Add Contact" at bounding box center [888, 520] width 94 height 23
type textarea "x"
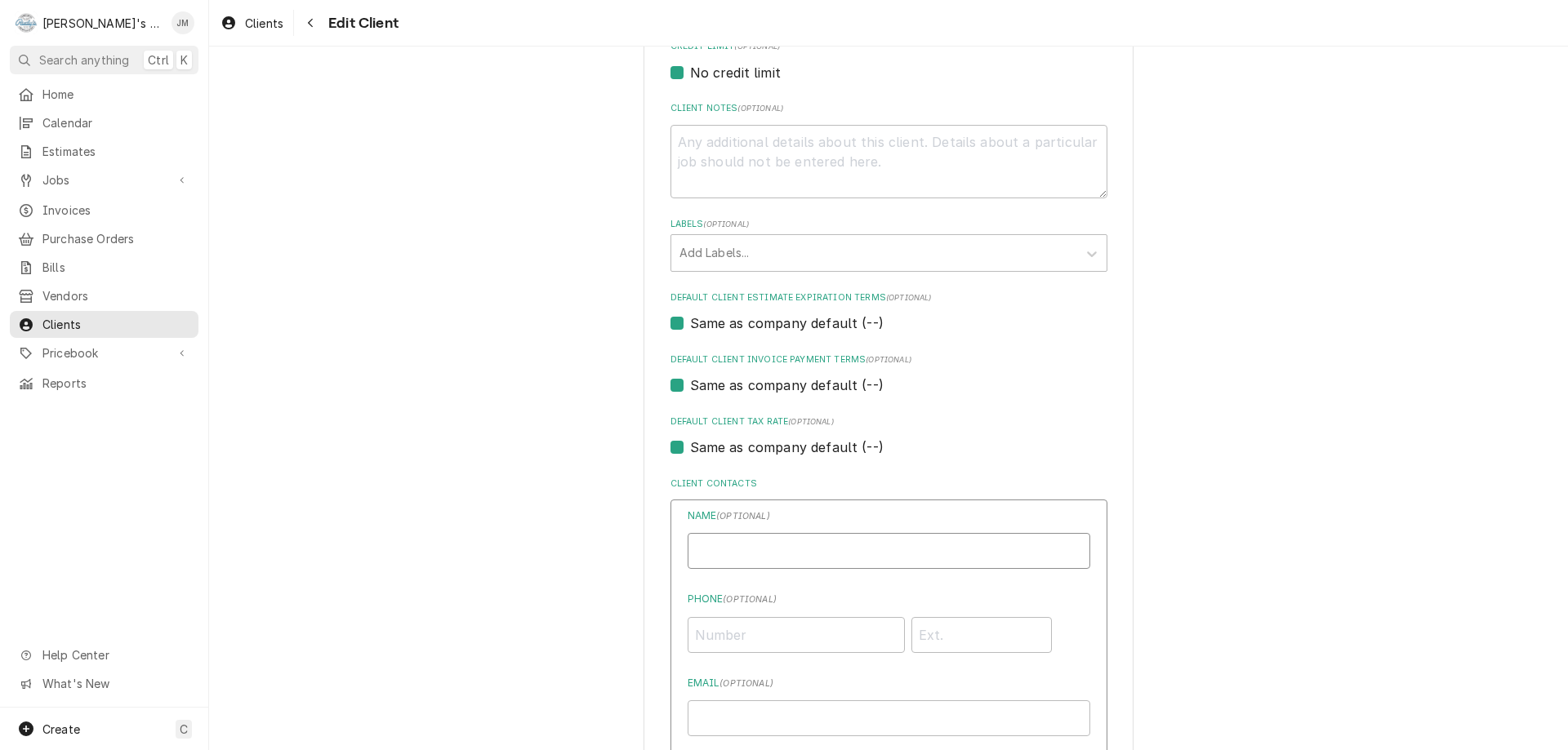
click at [871, 559] on input "Business Name" at bounding box center [889, 551] width 403 height 36
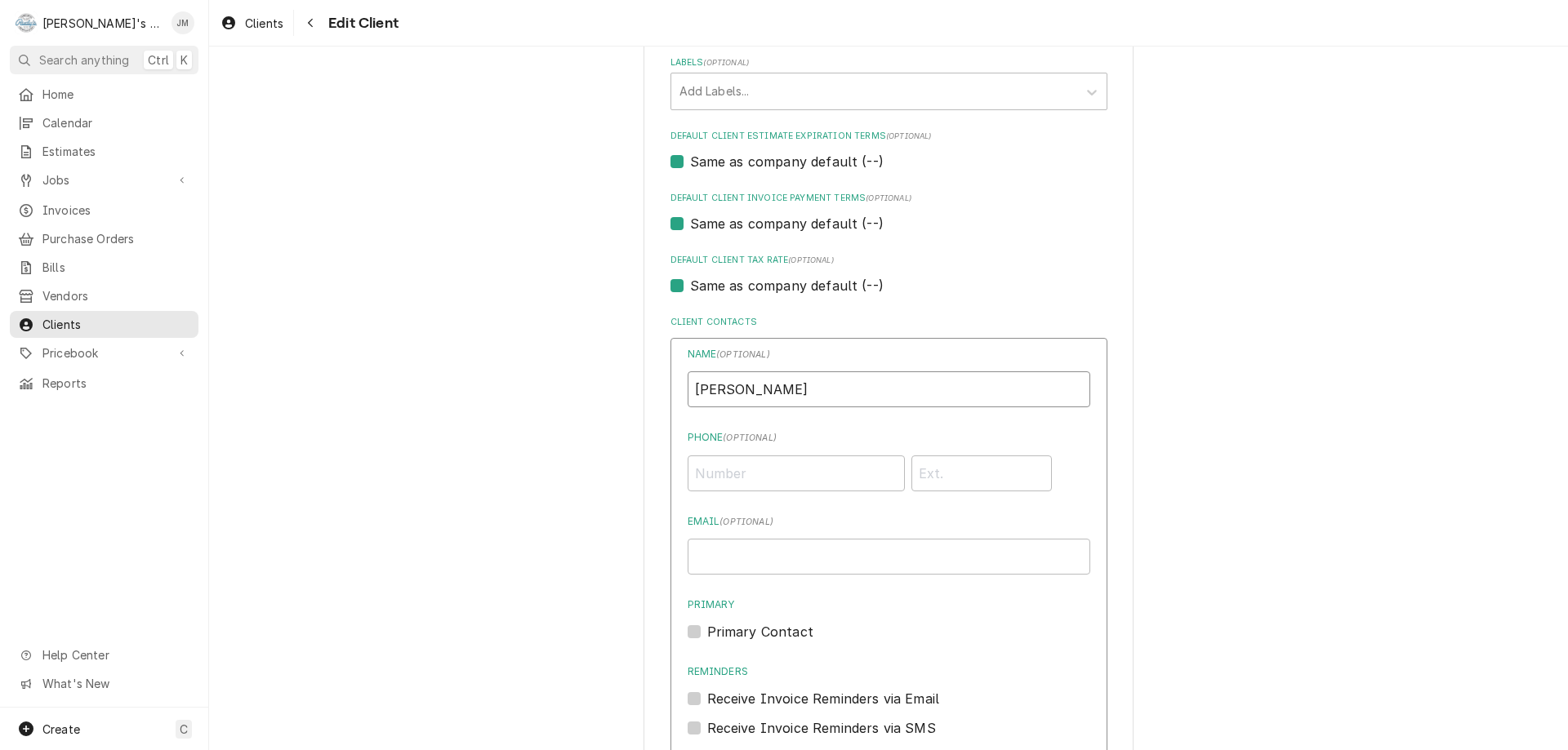
scroll to position [1149, 0]
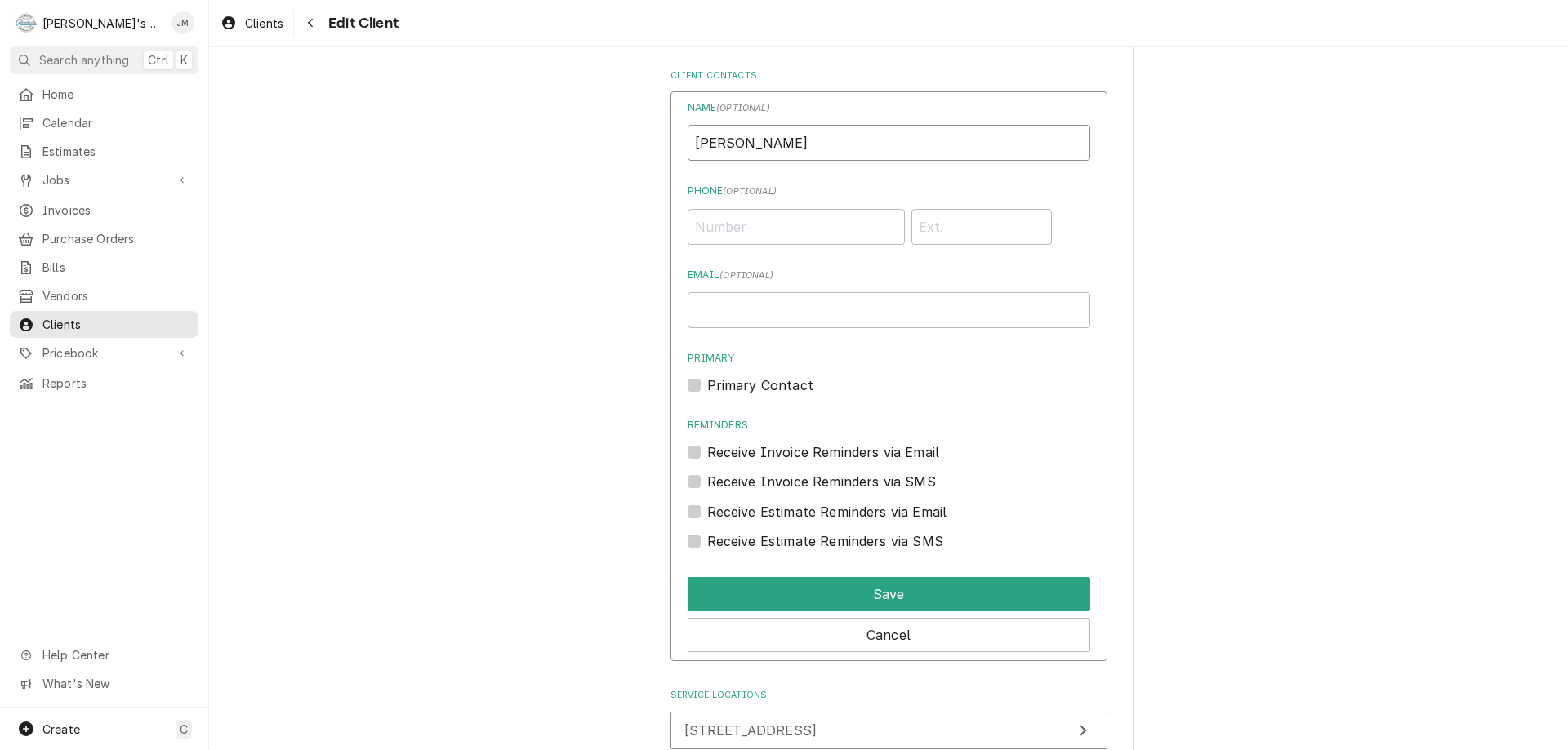
type input "[PERSON_NAME]"
click at [707, 453] on label "Receive Invoice Reminders via Email" at bounding box center [823, 453] width 233 height 20
click at [707, 453] on input "Reminders" at bounding box center [908, 461] width 403 height 36
checkbox input "true"
click at [695, 512] on div "Receive Estimate Reminders via Email" at bounding box center [889, 511] width 403 height 20
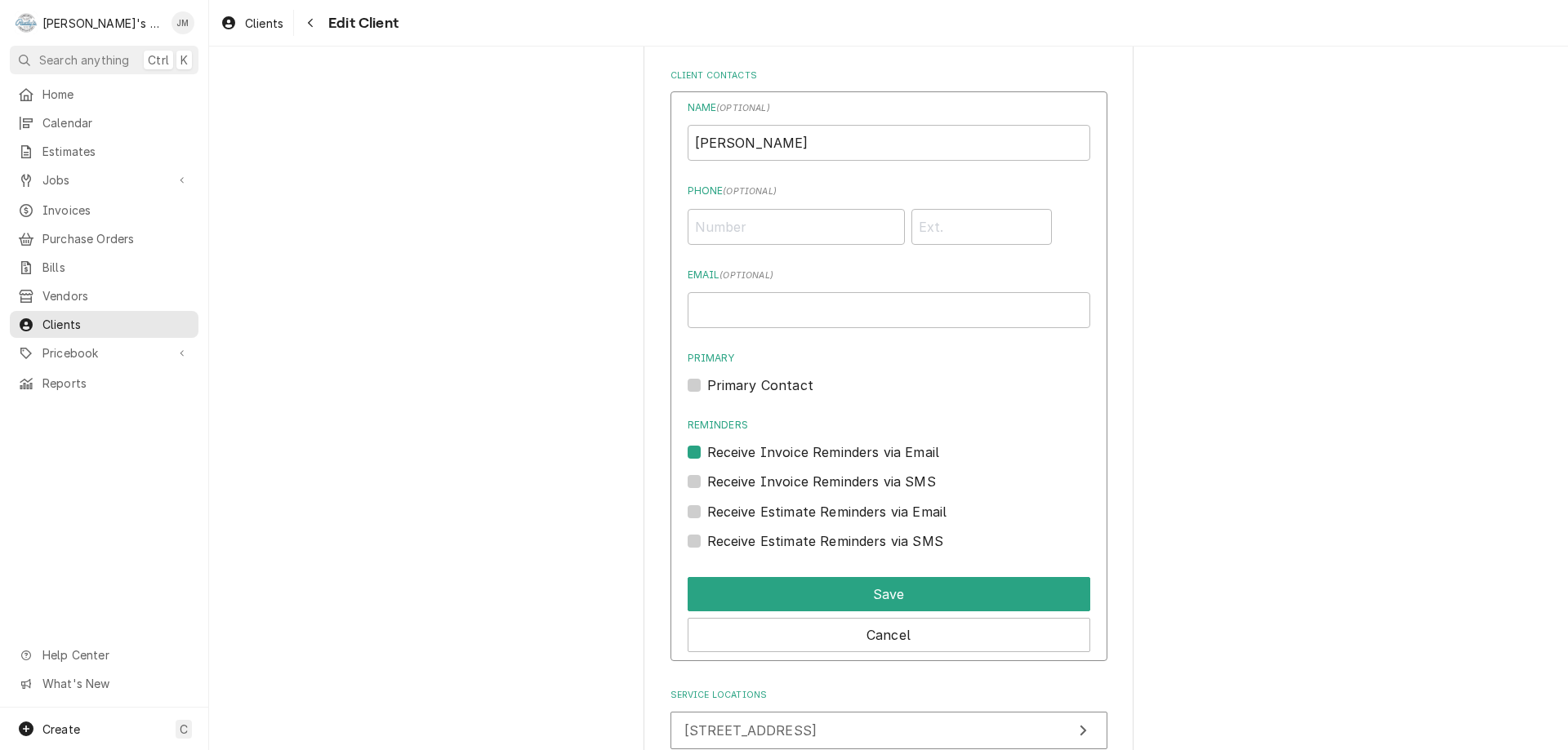
click at [707, 512] on label "Receive Estimate Reminders via Email" at bounding box center [827, 511] width 240 height 20
click at [707, 512] on input "Contact Edit Form" at bounding box center [908, 520] width 403 height 36
checkbox input "true"
click at [813, 312] on input "Email ( optional )" at bounding box center [889, 310] width 403 height 36
paste input "[EMAIL_ADDRESS][DOMAIN_NAME]"
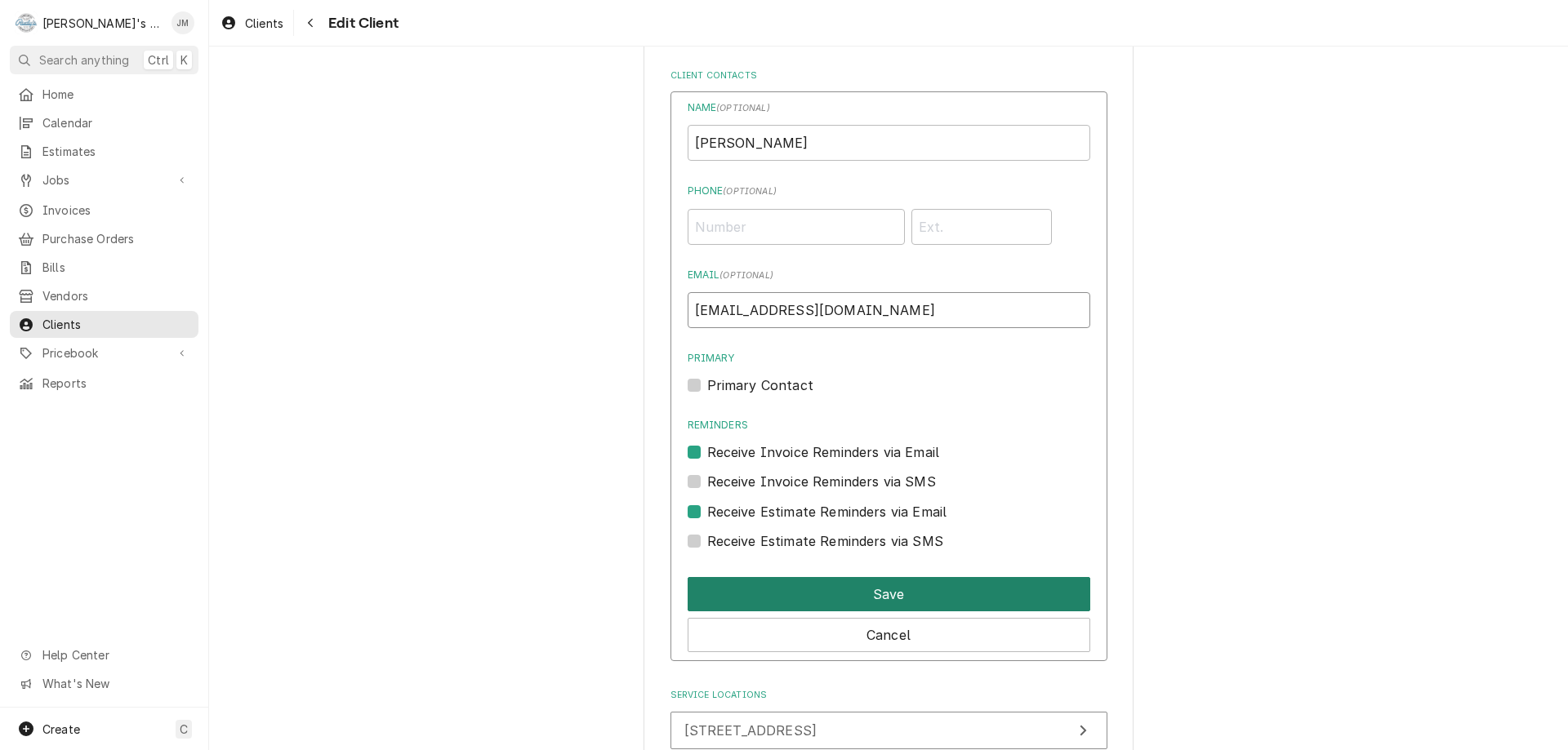
type input "kh129@sbcglobal.net"
click at [880, 607] on button "Save" at bounding box center [889, 594] width 403 height 34
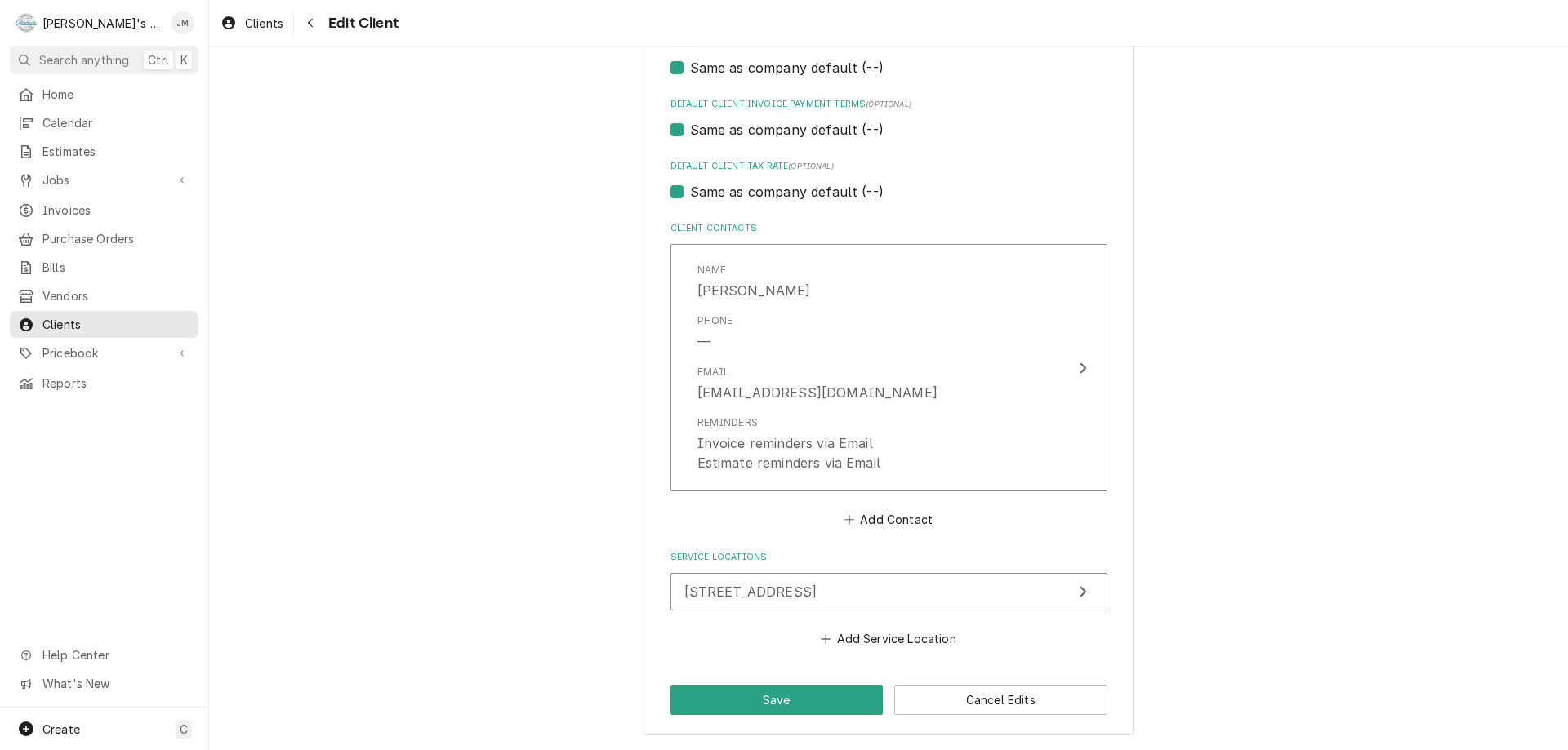
scroll to position [996, 0]
click at [781, 688] on button "Save" at bounding box center [777, 699] width 213 height 30
type textarea "x"
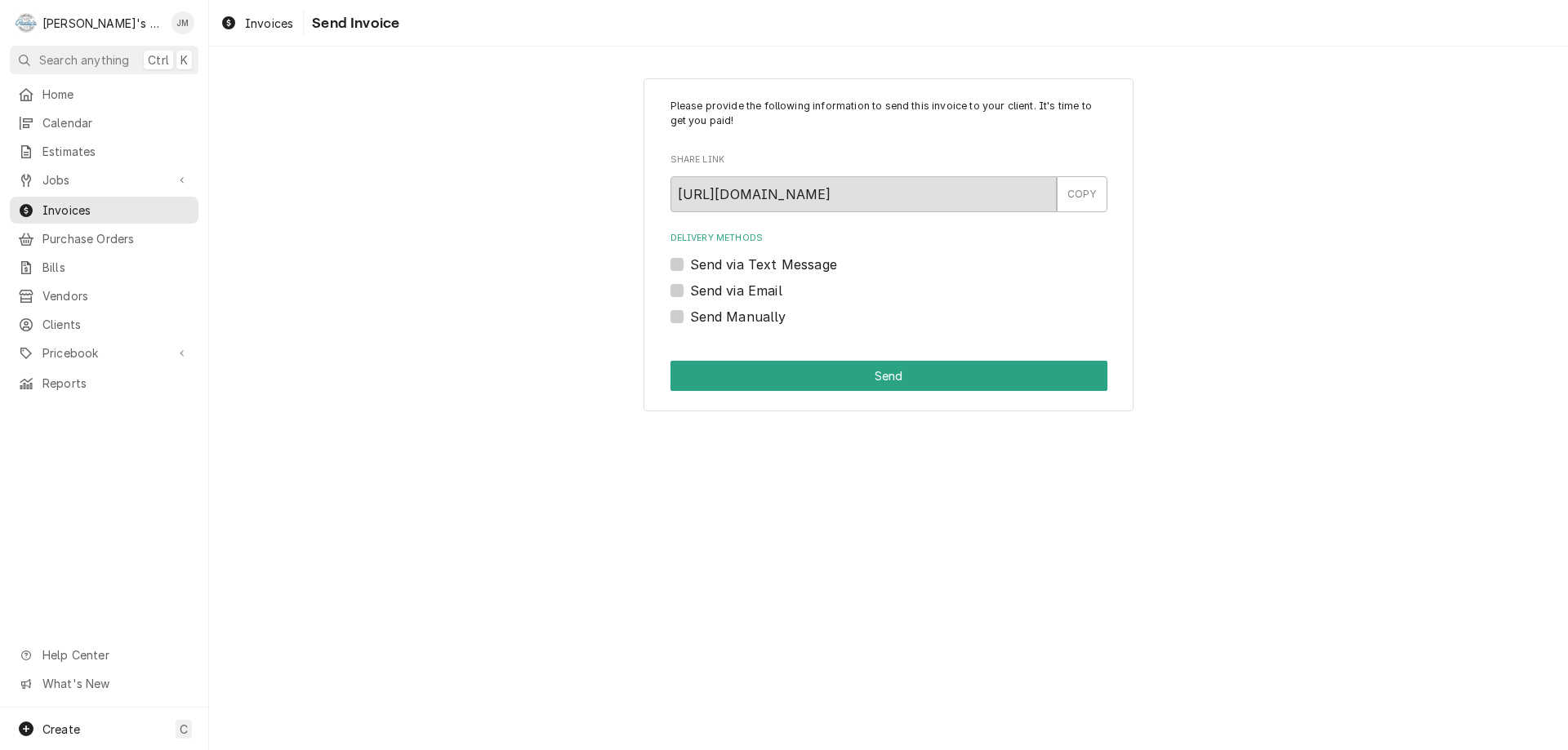
click at [706, 297] on label "Send via Email" at bounding box center [736, 291] width 92 height 20
click at [706, 297] on input "Send via Email" at bounding box center [908, 299] width 437 height 36
checkbox input "true"
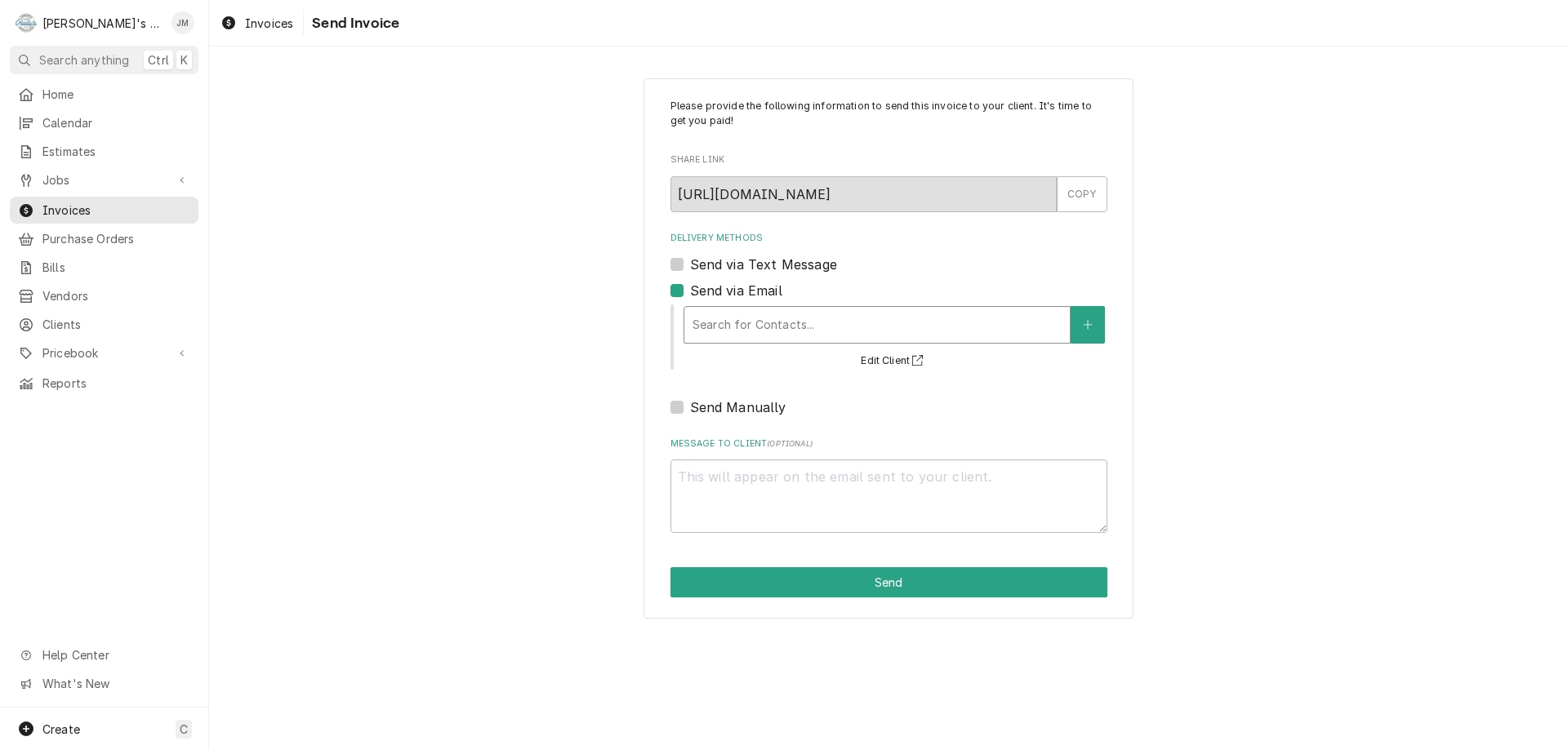
click at [733, 335] on div "Delivery Methods" at bounding box center [877, 325] width 370 height 29
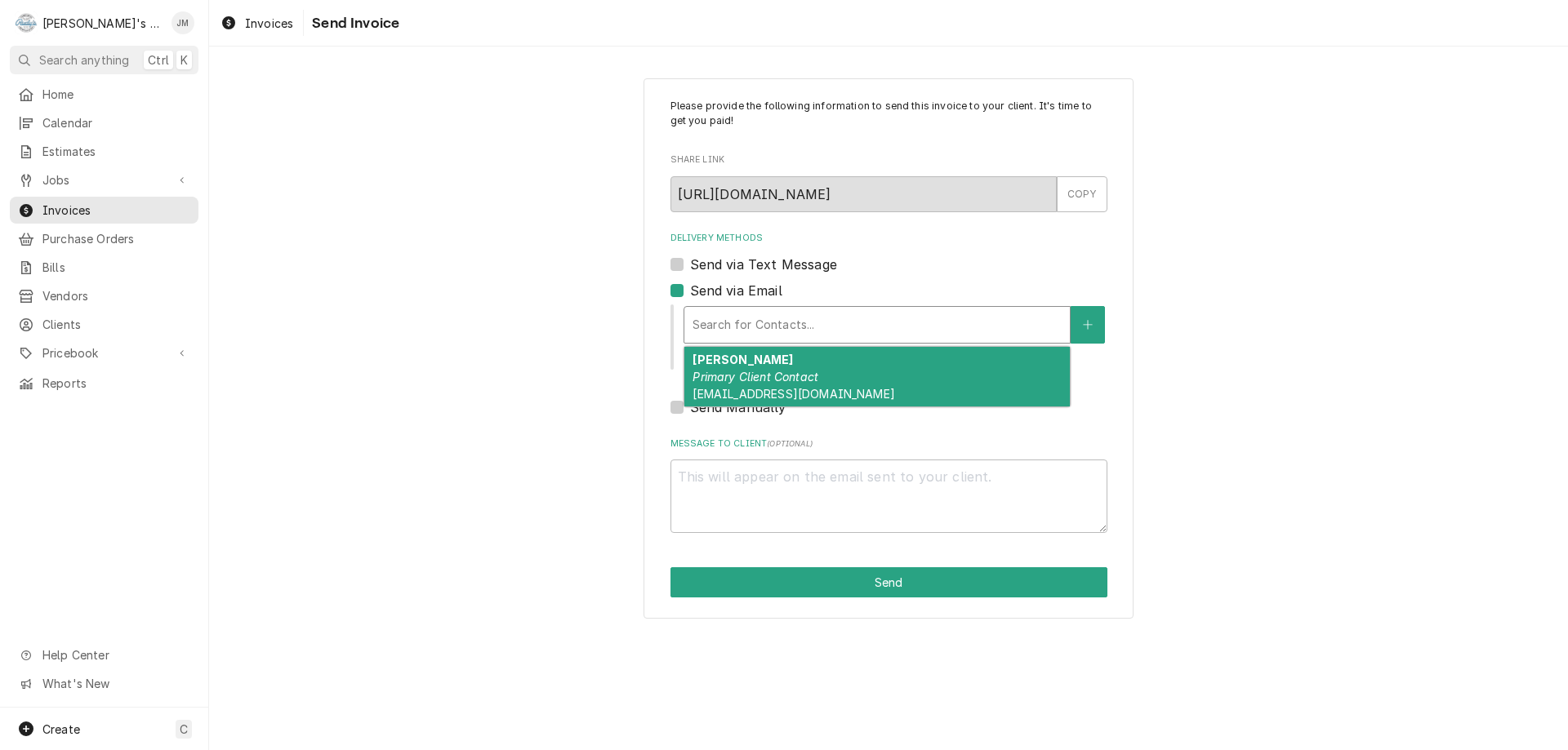
click at [730, 387] on div "[PERSON_NAME] Primary Client Contact [EMAIL_ADDRESS][DOMAIN_NAME]" at bounding box center [877, 377] width 386 height 60
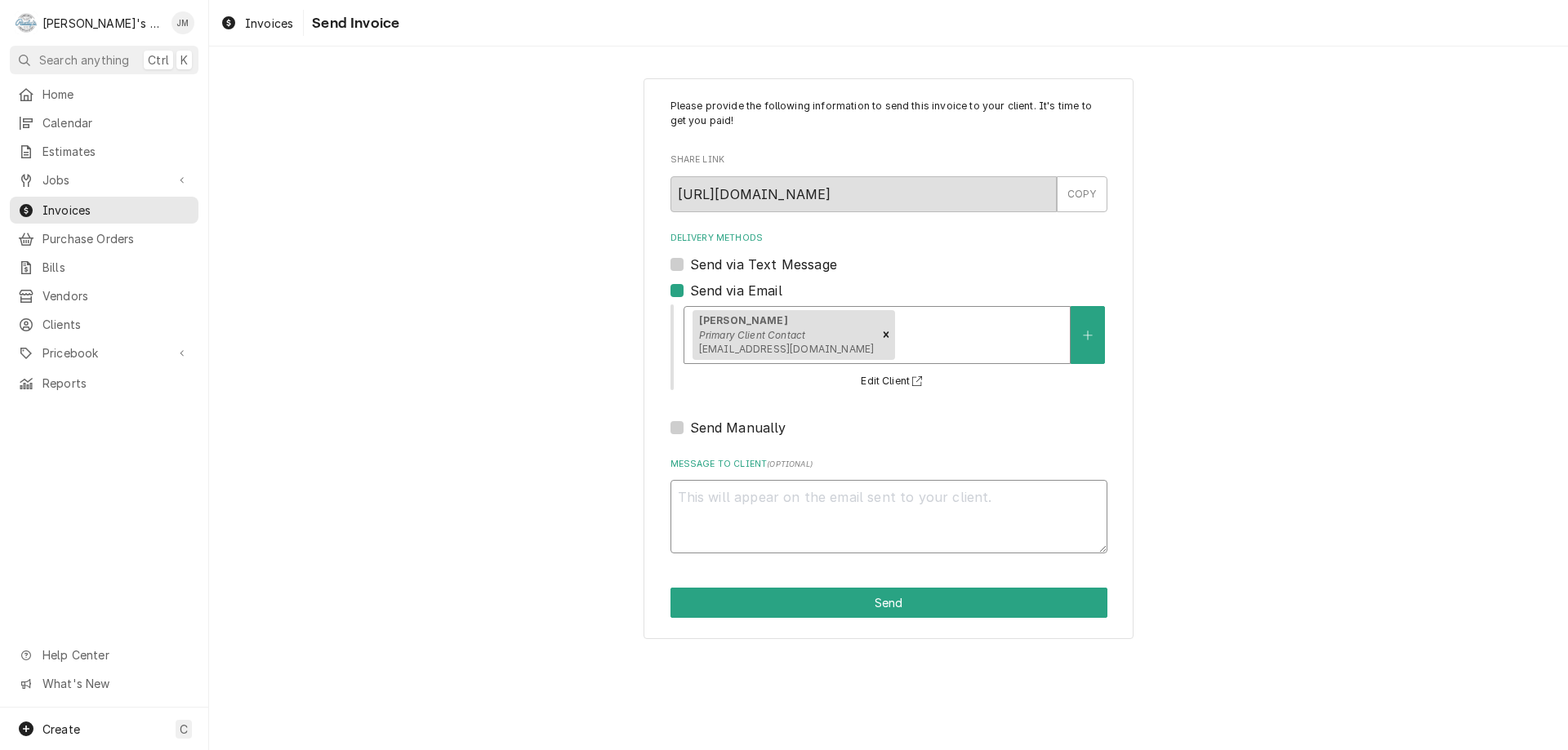
click at [774, 497] on textarea "Message to Client ( optional )" at bounding box center [889, 516] width 437 height 74
type textarea "x"
type textarea "T"
type textarea "x"
type textarea "Th"
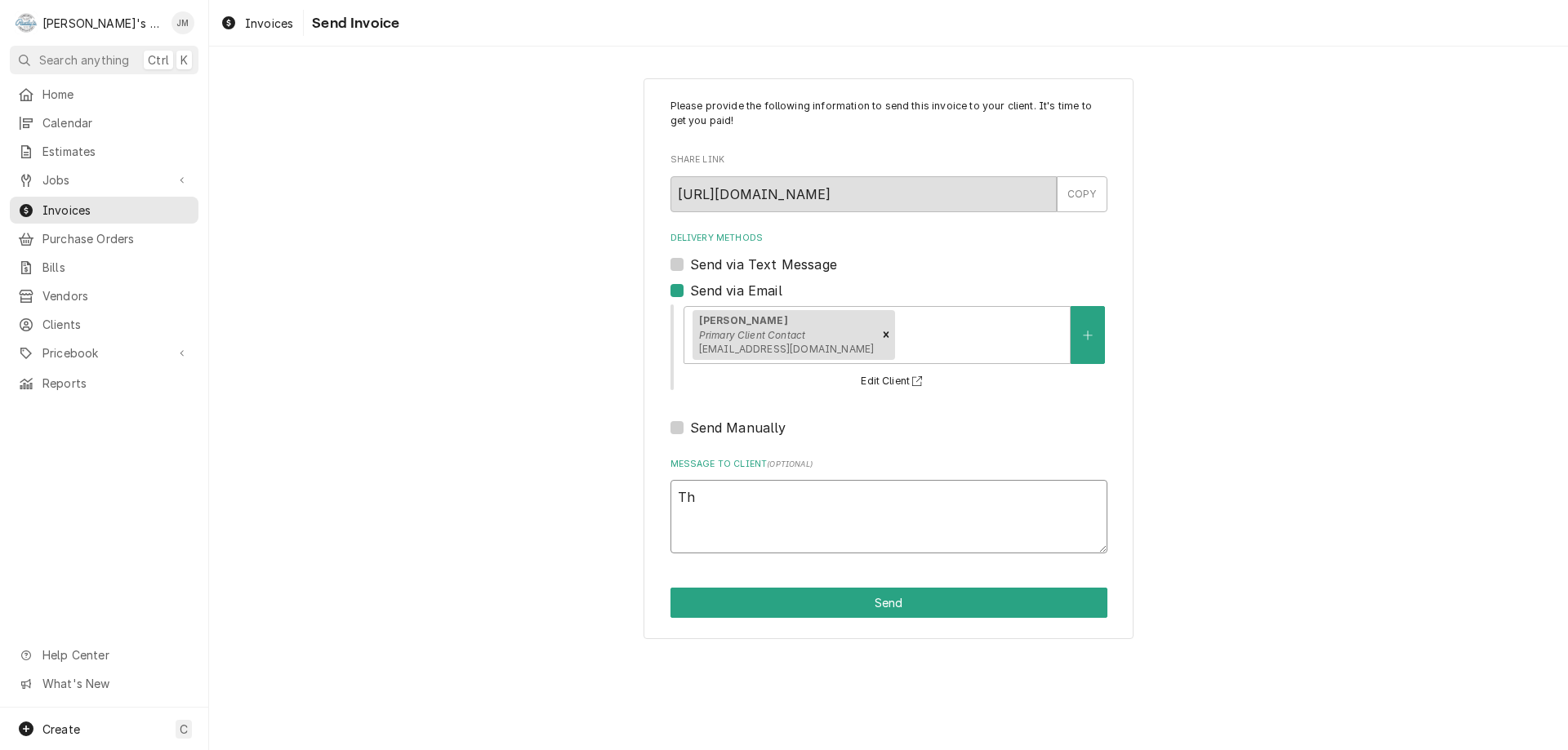
type textarea "x"
type textarea "Tha"
type textarea "x"
type textarea "Than"
type textarea "x"
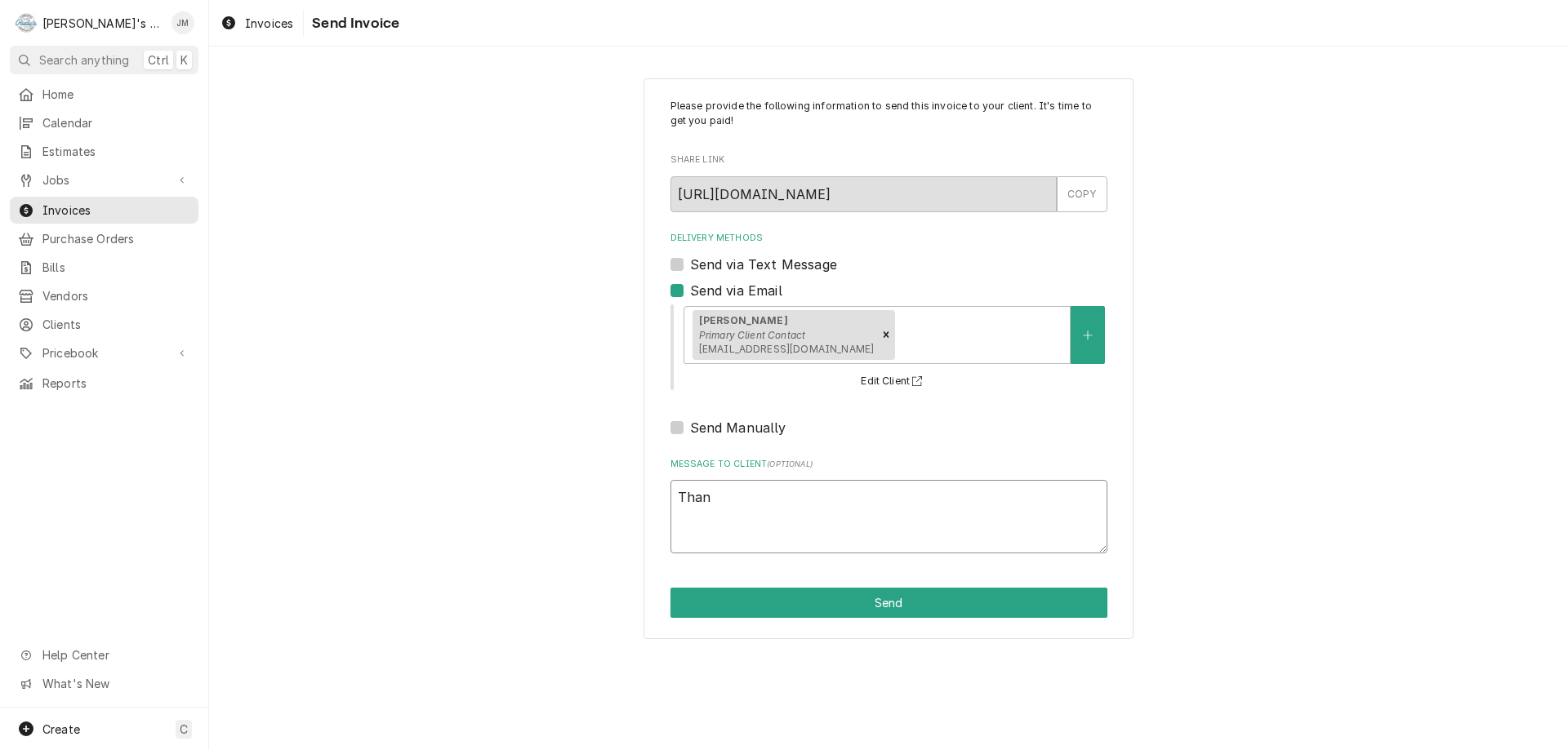
type textarea "Thank"
type textarea "x"
type textarea "Thank"
type textarea "x"
type textarea "Thank"
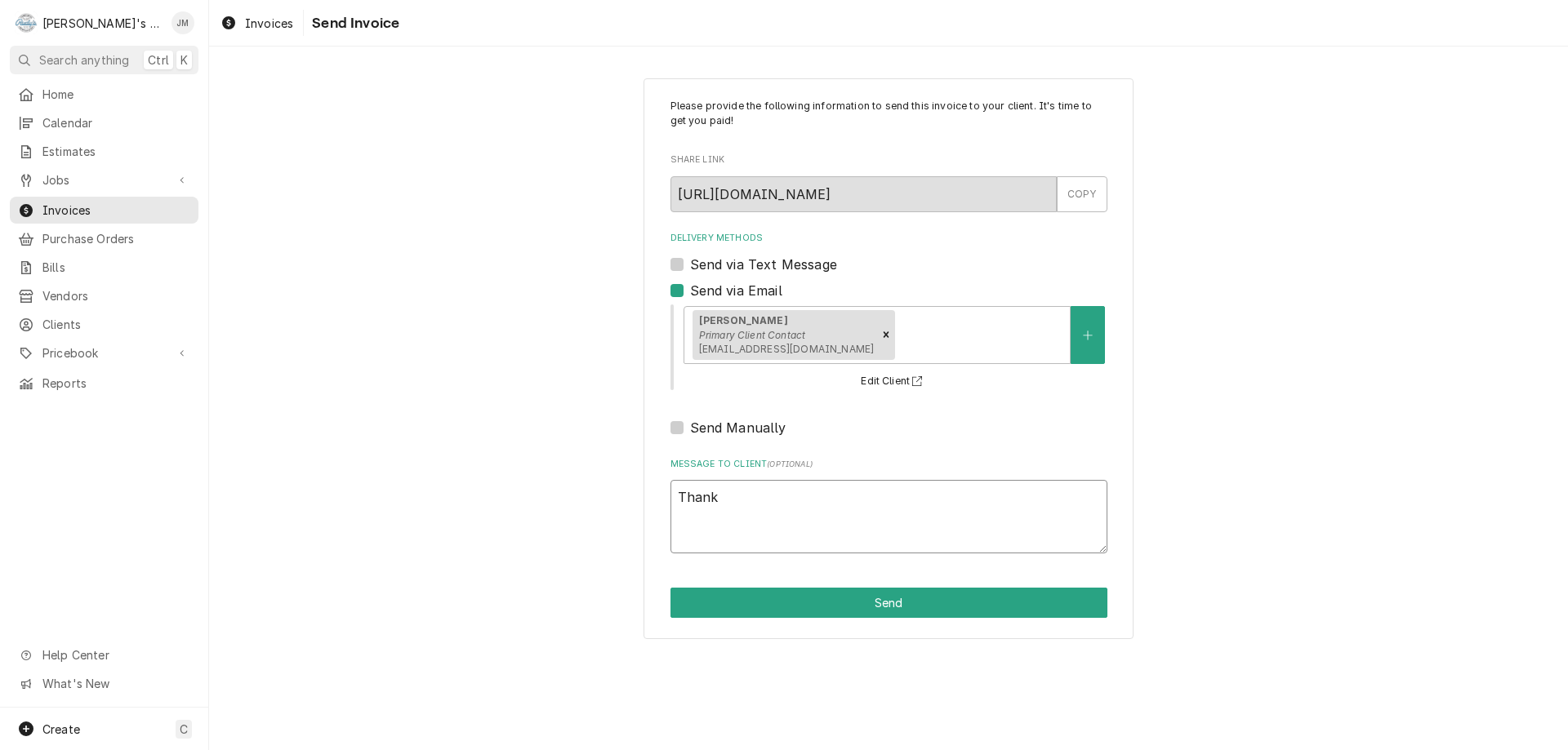
type textarea "x"
type textarea "Thank y"
type textarea "x"
type textarea "Thank yo"
type textarea "x"
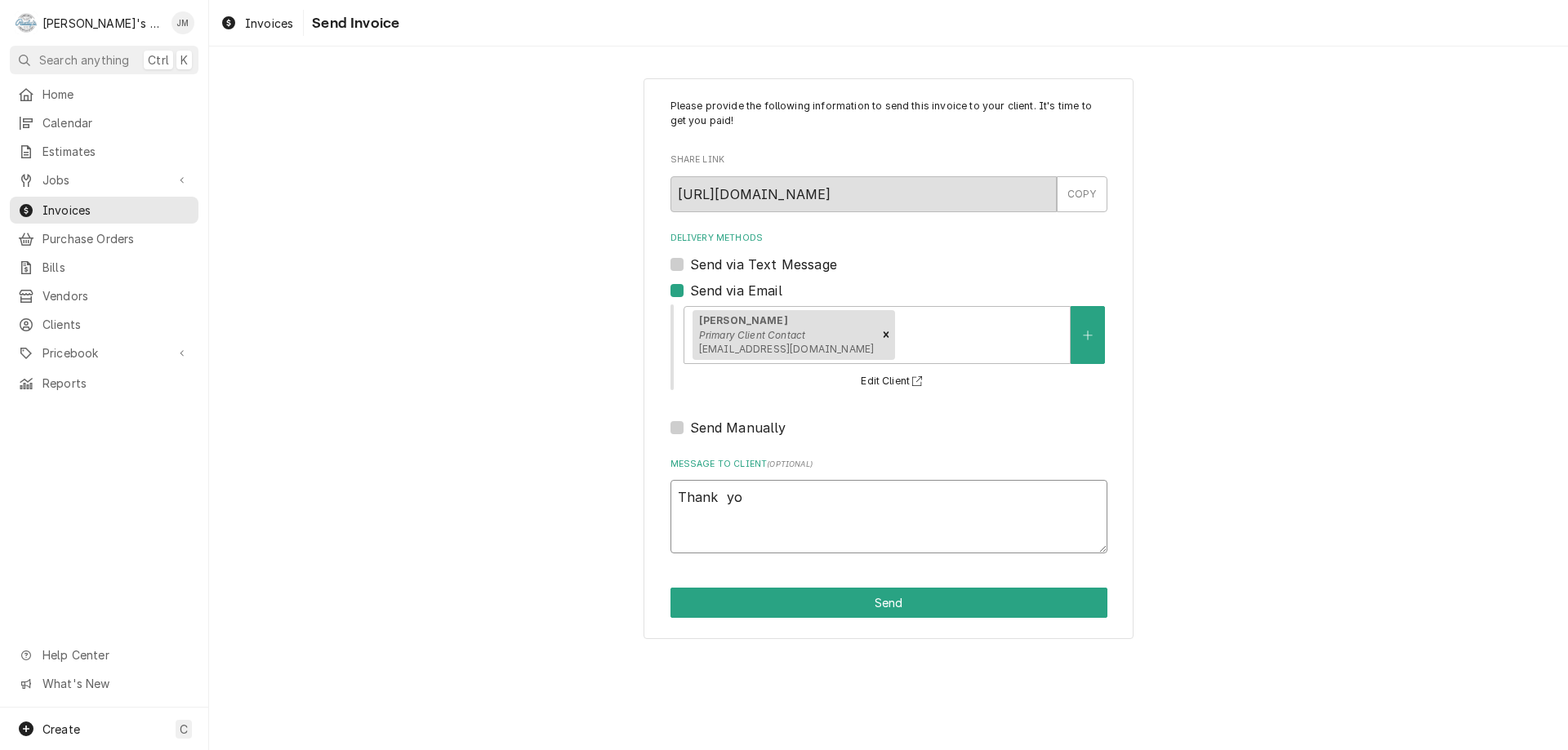
type textarea "Thank you"
type textarea "x"
type textarea "Thank you"
type textarea "x"
type textarea "Thank you f"
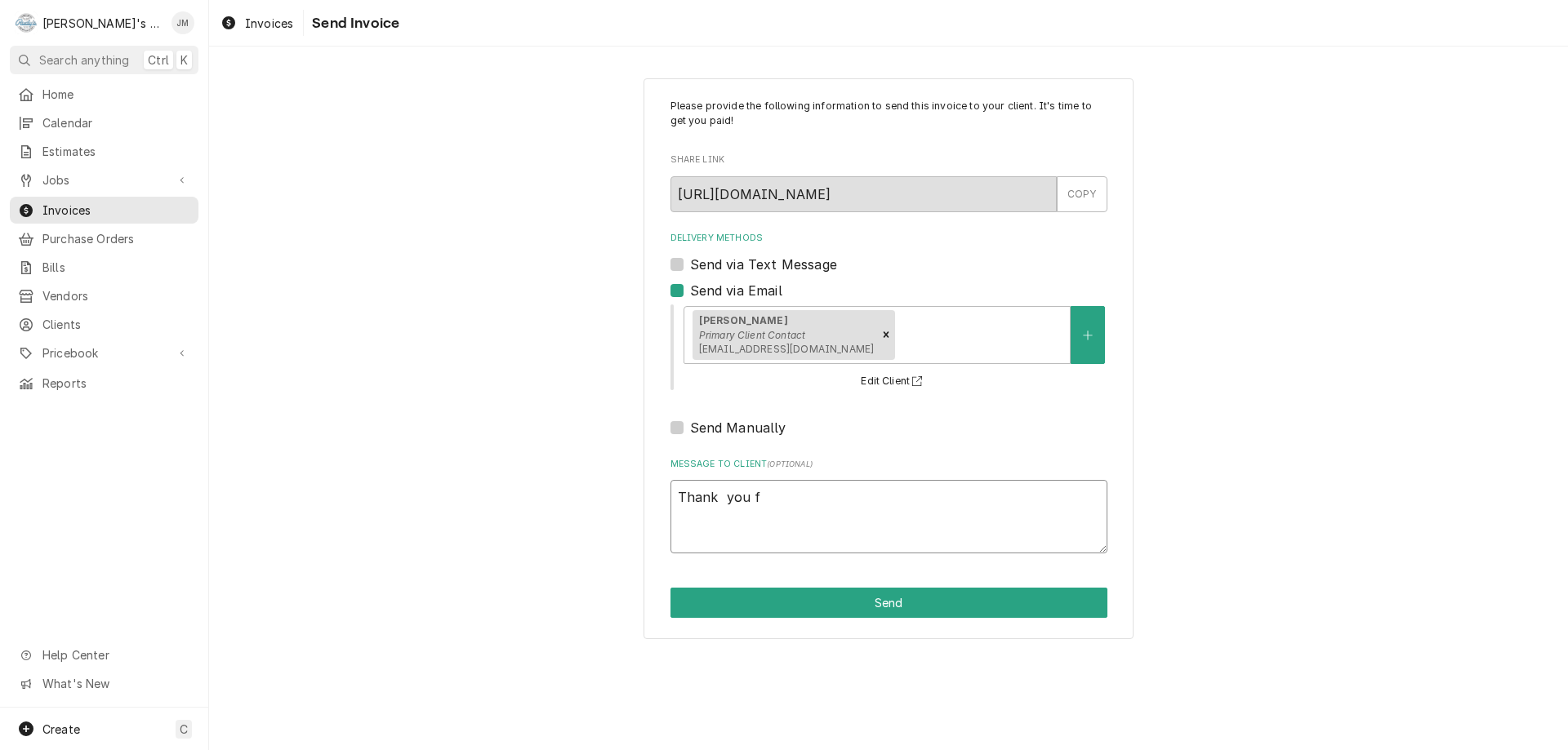
type textarea "x"
type textarea "Thank you fo"
type textarea "x"
type textarea "Thank you for"
type textarea "x"
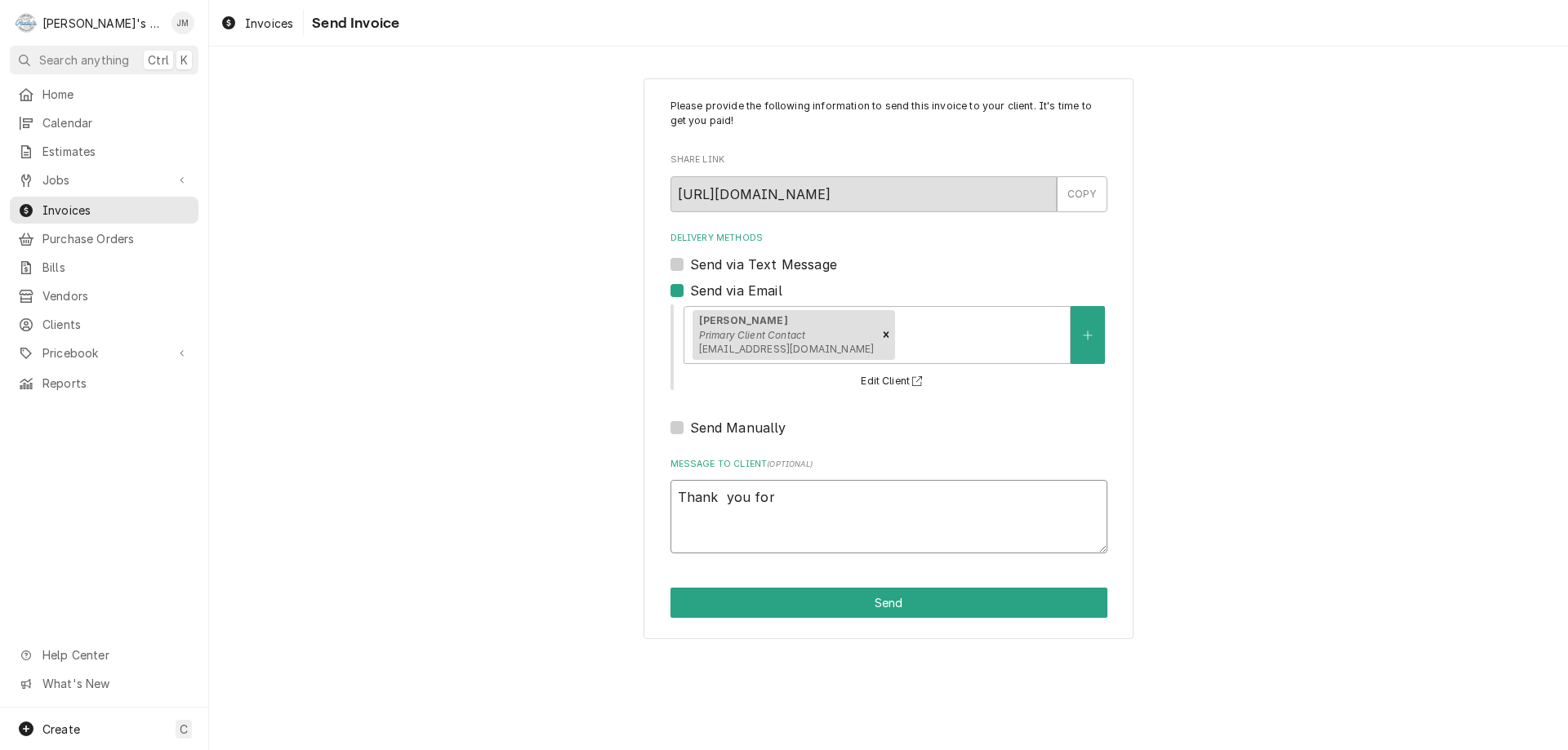
type textarea "Thank you for"
type textarea "x"
type textarea "Thank you for y"
type textarea "x"
type textarea "Thank you for yo"
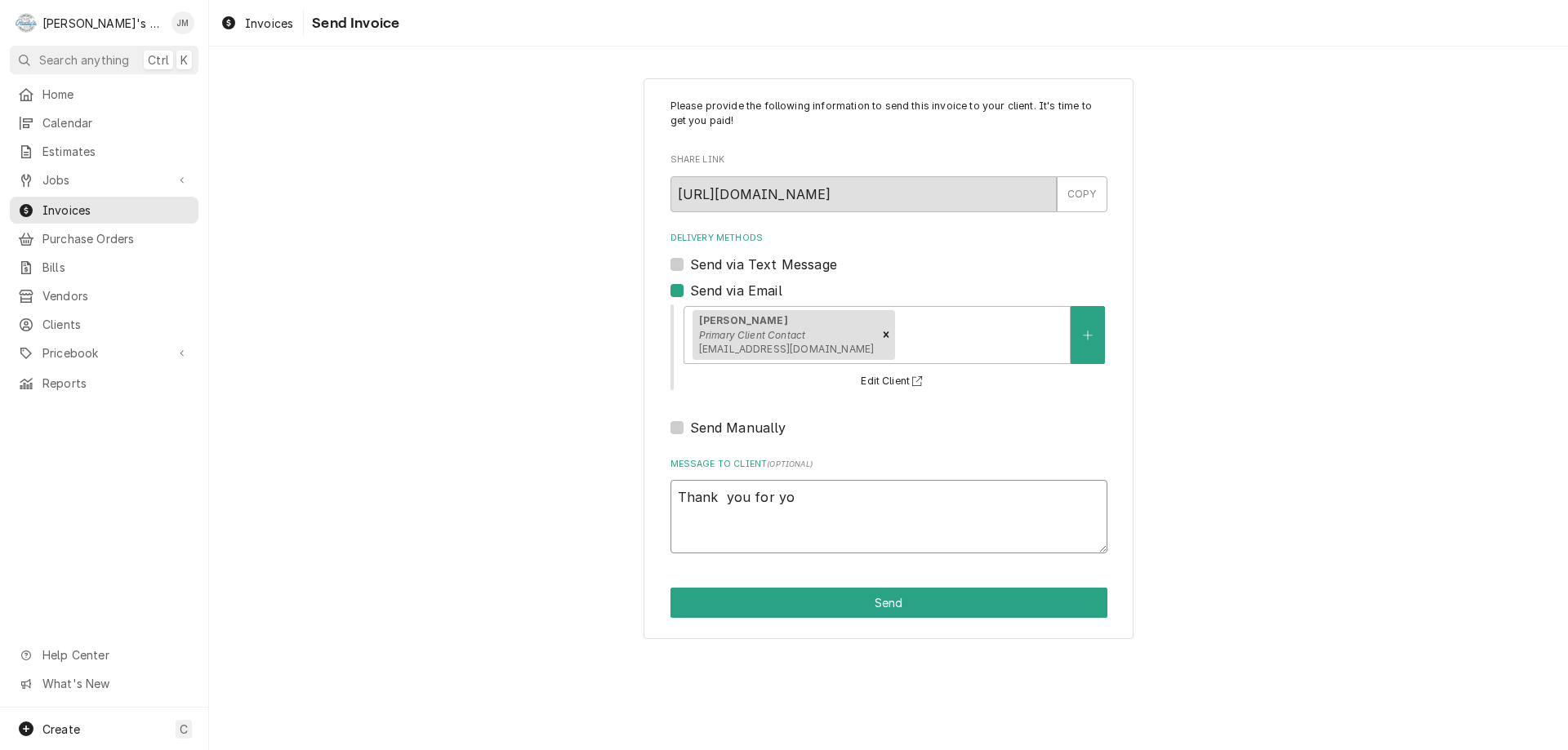
type textarea "x"
type textarea "Thank you for you"
type textarea "x"
type textarea "Thank you for your"
type textarea "x"
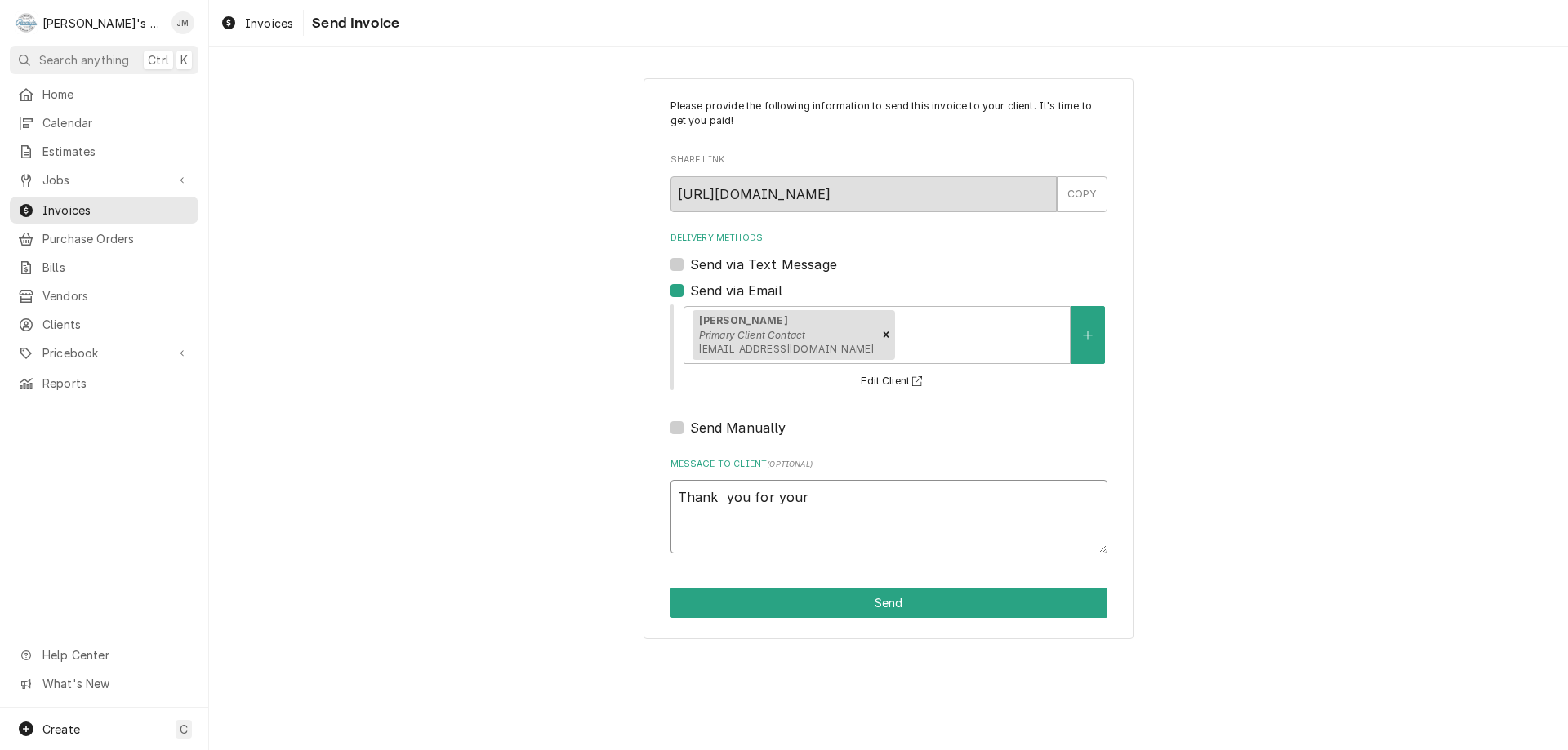
type textarea "Thank you for your"
type textarea "x"
type textarea "Thank you for your b"
type textarea "x"
type textarea "Thank you for your bu"
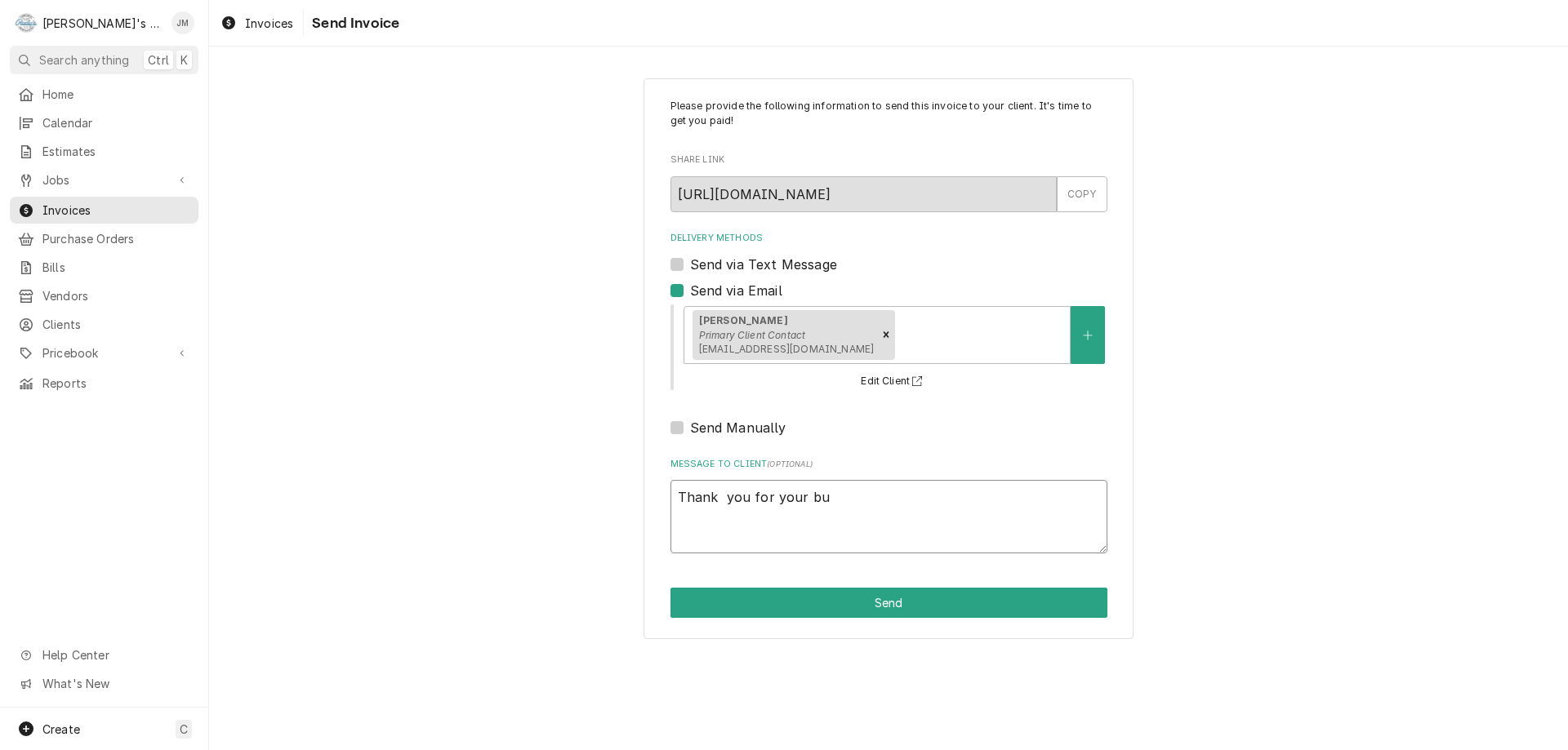
type textarea "x"
type textarea "Thank you for your bus"
type textarea "x"
type textarea "Thank you for your busi"
type textarea "x"
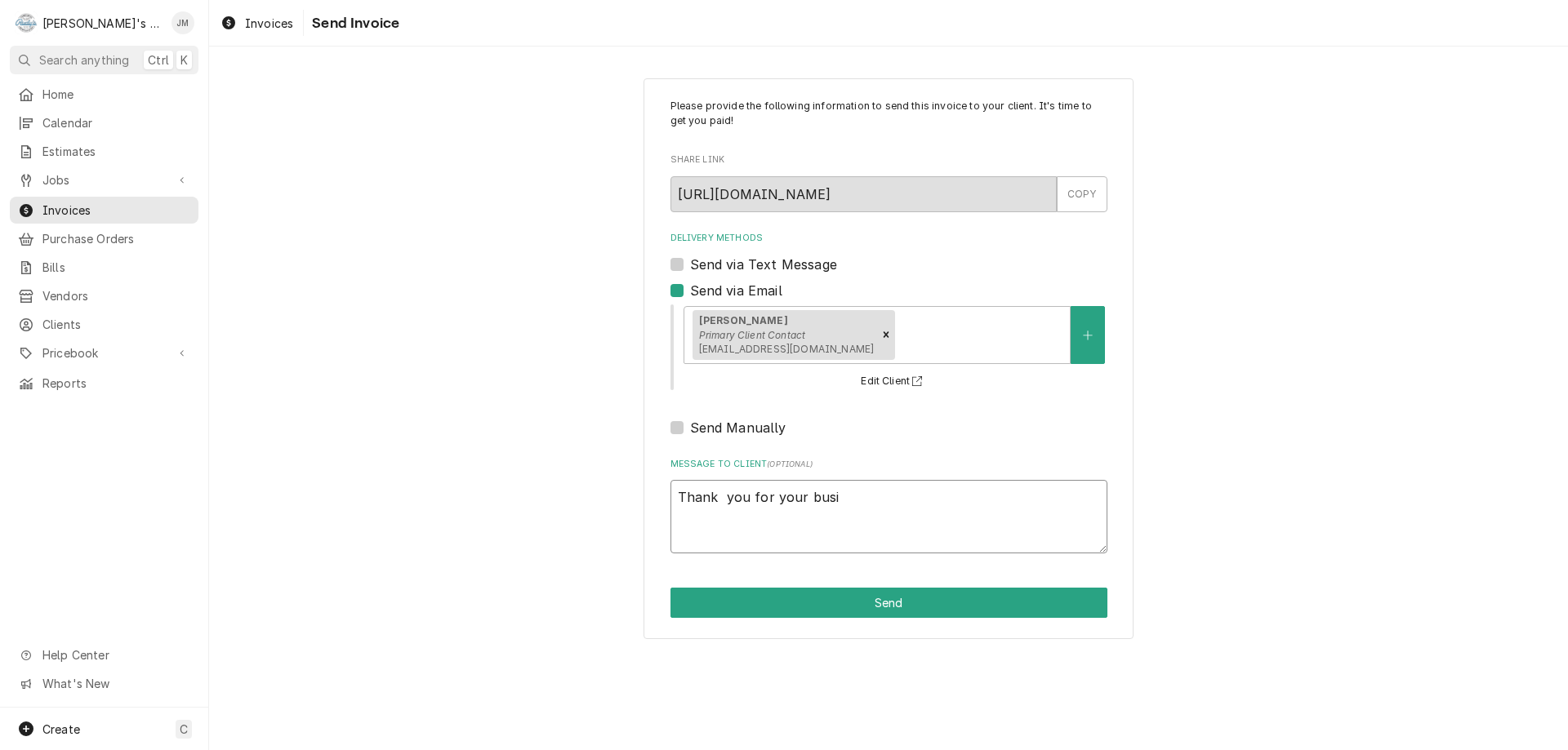
type textarea "Thank you for your busin"
type textarea "x"
type textarea "Thank you for your busine"
type textarea "x"
type textarea "Thank you for your busines"
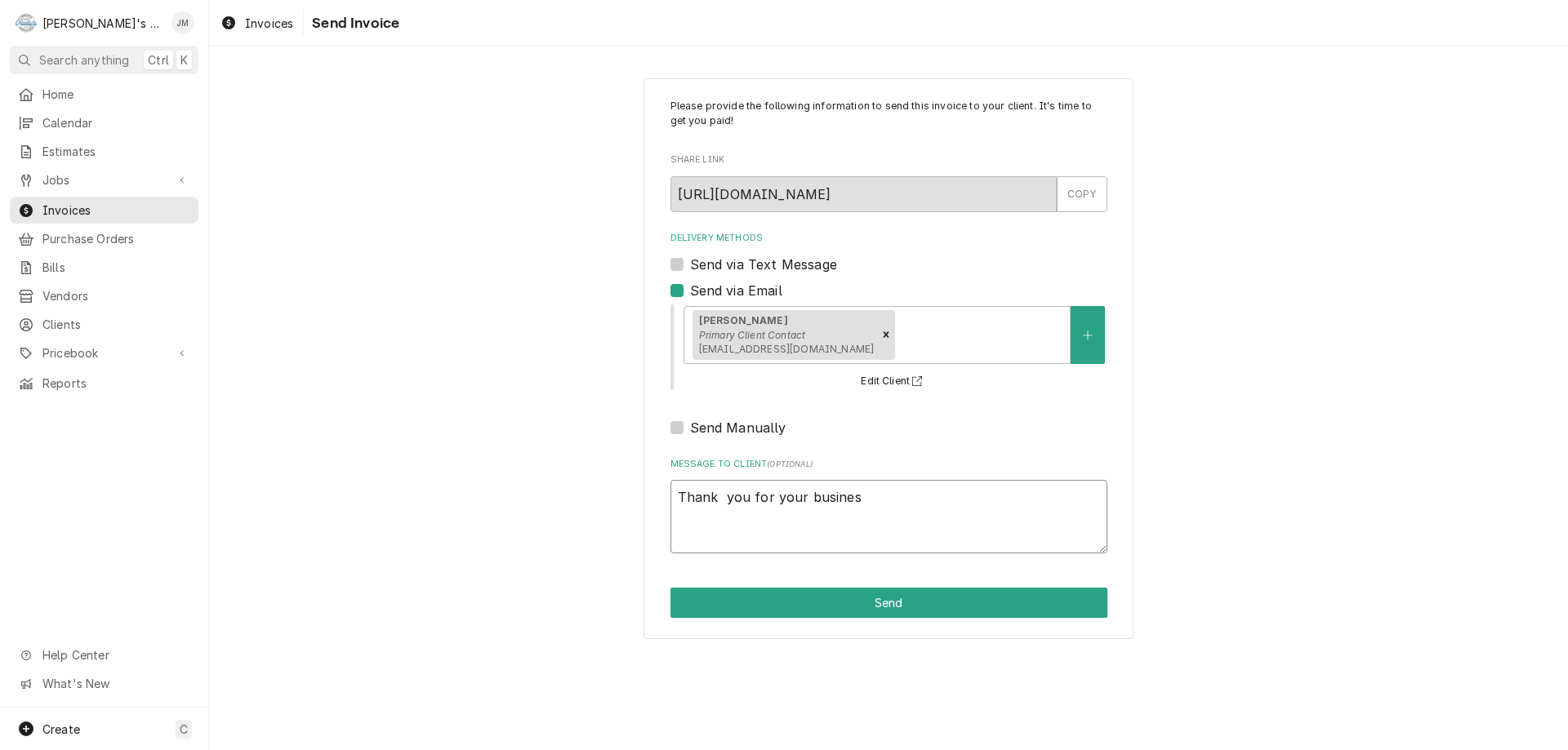
type textarea "x"
type textarea "Thank you for your business"
type textarea "x"
type textarea "Thank you for your business."
type textarea "x"
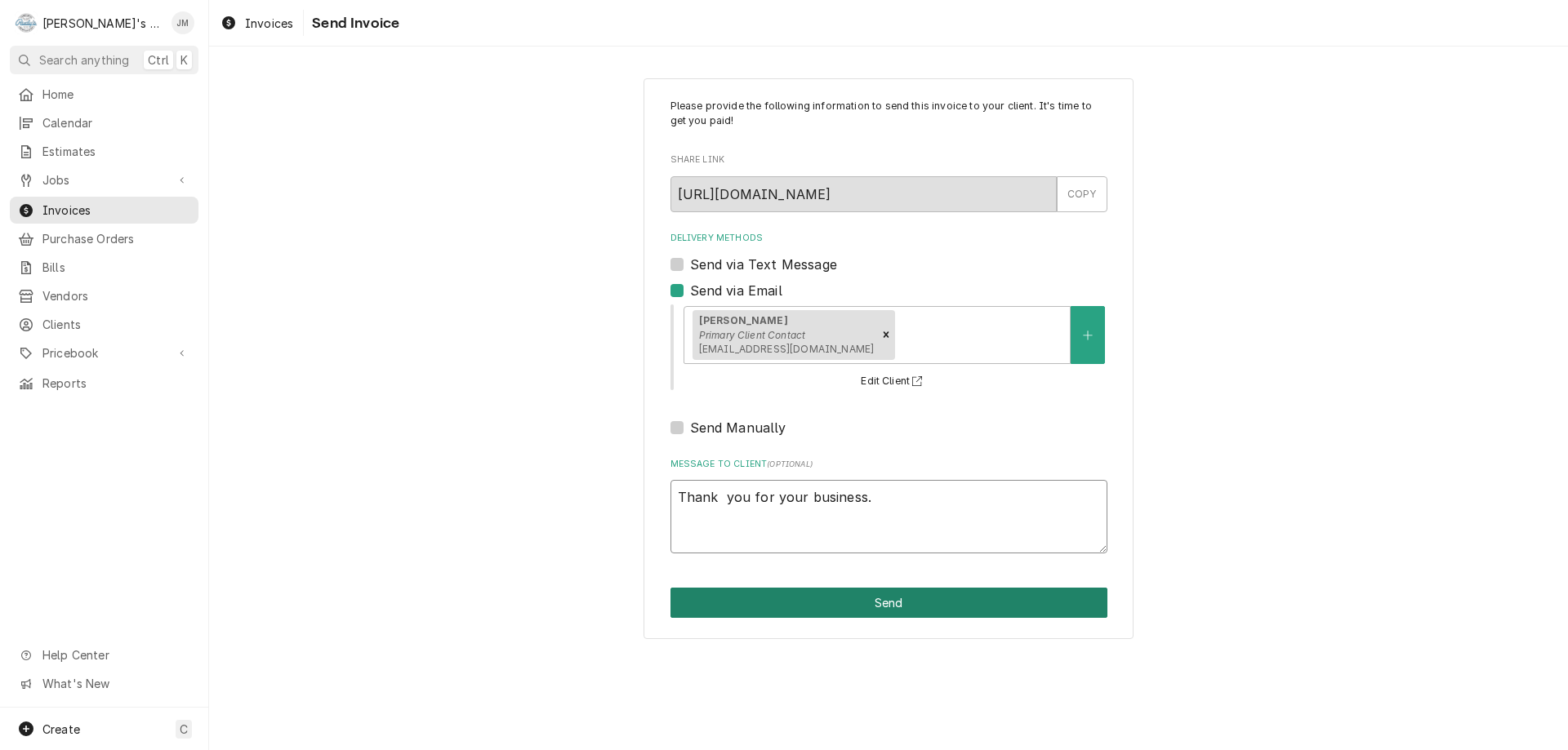
type textarea "Thank you for your business."
click at [898, 608] on button "Send" at bounding box center [889, 602] width 437 height 30
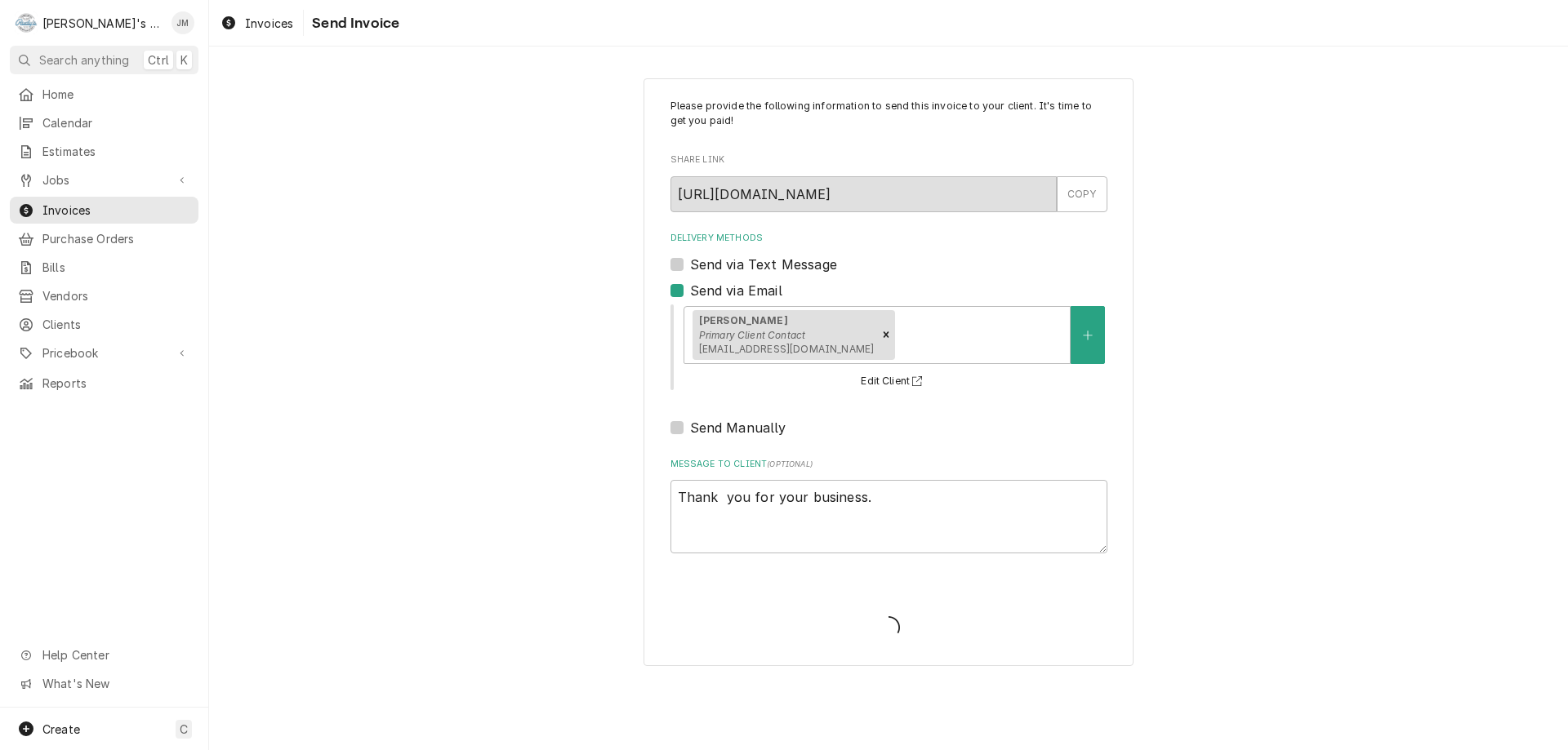
type textarea "x"
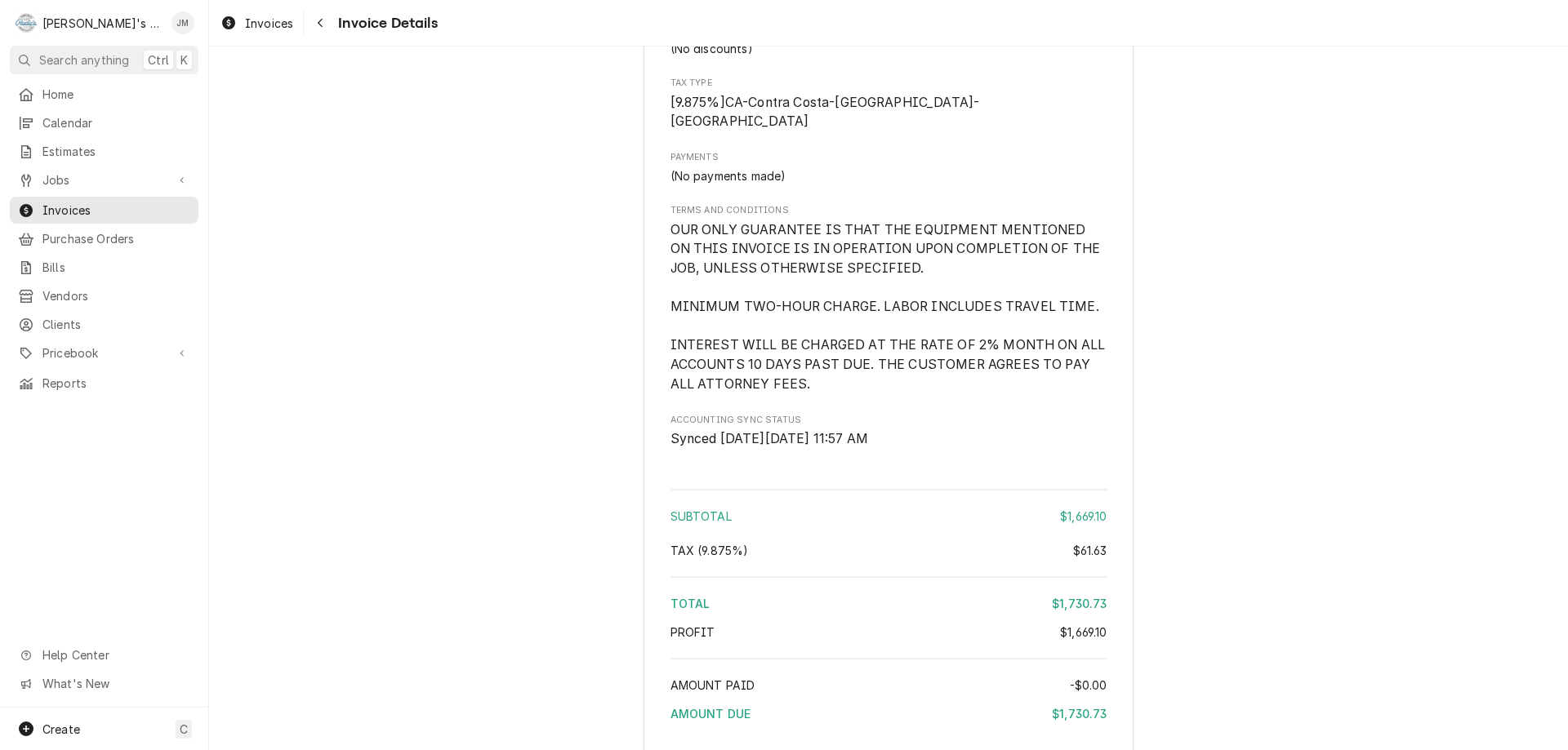
scroll to position [2480, 0]
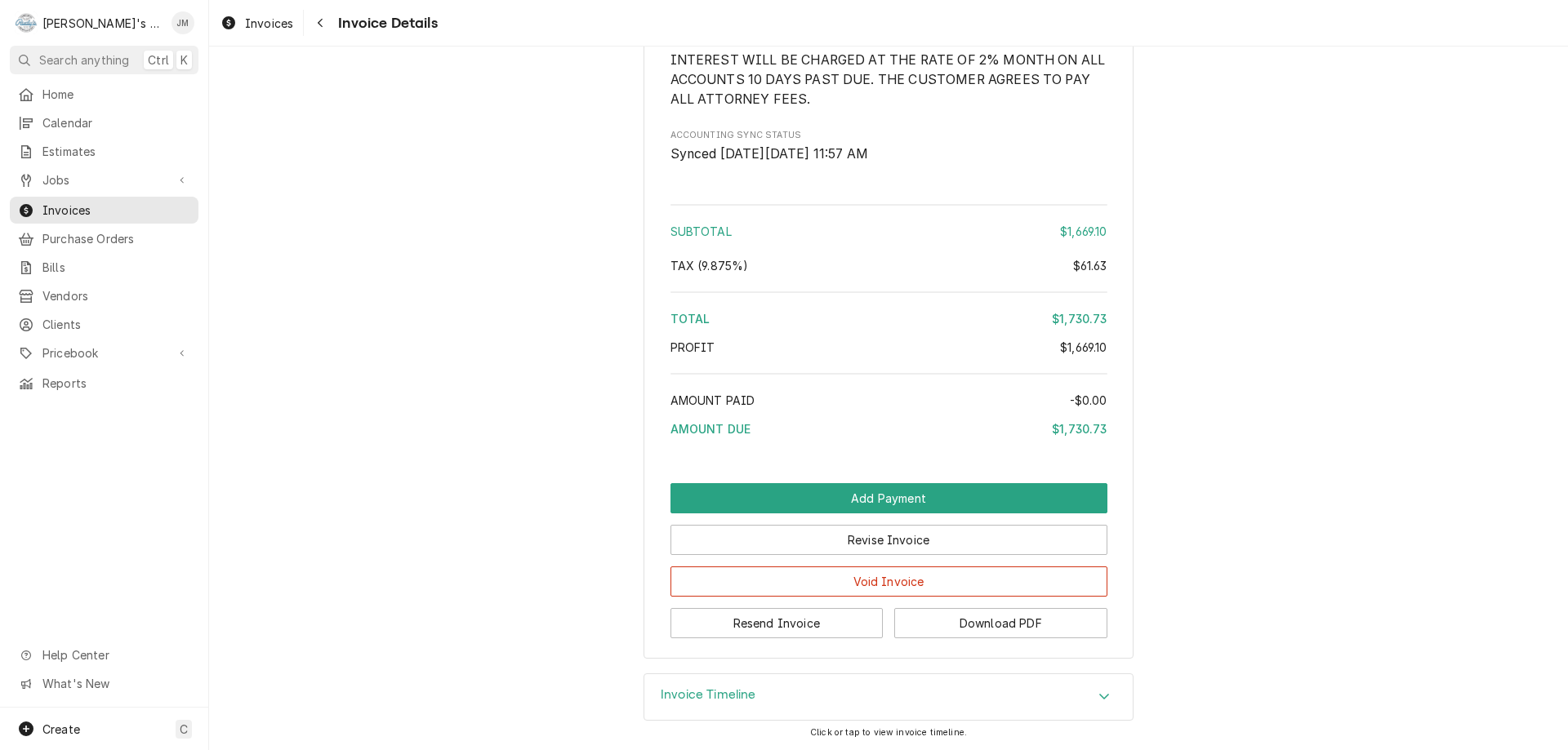
click at [733, 700] on h3 "Invoice Timeline" at bounding box center [708, 694] width 96 height 16
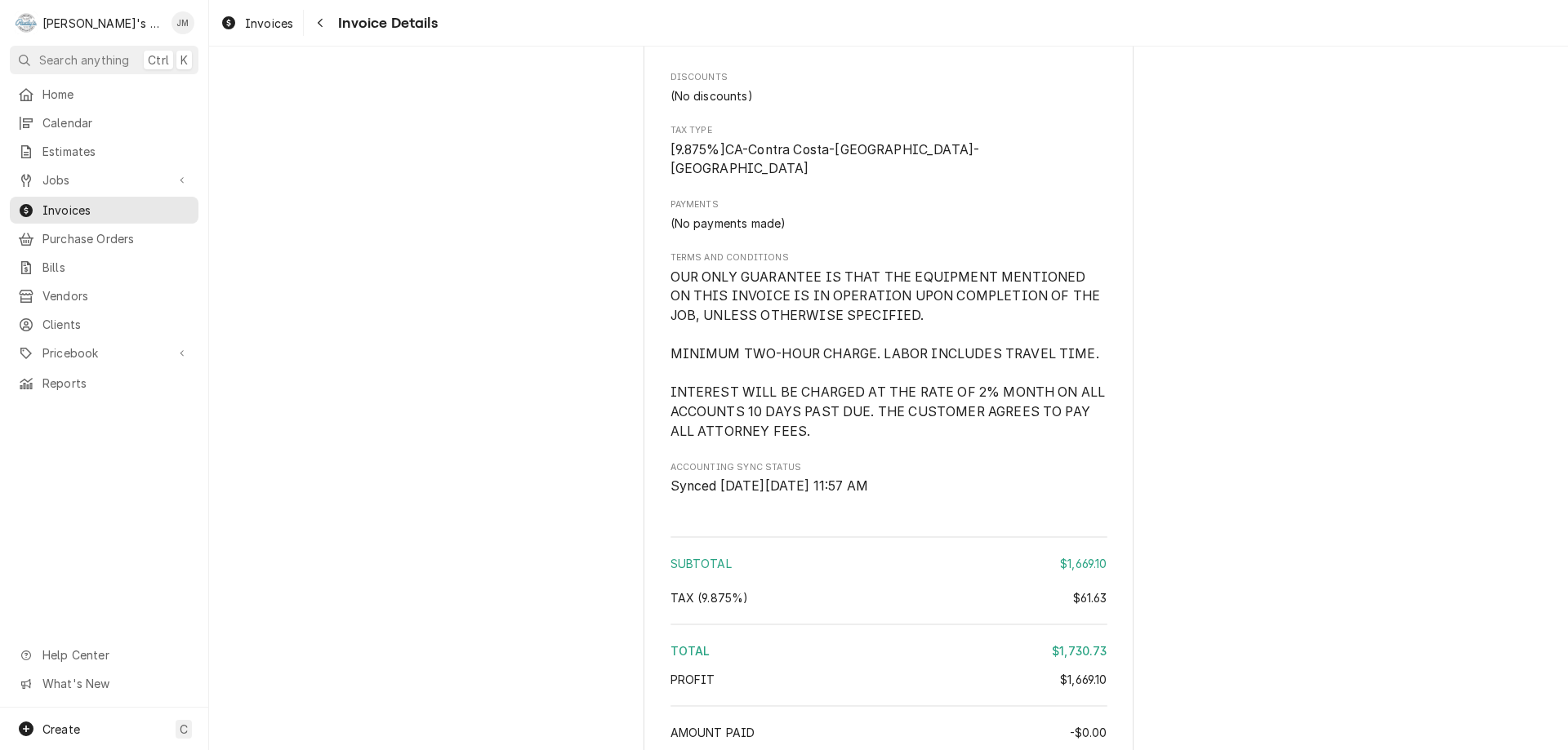
scroll to position [2036, 0]
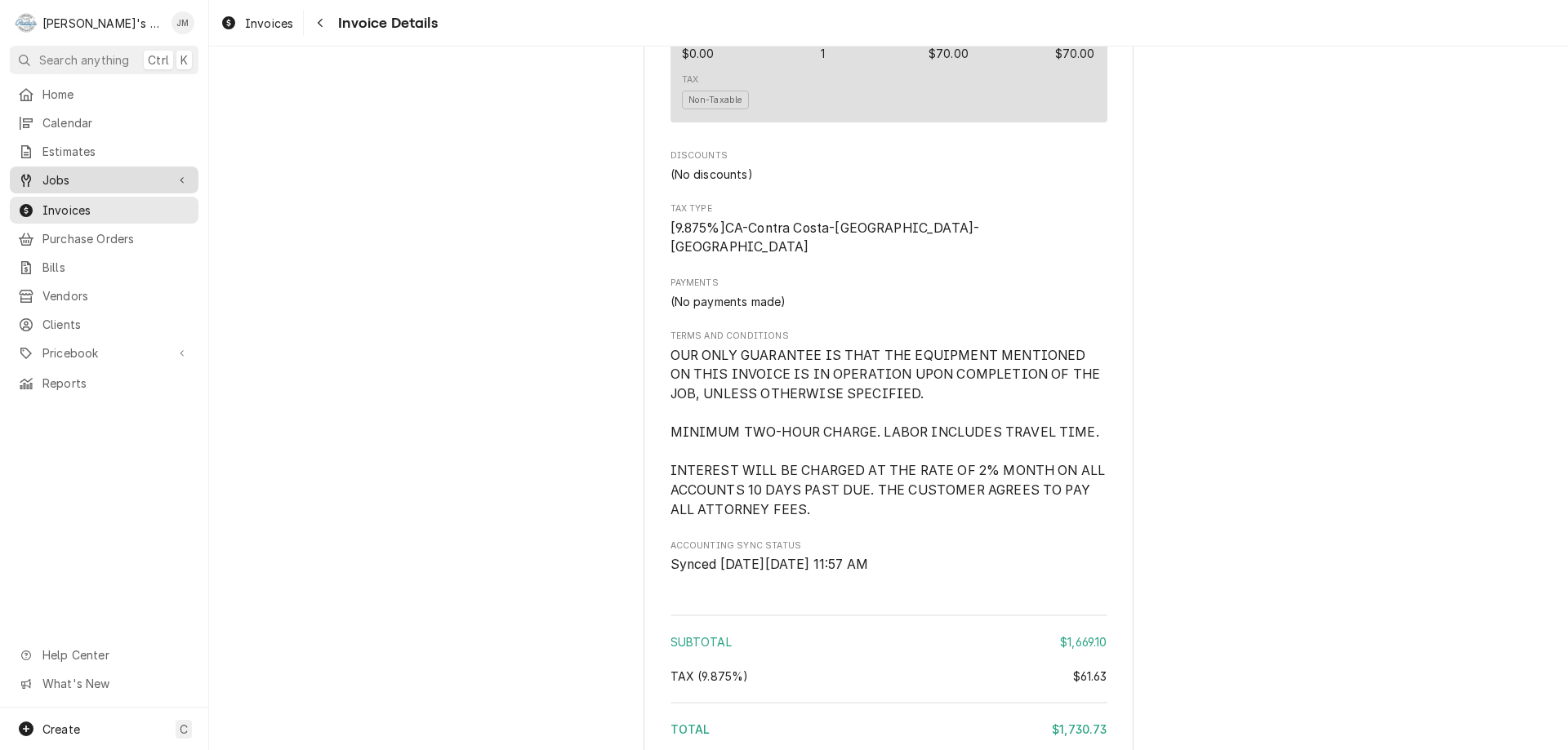
click at [48, 178] on span "Jobs" at bounding box center [104, 180] width 123 height 17
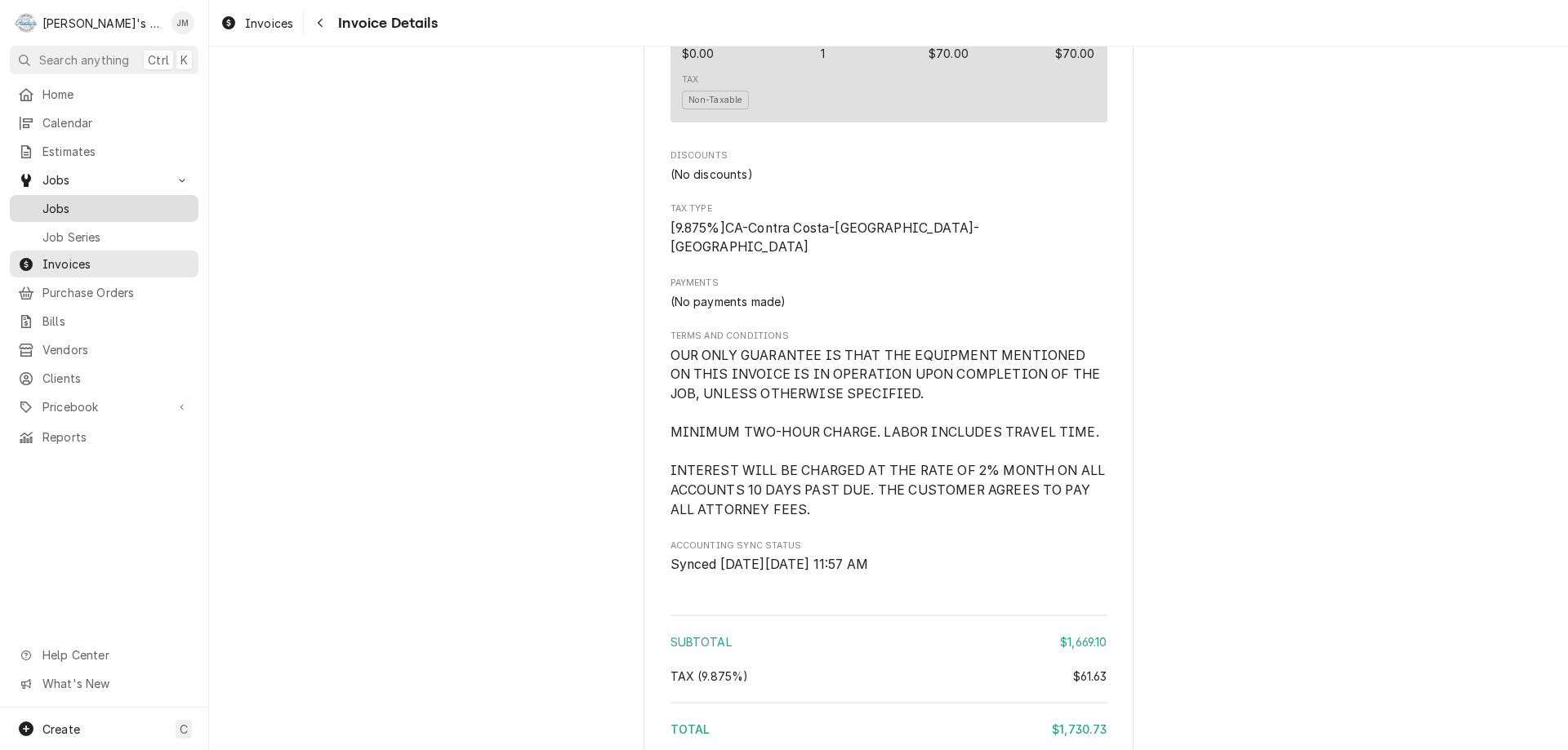
click at [57, 211] on div "Jobs" at bounding box center [104, 208] width 182 height 20
